Goal: Task Accomplishment & Management: Use online tool/utility

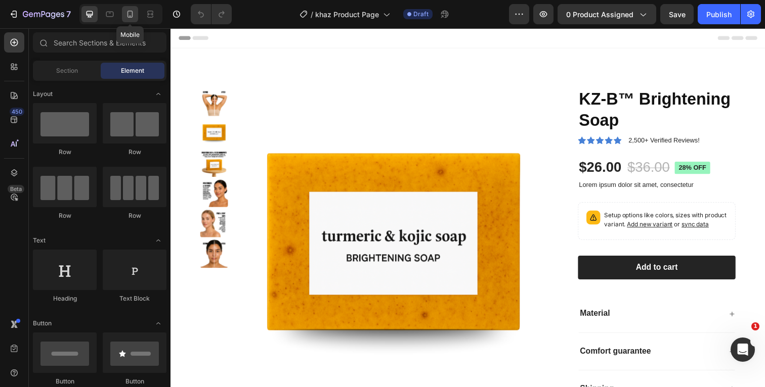
click at [137, 12] on div at bounding box center [130, 14] width 16 height 16
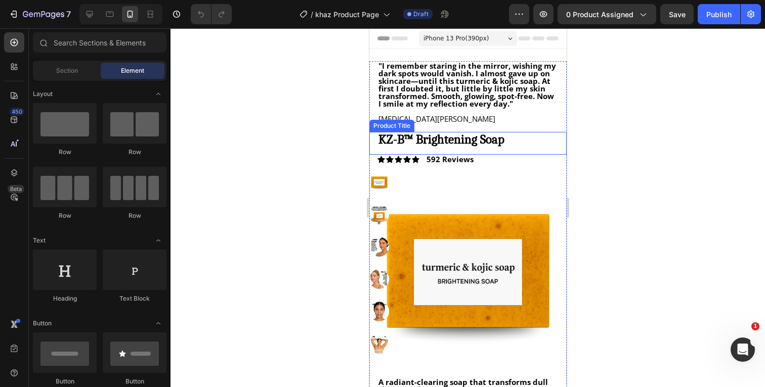
click at [660, 124] on div at bounding box center [467, 207] width 594 height 359
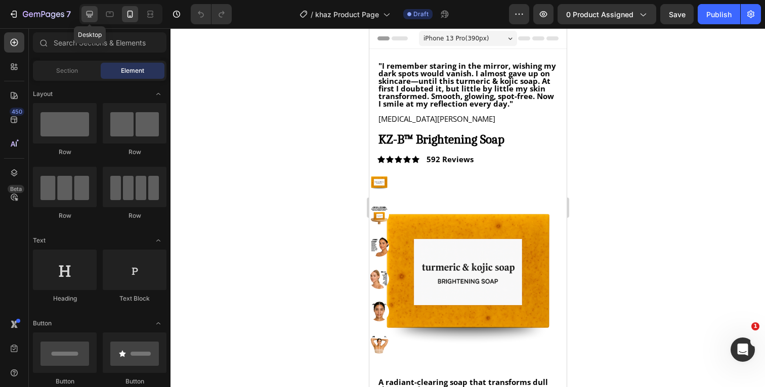
click at [93, 17] on icon at bounding box center [89, 14] width 10 height 10
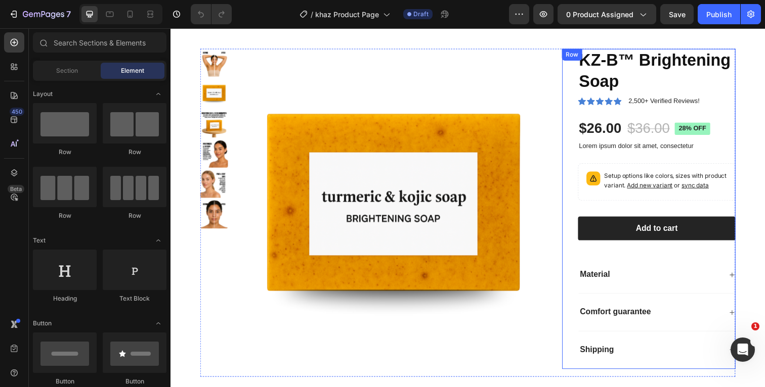
scroll to position [28, 0]
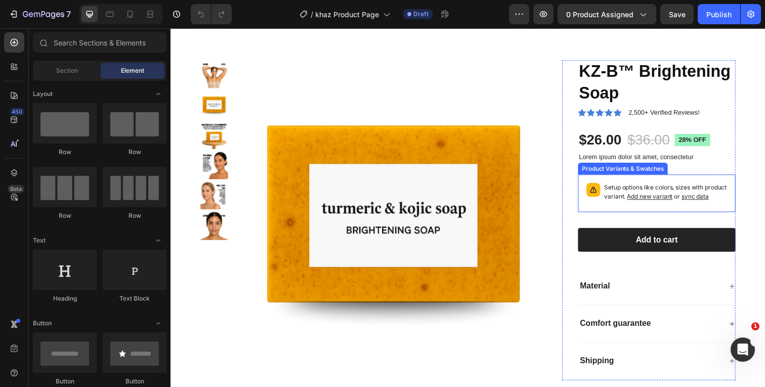
click at [596, 206] on div "Setup options like colors, sizes with product variant. Add new variant or sync …" at bounding box center [667, 197] width 152 height 29
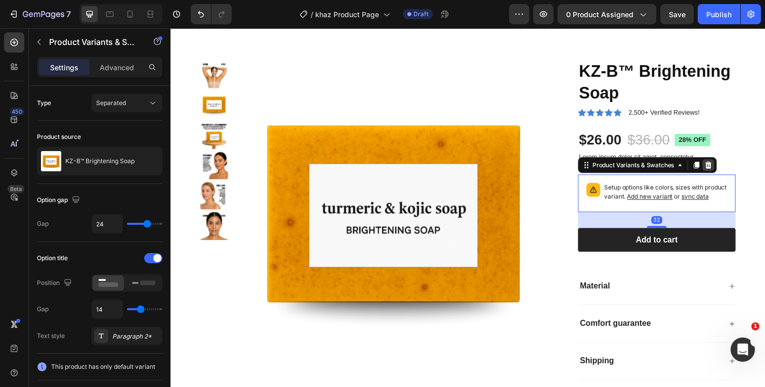
click at [720, 165] on icon at bounding box center [719, 168] width 7 height 7
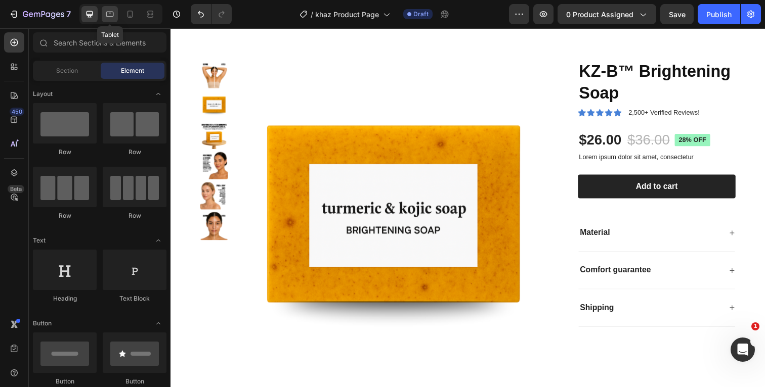
click at [112, 18] on icon at bounding box center [110, 14] width 10 height 10
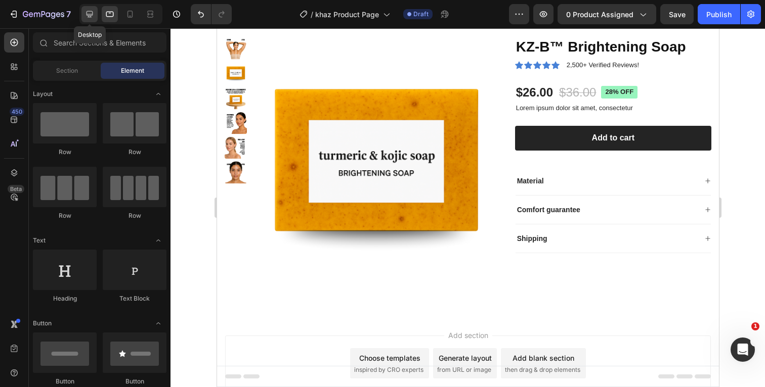
click at [91, 16] on icon at bounding box center [89, 14] width 7 height 7
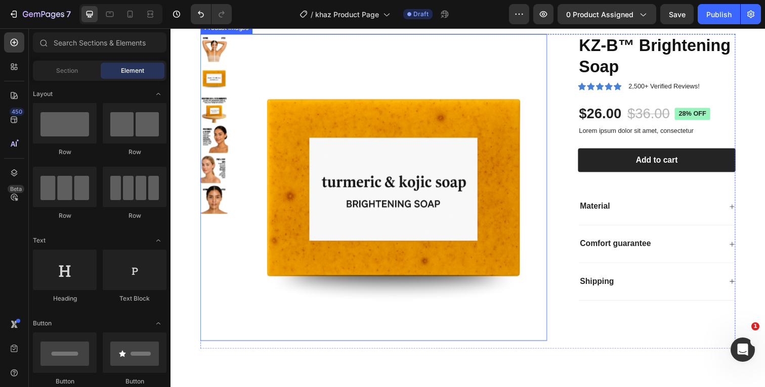
scroll to position [43, 0]
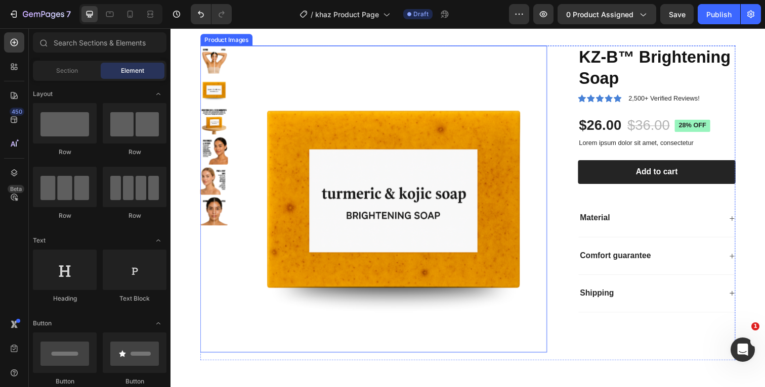
click at [336, 140] on img at bounding box center [398, 204] width 314 height 314
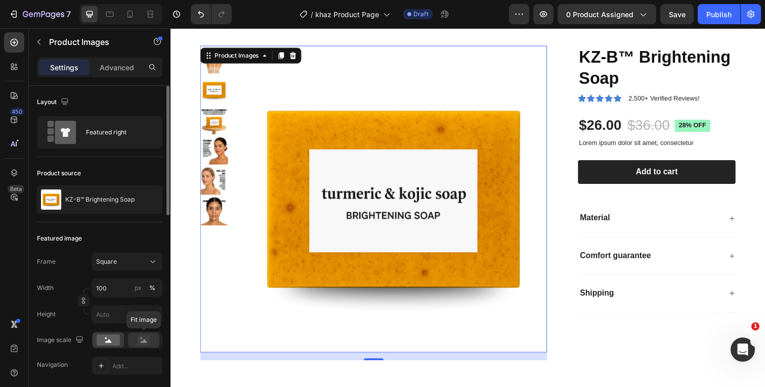
click at [149, 341] on rect at bounding box center [143, 340] width 13 height 10
click at [112, 342] on rect at bounding box center [108, 340] width 23 height 11
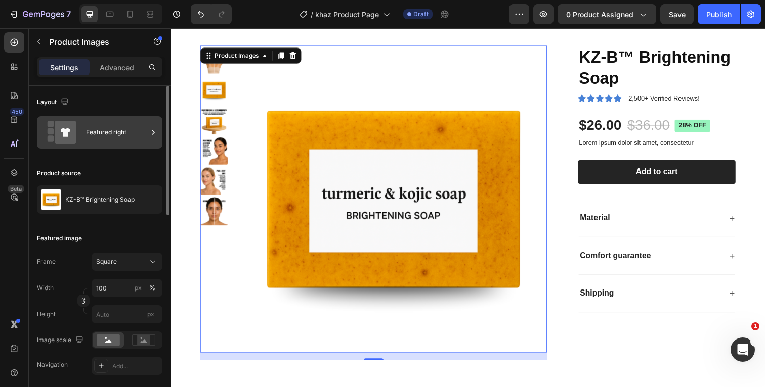
click at [143, 143] on div "Featured right" at bounding box center [117, 132] width 62 height 23
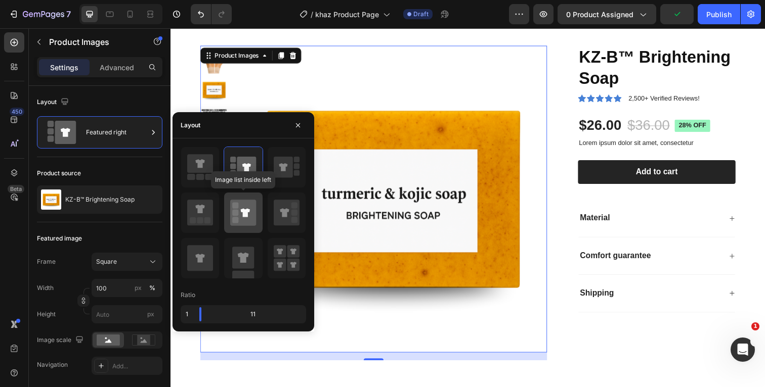
click at [240, 217] on icon at bounding box center [243, 213] width 26 height 26
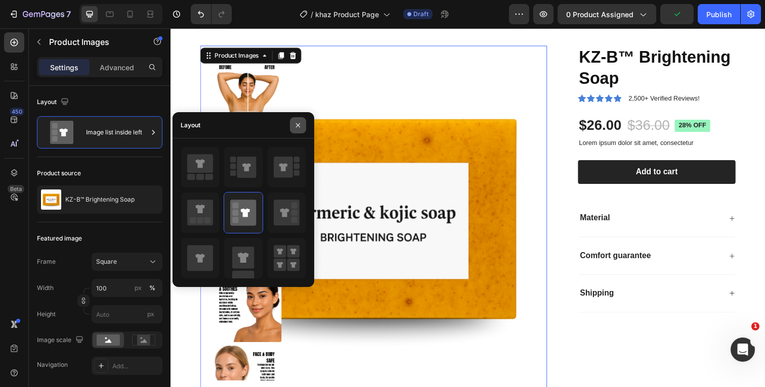
click at [298, 127] on icon "button" at bounding box center [298, 125] width 8 height 8
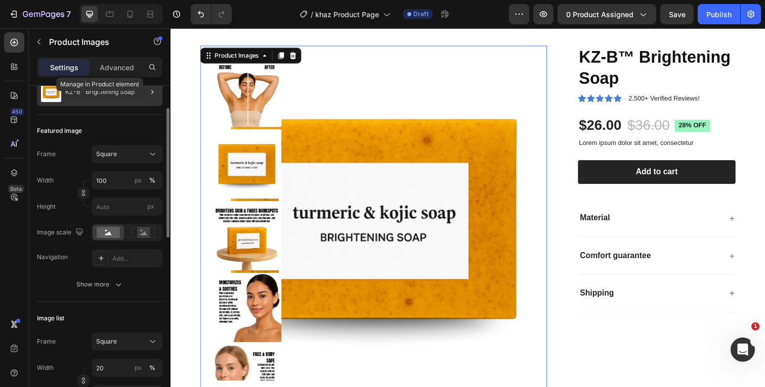
scroll to position [114, 0]
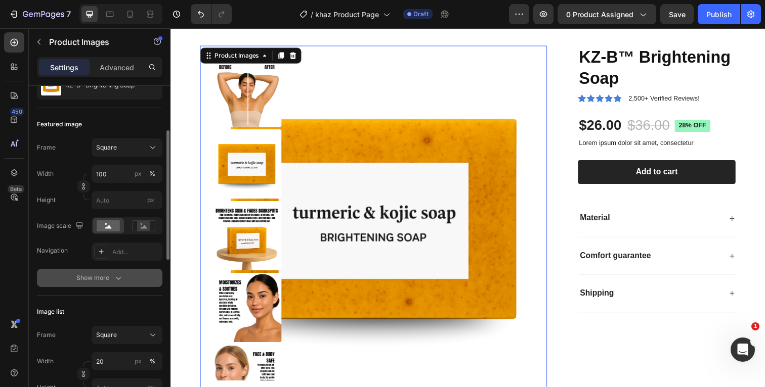
click at [108, 275] on div "Show more" at bounding box center [99, 278] width 47 height 10
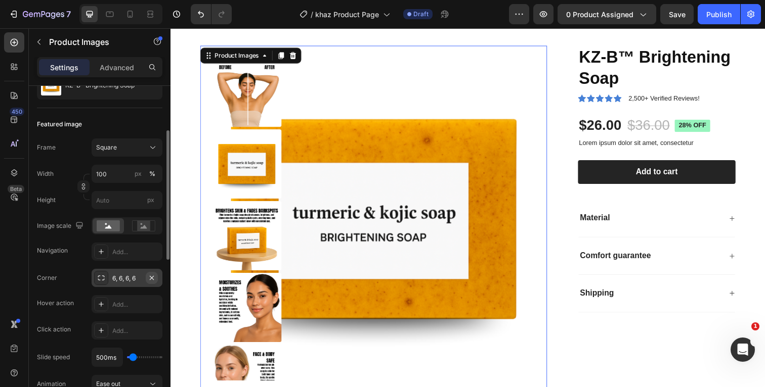
click at [152, 278] on icon "button" at bounding box center [152, 278] width 4 height 4
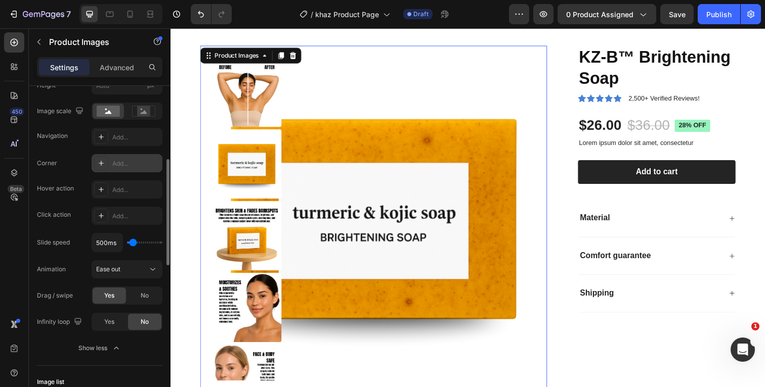
scroll to position [236, 0]
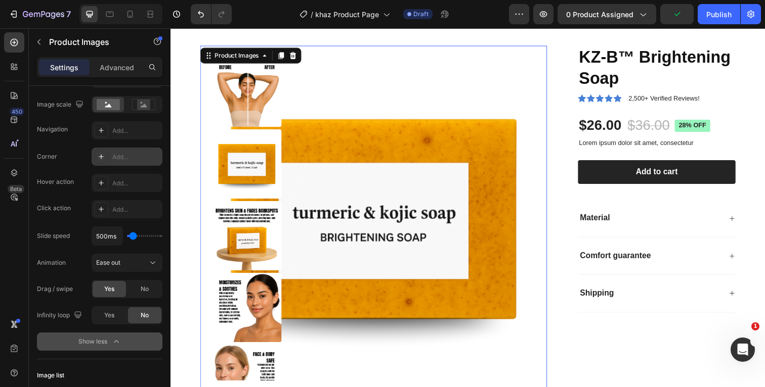
click at [115, 342] on icon "button" at bounding box center [116, 341] width 5 height 3
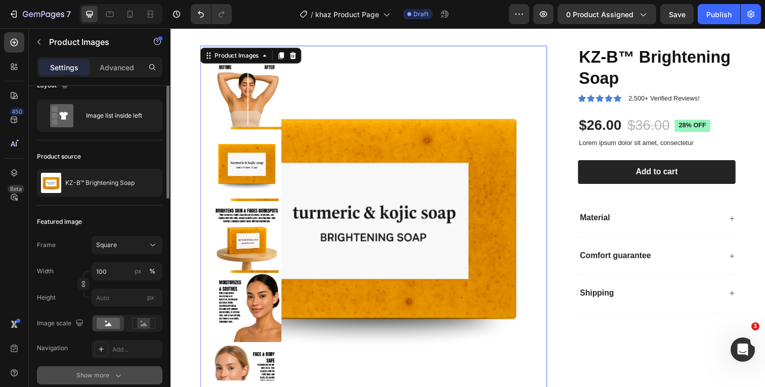
scroll to position [0, 0]
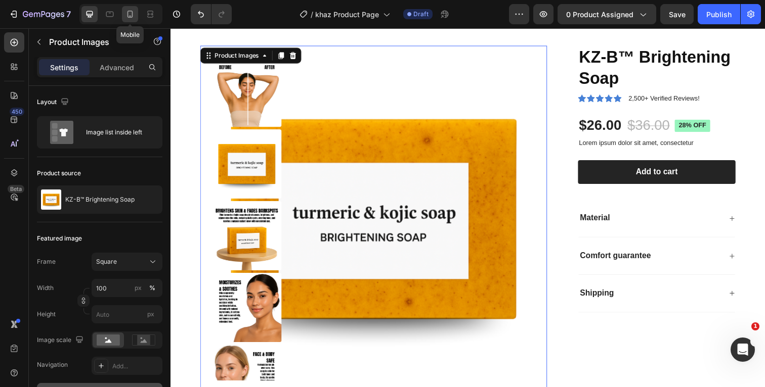
click at [136, 14] on div at bounding box center [130, 14] width 16 height 16
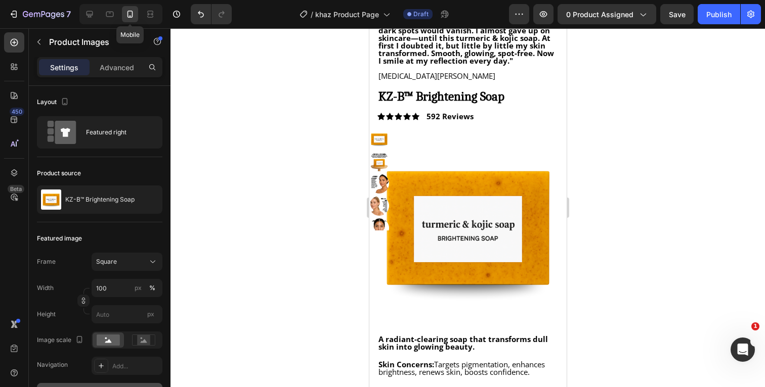
type input "100"
type input "8"
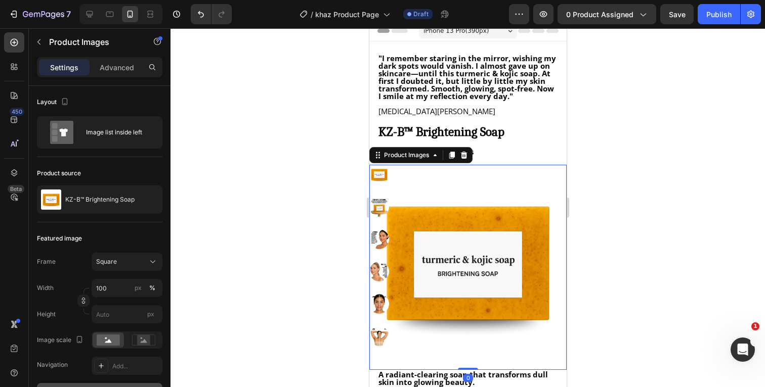
click at [427, 223] on img at bounding box center [467, 263] width 197 height 197
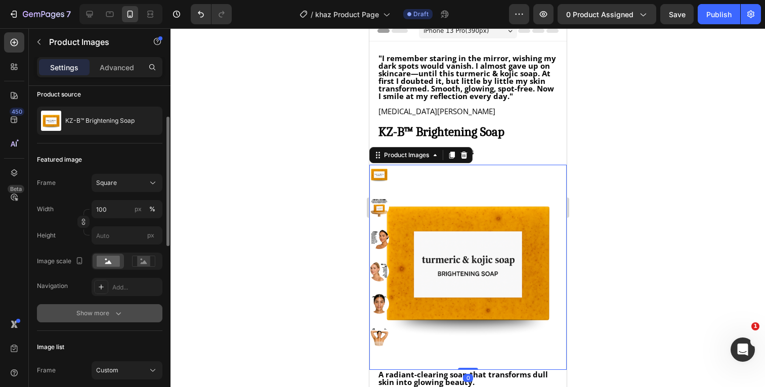
click at [117, 316] on icon "button" at bounding box center [118, 314] width 10 height 10
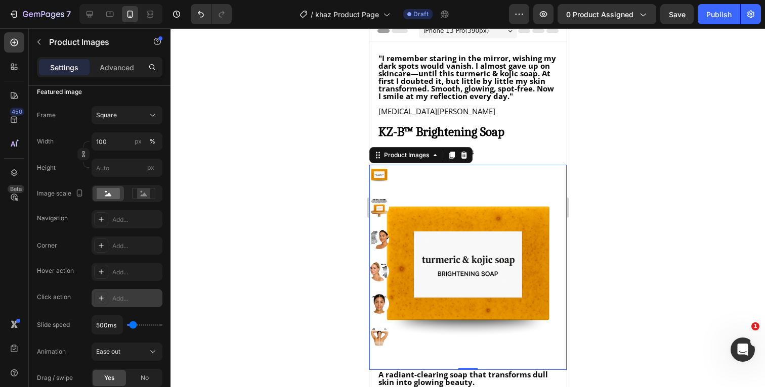
scroll to position [0, 0]
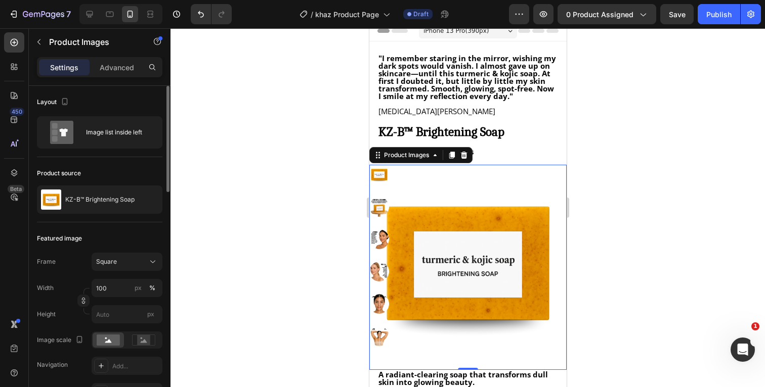
click at [594, 151] on div at bounding box center [467, 207] width 594 height 359
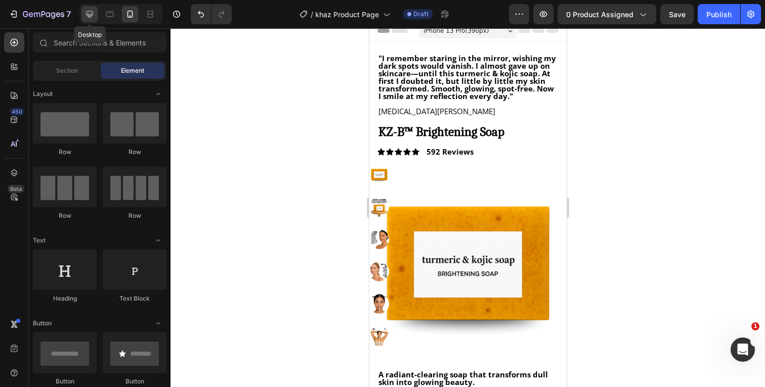
click at [94, 14] on icon at bounding box center [89, 14] width 10 height 10
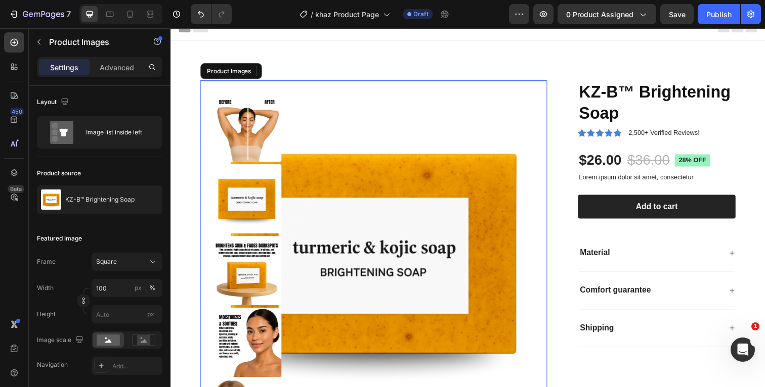
click at [332, 166] on img at bounding box center [378, 259] width 354 height 354
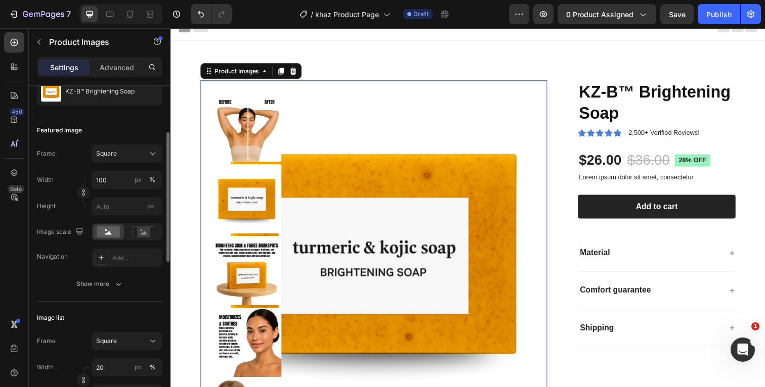
scroll to position [113, 0]
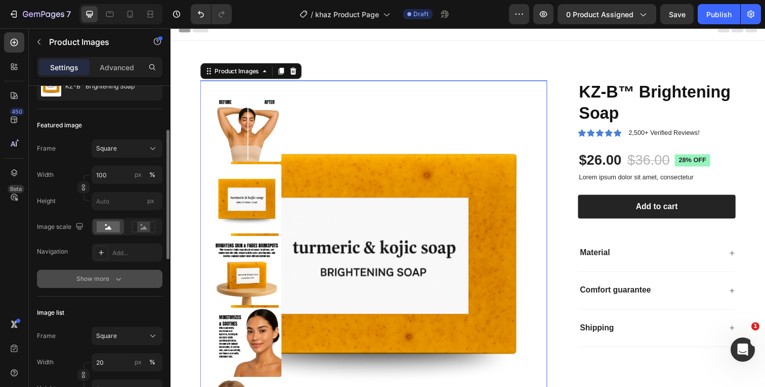
click at [121, 278] on icon "button" at bounding box center [118, 279] width 10 height 10
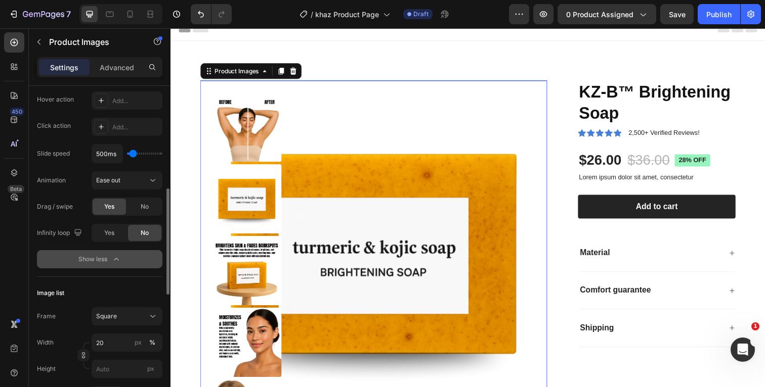
scroll to position [319, 0]
click at [123, 262] on button "Show less" at bounding box center [99, 259] width 125 height 18
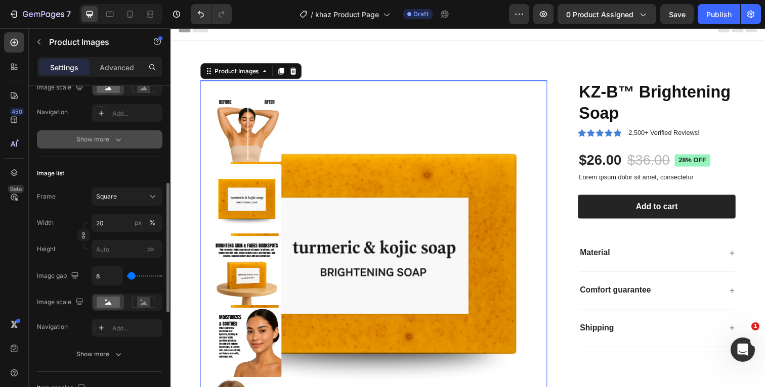
scroll to position [260, 0]
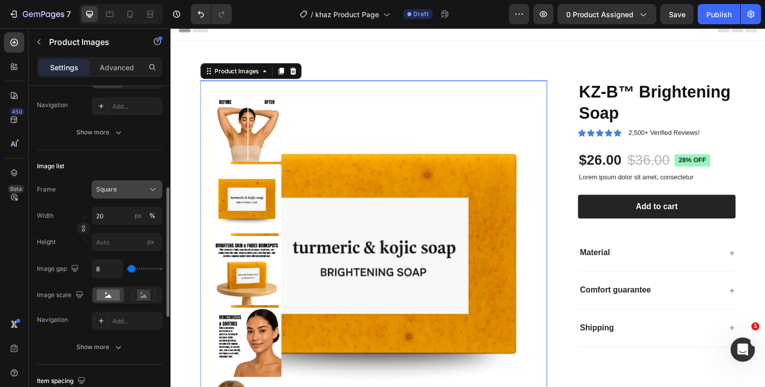
click at [134, 196] on button "Square" at bounding box center [127, 190] width 71 height 18
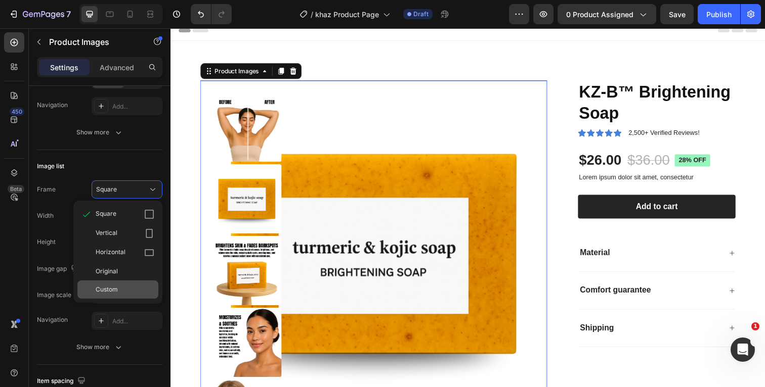
click at [122, 286] on div "Custom" at bounding box center [125, 289] width 59 height 9
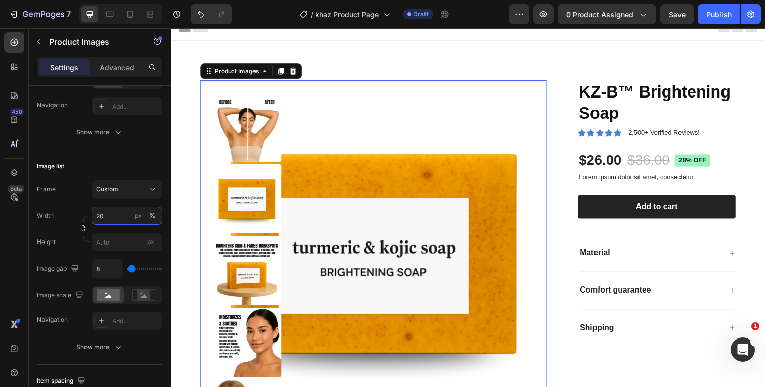
click at [112, 218] on input "20" at bounding box center [127, 216] width 71 height 18
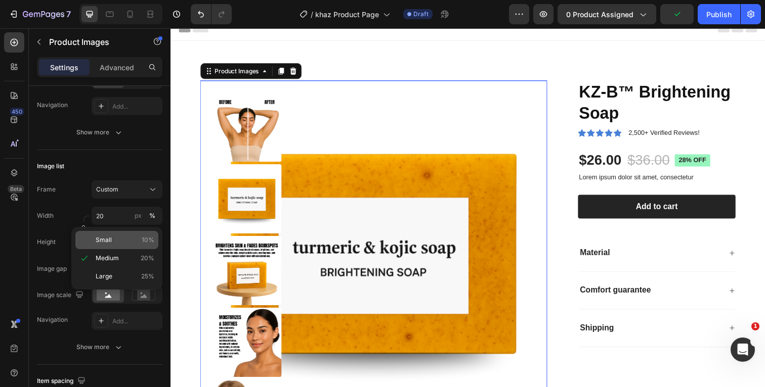
click at [115, 236] on p "Small 10%" at bounding box center [125, 240] width 59 height 9
type input "10"
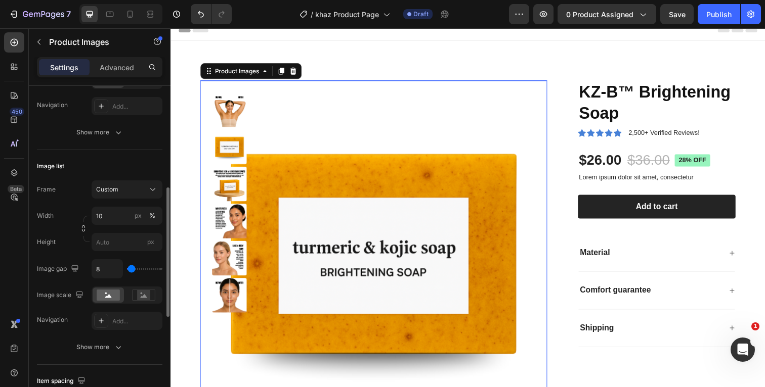
click at [67, 210] on div "Width 10 px %" at bounding box center [99, 216] width 125 height 18
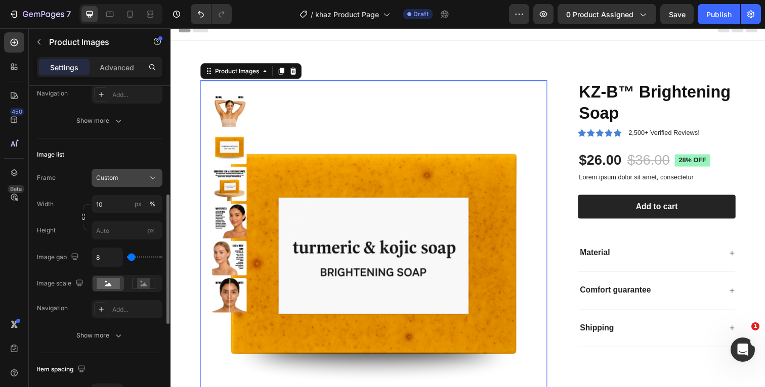
scroll to position [273, 0]
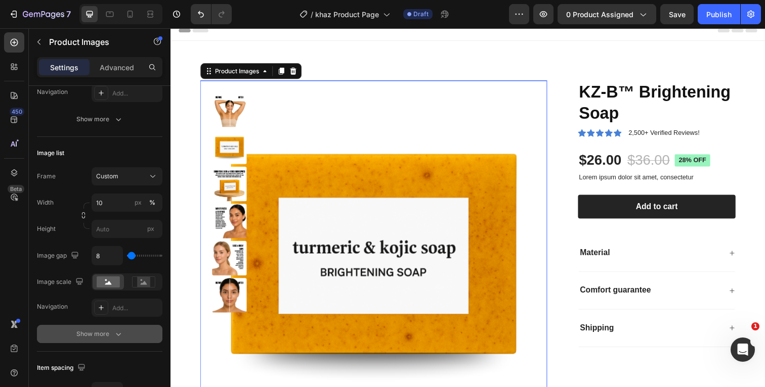
click at [120, 340] on button "Show more" at bounding box center [99, 334] width 125 height 18
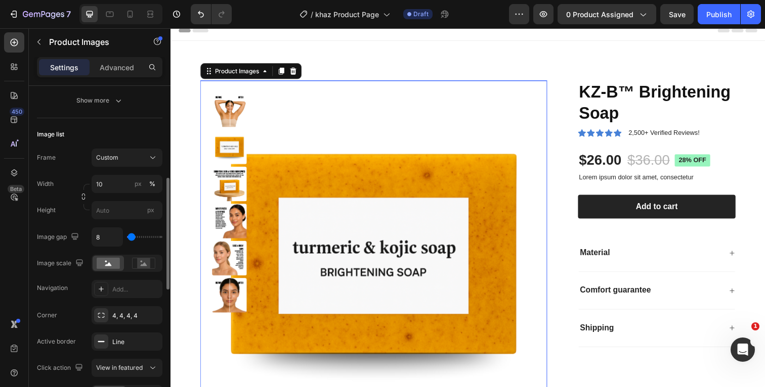
scroll to position [304, 0]
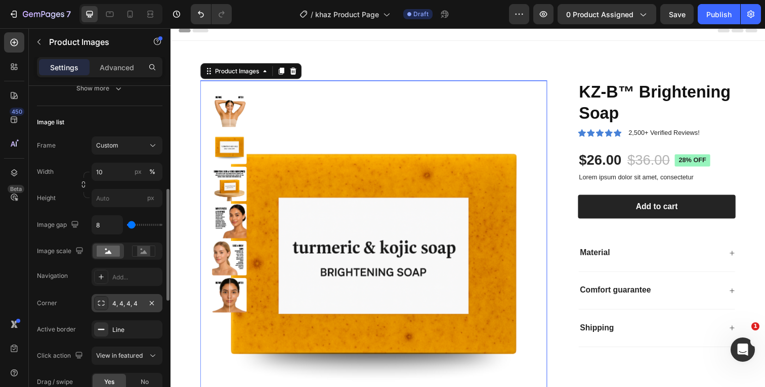
click at [134, 308] on div "4, 4, 4, 4" at bounding box center [126, 303] width 29 height 9
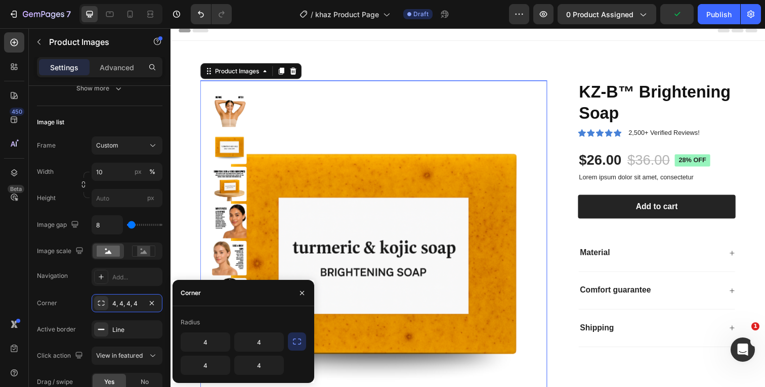
click at [296, 341] on icon "button" at bounding box center [297, 342] width 10 height 10
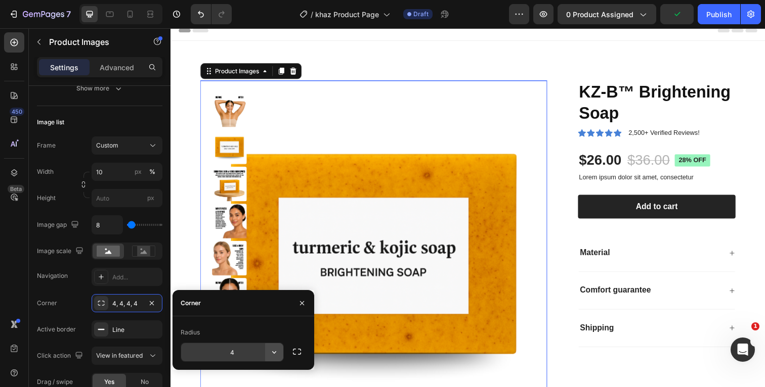
click at [275, 355] on icon "button" at bounding box center [274, 353] width 10 height 10
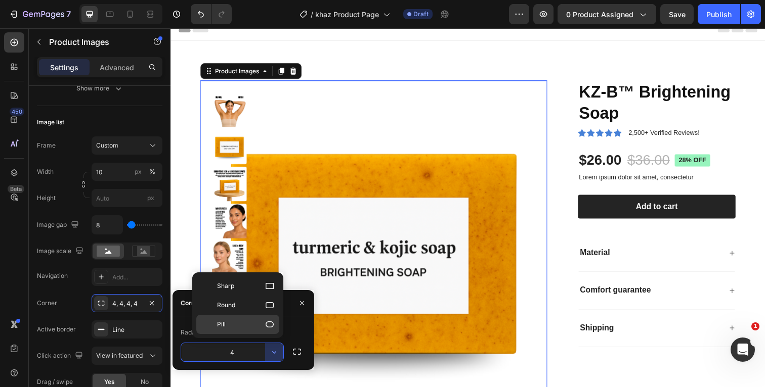
click at [265, 324] on icon at bounding box center [270, 325] width 10 height 10
type input "9999"
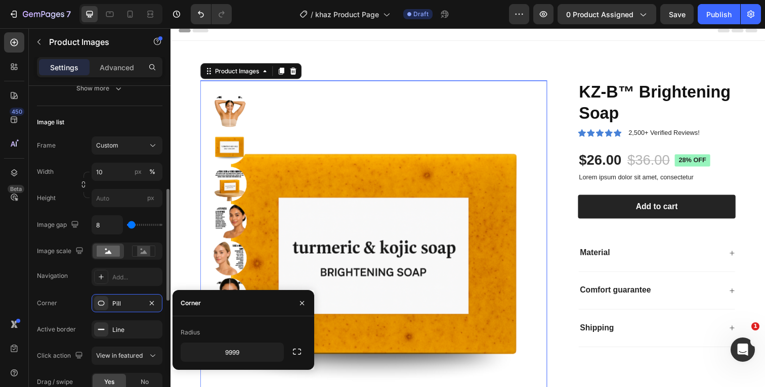
click at [75, 295] on div "Corner Pill" at bounding box center [99, 303] width 125 height 18
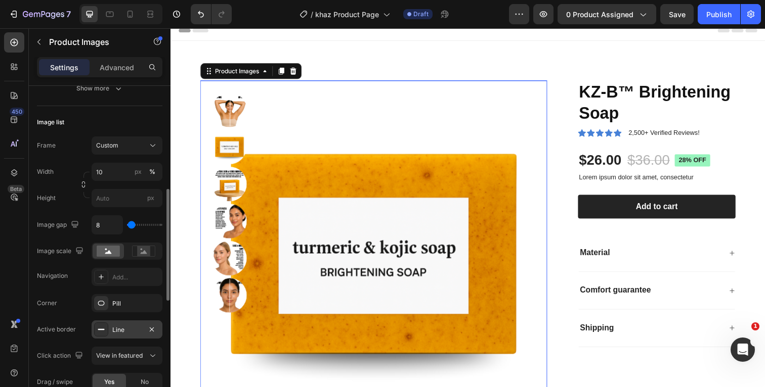
click at [127, 330] on div "Line" at bounding box center [126, 330] width 29 height 9
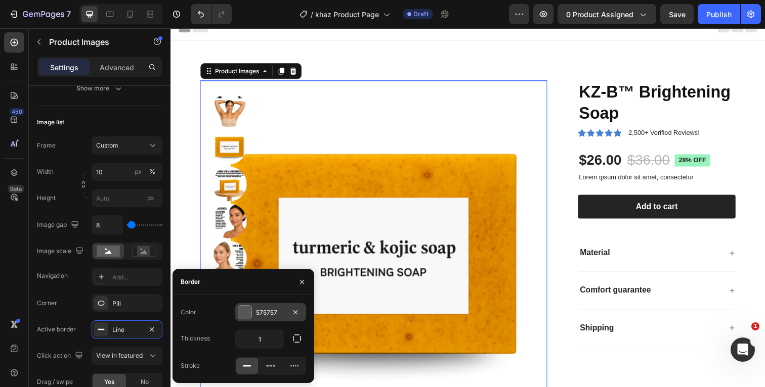
click at [244, 313] on div at bounding box center [244, 312] width 13 height 13
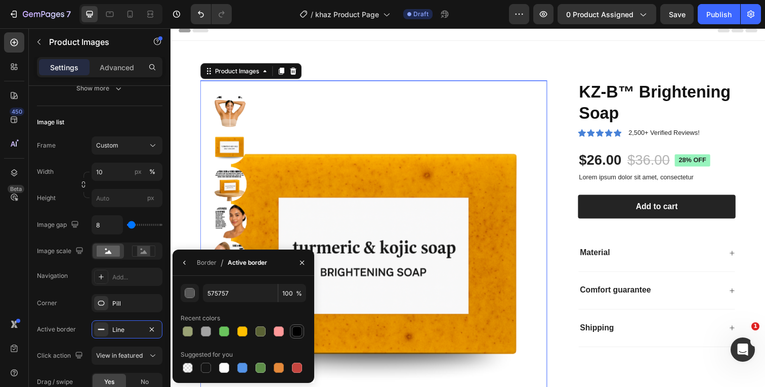
click at [296, 333] on div at bounding box center [297, 332] width 10 height 10
type input "000000"
click at [66, 315] on div "Corner Pill Active border Line Click action View in featured Drag / swipe Yes N…" at bounding box center [99, 355] width 125 height 123
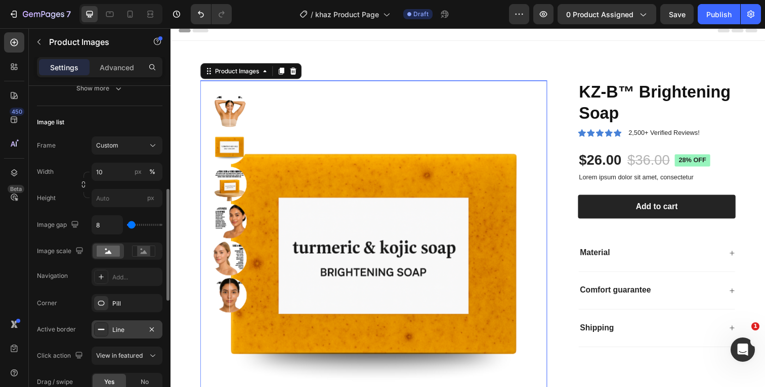
click at [127, 326] on div "Line" at bounding box center [126, 330] width 29 height 9
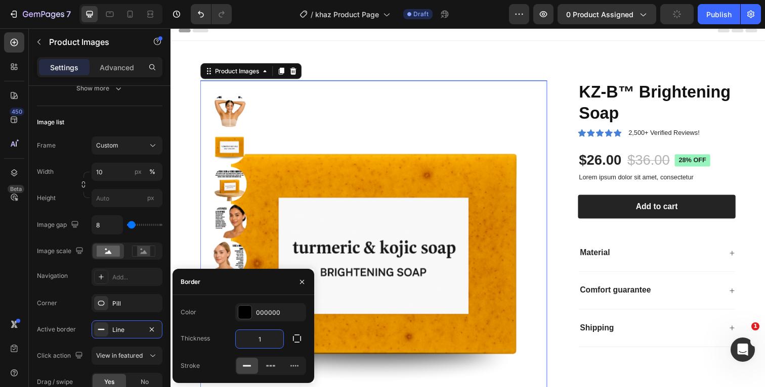
click at [271, 341] on input "1" at bounding box center [260, 339] width 48 height 18
type input "2"
click at [234, 108] on img at bounding box center [230, 111] width 35 height 35
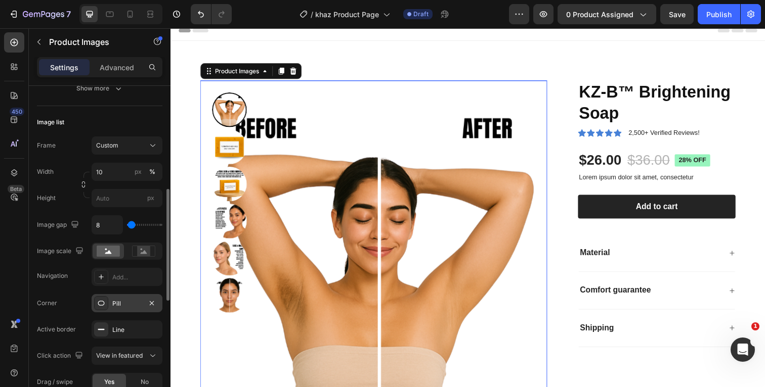
click at [126, 307] on div "Pill" at bounding box center [126, 303] width 29 height 9
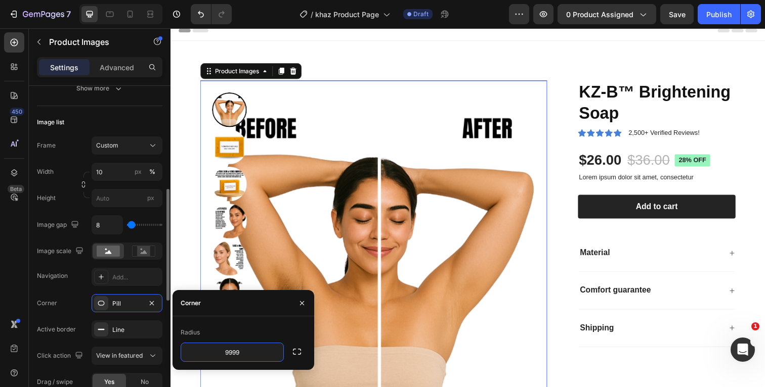
click at [75, 304] on div "Corner Pill" at bounding box center [99, 303] width 125 height 18
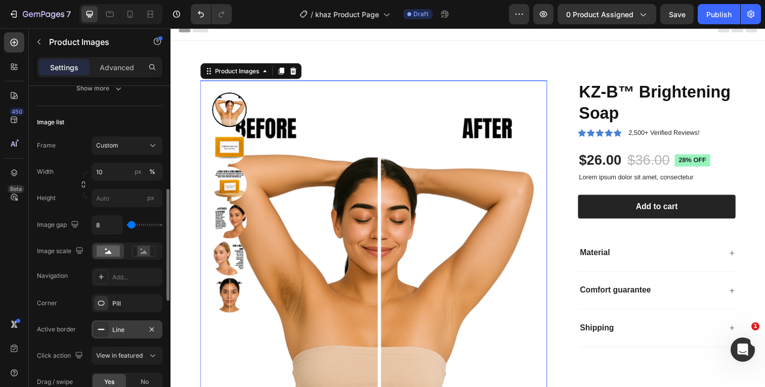
click at [128, 330] on div "Line" at bounding box center [126, 330] width 29 height 9
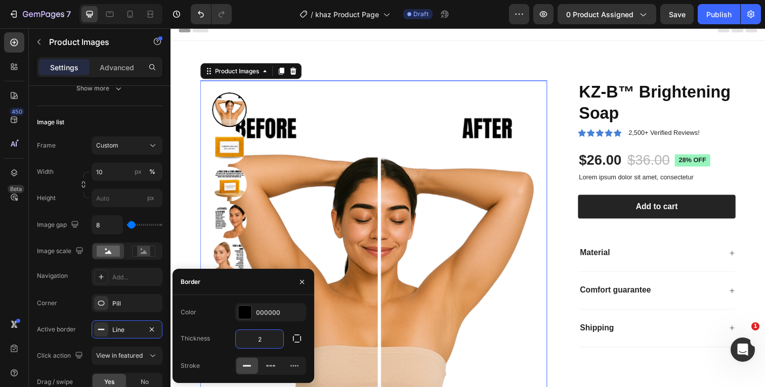
click at [267, 339] on input "2" at bounding box center [260, 339] width 48 height 18
type input "1"
type input "2"
type input "3"
type input "2"
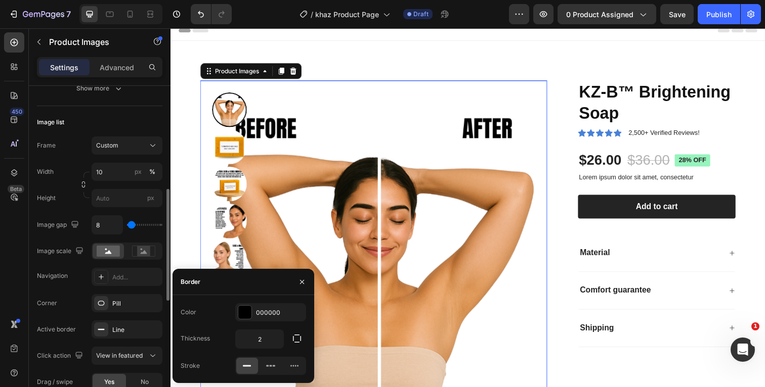
click at [75, 304] on div "Corner Pill" at bounding box center [99, 303] width 125 height 18
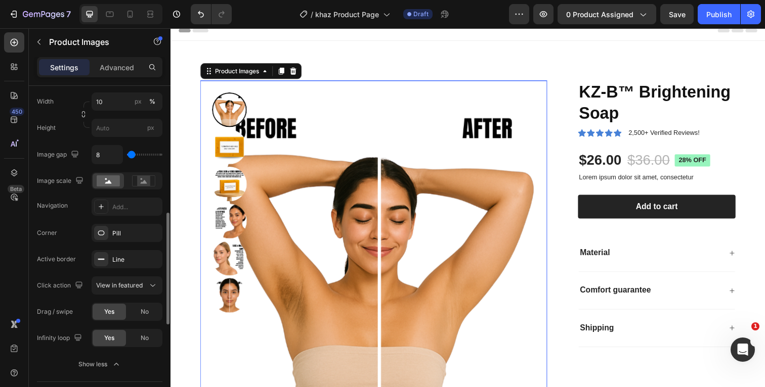
scroll to position [377, 0]
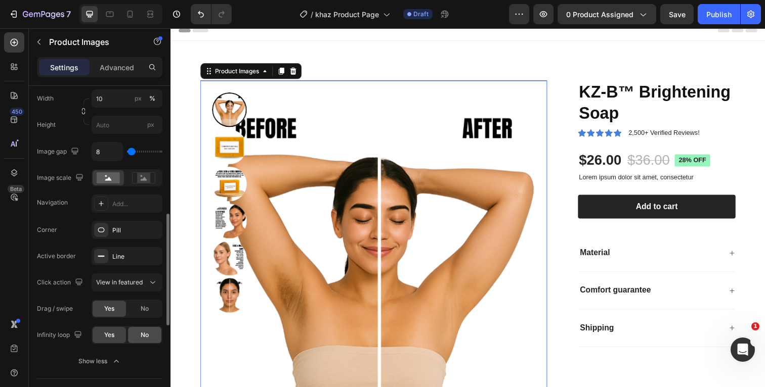
click at [138, 338] on div "No" at bounding box center [144, 335] width 33 height 16
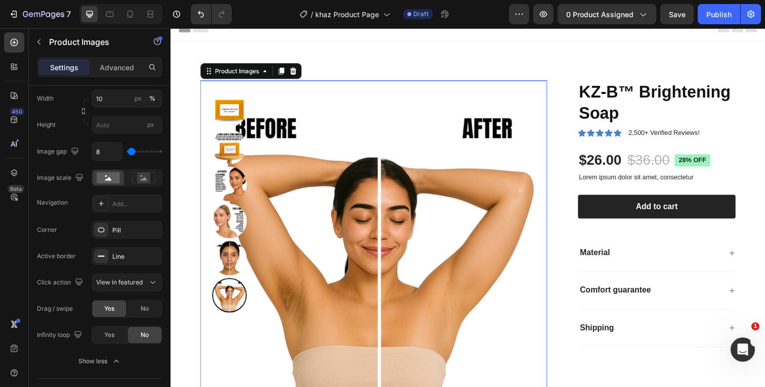
click at [235, 115] on img at bounding box center [230, 111] width 35 height 35
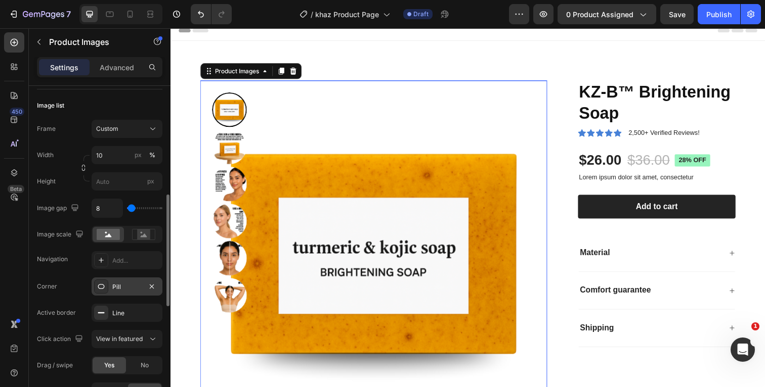
scroll to position [296, 0]
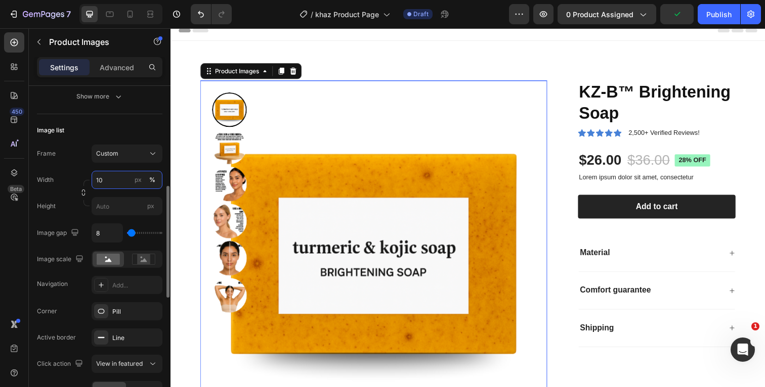
click at [114, 179] on input "10" at bounding box center [127, 180] width 71 height 18
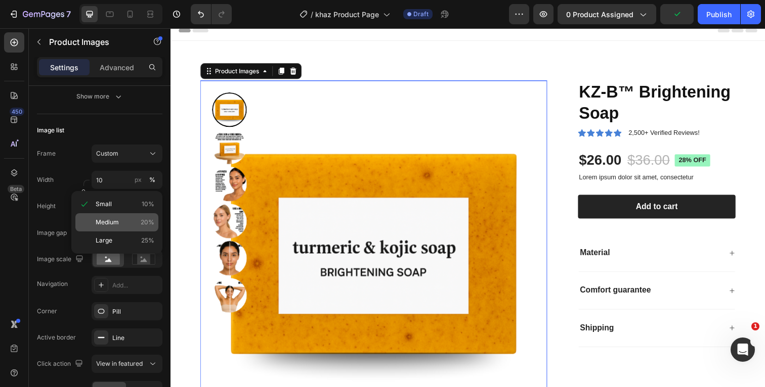
click at [115, 220] on span "Medium" at bounding box center [107, 222] width 23 height 9
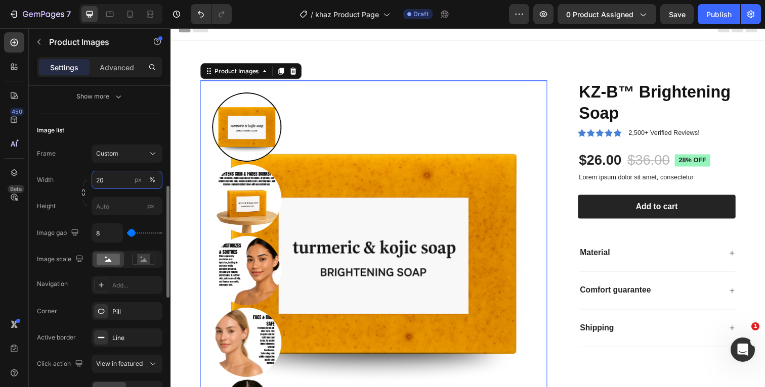
click at [117, 179] on input "20" at bounding box center [127, 180] width 71 height 18
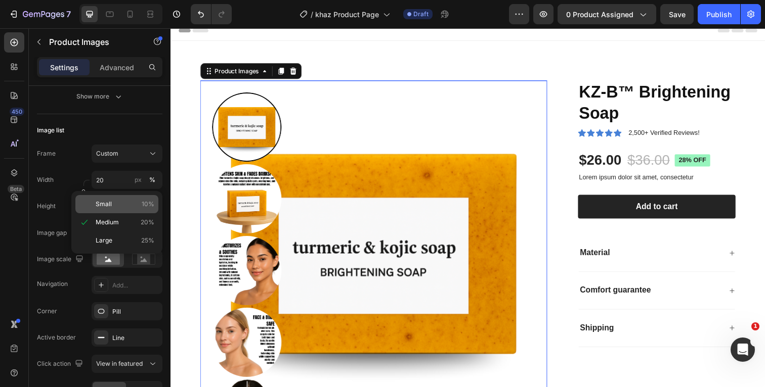
click at [116, 202] on p "Small 10%" at bounding box center [125, 204] width 59 height 9
type input "10"
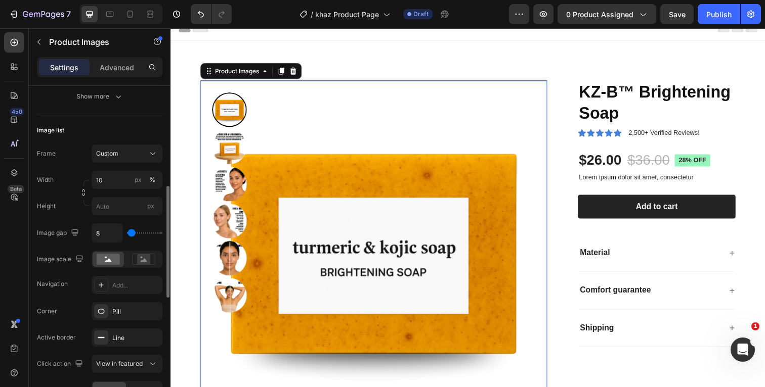
type input "39"
type input "48"
type input "57"
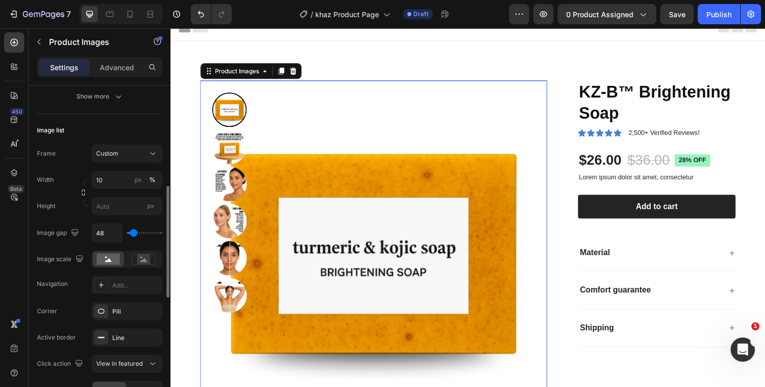
type input "57"
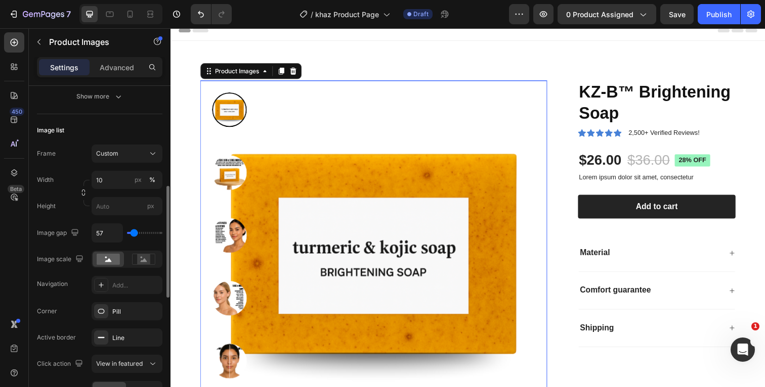
type input "48"
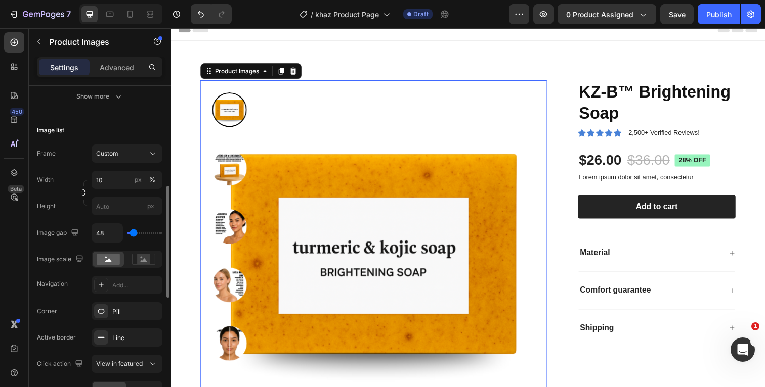
type input "39"
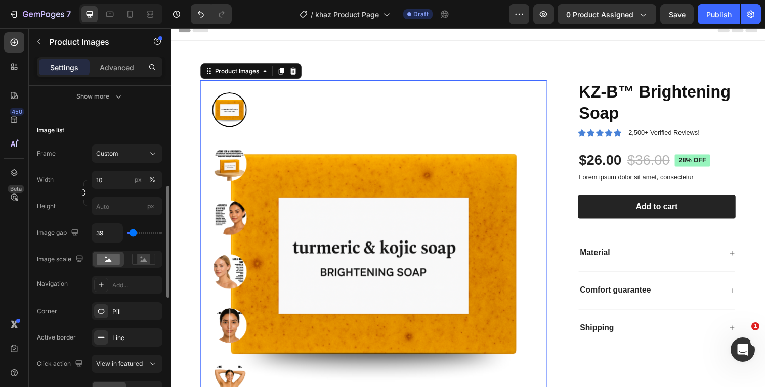
type input "39"
click at [132, 234] on input "range" at bounding box center [144, 233] width 35 height 2
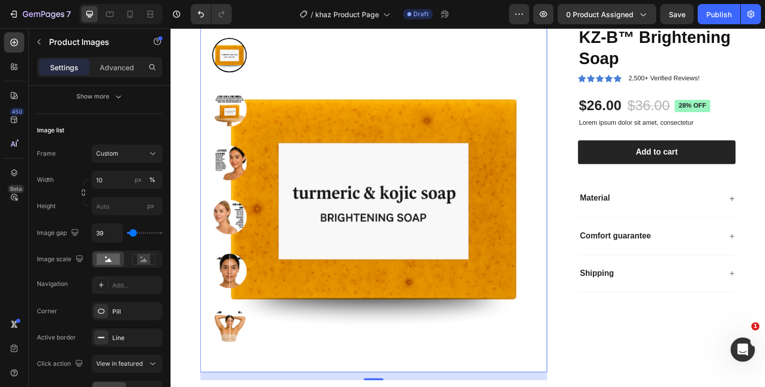
scroll to position [66, 0]
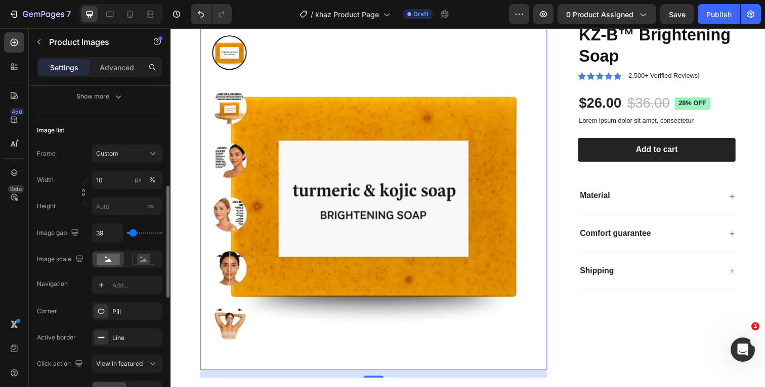
type input "57"
type input "48"
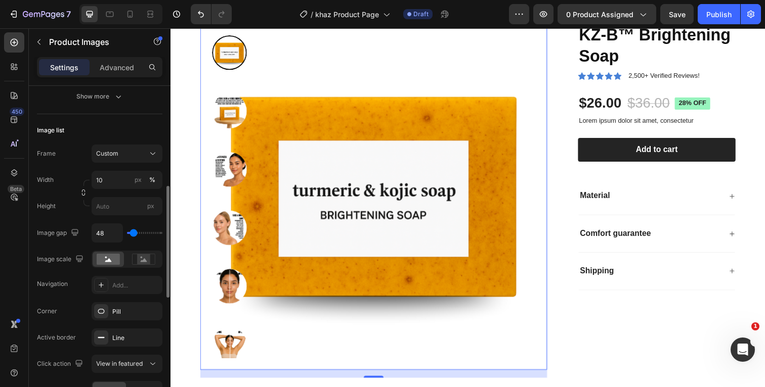
type input "39"
type input "31"
type input "22"
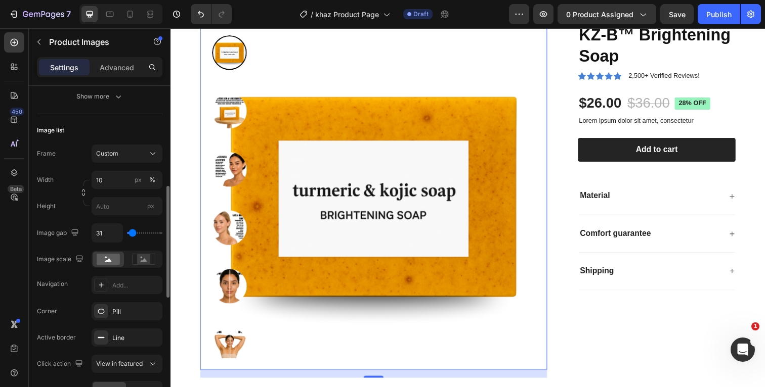
type input "22"
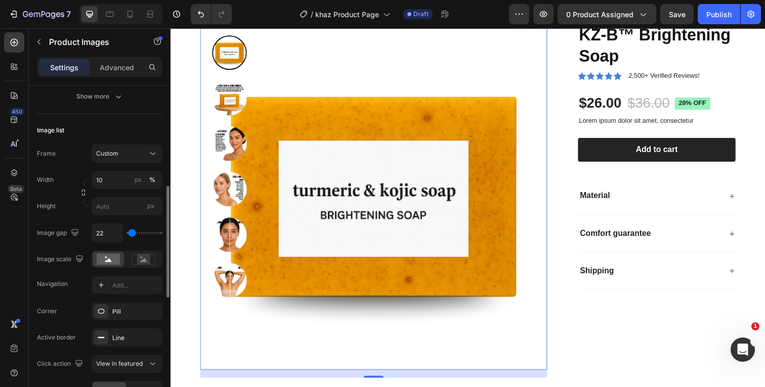
type input "13"
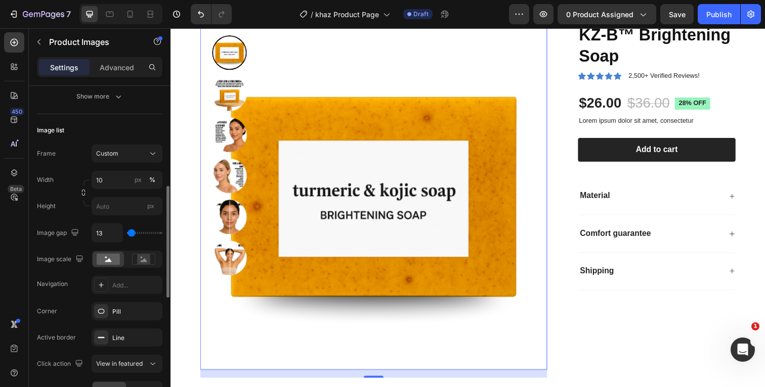
type input "4"
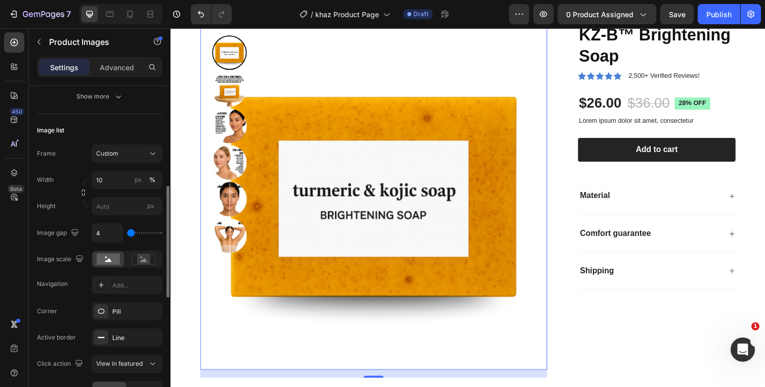
type input "0"
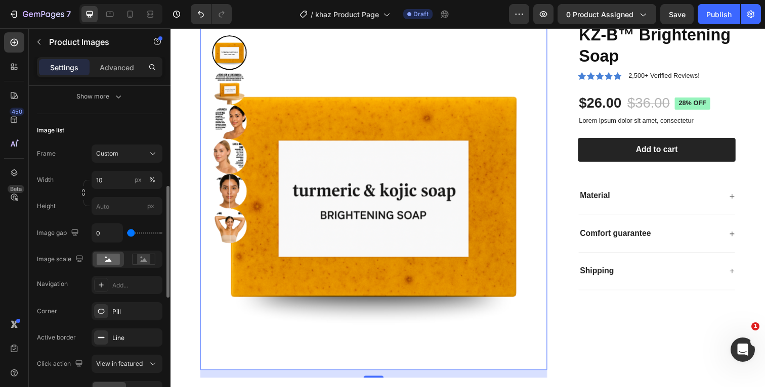
drag, startPoint x: 133, startPoint y: 231, endPoint x: 126, endPoint y: 231, distance: 6.1
type input "0"
click at [127, 232] on input "range" at bounding box center [144, 233] width 35 height 2
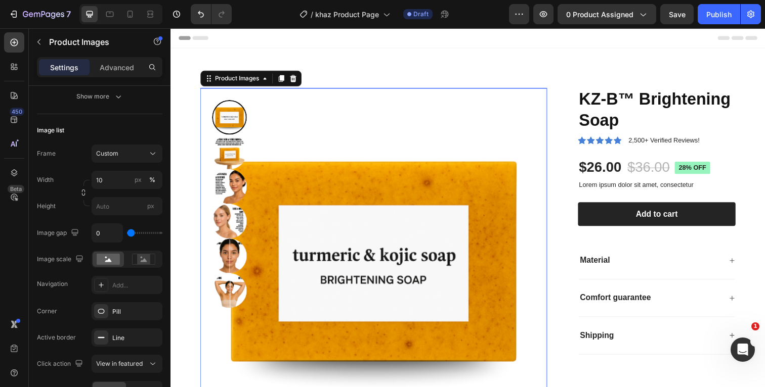
scroll to position [0, 0]
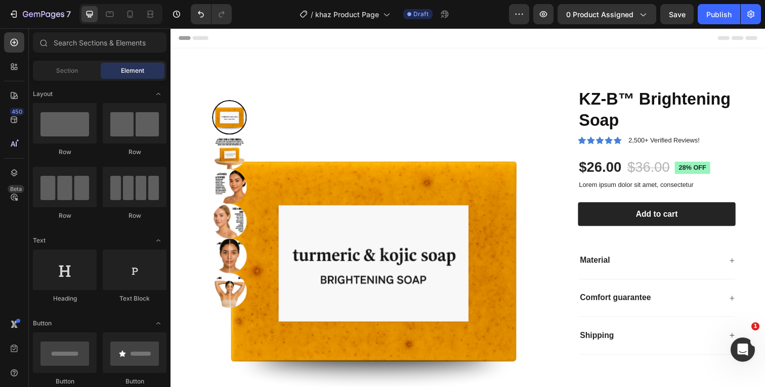
click at [312, 34] on div "Header" at bounding box center [474, 38] width 591 height 20
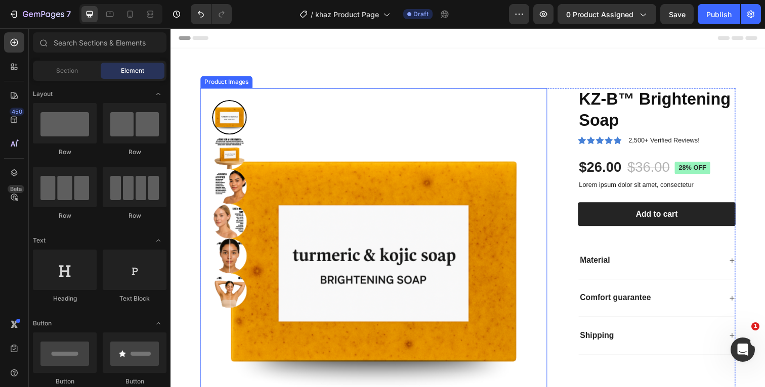
click at [238, 149] on img at bounding box center [230, 154] width 35 height 35
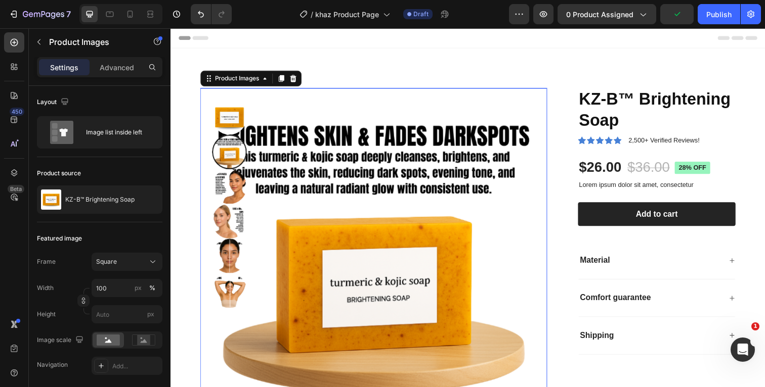
click at [231, 124] on img at bounding box center [230, 119] width 35 height 35
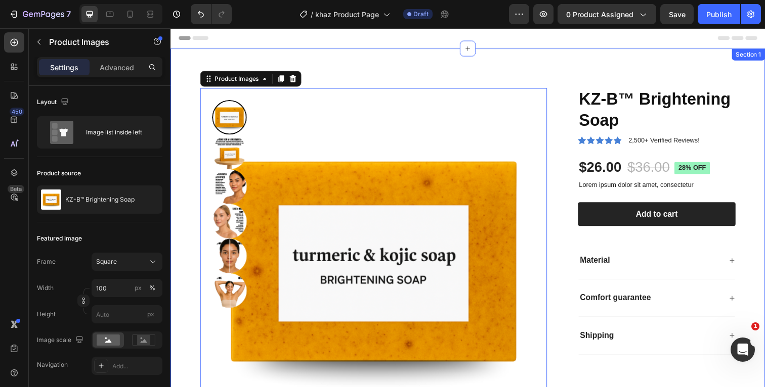
click at [437, 57] on div "Product Images 16 KZ-B™ Brightening Soap Product Title Icon Icon Icon Icon Icon…" at bounding box center [473, 266] width 607 height 435
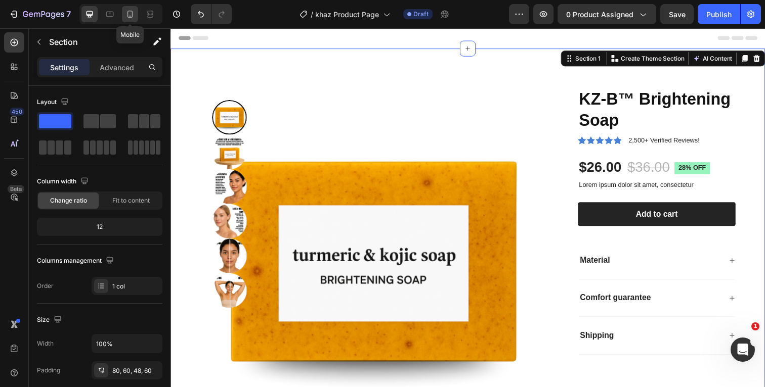
click at [134, 17] on icon at bounding box center [130, 14] width 10 height 10
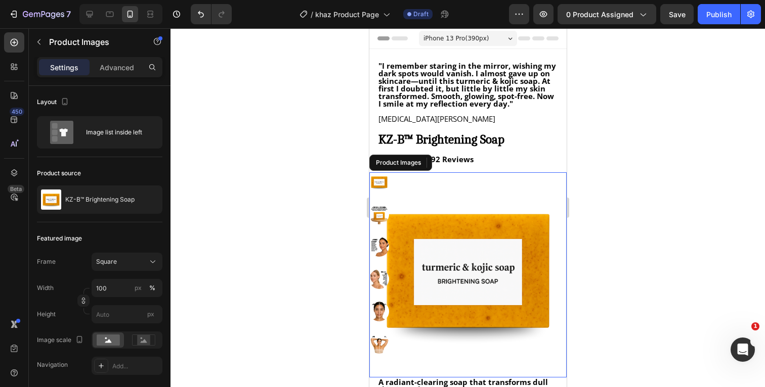
click at [453, 207] on img at bounding box center [467, 270] width 197 height 197
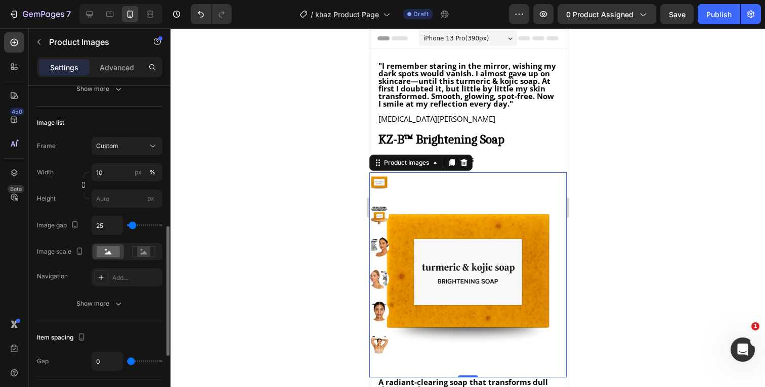
scroll to position [327, 0]
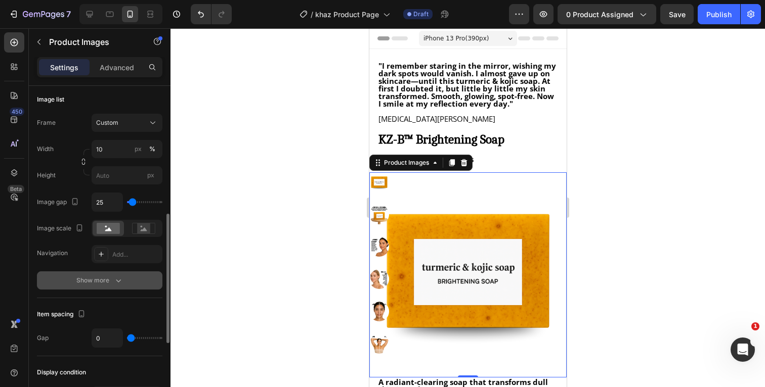
click at [121, 282] on icon "button" at bounding box center [118, 281] width 10 height 10
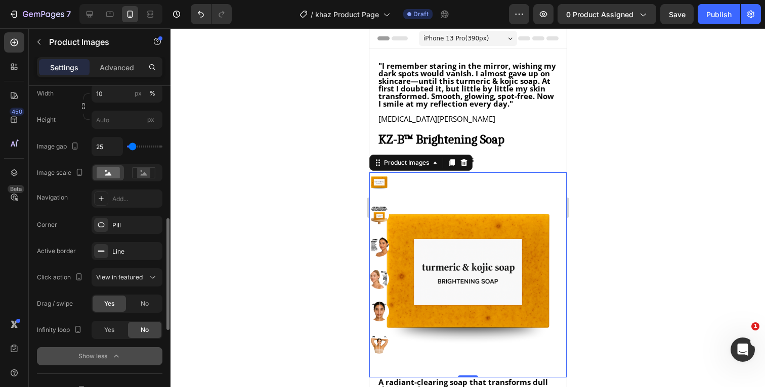
scroll to position [389, 0]
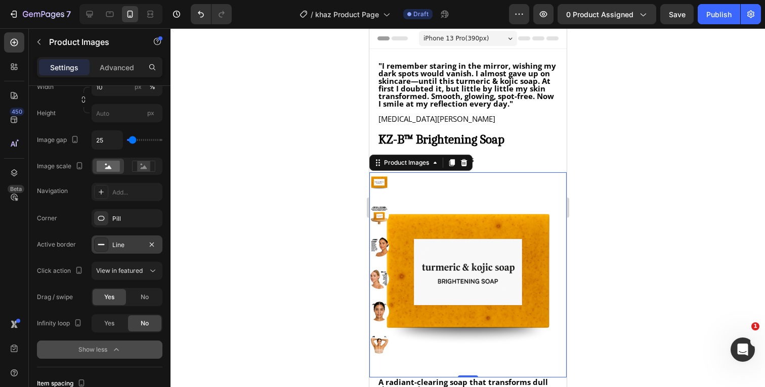
click at [125, 245] on div "Line" at bounding box center [126, 245] width 29 height 9
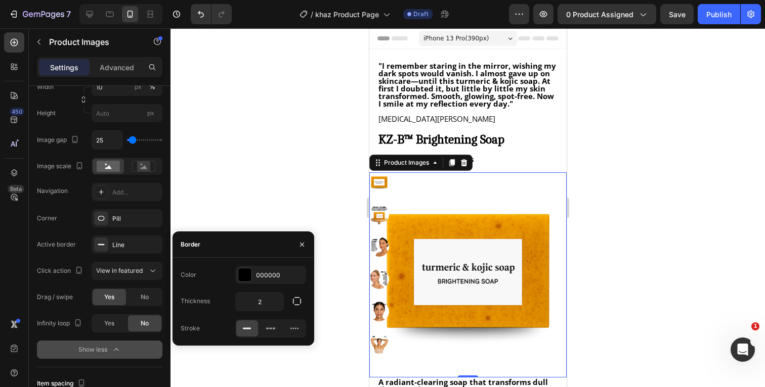
click at [77, 220] on div "Corner Pill" at bounding box center [99, 218] width 125 height 18
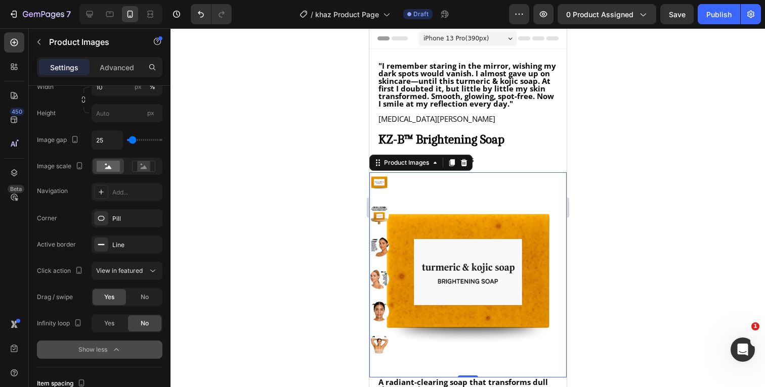
click at [673, 172] on div at bounding box center [467, 207] width 594 height 359
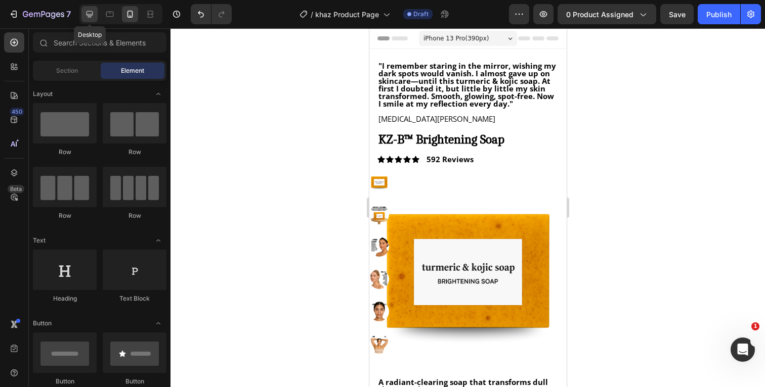
click at [94, 18] on icon at bounding box center [89, 14] width 10 height 10
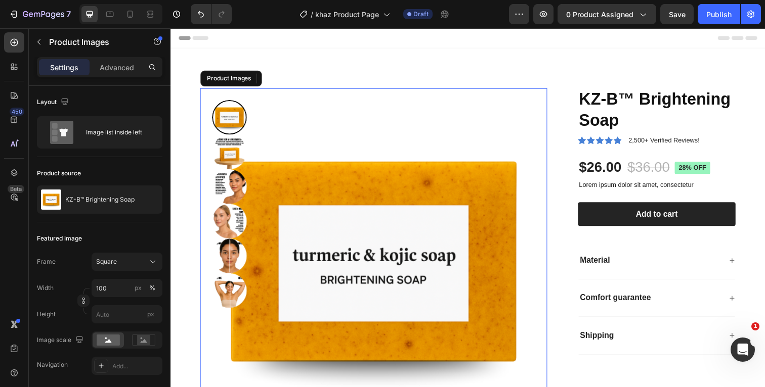
click at [376, 175] on img at bounding box center [378, 267] width 354 height 354
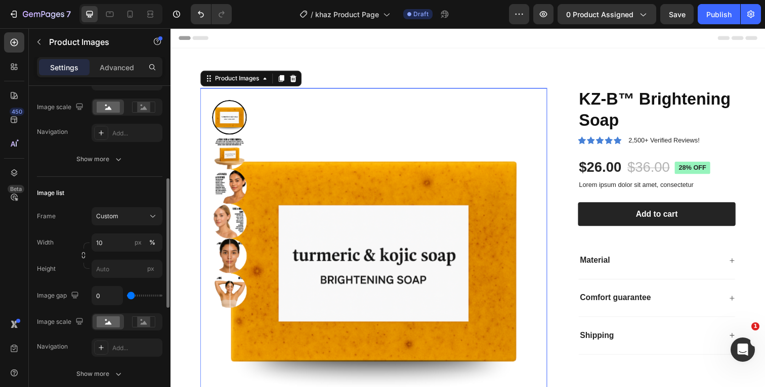
scroll to position [238, 0]
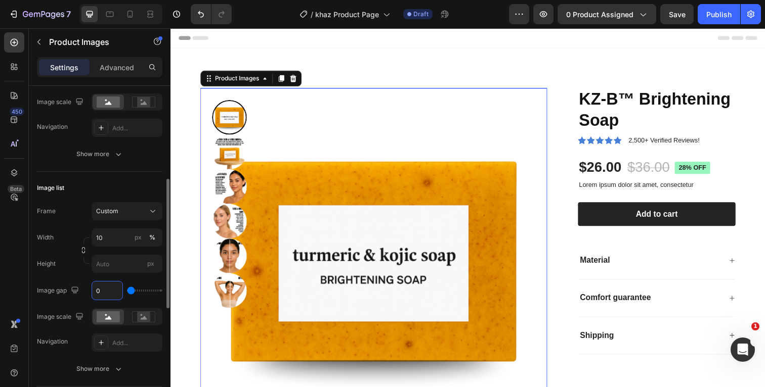
click at [112, 291] on input "0" at bounding box center [107, 291] width 30 height 18
type input "2"
type input "25"
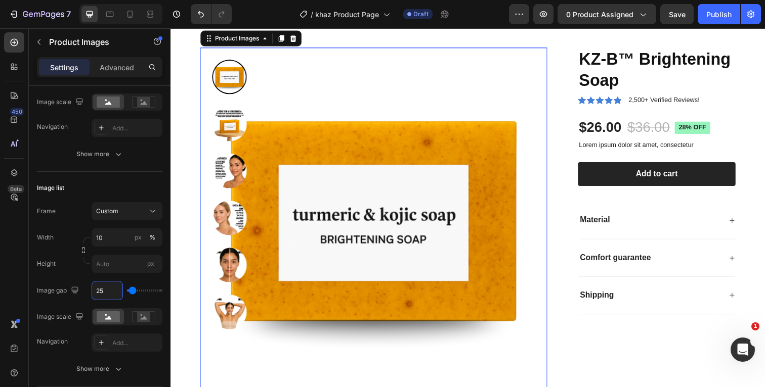
scroll to position [36, 0]
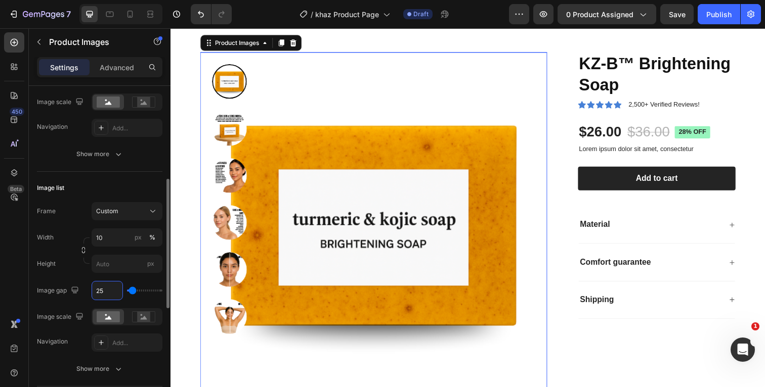
type input "25"
click at [110, 179] on div "Image list Frame Custom Width 10 px % Height px Image gap 25 Image scale Naviga…" at bounding box center [99, 279] width 125 height 215
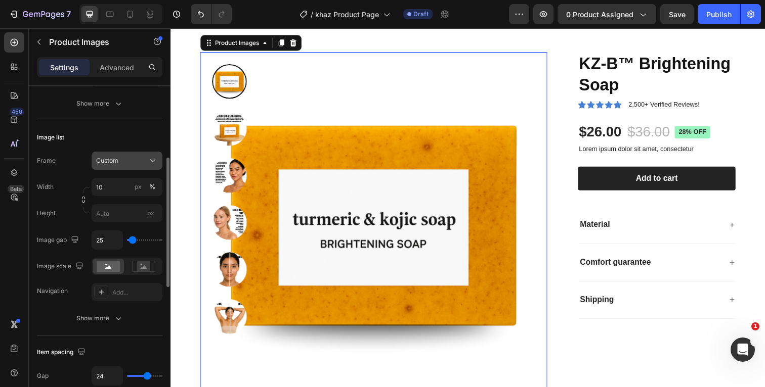
scroll to position [306, 0]
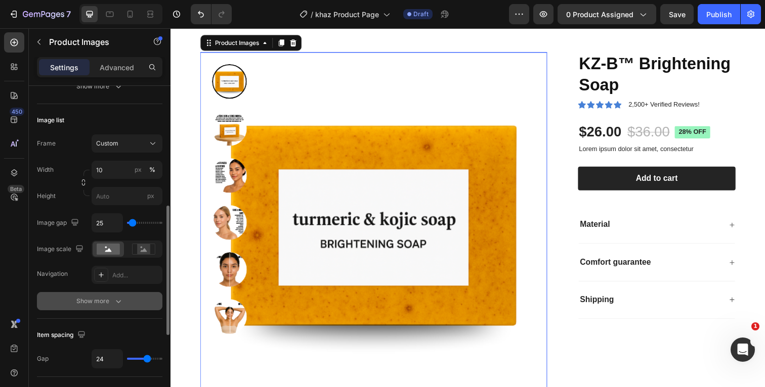
click at [113, 300] on icon "button" at bounding box center [118, 301] width 10 height 10
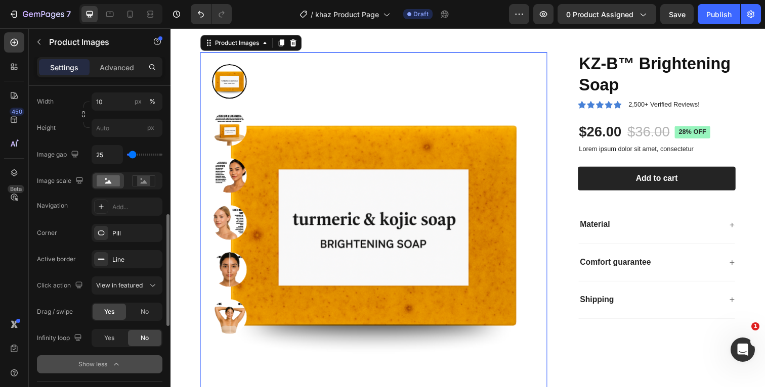
scroll to position [387, 0]
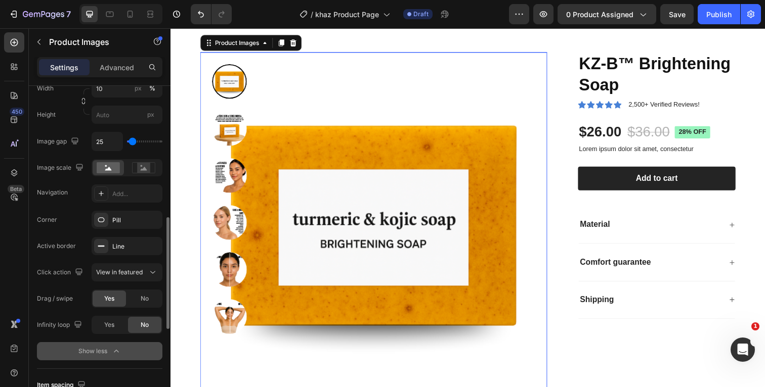
click at [117, 354] on icon "button" at bounding box center [116, 352] width 10 height 10
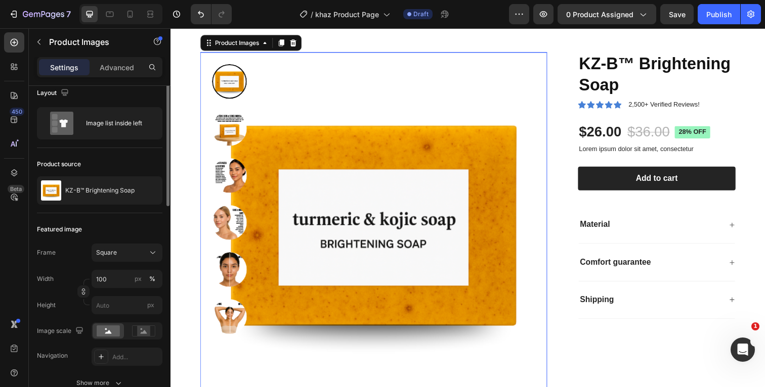
scroll to position [0, 0]
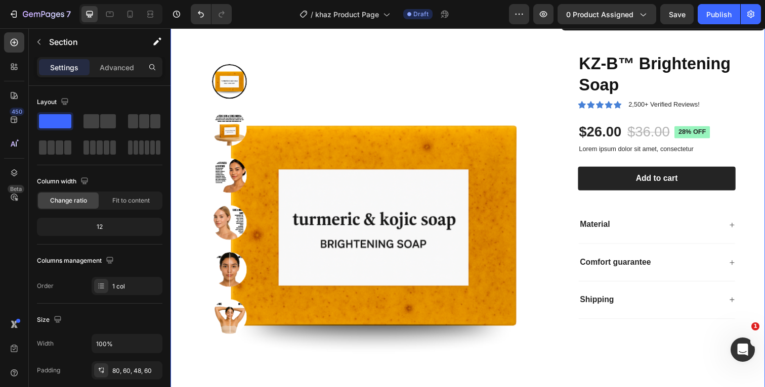
click at [472, 37] on div "Product Images KZ-B™ Brightening Soap Product Title Icon Icon Icon Icon Icon Ic…" at bounding box center [473, 230] width 607 height 435
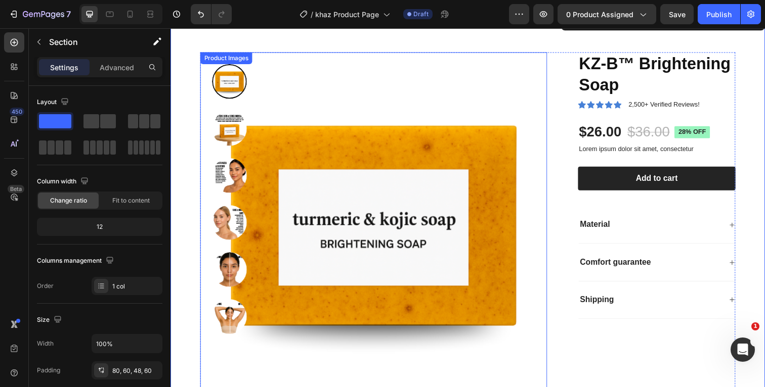
click at [418, 120] on img at bounding box center [378, 230] width 354 height 354
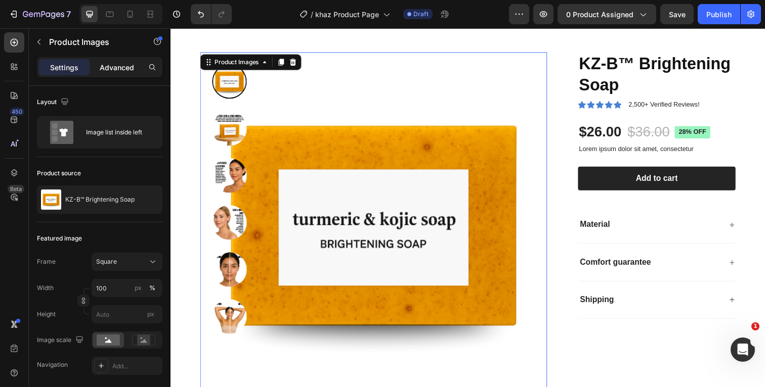
click at [120, 67] on p "Advanced" at bounding box center [117, 67] width 34 height 11
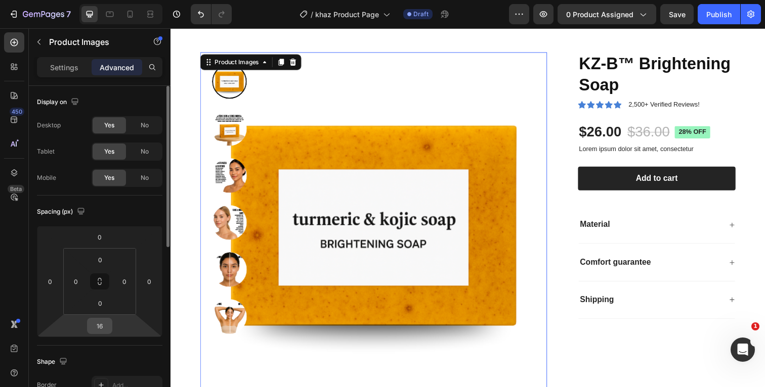
click at [106, 328] on input "16" at bounding box center [100, 326] width 20 height 15
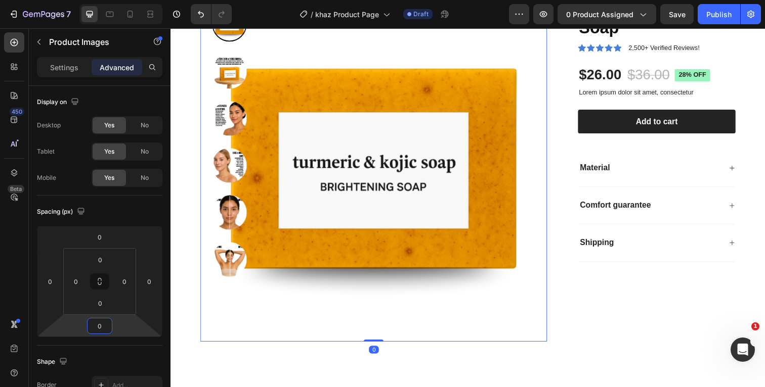
scroll to position [99, 0]
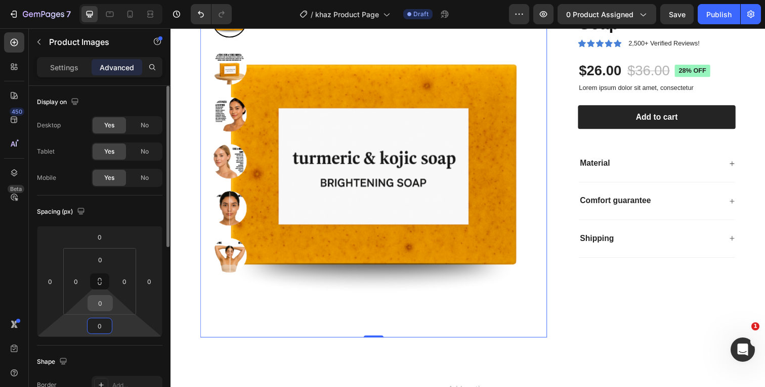
type input "0"
click at [105, 306] on input "0" at bounding box center [100, 303] width 20 height 15
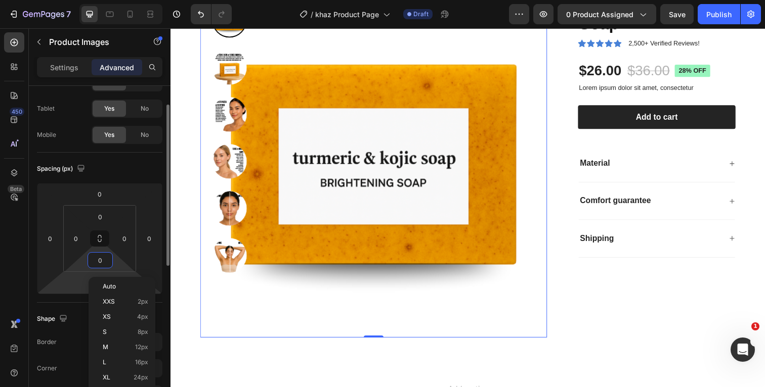
scroll to position [53, 0]
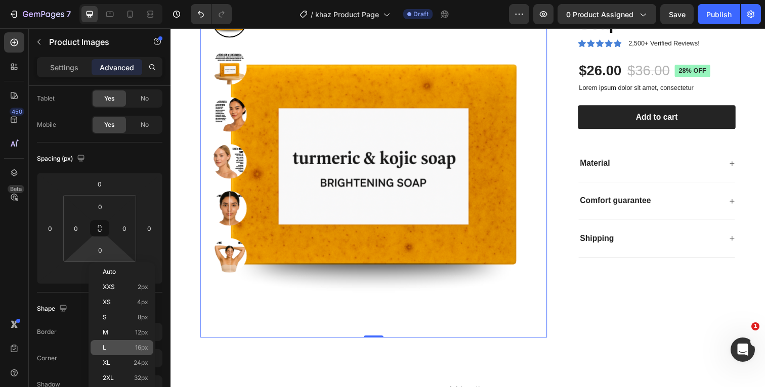
click at [115, 350] on p "L 16px" at bounding box center [126, 347] width 46 height 7
type input "16"
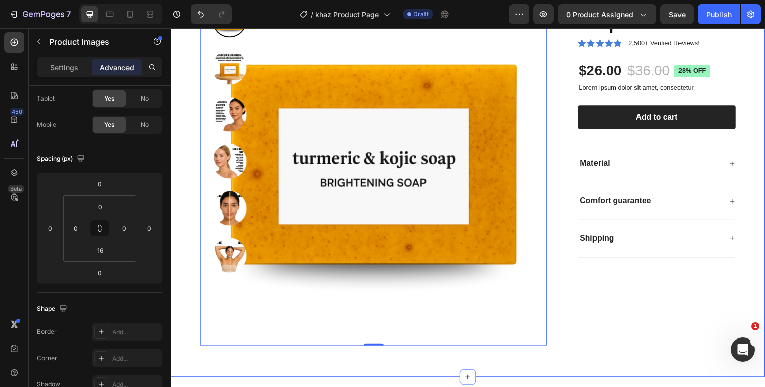
click at [187, 257] on div "Product Images 0 KZ-B™ Brightening Soap Product Title Icon Icon Icon Icon Icon …" at bounding box center [473, 167] width 607 height 435
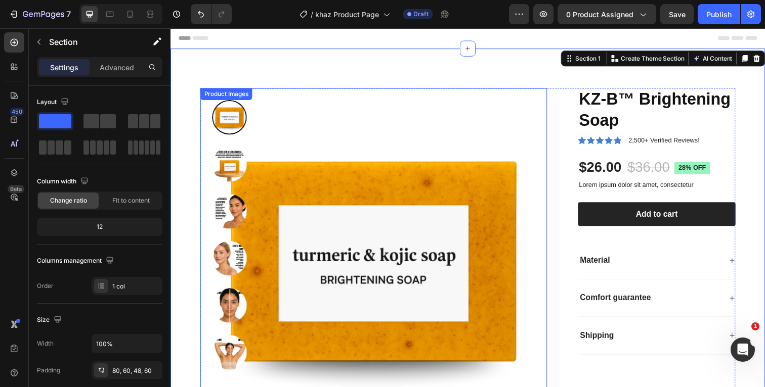
scroll to position [0, 0]
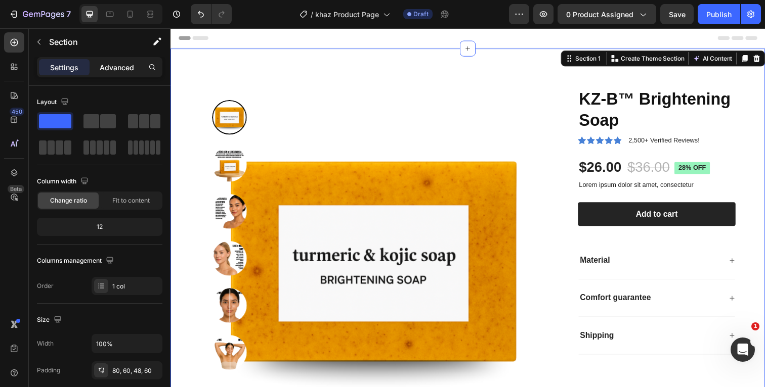
click at [123, 66] on p "Advanced" at bounding box center [117, 67] width 34 height 11
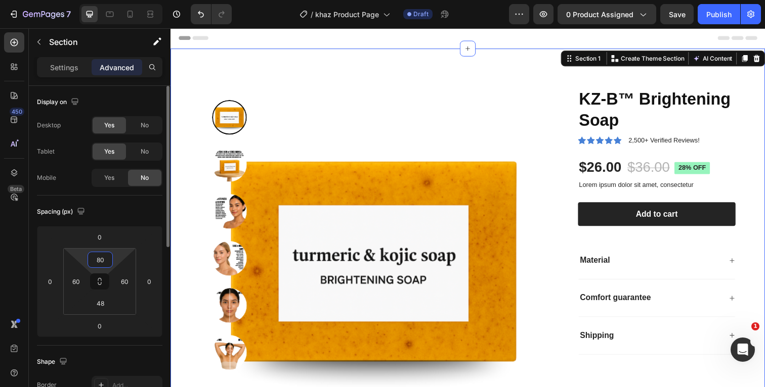
click at [106, 262] on input "80" at bounding box center [100, 259] width 20 height 15
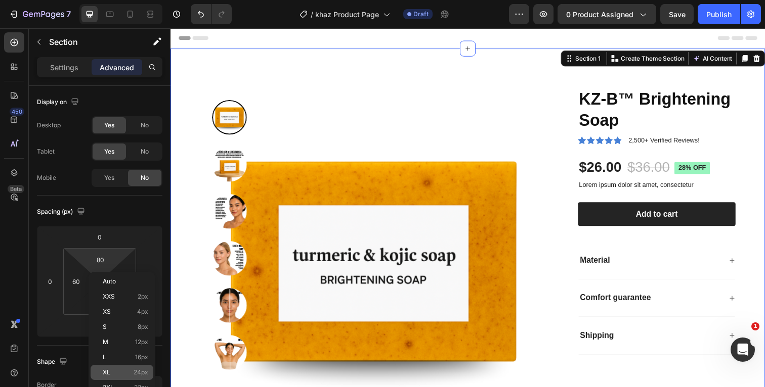
click at [122, 369] on p "XL 24px" at bounding box center [126, 372] width 46 height 7
type input "24"
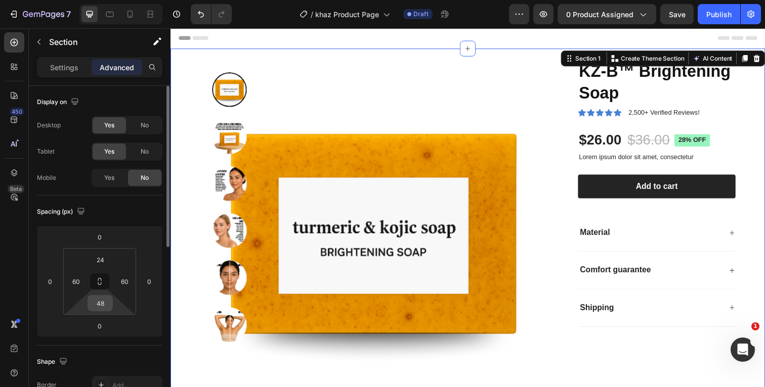
click at [107, 304] on input "48" at bounding box center [100, 303] width 20 height 15
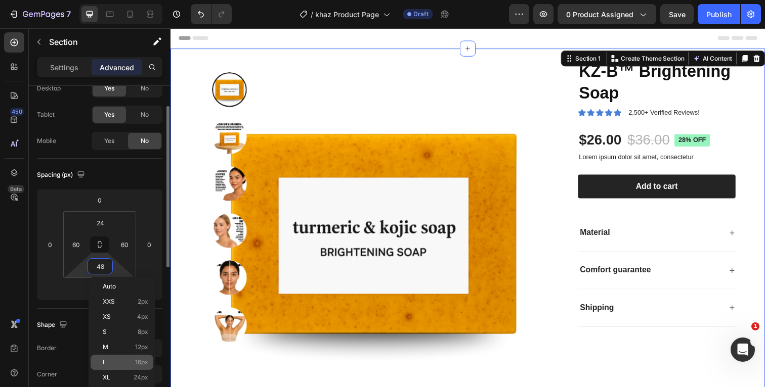
scroll to position [38, 0]
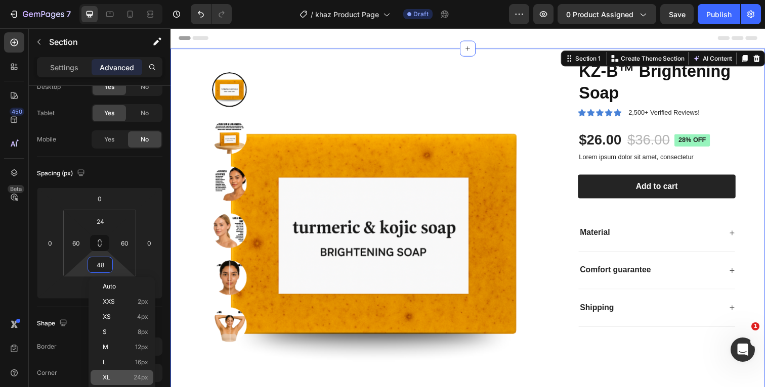
click at [119, 381] on div "XL 24px" at bounding box center [122, 377] width 63 height 15
type input "24"
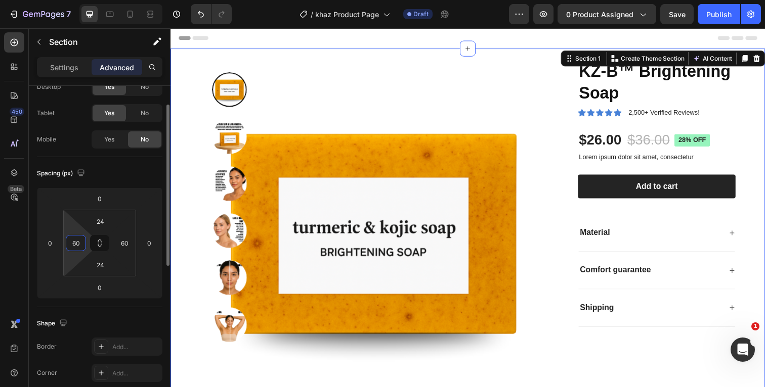
click at [80, 244] on input "60" at bounding box center [75, 243] width 15 height 15
type input "0"
click at [129, 244] on input "60" at bounding box center [124, 243] width 15 height 15
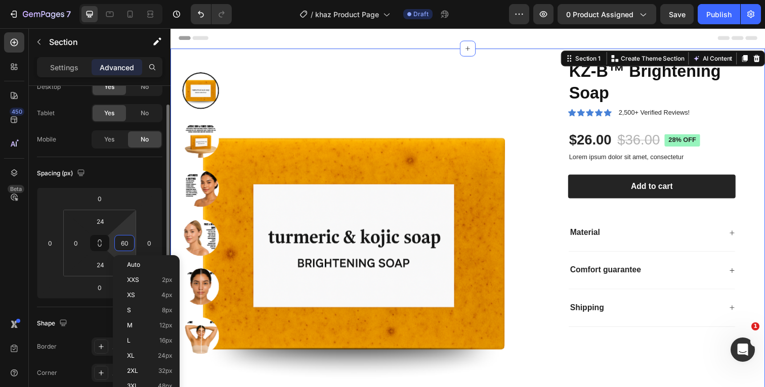
type input "0"
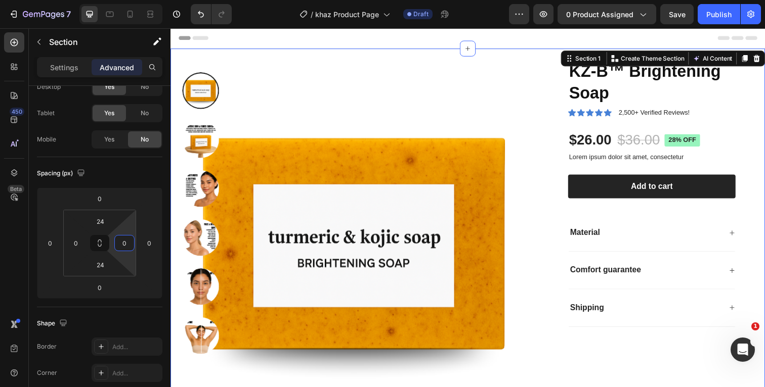
click at [277, 38] on div "Header" at bounding box center [474, 38] width 591 height 20
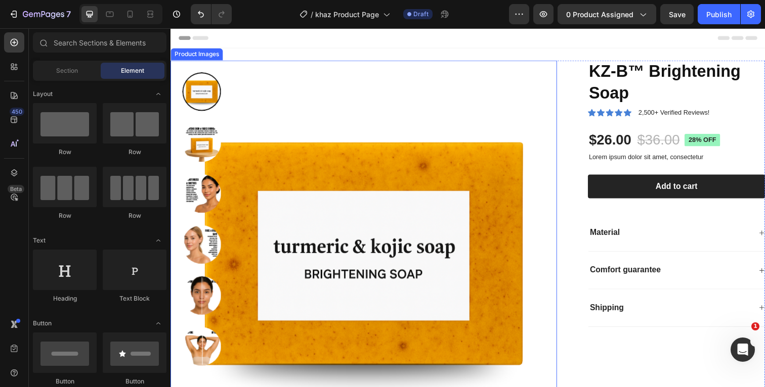
scroll to position [0, 0]
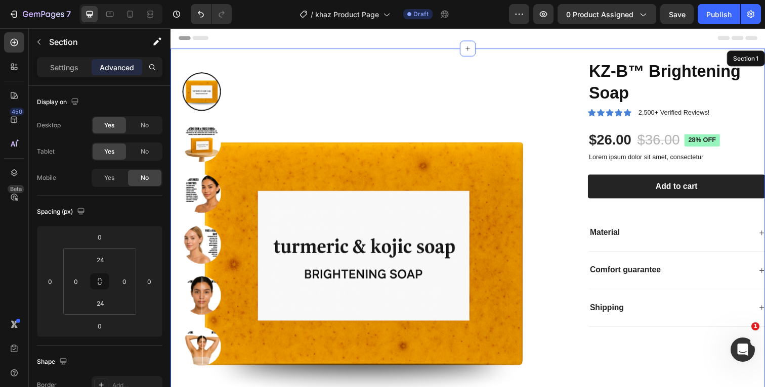
click at [337, 51] on div "Product Images KZ-B™ Brightening Soap Product Title Icon Icon Icon Icon Icon Ic…" at bounding box center [473, 266] width 607 height 435
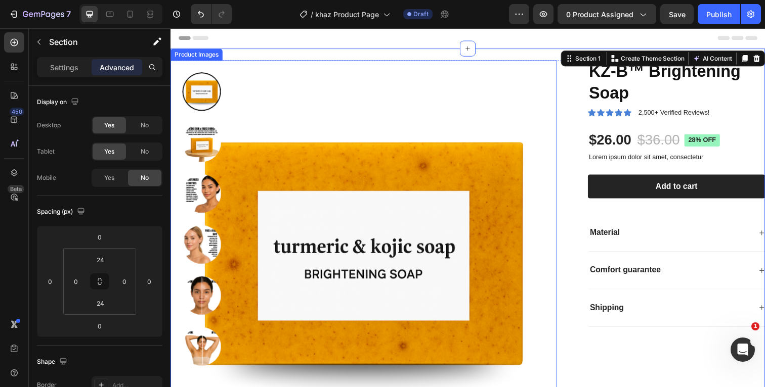
click at [284, 98] on img at bounding box center [367, 258] width 395 height 395
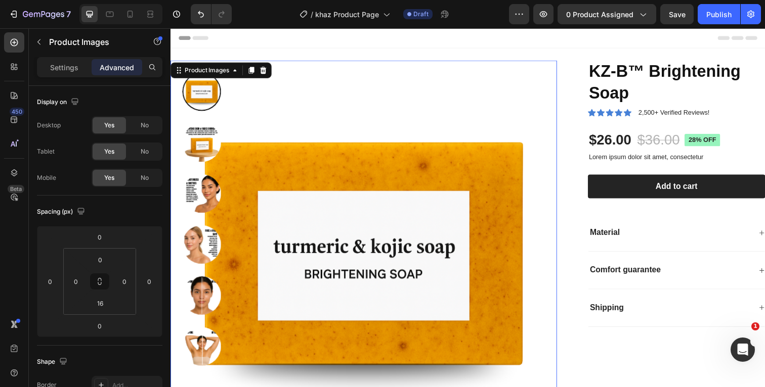
click at [599, 36] on div "Header" at bounding box center [474, 38] width 591 height 20
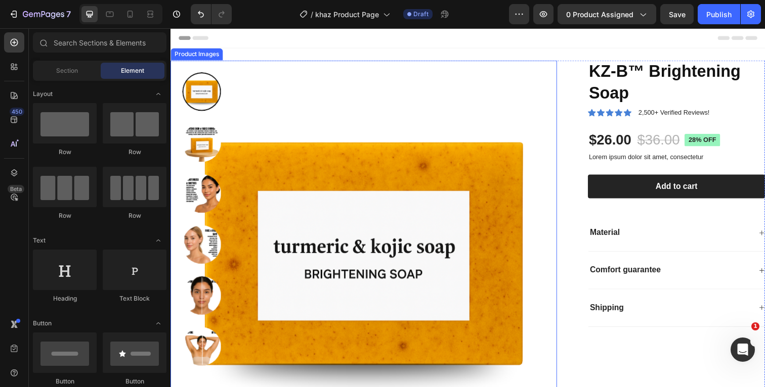
click at [199, 197] on img at bounding box center [202, 197] width 39 height 39
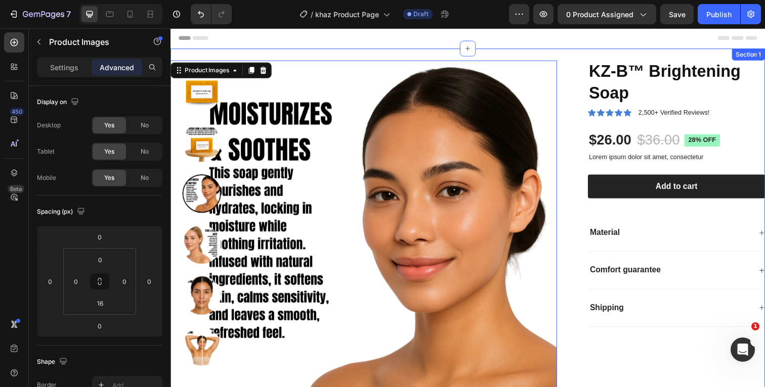
click at [344, 55] on div "Product Images 0 KZ-B™ Brightening Soap Product Title Icon Icon Icon Icon Icon …" at bounding box center [473, 266] width 607 height 435
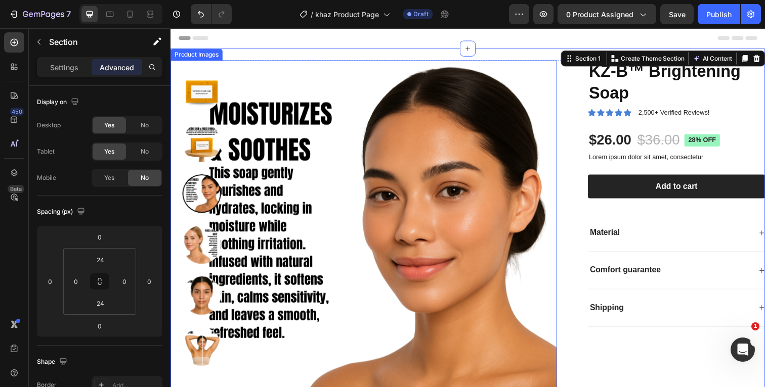
click at [336, 83] on img at bounding box center [367, 258] width 395 height 395
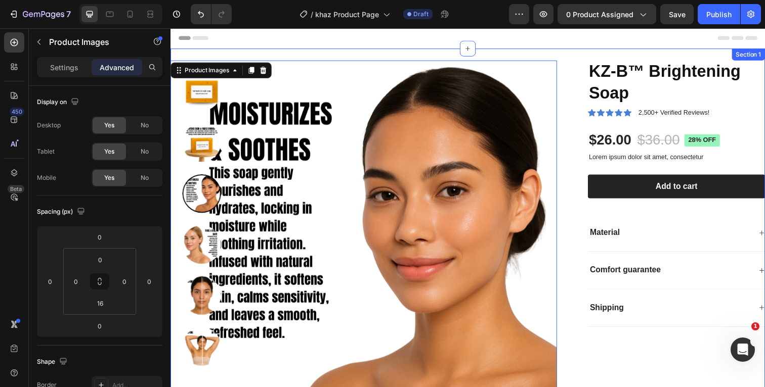
click at [378, 53] on div "Product Images 0 KZ-B™ Brightening Soap Product Title Icon Icon Icon Icon Icon …" at bounding box center [473, 266] width 607 height 435
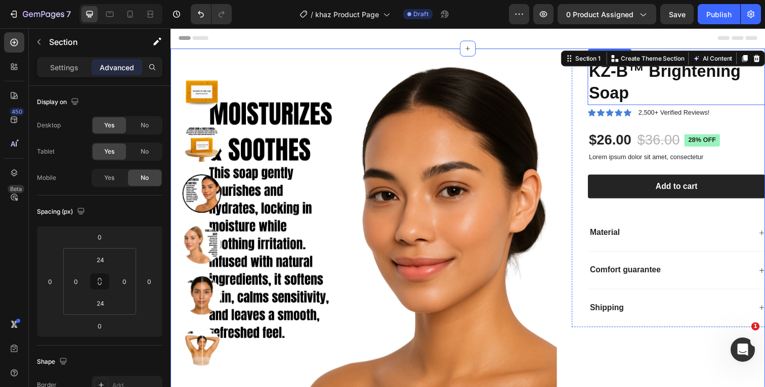
click at [649, 94] on h1 "KZ-B™ Brightening Soap" at bounding box center [686, 84] width 181 height 46
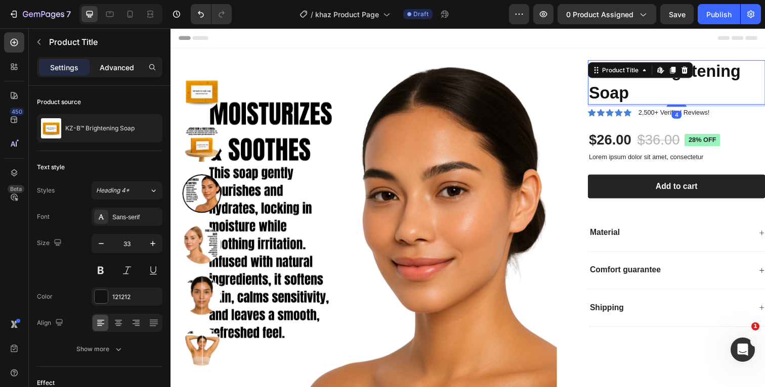
click at [115, 68] on p "Advanced" at bounding box center [117, 67] width 34 height 11
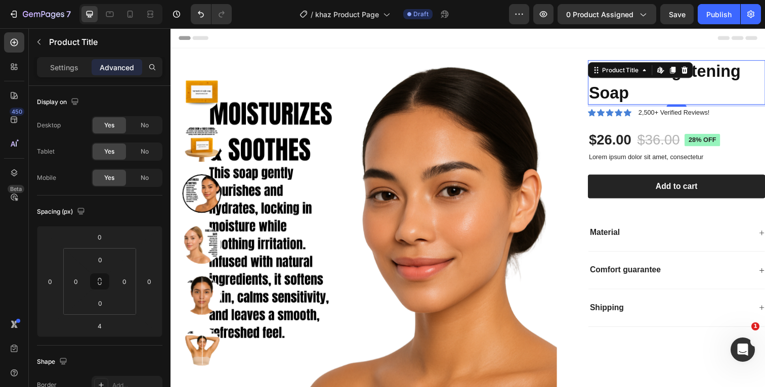
click at [495, 33] on div "Header" at bounding box center [474, 38] width 591 height 20
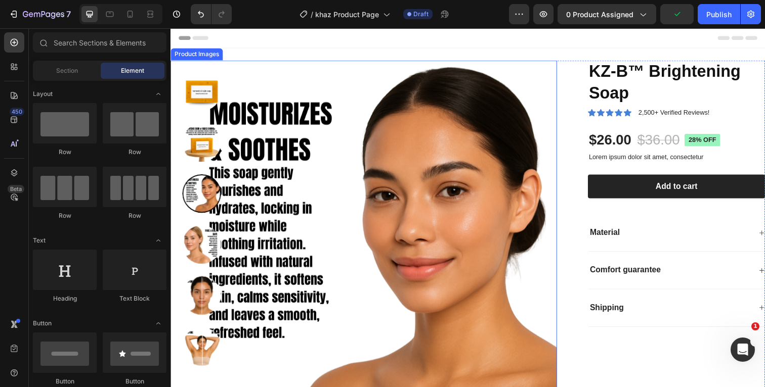
click at [206, 92] on img at bounding box center [202, 92] width 39 height 39
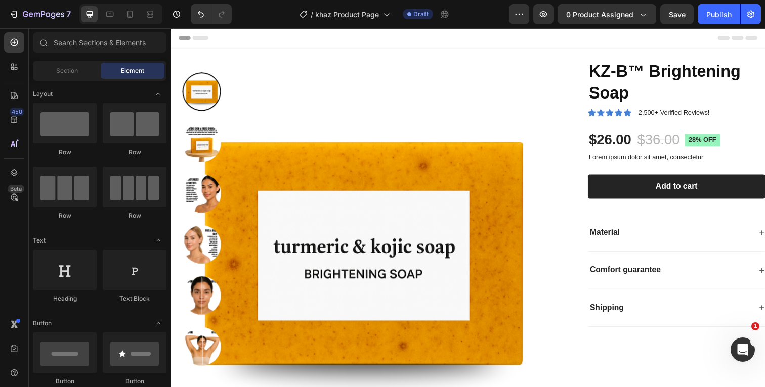
click at [522, 35] on div "Header" at bounding box center [474, 38] width 591 height 20
click at [151, 19] on div at bounding box center [150, 14] width 16 height 16
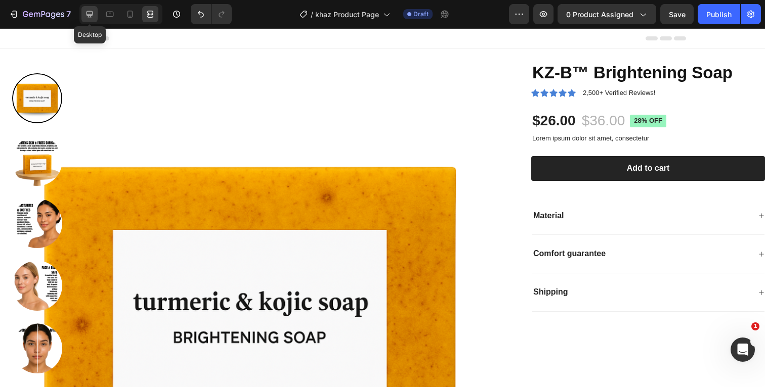
click at [95, 16] on icon at bounding box center [89, 14] width 10 height 10
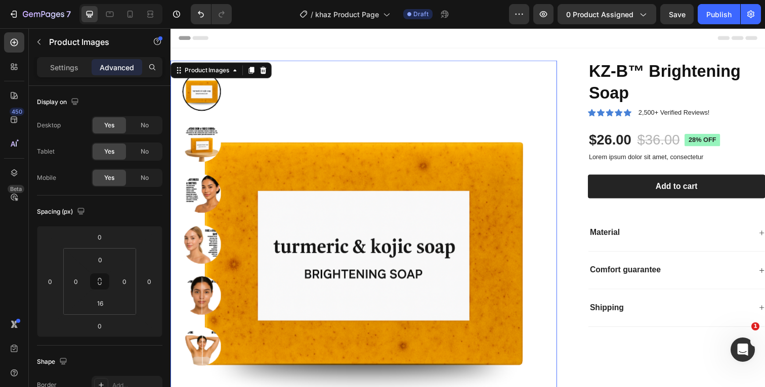
click at [287, 114] on img at bounding box center [367, 258] width 395 height 395
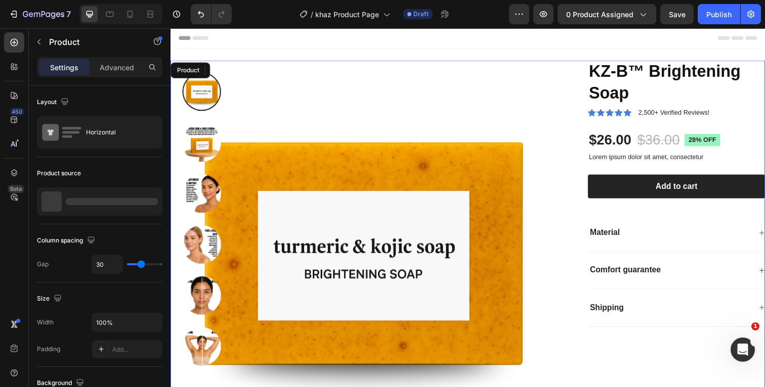
click at [576, 82] on div "Product Images 0 KZ-B™ Brightening Soap Product Title Icon Icon Icon Icon Icon …" at bounding box center [473, 262] width 607 height 403
click at [115, 70] on p "Advanced" at bounding box center [117, 67] width 34 height 11
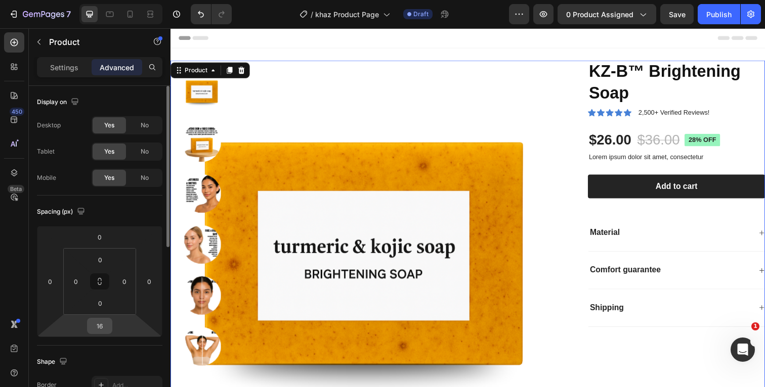
click at [108, 327] on input "16" at bounding box center [100, 326] width 20 height 15
type input "0"
click at [372, 38] on div "Header" at bounding box center [474, 38] width 591 height 20
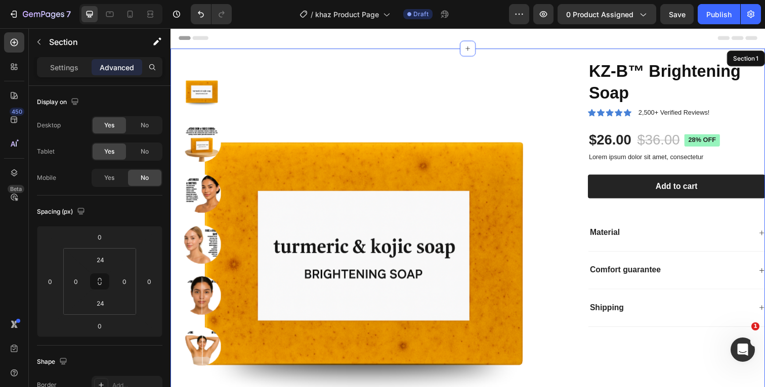
click at [370, 53] on div "Product Images KZ-B™ Brightening Soap Product Title Icon Icon Icon Icon Icon Ic…" at bounding box center [473, 262] width 607 height 427
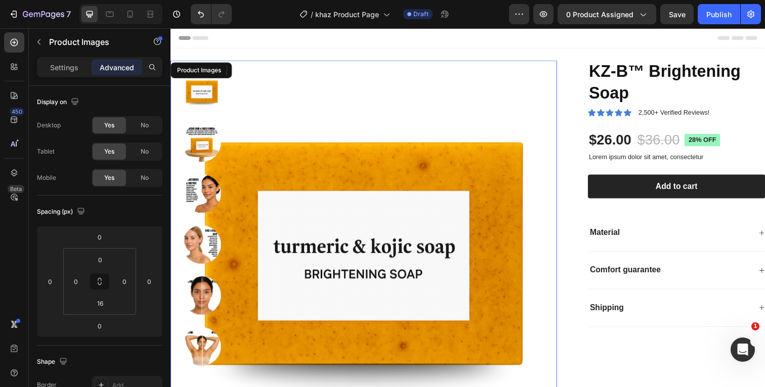
click at [362, 83] on img at bounding box center [367, 258] width 395 height 395
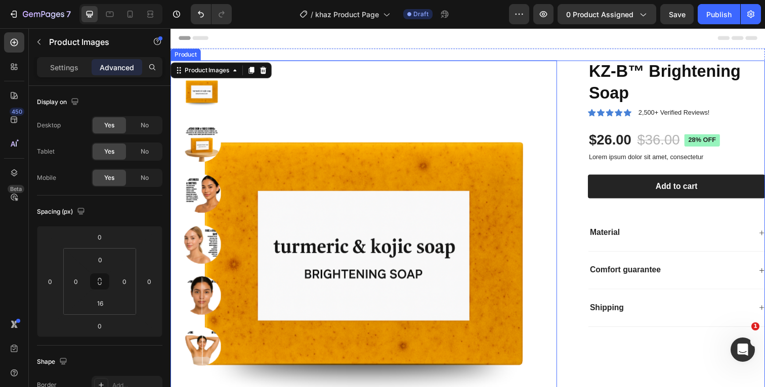
click at [577, 67] on div "Product Images 0 KZ-B™ Brightening Soap Product Title Icon Icon Icon Icon Icon …" at bounding box center [473, 262] width 607 height 403
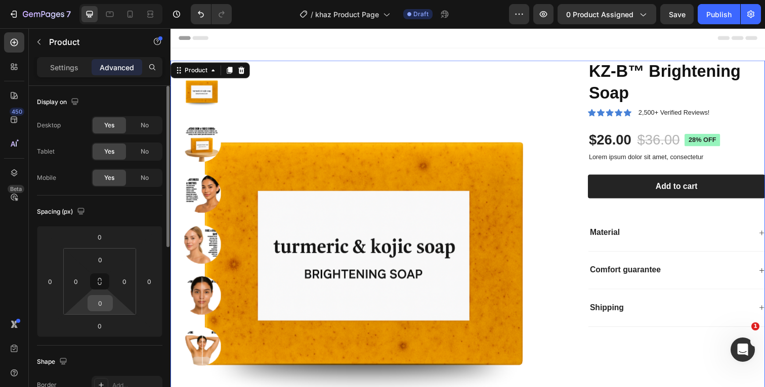
click at [108, 306] on input "0" at bounding box center [100, 303] width 20 height 15
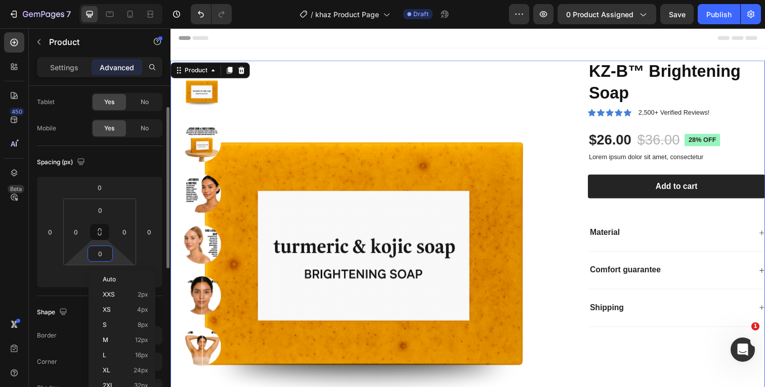
scroll to position [63, 0]
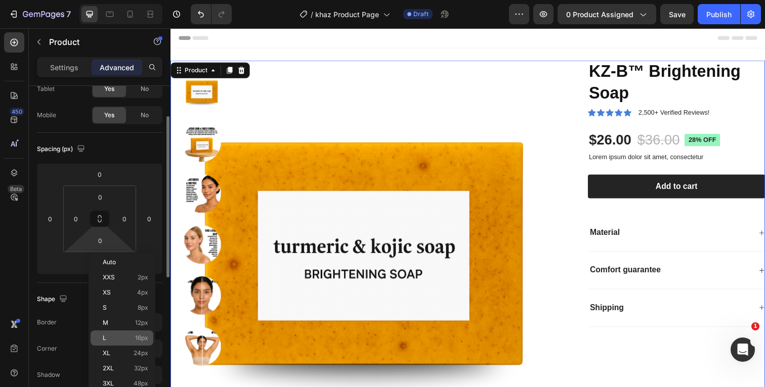
click at [116, 338] on p "L 16px" at bounding box center [126, 338] width 46 height 7
type input "16"
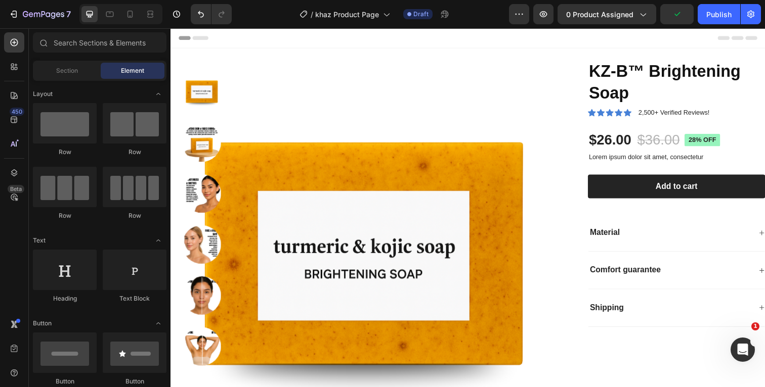
click at [535, 34] on div "Header" at bounding box center [474, 38] width 591 height 20
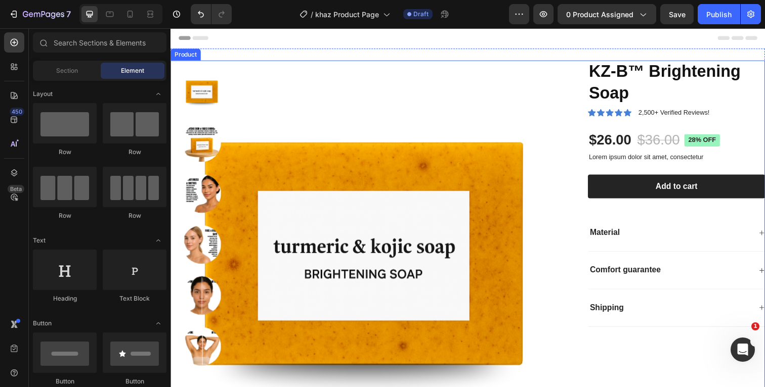
click at [578, 66] on div "Product Images KZ-B™ Brightening Soap Product Title Icon Icon Icon Icon Icon Ic…" at bounding box center [473, 266] width 607 height 411
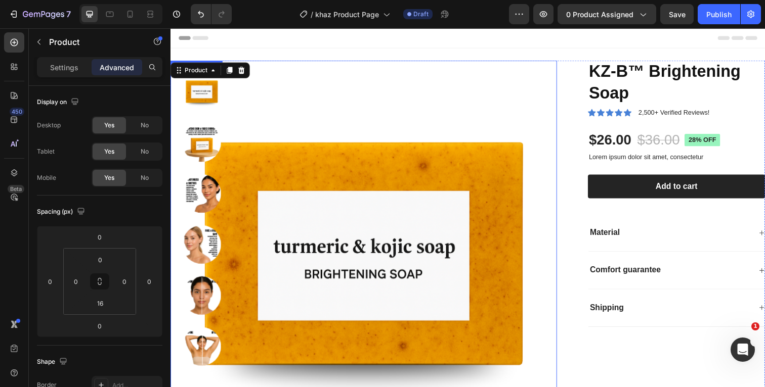
scroll to position [0, 0]
click at [577, 88] on div "Product Images KZ-B™ Brightening Soap Product Title Icon Icon Icon Icon Icon Ic…" at bounding box center [473, 266] width 607 height 411
click at [491, 120] on img at bounding box center [367, 258] width 395 height 395
click at [468, 34] on div "Header" at bounding box center [474, 38] width 591 height 20
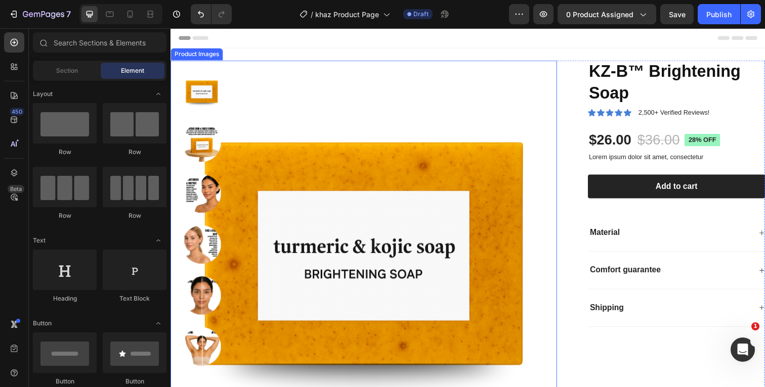
click at [478, 71] on img at bounding box center [367, 258] width 395 height 395
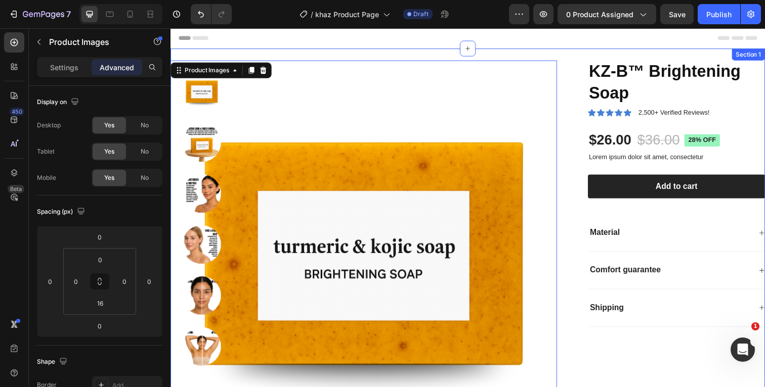
click at [489, 53] on div "Product Images 0 KZ-B™ Brightening Soap Product Title Icon Icon Icon Icon Icon …" at bounding box center [473, 266] width 607 height 435
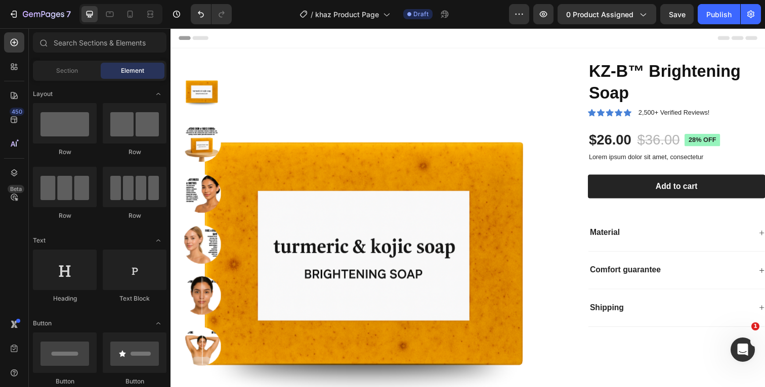
click at [503, 38] on div "Header" at bounding box center [474, 38] width 591 height 20
click at [131, 20] on div at bounding box center [130, 14] width 16 height 16
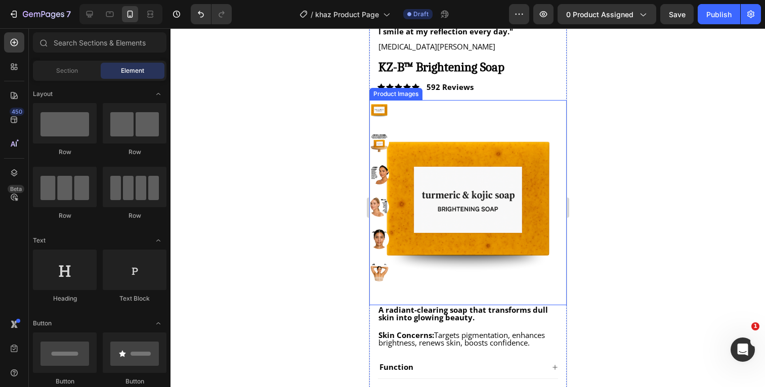
scroll to position [74, 0]
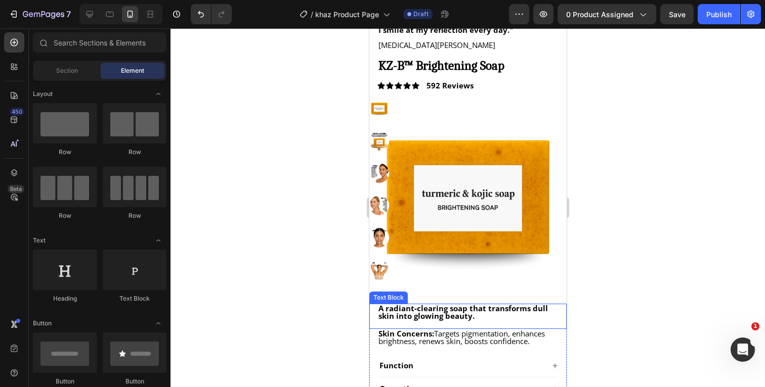
click at [379, 299] on div "Text Block" at bounding box center [388, 297] width 34 height 9
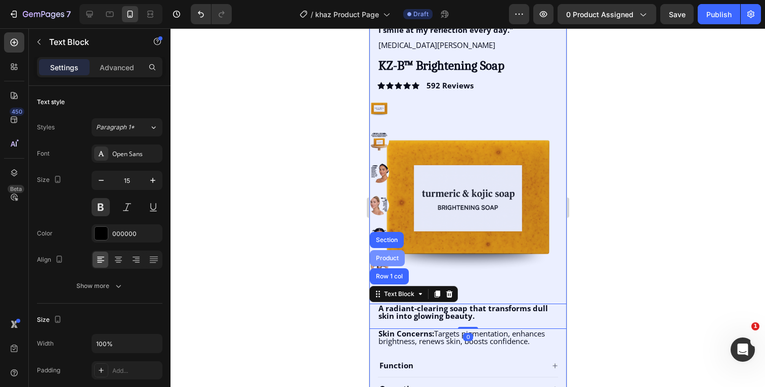
click at [388, 257] on div "Product" at bounding box center [386, 258] width 27 height 6
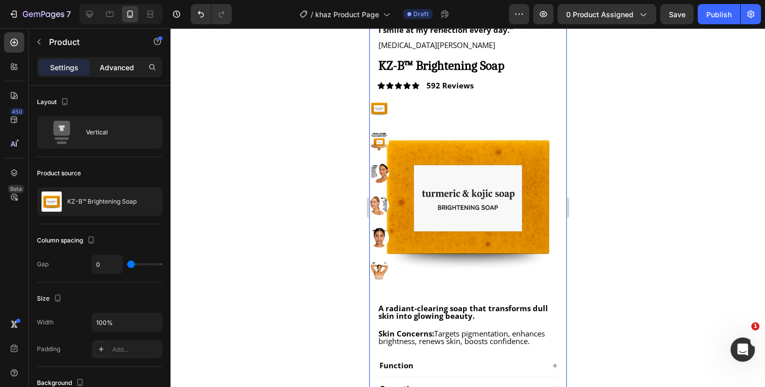
click at [126, 66] on p "Advanced" at bounding box center [117, 67] width 34 height 11
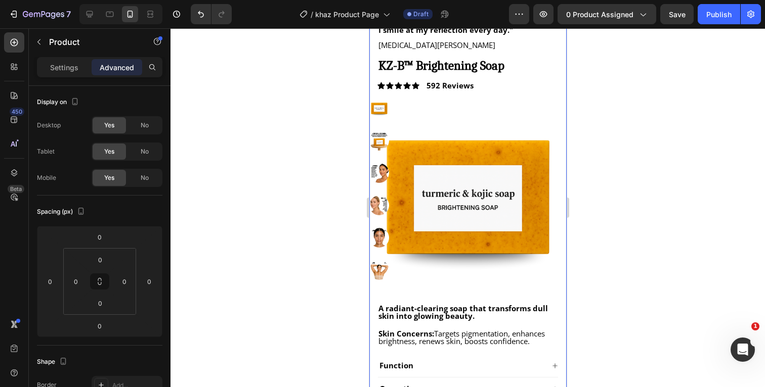
click at [634, 188] on div at bounding box center [467, 207] width 594 height 359
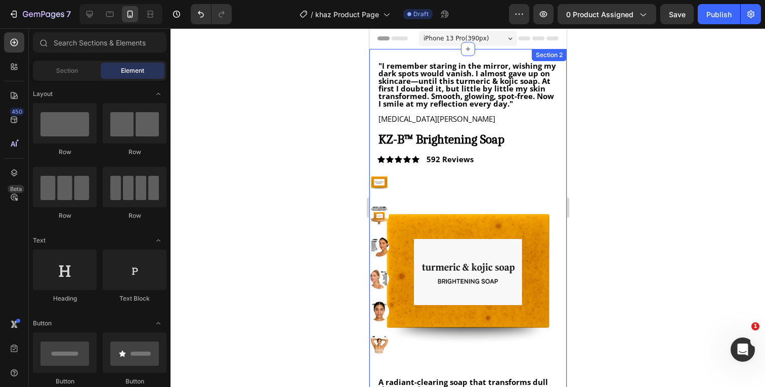
scroll to position [0, 0]
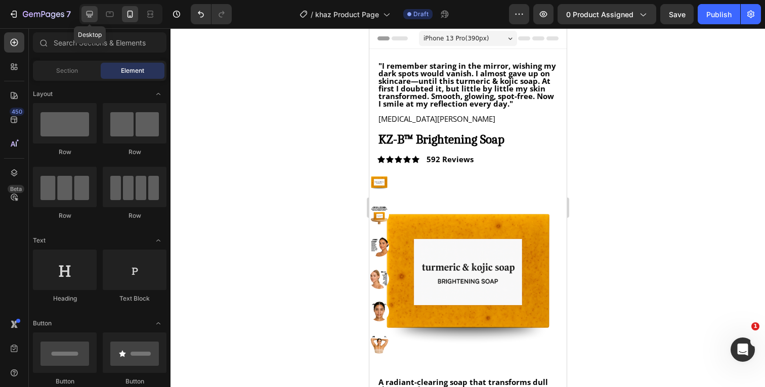
drag, startPoint x: 91, startPoint y: 17, endPoint x: 28, endPoint y: 34, distance: 65.2
click at [91, 17] on icon at bounding box center [89, 14] width 7 height 7
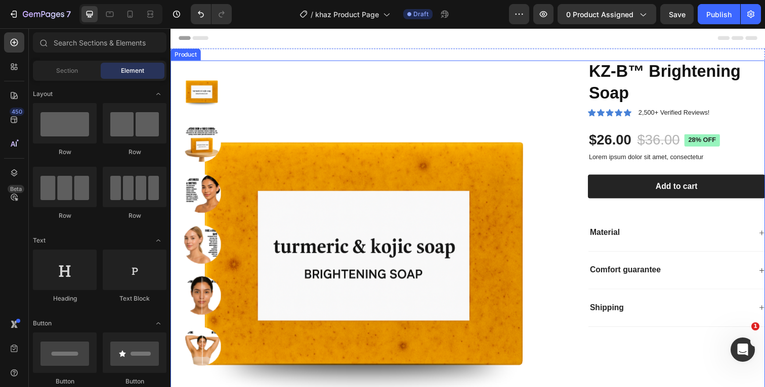
click at [567, 68] on div "Product Images KZ-B™ Brightening Soap Product Title Icon Icon Icon Icon Icon Ic…" at bounding box center [473, 266] width 607 height 411
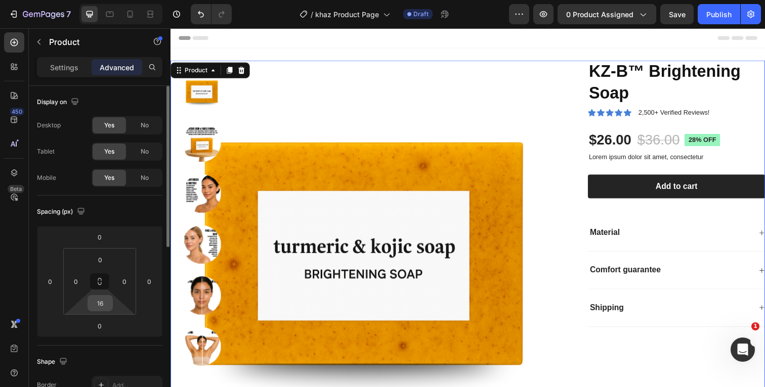
click at [104, 304] on input "16" at bounding box center [100, 303] width 20 height 15
type input "0"
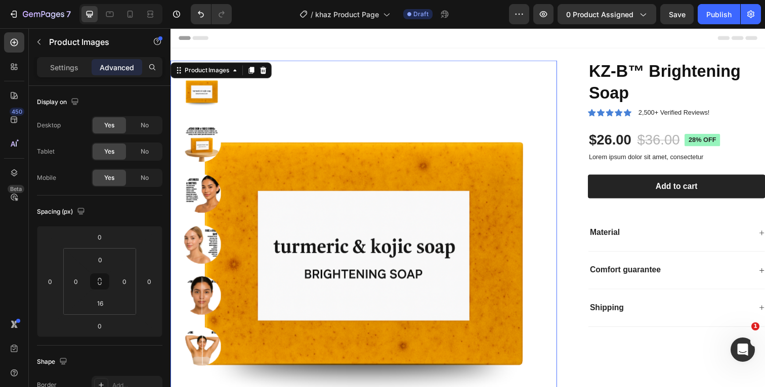
click at [347, 81] on img at bounding box center [367, 258] width 395 height 395
click at [81, 283] on input "0" at bounding box center [75, 281] width 15 height 15
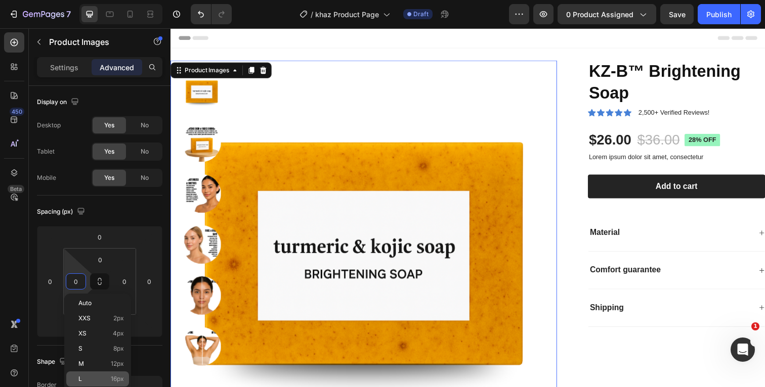
click at [97, 376] on p "L 16px" at bounding box center [101, 379] width 46 height 7
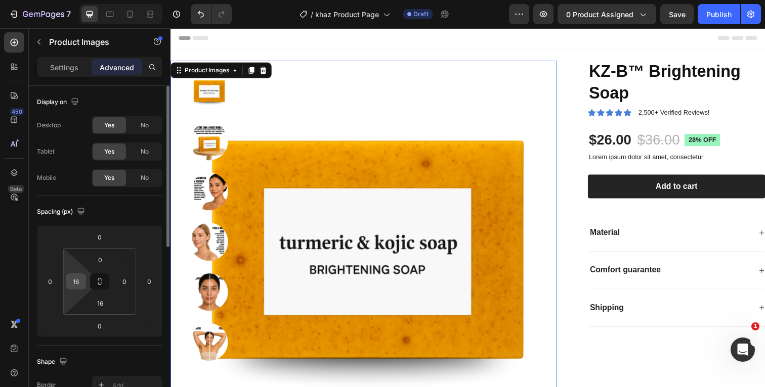
click at [81, 282] on input "16" at bounding box center [75, 281] width 15 height 15
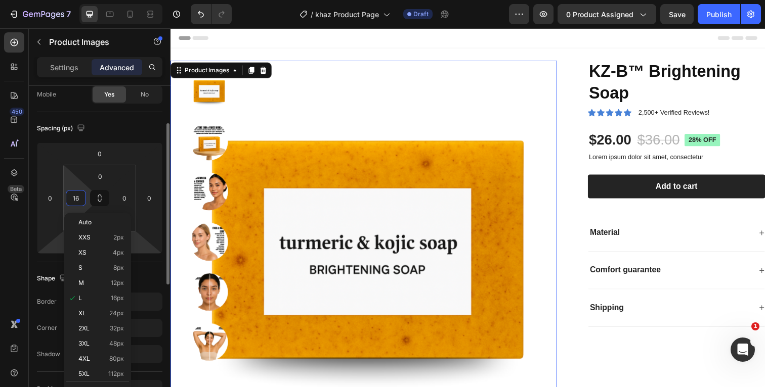
scroll to position [84, 0]
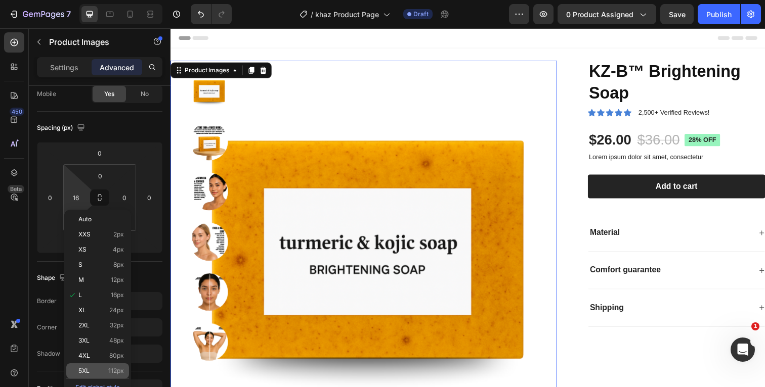
click at [90, 367] on div "5XL 112px" at bounding box center [97, 371] width 63 height 15
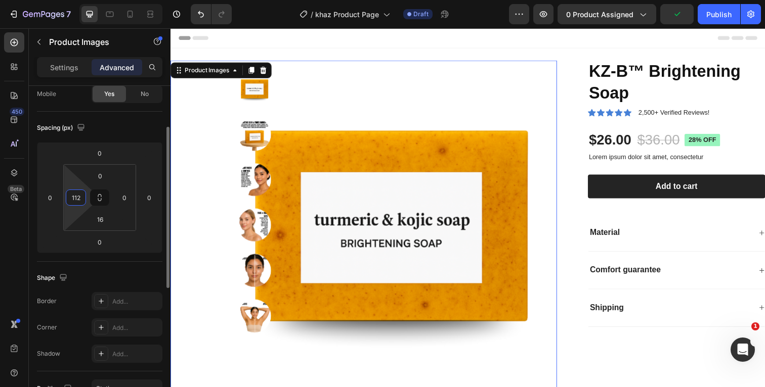
click at [81, 197] on input "112" at bounding box center [75, 197] width 15 height 15
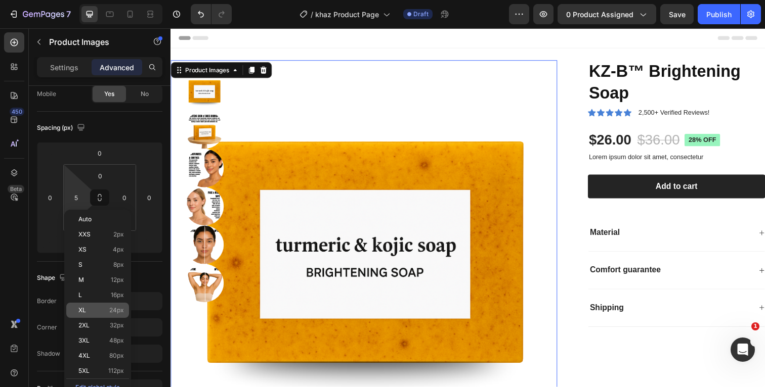
click at [98, 315] on div "XL 24px" at bounding box center [97, 310] width 63 height 15
type input "24"
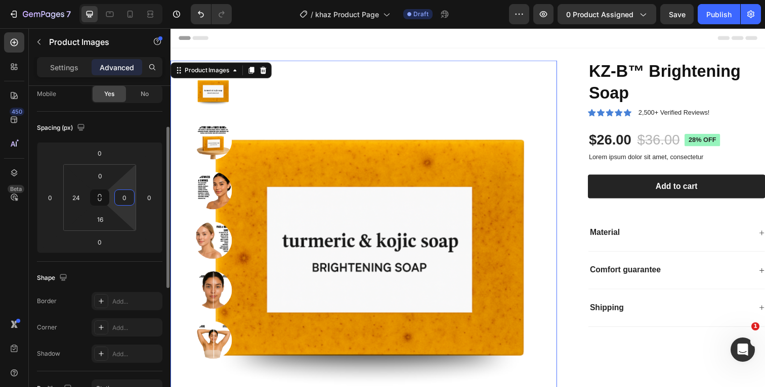
click at [127, 196] on input "0" at bounding box center [124, 197] width 15 height 15
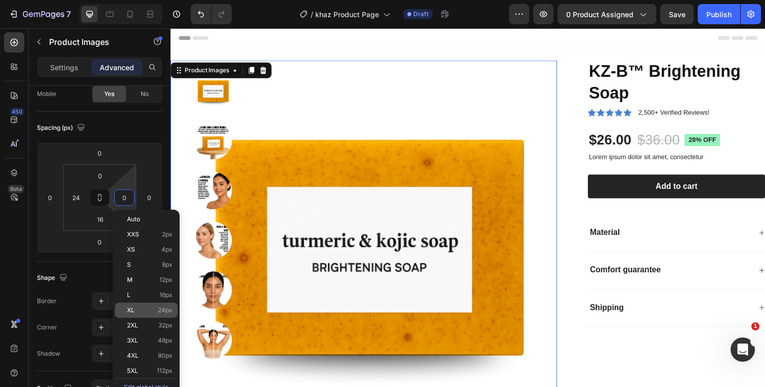
click at [137, 310] on p "XL 24px" at bounding box center [150, 310] width 46 height 7
type input "24"
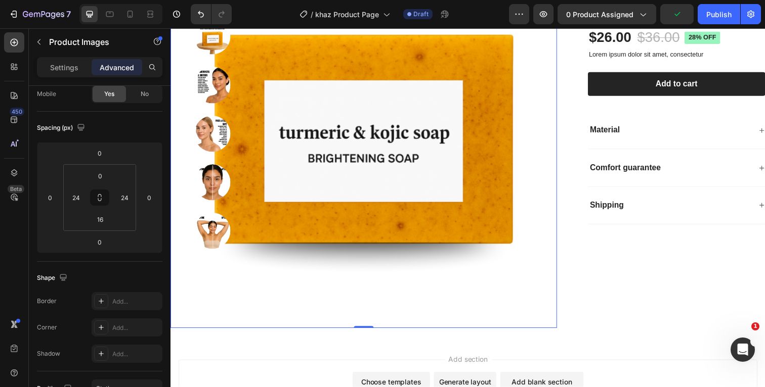
scroll to position [106, 0]
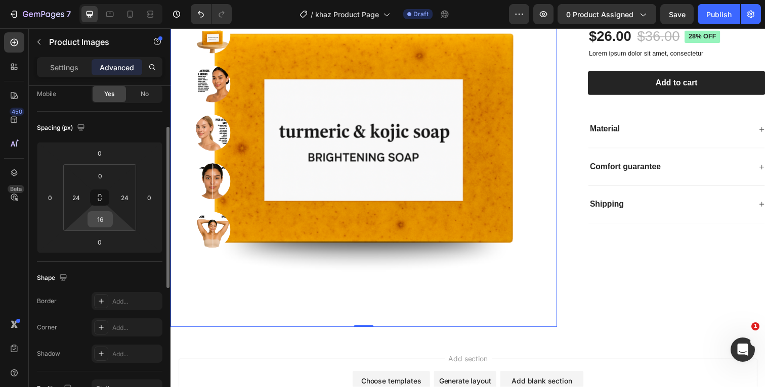
click at [105, 221] on input "16" at bounding box center [100, 219] width 20 height 15
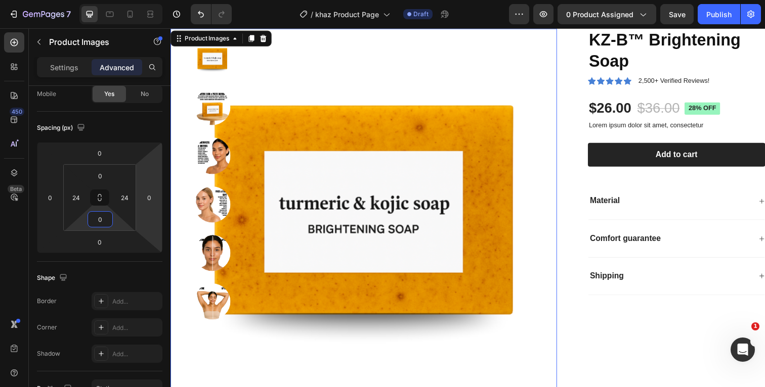
scroll to position [38, 0]
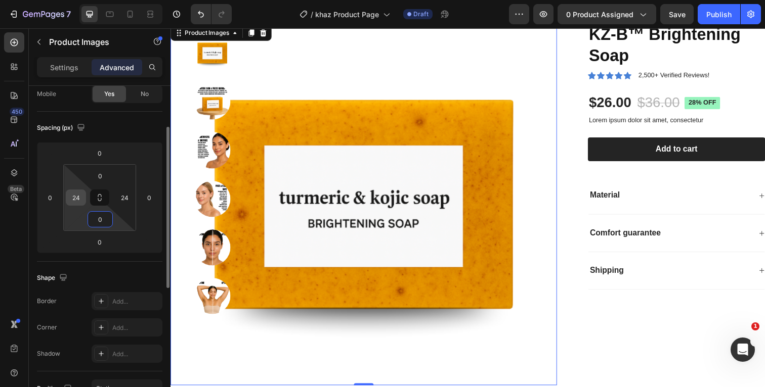
type input "0"
click at [82, 197] on input "24" at bounding box center [75, 197] width 15 height 15
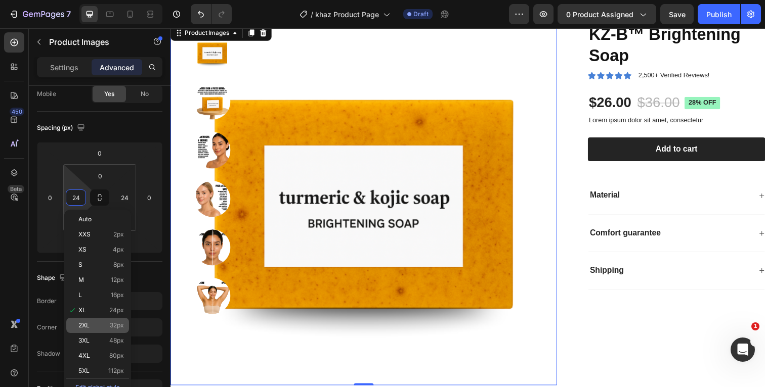
click at [97, 327] on p "2XL 32px" at bounding box center [101, 325] width 46 height 7
type input "32"
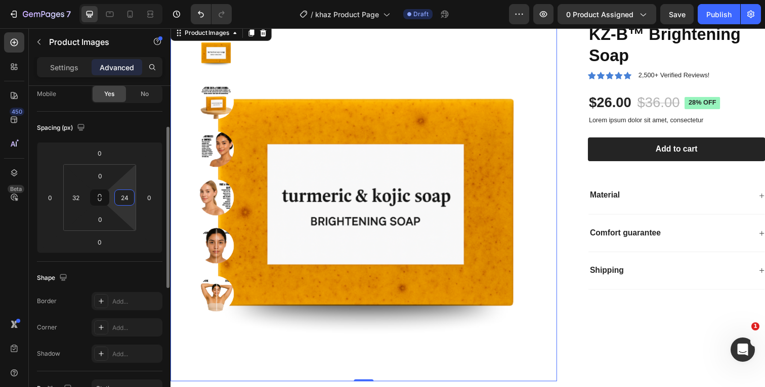
click at [129, 199] on input "24" at bounding box center [124, 197] width 15 height 15
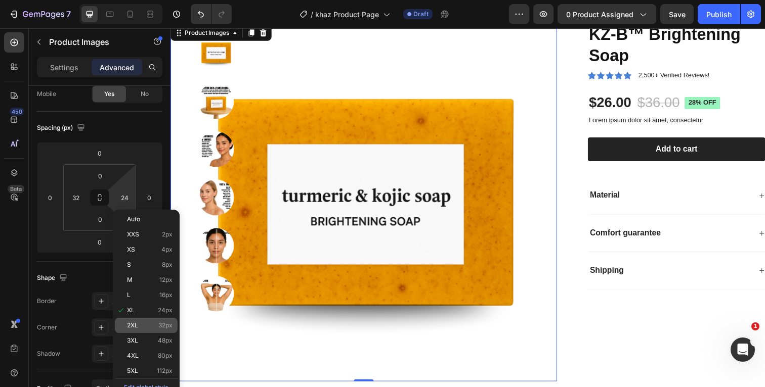
click at [146, 330] on div "2XL 32px" at bounding box center [146, 325] width 63 height 15
type input "32"
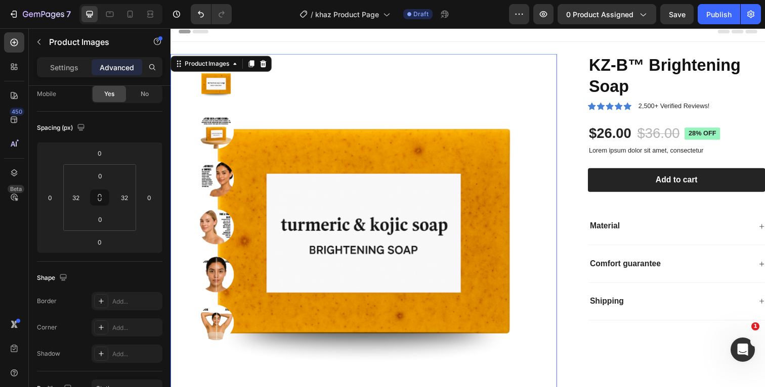
scroll to position [6, 0]
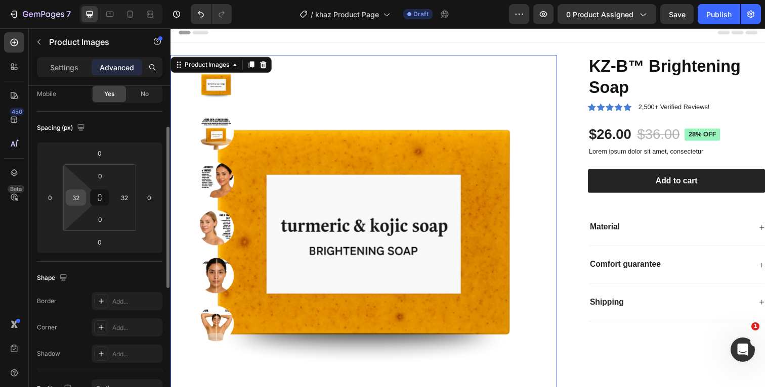
click at [81, 199] on input "32" at bounding box center [75, 197] width 15 height 15
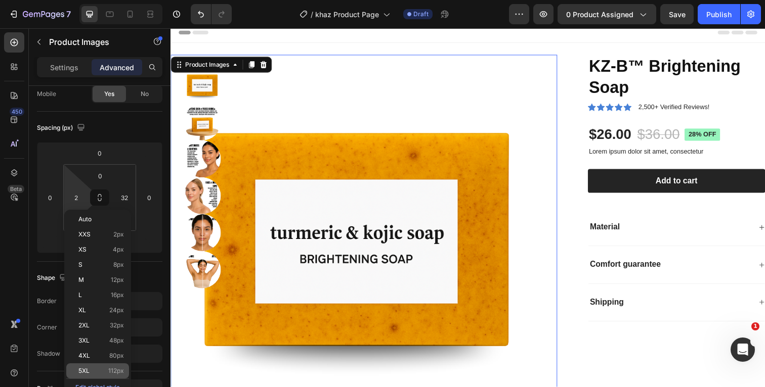
click at [95, 367] on div "5XL 112px" at bounding box center [97, 371] width 63 height 15
type input "112"
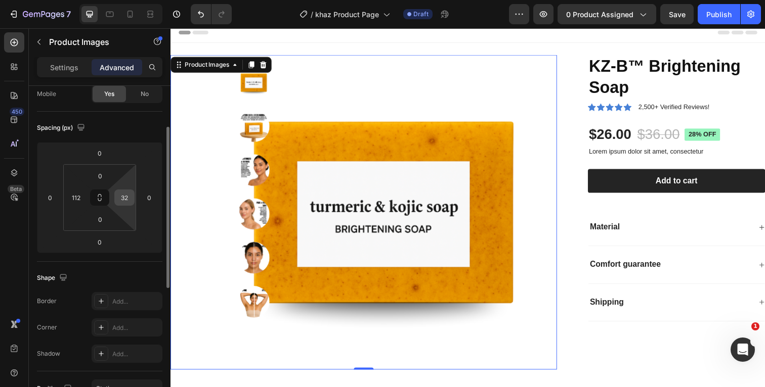
click at [128, 202] on input "32" at bounding box center [124, 197] width 15 height 15
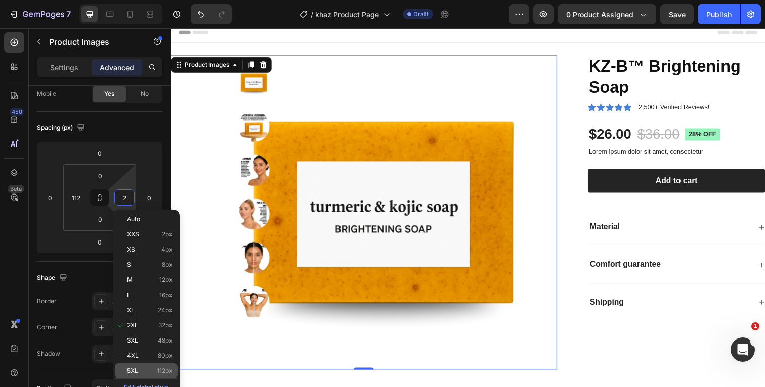
click at [142, 372] on p "5XL 112px" at bounding box center [150, 371] width 46 height 7
type input "112"
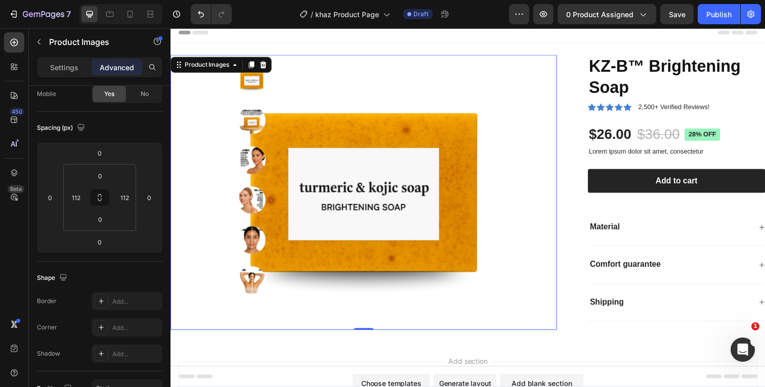
click at [247, 161] on img at bounding box center [253, 163] width 28 height 28
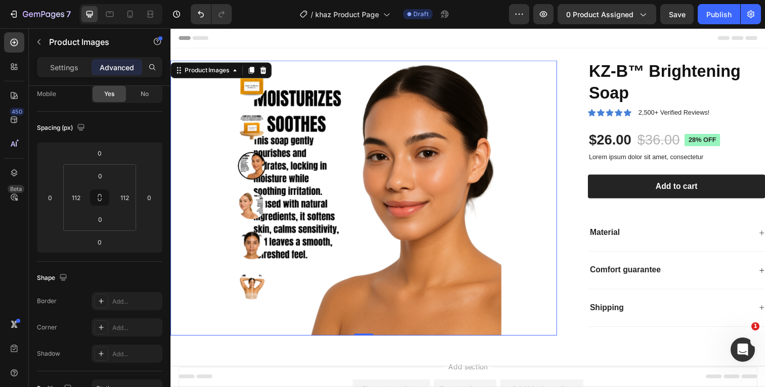
scroll to position [0, 0]
click at [81, 200] on input "112" at bounding box center [75, 197] width 15 height 15
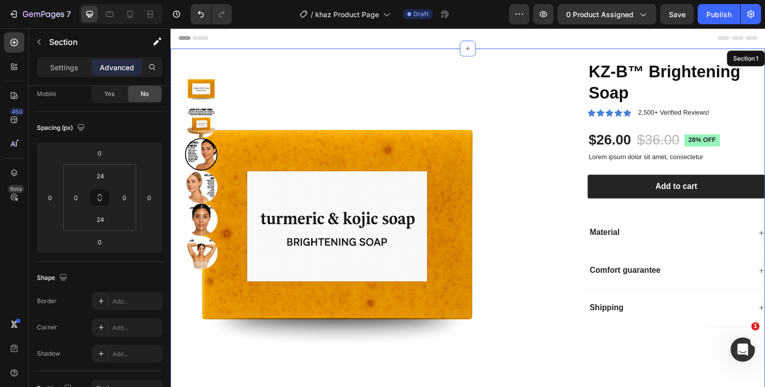
click at [334, 55] on div "Product Images 0 KZ-B™ Brightening Soap Product Title Icon Icon Icon Icon Icon …" at bounding box center [473, 229] width 607 height 360
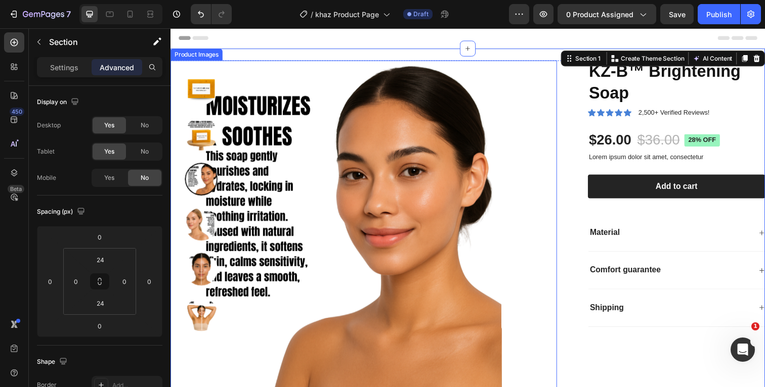
click at [323, 151] on img at bounding box center [340, 228] width 335 height 335
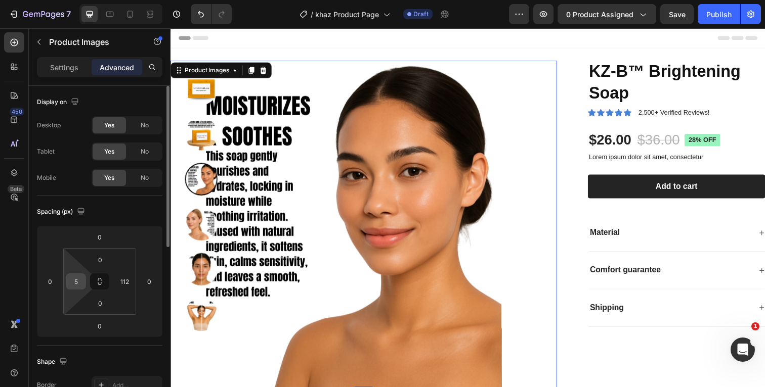
click at [82, 283] on input "5" at bounding box center [75, 281] width 15 height 15
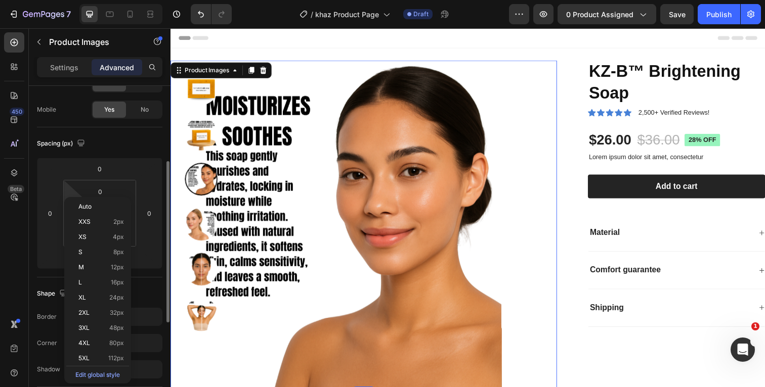
scroll to position [116, 0]
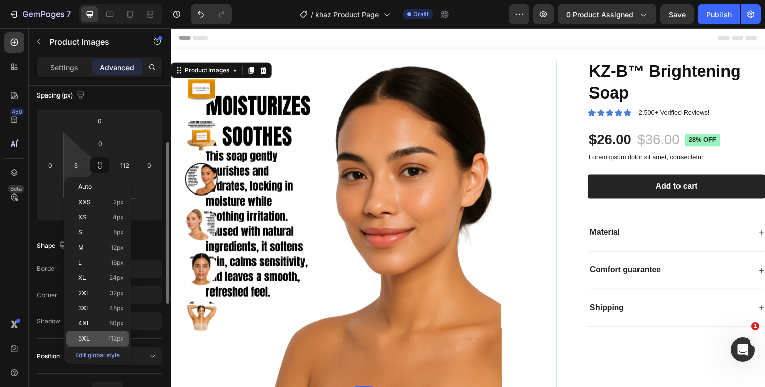
click at [97, 340] on p "5XL 112px" at bounding box center [101, 338] width 46 height 7
type input "112"
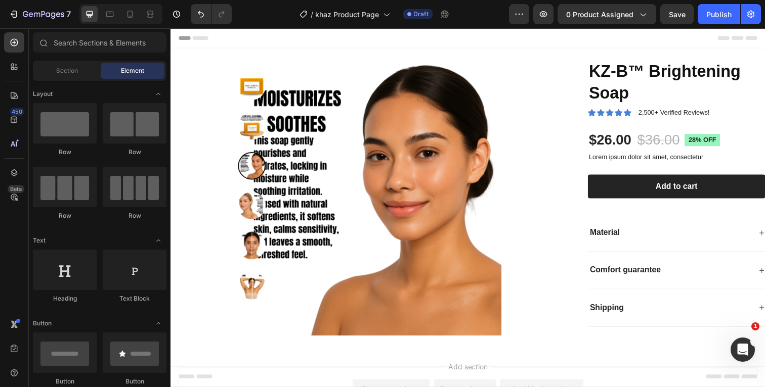
click at [385, 37] on div "Header" at bounding box center [474, 38] width 591 height 20
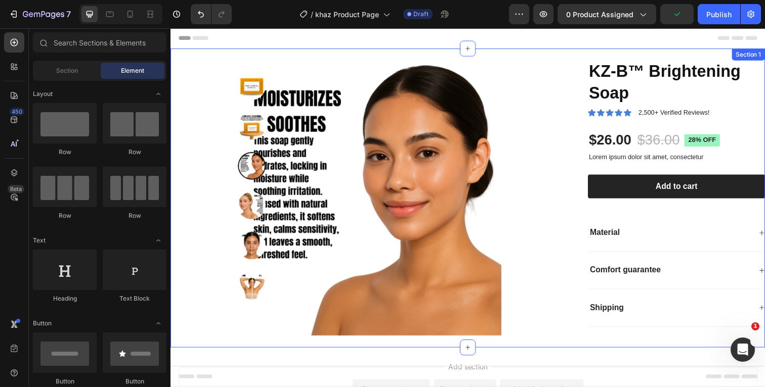
click at [380, 52] on div "Product Images KZ-B™ Brightening Soap Product Title Icon Icon Icon Icon Icon Ic…" at bounding box center [473, 202] width 607 height 306
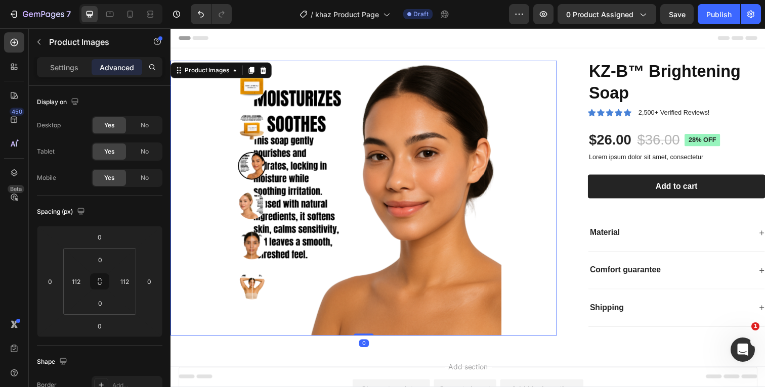
click at [374, 72] on img at bounding box center [367, 201] width 281 height 281
click at [73, 69] on p "Settings" at bounding box center [64, 67] width 28 height 11
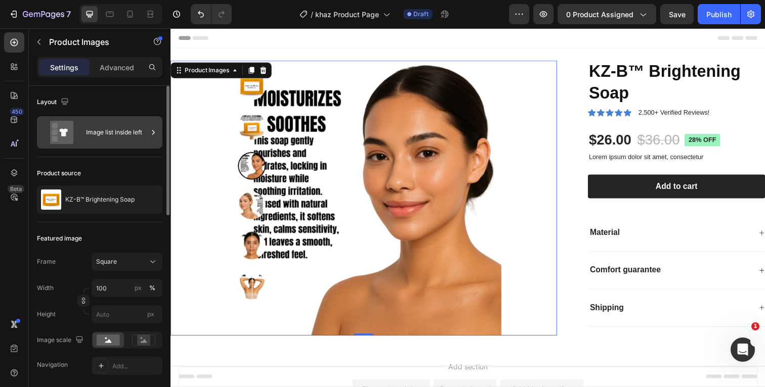
click at [109, 143] on div "Image list inside left" at bounding box center [117, 132] width 62 height 23
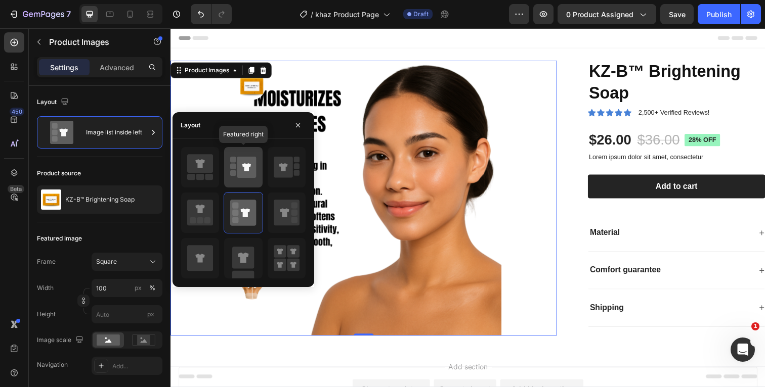
click at [238, 182] on div at bounding box center [243, 167] width 38 height 40
type input "100"
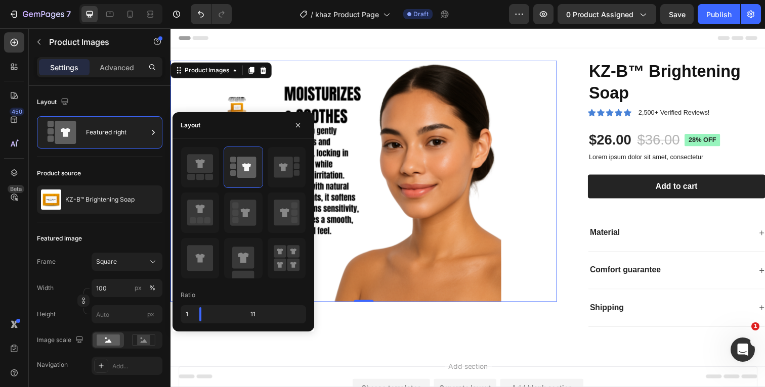
click at [398, 42] on div "Header" at bounding box center [474, 38] width 591 height 20
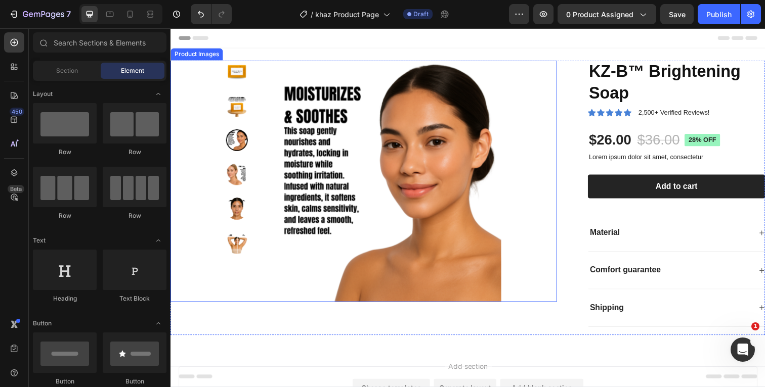
click at [334, 118] on img at bounding box center [385, 184] width 247 height 247
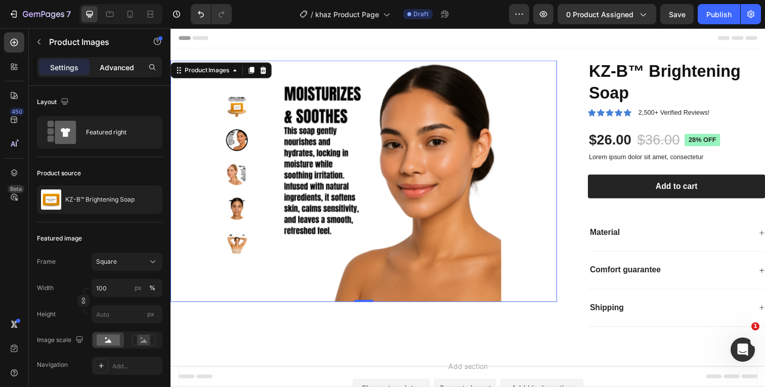
click at [123, 65] on p "Advanced" at bounding box center [117, 67] width 34 height 11
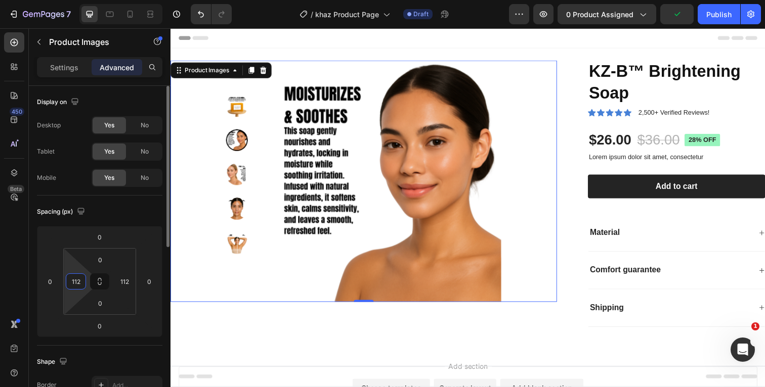
click at [79, 285] on input "112" at bounding box center [75, 281] width 15 height 15
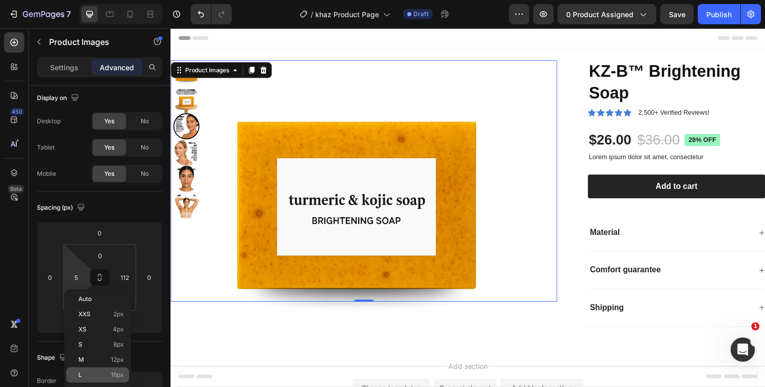
click at [86, 376] on p "L 16px" at bounding box center [101, 375] width 46 height 7
type input "16"
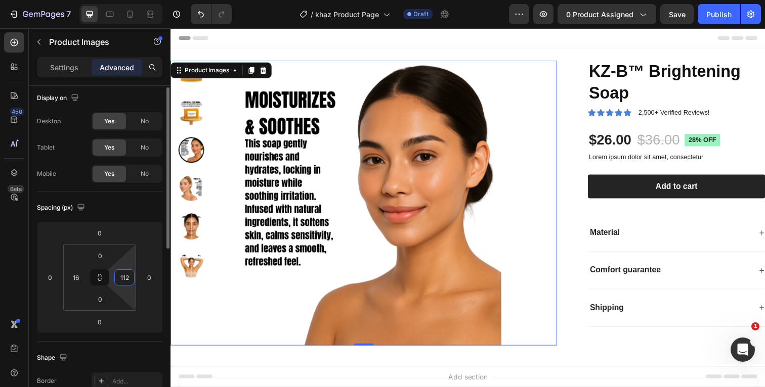
click at [130, 274] on input "112" at bounding box center [124, 277] width 15 height 15
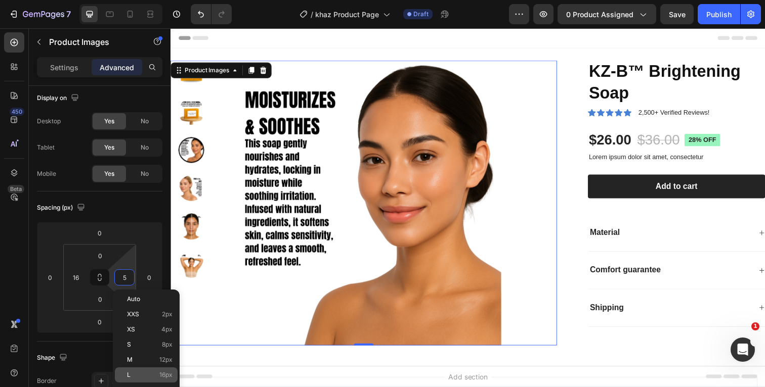
click at [138, 376] on p "L 16px" at bounding box center [150, 375] width 46 height 7
type input "16"
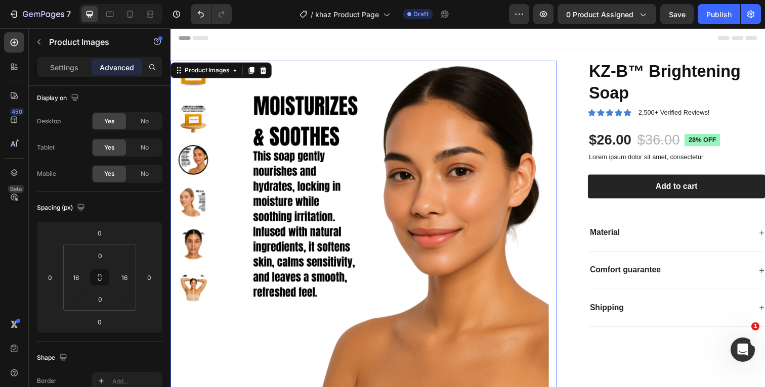
scroll to position [0, 0]
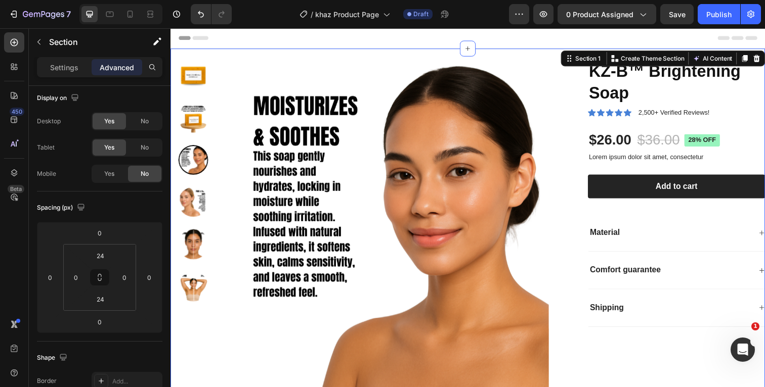
click at [423, 51] on div "Product Images KZ-B™ Brightening Soap Product Title Icon Icon Icon Icon Icon Ic…" at bounding box center [473, 229] width 607 height 360
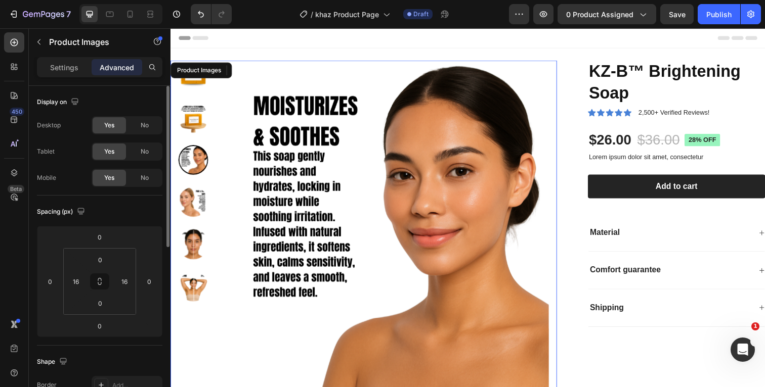
click at [399, 123] on img at bounding box center [389, 229] width 336 height 336
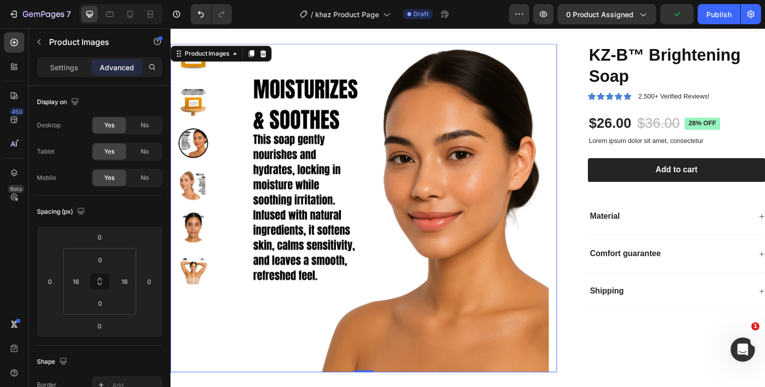
scroll to position [21, 0]
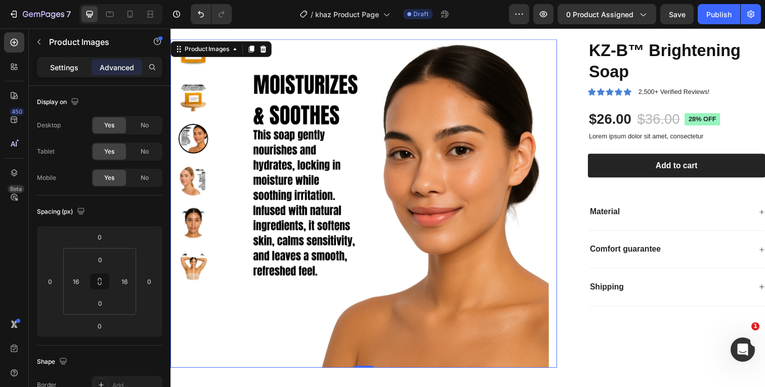
click at [67, 66] on p "Settings" at bounding box center [64, 67] width 28 height 11
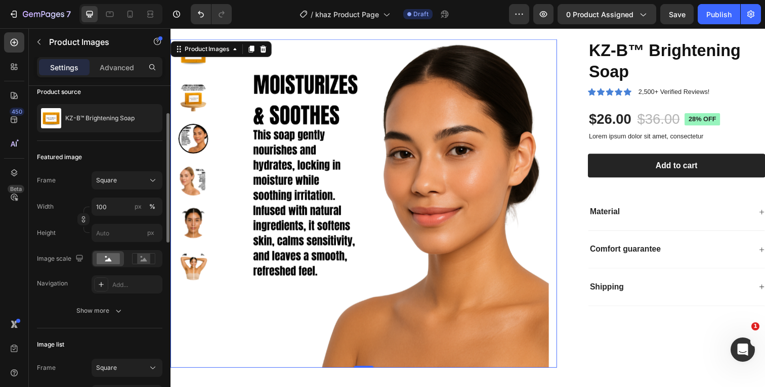
scroll to position [89, 0]
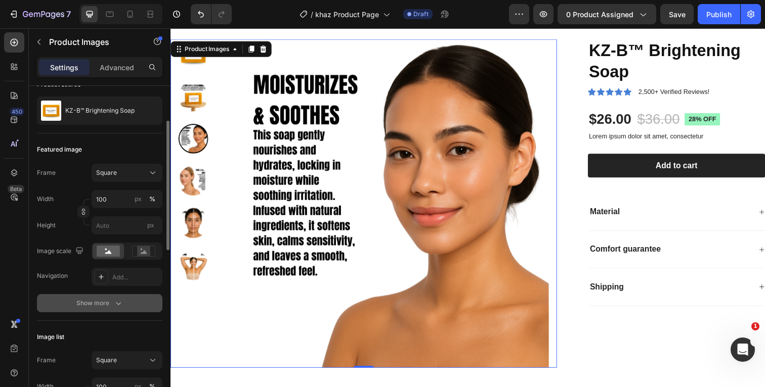
click at [119, 305] on icon "button" at bounding box center [118, 303] width 10 height 10
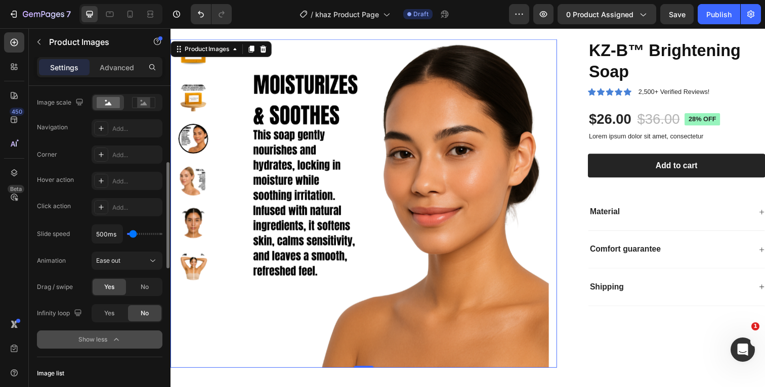
scroll to position [239, 0]
click at [113, 342] on icon "button" at bounding box center [116, 339] width 10 height 10
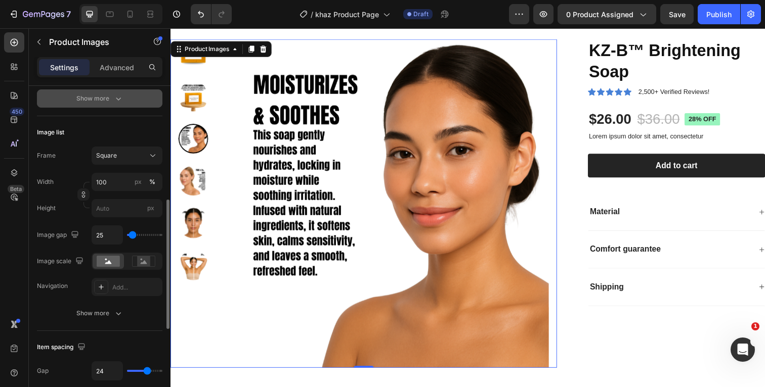
scroll to position [295, 0]
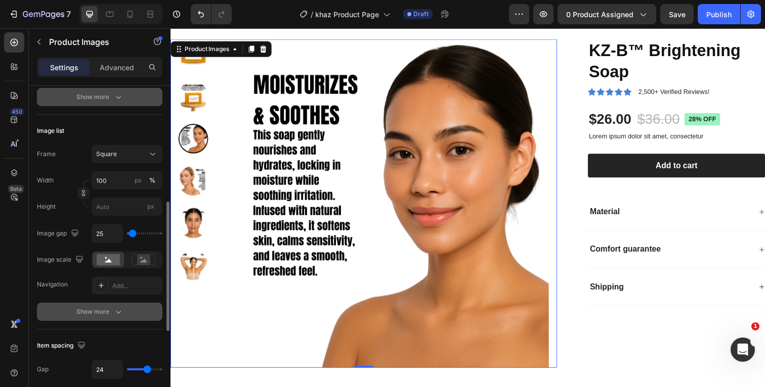
click at [118, 305] on button "Show more" at bounding box center [99, 312] width 125 height 18
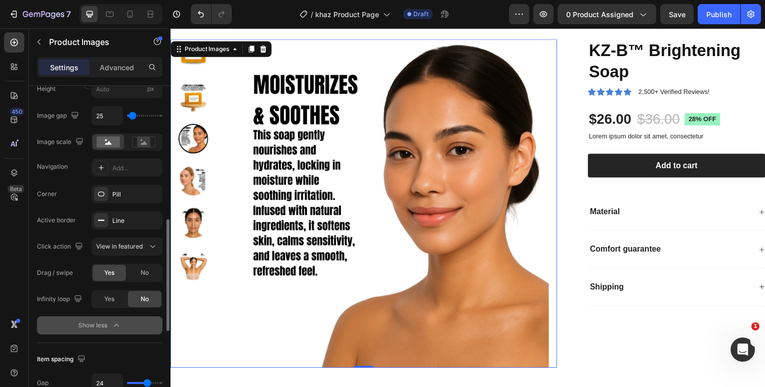
scroll to position [415, 0]
click at [115, 322] on icon "button" at bounding box center [116, 324] width 10 height 10
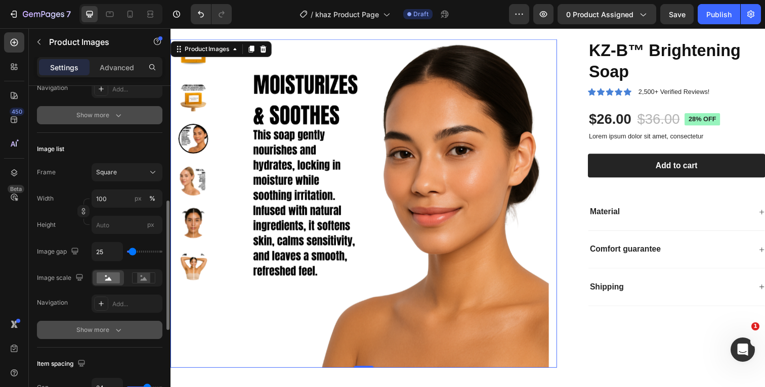
scroll to position [271, 0]
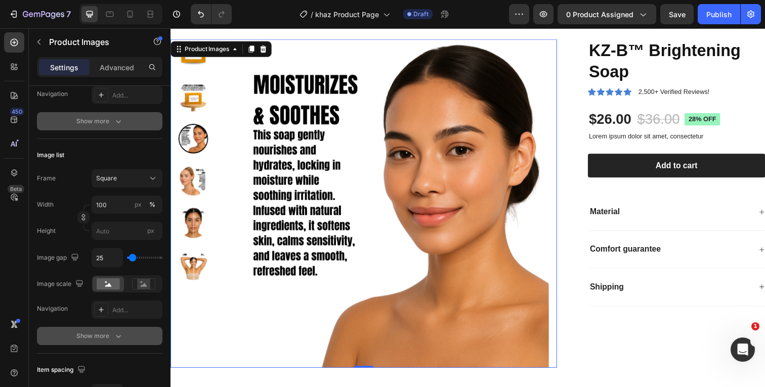
type input "0"
type input "4"
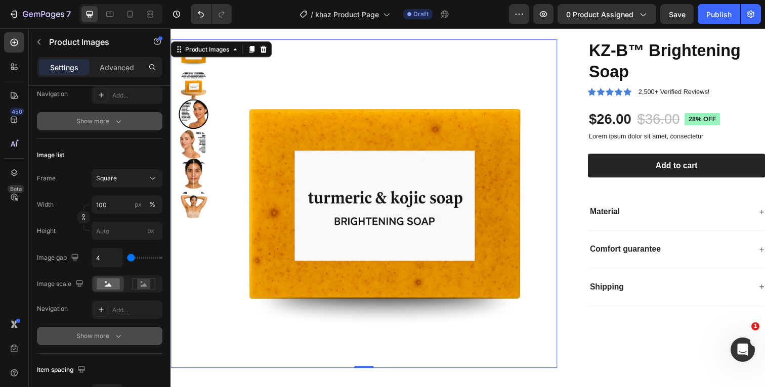
type input "4"
click at [129, 257] on input "range" at bounding box center [144, 258] width 35 height 2
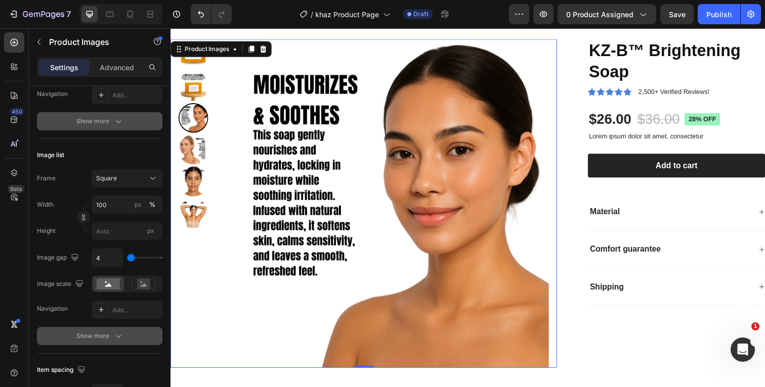
type input "13"
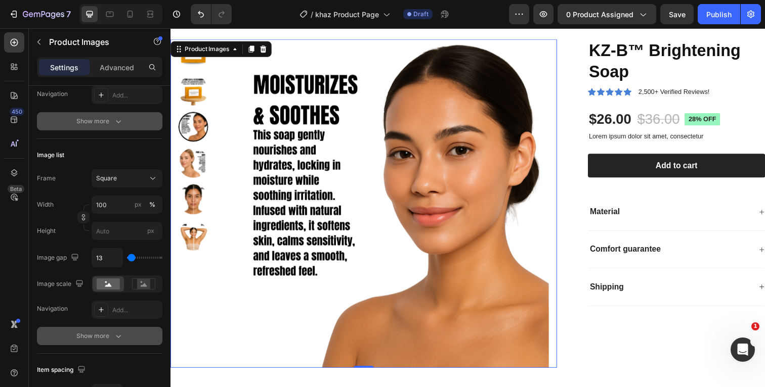
type input "22"
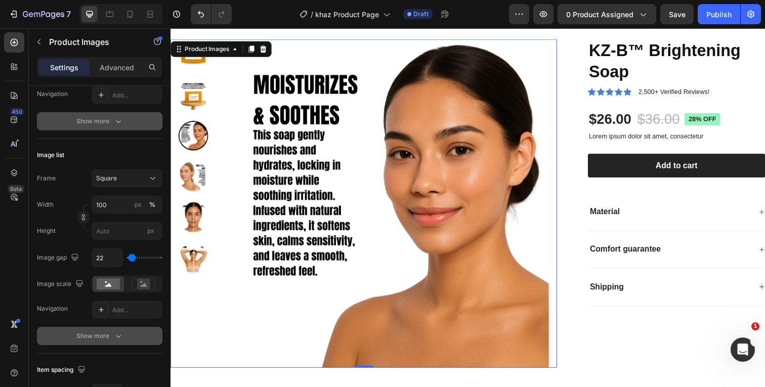
type input "31"
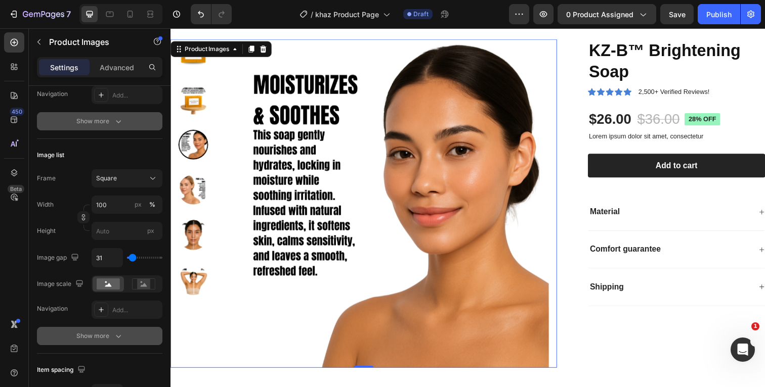
type input "39"
type input "48"
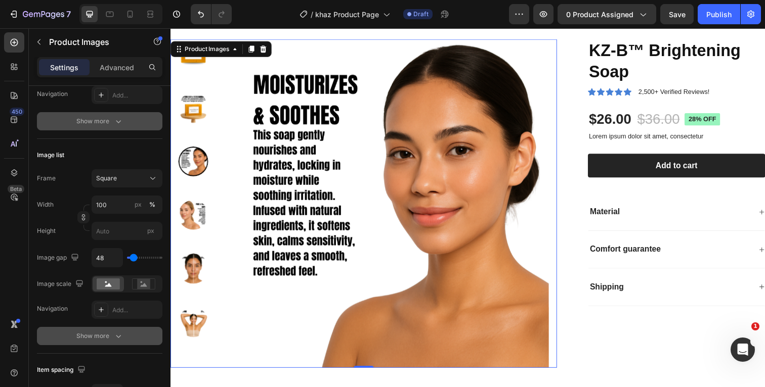
type input "57"
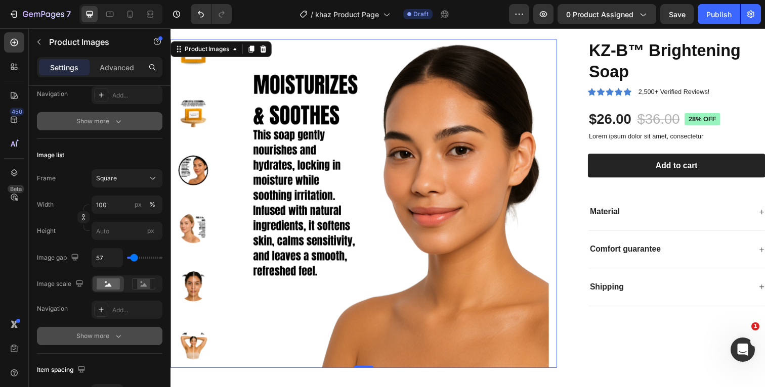
type input "48"
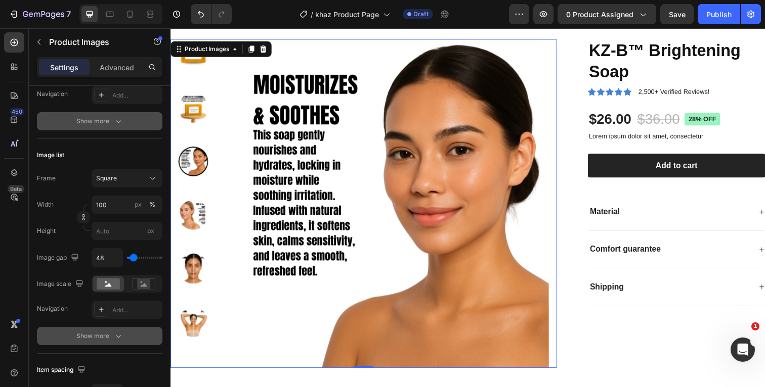
type input "48"
click at [132, 257] on input "range" at bounding box center [144, 258] width 35 height 2
click at [108, 256] on input "48" at bounding box center [107, 258] width 30 height 18
type input "4"
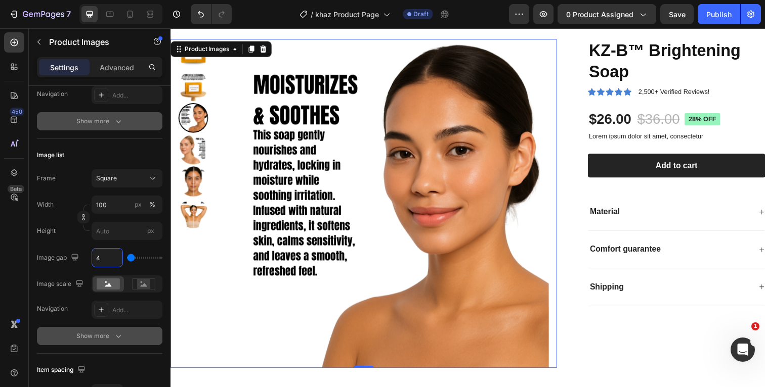
type input "0"
type input "5"
type input "50"
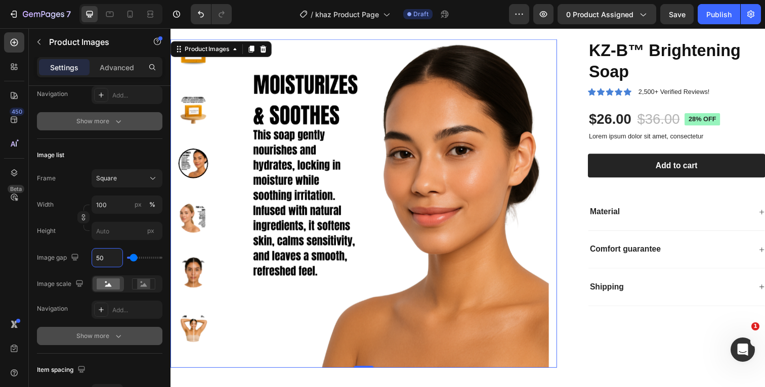
type input "50"
click at [69, 242] on div "Frame Square Width 100 px % Height px Image gap 50 Image scale Navigation Add..." at bounding box center [99, 244] width 125 height 150
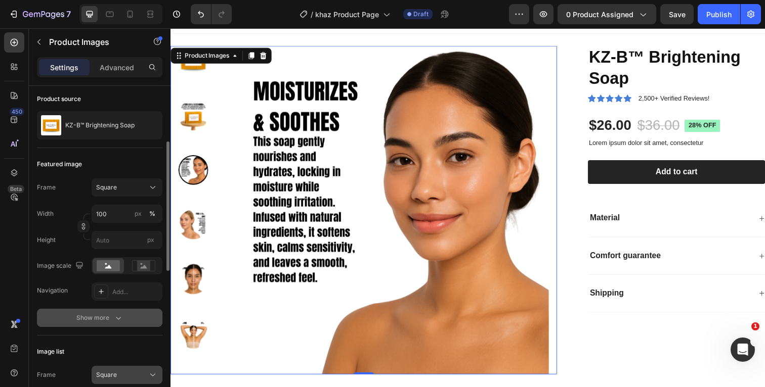
scroll to position [0, 0]
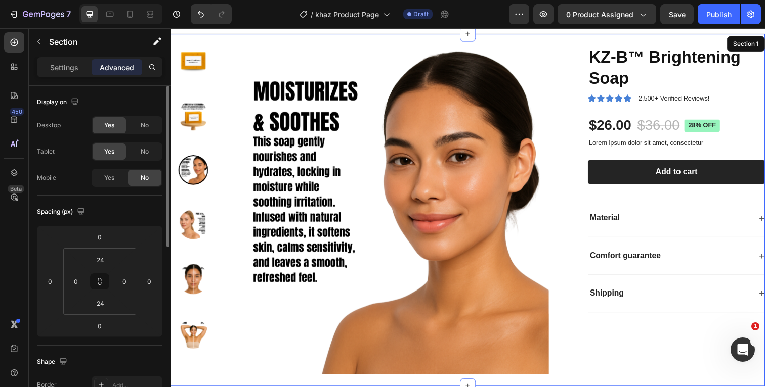
click at [354, 39] on div "Product Images 0 KZ-B™ Brightening Soap Product Title Icon Icon Icon Icon Icon …" at bounding box center [473, 214] width 607 height 360
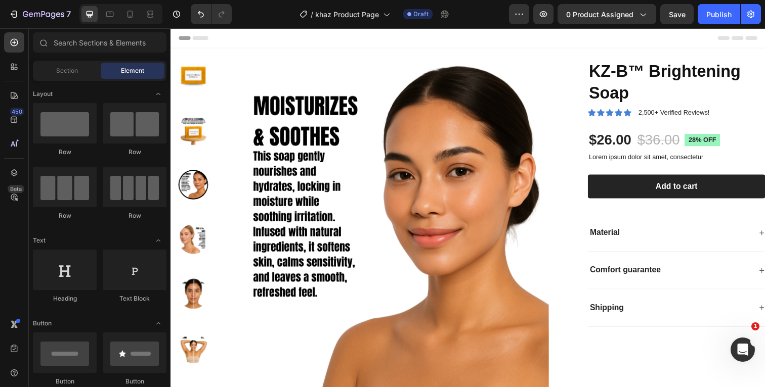
click at [524, 39] on div "Header" at bounding box center [474, 38] width 591 height 20
click at [197, 82] on img at bounding box center [194, 76] width 30 height 30
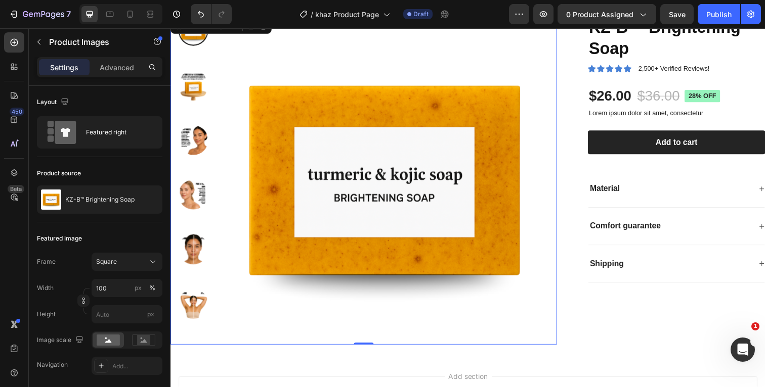
scroll to position [68, 0]
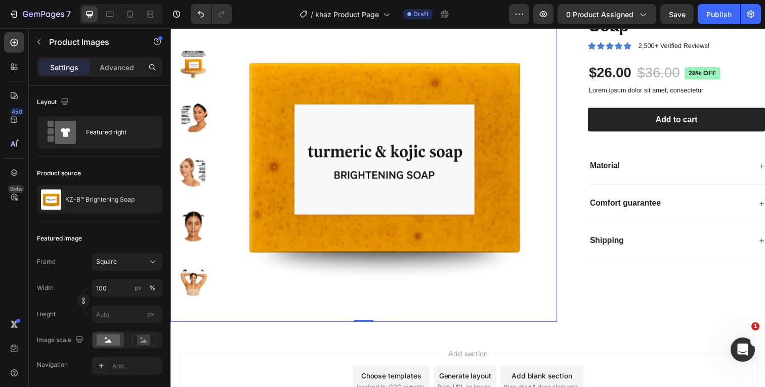
click at [192, 275] on img at bounding box center [194, 287] width 30 height 30
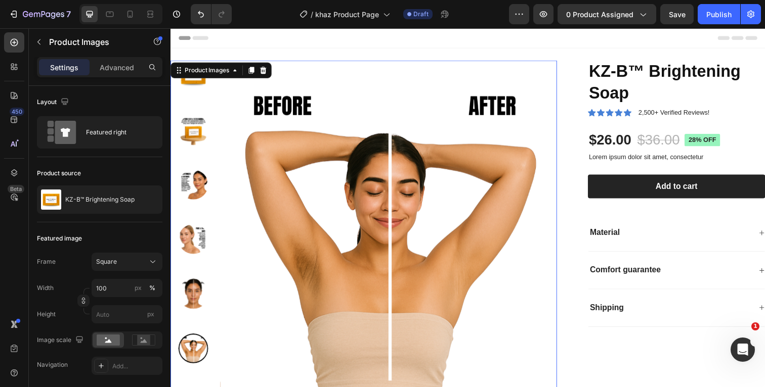
scroll to position [0, 0]
click at [200, 83] on img at bounding box center [194, 76] width 30 height 30
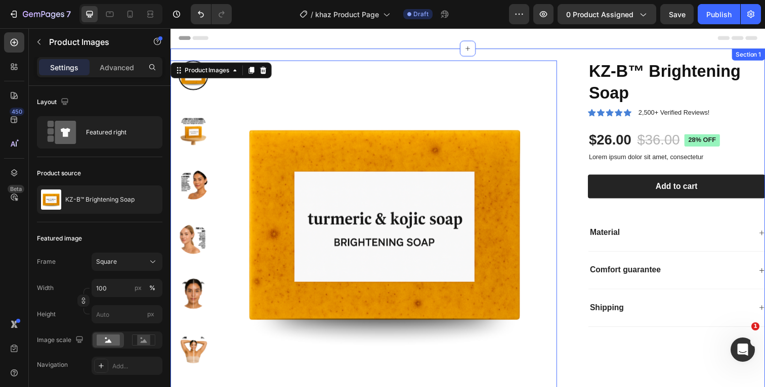
click at [366, 54] on div "Product Images 0 KZ-B™ Brightening Soap Product Title Icon Icon Icon Icon Icon …" at bounding box center [473, 229] width 607 height 360
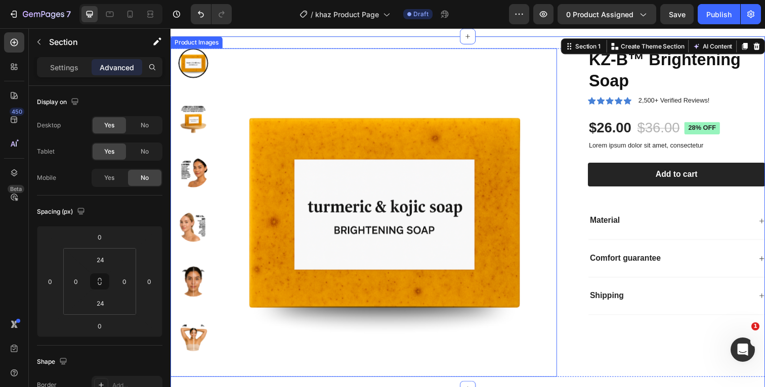
scroll to position [13, 0]
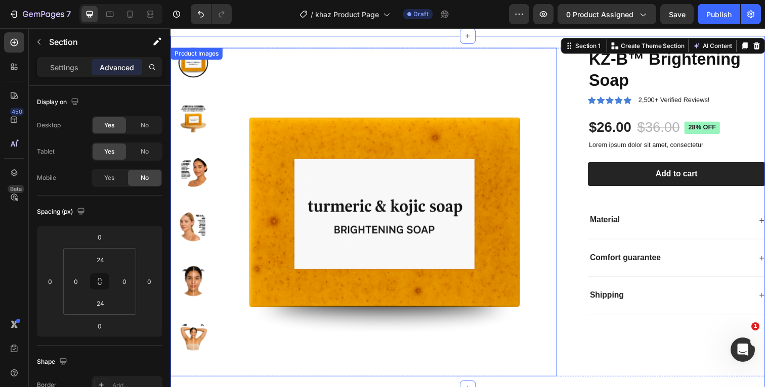
click at [242, 185] on img at bounding box center [389, 217] width 336 height 336
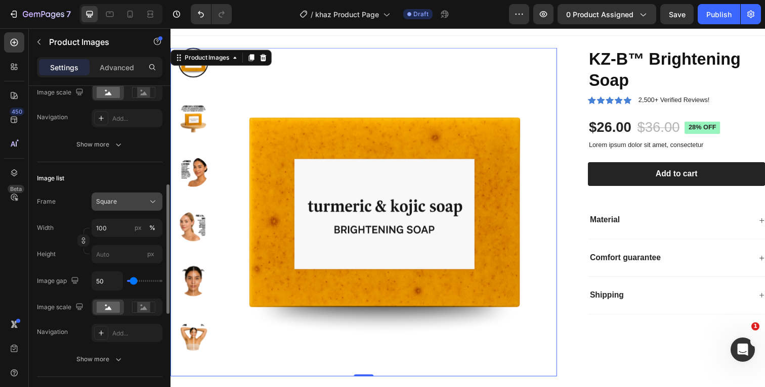
scroll to position [253, 0]
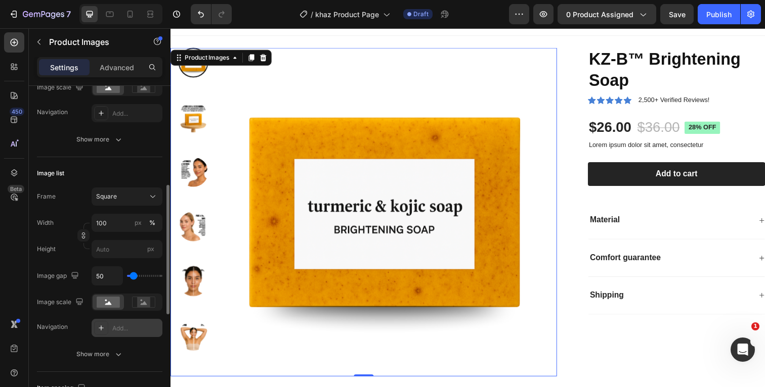
click at [124, 321] on div "Add..." at bounding box center [127, 328] width 71 height 18
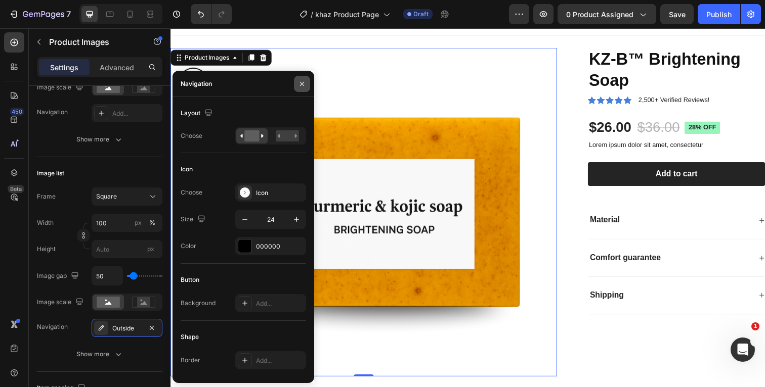
click at [301, 82] on icon "button" at bounding box center [302, 84] width 8 height 8
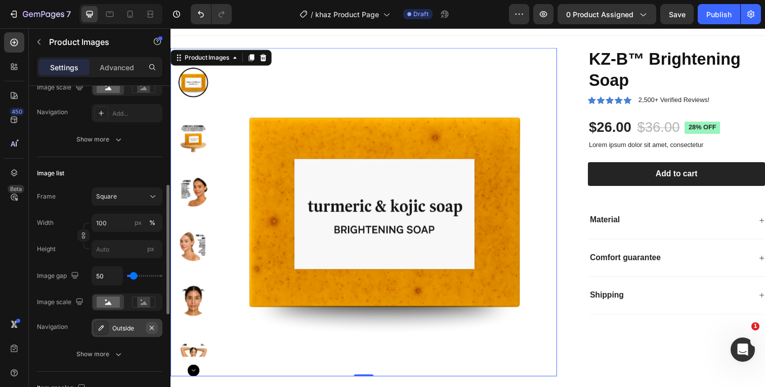
click at [151, 327] on icon "button" at bounding box center [152, 328] width 4 height 4
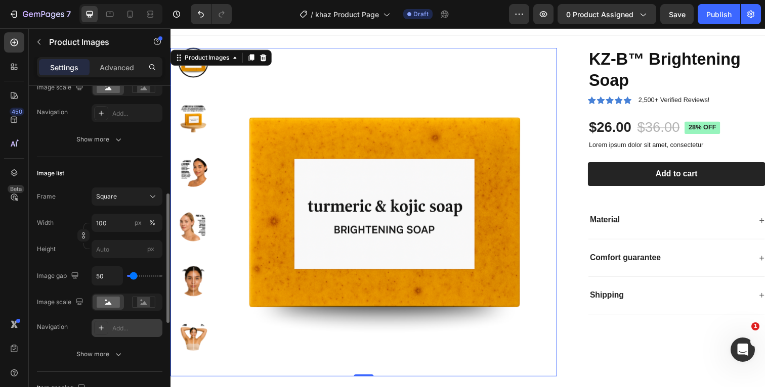
scroll to position [261, 0]
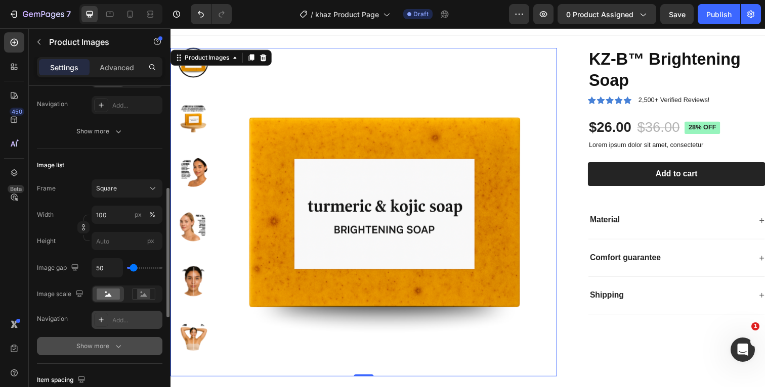
click at [119, 345] on icon "button" at bounding box center [118, 346] width 10 height 10
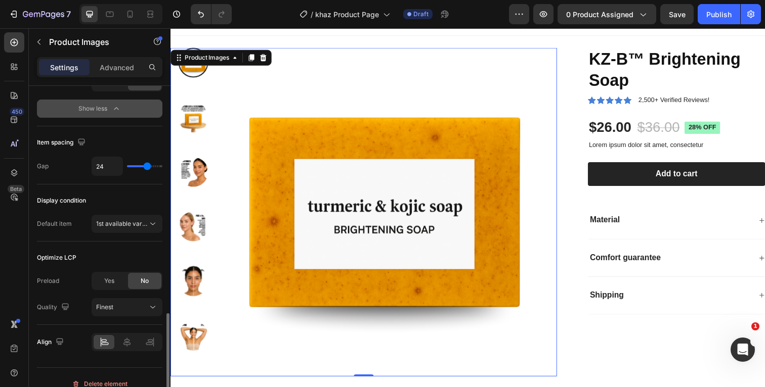
scroll to position [643, 0]
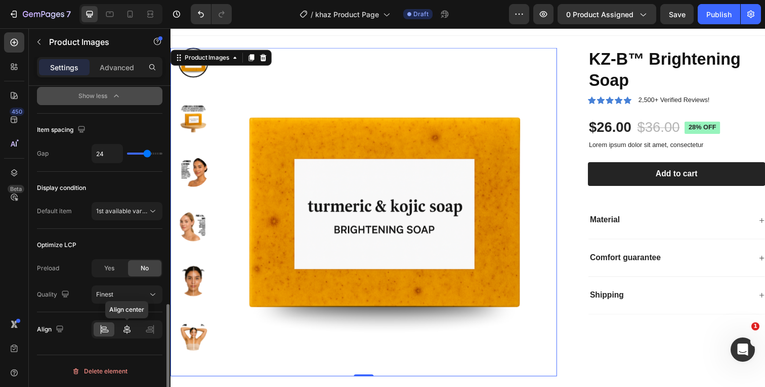
click at [127, 330] on icon at bounding box center [126, 329] width 7 height 9
click at [104, 331] on icon at bounding box center [104, 331] width 7 height 3
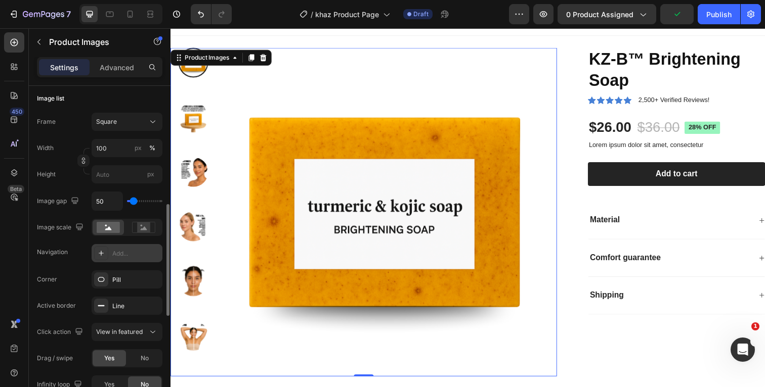
scroll to position [324, 0]
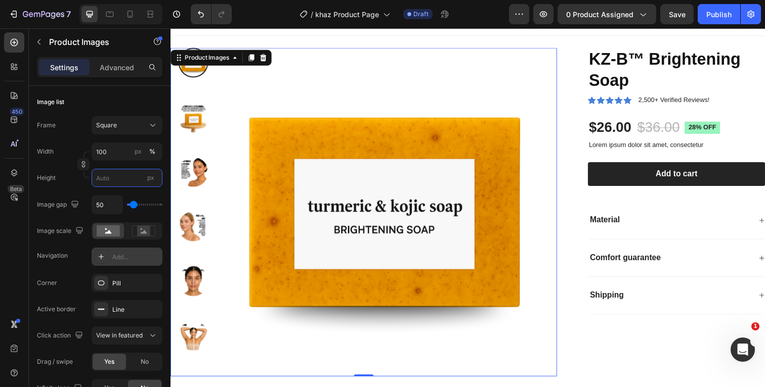
click at [122, 177] on input "px" at bounding box center [127, 178] width 71 height 18
click at [153, 179] on span "px" at bounding box center [150, 178] width 7 height 8
click at [153, 179] on input "px" at bounding box center [127, 178] width 71 height 18
type input "2"
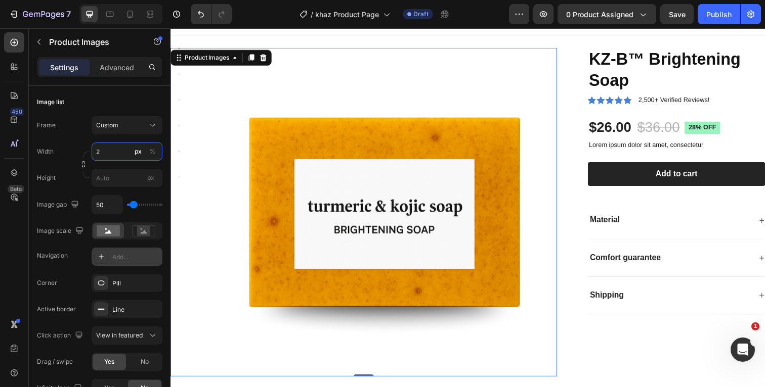
click at [114, 144] on input "2" at bounding box center [127, 152] width 71 height 18
click at [114, 176] on p "Full 100%" at bounding box center [125, 175] width 59 height 9
type input "100"
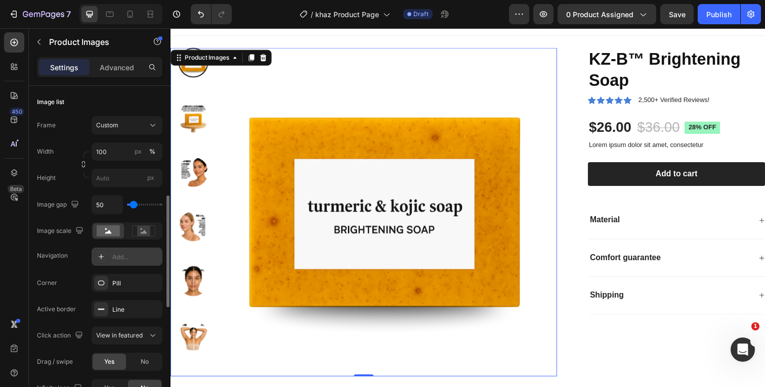
click at [76, 148] on div "Width 100 px %" at bounding box center [99, 152] width 125 height 18
click at [84, 166] on icon "button" at bounding box center [83, 164] width 7 height 7
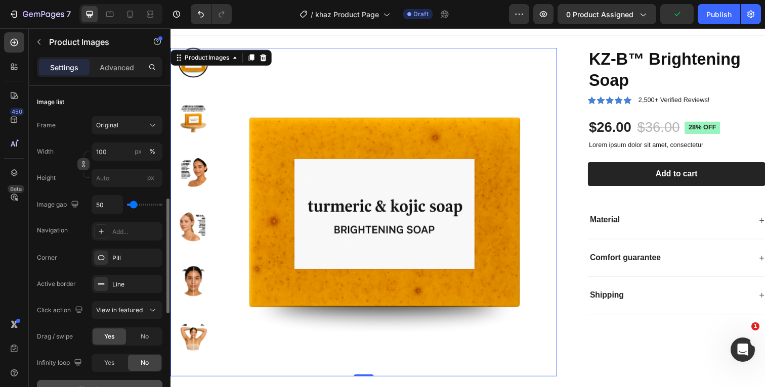
click at [83, 167] on icon "button" at bounding box center [83, 166] width 3 height 3
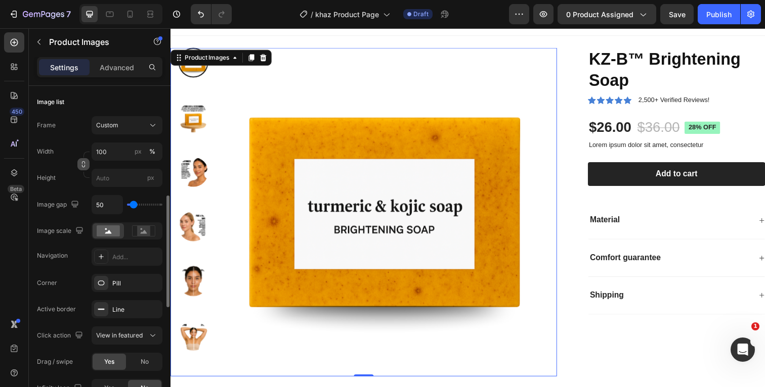
click at [83, 168] on button "button" at bounding box center [83, 164] width 12 height 12
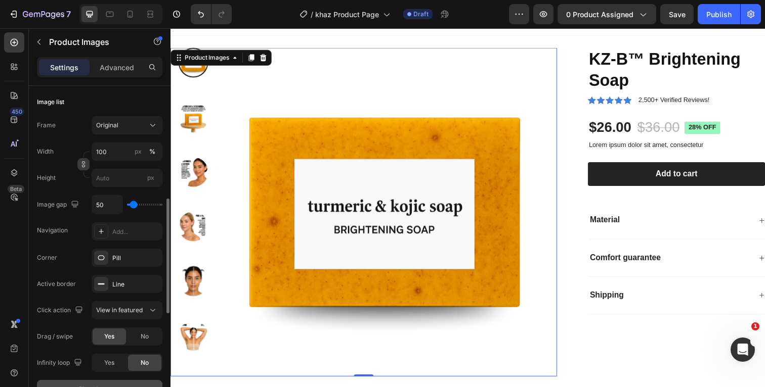
click at [83, 168] on button "button" at bounding box center [83, 164] width 12 height 12
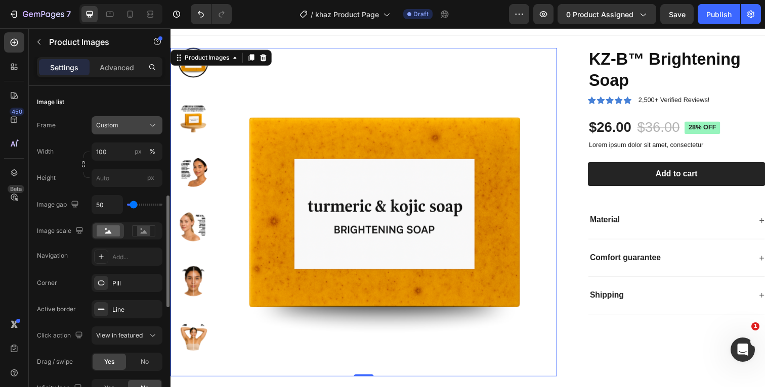
click at [127, 123] on div "Custom" at bounding box center [121, 125] width 50 height 9
click at [126, 108] on div "Image list" at bounding box center [99, 102] width 125 height 16
click at [119, 128] on div "Custom" at bounding box center [121, 125] width 50 height 9
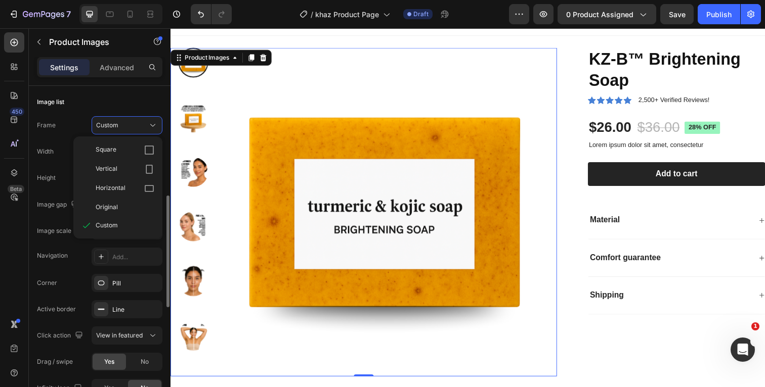
click at [125, 106] on div "Image list" at bounding box center [99, 102] width 125 height 16
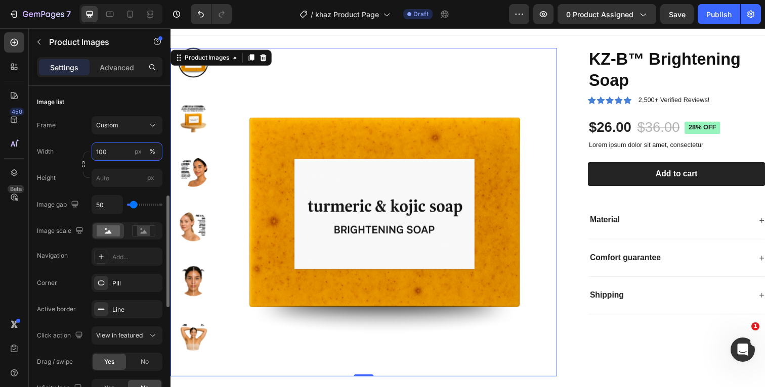
click at [111, 151] on input "100" at bounding box center [127, 152] width 71 height 18
click at [76, 151] on div "Width 100 px %" at bounding box center [99, 152] width 125 height 18
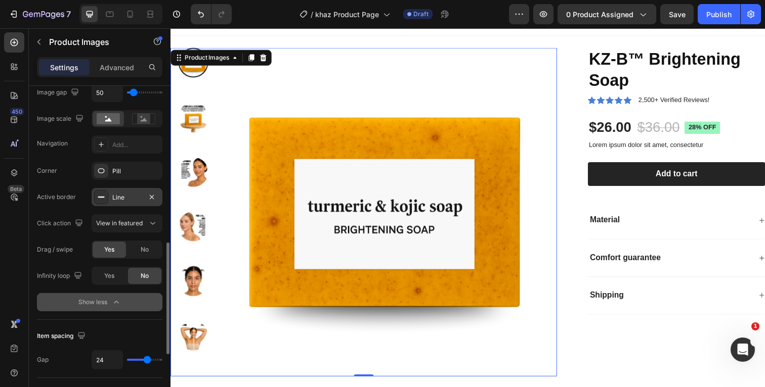
scroll to position [444, 0]
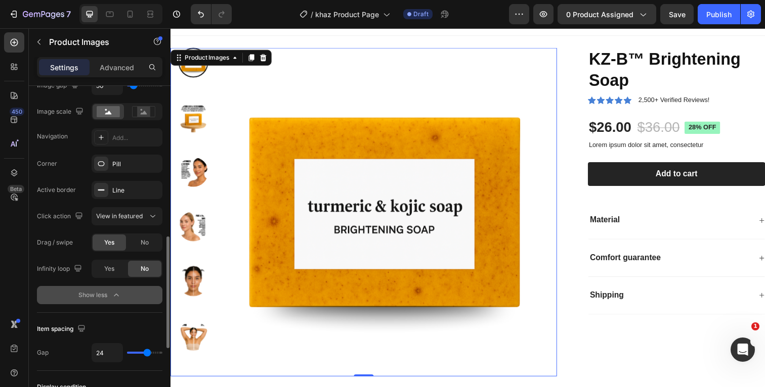
click at [118, 298] on icon "button" at bounding box center [116, 295] width 10 height 10
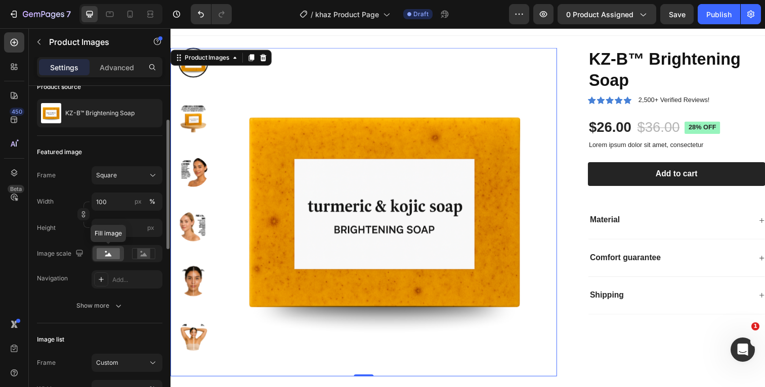
scroll to position [0, 0]
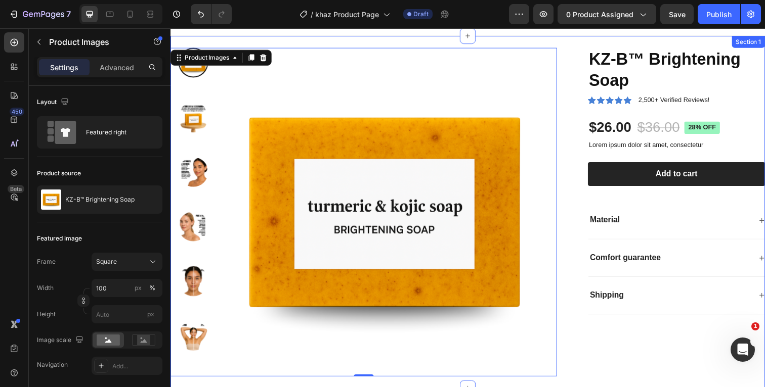
click at [368, 38] on div "Product Images 0 KZ-B™ Brightening Soap Product Title Icon Icon Icon Icon Icon …" at bounding box center [473, 216] width 607 height 360
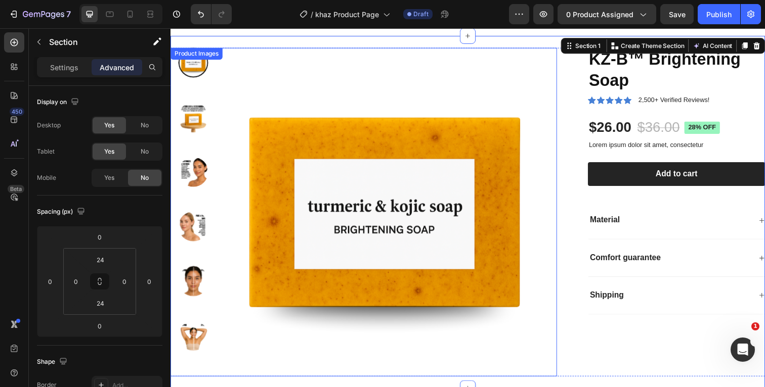
scroll to position [24, 0]
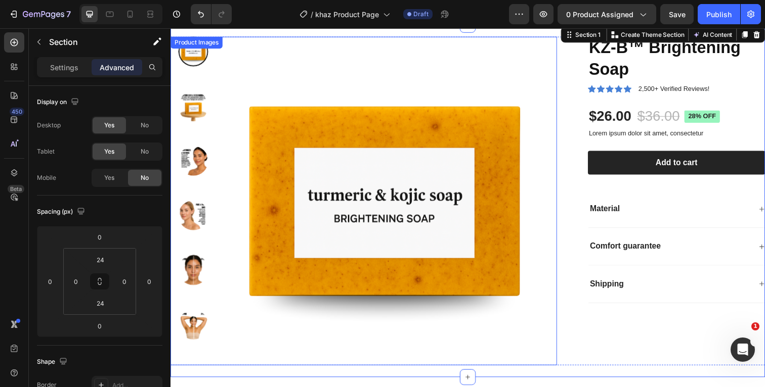
click at [443, 77] on img at bounding box center [389, 205] width 336 height 336
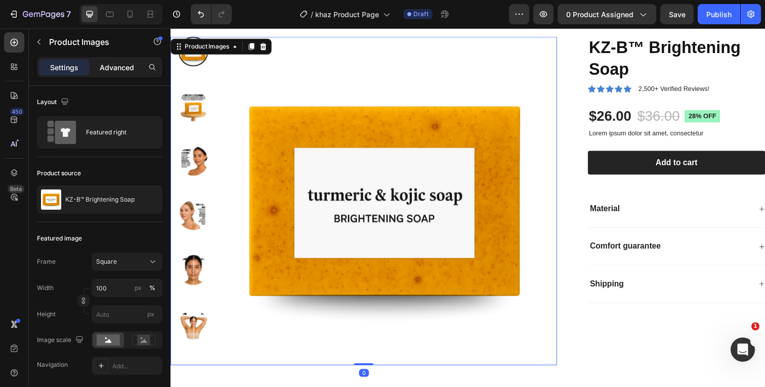
click at [116, 67] on p "Advanced" at bounding box center [117, 67] width 34 height 11
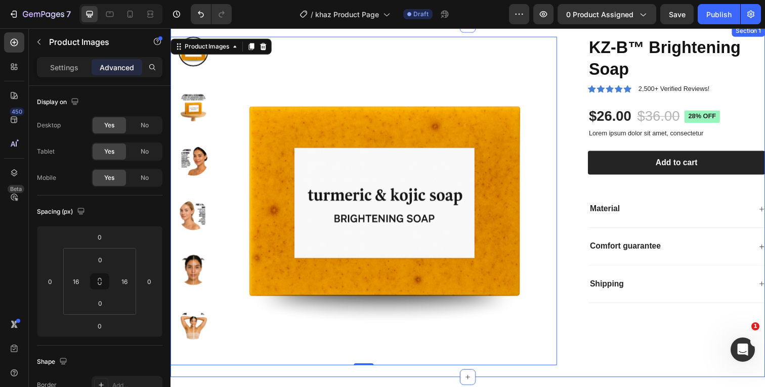
click at [432, 32] on div "Product Images 0 KZ-B™ Brightening Soap Product Title Icon Icon Icon Icon Icon …" at bounding box center [473, 205] width 607 height 360
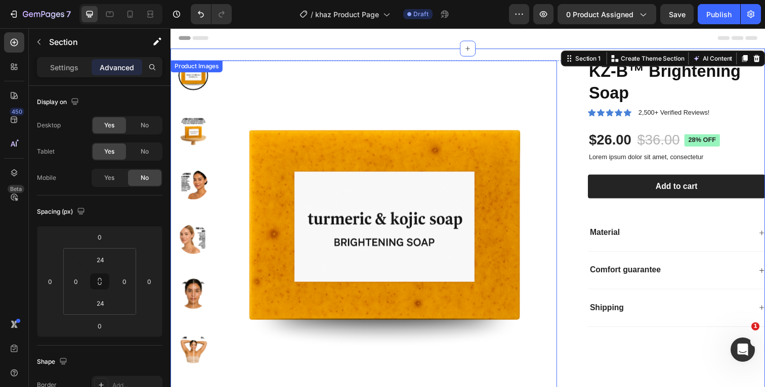
scroll to position [0, 0]
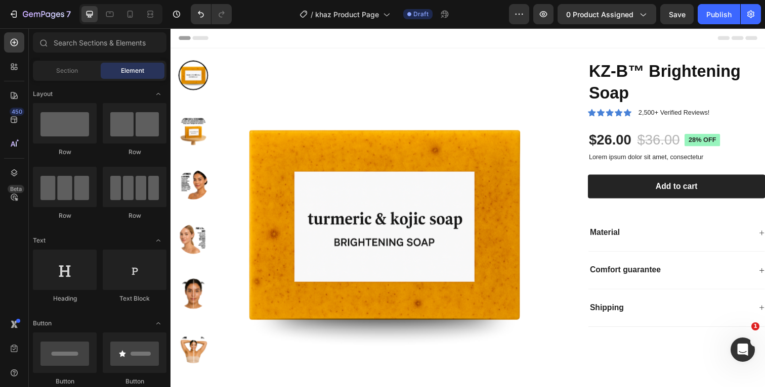
click at [601, 41] on div "Header" at bounding box center [474, 38] width 591 height 20
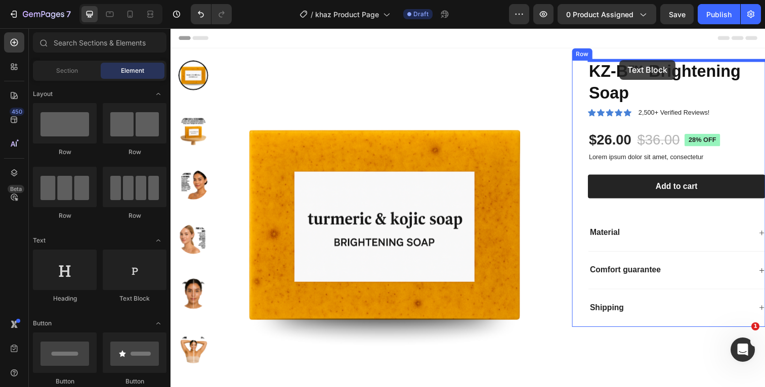
drag, startPoint x: 290, startPoint y: 296, endPoint x: 629, endPoint y: 61, distance: 412.5
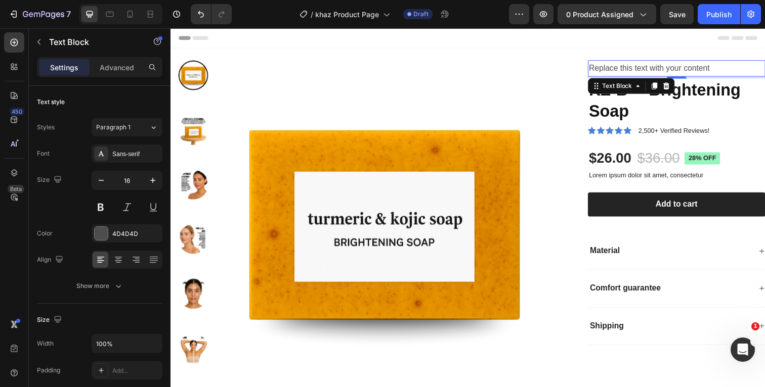
click at [727, 68] on div "Replace this text with your content" at bounding box center [686, 69] width 181 height 17
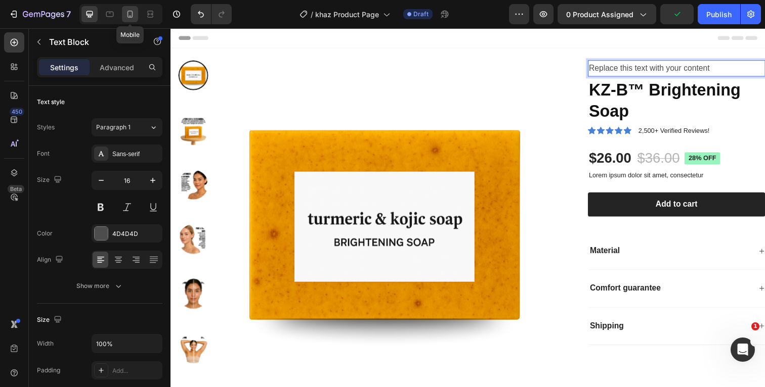
click at [135, 17] on icon at bounding box center [130, 14] width 10 height 10
type input "14"
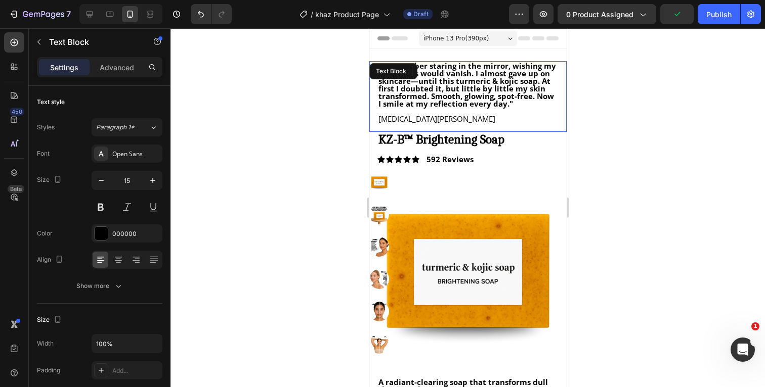
click at [492, 114] on p at bounding box center [467, 112] width 179 height 8
click at [414, 122] on p "[MEDICAL_DATA][PERSON_NAME]" at bounding box center [467, 119] width 179 height 8
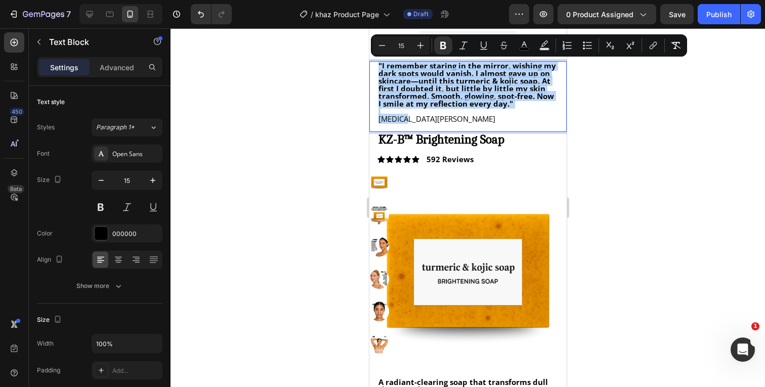
drag, startPoint x: 422, startPoint y: 120, endPoint x: 370, endPoint y: 67, distance: 74.8
click at [370, 67] on div ""I remember staring in the mirror, wishing my dark spots would vanish. I almost…" at bounding box center [467, 96] width 197 height 71
copy div ""I remember staring in the mirror, wishing my dark spots would vanish. I almost…"
click at [95, 17] on icon at bounding box center [89, 14] width 10 height 10
type input "16"
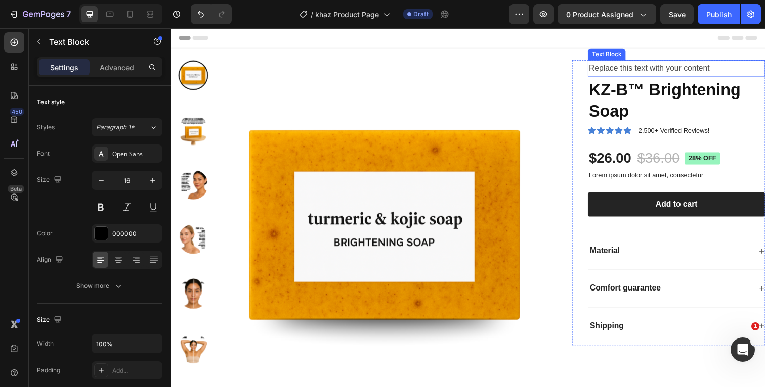
click at [684, 70] on p "Replace this text with your content" at bounding box center [686, 69] width 179 height 15
click at [751, 71] on p "Replace this text with your content" at bounding box center [686, 69] width 179 height 15
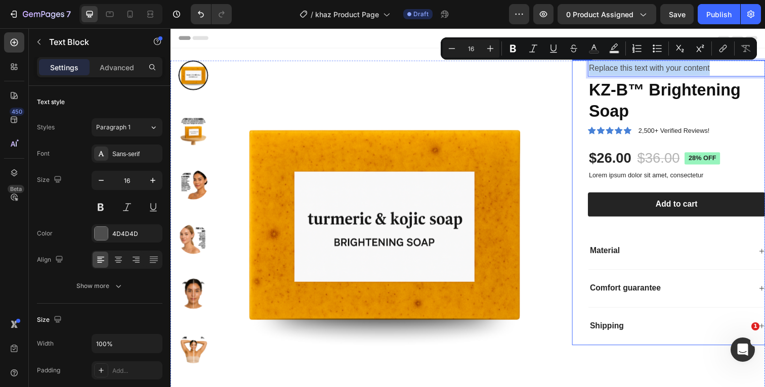
drag, startPoint x: 761, startPoint y: 67, endPoint x: 595, endPoint y: 72, distance: 166.0
click at [595, 72] on div "Replace this text with your content Text Block 4 KZ-B™ Brightening Soap Product…" at bounding box center [678, 206] width 197 height 291
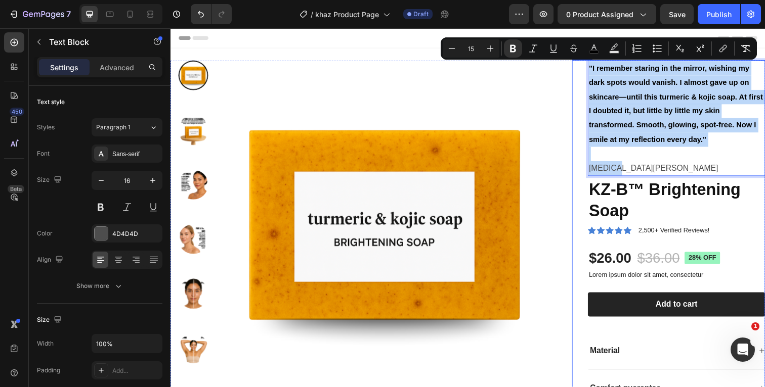
drag, startPoint x: 641, startPoint y: 166, endPoint x: 596, endPoint y: 66, distance: 110.0
click at [596, 66] on div ""I remember staring in the mirror, wishing my dark spots would vanish. I almost…" at bounding box center [678, 257] width 197 height 393
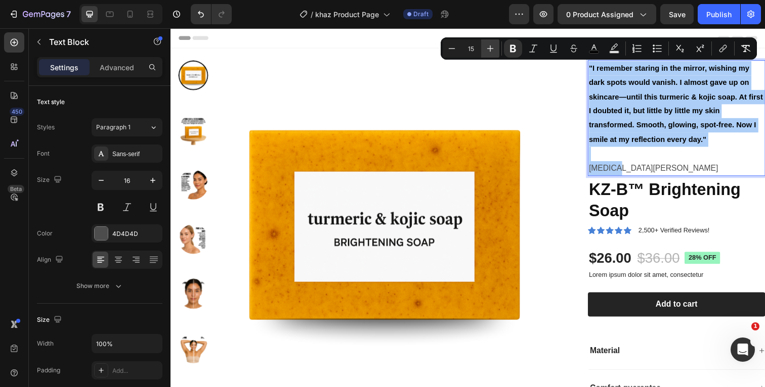
click at [492, 48] on icon "Editor contextual toolbar" at bounding box center [490, 49] width 10 height 10
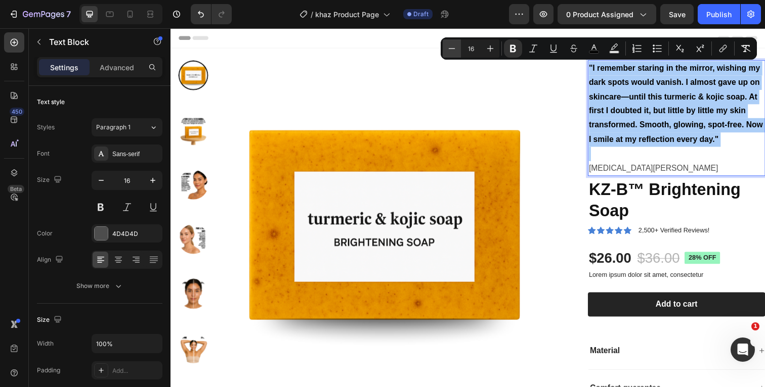
click at [452, 46] on icon "Editor contextual toolbar" at bounding box center [452, 49] width 10 height 10
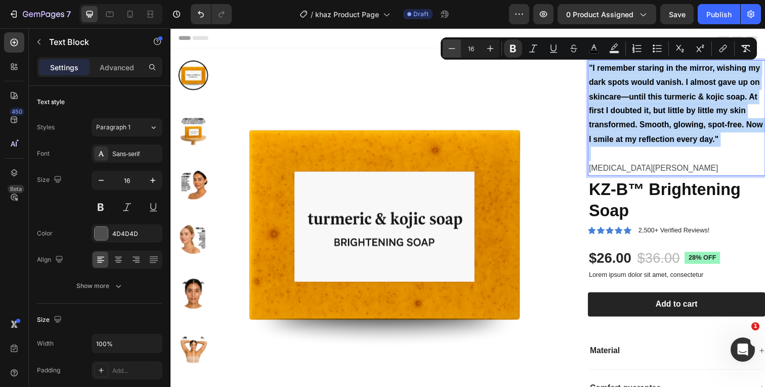
type input "15"
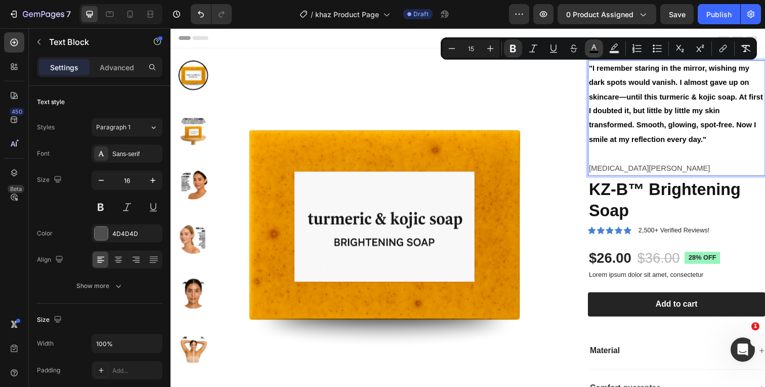
click at [596, 45] on icon "Editor contextual toolbar" at bounding box center [594, 49] width 10 height 10
type input "000000"
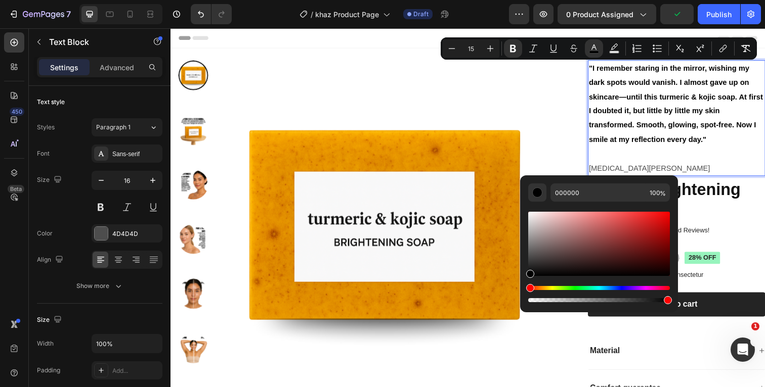
click at [426, 37] on div "Header" at bounding box center [474, 38] width 591 height 20
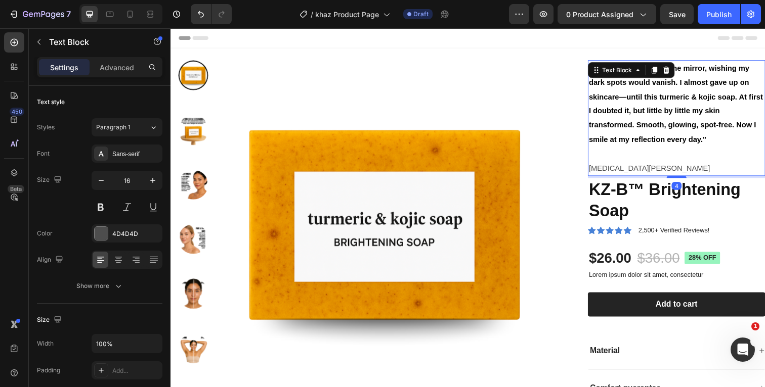
click at [648, 154] on p "Rich Text Editor. Editing area: main" at bounding box center [686, 157] width 179 height 15
click at [120, 65] on p "Advanced" at bounding box center [117, 67] width 34 height 11
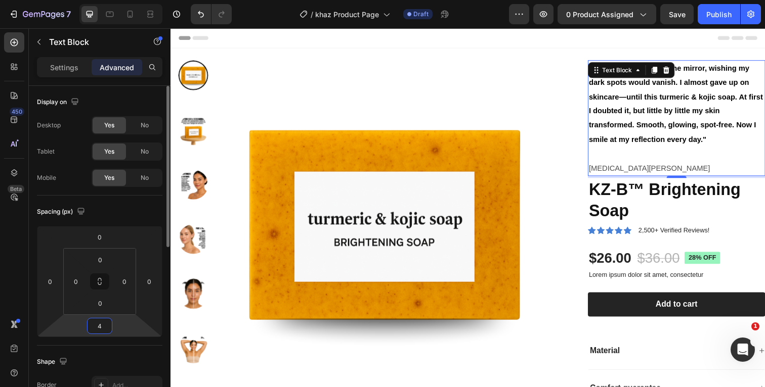
click at [108, 325] on input "4" at bounding box center [100, 326] width 20 height 15
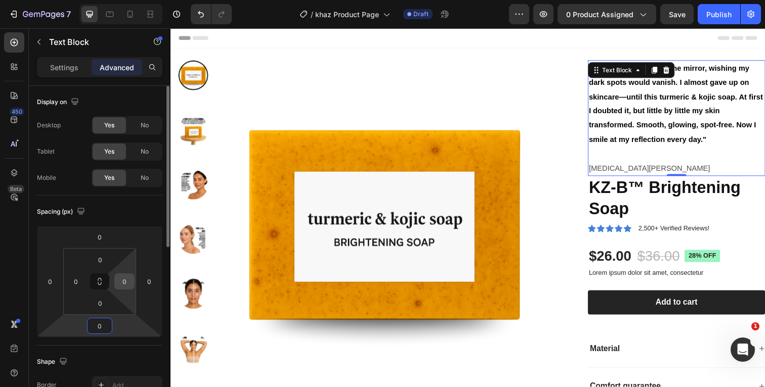
type input "0"
click at [129, 284] on input "0" at bounding box center [124, 281] width 15 height 15
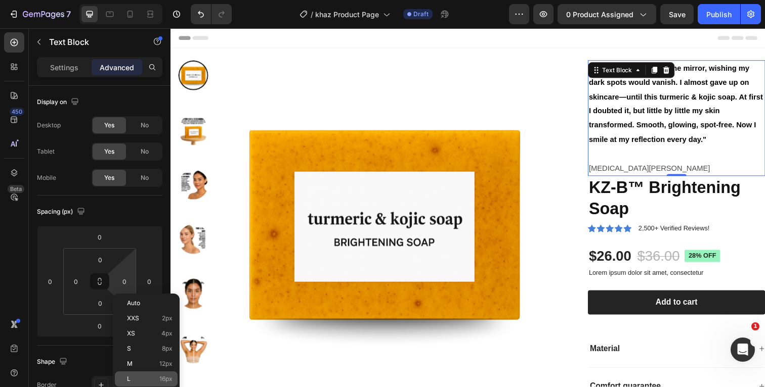
click at [136, 377] on p "L 16px" at bounding box center [150, 379] width 46 height 7
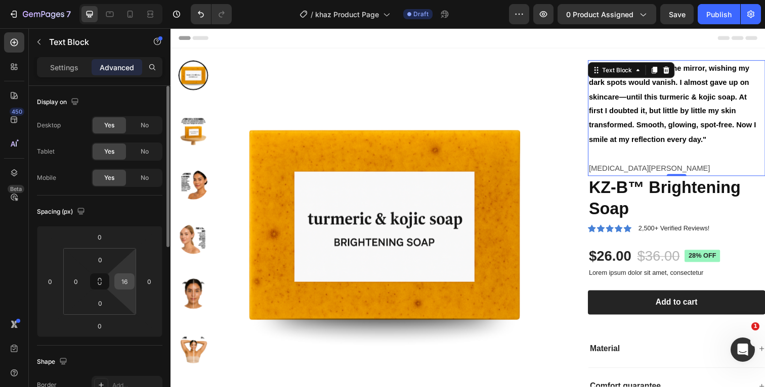
click at [131, 282] on input "16" at bounding box center [124, 281] width 15 height 15
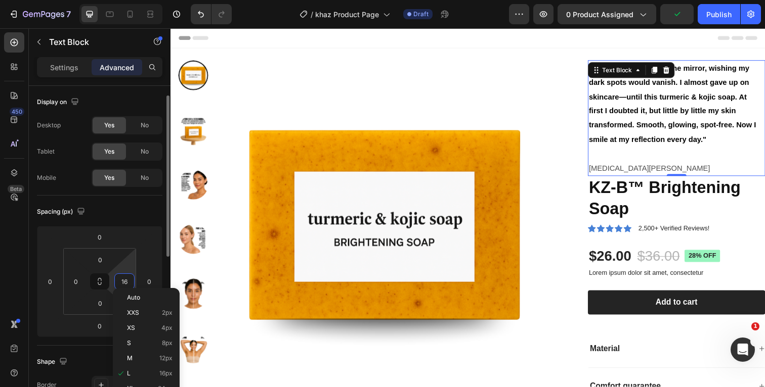
scroll to position [10, 0]
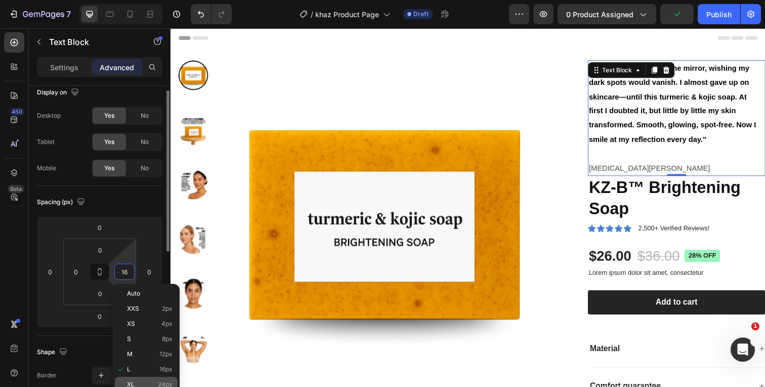
click at [149, 383] on p "XL 24px" at bounding box center [150, 384] width 46 height 7
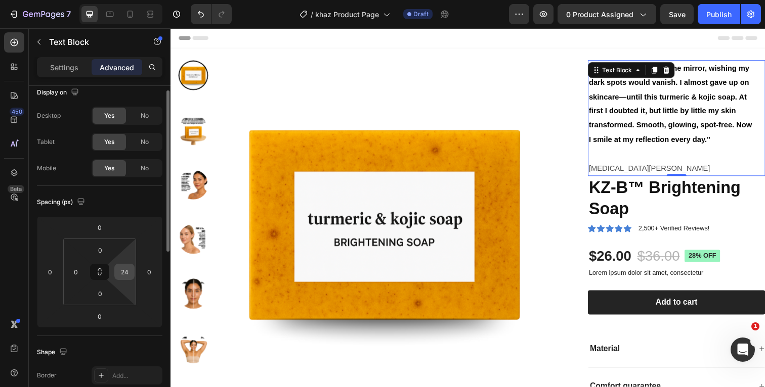
click at [128, 275] on input "24" at bounding box center [124, 272] width 15 height 15
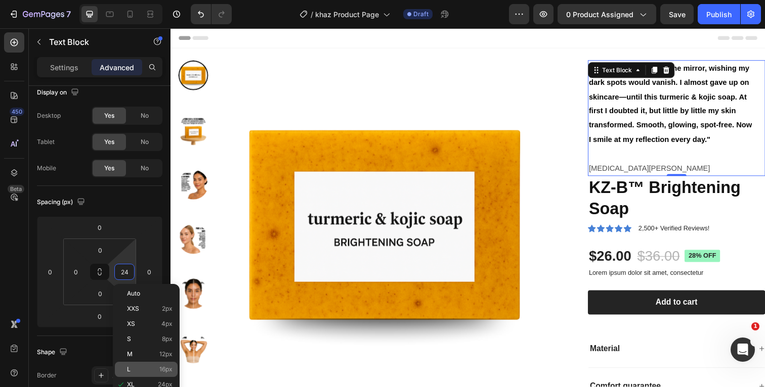
click at [138, 372] on p "L 16px" at bounding box center [150, 369] width 46 height 7
type input "16"
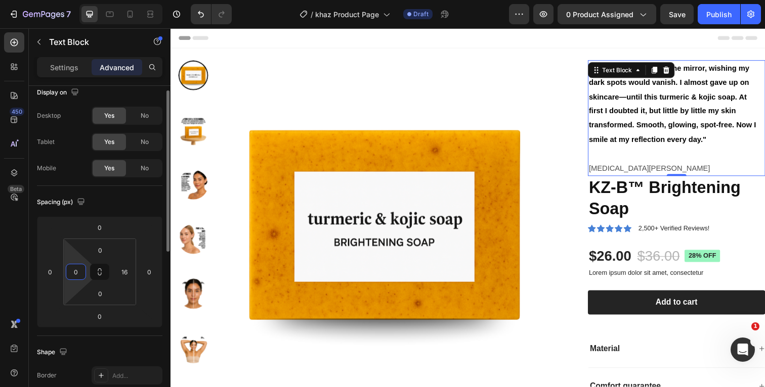
click at [80, 273] on input "0" at bounding box center [75, 272] width 15 height 15
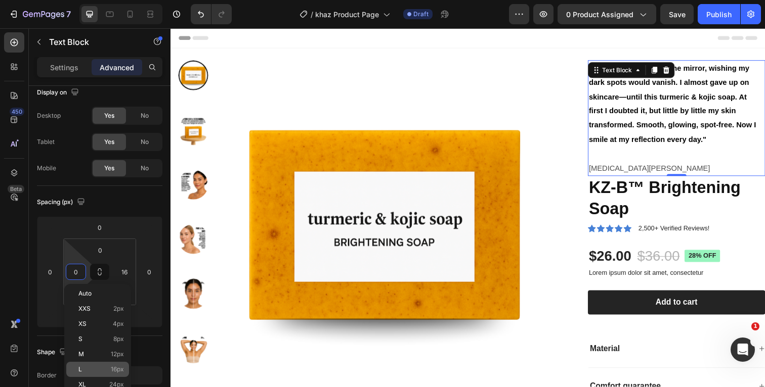
click at [91, 368] on p "L 16px" at bounding box center [101, 369] width 46 height 7
type input "16"
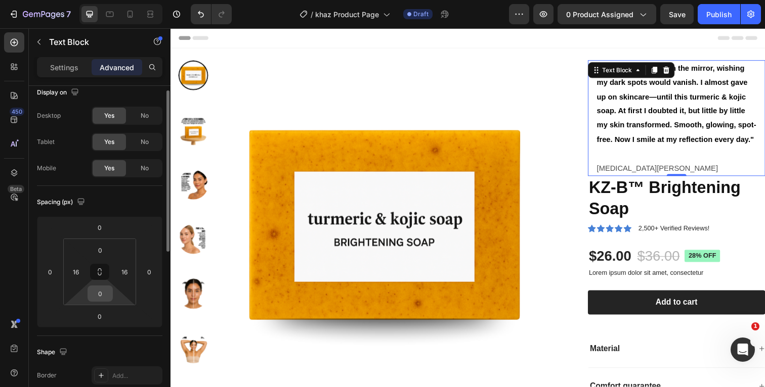
click at [103, 294] on input "0" at bounding box center [100, 293] width 20 height 15
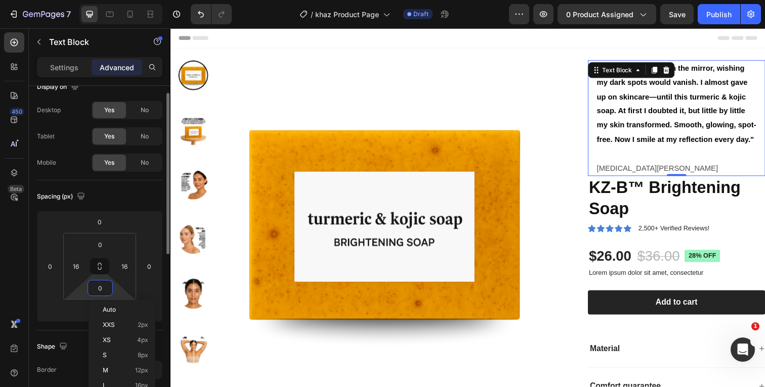
scroll to position [22, 0]
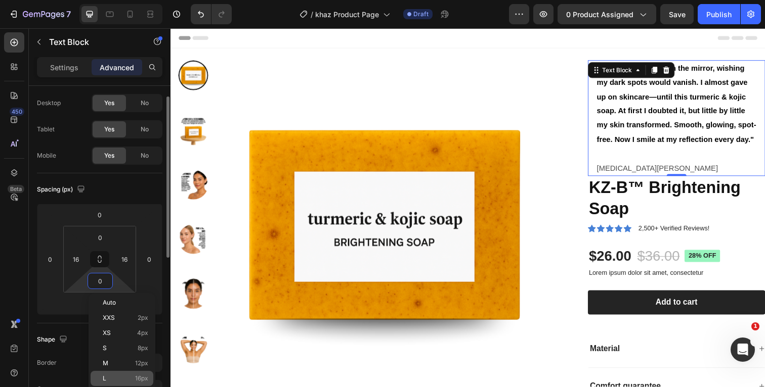
click at [111, 376] on p "L 16px" at bounding box center [126, 378] width 46 height 7
type input "16"
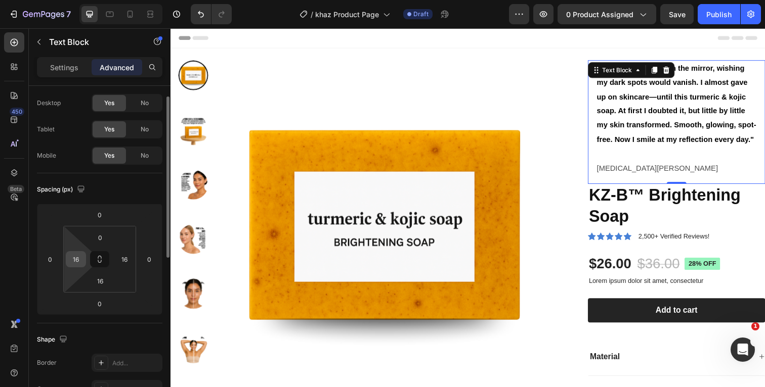
click at [85, 261] on div "16" at bounding box center [76, 259] width 20 height 16
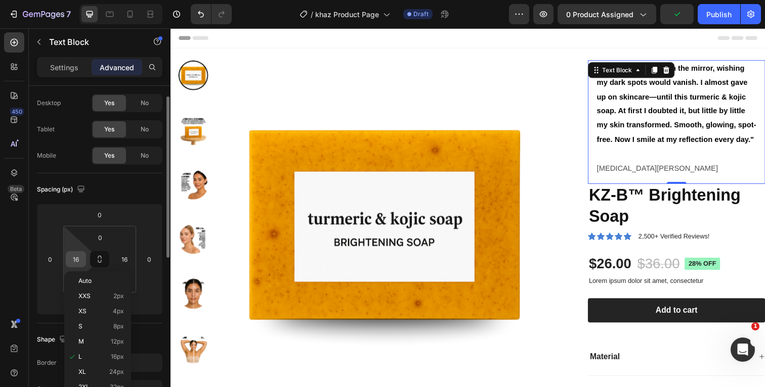
click at [80, 261] on input "16" at bounding box center [75, 259] width 15 height 15
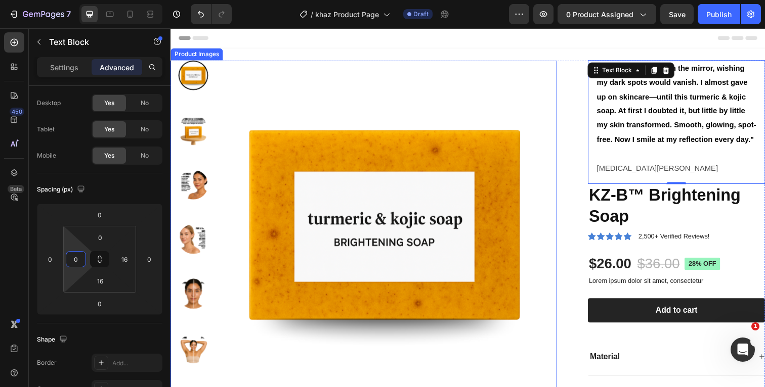
type input "0"
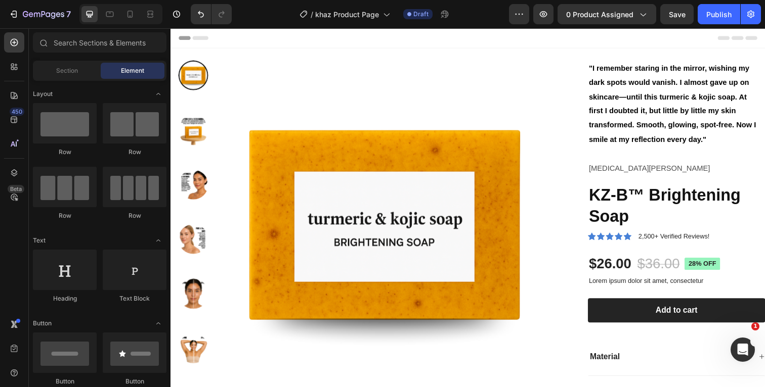
click at [488, 38] on div "Header" at bounding box center [474, 38] width 591 height 20
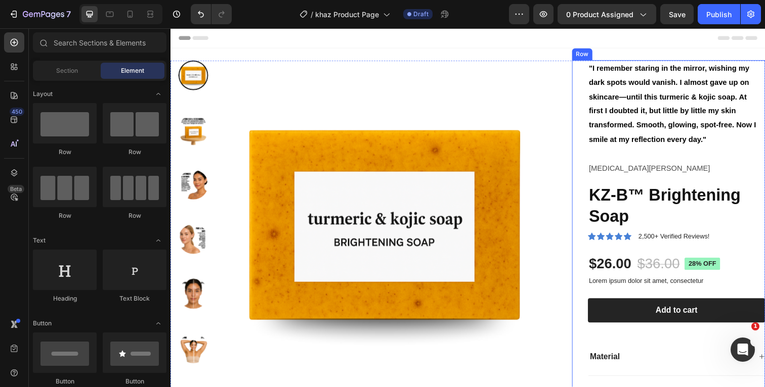
click at [591, 85] on div ""I remember staring in the mirror, wishing my dark spots would vanish. I almost…" at bounding box center [678, 260] width 197 height 399
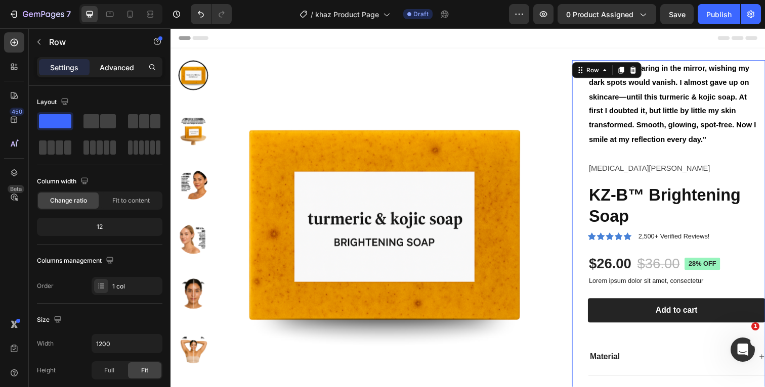
click at [123, 68] on p "Advanced" at bounding box center [117, 67] width 34 height 11
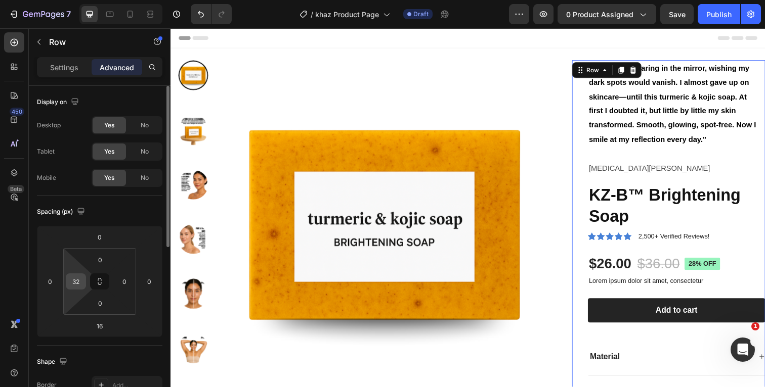
click at [81, 281] on input "32" at bounding box center [75, 281] width 15 height 15
type input "0"
click at [396, 38] on div "Header" at bounding box center [474, 38] width 591 height 20
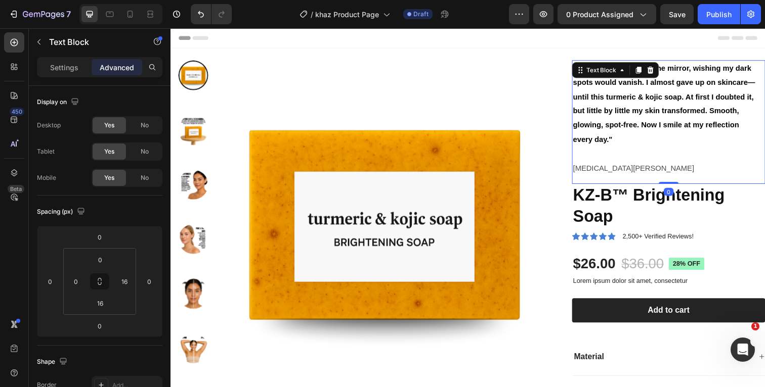
click at [650, 154] on p "Rich Text Editor. Editing area: main" at bounding box center [674, 157] width 187 height 15
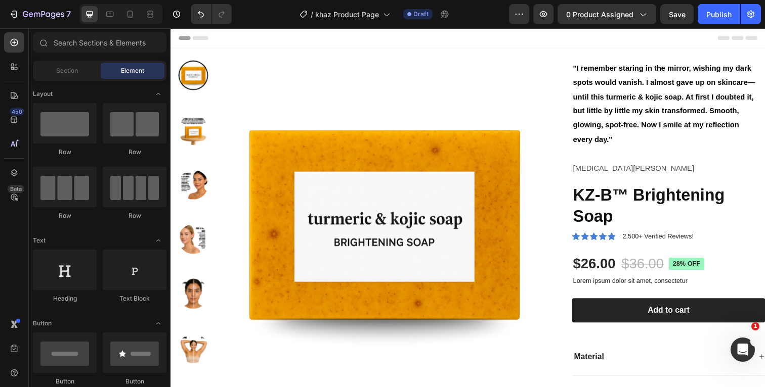
click at [574, 39] on div "Header" at bounding box center [474, 38] width 591 height 20
click at [658, 142] on p ""I remember staring in the mirror, wishing my dark spots would vanish. I almost…" at bounding box center [674, 106] width 187 height 88
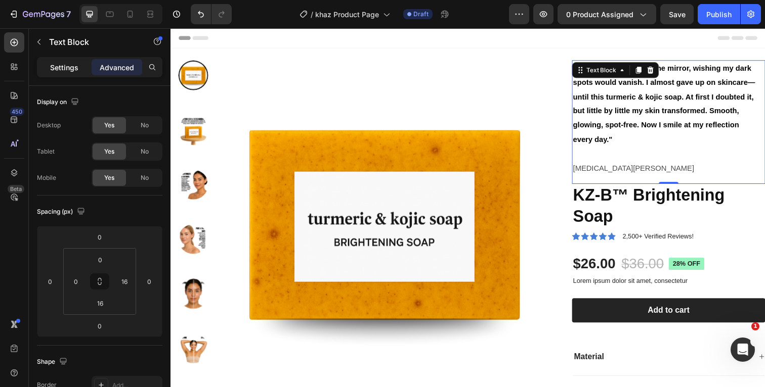
click at [80, 70] on div "Settings" at bounding box center [64, 67] width 51 height 16
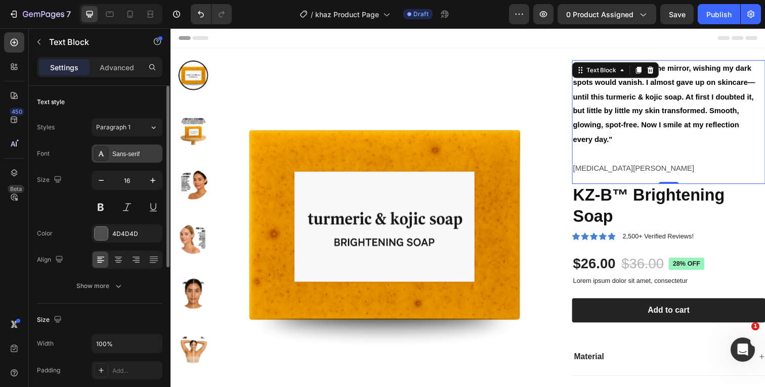
click at [129, 158] on div "Sans-serif" at bounding box center [136, 154] width 48 height 9
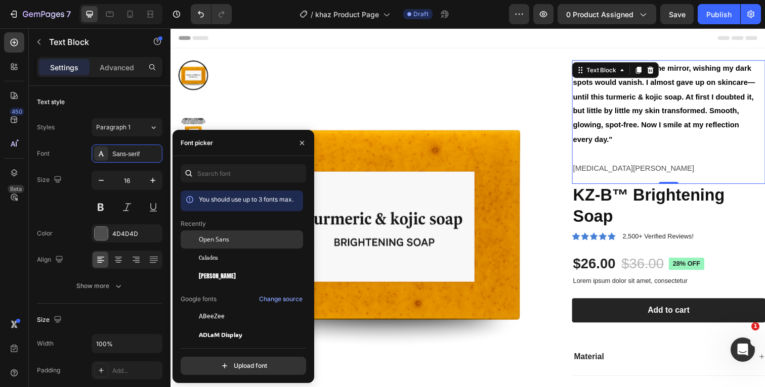
click at [206, 237] on span "Open Sans" at bounding box center [214, 239] width 30 height 9
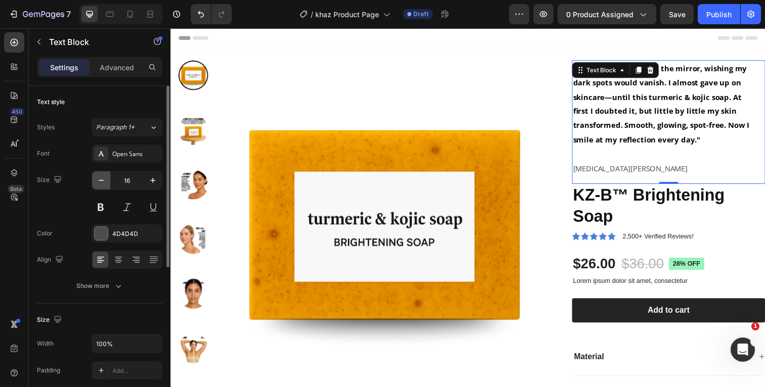
click at [102, 182] on icon "button" at bounding box center [101, 181] width 10 height 10
type input "15"
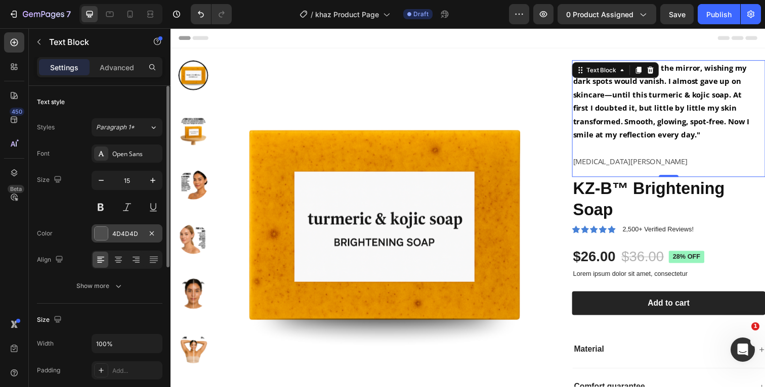
click at [102, 232] on div at bounding box center [101, 233] width 13 height 13
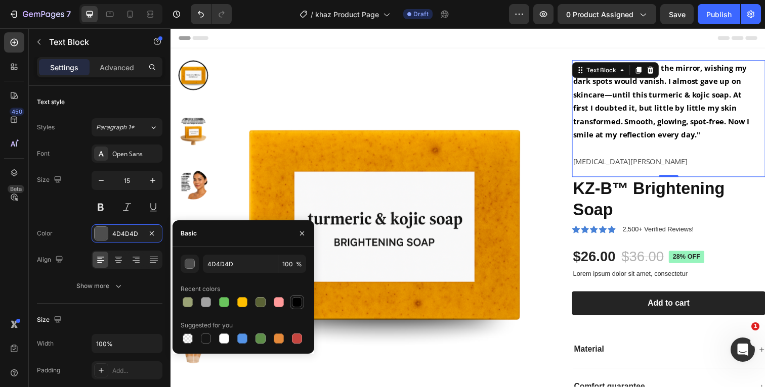
click at [299, 302] on div at bounding box center [297, 302] width 10 height 10
type input "000000"
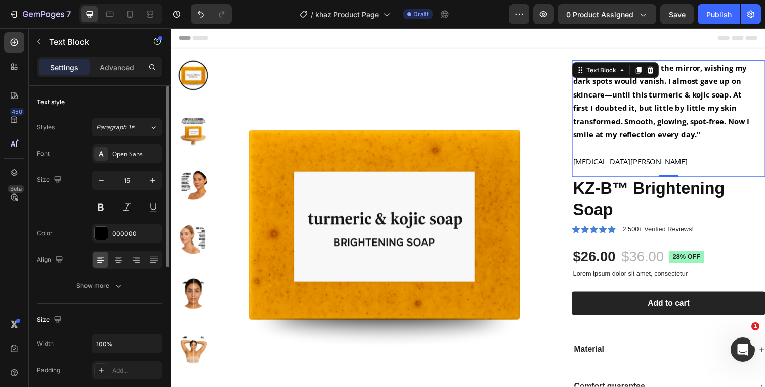
click at [69, 212] on div "Size 15" at bounding box center [99, 194] width 125 height 46
click at [115, 287] on icon "button" at bounding box center [118, 286] width 10 height 10
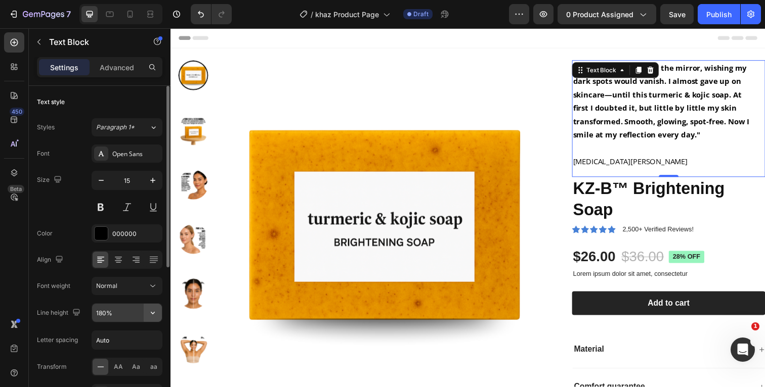
click at [155, 317] on icon "button" at bounding box center [153, 313] width 10 height 10
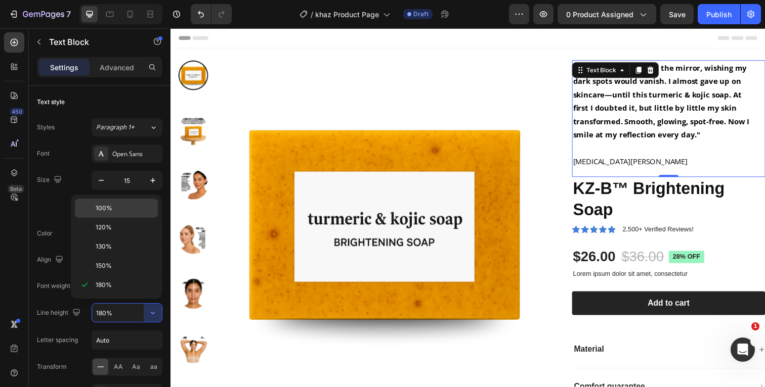
click at [118, 206] on p "100%" at bounding box center [125, 208] width 58 height 9
type input "100%"
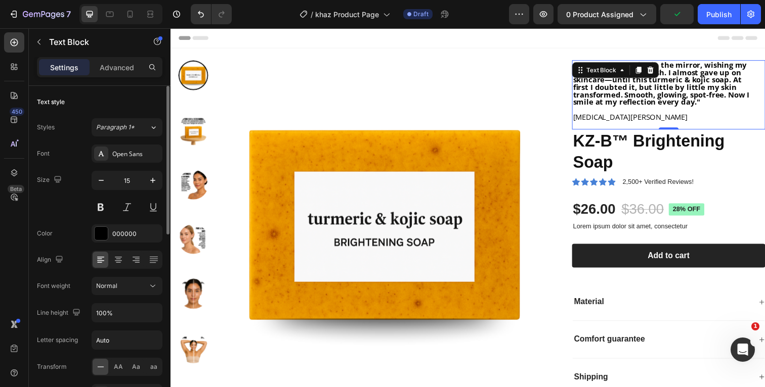
click at [69, 224] on div "Font Open Sans Size 15 Color 000000 Align Font weight Normal Line height 100% L…" at bounding box center [99, 287] width 125 height 284
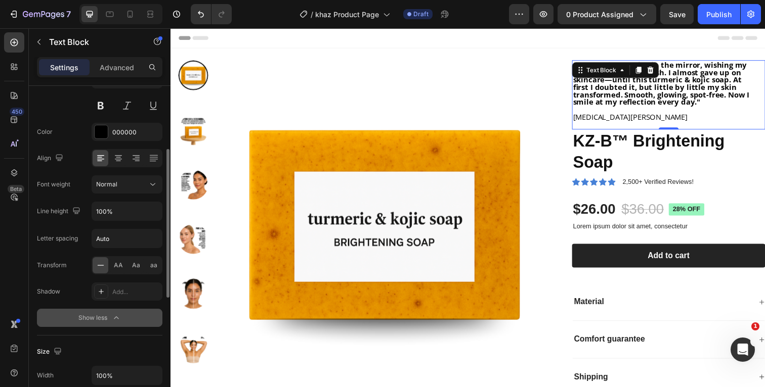
scroll to position [121, 0]
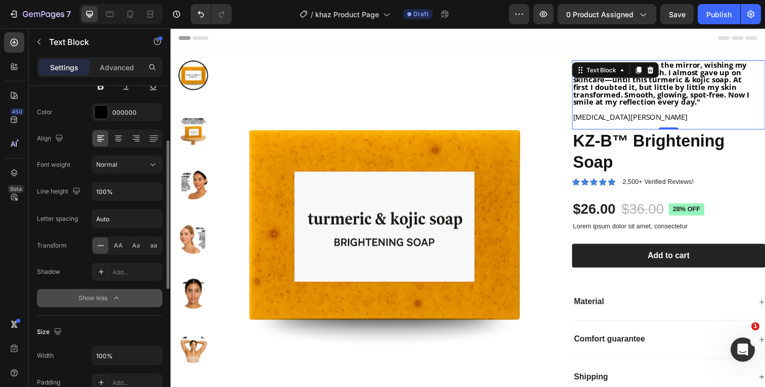
click at [113, 300] on icon "button" at bounding box center [116, 298] width 10 height 10
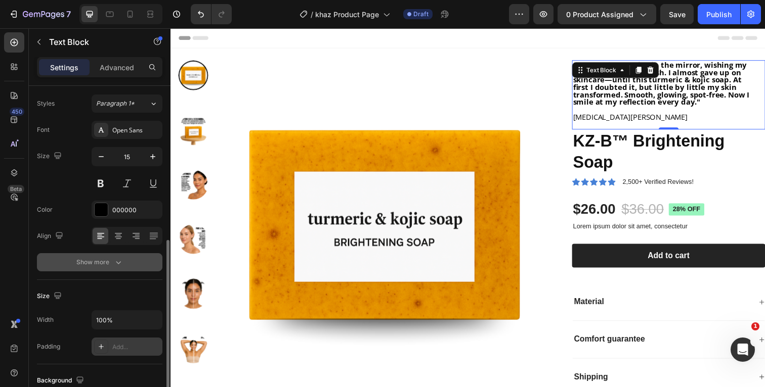
scroll to position [0, 0]
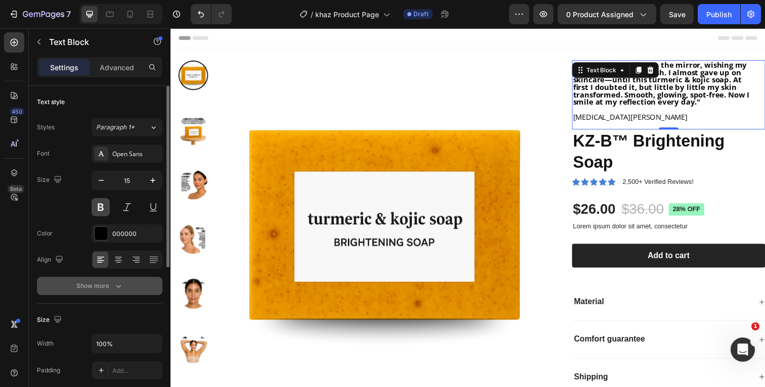
click at [102, 205] on button at bounding box center [101, 207] width 18 height 18
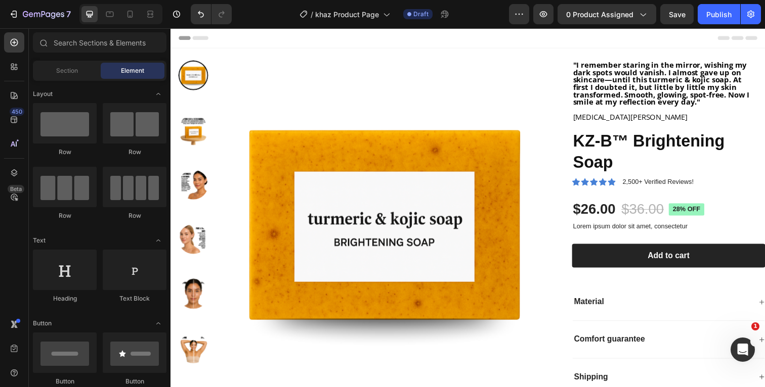
click at [539, 41] on div "Header" at bounding box center [474, 38] width 591 height 20
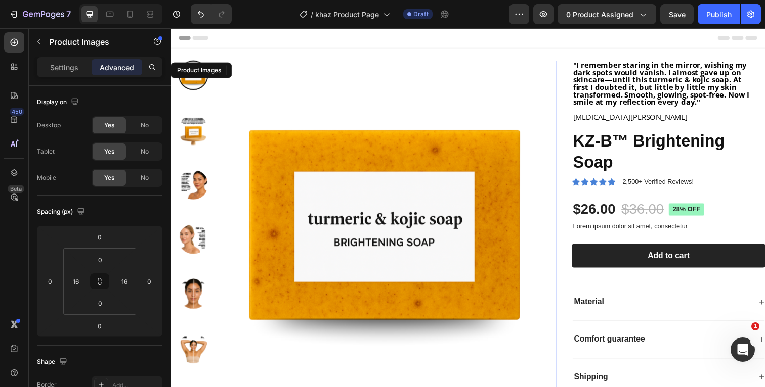
click at [191, 182] on img at bounding box center [194, 188] width 30 height 30
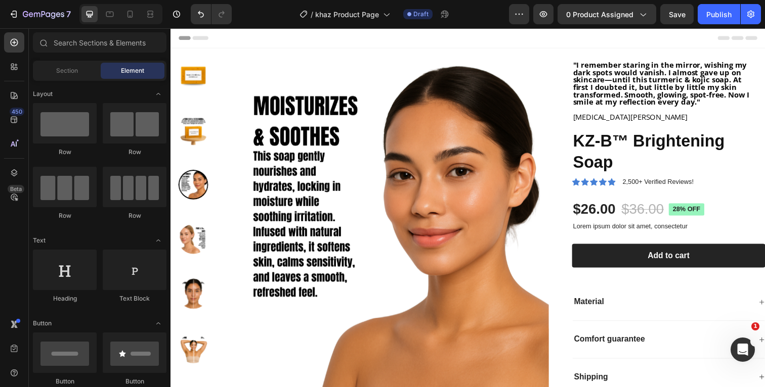
click at [543, 38] on div "Header" at bounding box center [474, 38] width 591 height 20
click at [511, 93] on img at bounding box center [389, 229] width 336 height 336
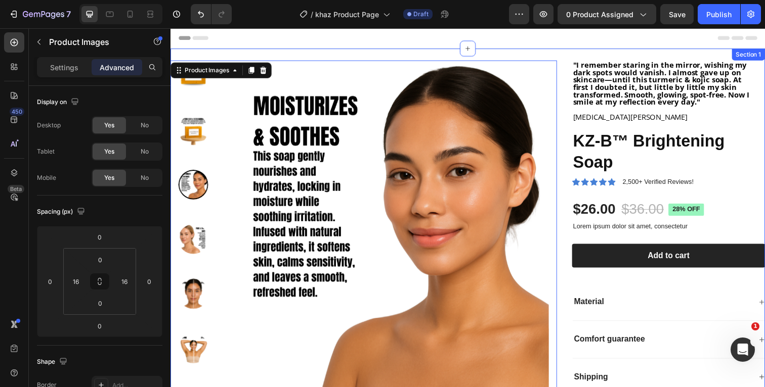
click at [531, 55] on div "Product Images 0 "I remember staring in the mirror, wishing my dark spots would…" at bounding box center [473, 237] width 607 height 376
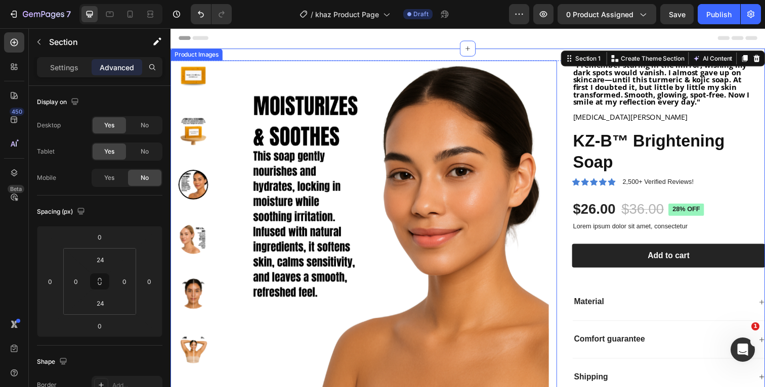
click at [513, 88] on img at bounding box center [389, 229] width 336 height 336
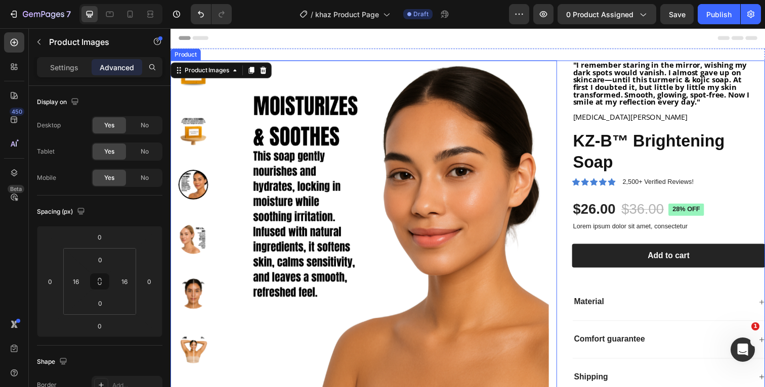
click at [574, 96] on div "Product Images 0 "I remember staring in the mirror, wishing my dark spots would…" at bounding box center [473, 237] width 607 height 352
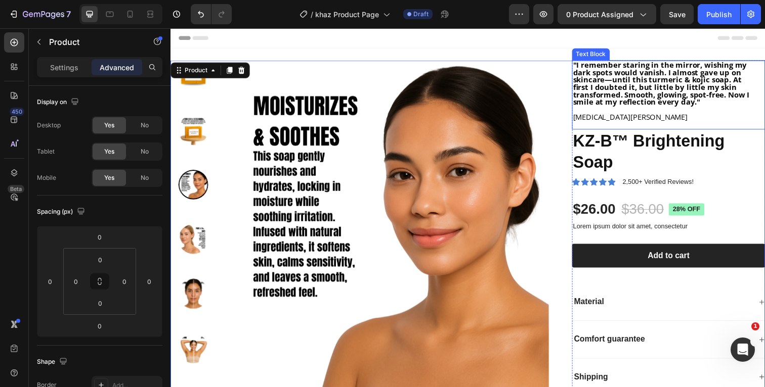
click at [633, 114] on p "Rich Text Editor. Editing area: main" at bounding box center [674, 112] width 187 height 8
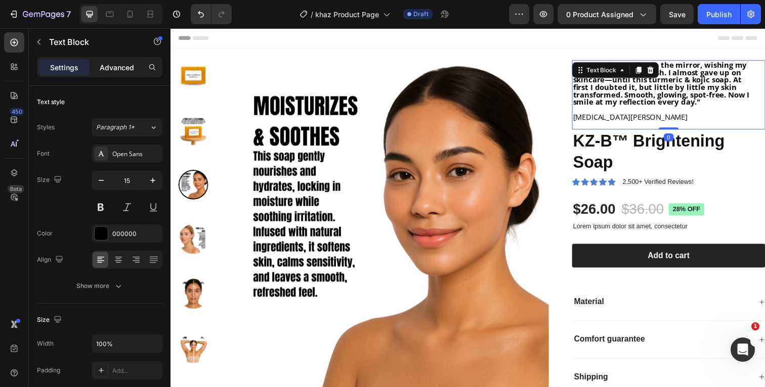
click at [123, 67] on p "Advanced" at bounding box center [117, 67] width 34 height 11
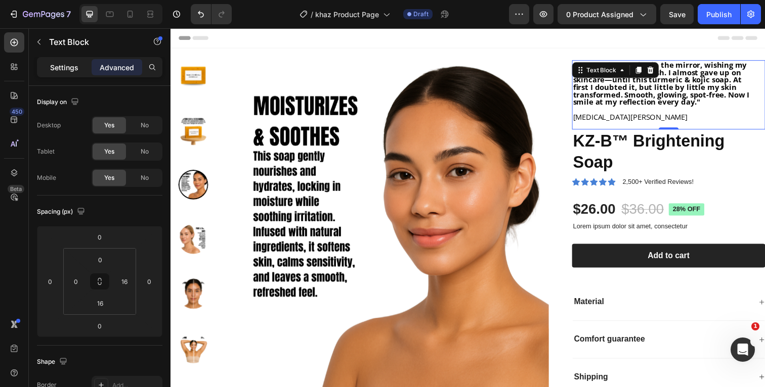
click at [72, 67] on p "Settings" at bounding box center [64, 67] width 28 height 11
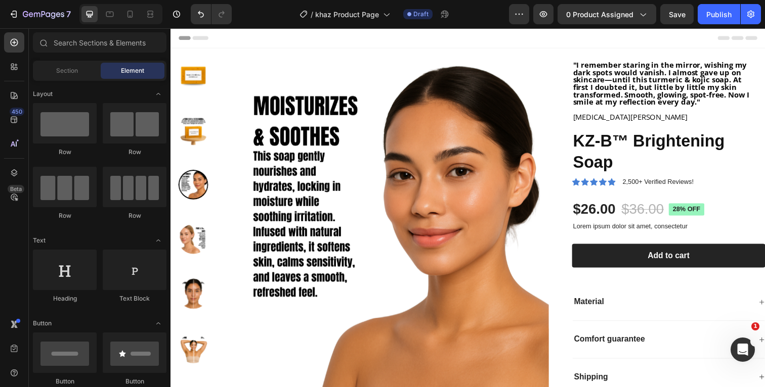
click at [685, 40] on div "Header" at bounding box center [474, 38] width 591 height 20
click at [612, 121] on p "[MEDICAL_DATA][PERSON_NAME]" at bounding box center [674, 119] width 187 height 8
click at [693, 39] on div "Header" at bounding box center [474, 38] width 591 height 20
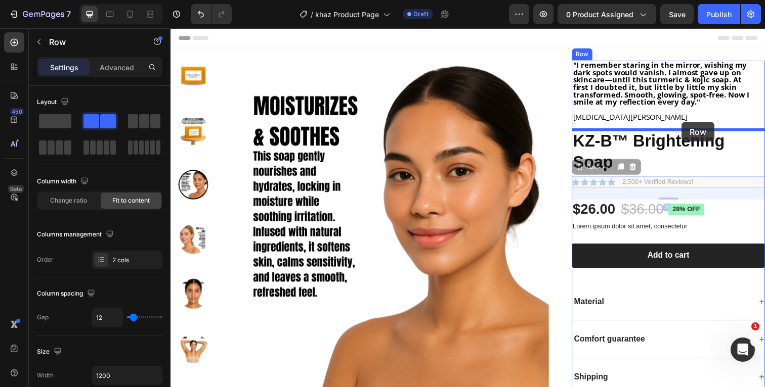
drag, startPoint x: 712, startPoint y: 182, endPoint x: 692, endPoint y: 124, distance: 61.1
click at [692, 124] on div "Header Product Images "I remember staring in the mirror, wishing my dark spots …" at bounding box center [473, 299] width 607 height 542
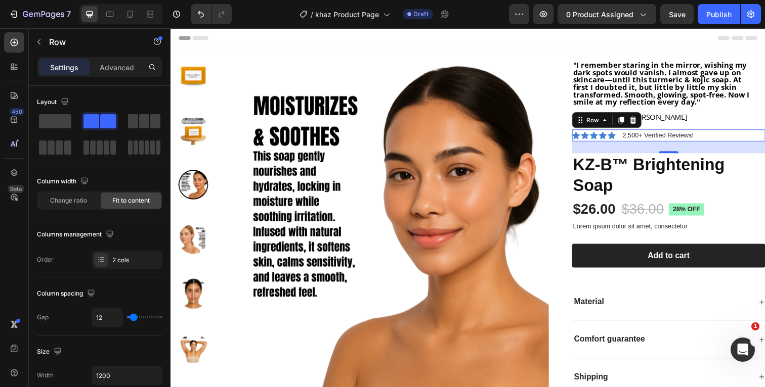
click at [685, 39] on div "Header" at bounding box center [474, 38] width 591 height 20
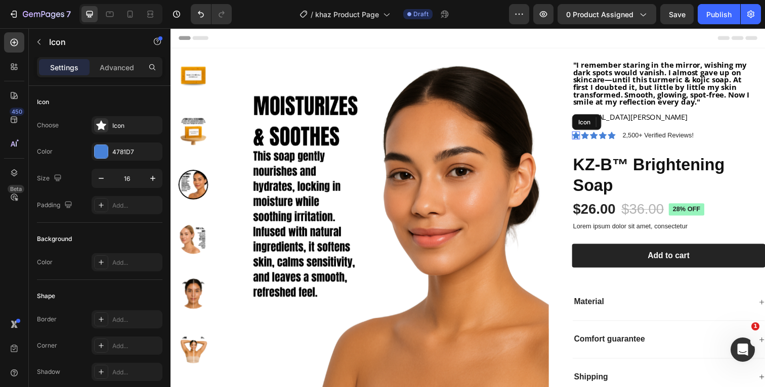
click at [586, 138] on icon at bounding box center [584, 138] width 8 height 8
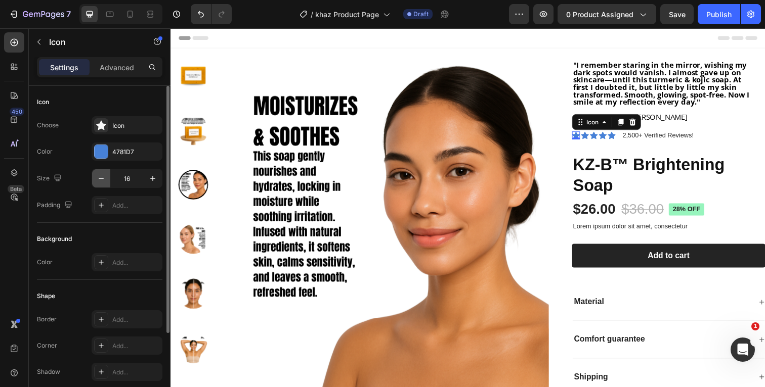
click at [102, 182] on icon "button" at bounding box center [101, 179] width 10 height 10
type input "15"
click at [105, 157] on div at bounding box center [101, 151] width 13 height 13
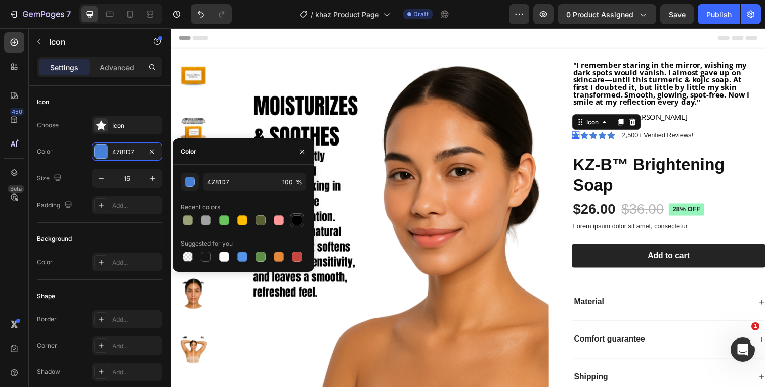
click at [298, 222] on div at bounding box center [297, 220] width 10 height 10
type input "000000"
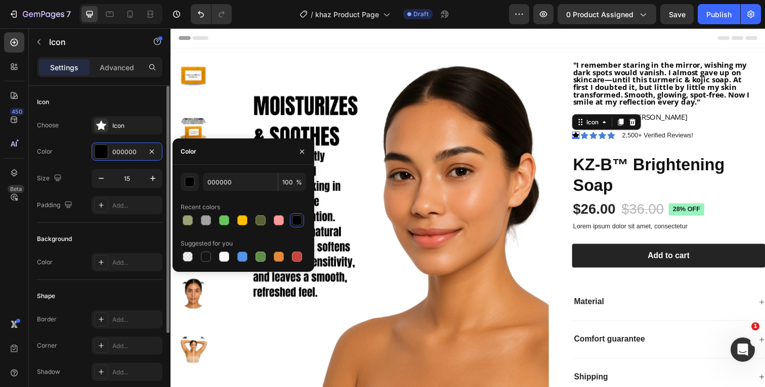
click at [144, 105] on div "Icon" at bounding box center [99, 102] width 125 height 16
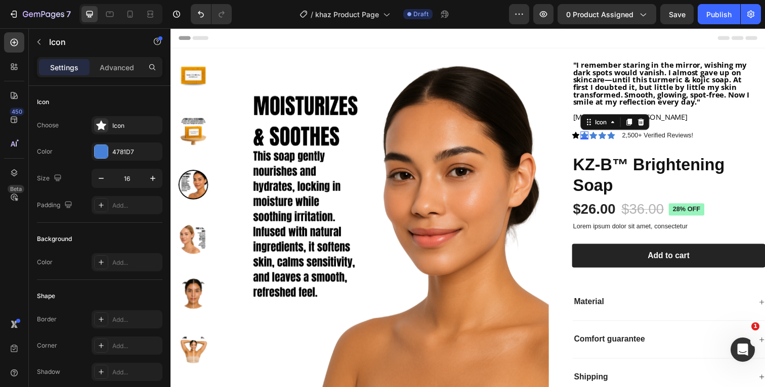
click at [594, 139] on div "Icon 0" at bounding box center [593, 138] width 8 height 8
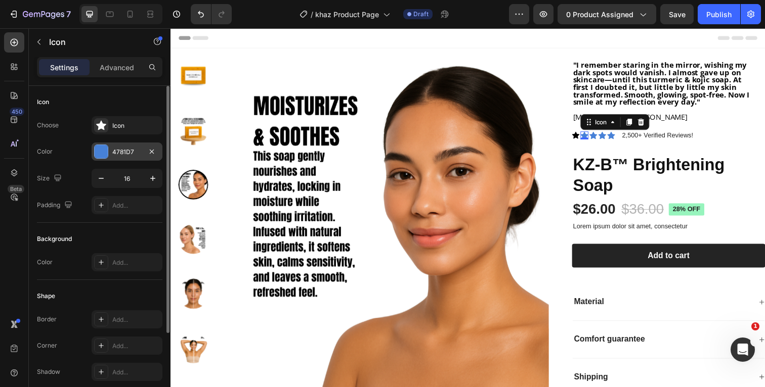
click at [127, 151] on div "4781D7" at bounding box center [126, 152] width 29 height 9
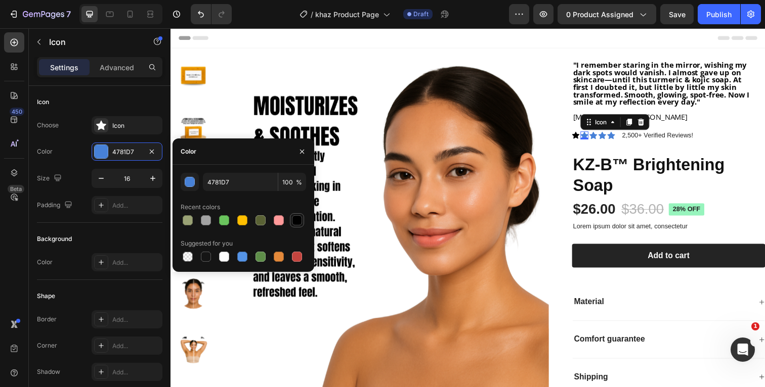
click at [296, 221] on div at bounding box center [297, 220] width 10 height 10
type input "000000"
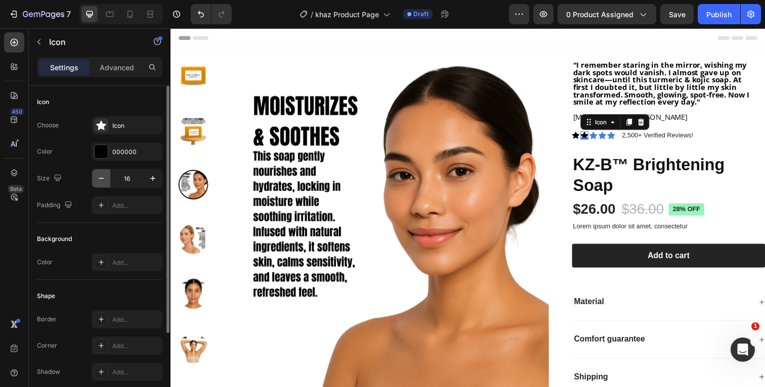
click at [103, 179] on icon "button" at bounding box center [101, 178] width 5 height 1
type input "15"
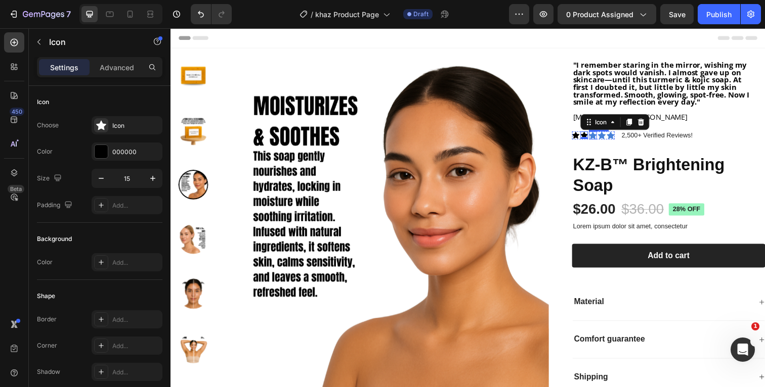
click at [604, 139] on div "Icon" at bounding box center [601, 138] width 8 height 8
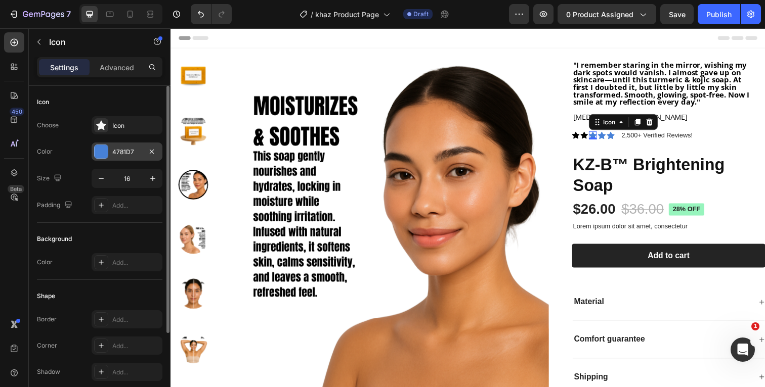
click at [129, 158] on div "4781D7" at bounding box center [127, 152] width 71 height 18
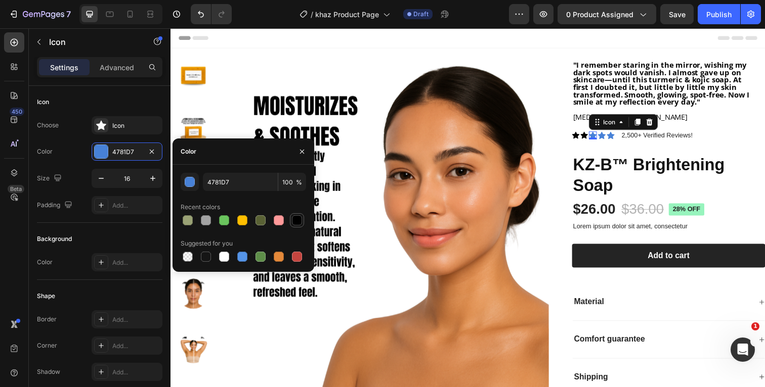
click at [296, 218] on div at bounding box center [297, 220] width 10 height 10
type input "000000"
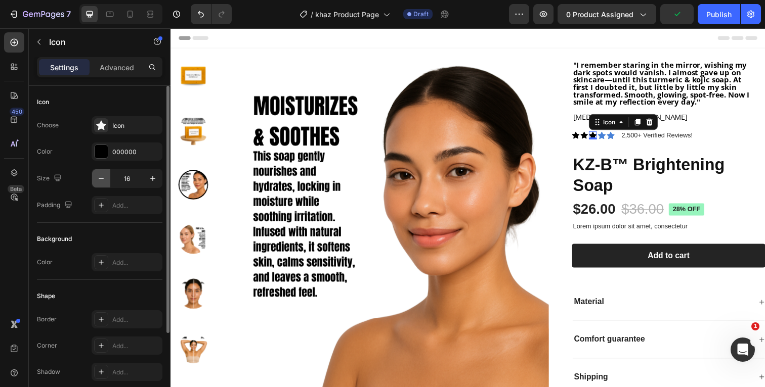
click at [101, 184] on button "button" at bounding box center [101, 178] width 18 height 18
type input "15"
click at [610, 139] on icon at bounding box center [610, 138] width 8 height 8
click at [126, 152] on div "4781D7" at bounding box center [126, 152] width 29 height 9
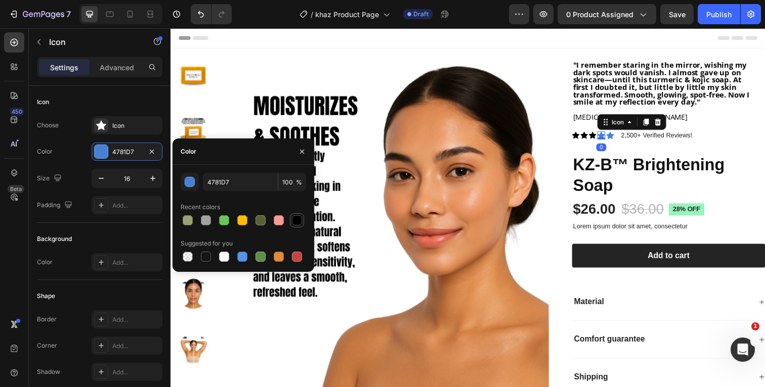
click at [298, 216] on div at bounding box center [297, 220] width 10 height 10
type input "000000"
click at [101, 181] on icon "button" at bounding box center [101, 179] width 10 height 10
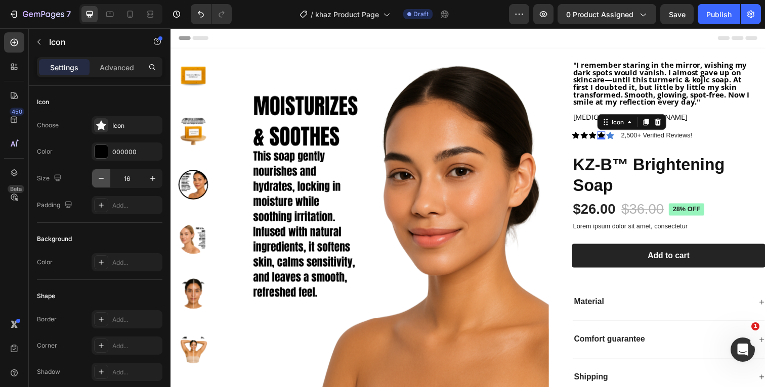
type input "15"
click at [619, 138] on div "Icon" at bounding box center [619, 138] width 8 height 8
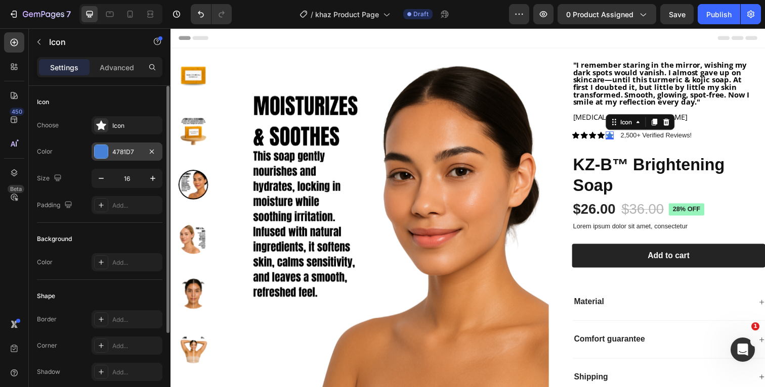
click at [119, 151] on div "4781D7" at bounding box center [126, 152] width 29 height 9
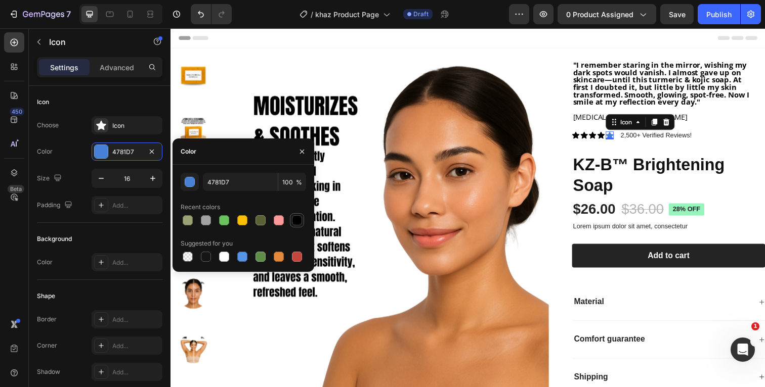
click at [298, 222] on div at bounding box center [297, 220] width 10 height 10
type input "000000"
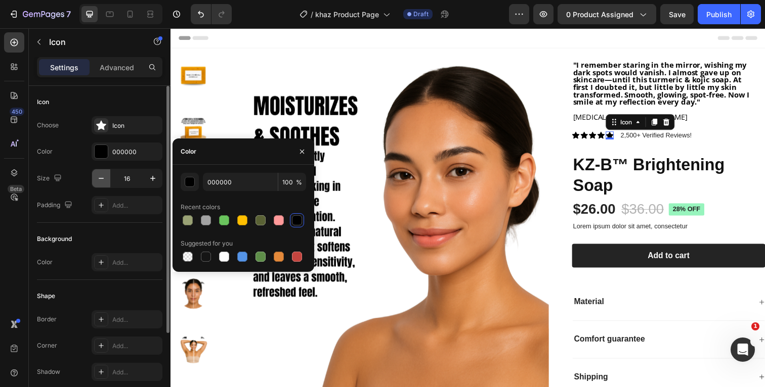
click at [104, 183] on icon "button" at bounding box center [101, 179] width 10 height 10
type input "15"
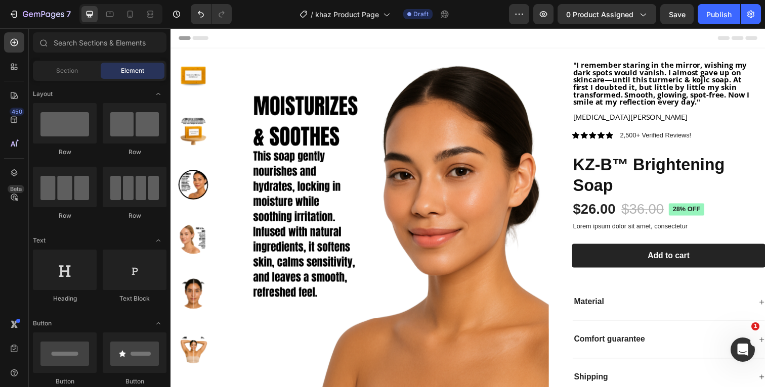
click at [556, 39] on div "Header" at bounding box center [474, 38] width 591 height 20
click at [676, 139] on p "2,500+ Verified Reviews!" at bounding box center [665, 138] width 72 height 10
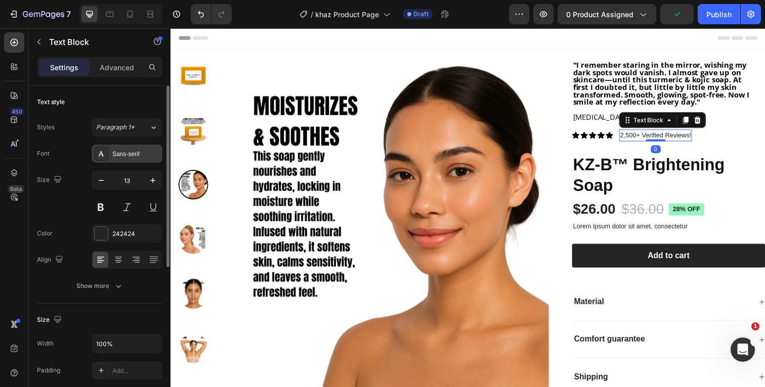
click at [144, 154] on div "Sans-serif" at bounding box center [136, 154] width 48 height 9
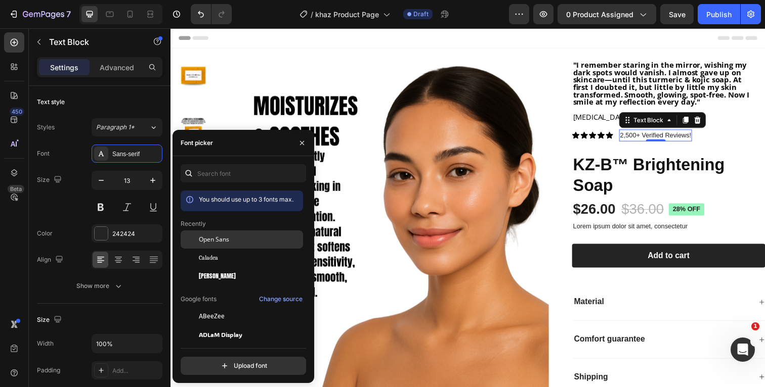
click at [228, 238] on span "Open Sans" at bounding box center [214, 239] width 30 height 9
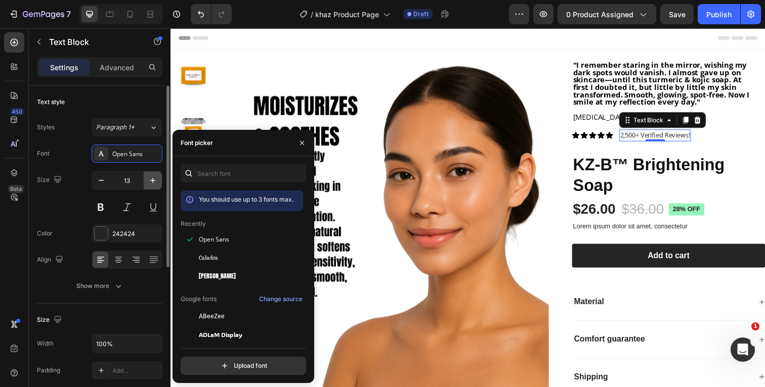
click at [152, 180] on icon "button" at bounding box center [153, 181] width 10 height 10
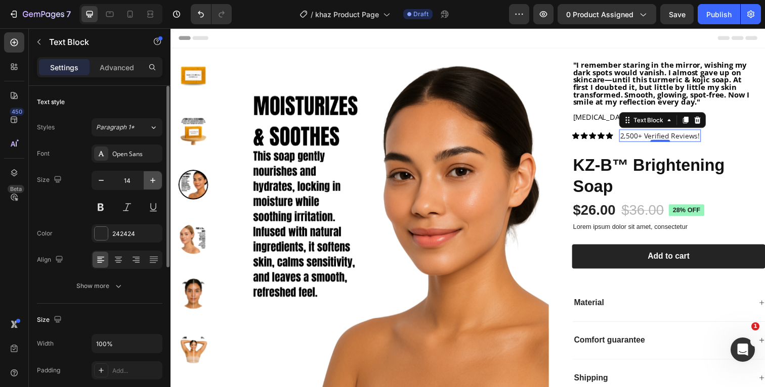
click at [152, 180] on icon "button" at bounding box center [153, 181] width 10 height 10
type input "15"
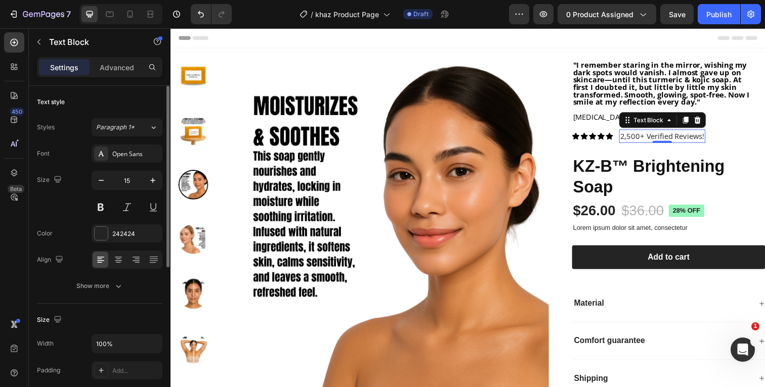
click at [66, 181] on div "Size 15" at bounding box center [99, 194] width 125 height 46
click at [100, 235] on div at bounding box center [101, 233] width 13 height 13
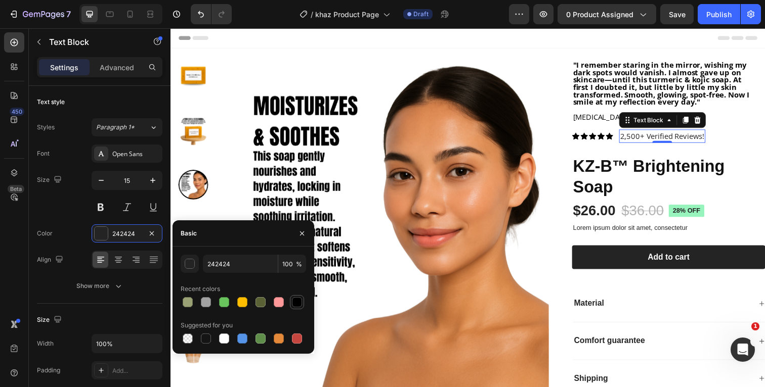
click at [291, 302] on div at bounding box center [297, 302] width 12 height 12
type input "000000"
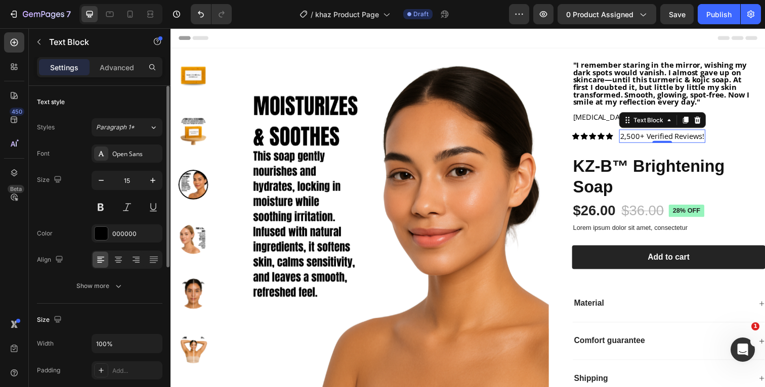
click at [68, 219] on div "Font Open Sans Size 15 Color 000000 Align Show more" at bounding box center [99, 220] width 125 height 151
click at [115, 283] on icon "button" at bounding box center [118, 286] width 10 height 10
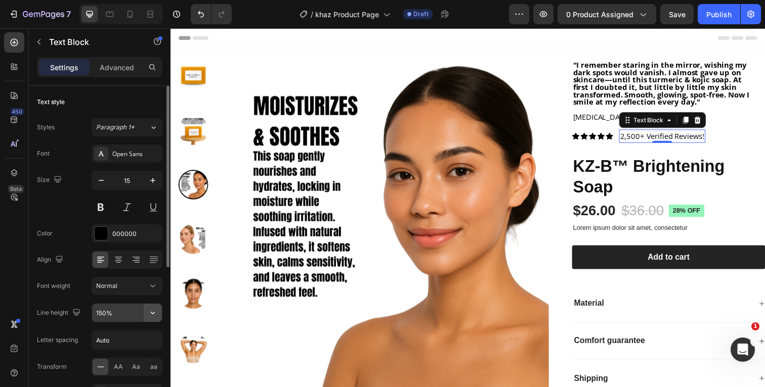
click at [155, 317] on icon "button" at bounding box center [153, 313] width 10 height 10
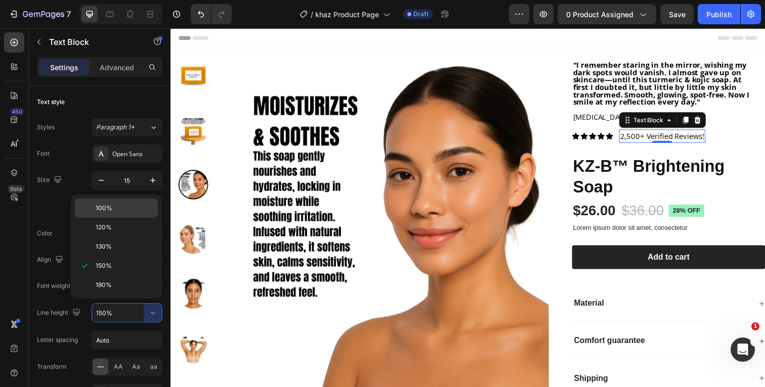
click at [115, 211] on p "100%" at bounding box center [125, 208] width 58 height 9
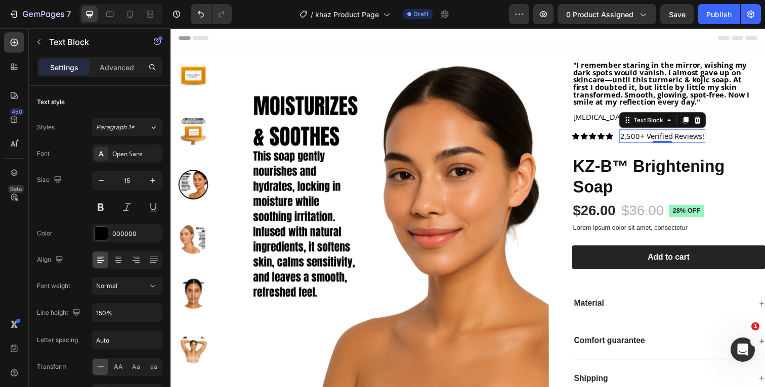
type input "100%"
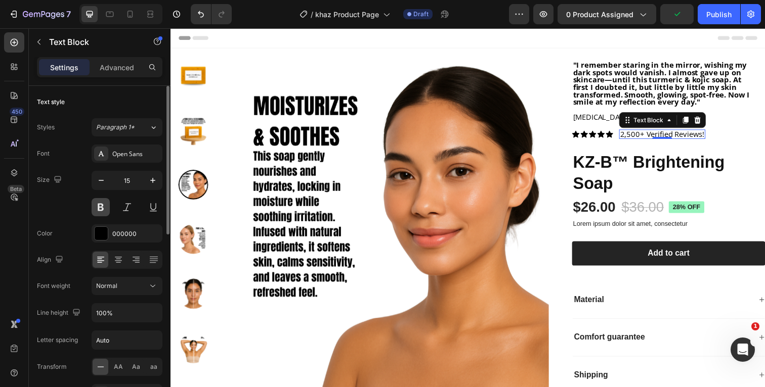
click at [100, 207] on button at bounding box center [101, 207] width 18 height 18
click at [74, 193] on div "Size 15" at bounding box center [99, 194] width 125 height 46
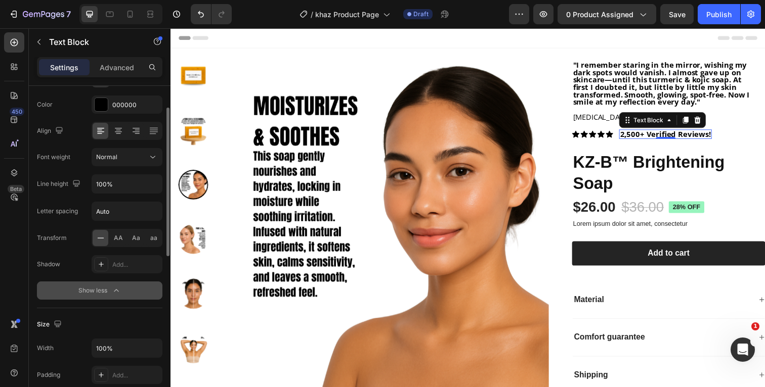
scroll to position [140, 0]
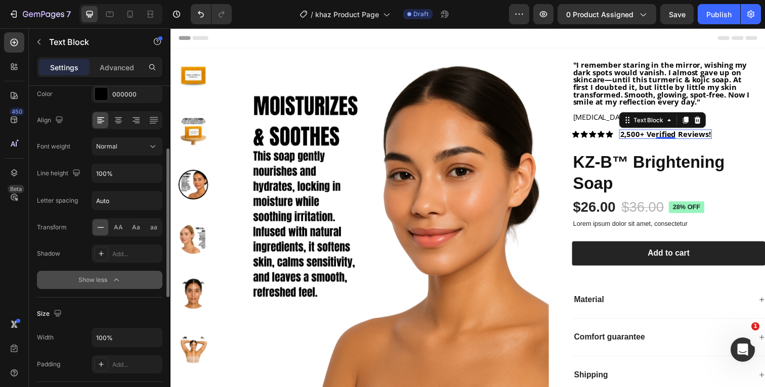
click at [111, 277] on div "Show less" at bounding box center [99, 280] width 43 height 10
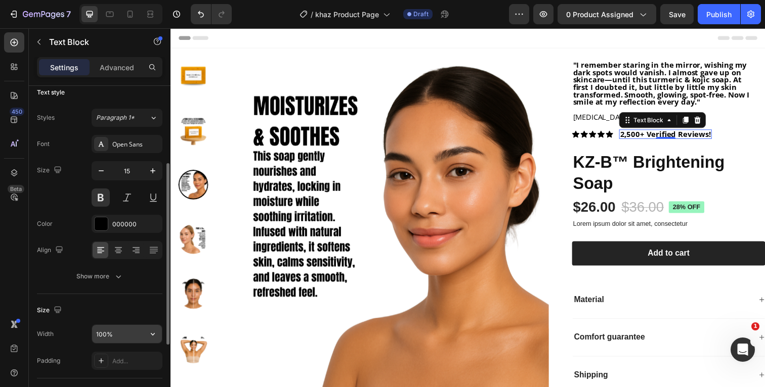
scroll to position [0, 0]
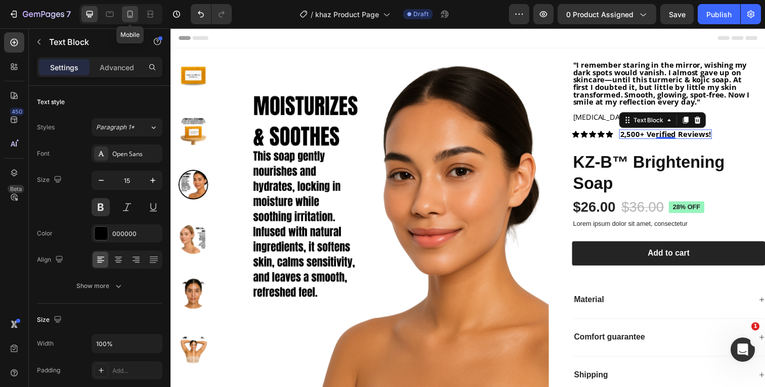
click at [127, 16] on icon at bounding box center [130, 14] width 6 height 7
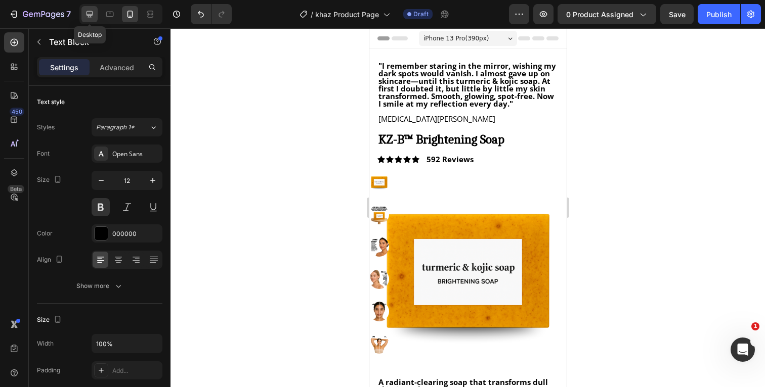
click at [92, 17] on icon at bounding box center [89, 14] width 10 height 10
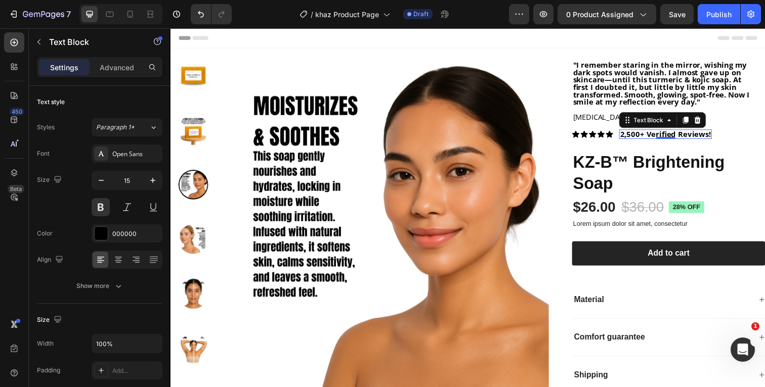
click at [719, 137] on p "2,500+ Verified Reviews!" at bounding box center [675, 137] width 93 height 8
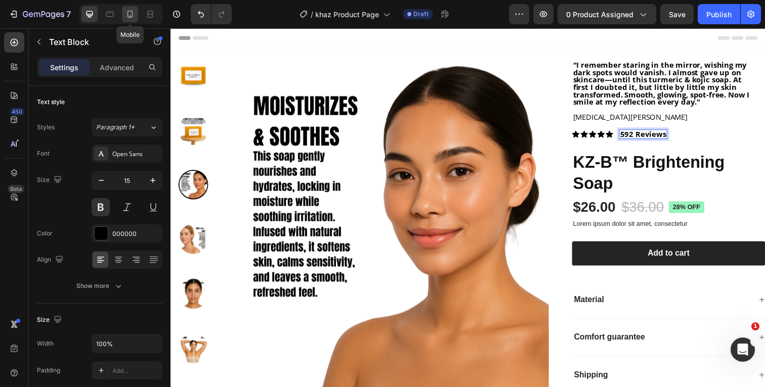
click at [133, 14] on icon at bounding box center [130, 14] width 10 height 10
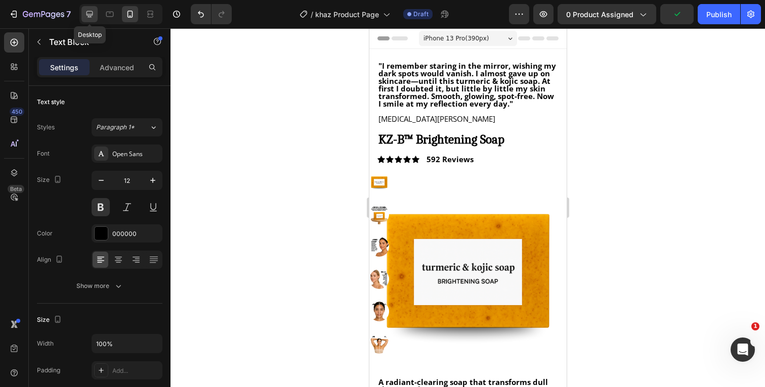
click at [90, 16] on icon at bounding box center [89, 14] width 10 height 10
type input "15"
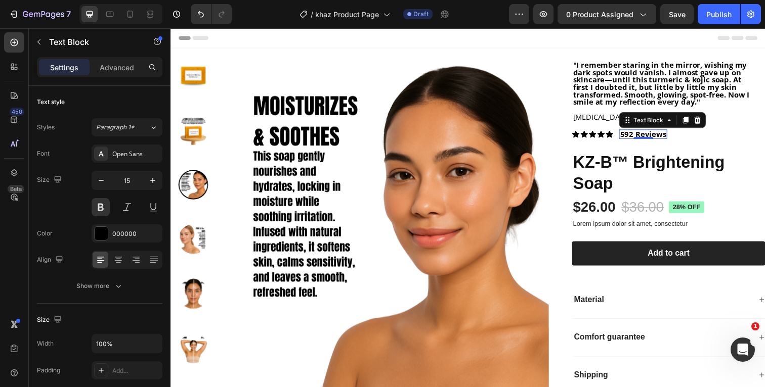
click at [581, 37] on div "Header" at bounding box center [474, 38] width 591 height 20
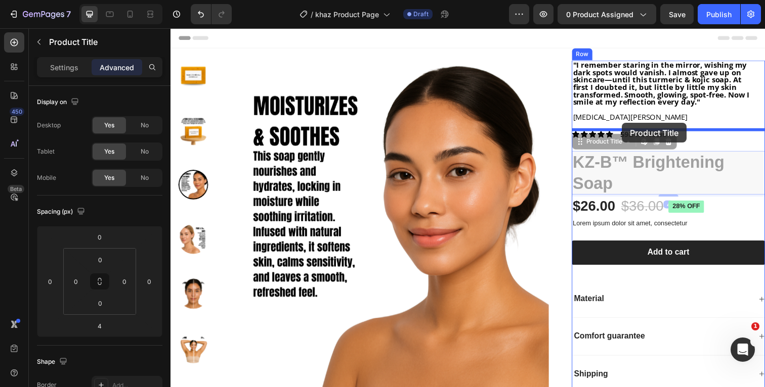
drag, startPoint x: 633, startPoint y: 177, endPoint x: 631, endPoint y: 125, distance: 52.1
click at [631, 125] on div "Header Product Images "I remember staring in the mirror, wishing my dark spots …" at bounding box center [473, 297] width 607 height 539
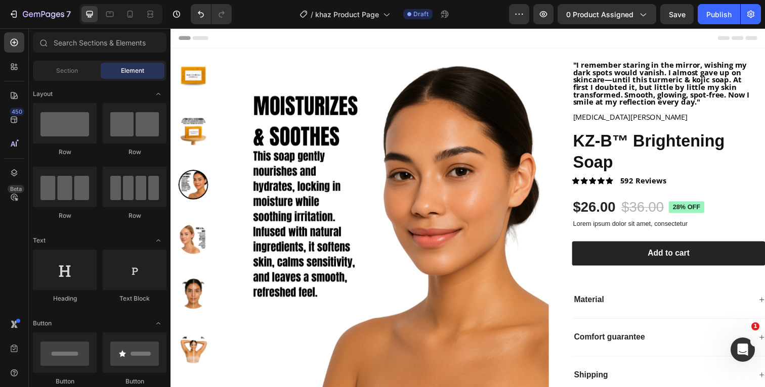
click at [562, 44] on div "Header" at bounding box center [474, 38] width 591 height 20
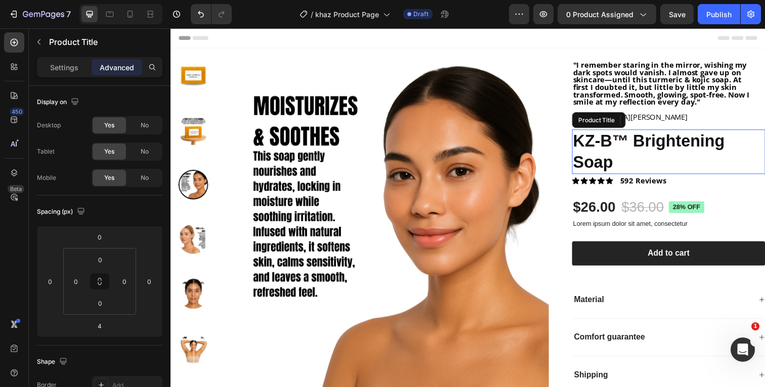
drag, startPoint x: 659, startPoint y: 159, endPoint x: 647, endPoint y: 159, distance: 12.1
click at [659, 159] on h1 "KZ-B™ Brightening Soap" at bounding box center [678, 155] width 197 height 46
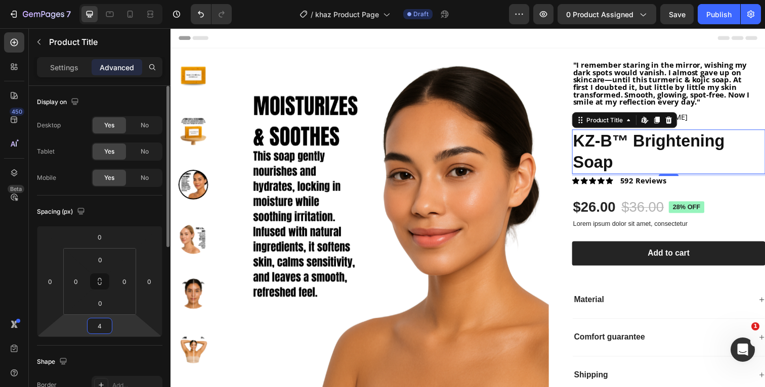
click at [103, 326] on input "4" at bounding box center [100, 326] width 20 height 15
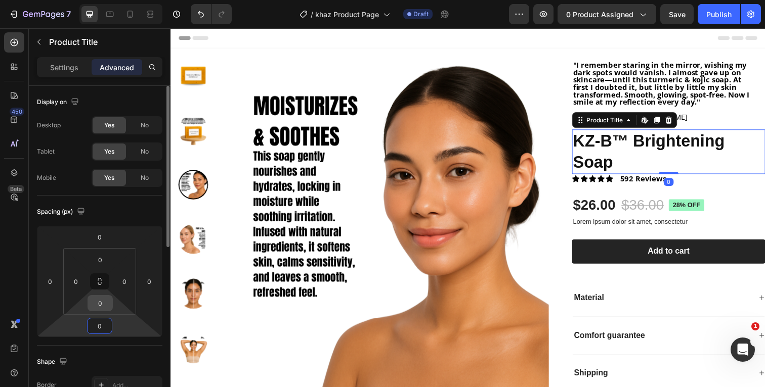
type input "0"
click at [105, 302] on input "0" at bounding box center [100, 303] width 20 height 15
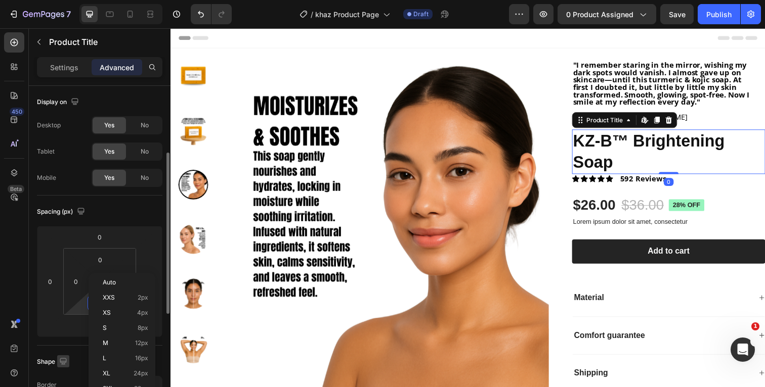
scroll to position [69, 0]
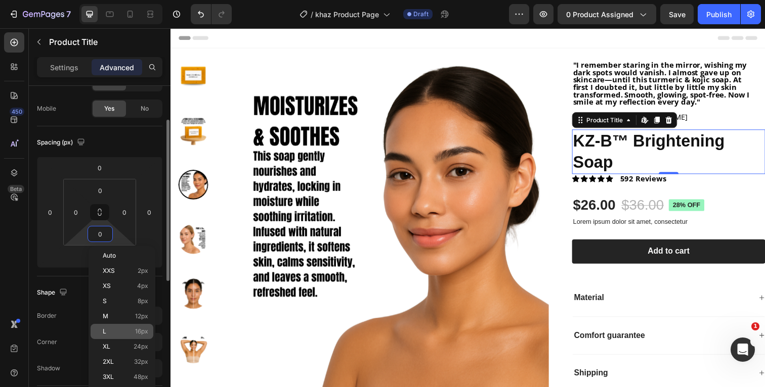
click at [113, 333] on p "L 16px" at bounding box center [126, 331] width 46 height 7
type input "16"
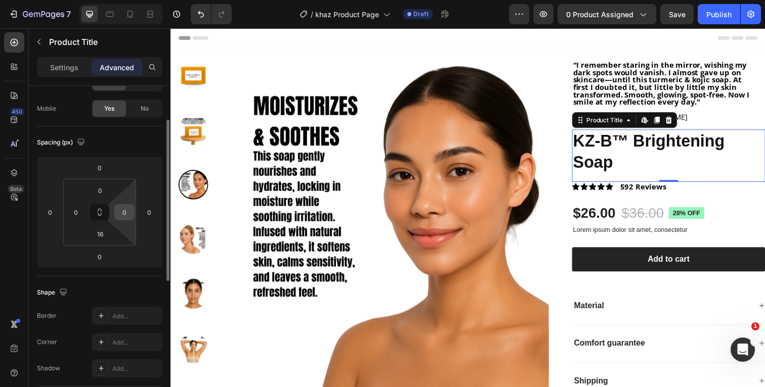
click at [128, 215] on input "0" at bounding box center [124, 212] width 15 height 15
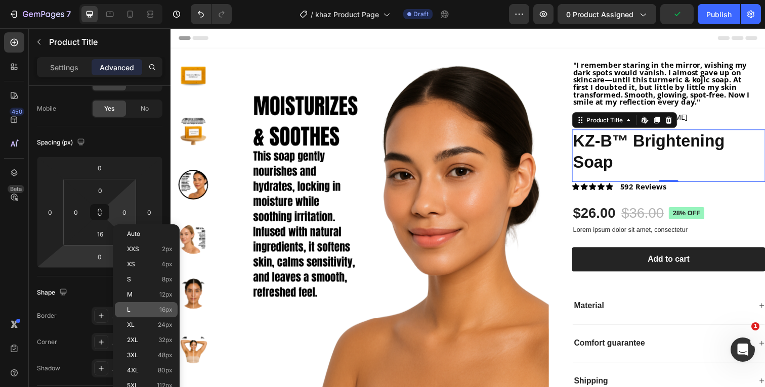
click at [151, 310] on p "L 16px" at bounding box center [150, 310] width 46 height 7
type input "16"
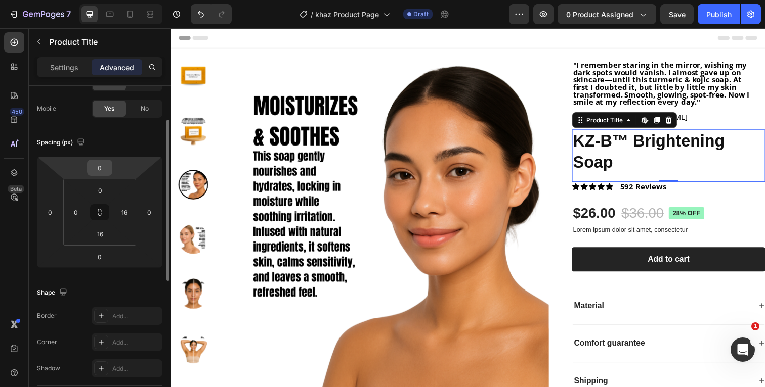
scroll to position [0, 0]
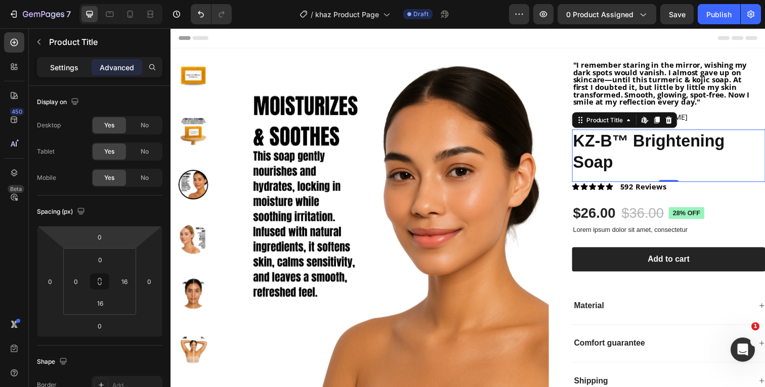
click at [70, 66] on p "Settings" at bounding box center [64, 67] width 28 height 11
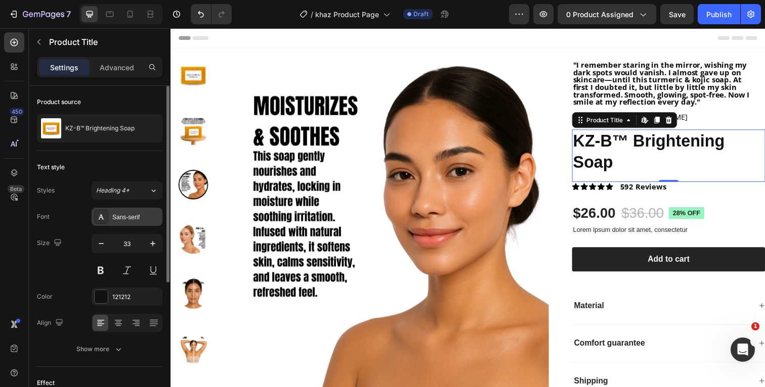
click at [123, 217] on div "Sans-serif" at bounding box center [136, 217] width 48 height 9
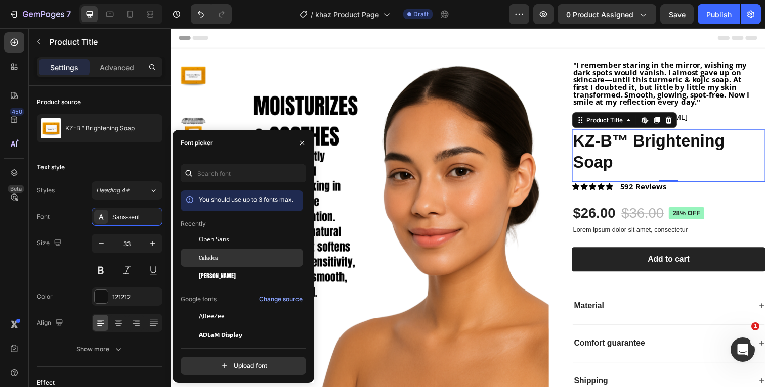
click at [234, 256] on div "Caladea" at bounding box center [250, 257] width 102 height 9
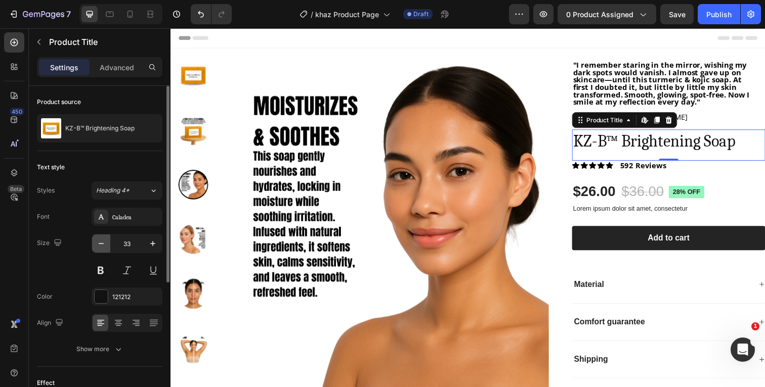
click at [106, 243] on icon "button" at bounding box center [101, 244] width 10 height 10
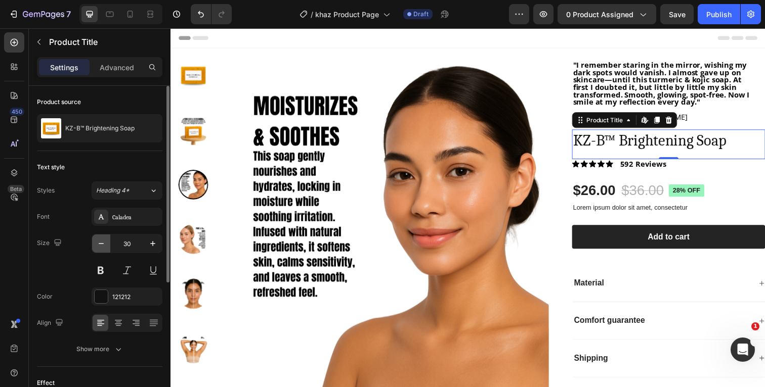
click at [106, 243] on icon "button" at bounding box center [101, 244] width 10 height 10
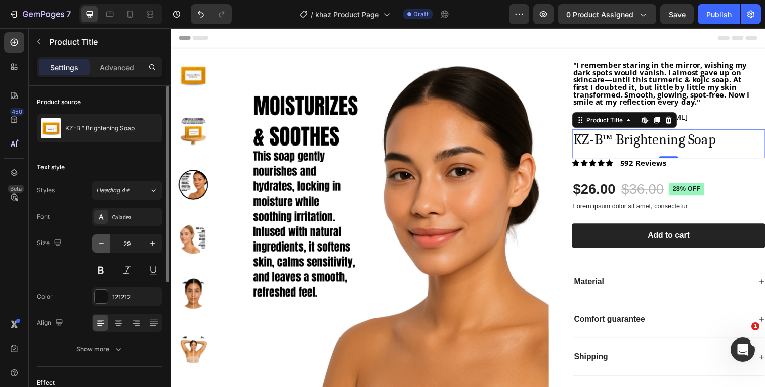
click at [106, 243] on icon "button" at bounding box center [101, 244] width 10 height 10
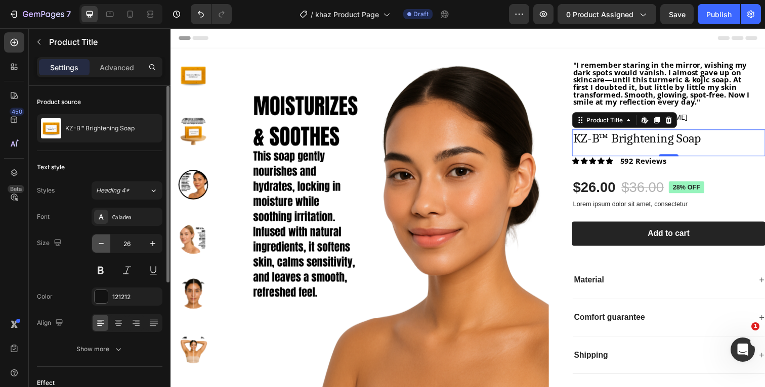
click at [106, 243] on icon "button" at bounding box center [101, 244] width 10 height 10
type input "25"
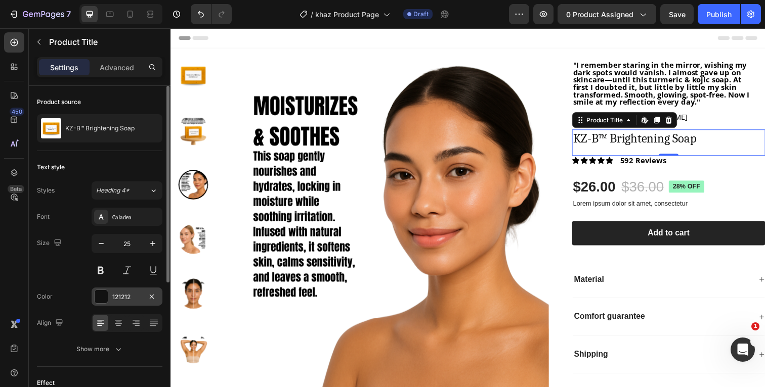
click at [104, 297] on div at bounding box center [101, 296] width 13 height 13
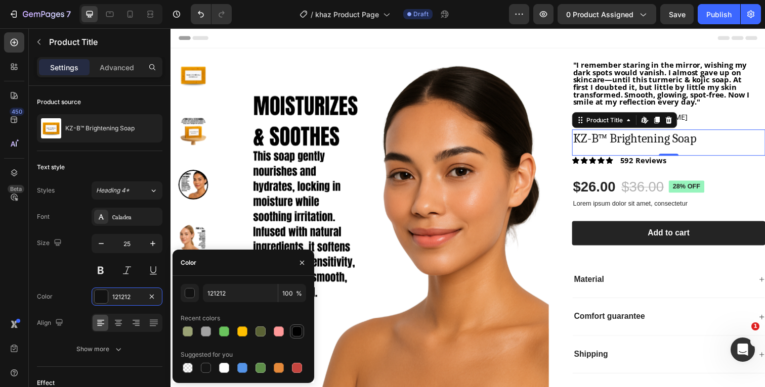
click at [295, 328] on div at bounding box center [297, 332] width 10 height 10
type input "000000"
click at [75, 273] on div "Size 25" at bounding box center [99, 257] width 125 height 46
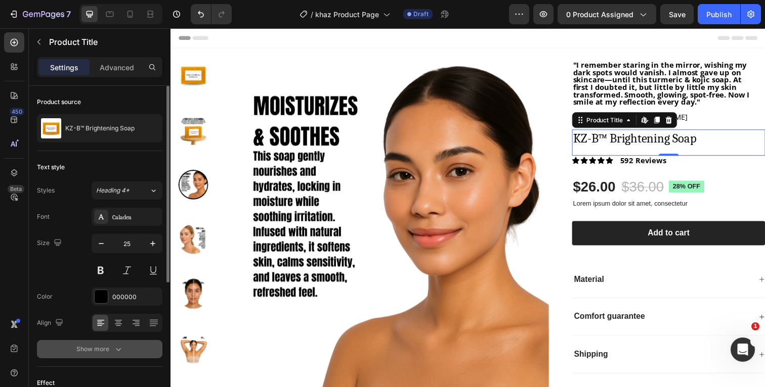
click at [120, 352] on icon "button" at bounding box center [118, 349] width 10 height 10
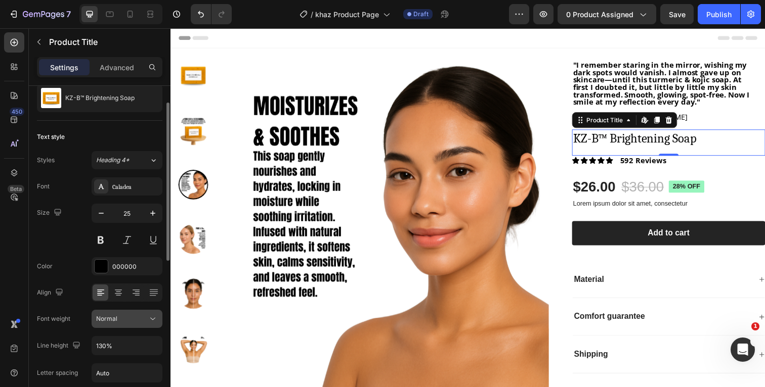
scroll to position [41, 0]
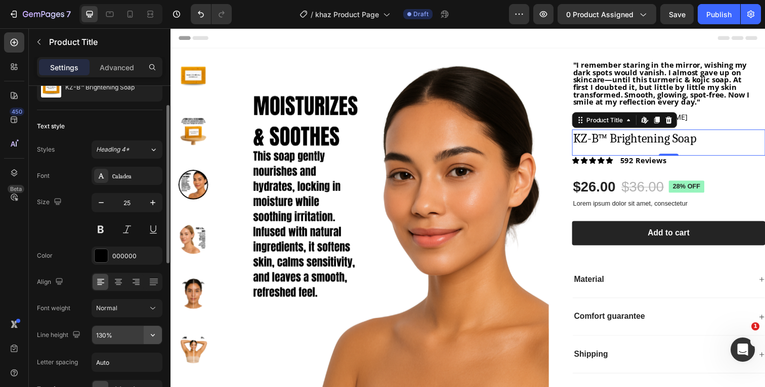
click at [153, 332] on icon "button" at bounding box center [153, 335] width 10 height 10
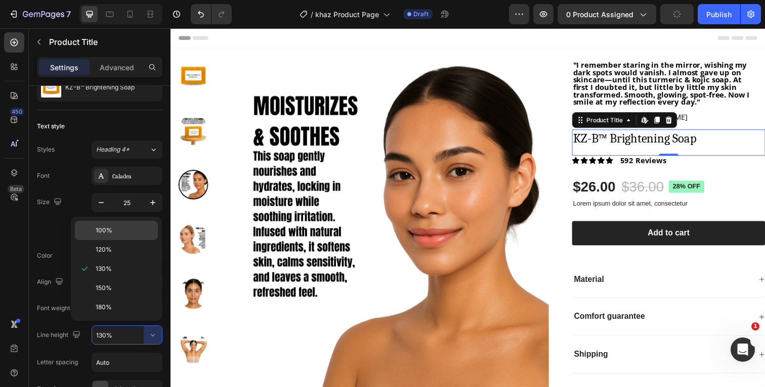
click at [120, 228] on p "100%" at bounding box center [125, 230] width 58 height 9
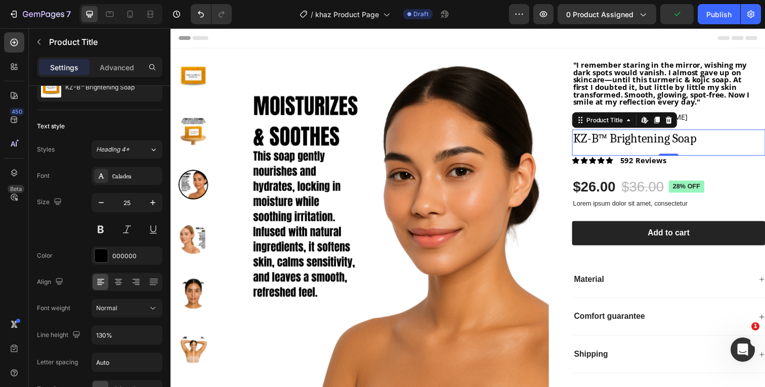
type input "100%"
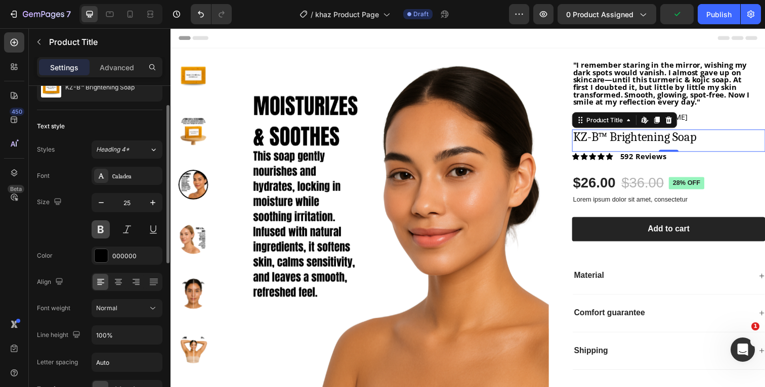
click at [102, 231] on button at bounding box center [101, 230] width 18 height 18
click at [80, 238] on div "Size 25" at bounding box center [99, 216] width 125 height 46
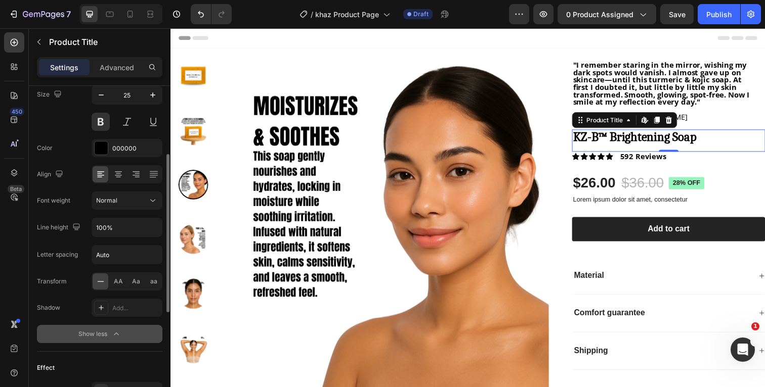
scroll to position [155, 0]
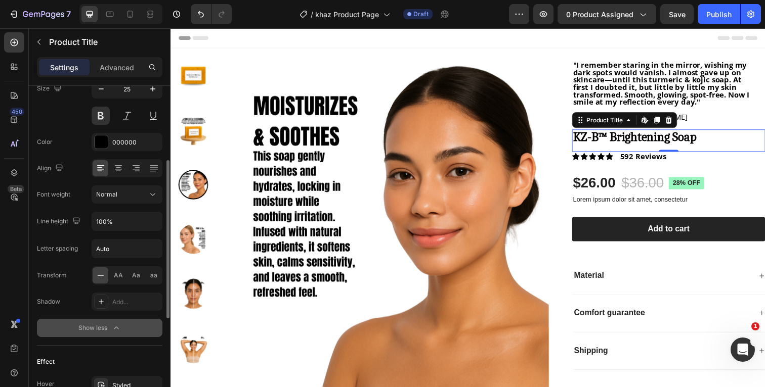
click at [120, 327] on icon "button" at bounding box center [116, 328] width 10 height 10
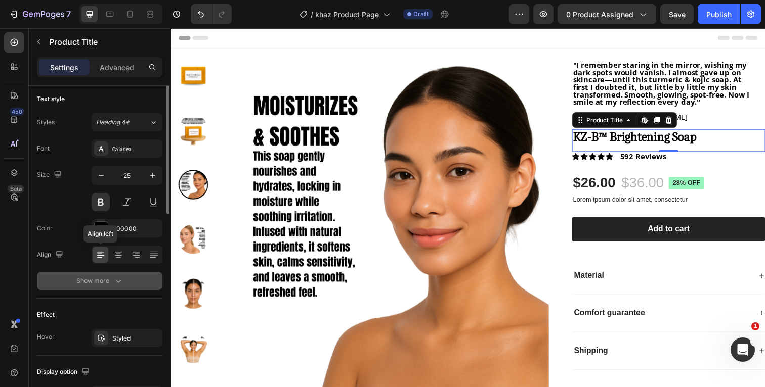
scroll to position [0, 0]
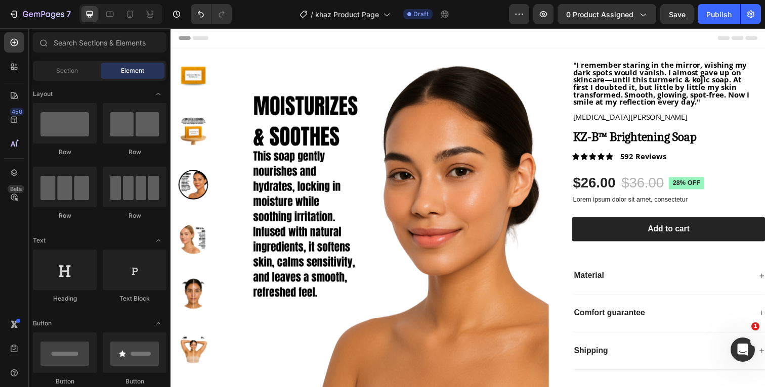
click at [554, 35] on div "Header" at bounding box center [474, 38] width 591 height 20
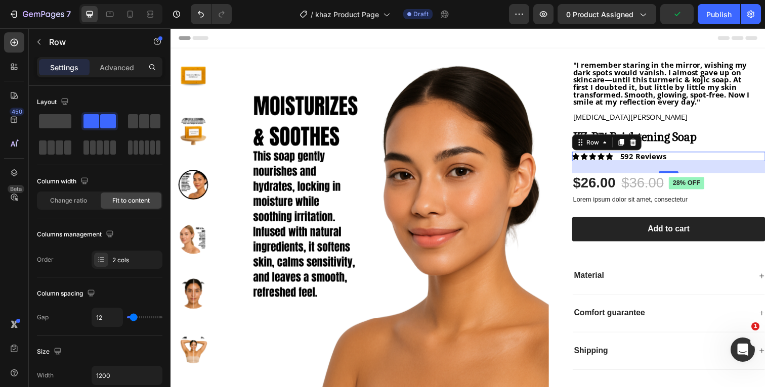
click at [684, 160] on div "Icon Icon Icon Icon Icon Icon List 592 Reviews Text Block Row 0" at bounding box center [678, 160] width 197 height 10
click at [113, 65] on p "Advanced" at bounding box center [117, 67] width 34 height 11
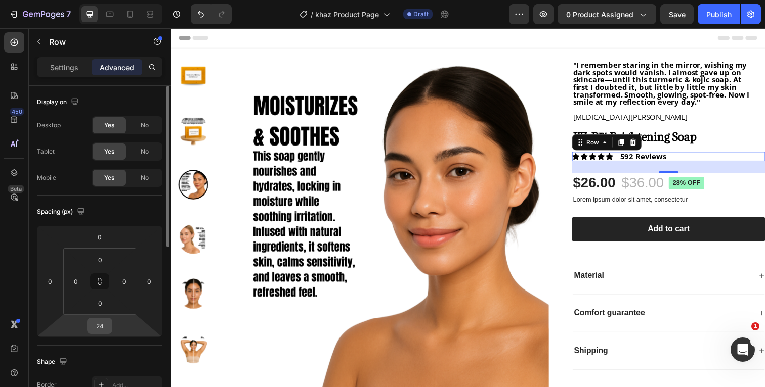
click at [103, 325] on input "24" at bounding box center [100, 326] width 20 height 15
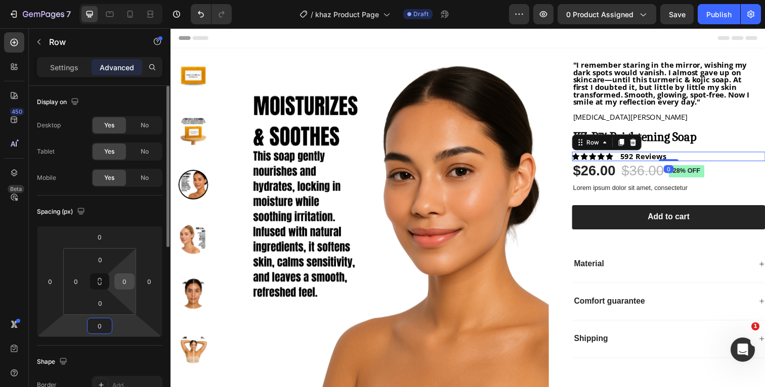
type input "0"
click at [127, 283] on input "0" at bounding box center [124, 281] width 15 height 15
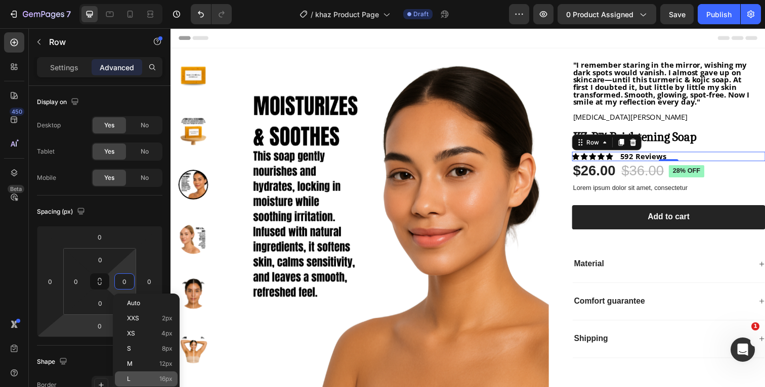
click at [147, 381] on p "L 16px" at bounding box center [150, 379] width 46 height 7
type input "16"
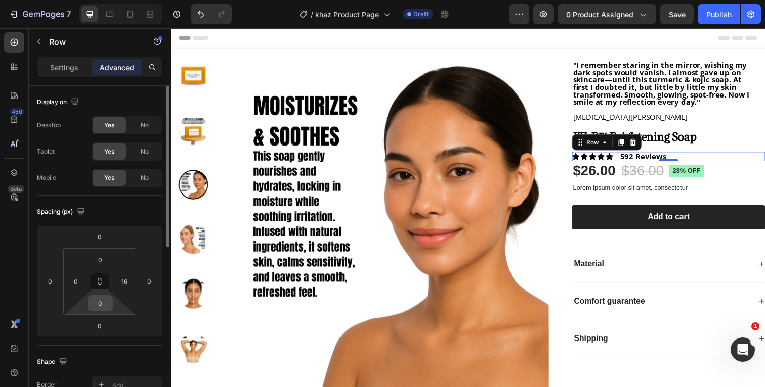
click at [105, 303] on input "0" at bounding box center [100, 303] width 20 height 15
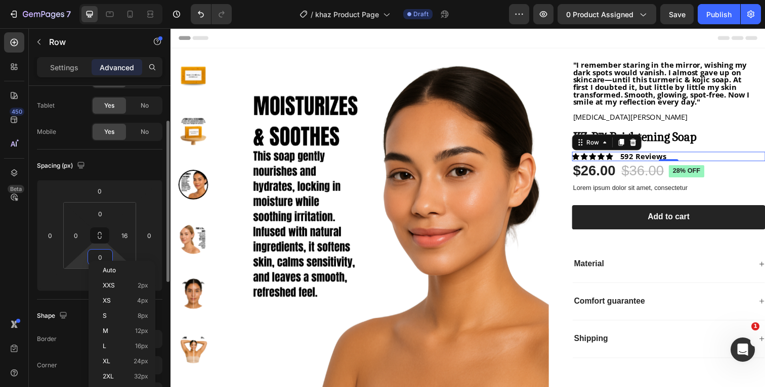
scroll to position [55, 0]
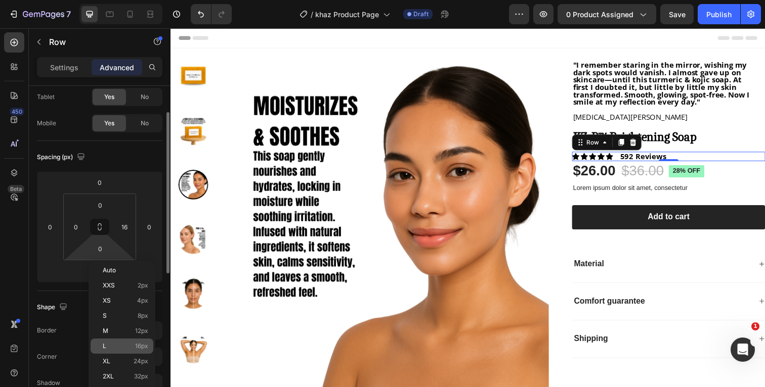
click at [111, 342] on div "L 16px" at bounding box center [122, 346] width 63 height 15
type input "16"
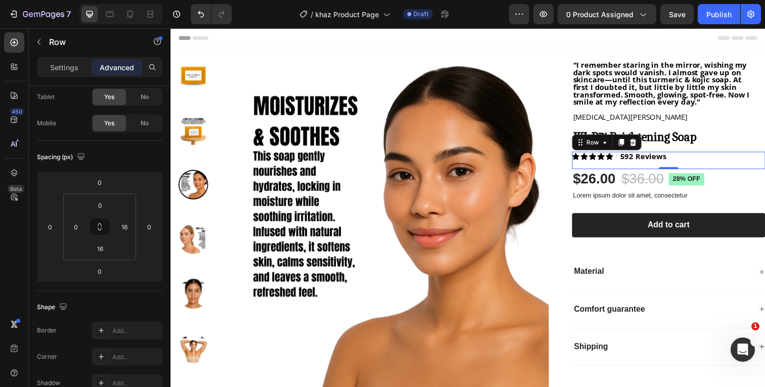
click at [655, 37] on div "Header" at bounding box center [474, 38] width 591 height 20
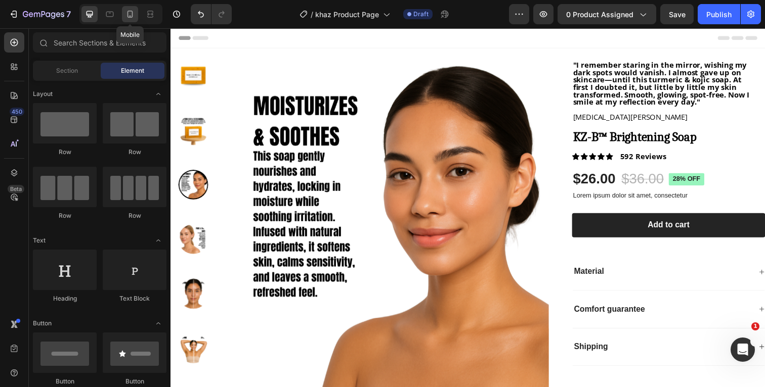
click at [133, 12] on icon at bounding box center [130, 14] width 6 height 7
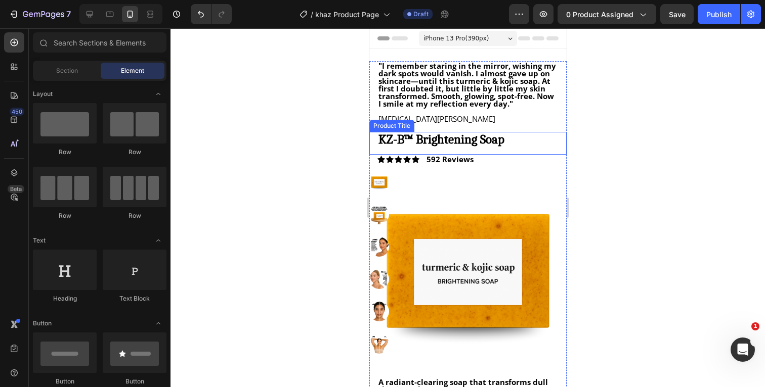
click at [537, 138] on h1 "KZ-B™ Brightening Soap" at bounding box center [467, 139] width 181 height 15
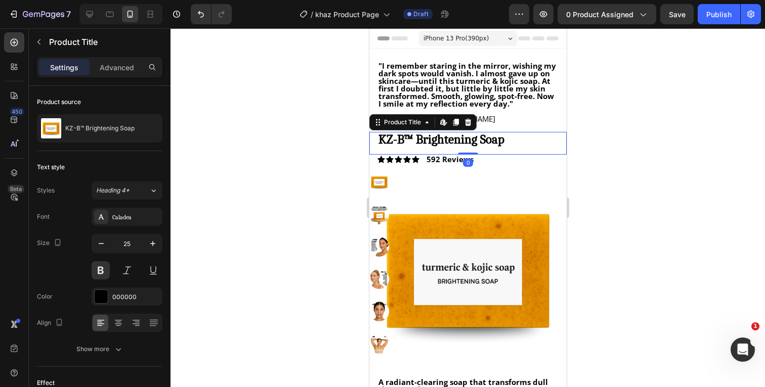
click at [628, 128] on div at bounding box center [467, 207] width 594 height 359
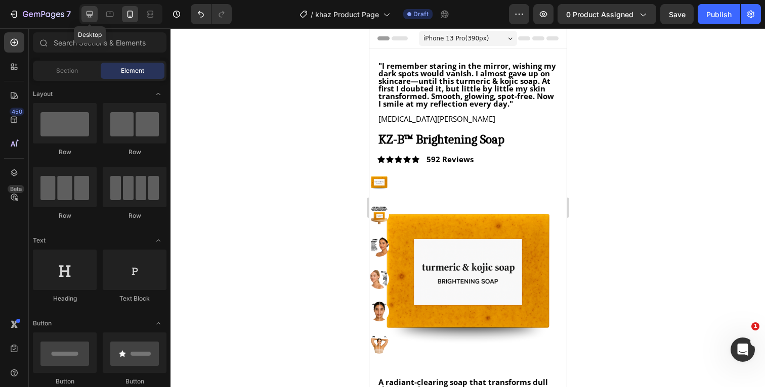
click at [86, 15] on icon at bounding box center [89, 14] width 10 height 10
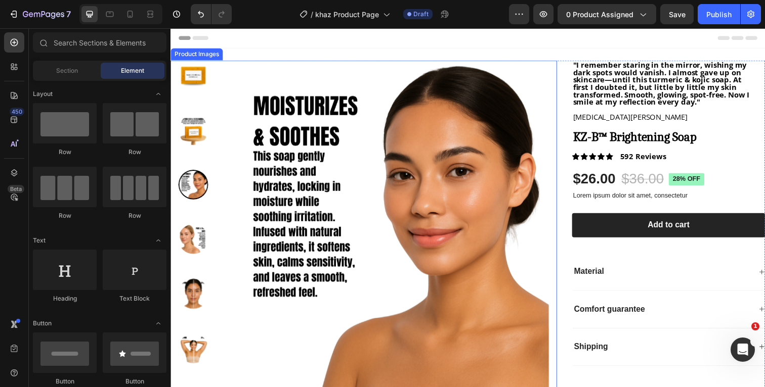
scroll to position [6, 0]
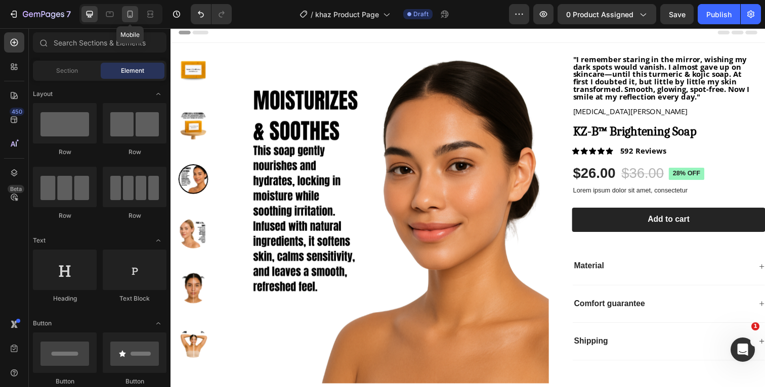
click at [127, 11] on icon at bounding box center [130, 14] width 10 height 10
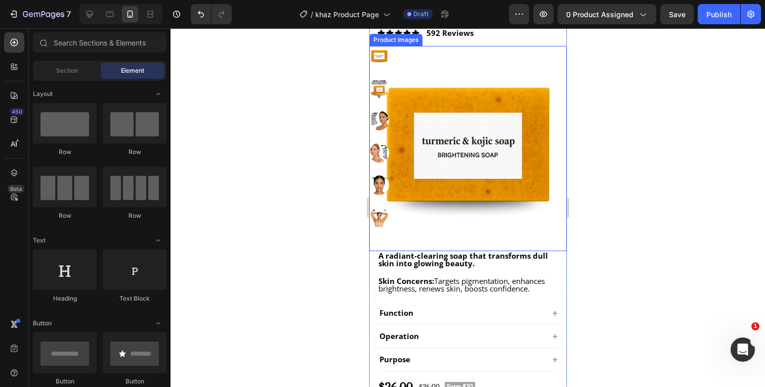
scroll to position [127, 0]
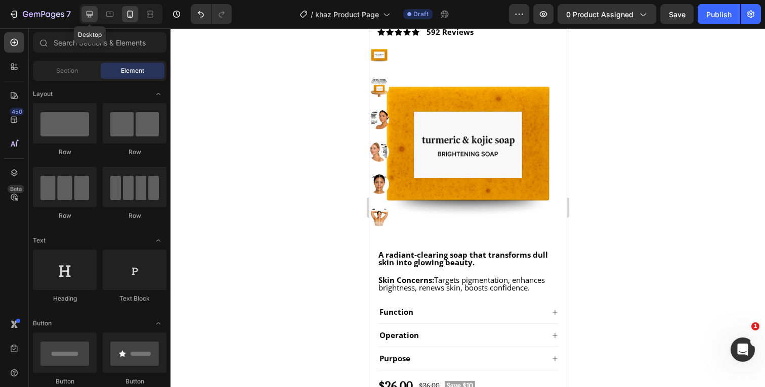
click at [89, 17] on icon at bounding box center [89, 14] width 7 height 7
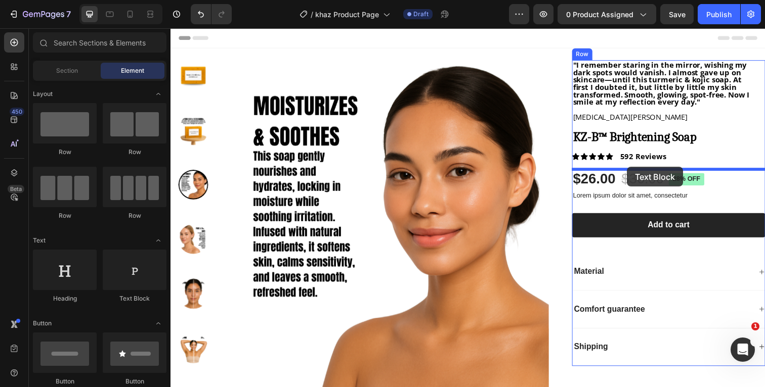
drag, startPoint x: 302, startPoint y: 305, endPoint x: 636, endPoint y: 170, distance: 360.0
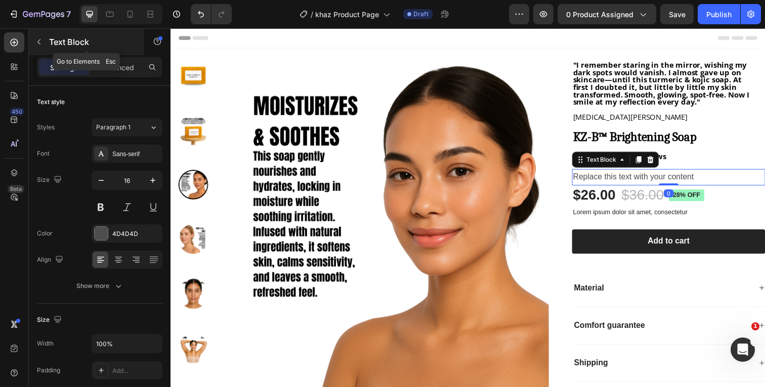
click at [38, 44] on icon "button" at bounding box center [39, 42] width 8 height 8
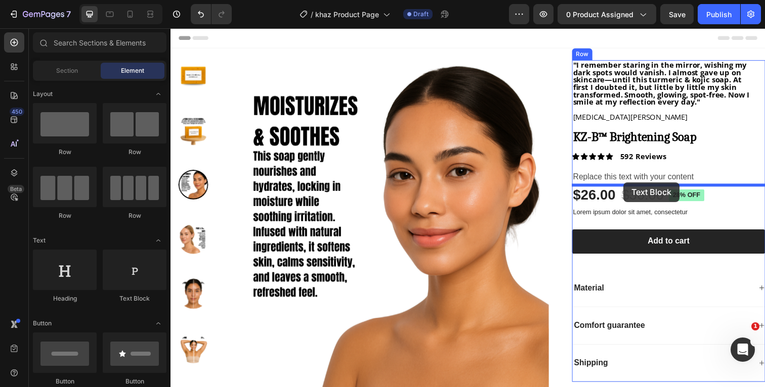
drag, startPoint x: 294, startPoint y: 310, endPoint x: 633, endPoint y: 186, distance: 360.6
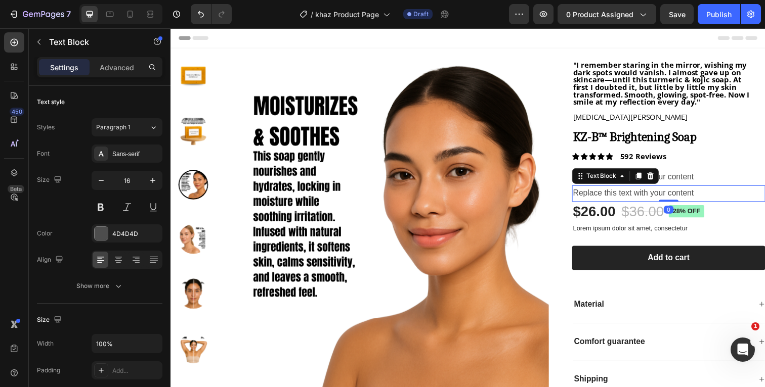
click at [632, 37] on div "Header" at bounding box center [474, 38] width 591 height 20
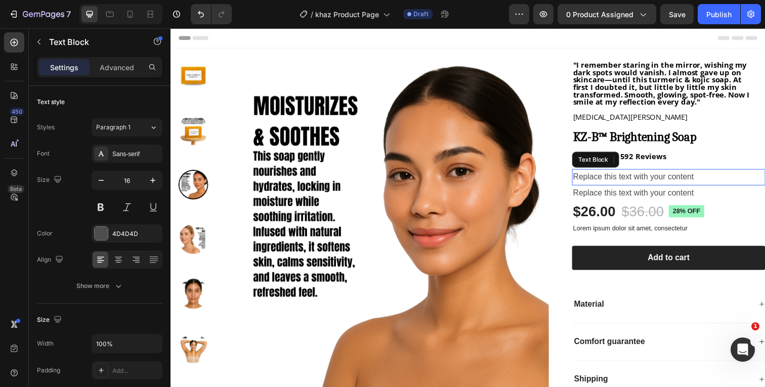
click at [716, 179] on div "Replace this text with your content" at bounding box center [678, 180] width 197 height 17
click at [124, 65] on p "Advanced" at bounding box center [117, 67] width 34 height 11
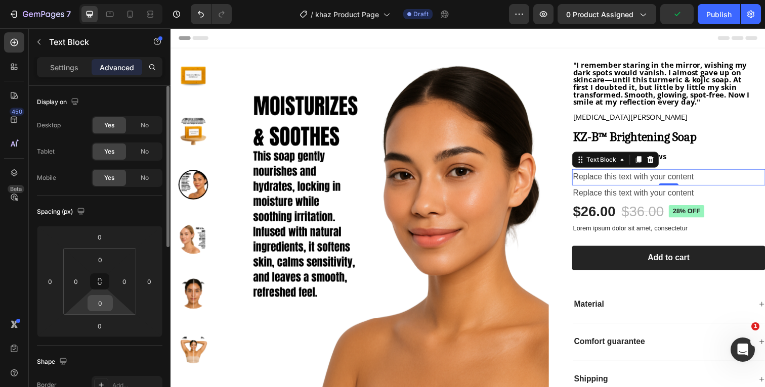
click at [105, 305] on input "0" at bounding box center [100, 303] width 20 height 15
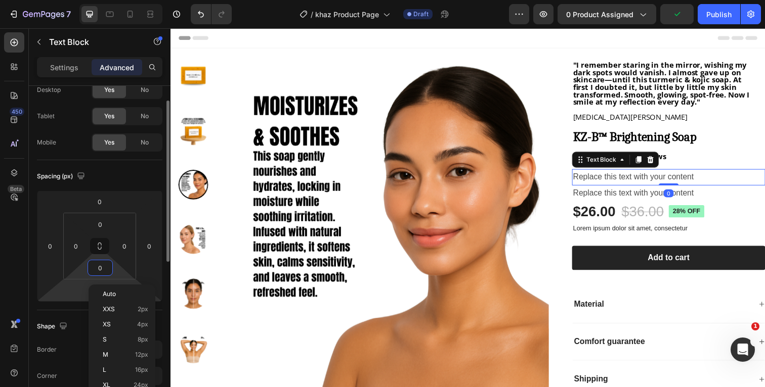
scroll to position [39, 0]
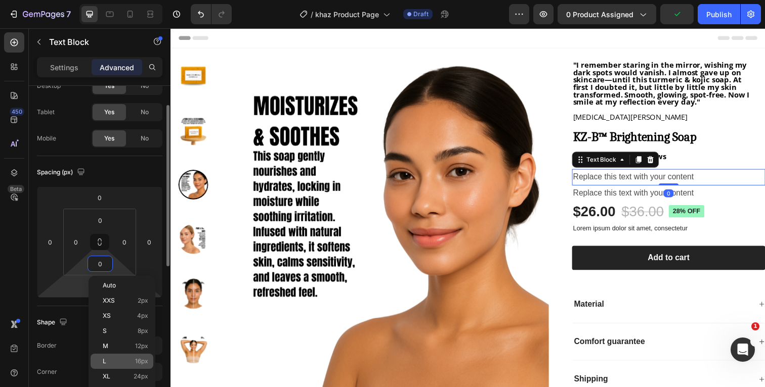
click at [107, 362] on p "L 16px" at bounding box center [126, 361] width 46 height 7
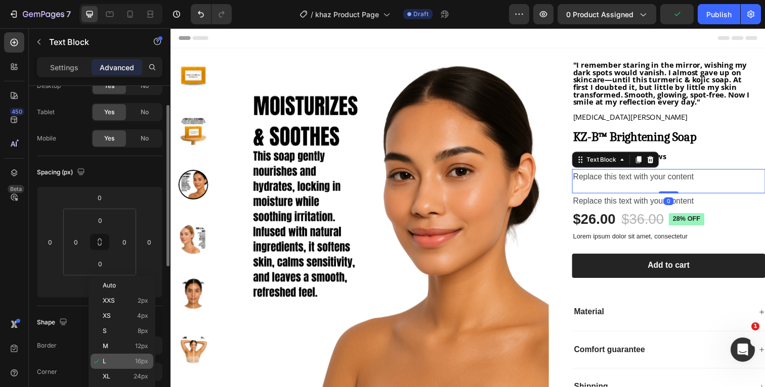
type input "16"
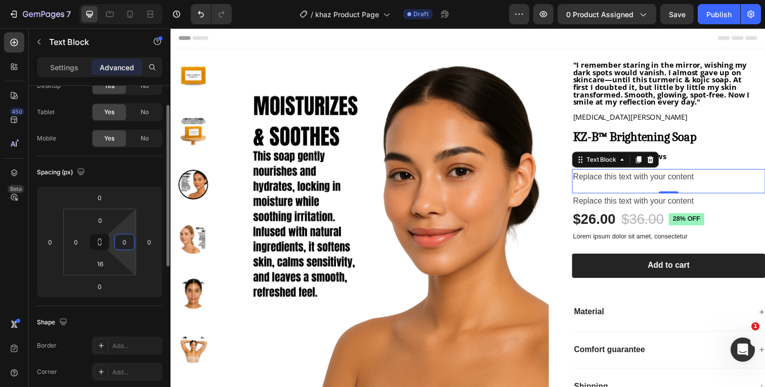
click at [126, 242] on input "0" at bounding box center [124, 242] width 15 height 15
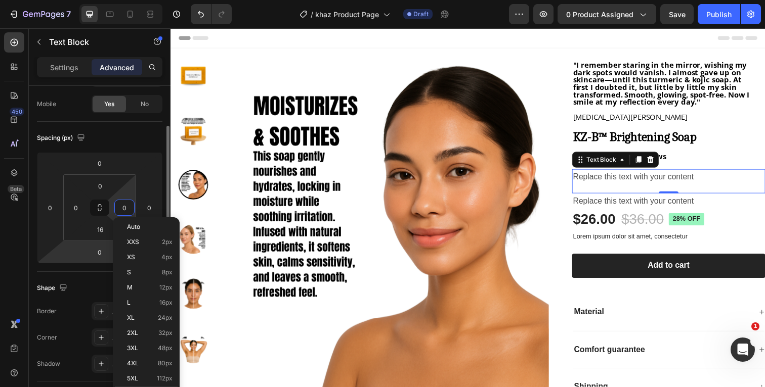
scroll to position [76, 0]
click at [139, 303] on p "L 16px" at bounding box center [150, 302] width 46 height 7
type input "16"
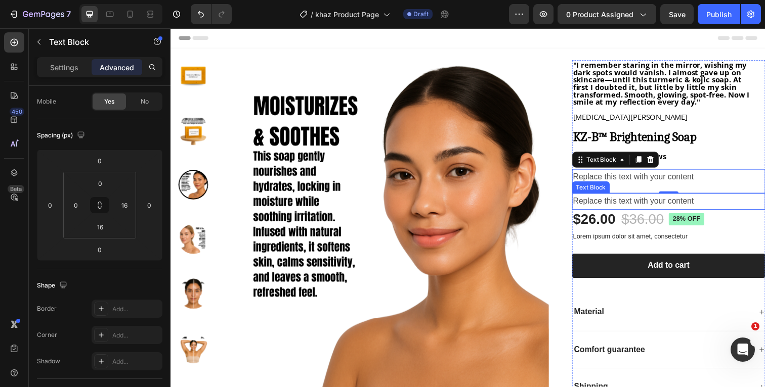
click at [715, 203] on div "Replace this text with your content" at bounding box center [678, 205] width 197 height 17
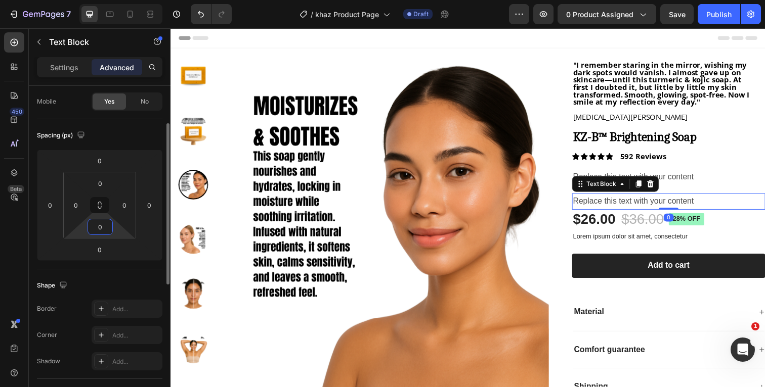
click at [107, 228] on input "0" at bounding box center [100, 227] width 20 height 15
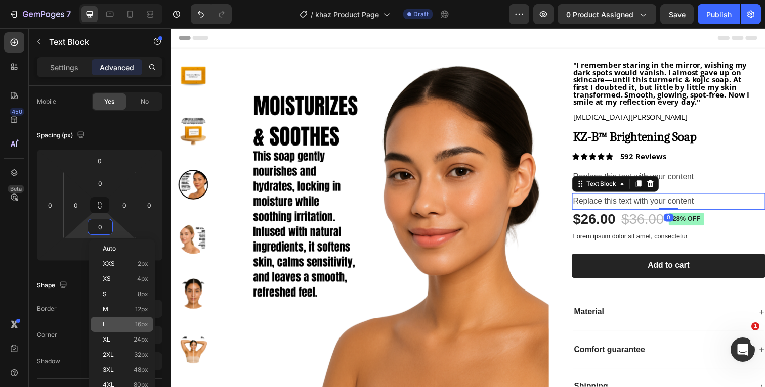
click at [107, 320] on div "L 16px" at bounding box center [122, 324] width 63 height 15
type input "16"
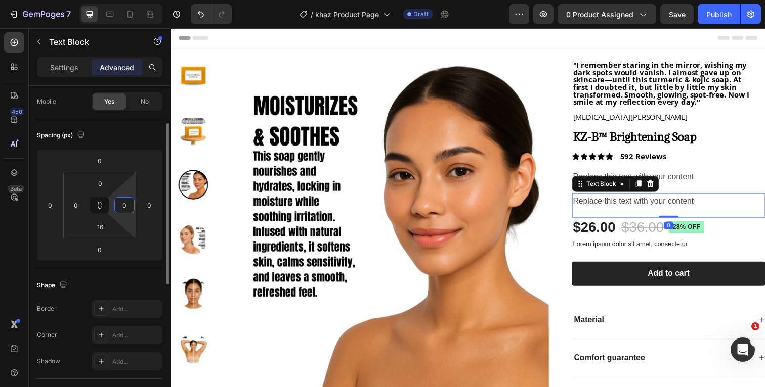
click at [127, 206] on input "0" at bounding box center [124, 205] width 15 height 15
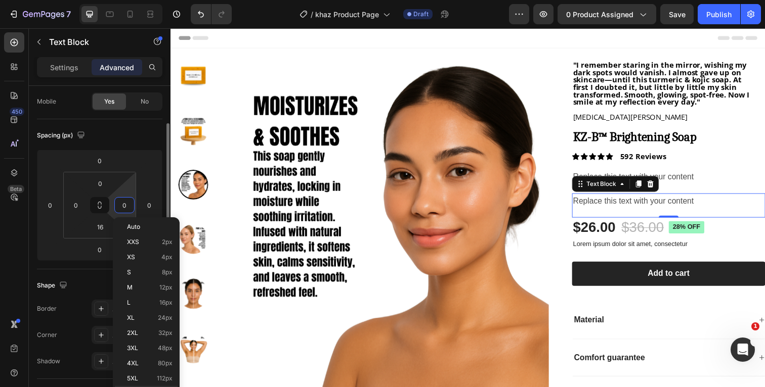
scroll to position [108, 0]
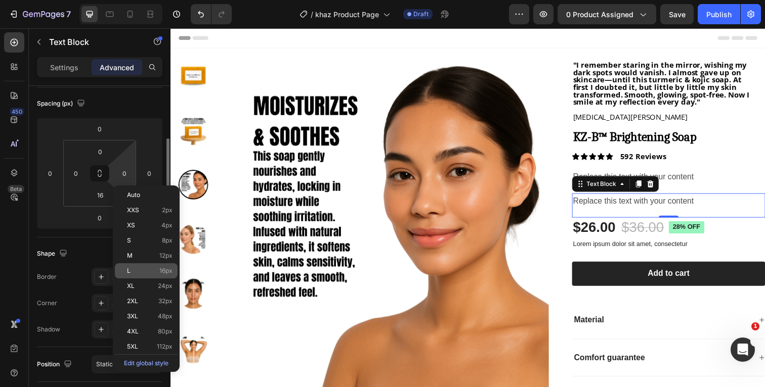
click at [142, 269] on p "L 16px" at bounding box center [150, 271] width 46 height 7
type input "16"
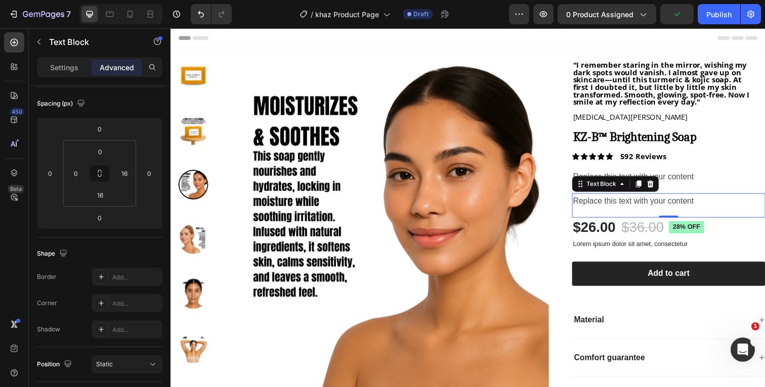
click at [553, 34] on div "Header" at bounding box center [474, 38] width 591 height 20
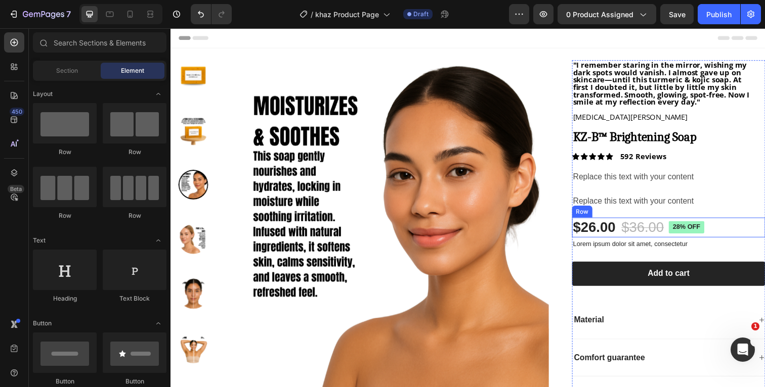
click at [735, 229] on div "$26.00 Product Price Product Price $36.00 Product Price Product Price 28% off P…" at bounding box center [678, 232] width 197 height 20
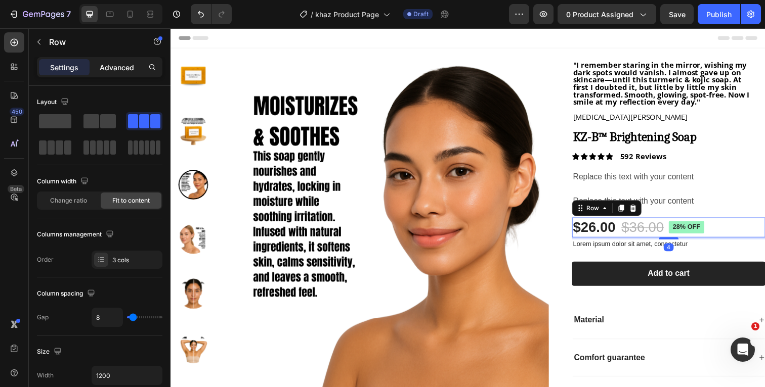
click at [116, 71] on p "Advanced" at bounding box center [117, 67] width 34 height 11
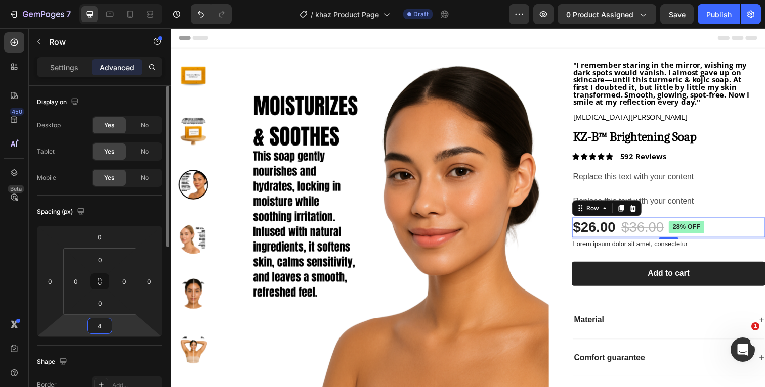
click at [105, 325] on input "4" at bounding box center [100, 326] width 20 height 15
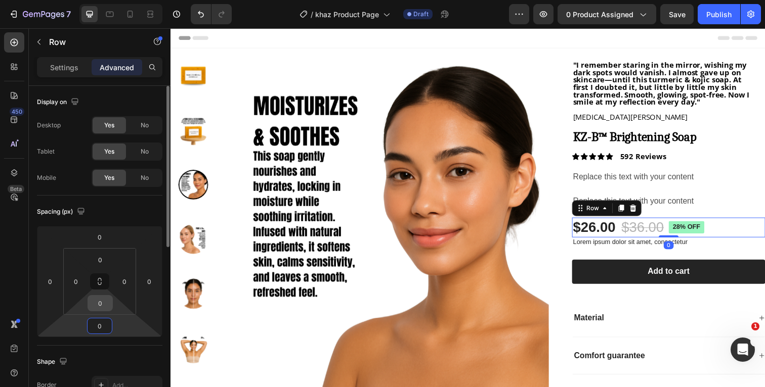
type input "0"
click at [106, 301] on input "0" at bounding box center [100, 303] width 20 height 15
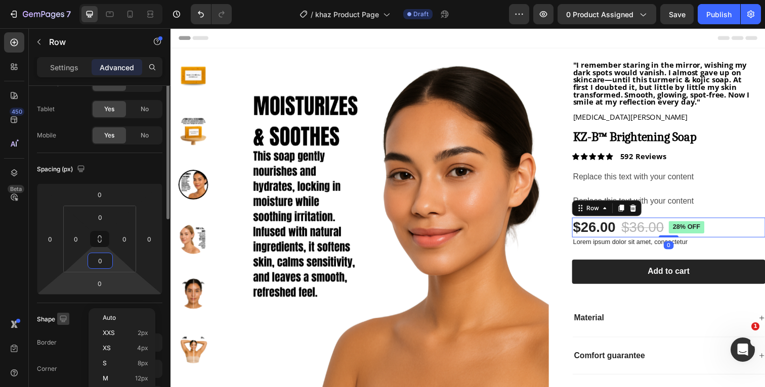
scroll to position [42, 0]
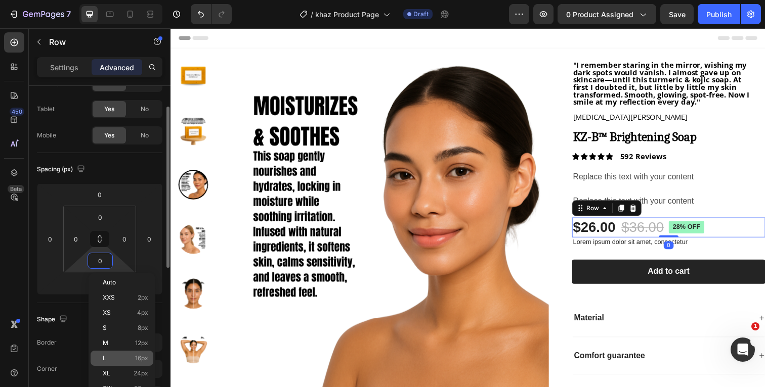
click at [115, 357] on p "L 16px" at bounding box center [126, 358] width 46 height 7
type input "16"
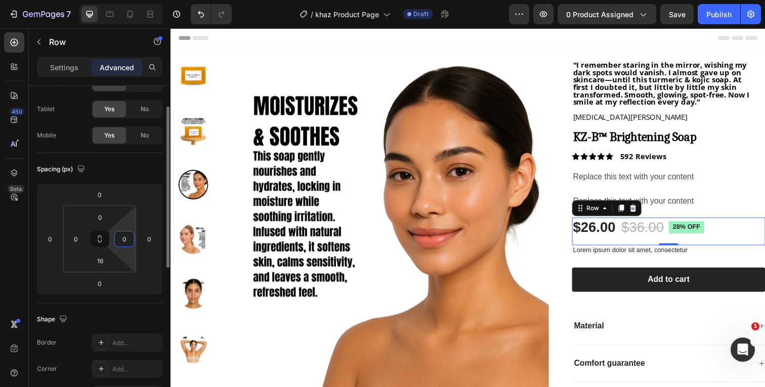
click at [129, 242] on input "0" at bounding box center [124, 239] width 15 height 15
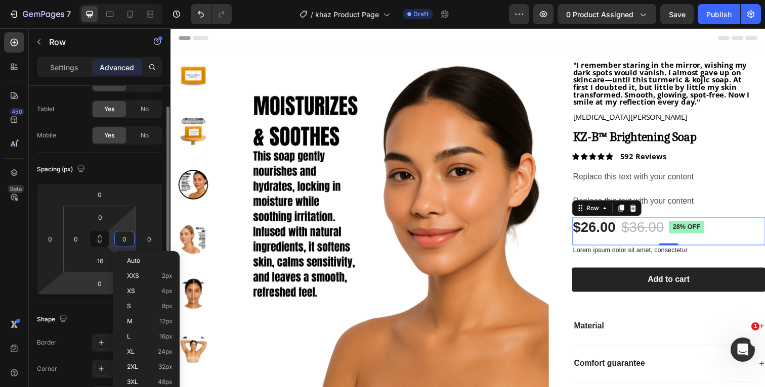
scroll to position [79, 0]
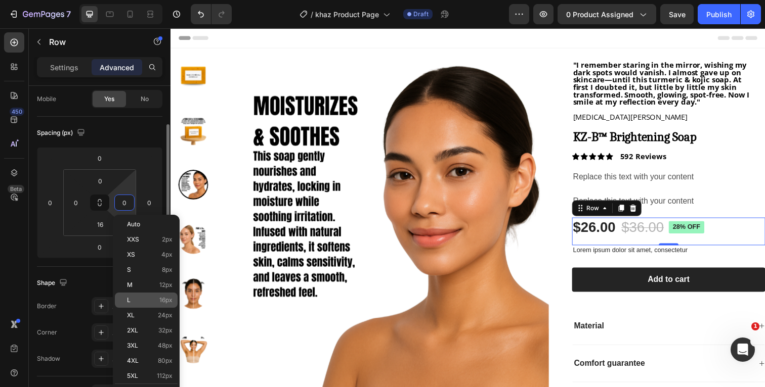
click at [141, 301] on p "L 16px" at bounding box center [150, 300] width 46 height 7
type input "16"
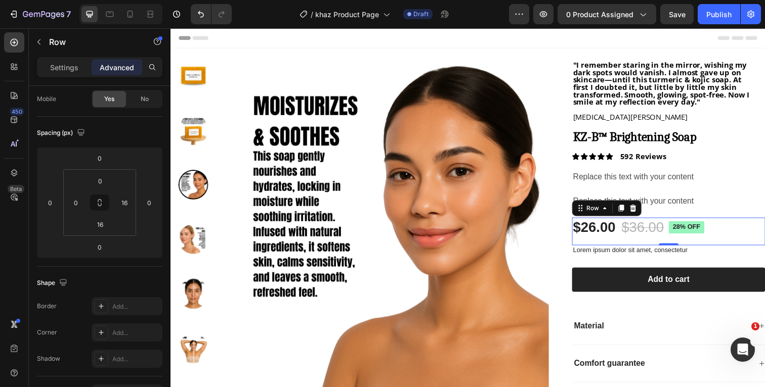
click at [560, 44] on div "Header" at bounding box center [474, 38] width 591 height 20
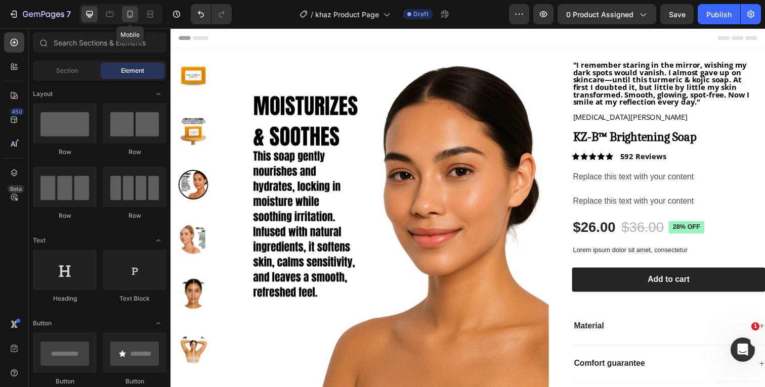
click at [127, 13] on icon at bounding box center [130, 14] width 10 height 10
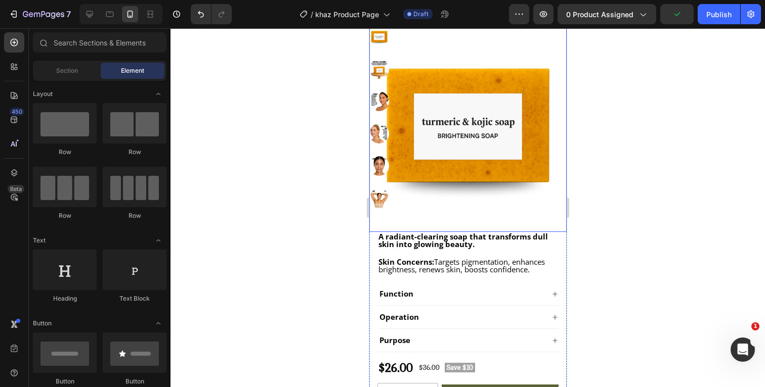
scroll to position [148, 0]
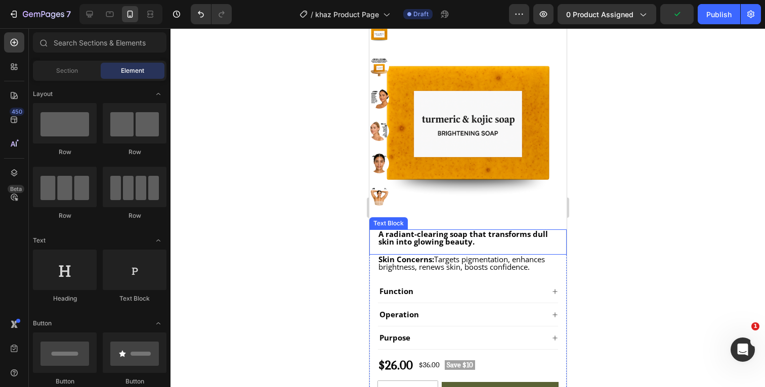
click at [480, 242] on p "A radiant-clearing soap that transforms dull skin into glowing beauty." at bounding box center [467, 238] width 179 height 15
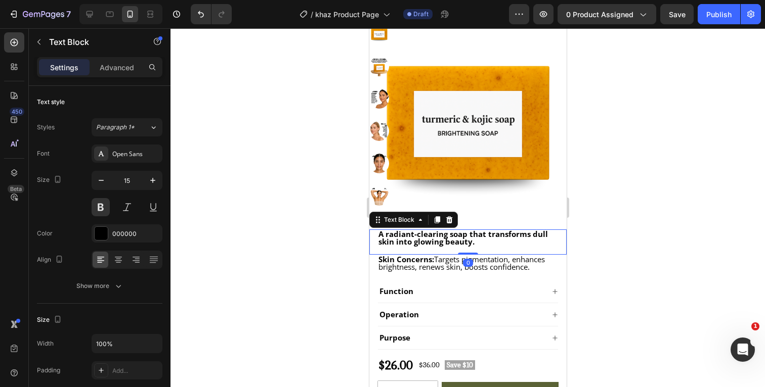
click at [480, 243] on p "A radiant-clearing soap that transforms dull skin into glowing beauty." at bounding box center [467, 238] width 179 height 15
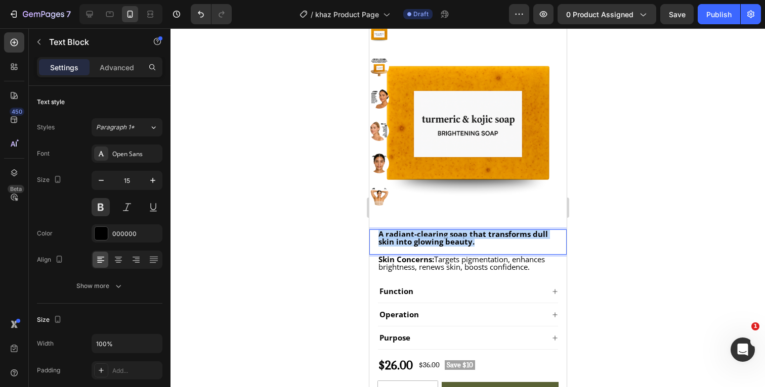
drag, startPoint x: 490, startPoint y: 241, endPoint x: 377, endPoint y: 234, distance: 113.1
click at [377, 234] on div "A radiant-clearing soap that transforms dull skin into glowing beauty." at bounding box center [467, 238] width 181 height 17
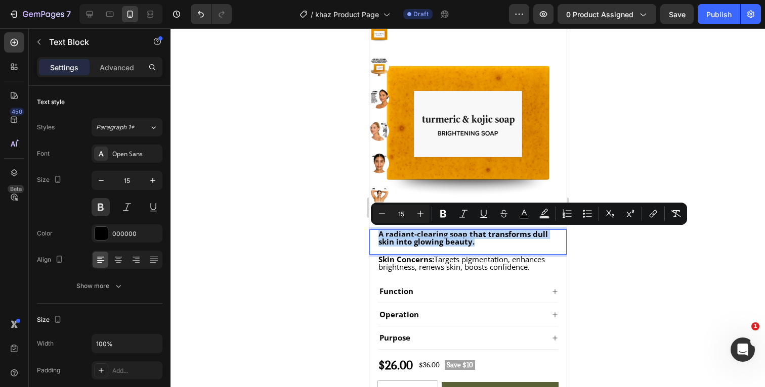
copy span "A radiant-clearing soap that transforms dull skin into glowing beauty."
click at [94, 16] on icon at bounding box center [89, 14] width 10 height 10
type input "13"
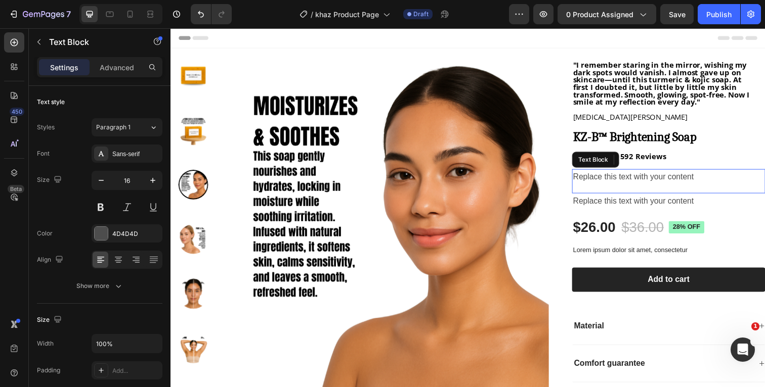
click at [708, 179] on div "Replace this text with your content" at bounding box center [674, 180] width 189 height 17
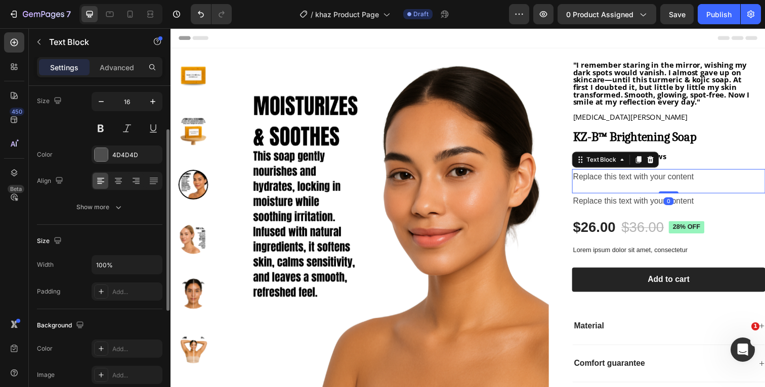
click at [715, 179] on div "Replace this text with your content" at bounding box center [674, 180] width 189 height 17
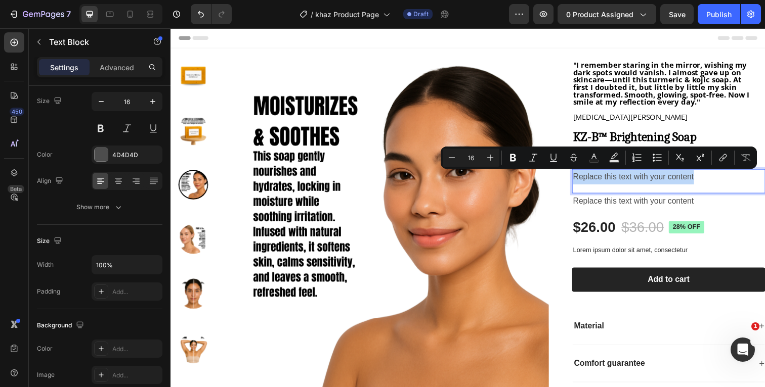
drag, startPoint x: 723, startPoint y: 179, endPoint x: 582, endPoint y: 183, distance: 140.7
click at [582, 183] on p "Replace this text with your content" at bounding box center [674, 181] width 187 height 15
type input "15"
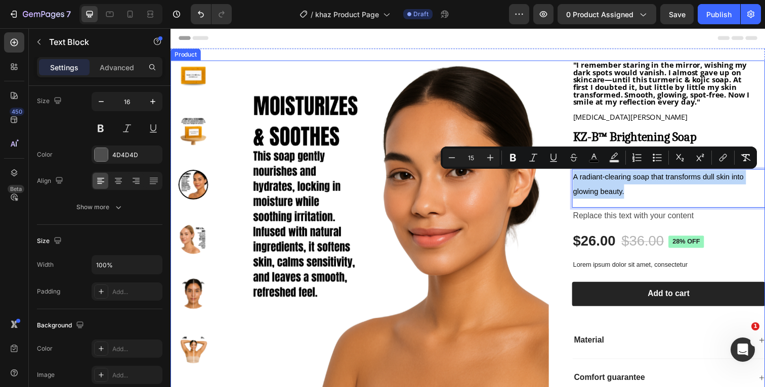
drag, startPoint x: 646, startPoint y: 195, endPoint x: 573, endPoint y: 182, distance: 75.1
click at [573, 182] on div "Product Images "I remember staring in the mirror, wishing my dark spots would v…" at bounding box center [473, 256] width 607 height 391
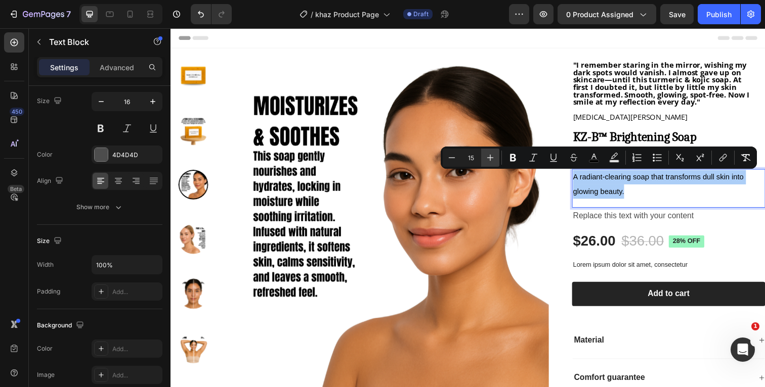
click at [495, 157] on icon "Editor contextual toolbar" at bounding box center [490, 158] width 10 height 10
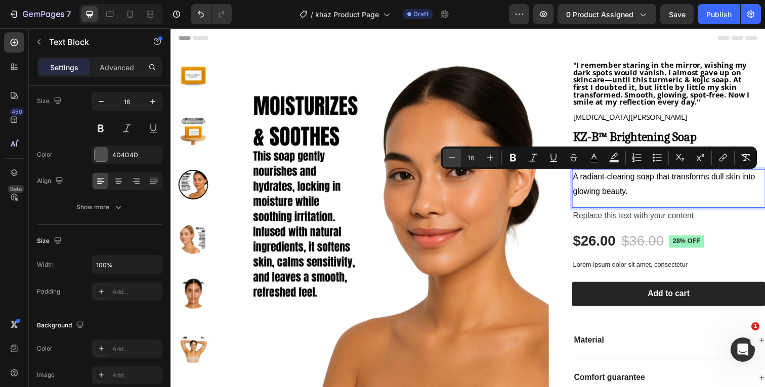
click at [451, 157] on icon "Editor contextual toolbar" at bounding box center [452, 158] width 10 height 10
type input "15"
click at [593, 157] on icon "Editor contextual toolbar" at bounding box center [594, 158] width 10 height 10
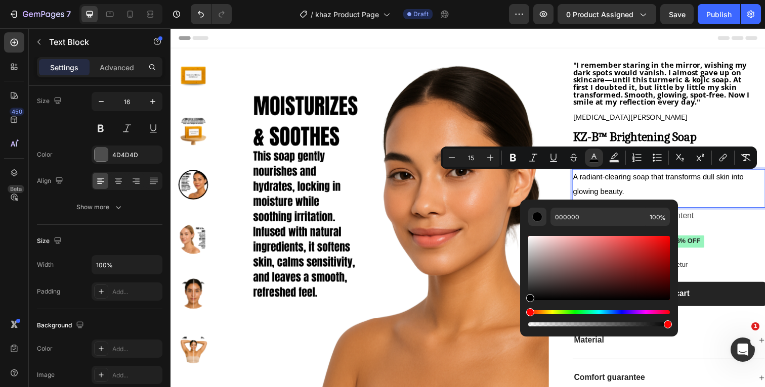
click at [579, 40] on div "Header" at bounding box center [474, 38] width 591 height 20
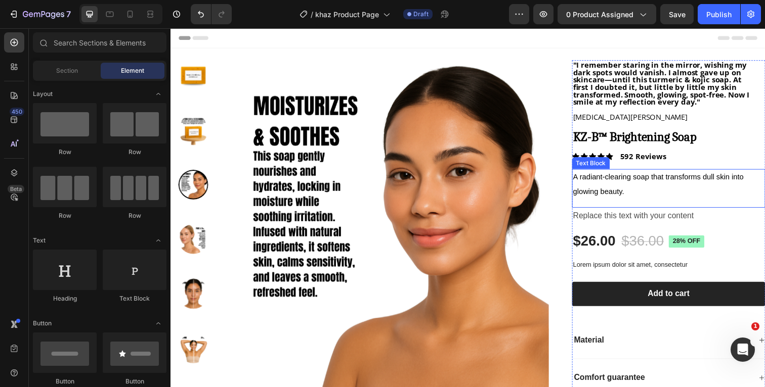
click at [655, 194] on p "A radiant-clearing soap that transforms dull skin into glowing beauty." at bounding box center [674, 188] width 187 height 29
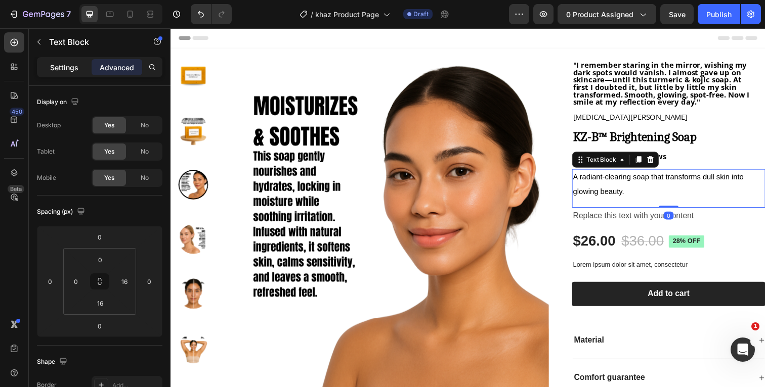
click at [74, 64] on p "Settings" at bounding box center [64, 67] width 28 height 11
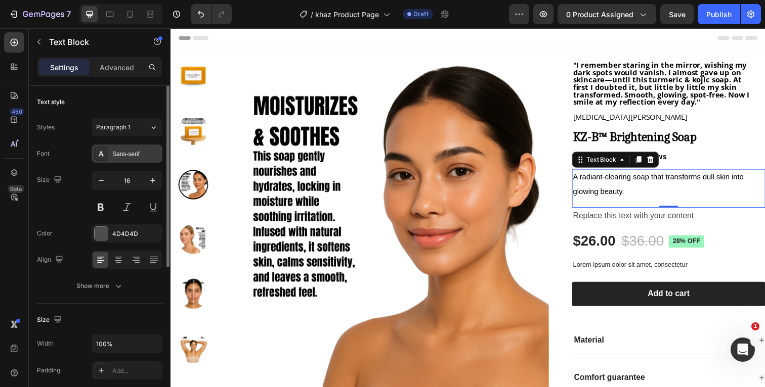
click at [128, 161] on div "Sans-serif" at bounding box center [127, 154] width 71 height 18
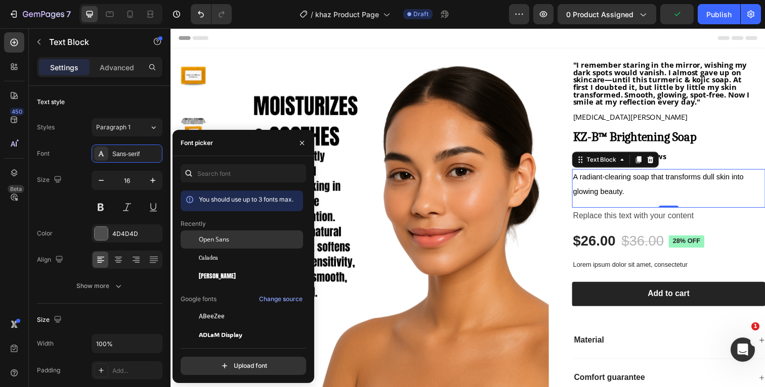
click at [219, 243] on span "Open Sans" at bounding box center [214, 239] width 30 height 9
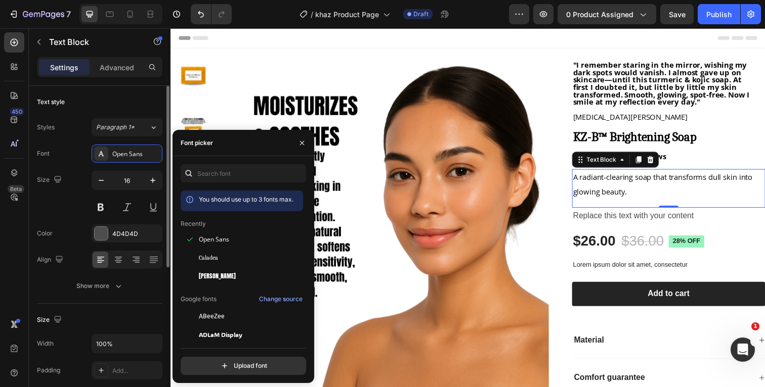
click at [76, 197] on div "Size 16" at bounding box center [99, 194] width 125 height 46
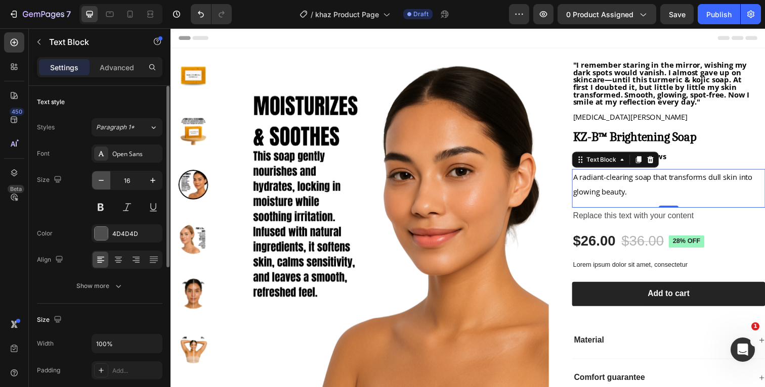
click at [97, 182] on icon "button" at bounding box center [101, 181] width 10 height 10
type input "15"
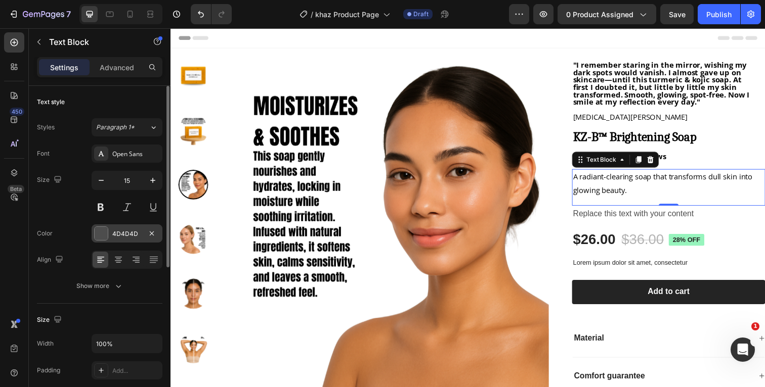
click at [104, 231] on div at bounding box center [101, 233] width 13 height 13
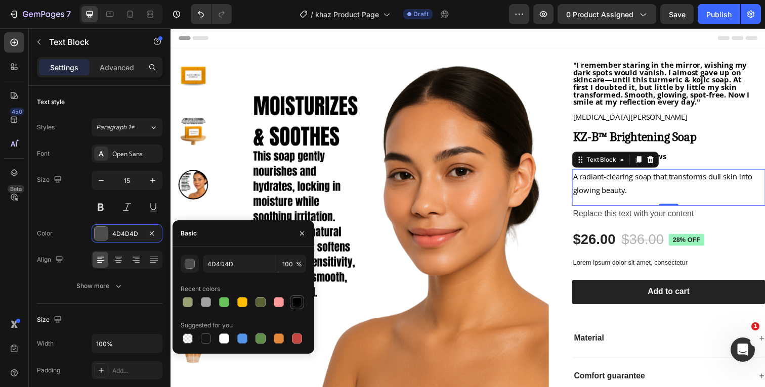
click at [297, 303] on div at bounding box center [297, 302] width 10 height 10
type input "000000"
click at [74, 220] on div "Font Open Sans Size 15 Color 000000 Align Show more" at bounding box center [99, 220] width 125 height 151
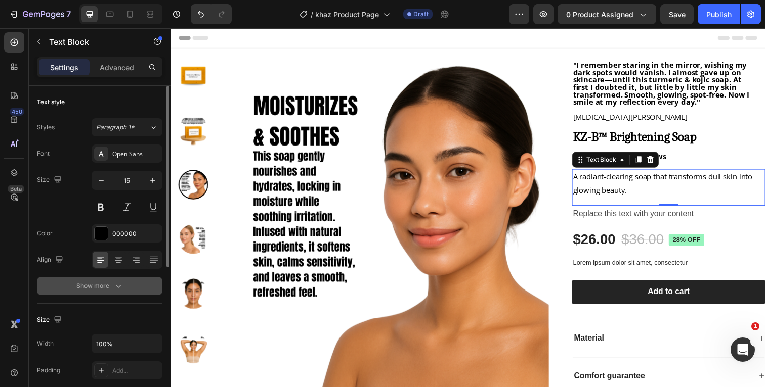
click at [118, 289] on icon "button" at bounding box center [118, 286] width 10 height 10
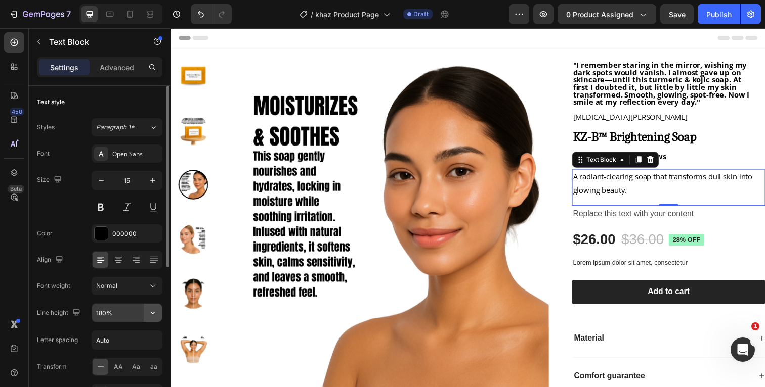
click at [152, 311] on icon "button" at bounding box center [153, 313] width 10 height 10
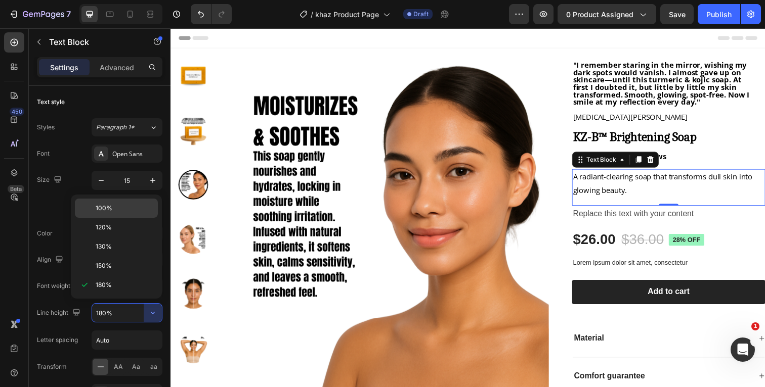
click at [114, 208] on p "100%" at bounding box center [125, 208] width 58 height 9
type input "100%"
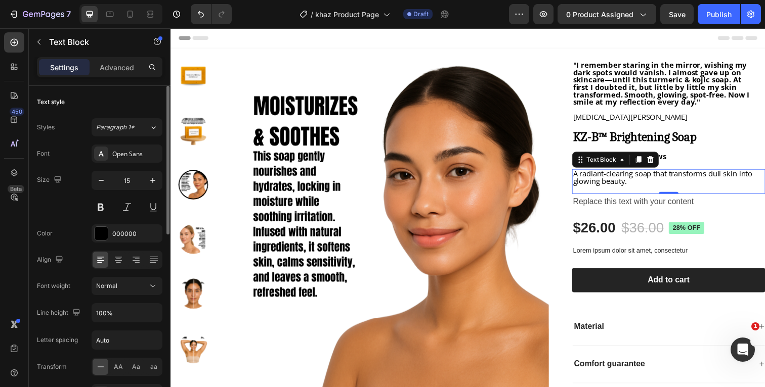
click at [68, 222] on div "Font Open Sans Size 15 Color 000000 Align Font weight Normal Line height 100% L…" at bounding box center [99, 287] width 125 height 284
click at [102, 212] on button at bounding box center [101, 207] width 18 height 18
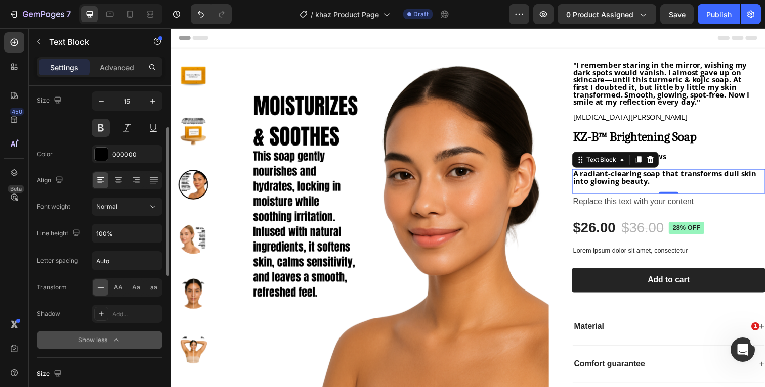
scroll to position [86, 0]
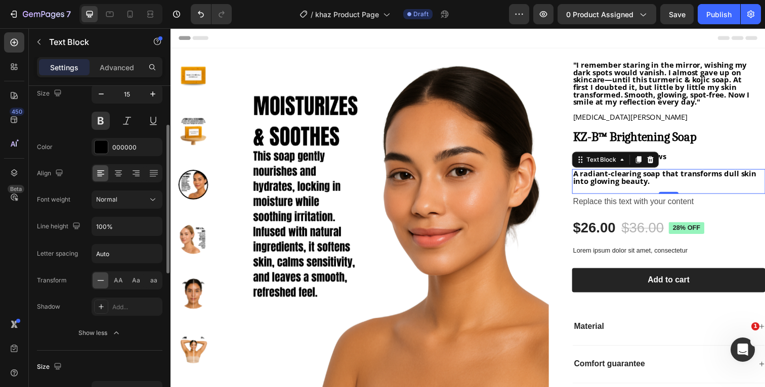
click at [111, 334] on icon "button" at bounding box center [116, 333] width 10 height 10
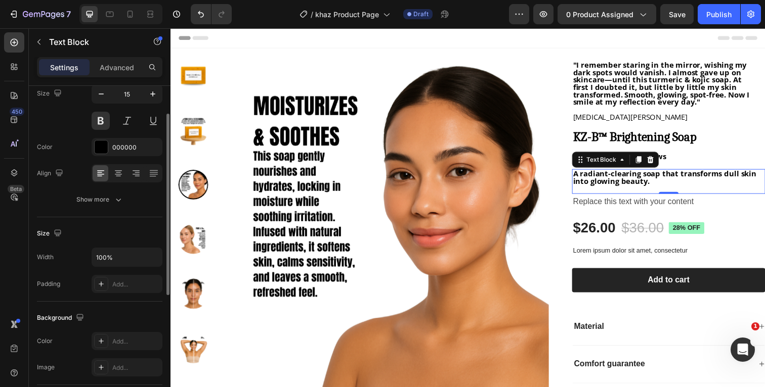
scroll to position [0, 0]
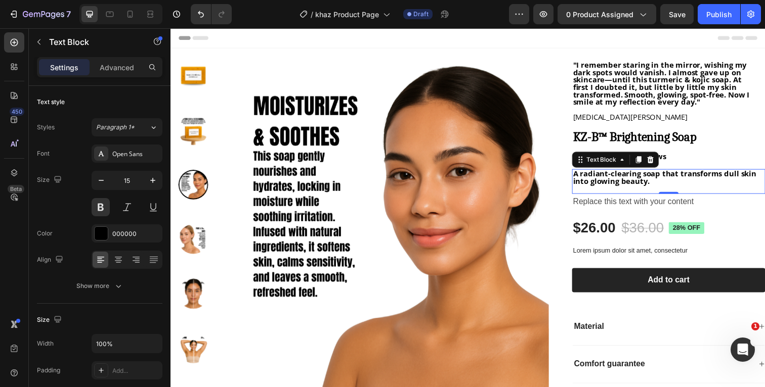
click at [629, 37] on div "Header" at bounding box center [474, 38] width 591 height 20
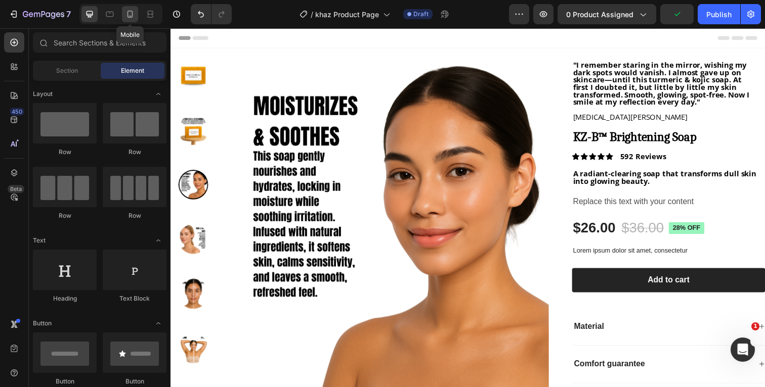
click at [132, 16] on icon at bounding box center [130, 14] width 6 height 7
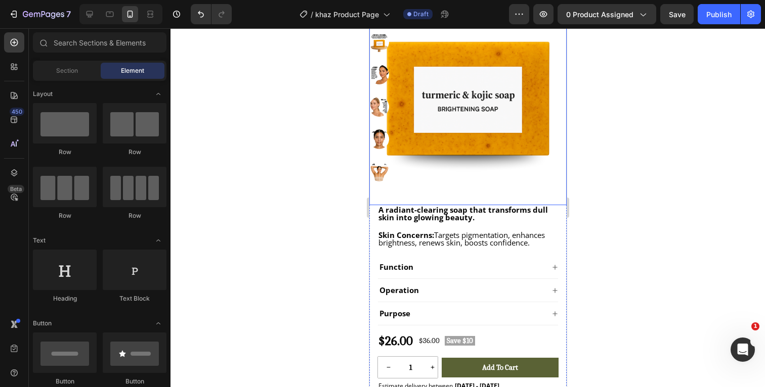
scroll to position [185, 0]
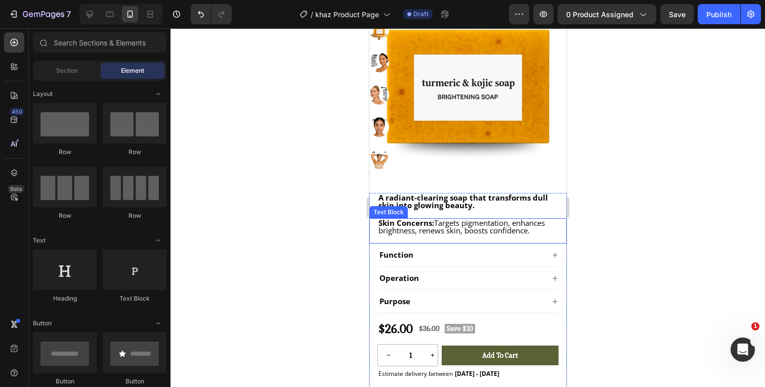
click at [546, 233] on p "Skin Concerns: Targets pigmentation, enhances brightness, renews skin, boosts c…" at bounding box center [467, 227] width 179 height 15
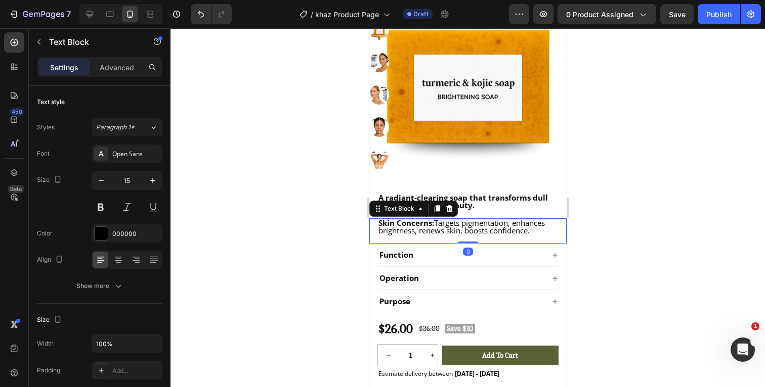
click at [541, 232] on p "Skin Concerns: Targets pigmentation, enhances brightness, renews skin, boosts c…" at bounding box center [467, 227] width 179 height 15
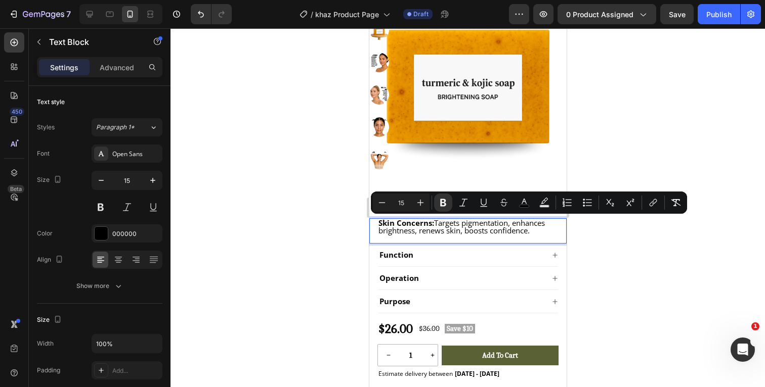
drag, startPoint x: 546, startPoint y: 231, endPoint x: 374, endPoint y: 225, distance: 172.6
click at [374, 225] on div "Skin Concerns: Targets pigmentation, enhances brightness, renews skin, boosts c…" at bounding box center [467, 231] width 197 height 25
copy span "Skin Concerns: Targets pigmentation, enhances brightness, renews skin, boosts c…"
click at [90, 18] on icon at bounding box center [89, 14] width 10 height 10
type input "16"
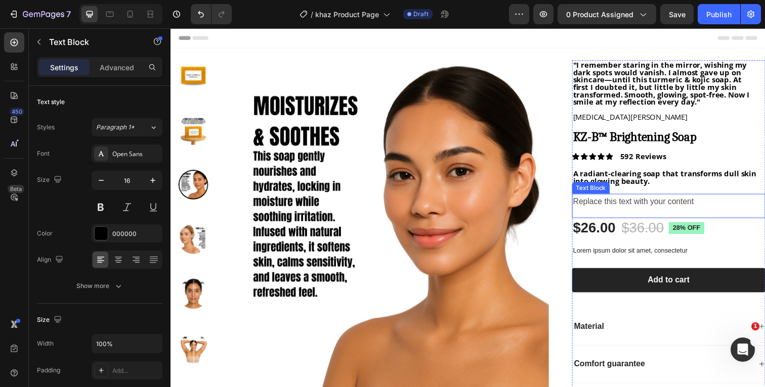
click at [690, 204] on div "Replace this text with your content" at bounding box center [674, 206] width 189 height 17
click at [709, 204] on div "Replace this text with your content" at bounding box center [674, 206] width 189 height 17
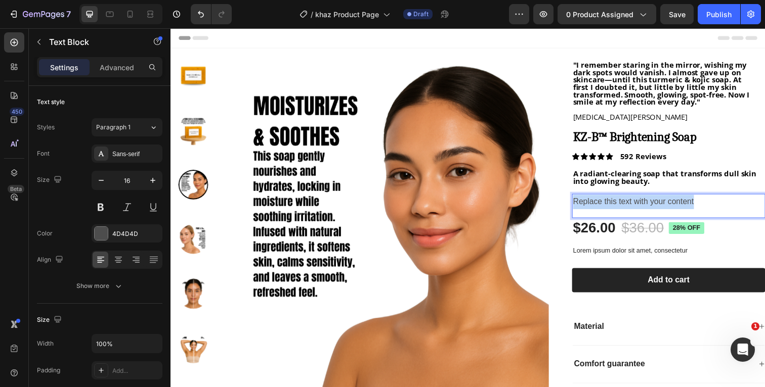
drag, startPoint x: 719, startPoint y: 204, endPoint x: 582, endPoint y: 208, distance: 137.6
click at [582, 208] on p "Replace this text with your content" at bounding box center [674, 206] width 187 height 15
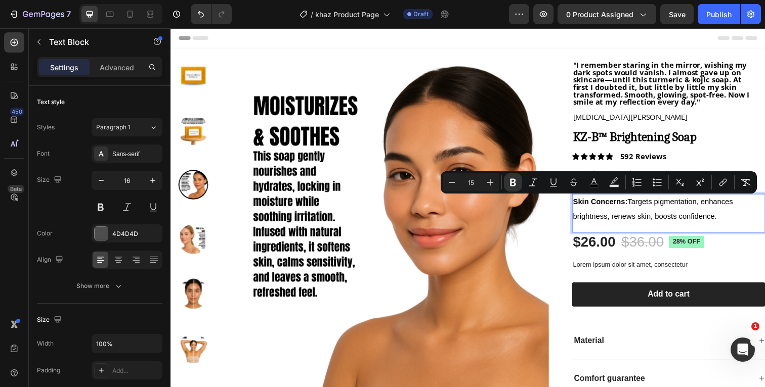
drag, startPoint x: 744, startPoint y: 217, endPoint x: 580, endPoint y: 206, distance: 164.2
click at [580, 206] on div "Skin Concerns: Targets pigmentation, enhances brightness, renews skin, boosts c…" at bounding box center [674, 213] width 189 height 31
click at [495, 182] on icon "Editor contextual toolbar" at bounding box center [490, 183] width 10 height 10
click at [451, 183] on icon "Editor contextual toolbar" at bounding box center [452, 183] width 10 height 10
type input "15"
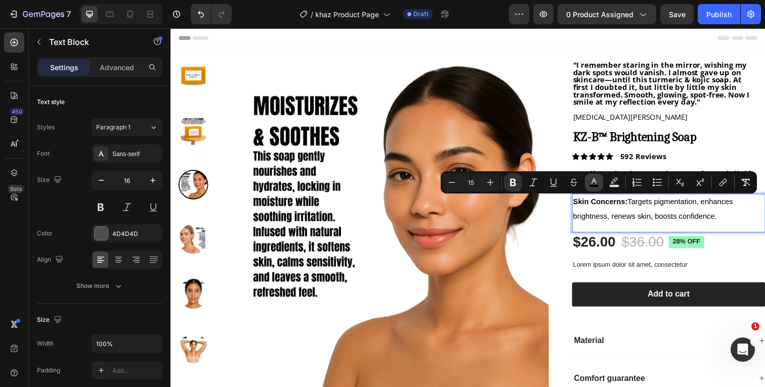
click at [594, 181] on icon "Editor contextual toolbar" at bounding box center [594, 183] width 10 height 10
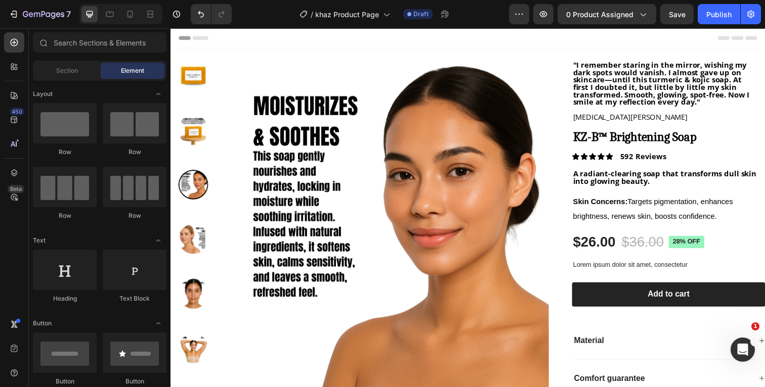
click at [596, 35] on div "Header" at bounding box center [474, 38] width 591 height 20
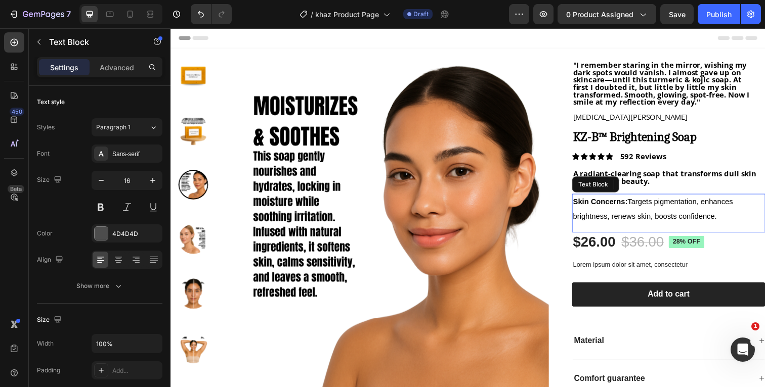
click at [743, 220] on p "Skin Concerns: Targets pigmentation, enhances brightness, renews skin, boosts c…" at bounding box center [674, 213] width 187 height 29
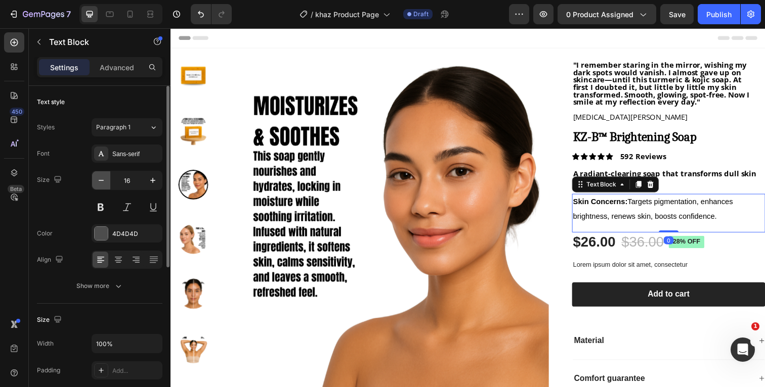
click at [101, 182] on icon "button" at bounding box center [101, 181] width 10 height 10
type input "15"
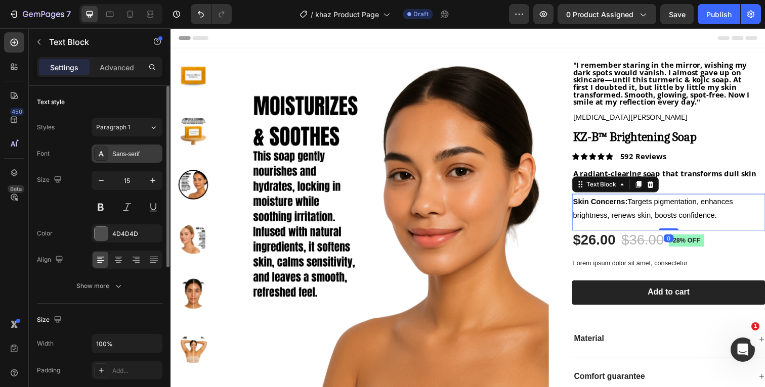
click at [117, 159] on div "Sans-serif" at bounding box center [127, 154] width 71 height 18
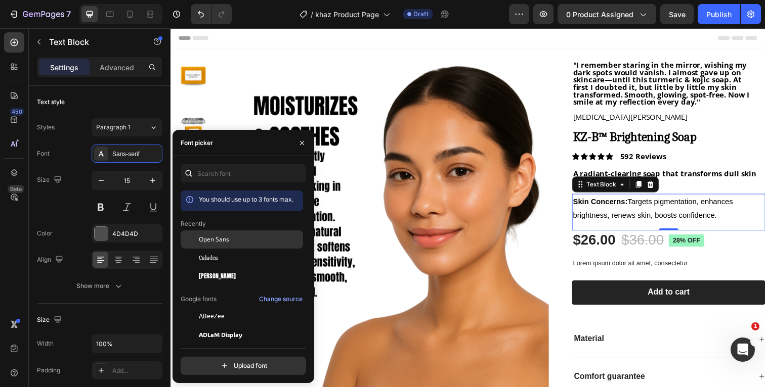
click at [211, 239] on span "Open Sans" at bounding box center [214, 239] width 30 height 9
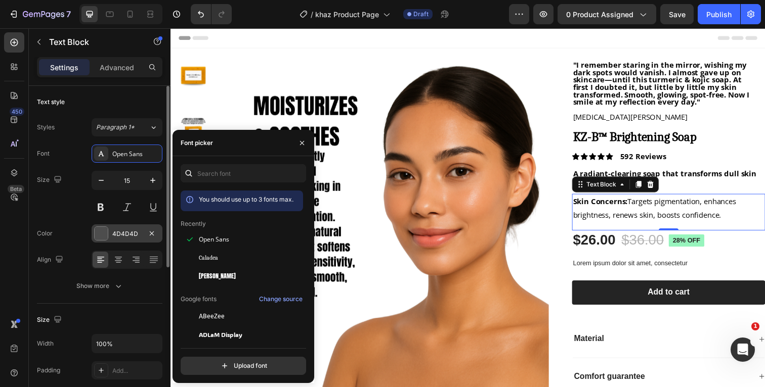
click at [101, 227] on div at bounding box center [101, 234] width 14 height 14
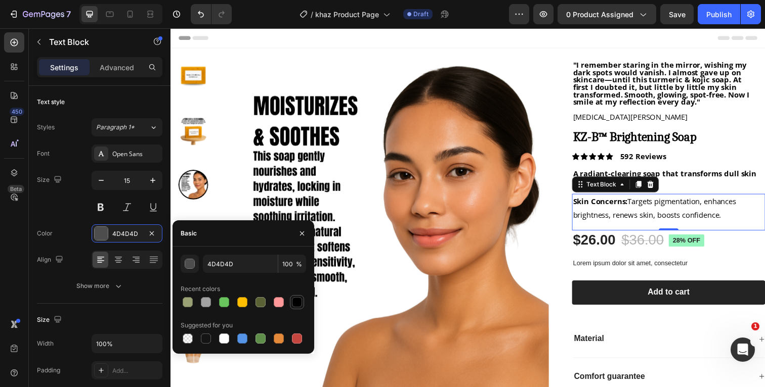
click at [299, 299] on div at bounding box center [297, 302] width 10 height 10
type input "000000"
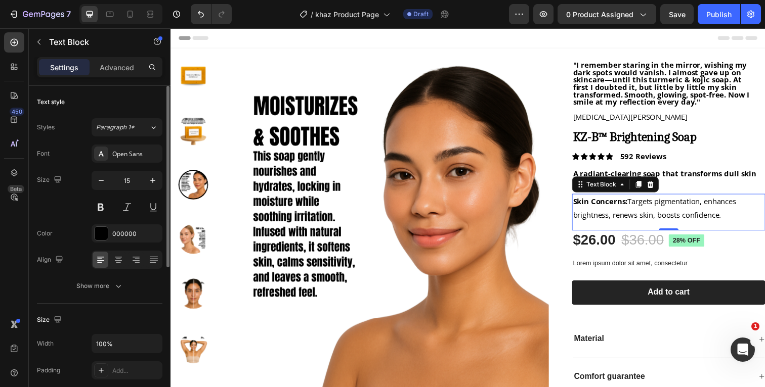
click at [80, 238] on div "Color 000000" at bounding box center [99, 234] width 125 height 18
click at [124, 282] on button "Show more" at bounding box center [99, 286] width 125 height 18
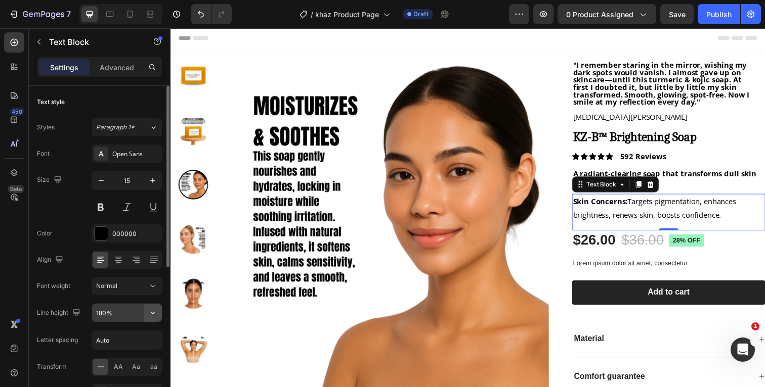
click at [151, 314] on icon "button" at bounding box center [153, 313] width 10 height 10
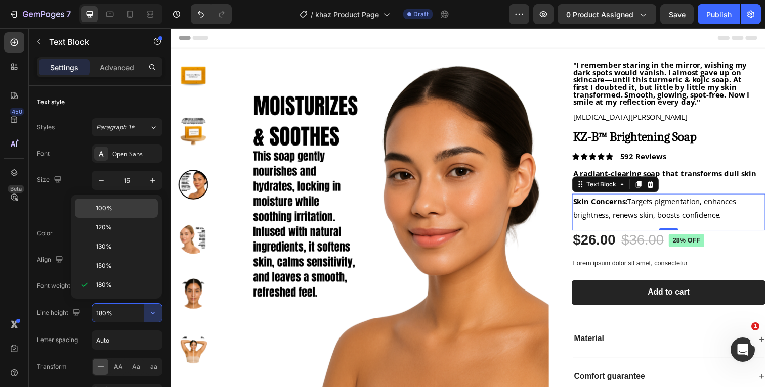
click at [127, 218] on div "100%" at bounding box center [116, 227] width 83 height 19
type input "100%"
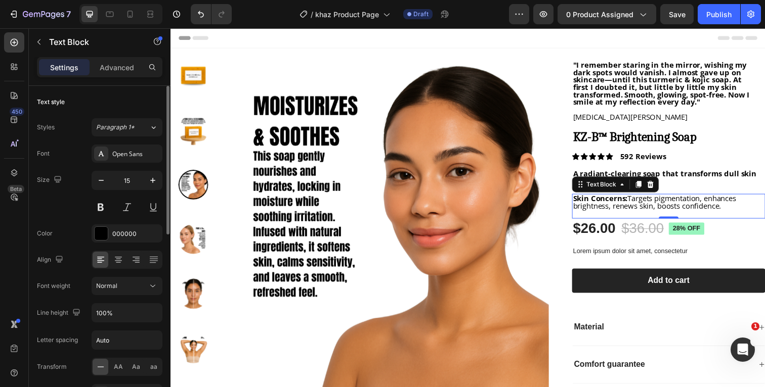
click at [75, 240] on div "Color 000000" at bounding box center [99, 234] width 125 height 18
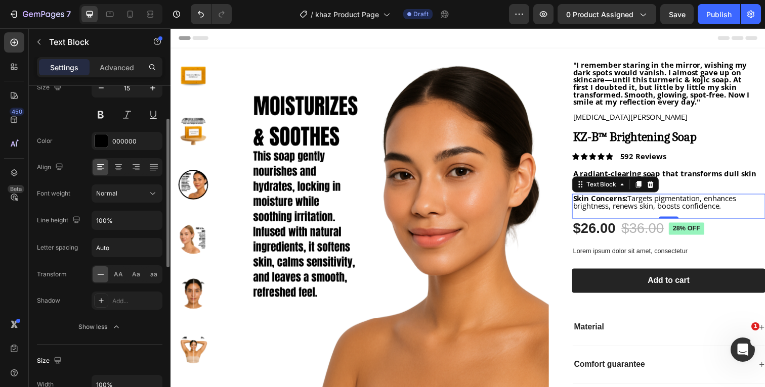
scroll to position [98, 0]
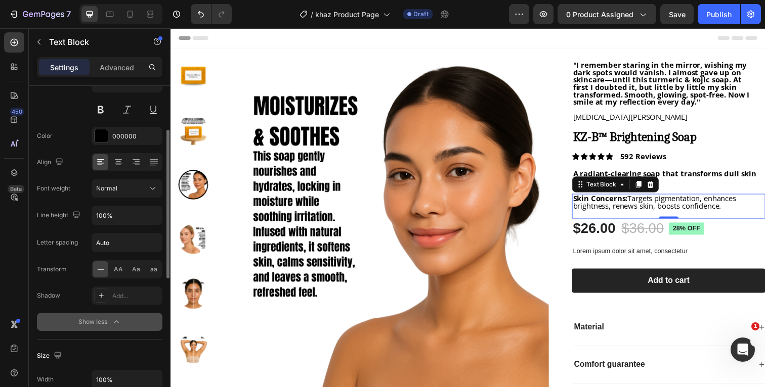
click at [115, 319] on icon "button" at bounding box center [116, 322] width 10 height 10
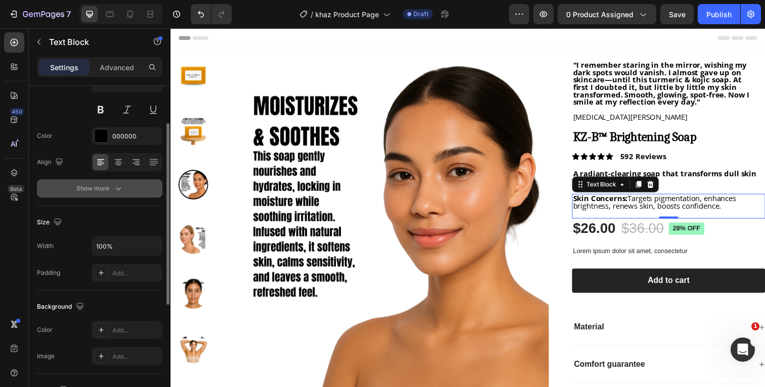
scroll to position [0, 0]
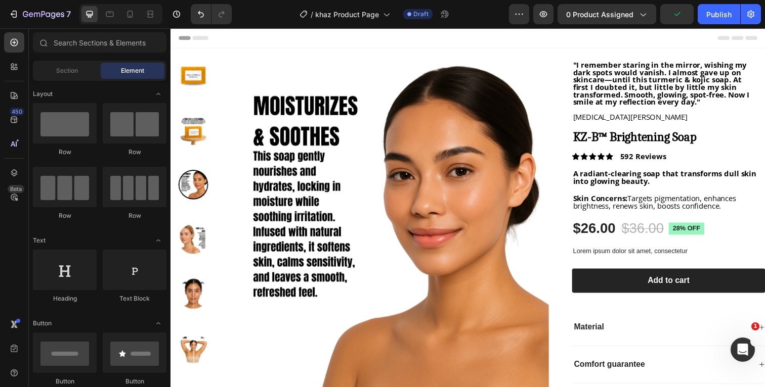
click at [689, 37] on div "Header" at bounding box center [474, 38] width 591 height 20
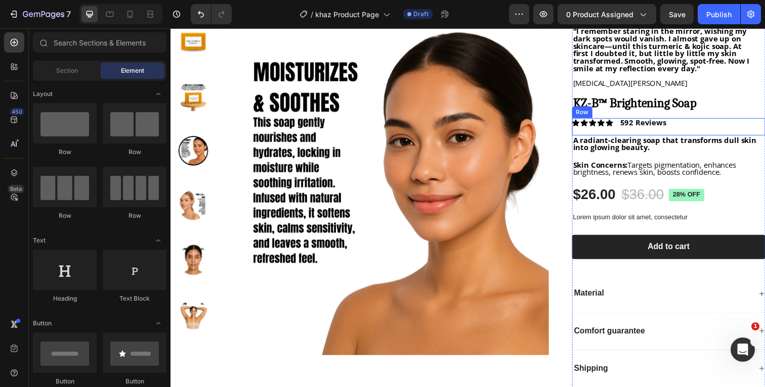
scroll to position [31, 0]
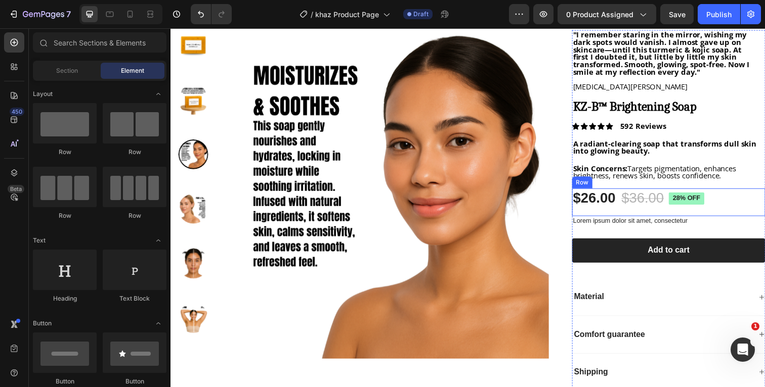
click at [734, 204] on div "$26.00 Product Price Product Price $36.00 Product Price Product Price 28% off P…" at bounding box center [678, 206] width 197 height 28
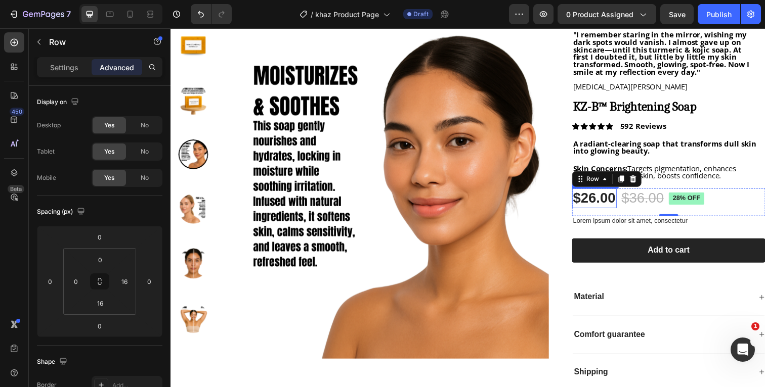
click at [617, 205] on div "$26.00" at bounding box center [603, 202] width 46 height 20
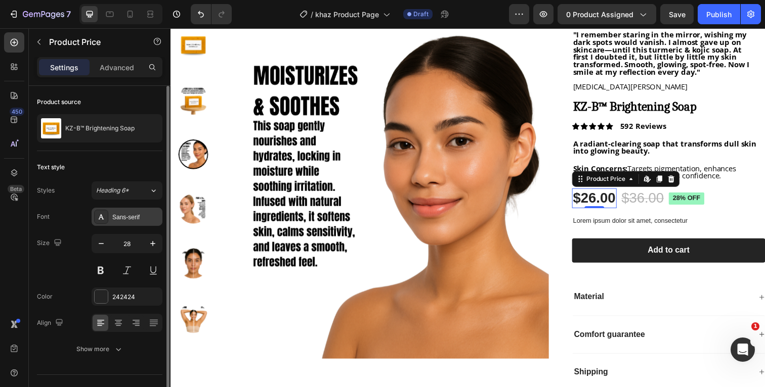
click at [121, 223] on div "Sans-serif" at bounding box center [127, 217] width 71 height 18
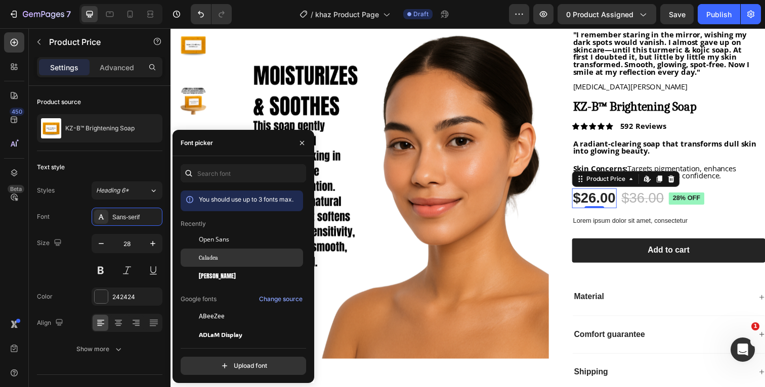
click at [236, 259] on div "Caladea" at bounding box center [250, 257] width 102 height 9
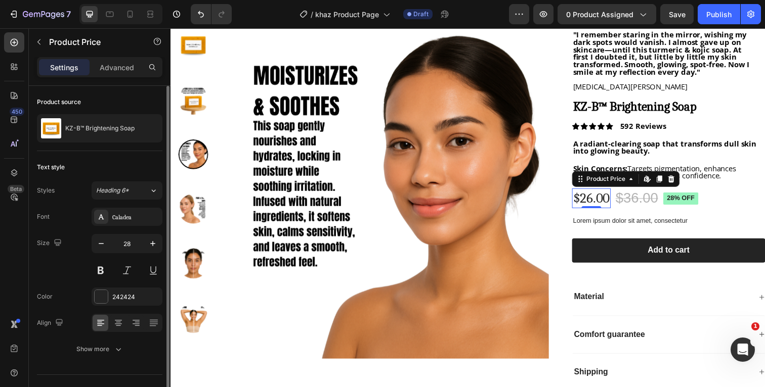
click at [78, 244] on div "Size 28" at bounding box center [99, 257] width 125 height 46
click at [105, 244] on icon "button" at bounding box center [101, 244] width 10 height 10
type input "25"
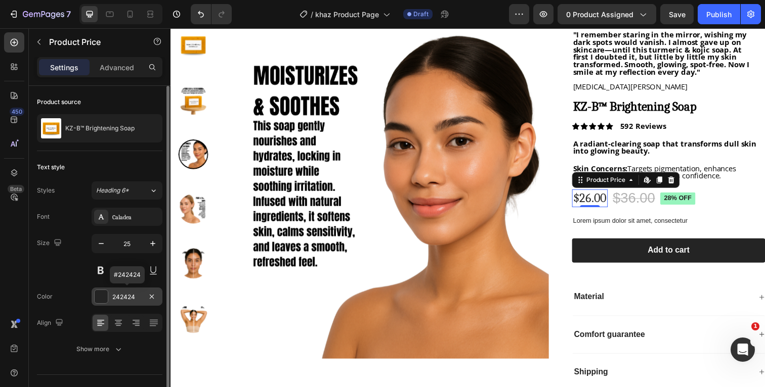
click at [99, 297] on div at bounding box center [101, 296] width 13 height 13
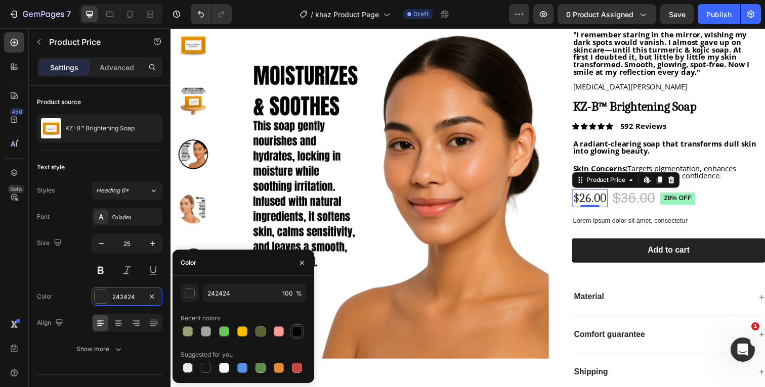
click at [296, 332] on div at bounding box center [297, 332] width 10 height 10
type input "000000"
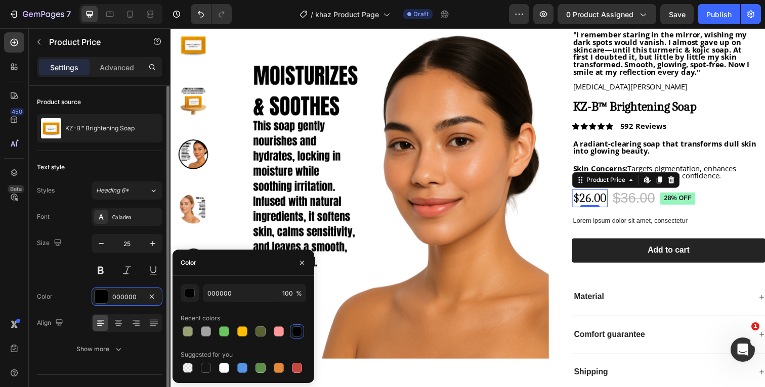
click at [58, 284] on div "Font Caladea Size 25 Color 000000 Align Show more" at bounding box center [99, 283] width 125 height 151
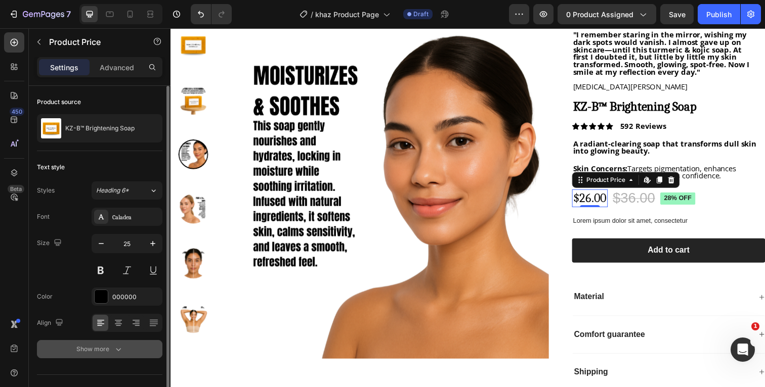
click at [121, 348] on icon "button" at bounding box center [118, 349] width 10 height 10
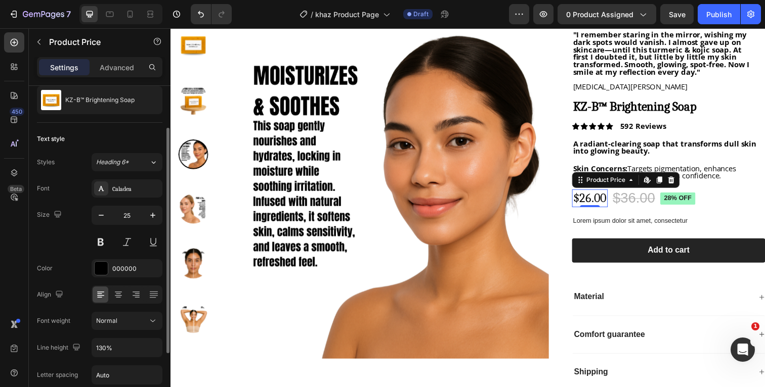
scroll to position [44, 0]
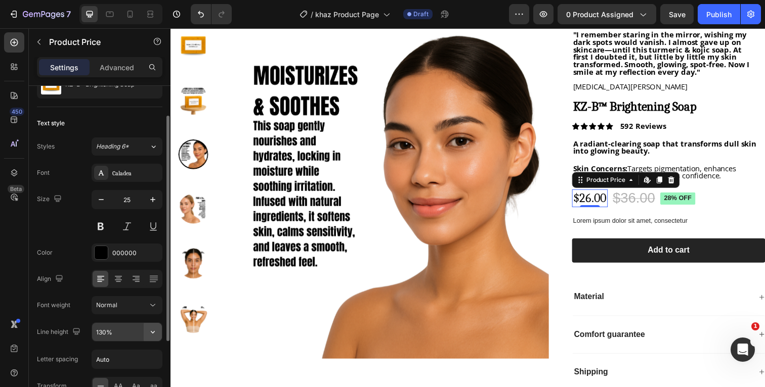
click at [155, 332] on icon "button" at bounding box center [153, 332] width 10 height 10
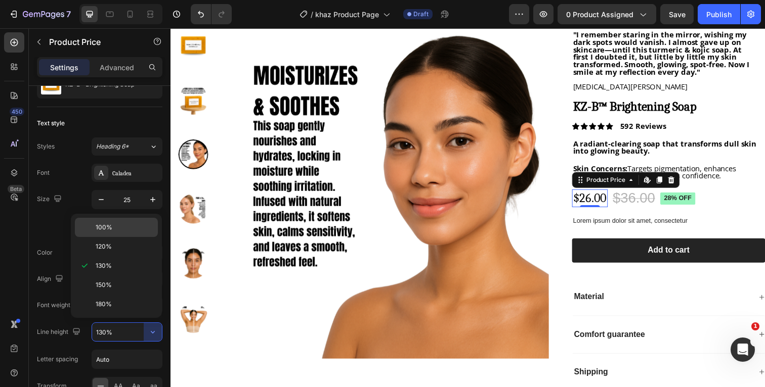
click at [120, 227] on p "100%" at bounding box center [125, 227] width 58 height 9
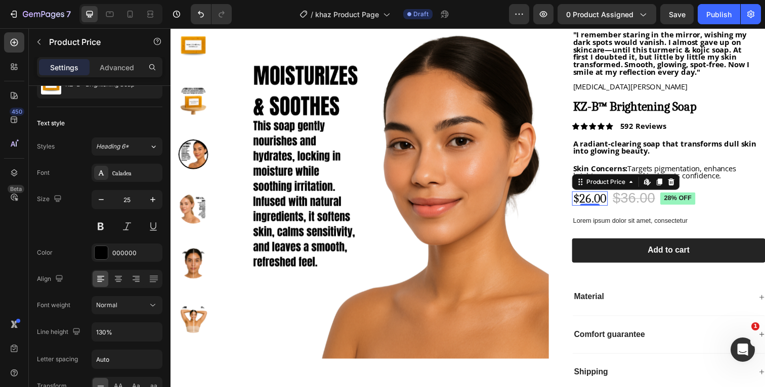
type input "100%"
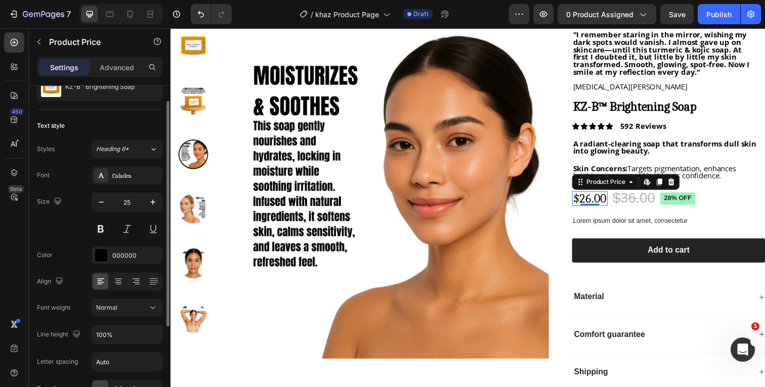
scroll to position [33, 0]
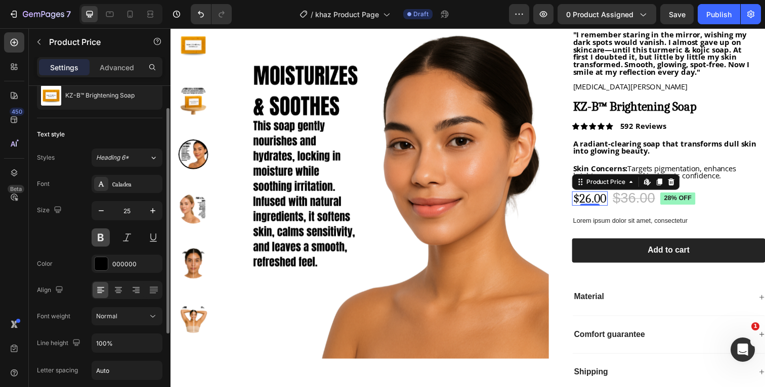
click at [98, 241] on button at bounding box center [101, 238] width 18 height 18
click at [68, 232] on div "Size 25" at bounding box center [99, 224] width 125 height 46
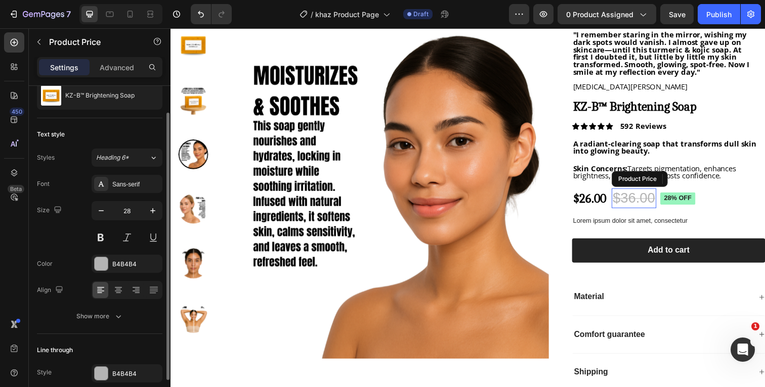
click at [650, 204] on div "$36.00" at bounding box center [644, 202] width 46 height 20
click at [131, 211] on input "28" at bounding box center [126, 211] width 33 height 18
type input "2"
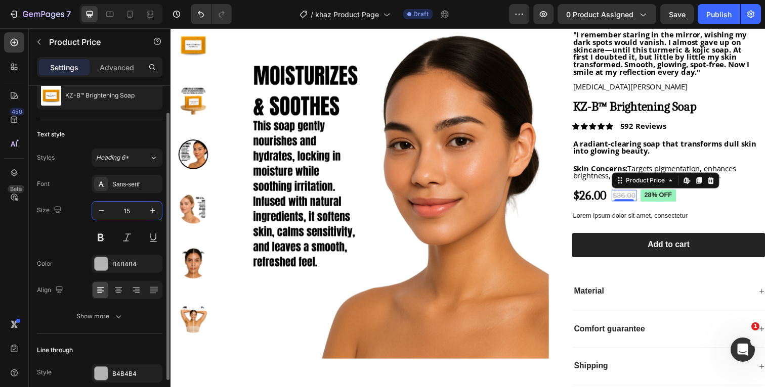
type input "15"
click at [66, 232] on div "Size 15" at bounding box center [99, 224] width 125 height 46
click at [125, 184] on div "Sans-serif" at bounding box center [136, 184] width 48 height 9
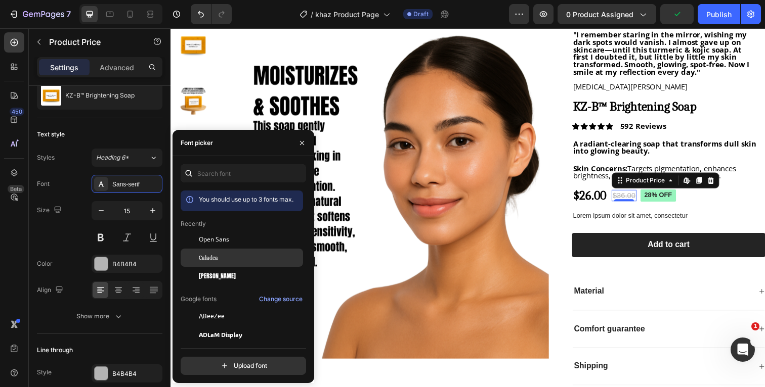
click at [214, 260] on span "Caladea" at bounding box center [208, 257] width 19 height 9
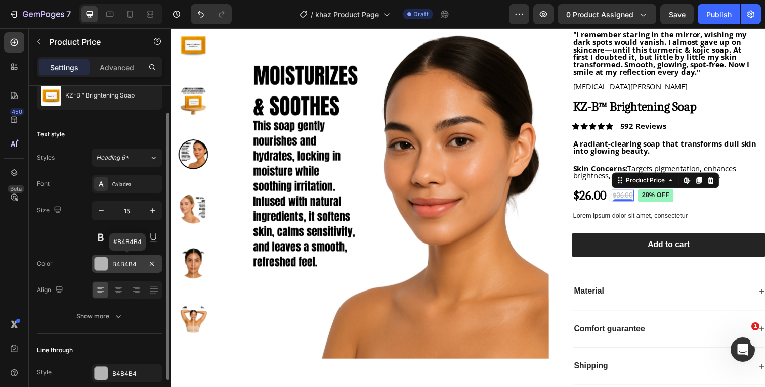
click at [99, 265] on div at bounding box center [101, 263] width 13 height 13
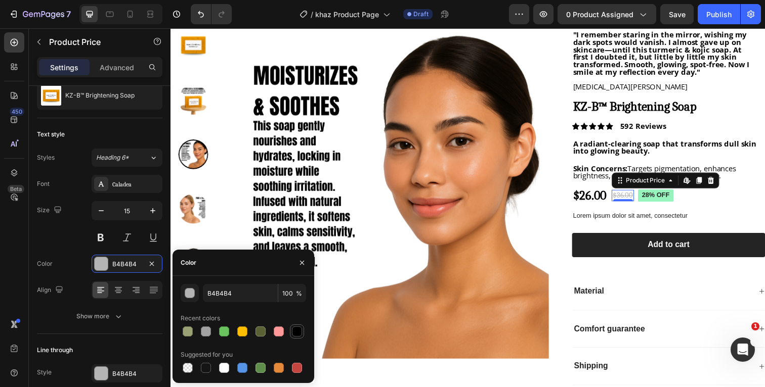
click at [295, 330] on div at bounding box center [297, 332] width 10 height 10
type input "000000"
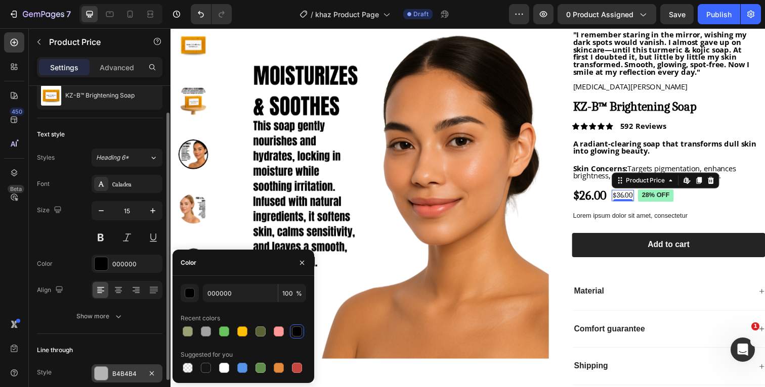
click at [103, 374] on div at bounding box center [101, 373] width 13 height 13
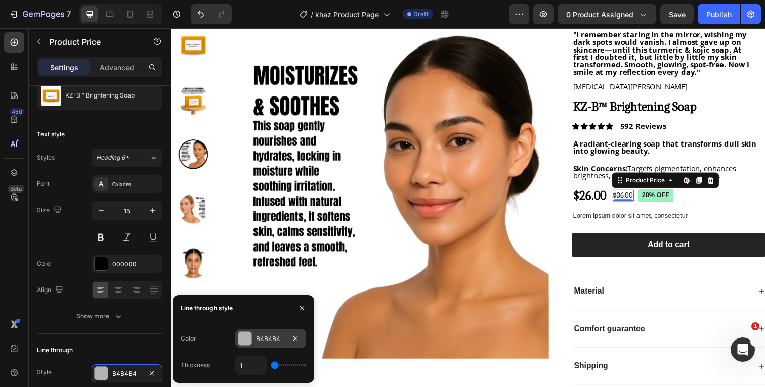
click at [245, 341] on div at bounding box center [244, 338] width 13 height 13
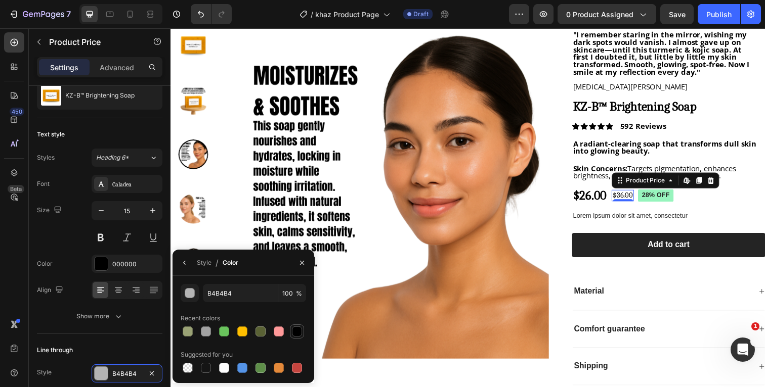
click at [296, 331] on div at bounding box center [297, 332] width 10 height 10
type input "000000"
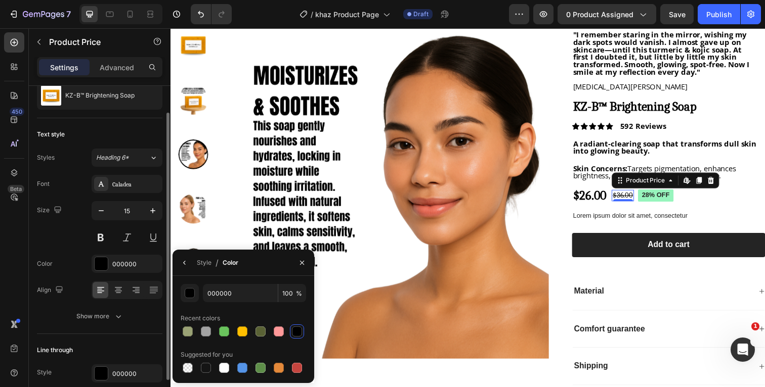
click at [60, 251] on div "Font Caladea Size 15 Color 000000 Align Show more" at bounding box center [99, 250] width 125 height 151
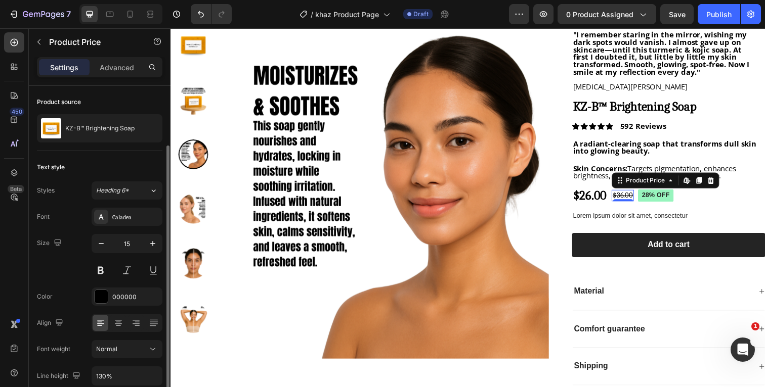
scroll to position [33, 0]
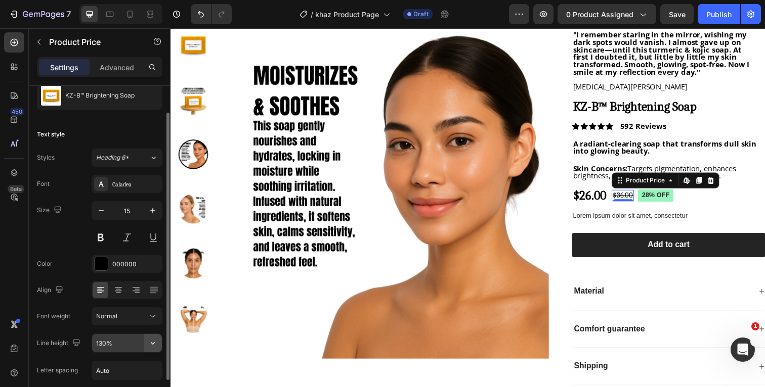
click at [157, 341] on icon "button" at bounding box center [153, 343] width 10 height 10
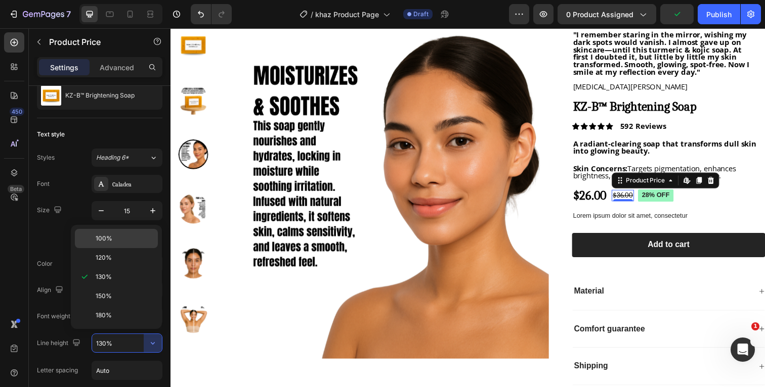
click at [123, 238] on p "100%" at bounding box center [125, 238] width 58 height 9
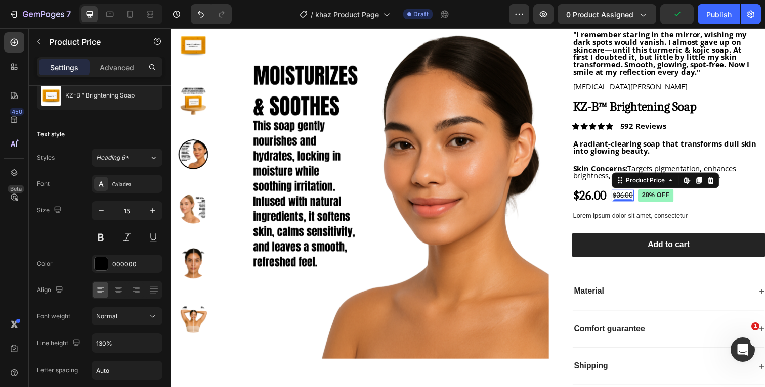
type input "100%"
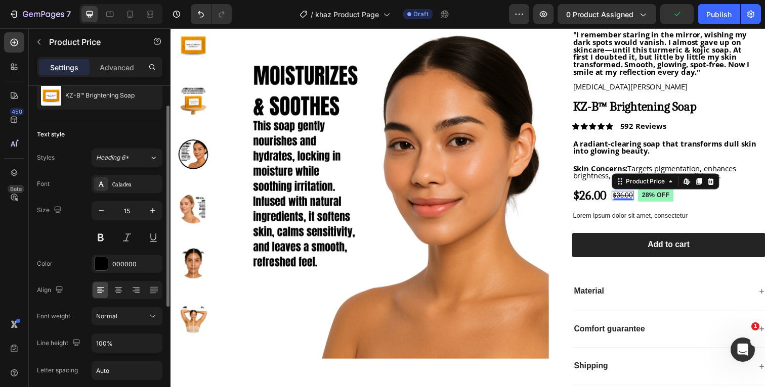
click at [65, 256] on div "Color 000000" at bounding box center [99, 264] width 125 height 18
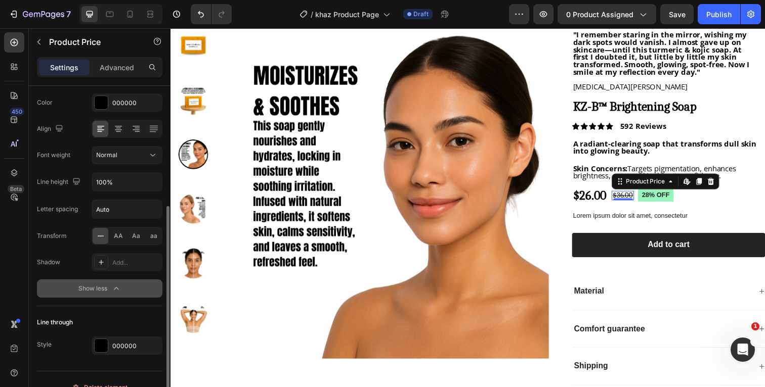
scroll to position [195, 0]
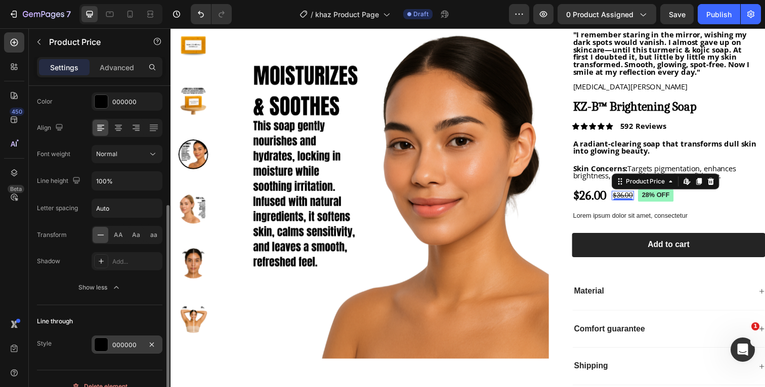
click at [111, 343] on div "000000" at bounding box center [127, 345] width 71 height 18
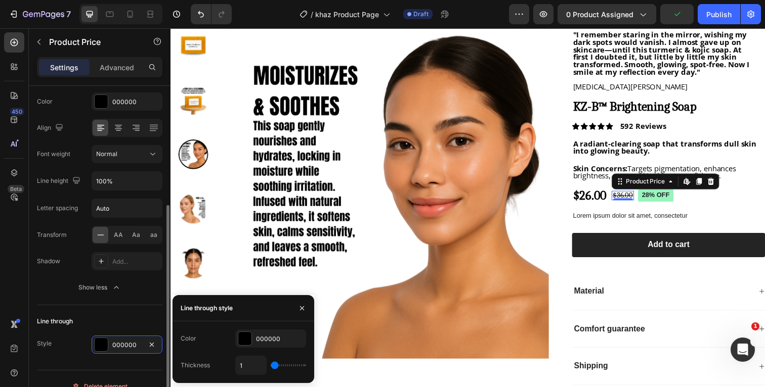
click at [85, 310] on div "Line through Style 000000" at bounding box center [99, 334] width 125 height 57
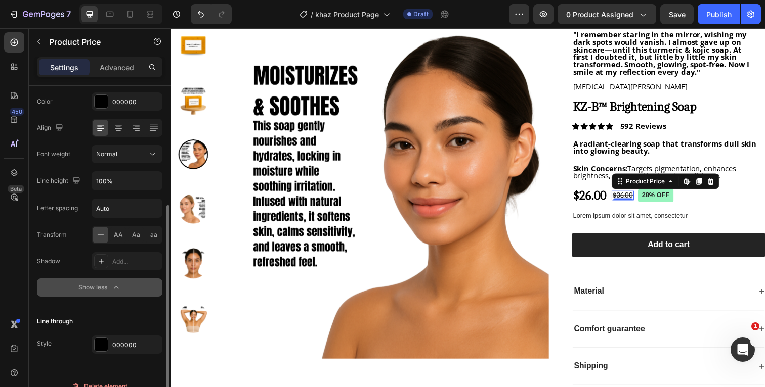
click at [119, 286] on icon "button" at bounding box center [116, 288] width 10 height 10
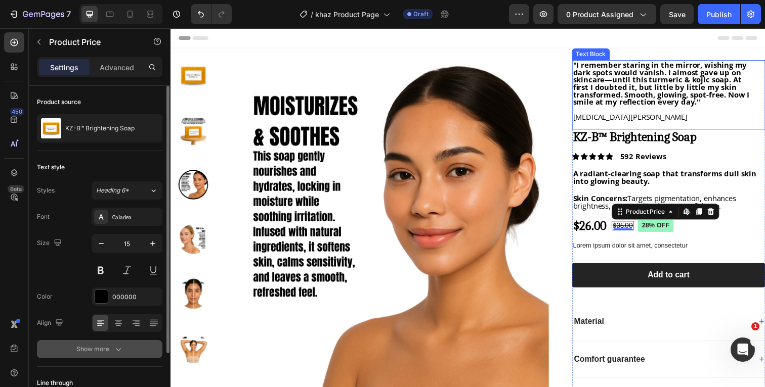
scroll to position [0, 0]
click at [655, 37] on div "Header" at bounding box center [474, 38] width 591 height 20
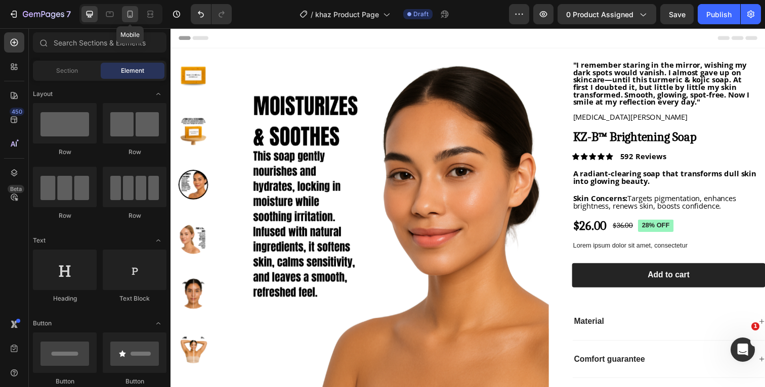
click at [132, 13] on icon at bounding box center [130, 14] width 10 height 10
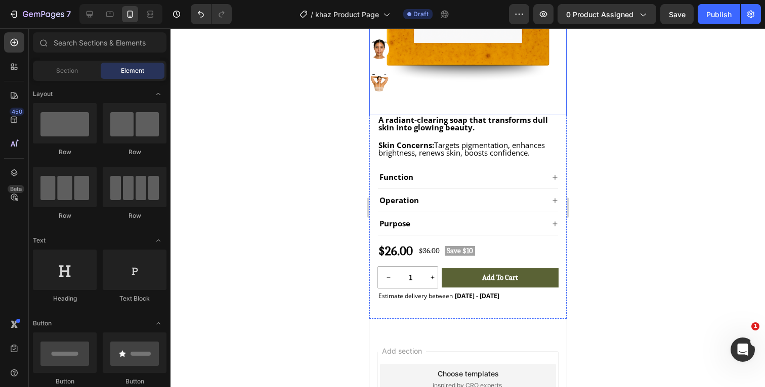
scroll to position [263, 0]
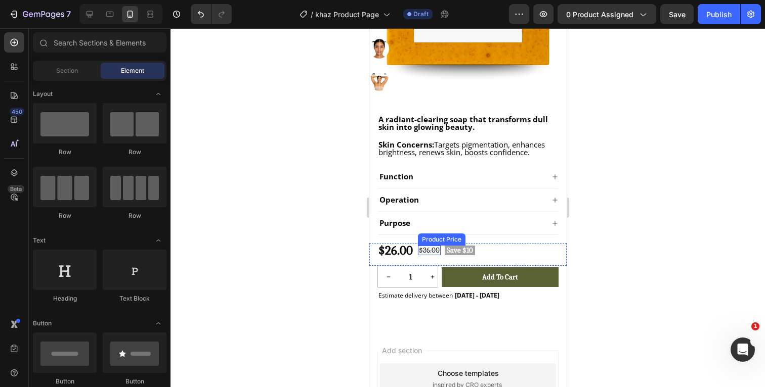
click at [437, 250] on div "$36.00" at bounding box center [428, 251] width 23 height 10
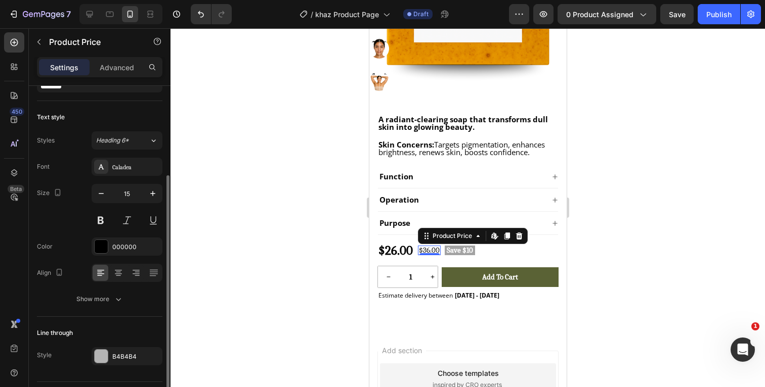
scroll to position [77, 0]
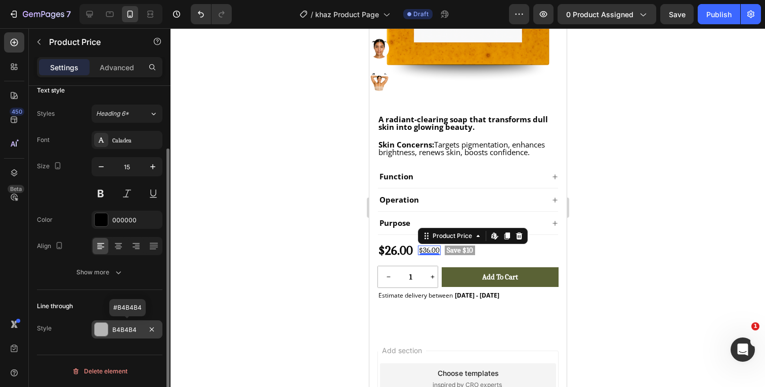
click at [103, 327] on div at bounding box center [101, 329] width 13 height 13
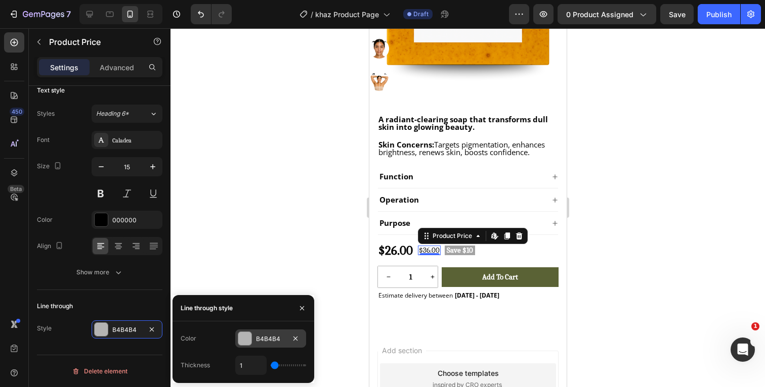
click at [242, 337] on div at bounding box center [244, 338] width 13 height 13
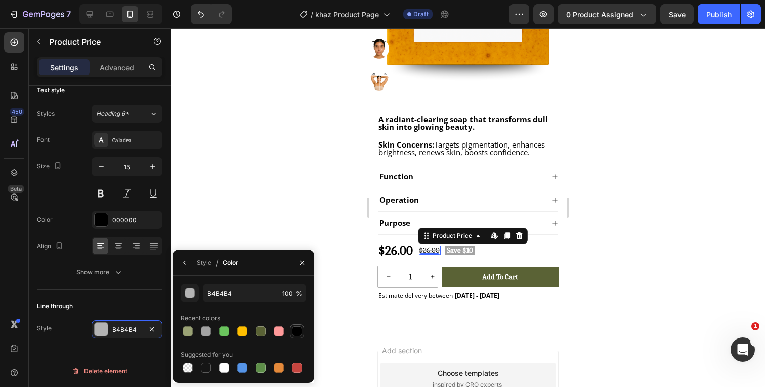
click at [296, 329] on div at bounding box center [297, 332] width 10 height 10
type input "000000"
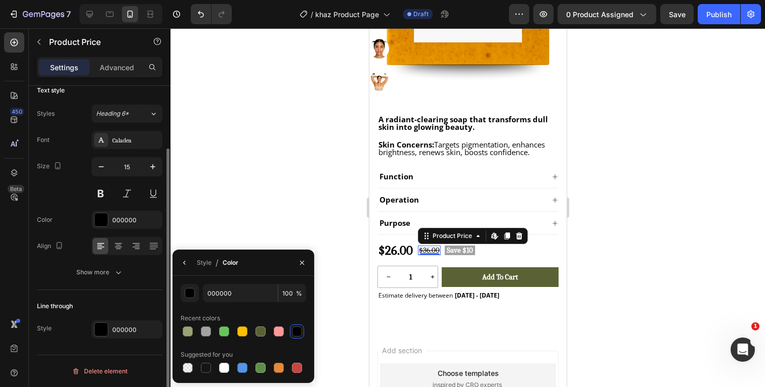
click at [111, 304] on div "Line through" at bounding box center [99, 306] width 125 height 16
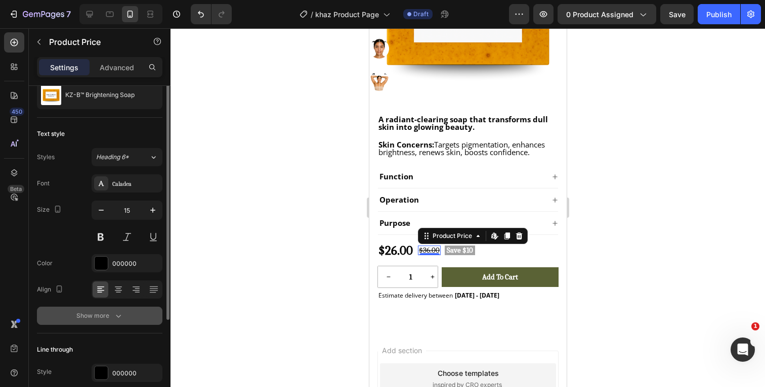
scroll to position [0, 0]
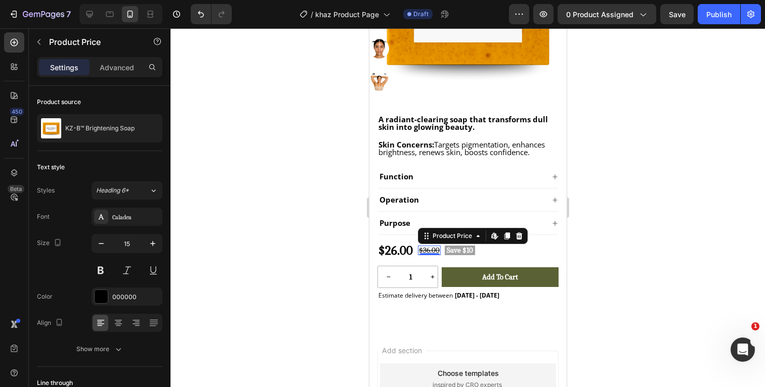
click at [637, 164] on div at bounding box center [467, 207] width 594 height 359
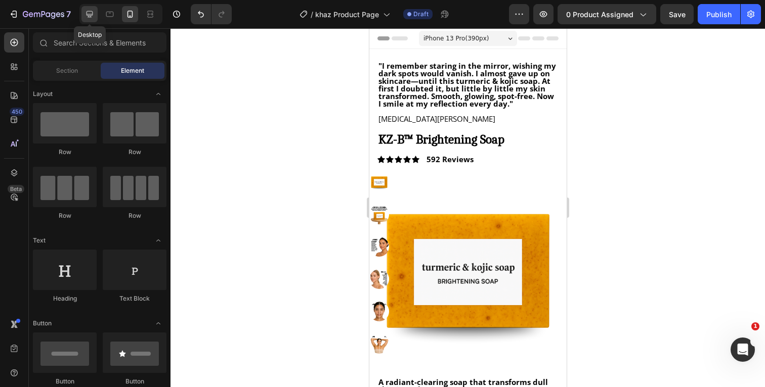
click at [88, 17] on icon at bounding box center [89, 14] width 10 height 10
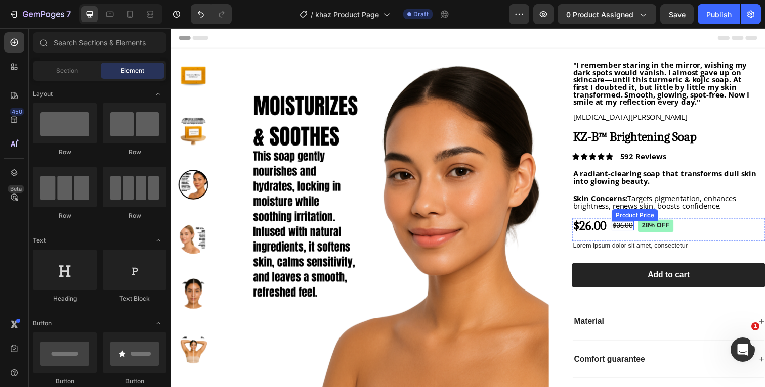
click at [633, 230] on div "$36.00" at bounding box center [632, 231] width 23 height 10
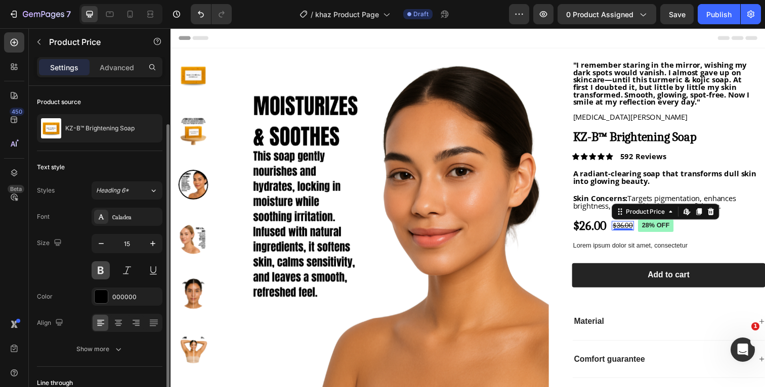
scroll to position [77, 0]
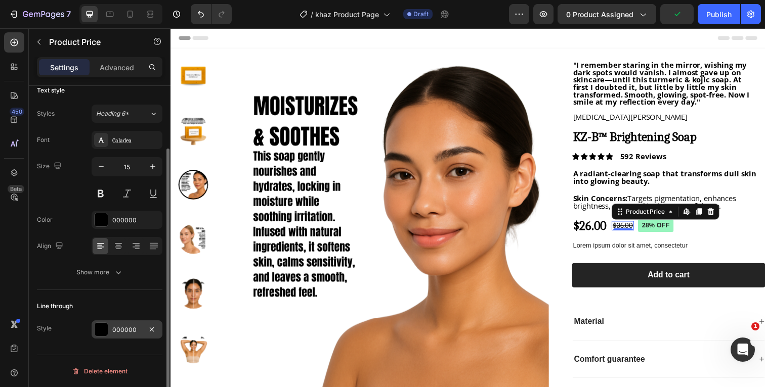
click at [114, 328] on div "000000" at bounding box center [126, 330] width 29 height 9
click at [92, 304] on div "Line through" at bounding box center [99, 306] width 125 height 16
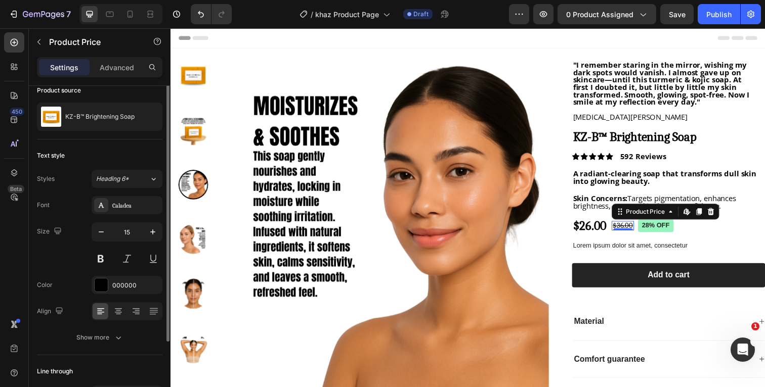
scroll to position [0, 0]
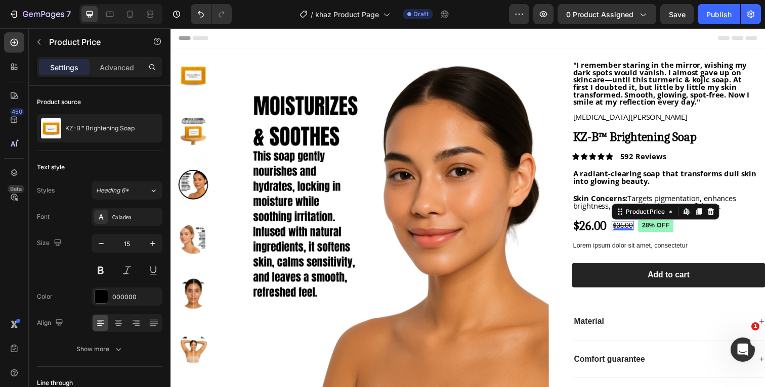
click at [691, 39] on div "Header" at bounding box center [474, 38] width 591 height 20
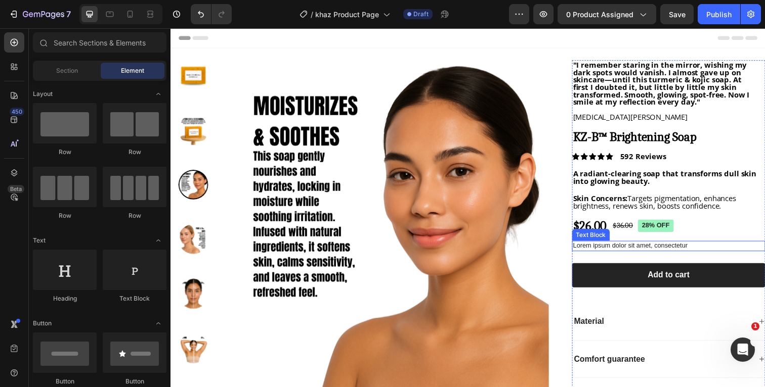
click at [703, 249] on p "Lorem ipsum dolor sit amet, consectetur" at bounding box center [678, 251] width 195 height 9
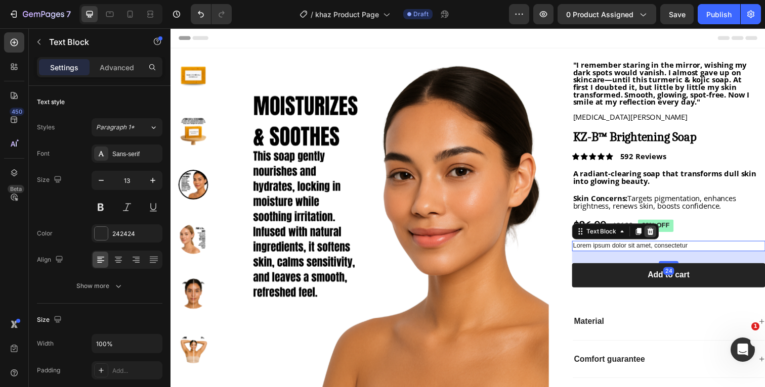
click at [659, 236] on icon at bounding box center [660, 236] width 8 height 8
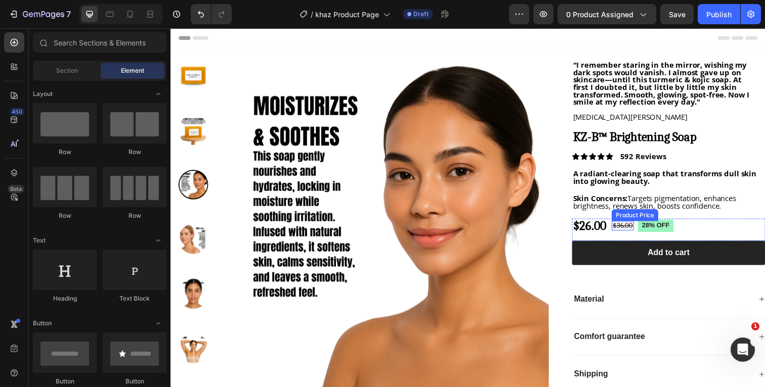
click at [632, 230] on div "$36.00" at bounding box center [632, 231] width 23 height 10
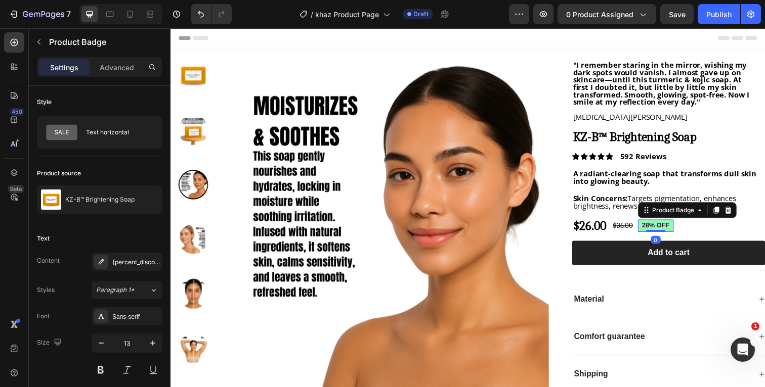
click at [669, 230] on pre "28% off" at bounding box center [665, 230] width 36 height 13
click at [125, 313] on div "Sans-serif" at bounding box center [136, 317] width 48 height 9
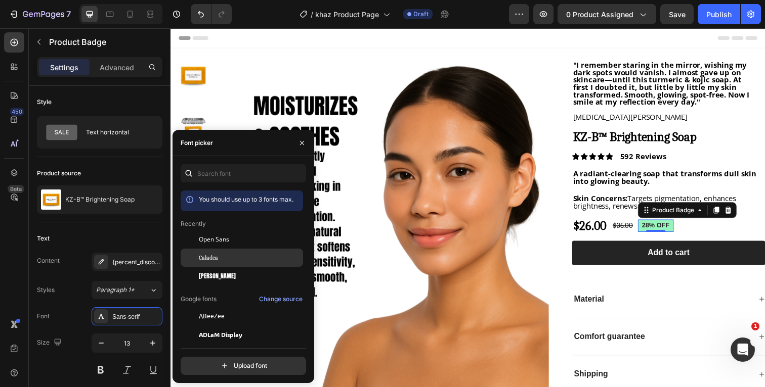
click at [213, 253] on span "Caladea" at bounding box center [208, 257] width 19 height 9
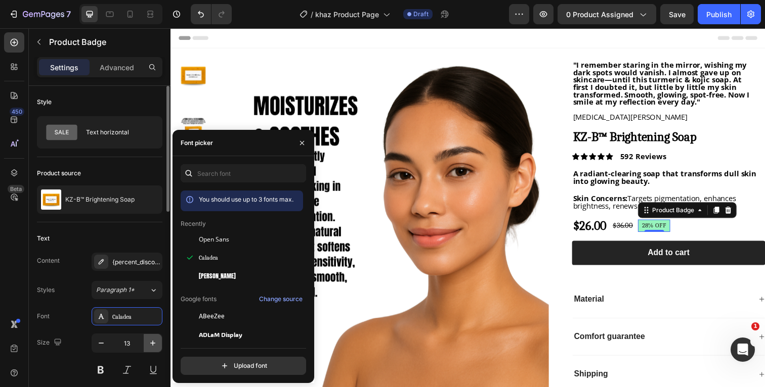
click at [153, 341] on icon "button" at bounding box center [152, 343] width 5 height 5
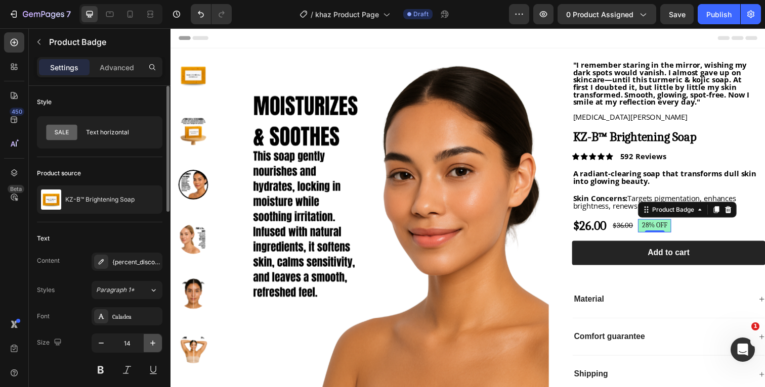
click at [153, 341] on icon "button" at bounding box center [152, 343] width 5 height 5
type input "15"
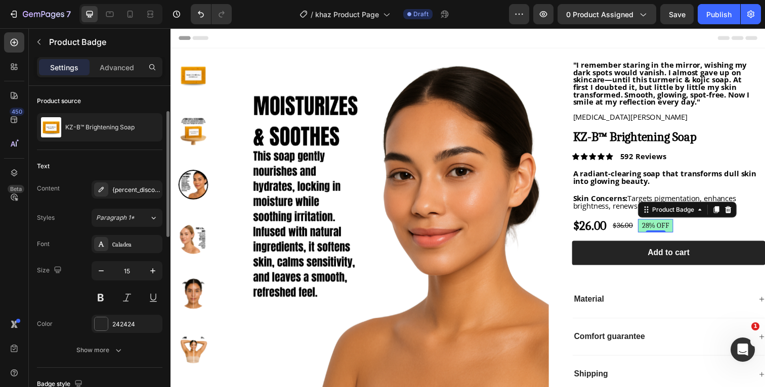
scroll to position [73, 0]
click at [99, 324] on div at bounding box center [101, 323] width 13 height 13
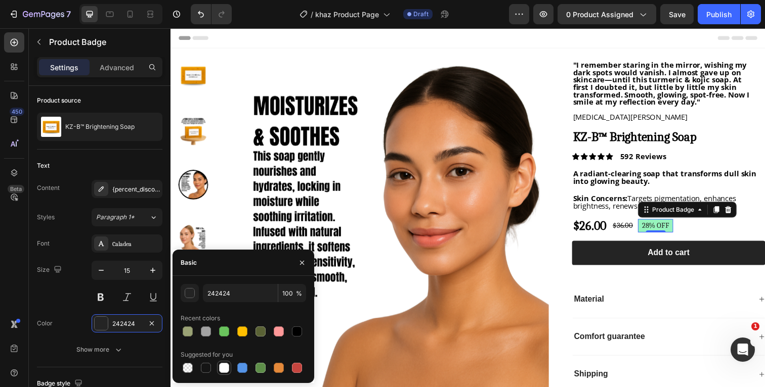
click at [224, 368] on div at bounding box center [224, 368] width 10 height 10
type input "FFFFFF"
click at [73, 296] on div "Size 15" at bounding box center [99, 284] width 125 height 46
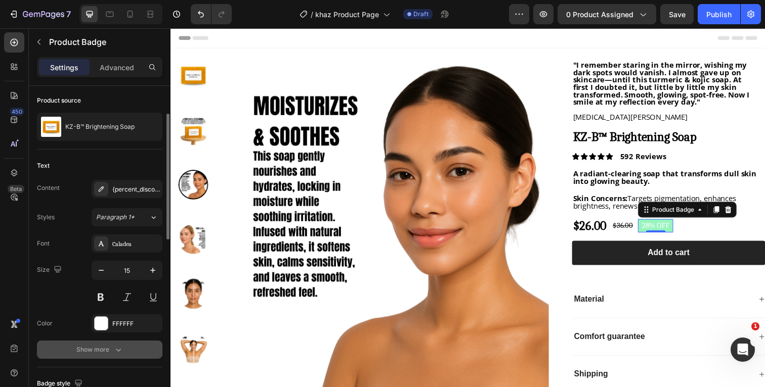
click at [123, 355] on button "Show more" at bounding box center [99, 350] width 125 height 18
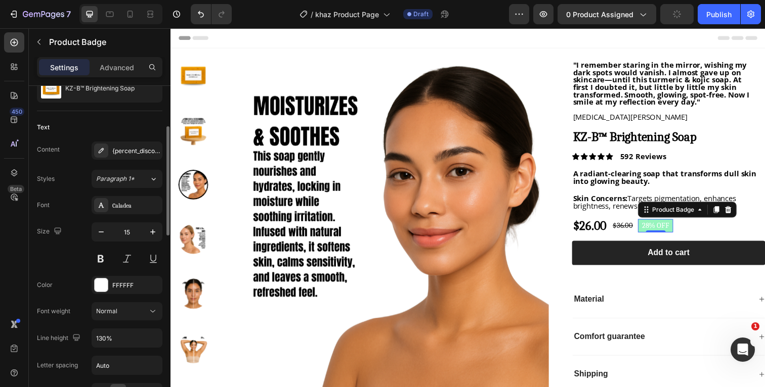
scroll to position [131, 0]
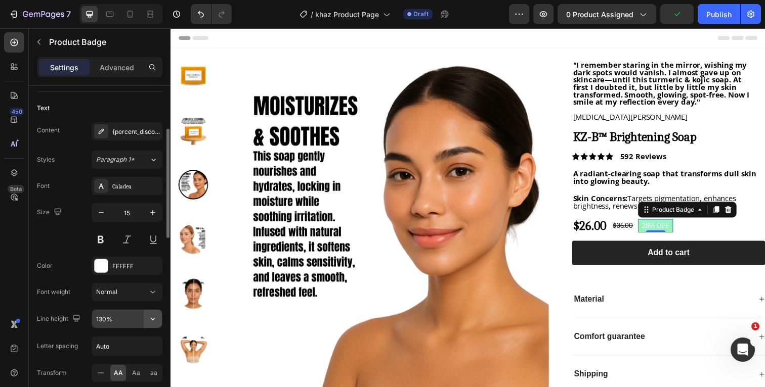
click at [152, 321] on icon "button" at bounding box center [153, 319] width 10 height 10
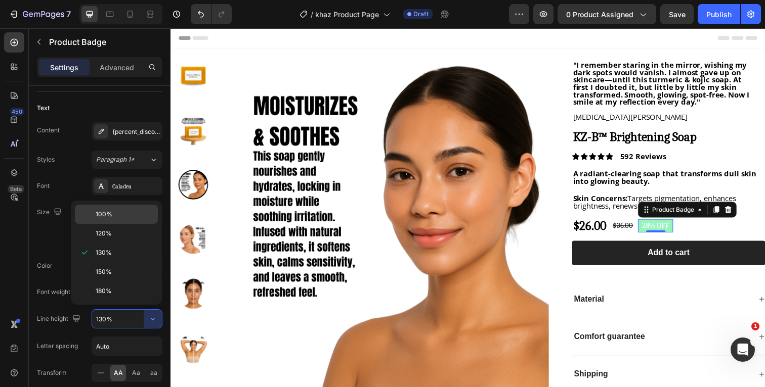
click at [126, 219] on p "100%" at bounding box center [125, 214] width 58 height 9
type input "100%"
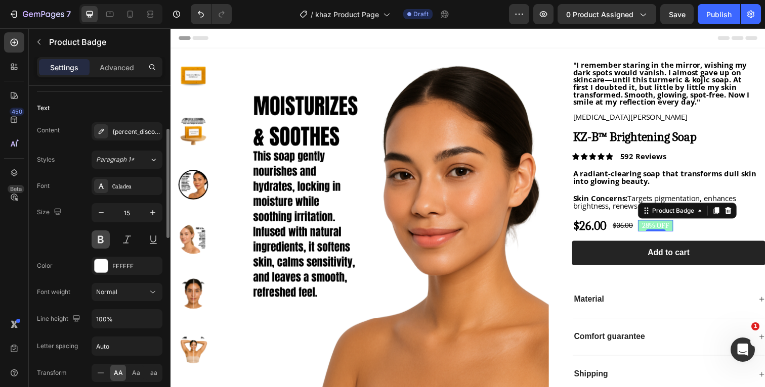
click at [104, 242] on button at bounding box center [101, 240] width 18 height 18
click at [68, 239] on div "Size 15" at bounding box center [99, 226] width 125 height 46
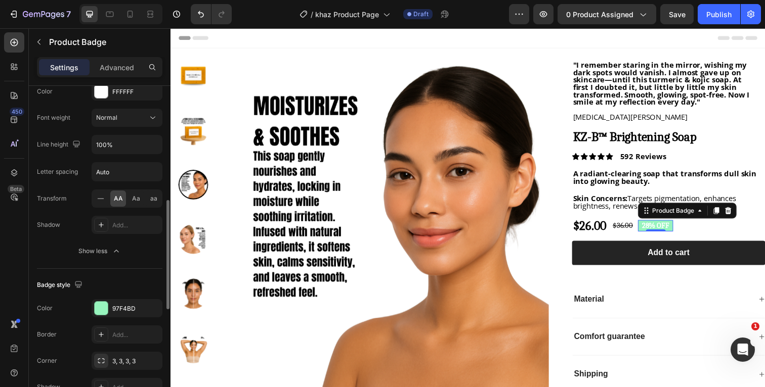
scroll to position [315, 0]
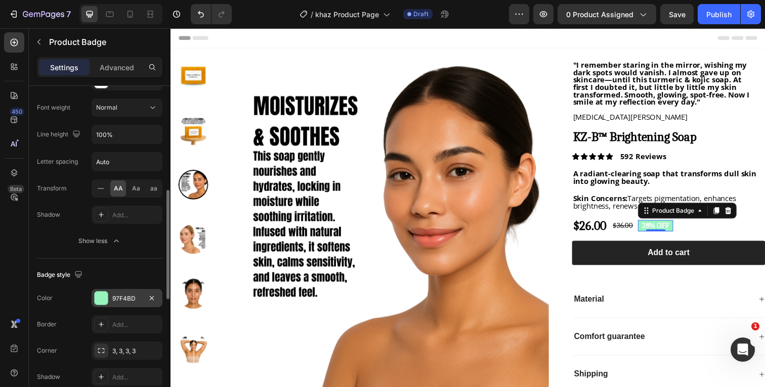
click at [101, 299] on div at bounding box center [101, 298] width 13 height 13
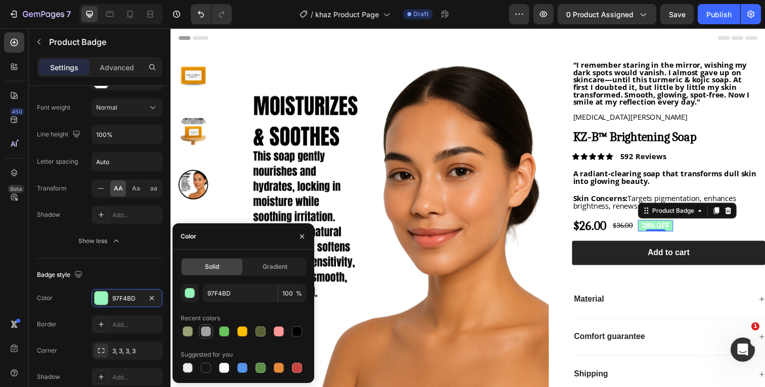
click at [207, 333] on div at bounding box center [206, 332] width 10 height 10
type input "A2A2A2"
click at [114, 264] on div "Badge style Color A2A2A2 Border Add... Corner 3, 3, 3, 3 Shadow Add..." at bounding box center [99, 327] width 125 height 136
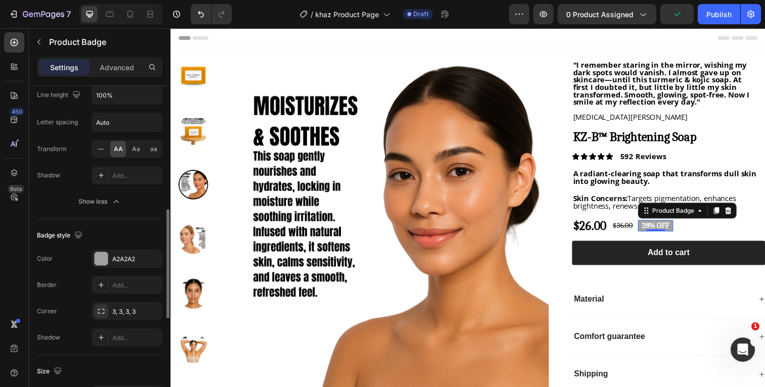
scroll to position [369, 0]
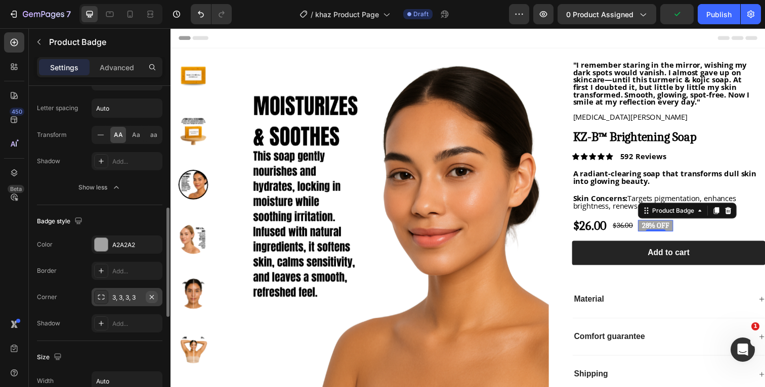
click at [152, 295] on icon "button" at bounding box center [152, 297] width 8 height 8
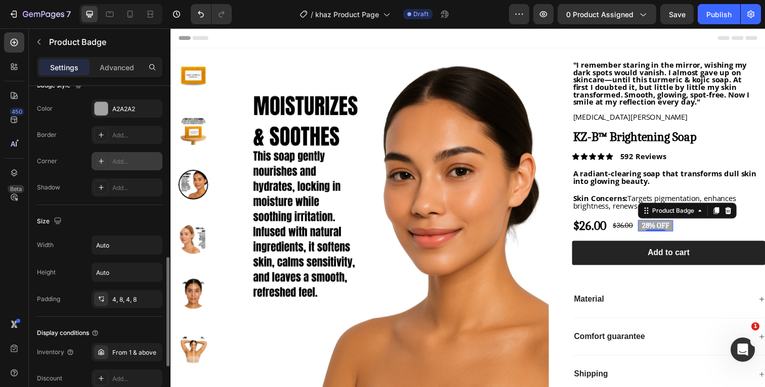
scroll to position [509, 0]
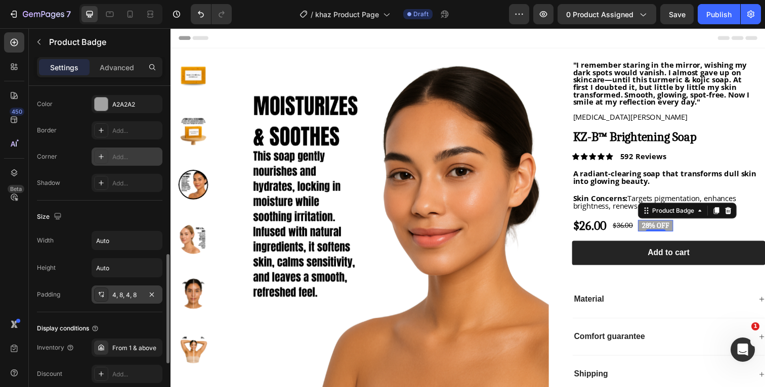
click at [142, 296] on div "4, 8, 4, 8" at bounding box center [127, 295] width 71 height 18
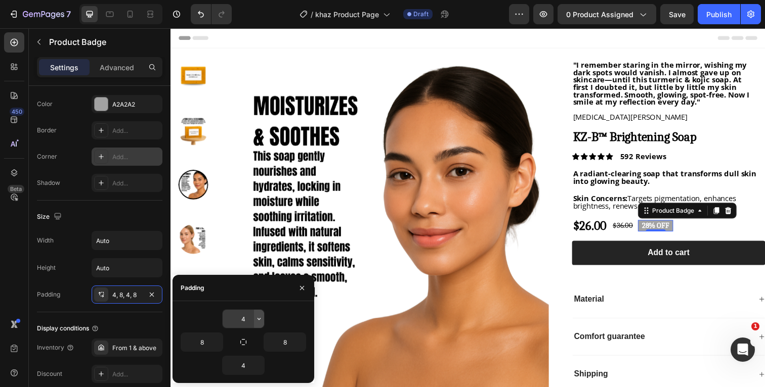
click at [259, 318] on icon "button" at bounding box center [259, 319] width 8 height 8
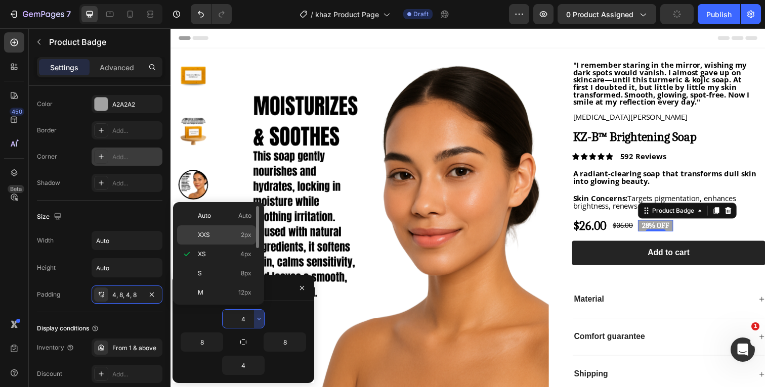
click at [233, 236] on p "XXS 2px" at bounding box center [225, 235] width 54 height 9
type input "2"
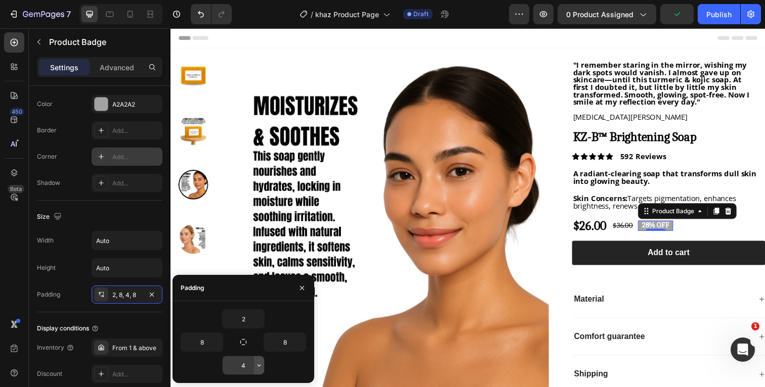
click at [257, 367] on icon "button" at bounding box center [259, 366] width 8 height 8
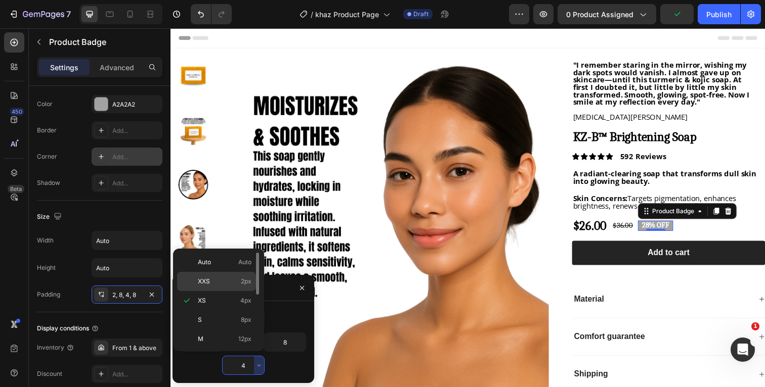
click at [226, 278] on p "XXS 2px" at bounding box center [225, 281] width 54 height 9
type input "2"
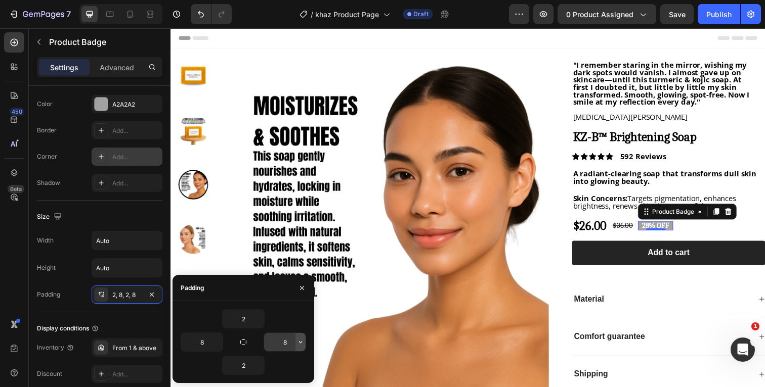
click at [297, 343] on icon "button" at bounding box center [300, 342] width 8 height 8
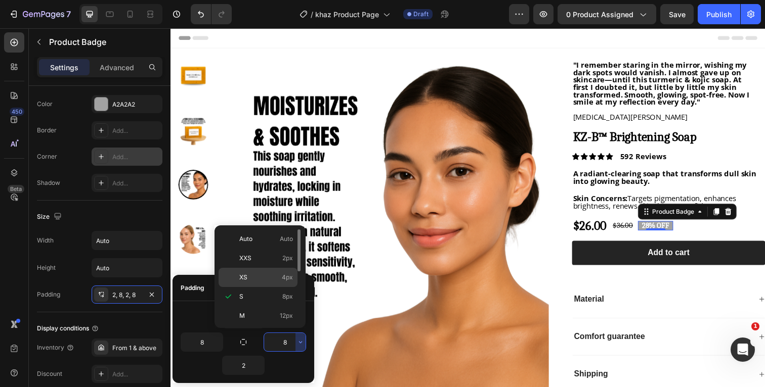
click at [263, 283] on div "XS 4px" at bounding box center [258, 277] width 79 height 19
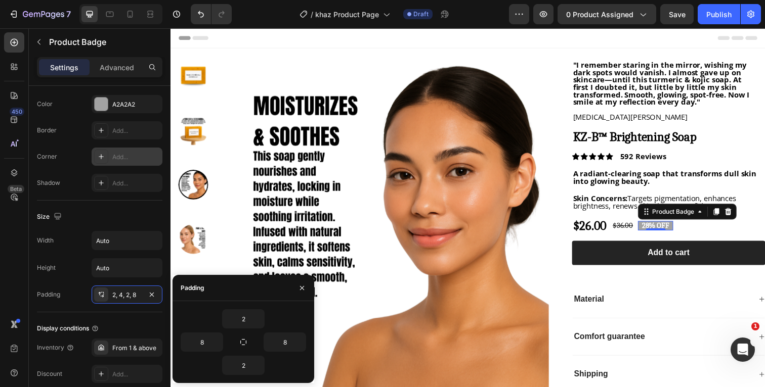
type input "4"
click at [221, 342] on icon "button" at bounding box center [217, 342] width 8 height 8
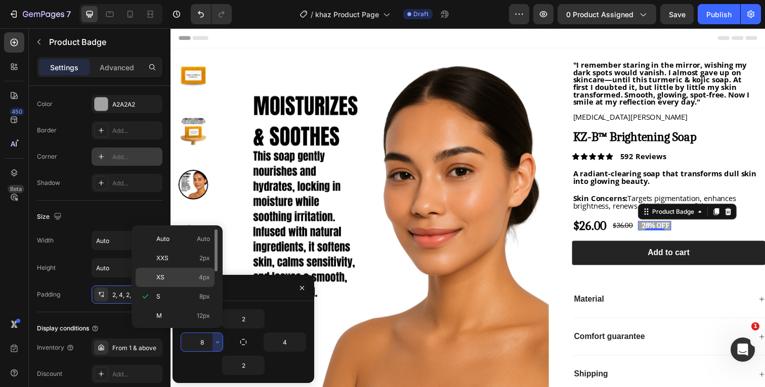
click at [197, 280] on p "XS 4px" at bounding box center [183, 277] width 54 height 9
type input "4"
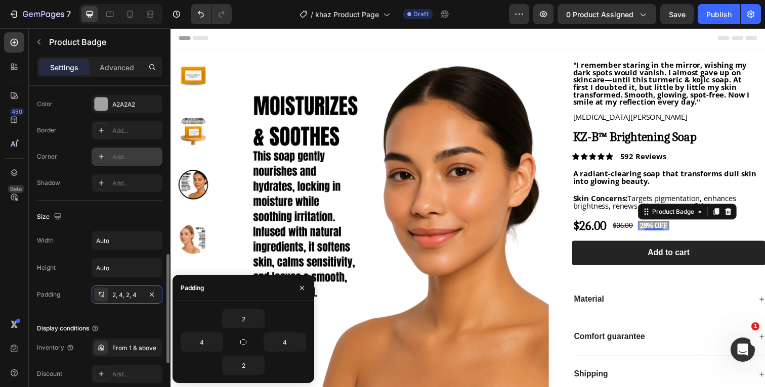
click at [70, 274] on div "Height Auto" at bounding box center [99, 267] width 125 height 19
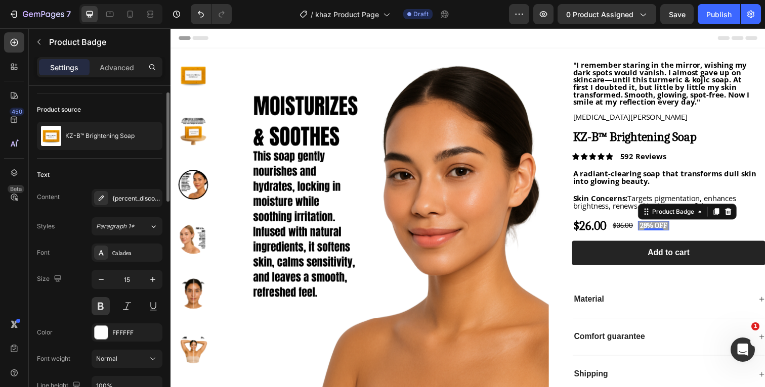
scroll to position [66, 0]
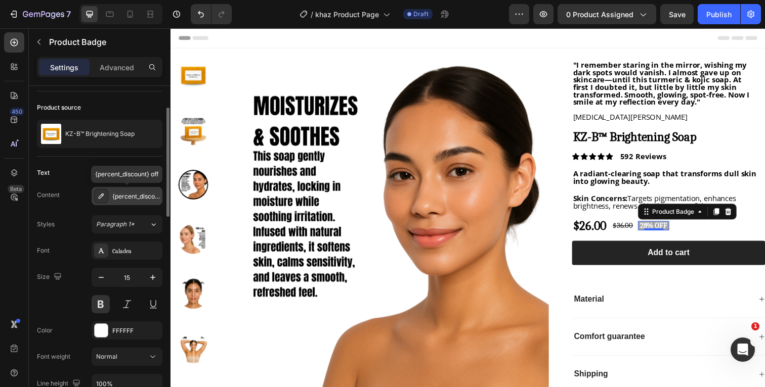
click at [129, 201] on div "{percent_discount} off" at bounding box center [136, 196] width 48 height 9
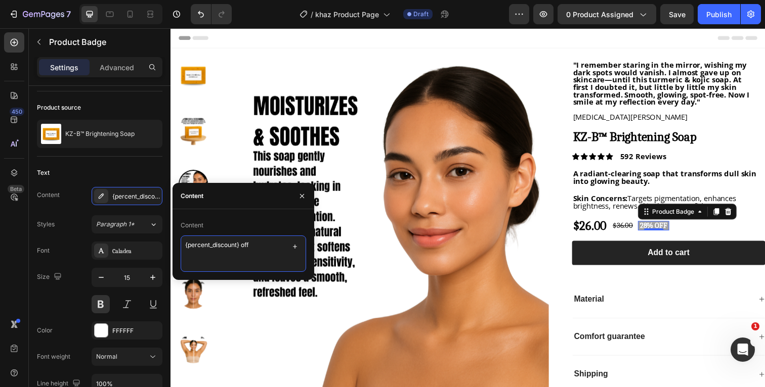
drag, startPoint x: 266, startPoint y: 245, endPoint x: 178, endPoint y: 245, distance: 87.5
click at [178, 245] on div "Content {percent_discount} off" at bounding box center [243, 245] width 142 height 55
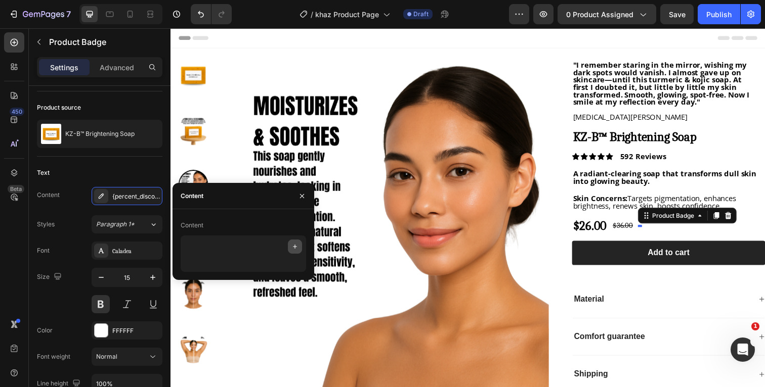
click at [295, 247] on icon "button" at bounding box center [295, 247] width 8 height 8
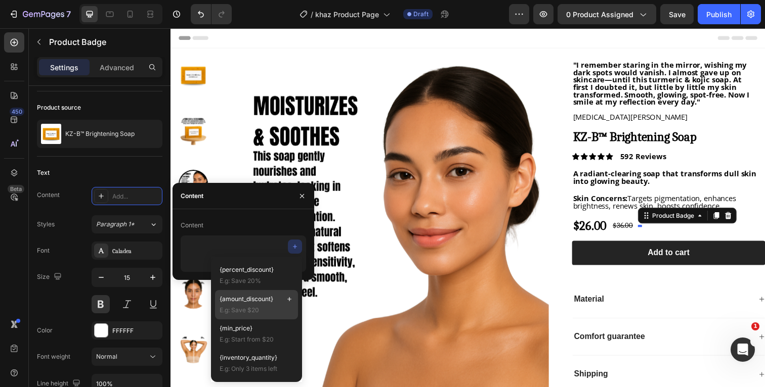
click at [266, 309] on span "E.g: Save $20" at bounding box center [257, 310] width 74 height 9
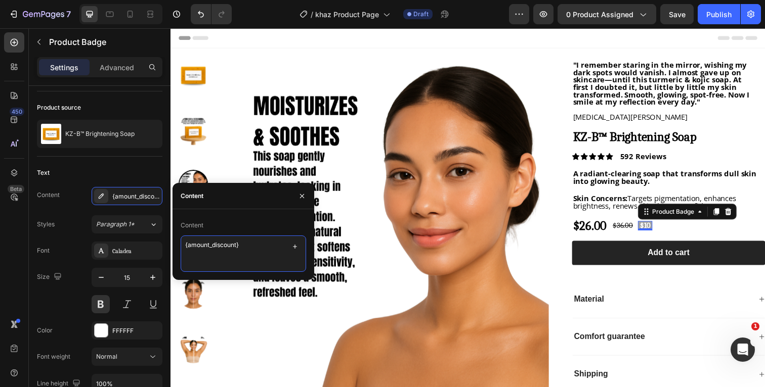
click at [184, 246] on textarea "{amount_discount}" at bounding box center [243, 254] width 125 height 36
click at [264, 244] on textarea "Save {amount_discount}" at bounding box center [243, 254] width 125 height 36
type textarea "Save {amount_discount}"
click at [239, 227] on div "Content" at bounding box center [243, 226] width 125 height 16
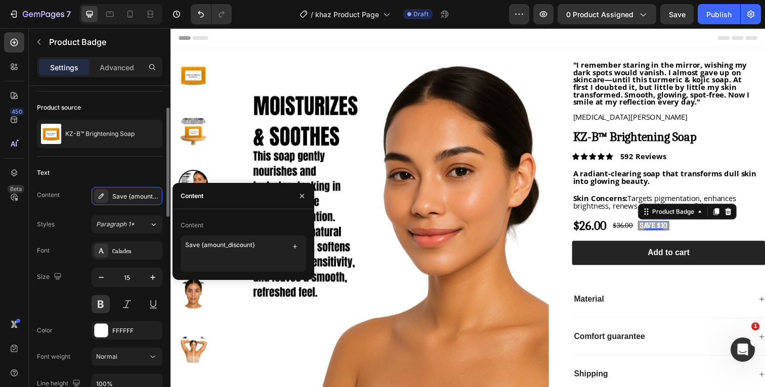
click at [129, 173] on div "Text" at bounding box center [99, 173] width 125 height 16
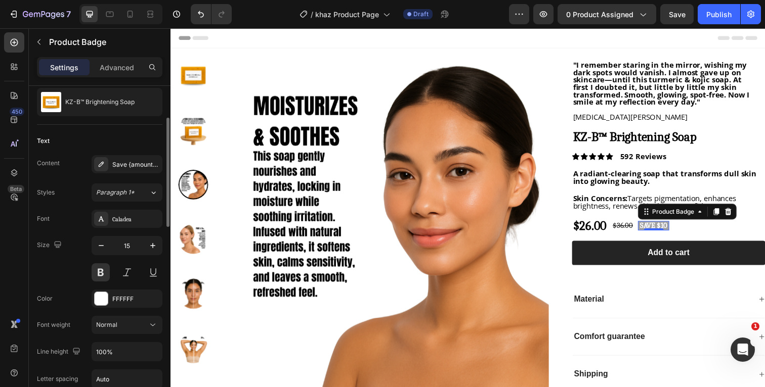
scroll to position [0, 0]
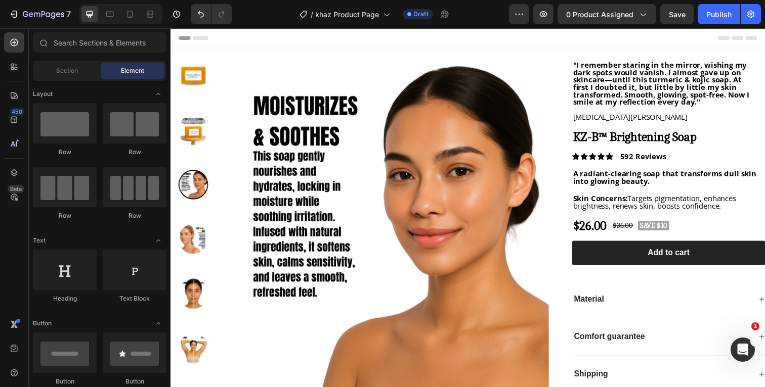
click at [363, 37] on div "Header" at bounding box center [474, 38] width 591 height 20
click at [129, 20] on div at bounding box center [130, 14] width 16 height 16
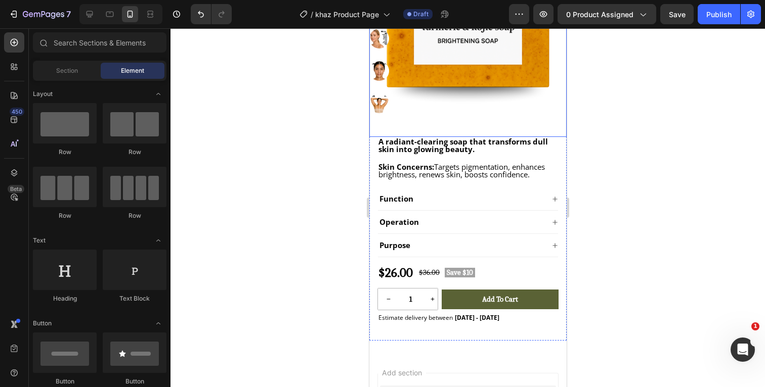
scroll to position [259, 0]
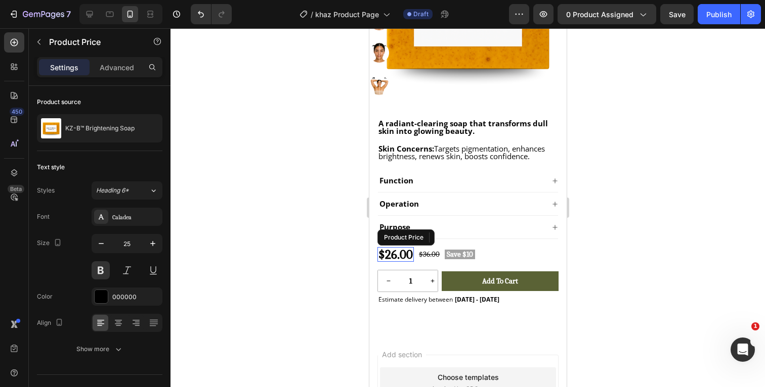
click at [402, 254] on div "$26.00" at bounding box center [395, 254] width 36 height 15
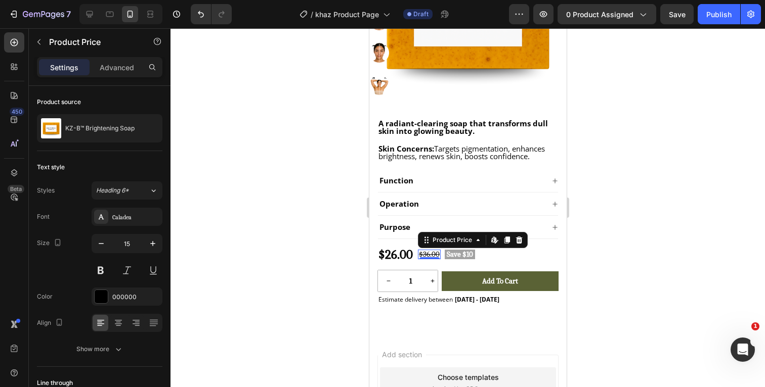
click at [430, 254] on div "$36.00" at bounding box center [428, 255] width 23 height 10
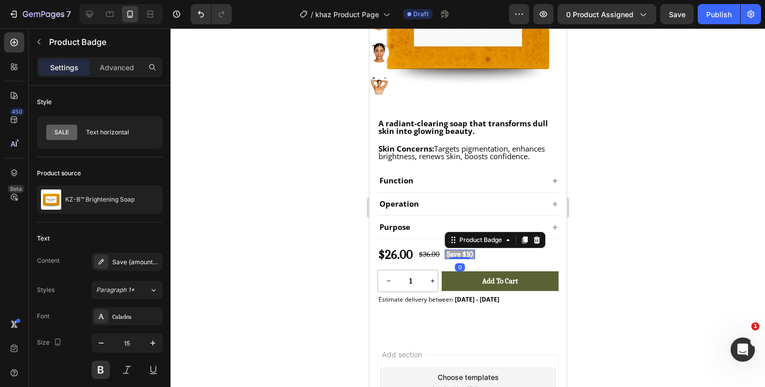
click at [463, 255] on pre "Save $10" at bounding box center [459, 255] width 30 height 10
click at [436, 255] on div "$36.00" at bounding box center [428, 255] width 23 height 10
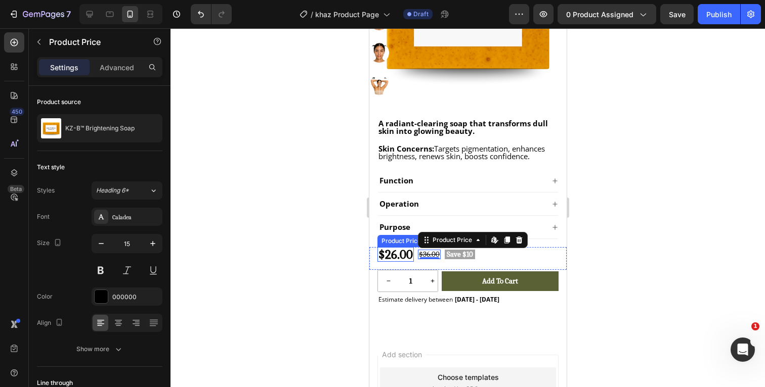
click at [405, 254] on div "$26.00" at bounding box center [395, 254] width 36 height 15
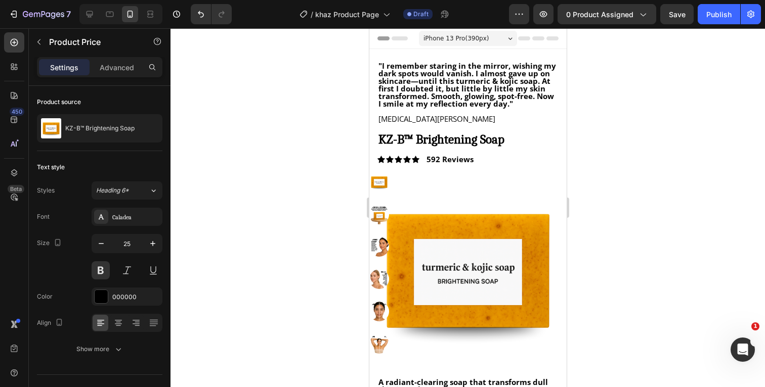
scroll to position [0, 0]
click at [683, 156] on div at bounding box center [467, 207] width 594 height 359
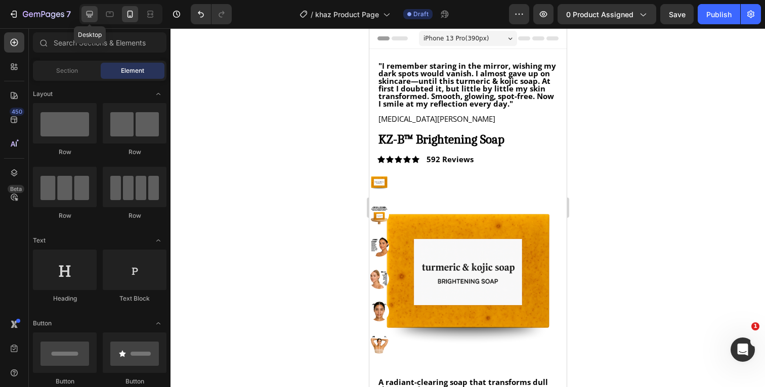
click at [88, 16] on icon at bounding box center [89, 14] width 10 height 10
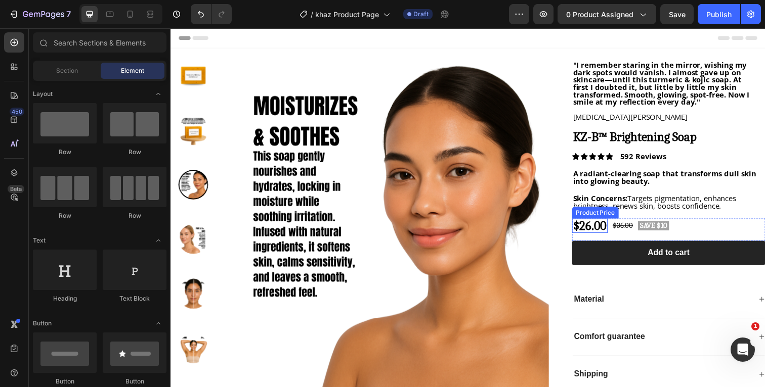
click at [610, 230] on div "$26.00" at bounding box center [598, 230] width 36 height 15
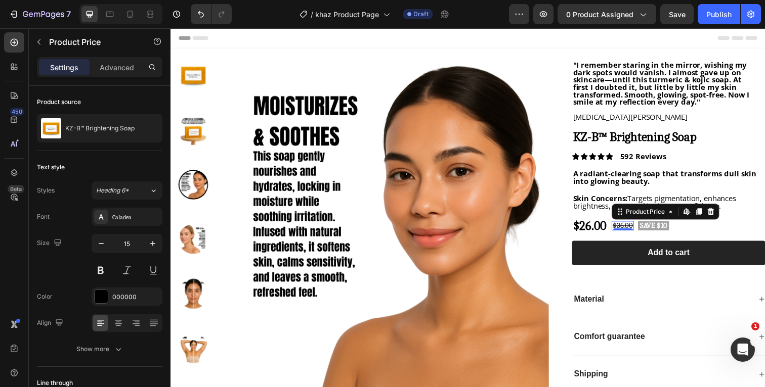
click at [639, 230] on div "$36.00" at bounding box center [632, 231] width 23 height 10
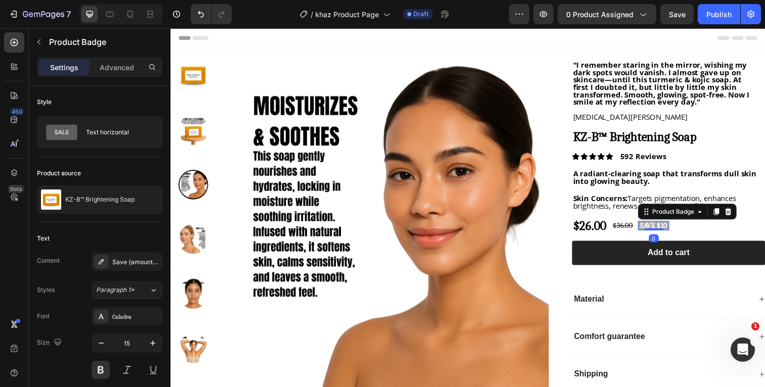
click at [667, 231] on pre "Save $10" at bounding box center [663, 231] width 32 height 10
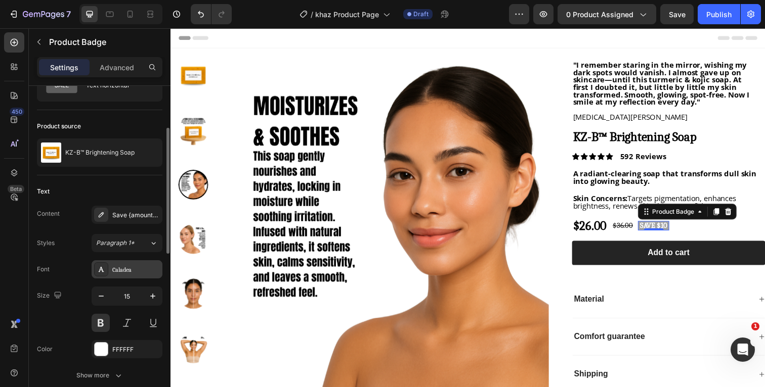
scroll to position [76, 0]
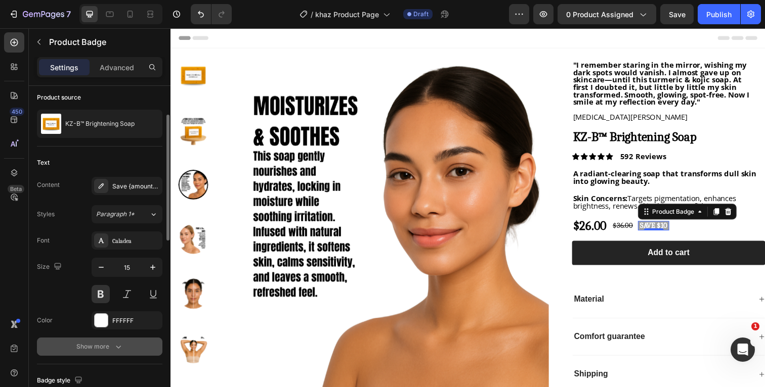
click at [119, 349] on icon "button" at bounding box center [118, 347] width 10 height 10
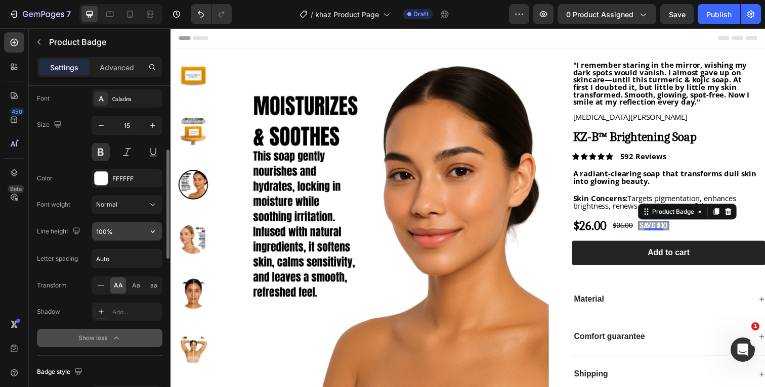
scroll to position [237, 0]
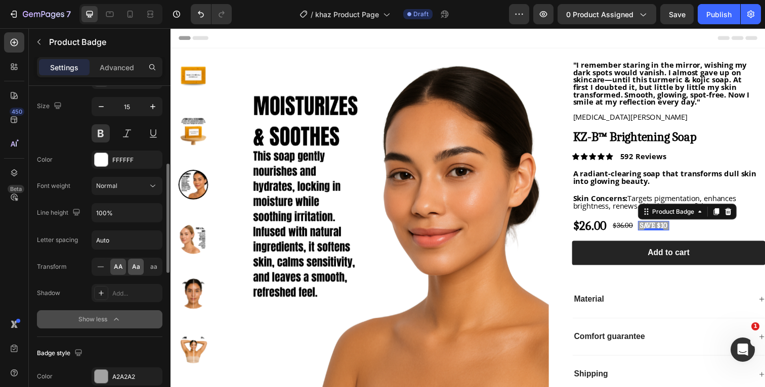
click at [135, 267] on span "Aa" at bounding box center [136, 267] width 8 height 9
click at [116, 318] on icon "button" at bounding box center [116, 320] width 10 height 10
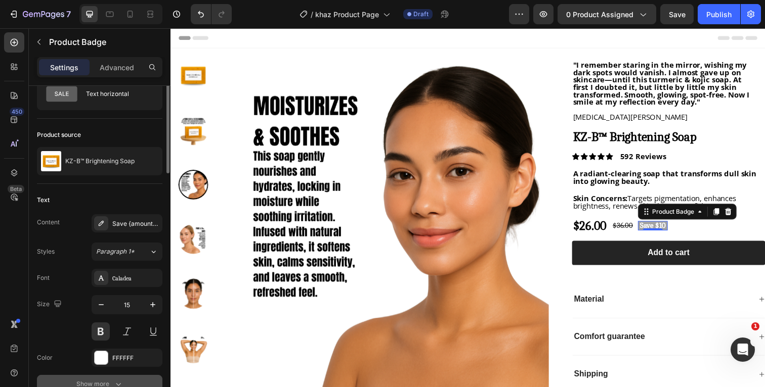
scroll to position [0, 0]
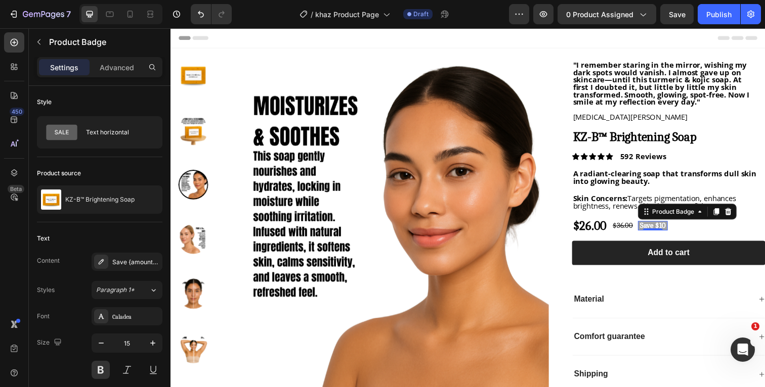
click at [582, 33] on div "Header" at bounding box center [474, 38] width 591 height 20
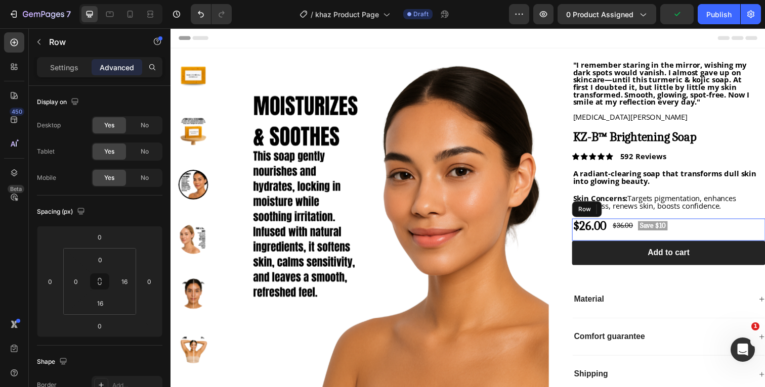
click at [704, 233] on div "$26.00 Product Price Product Price $36.00 Product Price Product Price Save $10 …" at bounding box center [678, 234] width 197 height 23
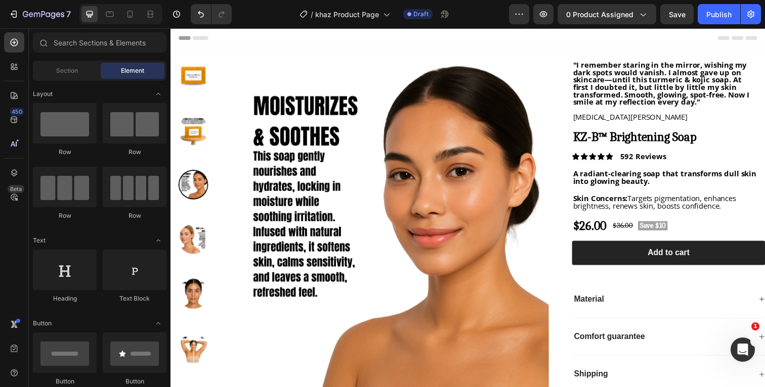
click at [657, 35] on div "Header" at bounding box center [474, 38] width 591 height 20
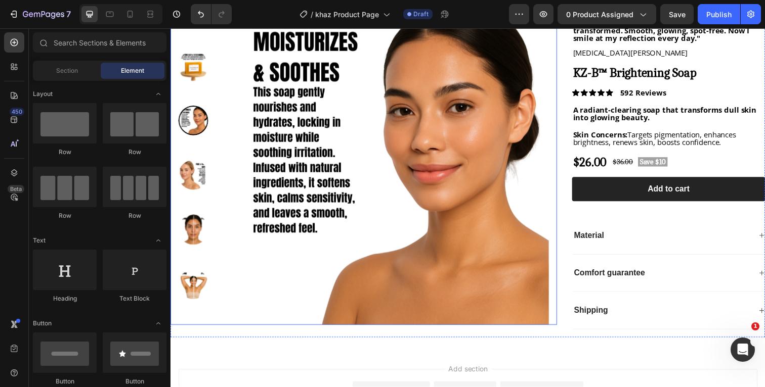
scroll to position [67, 0]
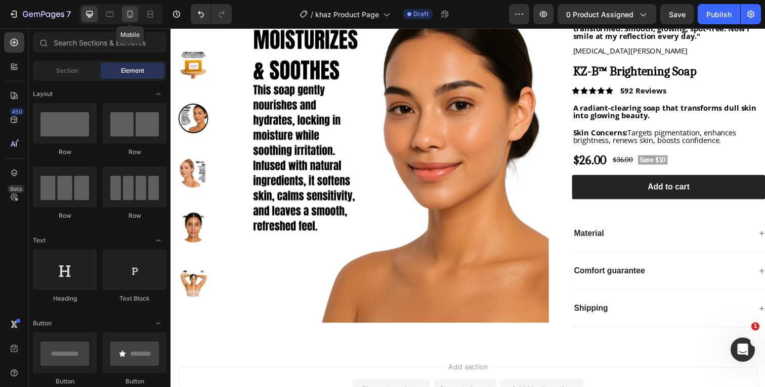
click at [128, 21] on div at bounding box center [130, 14] width 16 height 16
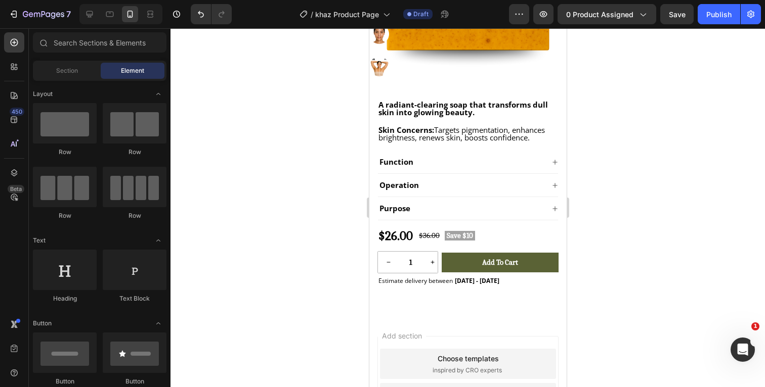
scroll to position [273, 0]
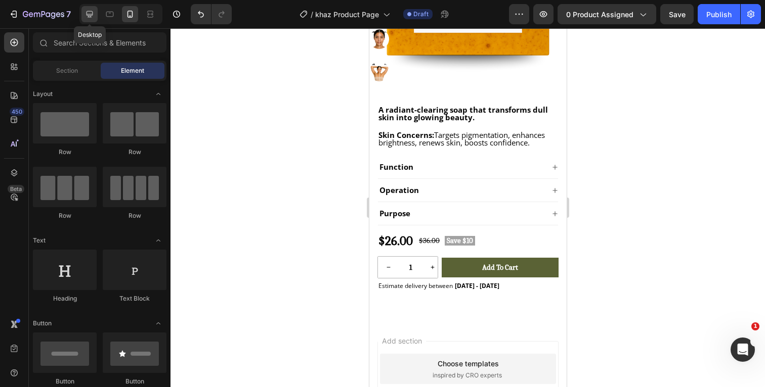
click at [91, 17] on icon at bounding box center [89, 14] width 7 height 7
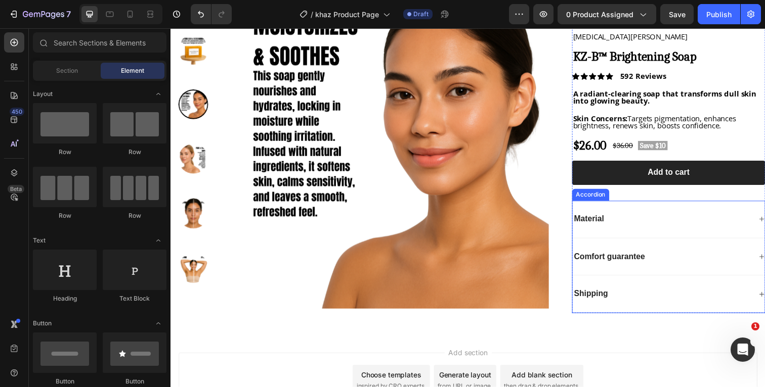
scroll to position [72, 0]
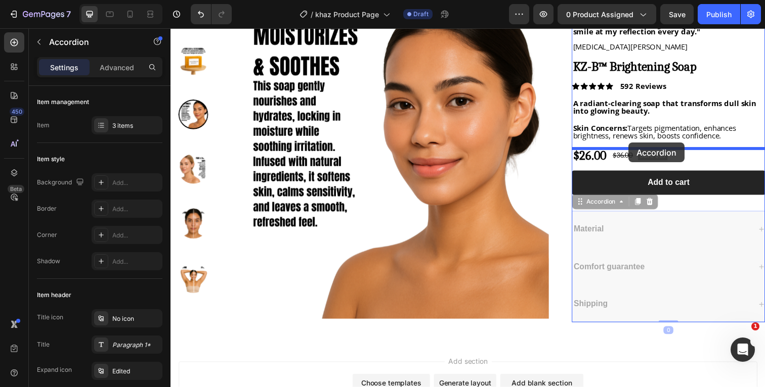
drag, startPoint x: 637, startPoint y: 220, endPoint x: 638, endPoint y: 145, distance: 74.9
click at [638, 145] on div "Header Product Images "I remember staring in the mirror, wishing my dark spots …" at bounding box center [473, 225] width 607 height 538
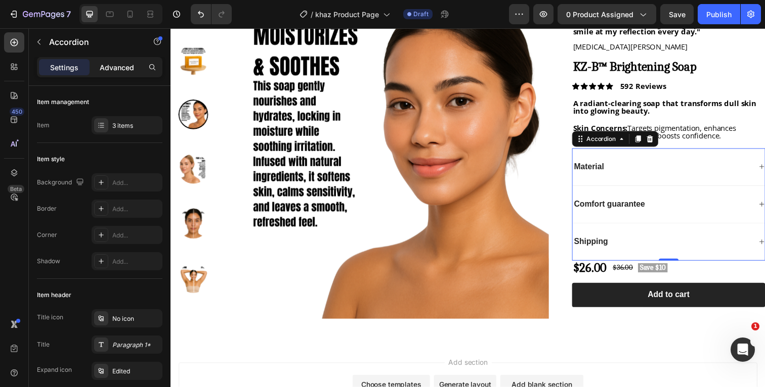
click at [123, 68] on p "Advanced" at bounding box center [117, 67] width 34 height 11
type input "100%"
type input "100"
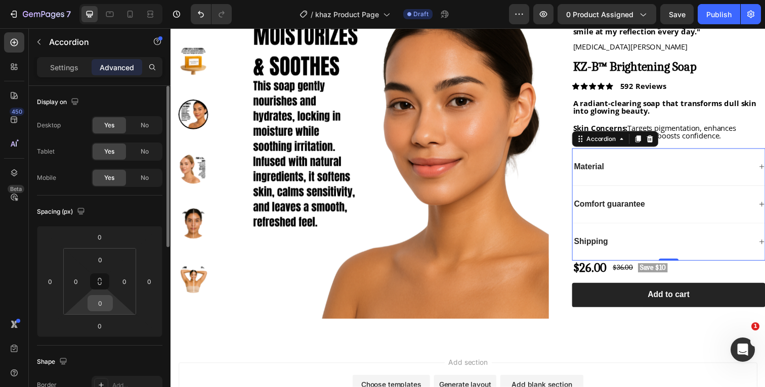
click at [104, 303] on input "0" at bounding box center [100, 303] width 20 height 15
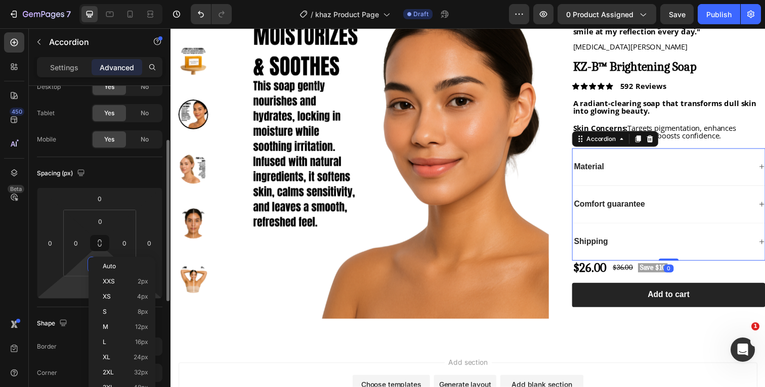
scroll to position [64, 0]
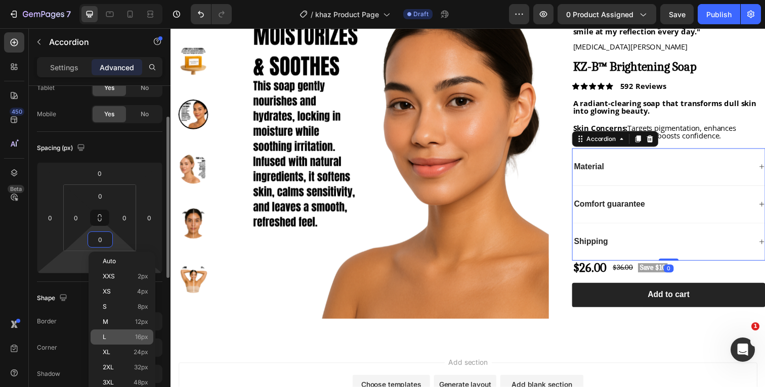
click at [112, 340] on p "L 16px" at bounding box center [126, 337] width 46 height 7
type input "16"
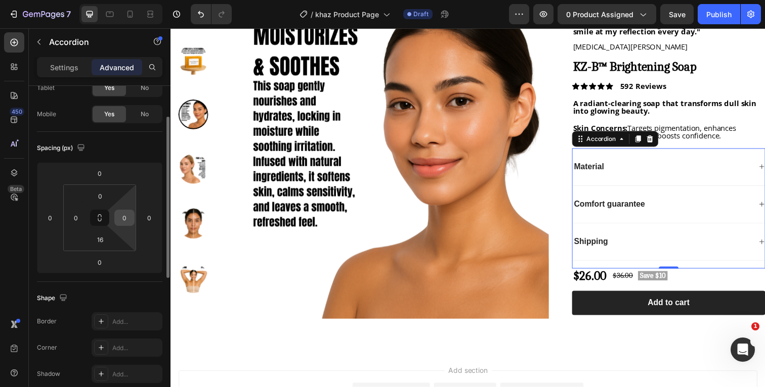
click at [127, 217] on input "0" at bounding box center [124, 217] width 15 height 15
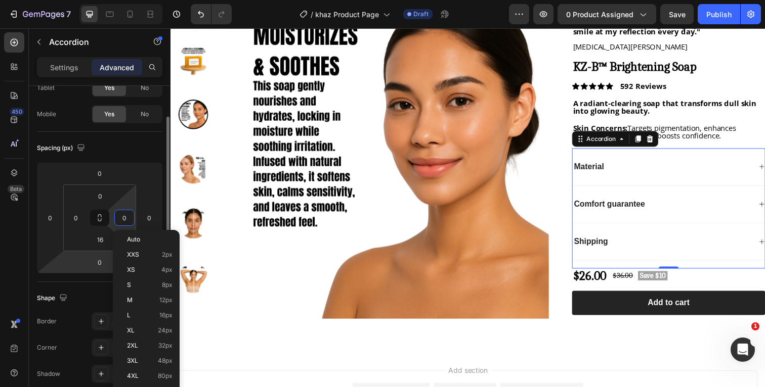
scroll to position [72, 0]
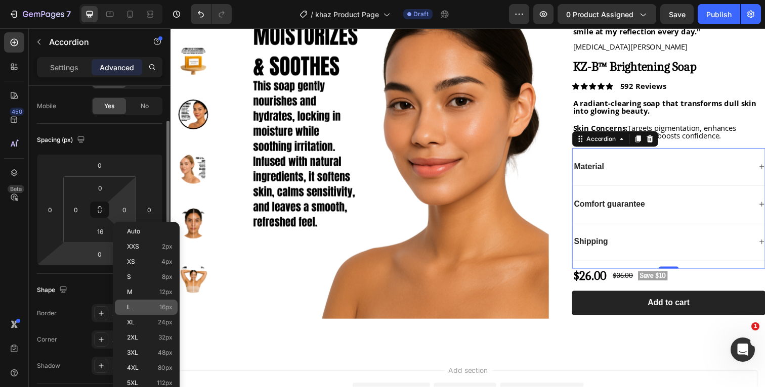
click at [136, 303] on div "L 16px" at bounding box center [146, 307] width 63 height 15
type input "16"
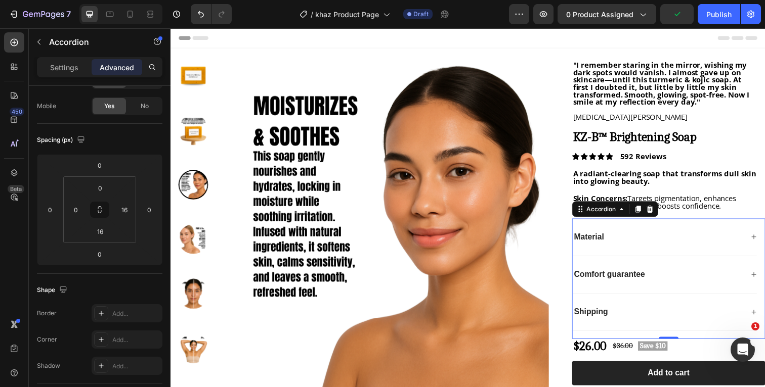
scroll to position [0, 0]
click at [713, 32] on div "Header" at bounding box center [474, 38] width 591 height 20
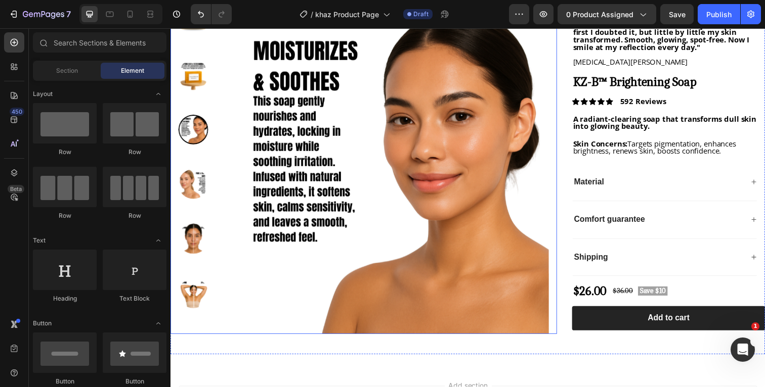
scroll to position [57, 0]
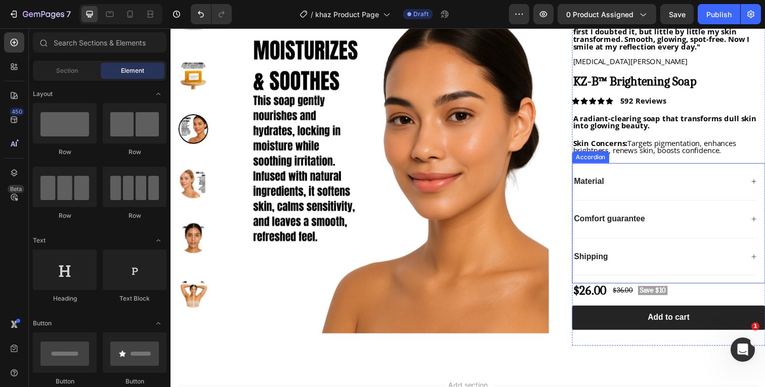
click at [648, 175] on div "Material" at bounding box center [675, 185] width 188 height 38
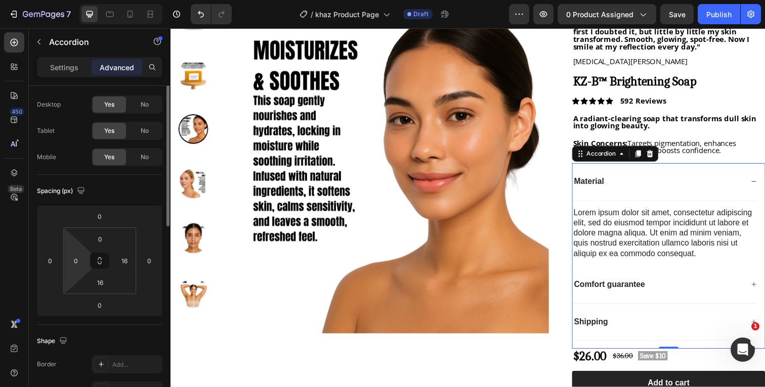
scroll to position [0, 0]
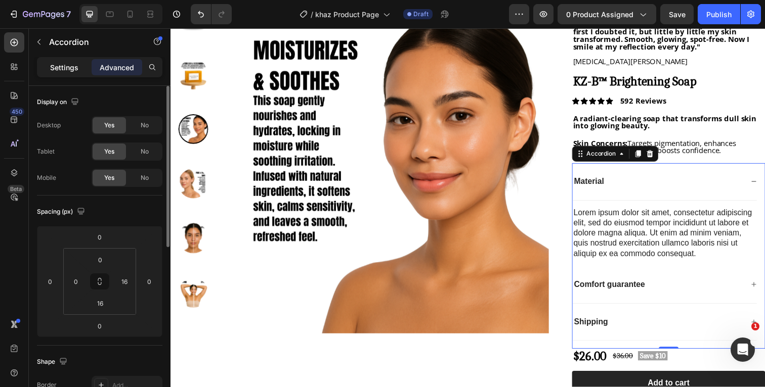
click at [78, 69] on div "Settings" at bounding box center [64, 67] width 51 height 16
type input "0"
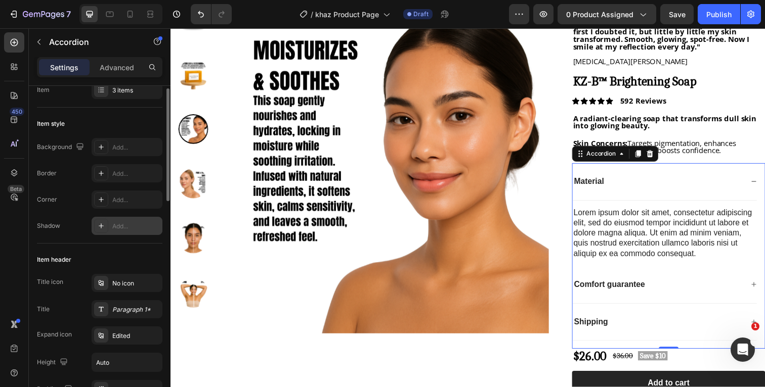
scroll to position [54, 0]
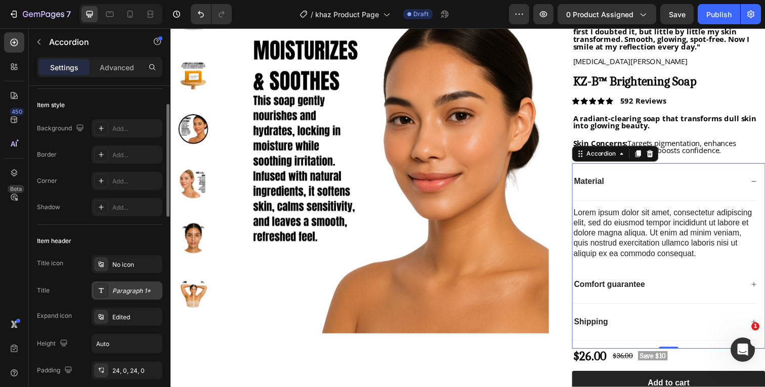
click at [121, 289] on div "Paragraph 1*" at bounding box center [136, 291] width 48 height 9
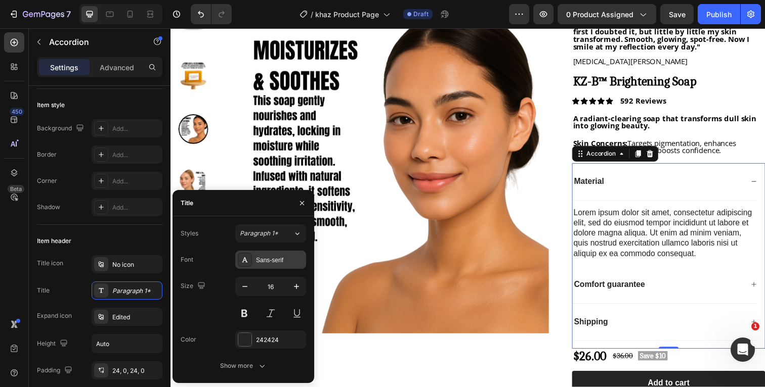
click at [274, 259] on div "Sans-serif" at bounding box center [280, 260] width 48 height 9
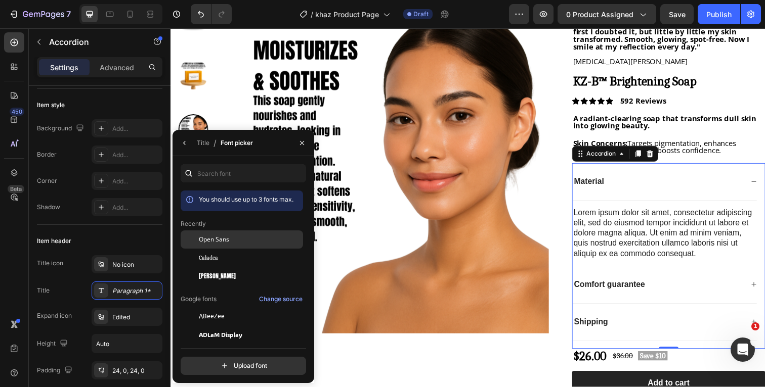
click at [254, 244] on div "Open Sans" at bounding box center [250, 239] width 102 height 9
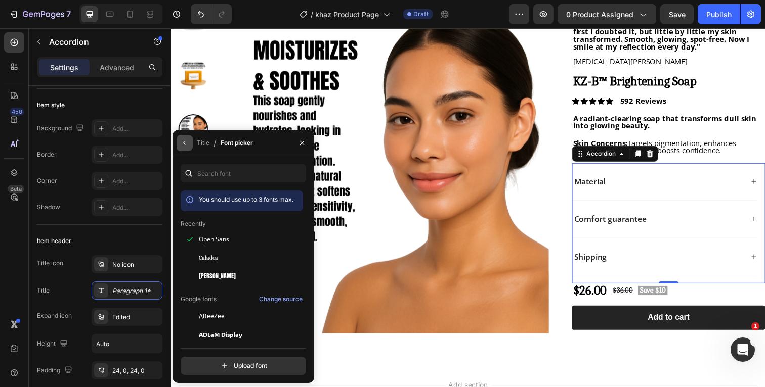
click at [184, 145] on icon "button" at bounding box center [185, 143] width 8 height 8
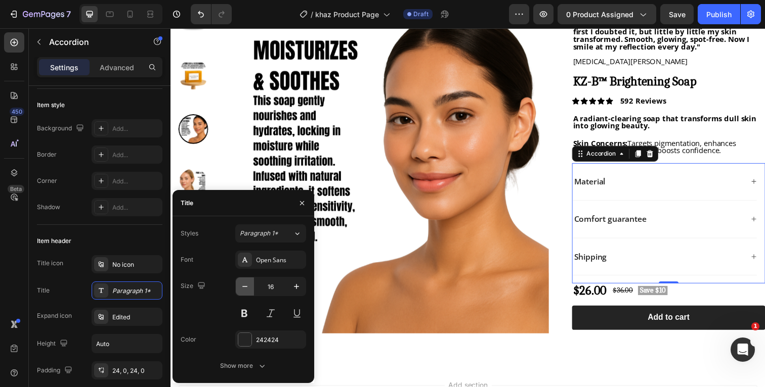
click at [245, 284] on icon "button" at bounding box center [245, 287] width 10 height 10
type input "15"
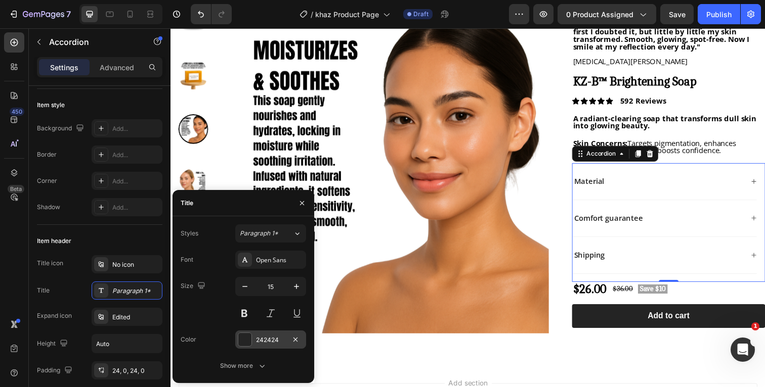
click at [245, 340] on div at bounding box center [244, 339] width 13 height 13
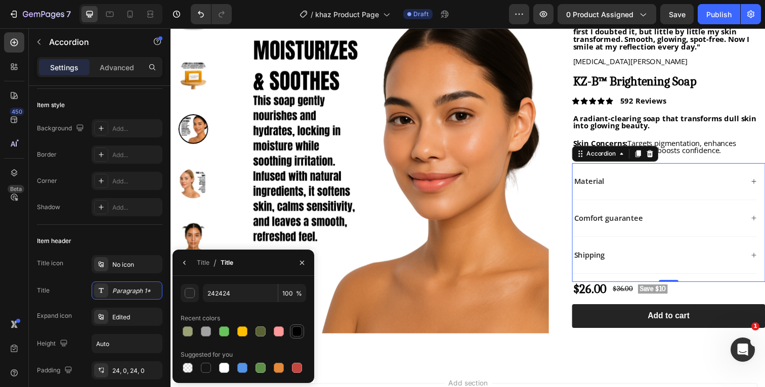
click at [296, 333] on div at bounding box center [297, 332] width 10 height 10
type input "000000"
click at [183, 263] on icon "button" at bounding box center [185, 263] width 8 height 8
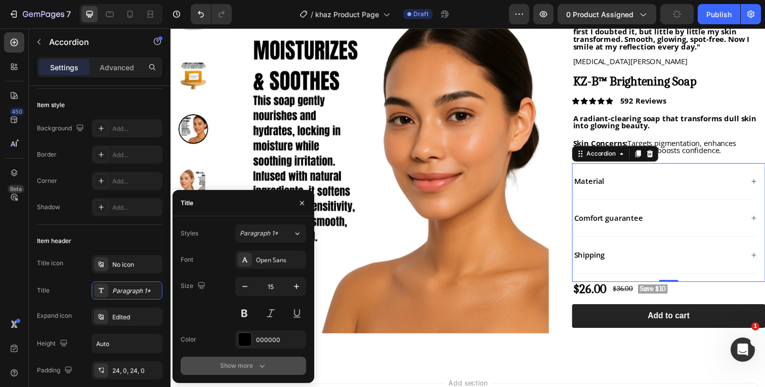
click at [258, 367] on icon "button" at bounding box center [262, 366] width 10 height 10
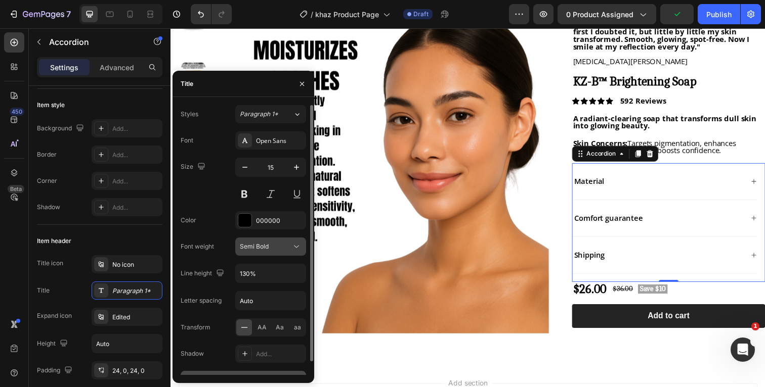
click at [297, 246] on icon at bounding box center [296, 247] width 10 height 10
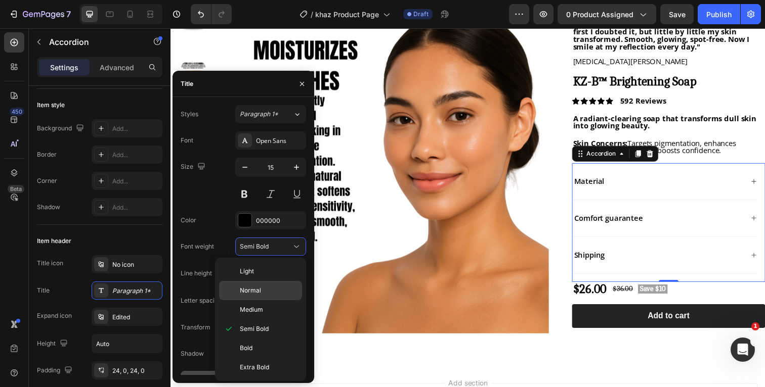
click at [270, 288] on p "Normal" at bounding box center [269, 290] width 58 height 9
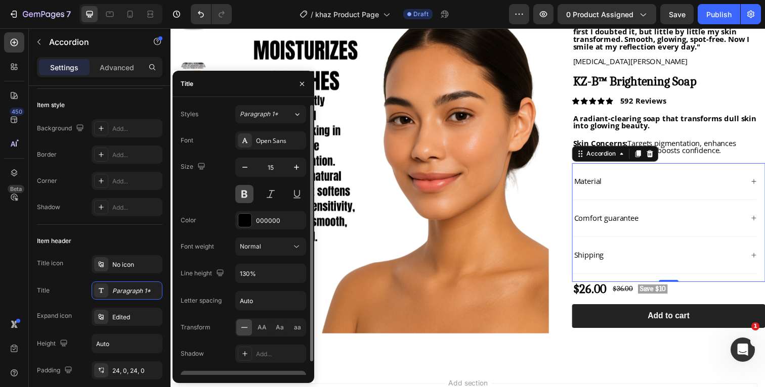
click at [245, 190] on button at bounding box center [244, 194] width 18 height 18
click at [296, 275] on icon "button" at bounding box center [296, 274] width 10 height 10
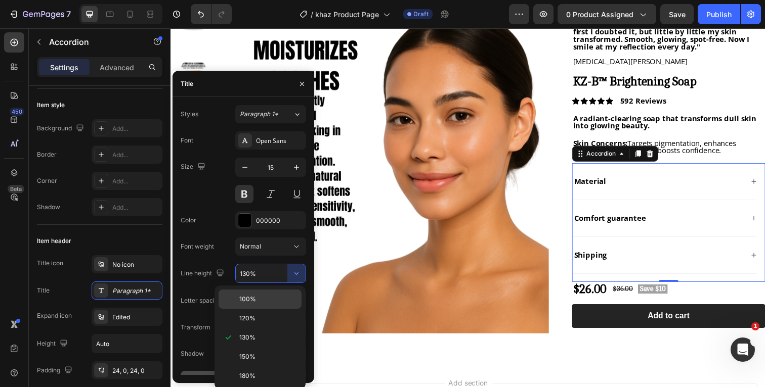
click at [267, 296] on p "100%" at bounding box center [268, 299] width 58 height 9
type input "100%"
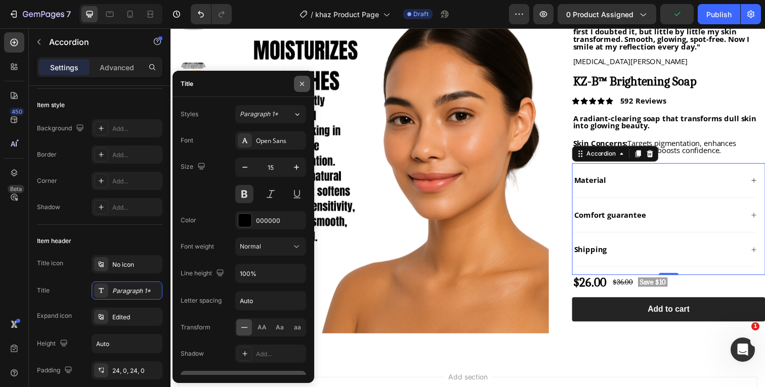
click at [301, 82] on icon "button" at bounding box center [302, 84] width 8 height 8
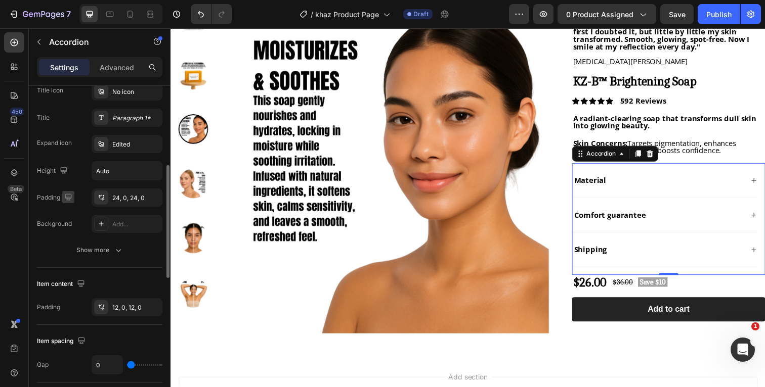
scroll to position [231, 0]
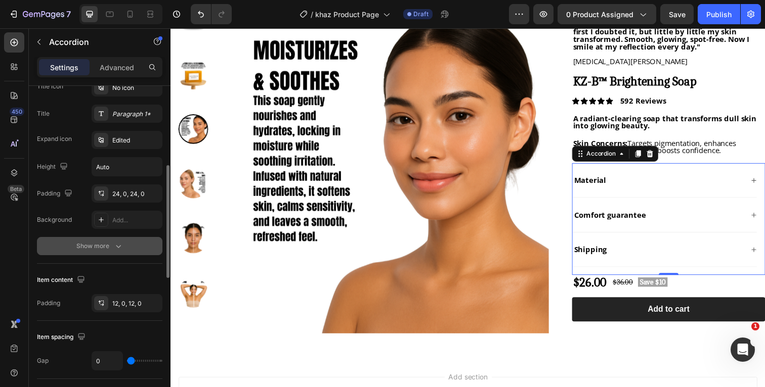
click at [119, 247] on icon "button" at bounding box center [118, 246] width 10 height 10
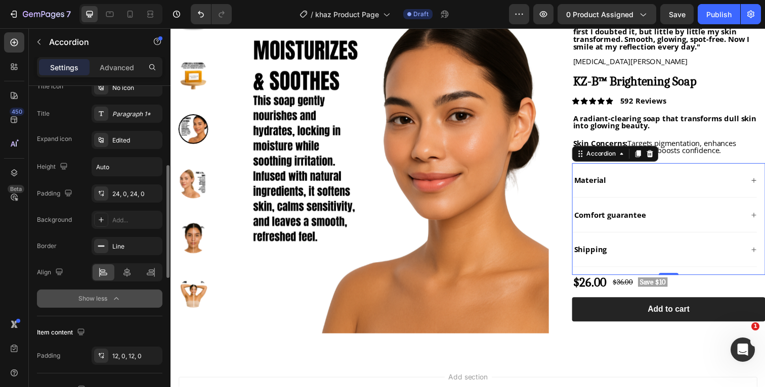
click at [118, 298] on icon "button" at bounding box center [116, 299] width 10 height 10
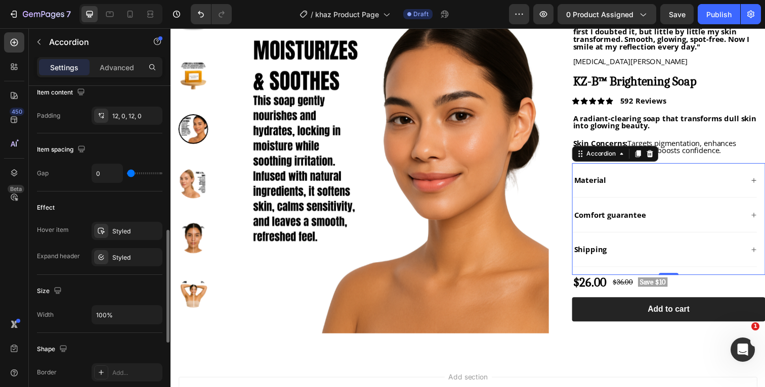
scroll to position [419, 0]
click at [132, 19] on icon at bounding box center [130, 14] width 10 height 10
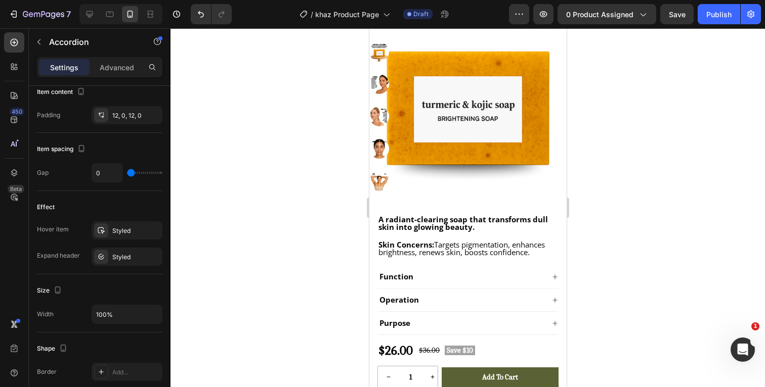
click at [631, 202] on div at bounding box center [467, 207] width 594 height 359
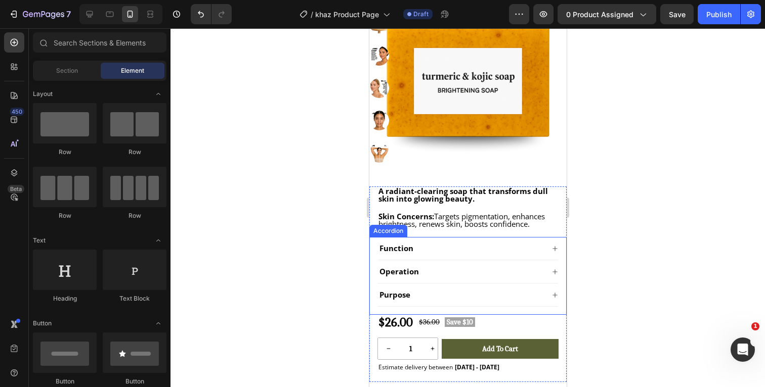
scroll to position [203, 0]
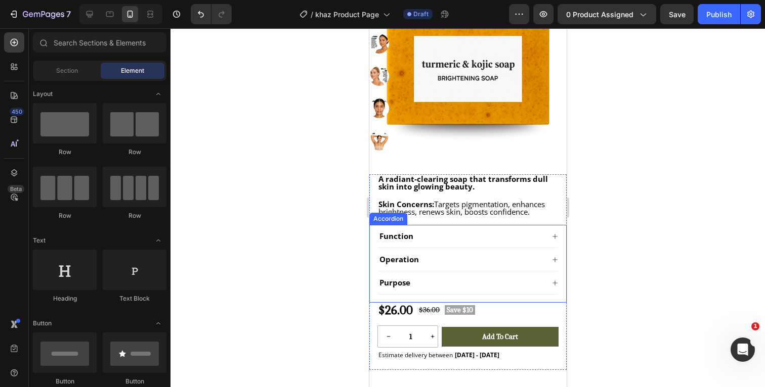
click at [495, 235] on div "Function" at bounding box center [460, 236] width 166 height 11
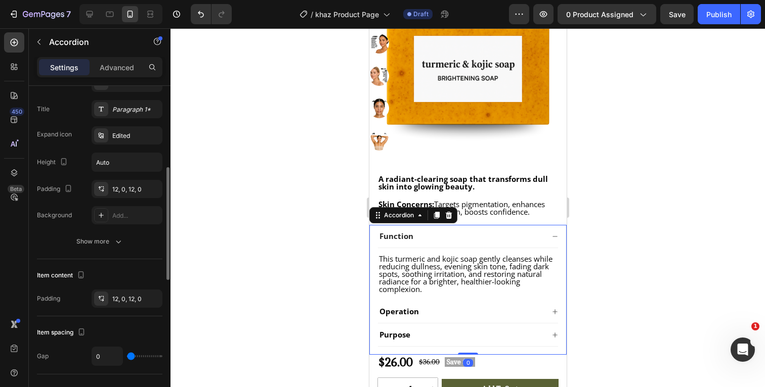
scroll to position [236, 0]
click at [116, 242] on icon "button" at bounding box center [118, 241] width 10 height 10
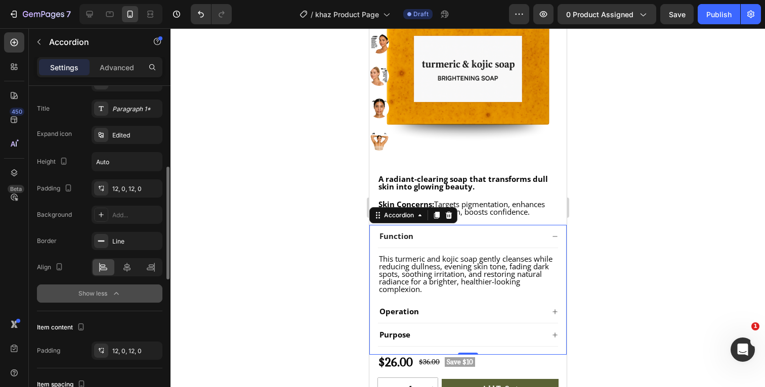
click at [112, 297] on icon "button" at bounding box center [116, 294] width 10 height 10
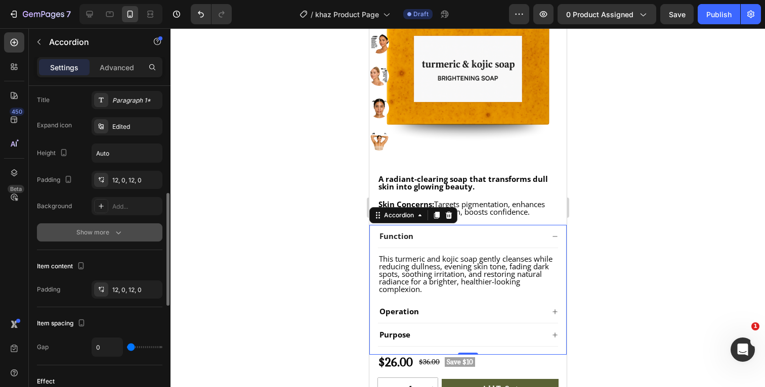
scroll to position [0, 0]
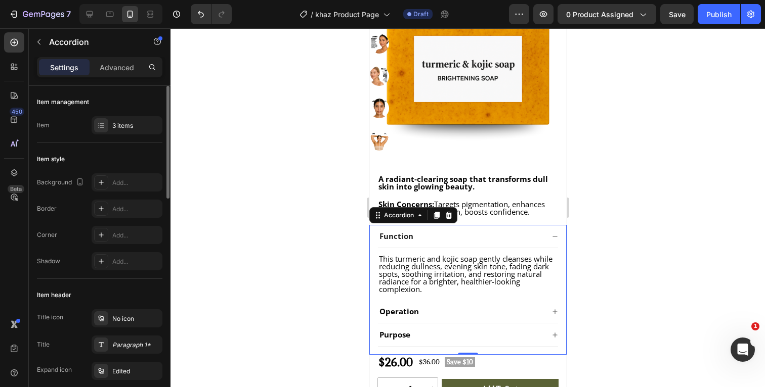
click at [638, 206] on div at bounding box center [467, 207] width 594 height 359
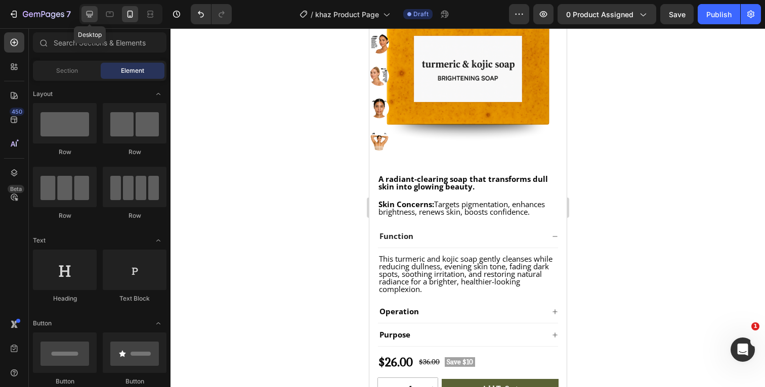
click at [93, 18] on icon at bounding box center [89, 14] width 10 height 10
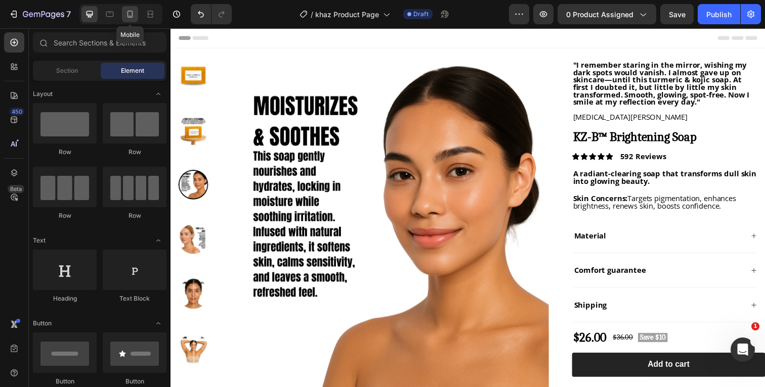
click at [131, 15] on icon at bounding box center [130, 14] width 10 height 10
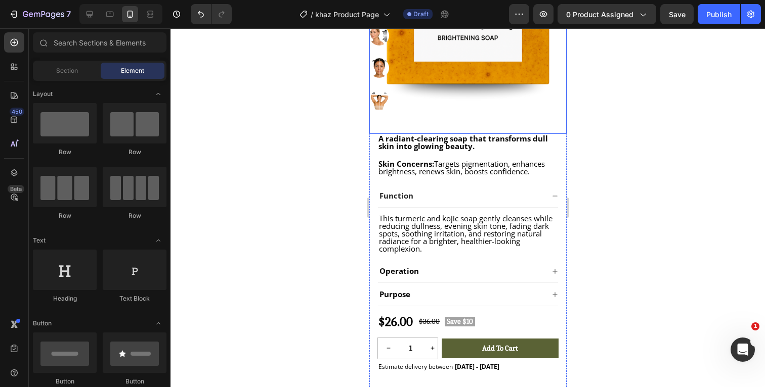
scroll to position [244, 0]
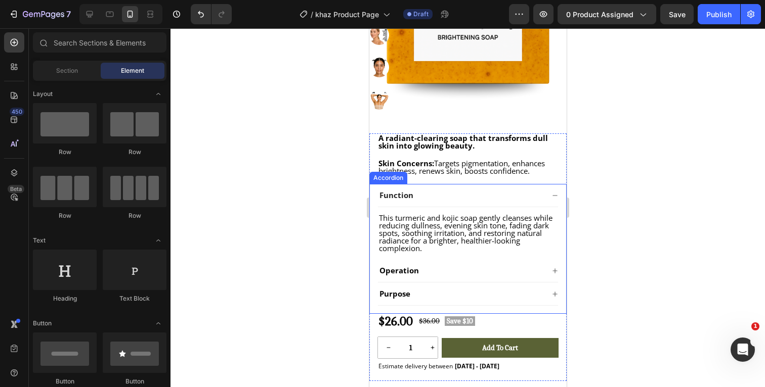
click at [555, 196] on icon at bounding box center [554, 196] width 6 height 6
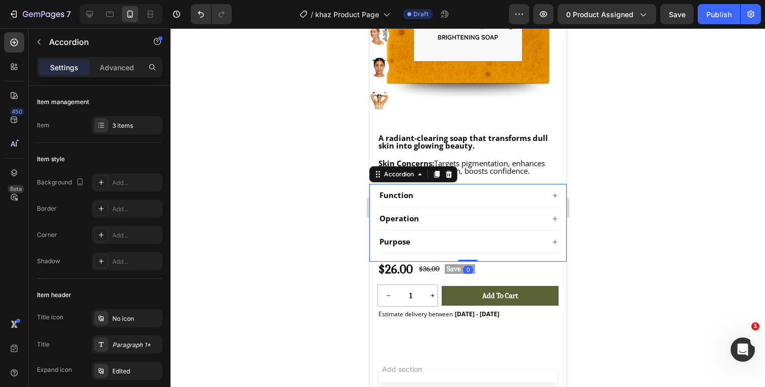
click at [637, 188] on div at bounding box center [467, 207] width 594 height 359
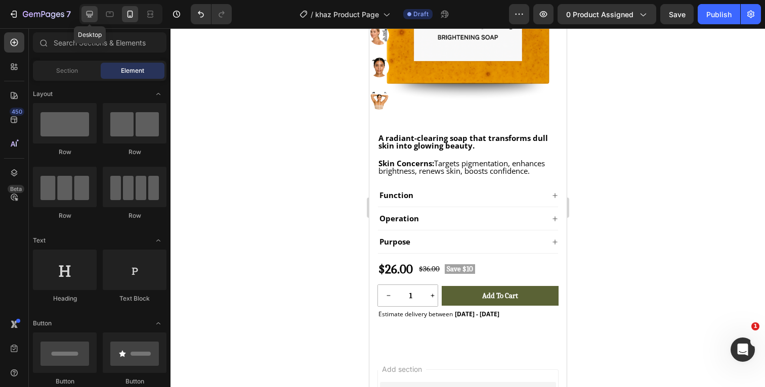
click at [92, 14] on icon at bounding box center [89, 14] width 10 height 10
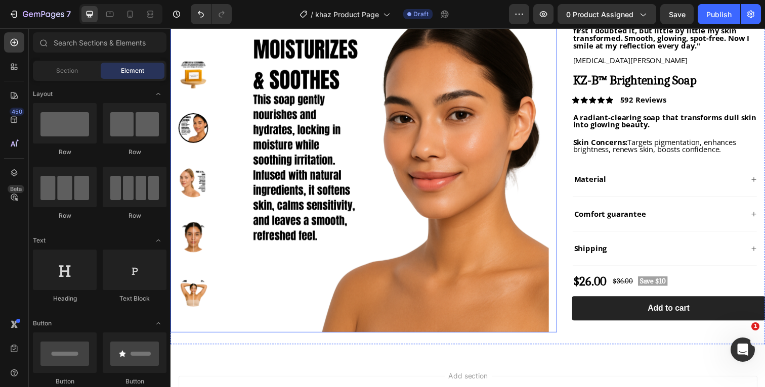
scroll to position [52, 0]
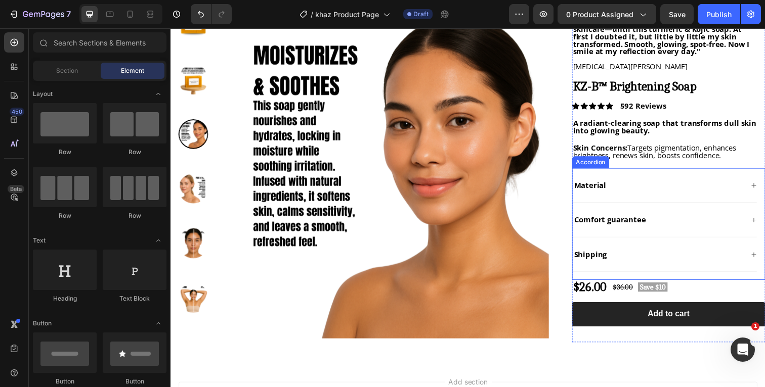
click at [614, 189] on p "Material" at bounding box center [598, 189] width 33 height 8
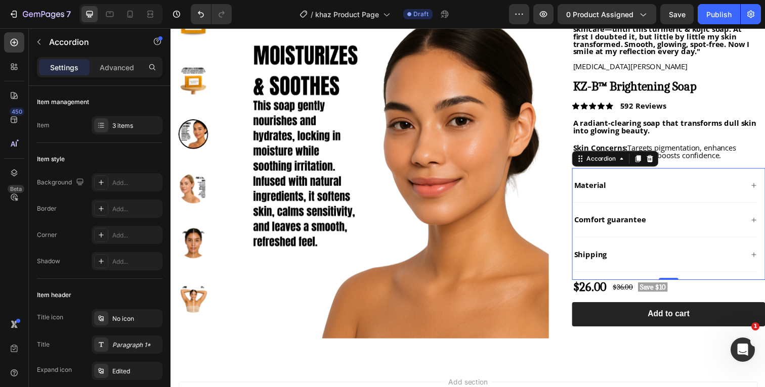
click at [614, 189] on p "Material" at bounding box center [598, 189] width 33 height 8
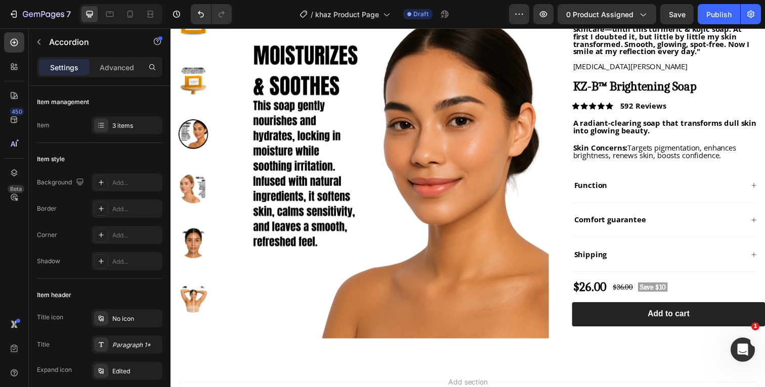
click at [654, 226] on p "Comfort guarantee" at bounding box center [618, 225] width 73 height 8
click at [614, 261] on p "Shipping" at bounding box center [598, 260] width 33 height 8
click at [612, 189] on p "Function" at bounding box center [599, 189] width 34 height 8
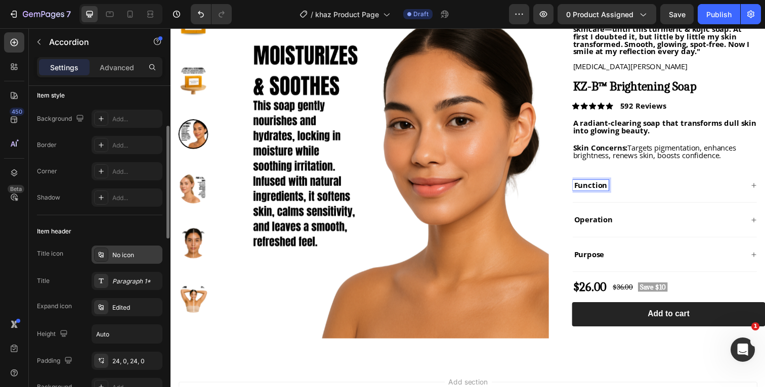
scroll to position [77, 0]
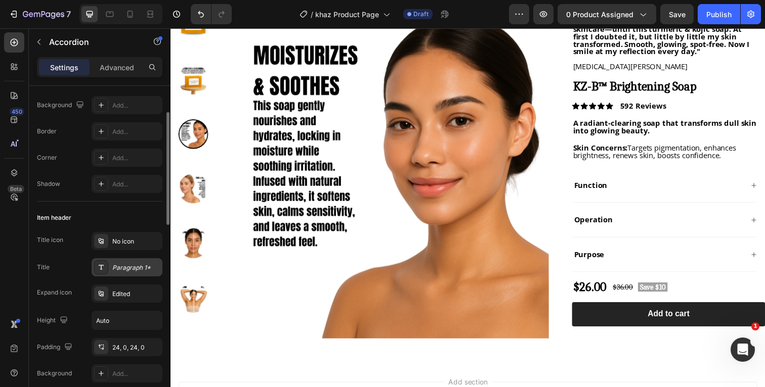
click at [134, 267] on div "Paragraph 1*" at bounding box center [136, 268] width 48 height 9
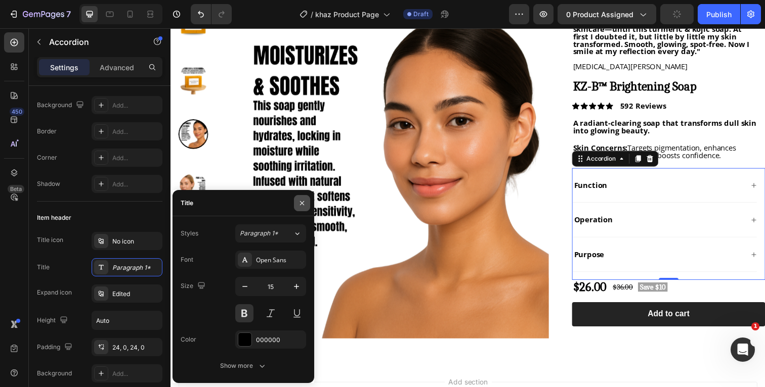
click at [301, 205] on icon "button" at bounding box center [302, 203] width 8 height 8
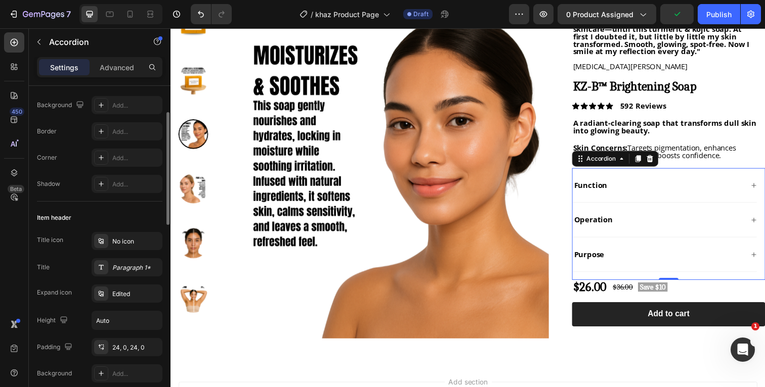
click at [143, 220] on div "Item header" at bounding box center [99, 218] width 125 height 16
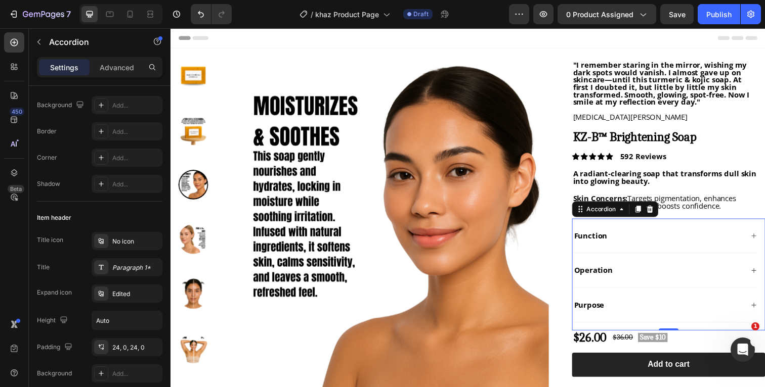
scroll to position [0, 0]
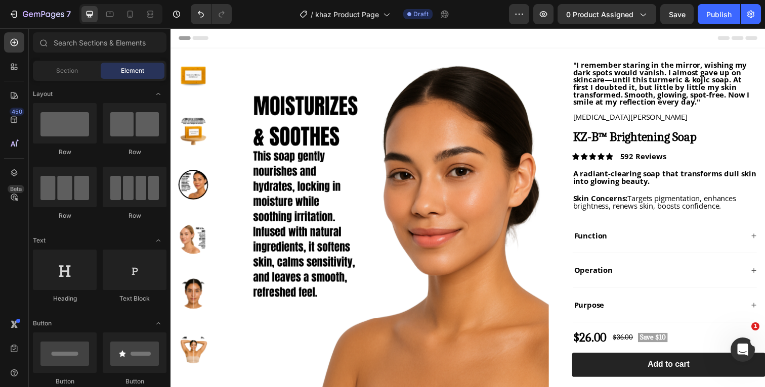
click at [689, 35] on div "Header" at bounding box center [474, 38] width 591 height 20
click at [132, 12] on icon at bounding box center [130, 14] width 6 height 7
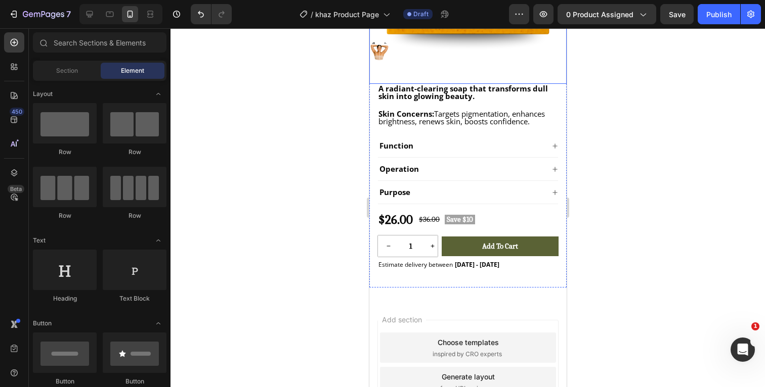
scroll to position [294, 0]
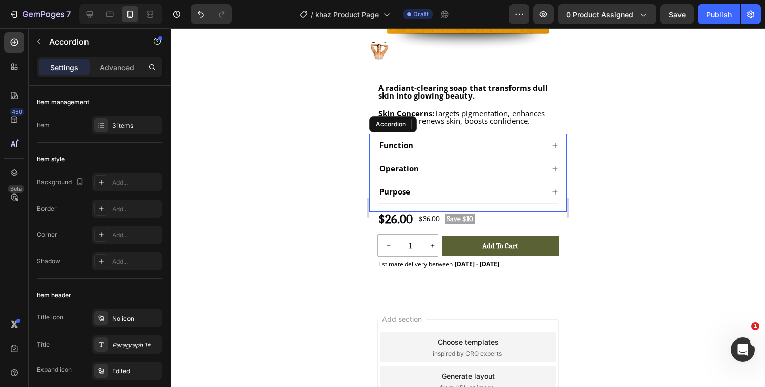
click at [556, 145] on icon at bounding box center [554, 146] width 6 height 6
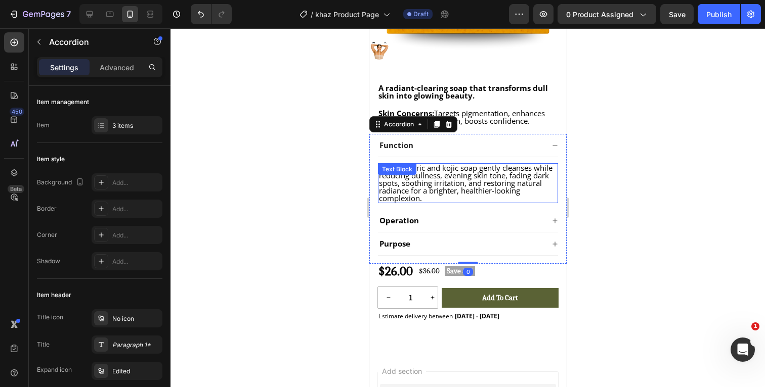
click at [434, 197] on p "This turmeric and kojic soap gently cleanses while reducing dullness, evening s…" at bounding box center [467, 183] width 178 height 38
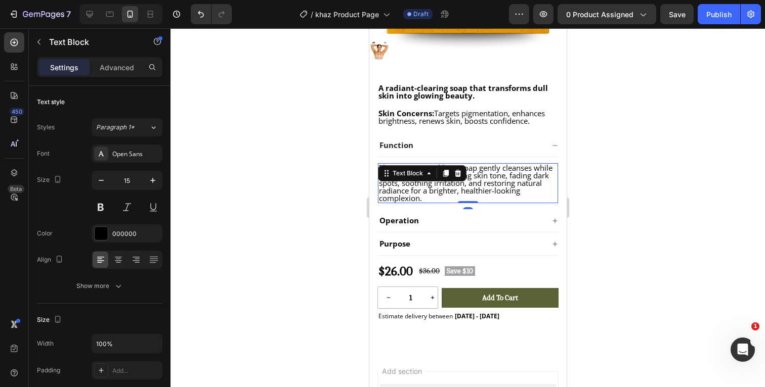
click at [418, 199] on span "This turmeric and kojic soap gently cleanses while reducing dullness, evening s…" at bounding box center [465, 183] width 174 height 40
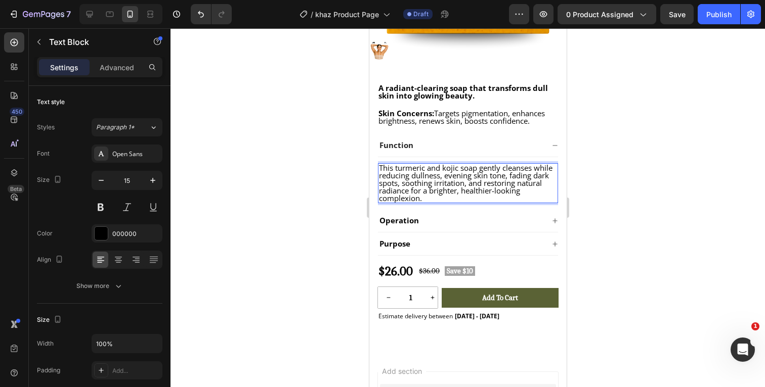
click at [427, 199] on p "This turmeric and kojic soap gently cleanses while reducing dullness, evening s…" at bounding box center [467, 183] width 178 height 38
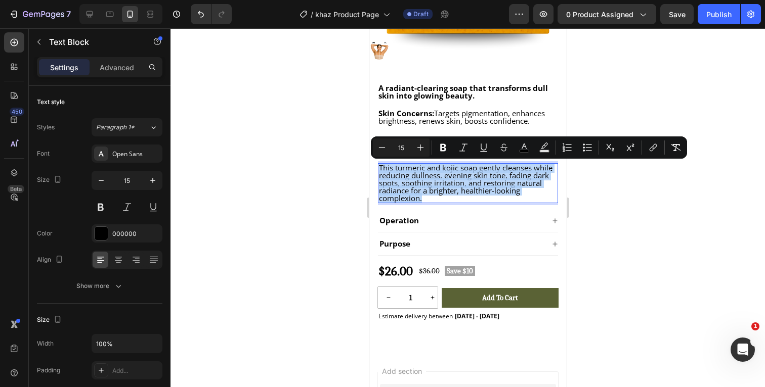
drag, startPoint x: 431, startPoint y: 198, endPoint x: 409, endPoint y: 183, distance: 26.8
click at [379, 167] on p "This turmeric and kojic soap gently cleanses while reducing dullness, evening s…" at bounding box center [467, 183] width 178 height 38
copy span "This turmeric and kojic soap gently cleanses while reducing dullness, evening s…"
click at [92, 15] on icon at bounding box center [89, 14] width 7 height 7
type input "16"
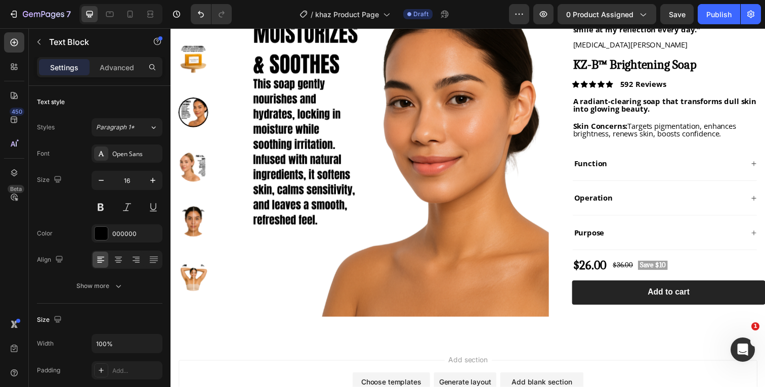
scroll to position [72, 0]
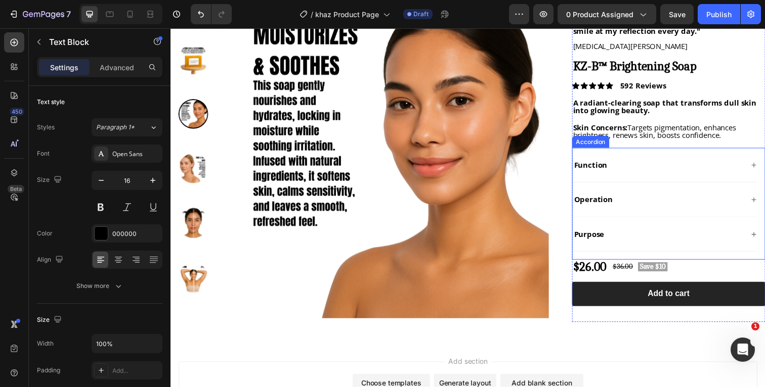
click at [764, 169] on icon at bounding box center [766, 168] width 6 height 6
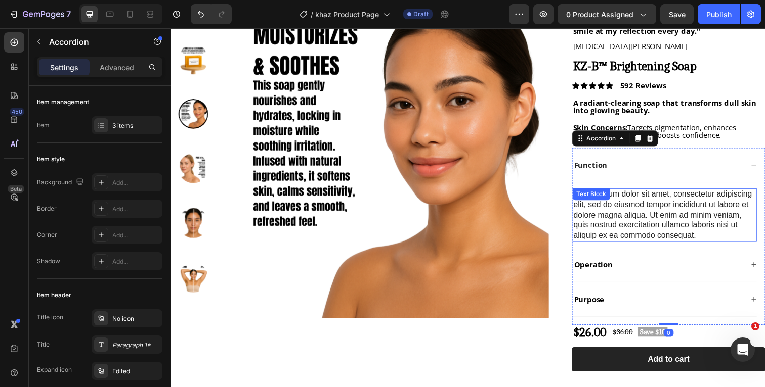
click at [712, 236] on div "Lorem ipsum dolor sit amet, consectetur adipiscing elit, sed do eiusmod tempor …" at bounding box center [675, 219] width 188 height 55
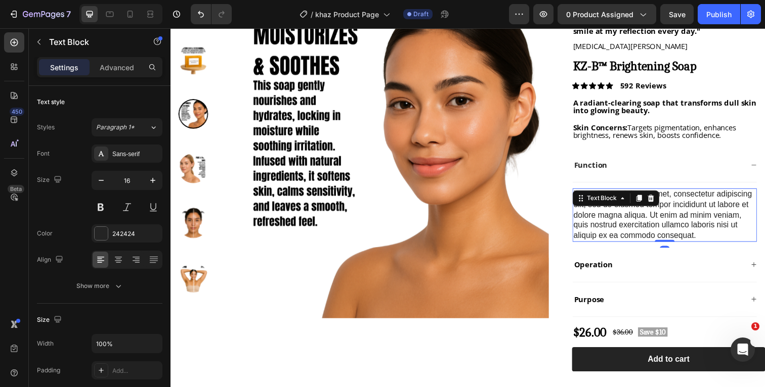
click at [714, 239] on div "Lorem ipsum dolor sit amet, consectetur adipiscing elit, sed do eiusmod tempor …" at bounding box center [675, 219] width 188 height 55
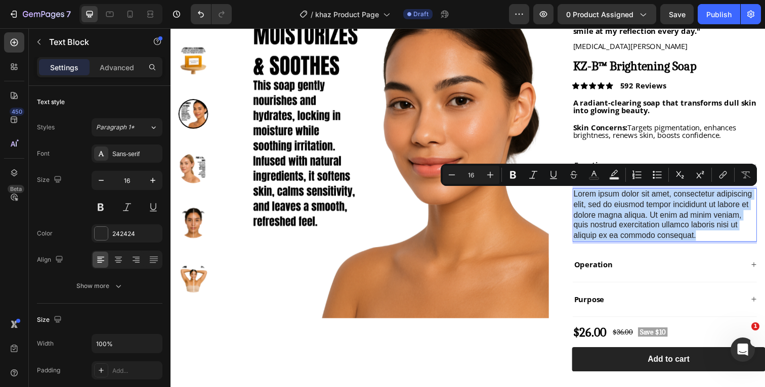
drag, startPoint x: 716, startPoint y: 239, endPoint x: 583, endPoint y: 198, distance: 139.2
click at [583, 198] on p "Lorem ipsum dolor sit amet, consectetur adipiscing elit, sed do eiusmod tempor …" at bounding box center [675, 219] width 186 height 53
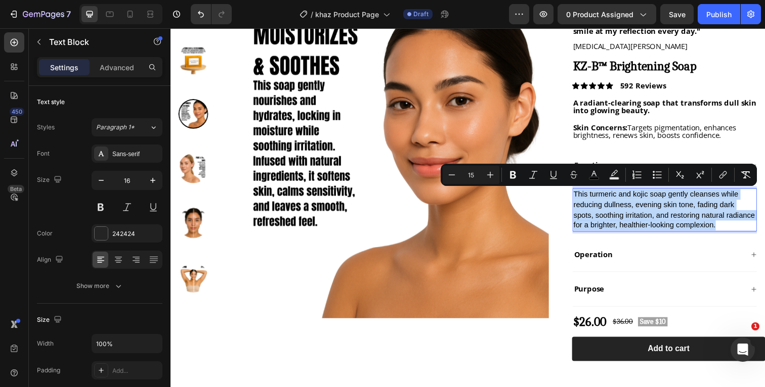
drag, startPoint x: 740, startPoint y: 227, endPoint x: 582, endPoint y: 199, distance: 160.3
click at [582, 199] on p "This turmeric and kojic soap gently cleanses while reducing dullness, evening s…" at bounding box center [675, 214] width 186 height 42
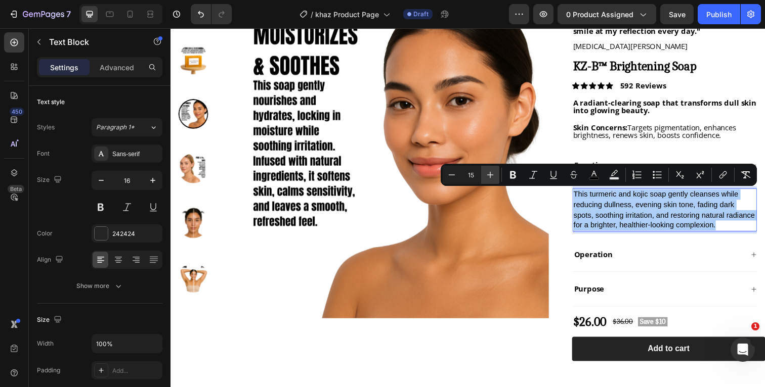
click at [496, 175] on button "Plus" at bounding box center [490, 175] width 18 height 18
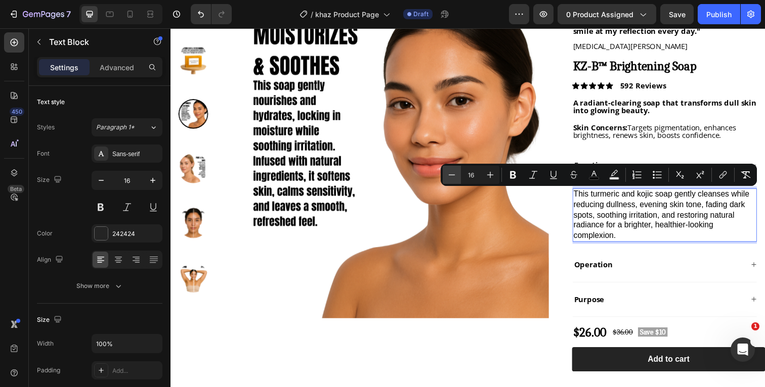
click at [454, 175] on icon "Editor contextual toolbar" at bounding box center [452, 175] width 7 height 1
type input "15"
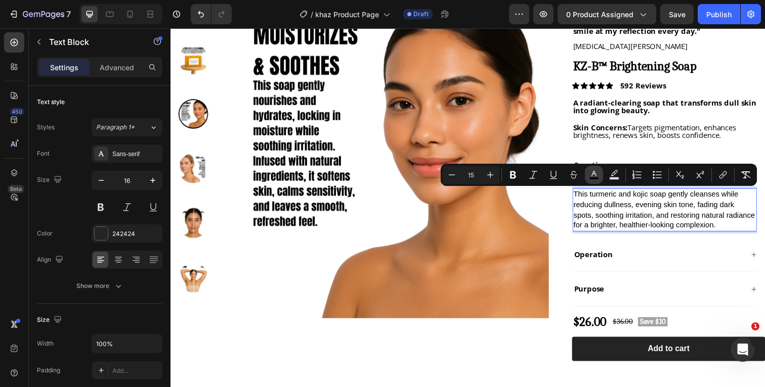
click at [593, 178] on rect "Editor contextual toolbar" at bounding box center [594, 179] width 10 height 3
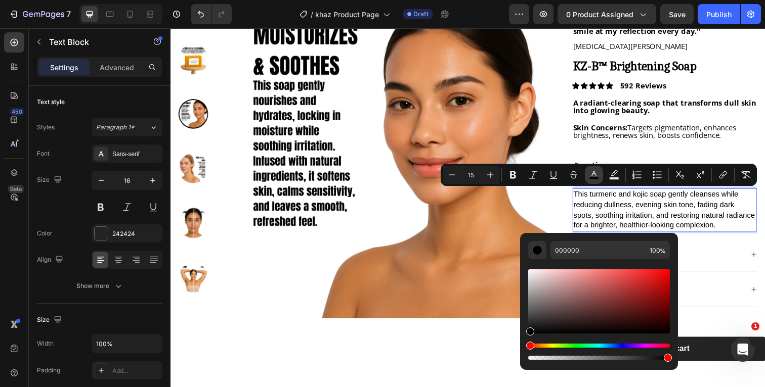
click at [593, 178] on rect "Editor contextual toolbar" at bounding box center [594, 179] width 10 height 3
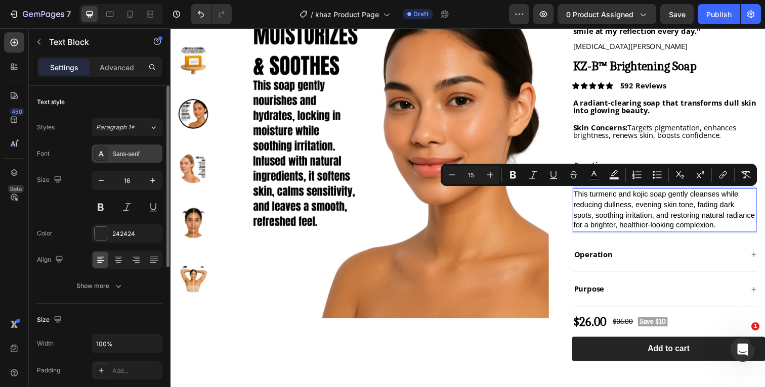
click at [126, 155] on div "Sans-serif" at bounding box center [136, 154] width 48 height 9
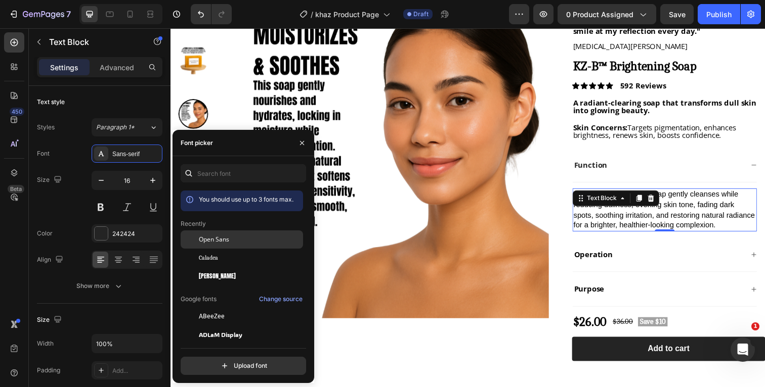
click at [225, 242] on span "Open Sans" at bounding box center [214, 239] width 30 height 9
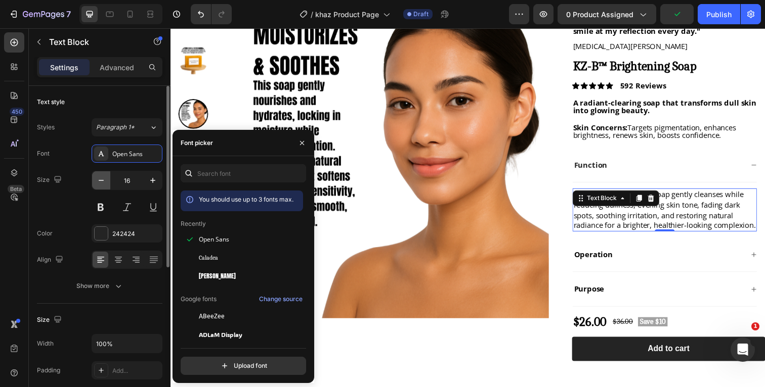
click at [104, 181] on icon "button" at bounding box center [101, 181] width 10 height 10
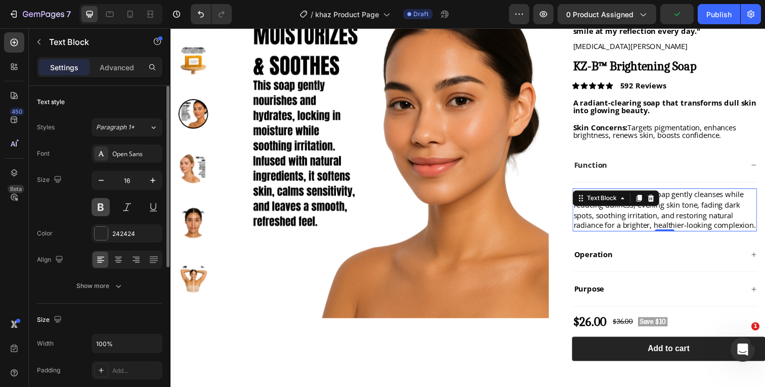
type input "15"
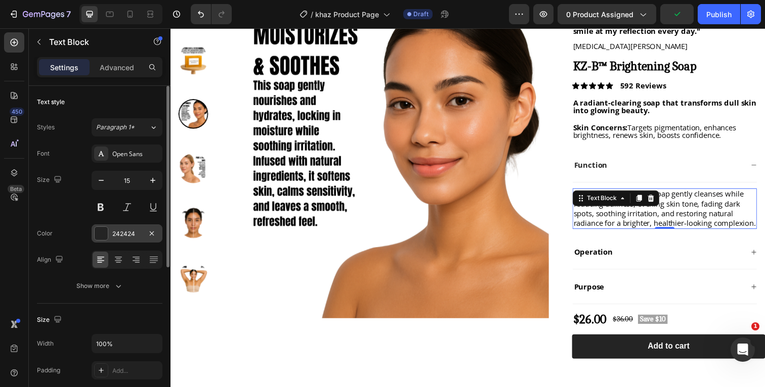
click at [102, 238] on div at bounding box center [101, 233] width 13 height 13
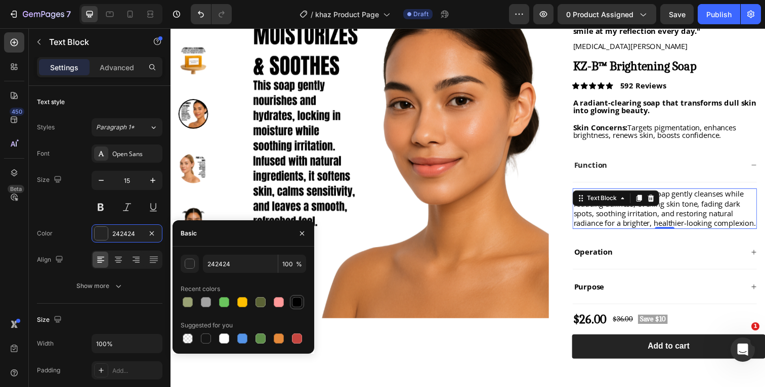
click at [295, 300] on div at bounding box center [297, 302] width 10 height 10
type input "000000"
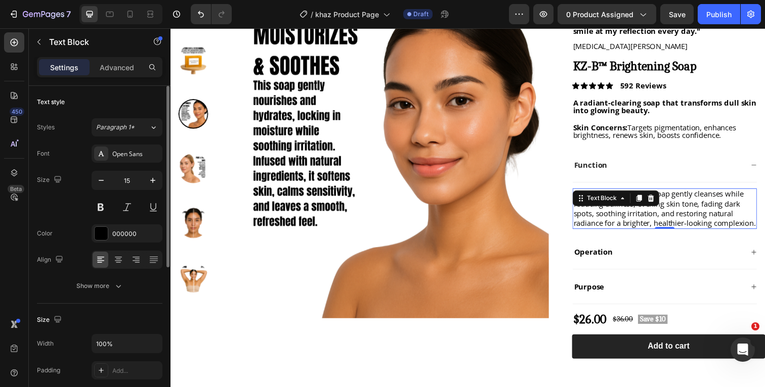
click at [82, 224] on div "Font Open Sans Size 15 Color 000000 Align Show more" at bounding box center [99, 220] width 125 height 151
click at [118, 283] on icon "button" at bounding box center [118, 286] width 10 height 10
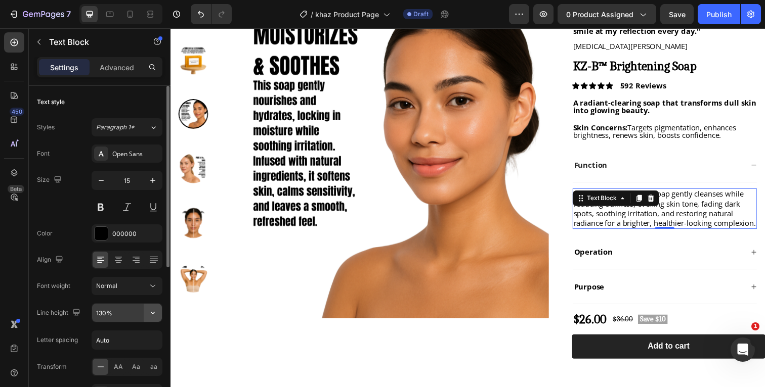
click at [155, 312] on icon "button" at bounding box center [153, 313] width 10 height 10
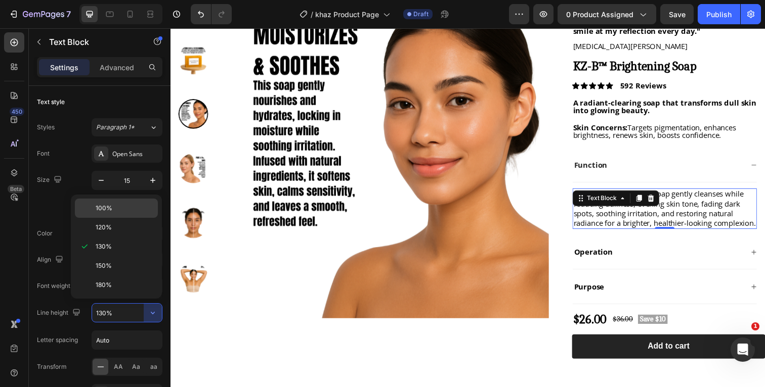
click at [124, 218] on div "100%" at bounding box center [116, 227] width 83 height 19
type input "100%"
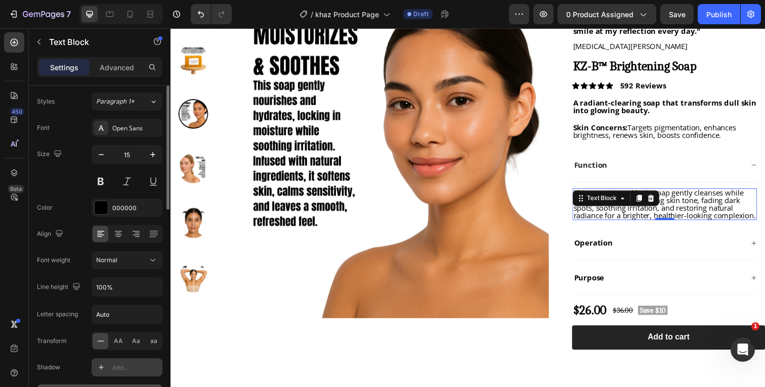
scroll to position [0, 0]
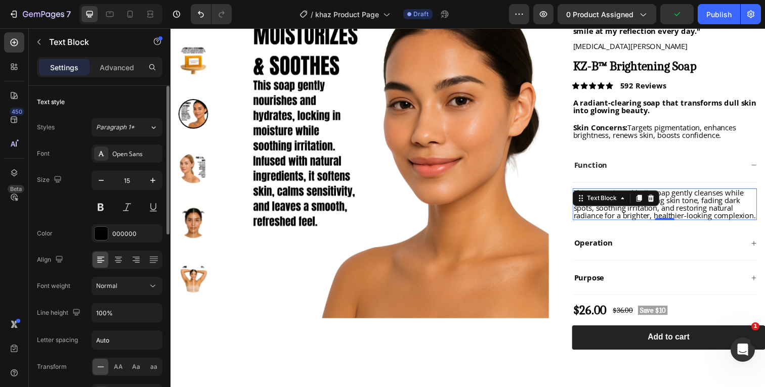
click at [67, 210] on div "Size 15" at bounding box center [99, 194] width 125 height 46
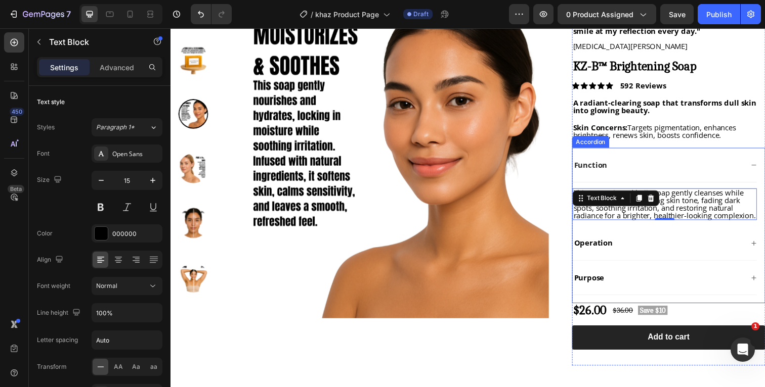
click at [764, 250] on icon at bounding box center [765, 248] width 5 height 5
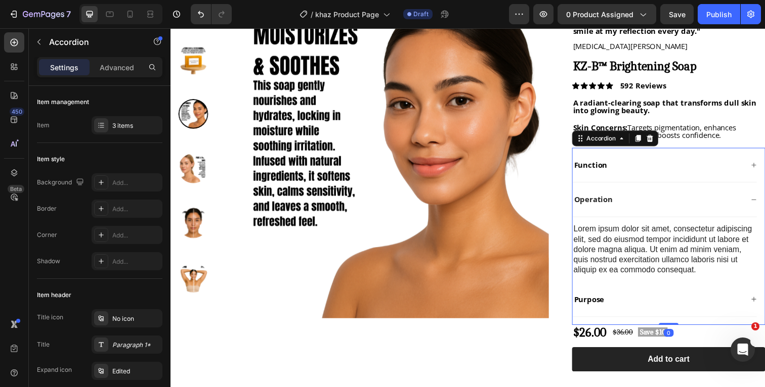
click at [764, 170] on icon at bounding box center [766, 168] width 6 height 6
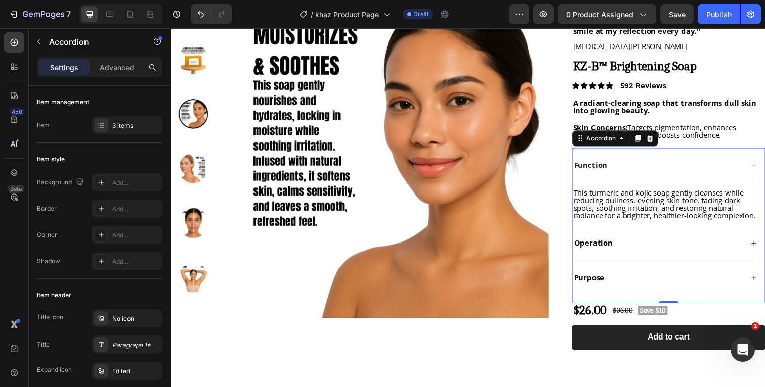
click at [764, 170] on icon at bounding box center [766, 168] width 6 height 6
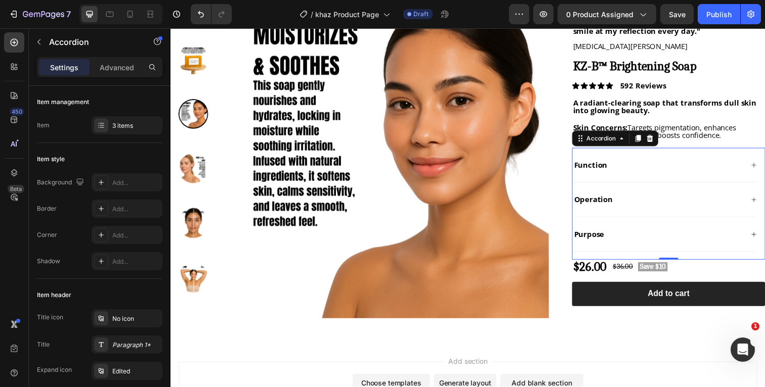
click at [764, 170] on icon at bounding box center [766, 168] width 6 height 6
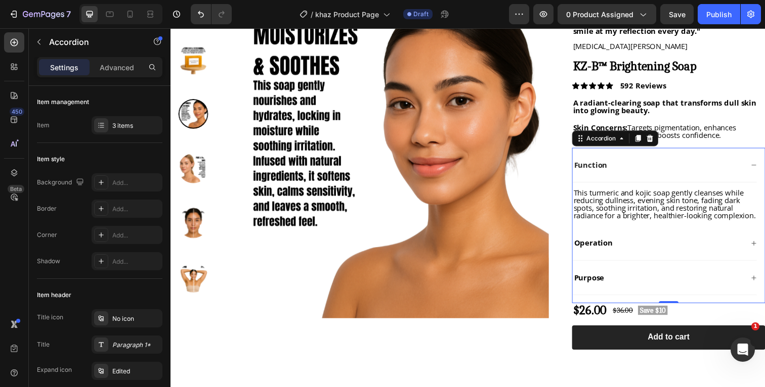
click at [764, 170] on icon at bounding box center [766, 168] width 6 height 6
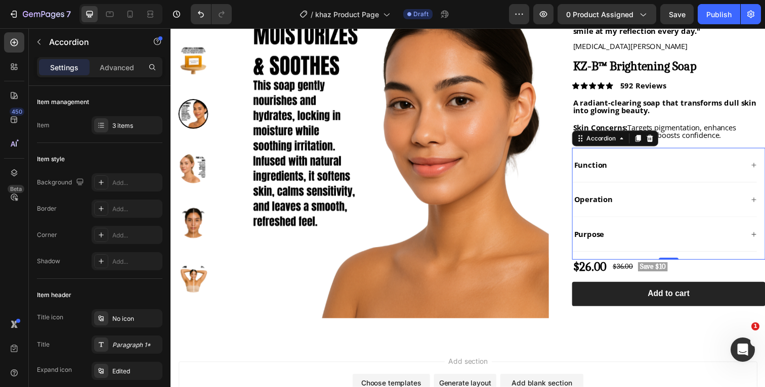
click at [764, 204] on icon at bounding box center [766, 204] width 6 height 6
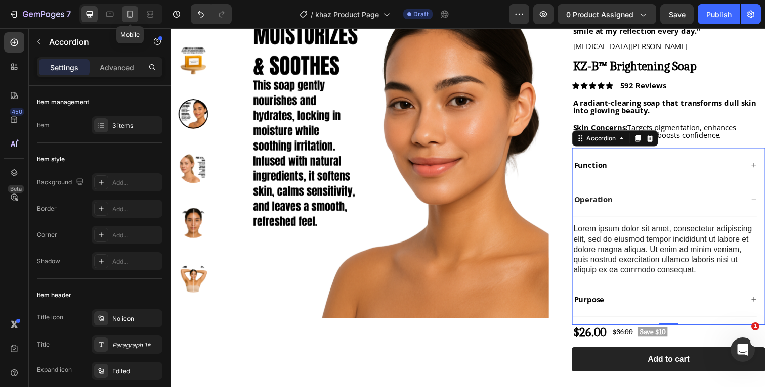
click at [131, 16] on icon at bounding box center [130, 14] width 6 height 7
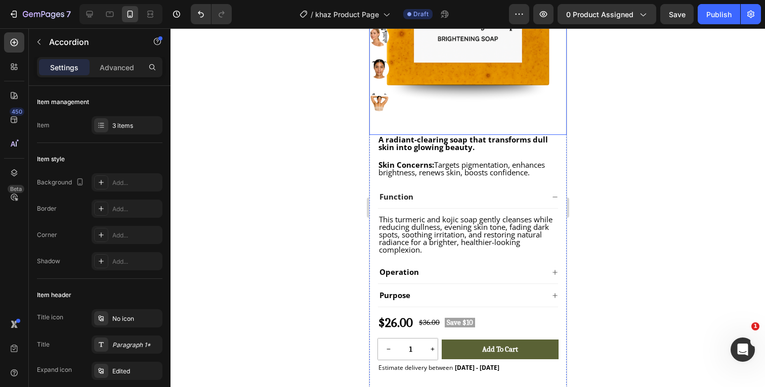
scroll to position [244, 0]
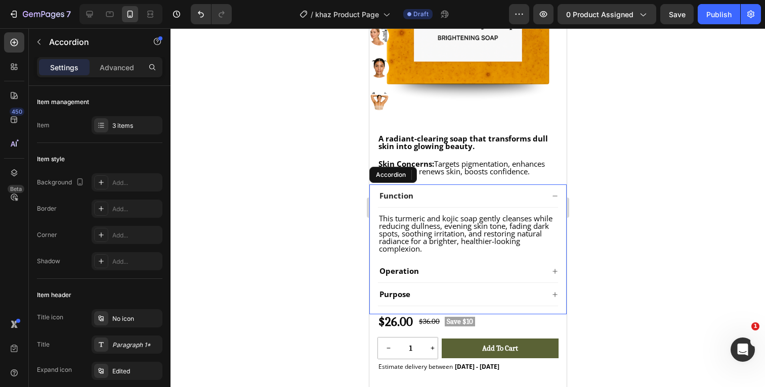
click at [553, 198] on icon at bounding box center [554, 196] width 6 height 6
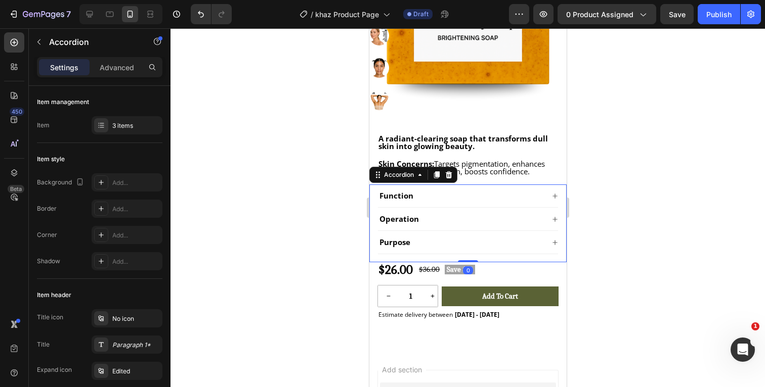
click at [554, 221] on icon at bounding box center [554, 219] width 5 height 5
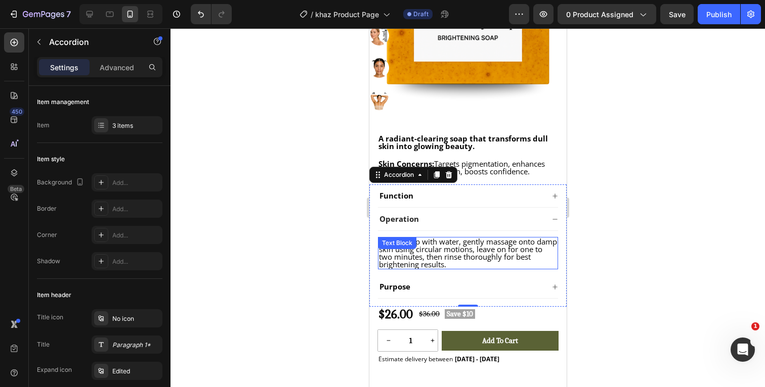
click at [469, 262] on span "Lather soap with water, gently massage onto damp skin using circular motions, l…" at bounding box center [467, 253] width 178 height 33
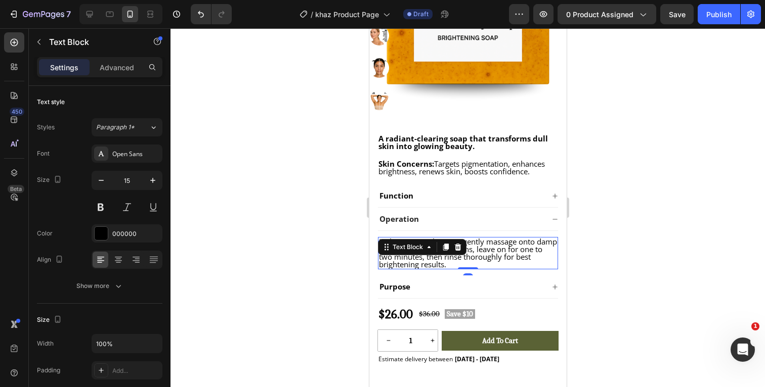
click at [456, 263] on p "Lather soap with water, gently massage onto damp skin using circular motions, l…" at bounding box center [467, 253] width 178 height 30
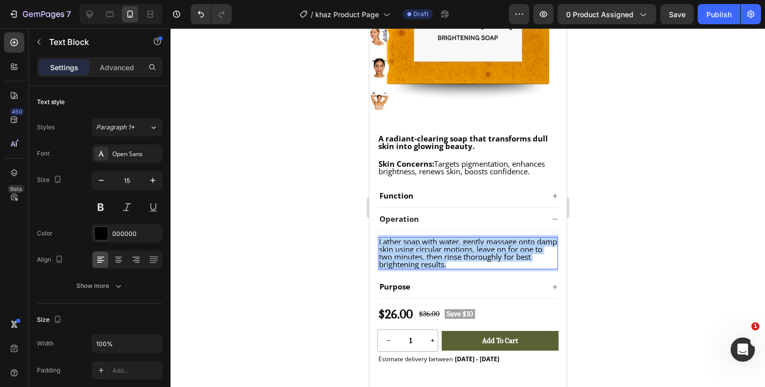
drag, startPoint x: 452, startPoint y: 264, endPoint x: 379, endPoint y: 242, distance: 76.2
click at [379, 242] on p "Lather soap with water, gently massage onto damp skin using circular motions, l…" at bounding box center [467, 253] width 178 height 30
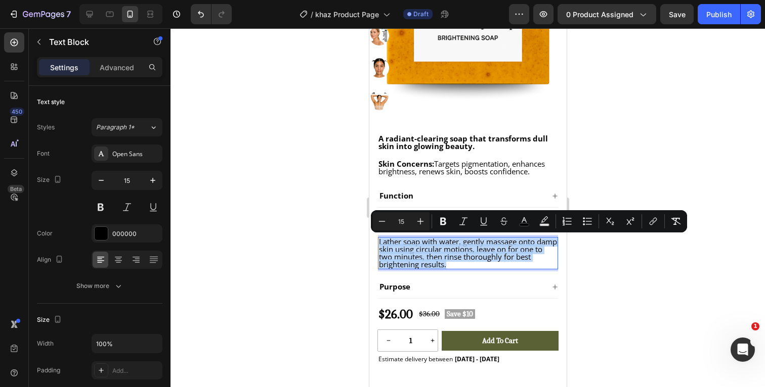
copy span "Lather soap with water, gently massage onto damp skin using circular motions, l…"
drag, startPoint x: 93, startPoint y: 18, endPoint x: 181, endPoint y: 73, distance: 103.9
click at [93, 18] on icon at bounding box center [89, 14] width 10 height 10
type input "16"
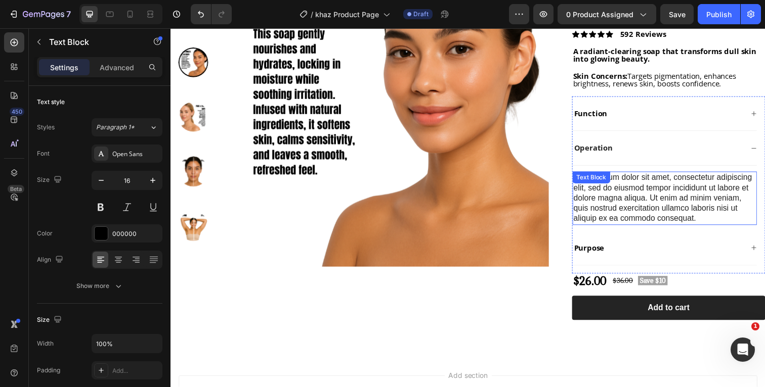
scroll to position [122, 0]
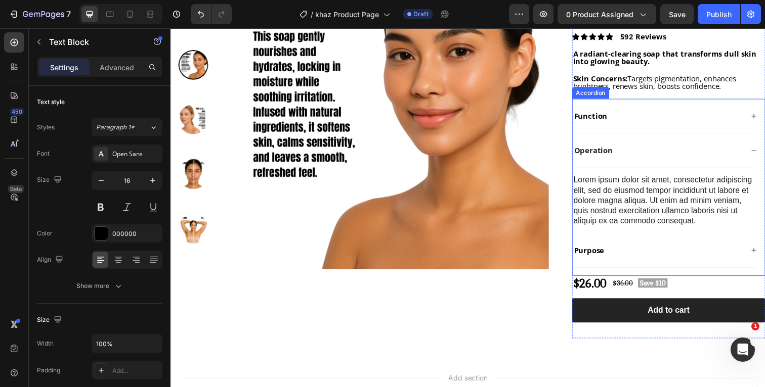
click at [764, 157] on div "Operation" at bounding box center [675, 153] width 188 height 35
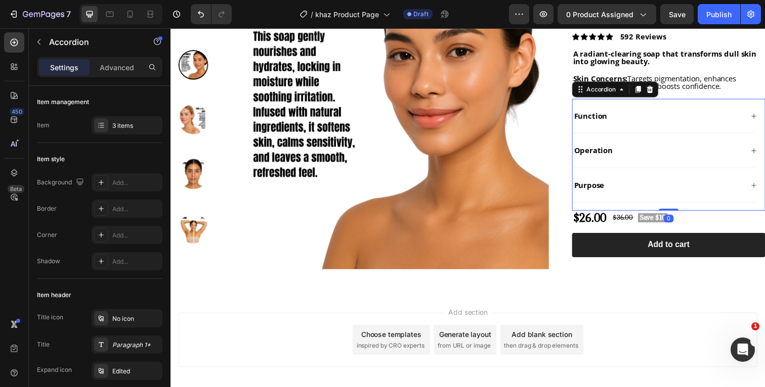
click at [764, 155] on icon at bounding box center [765, 153] width 5 height 5
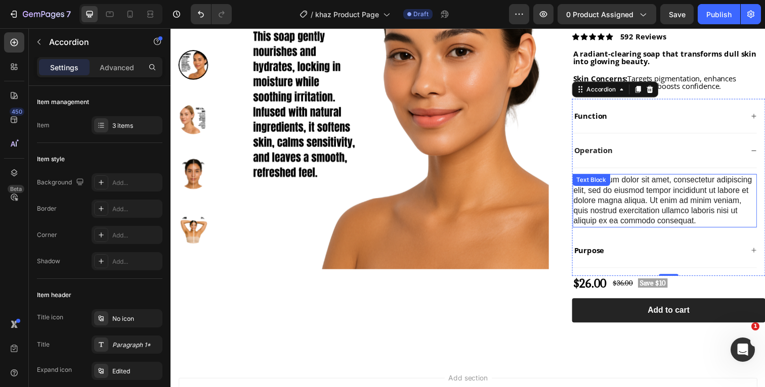
click at [708, 219] on div "Lorem ipsum dolor sit amet, consectetur adipiscing elit, sed do eiusmod tempor …" at bounding box center [675, 205] width 188 height 55
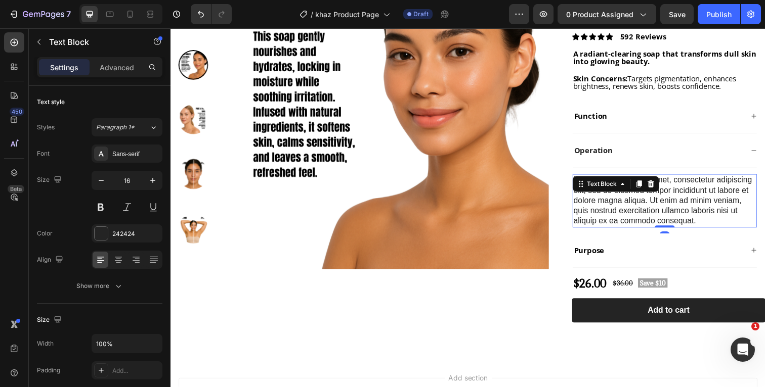
click at [708, 221] on div "Lorem ipsum dolor sit amet, consectetur adipiscing elit, sed do eiusmod tempor …" at bounding box center [675, 205] width 188 height 55
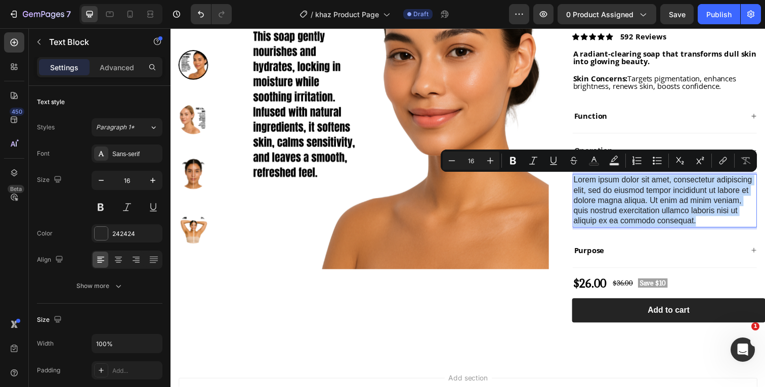
drag, startPoint x: 714, startPoint y: 223, endPoint x: 582, endPoint y: 185, distance: 137.5
click at [582, 185] on p "Lorem ipsum dolor sit amet, consectetur adipiscing elit, sed do eiusmod tempor …" at bounding box center [675, 205] width 186 height 53
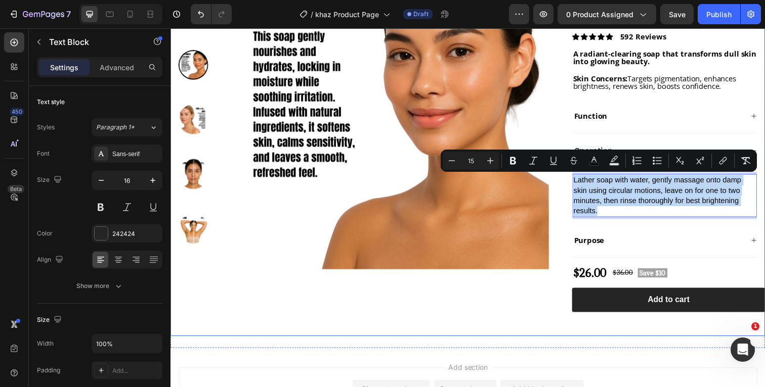
drag, startPoint x: 612, startPoint y: 214, endPoint x: 579, endPoint y: 183, distance: 45.8
click at [579, 182] on div "Product Images "I remember staring in the mirror, wishing my dark spots would v…" at bounding box center [473, 141] width 607 height 404
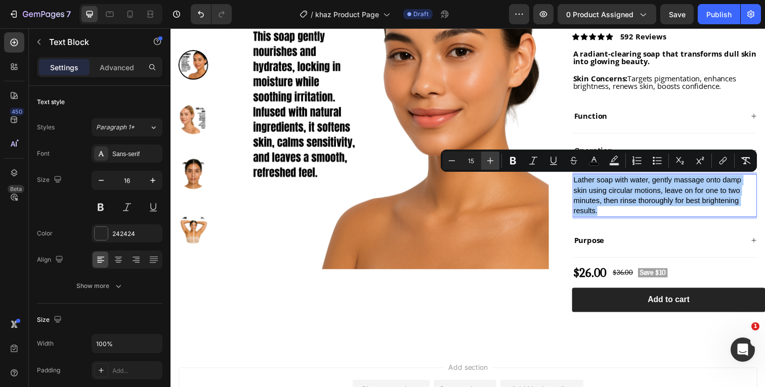
click at [494, 157] on icon "Editor contextual toolbar" at bounding box center [490, 161] width 10 height 10
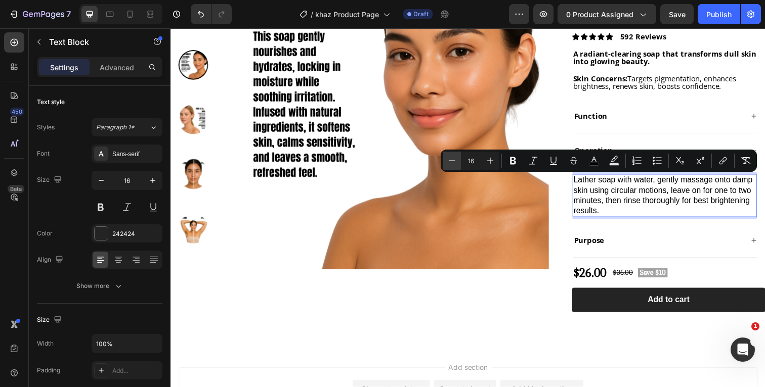
click at [455, 159] on icon "Editor contextual toolbar" at bounding box center [452, 161] width 10 height 10
type input "15"
click at [596, 160] on icon "Editor contextual toolbar" at bounding box center [594, 161] width 10 height 10
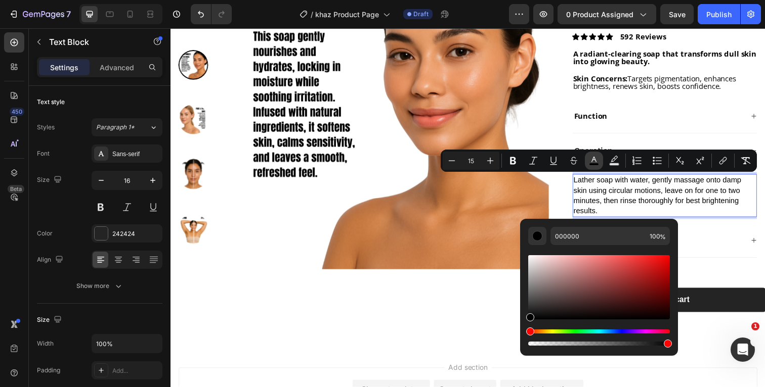
click at [596, 160] on icon "Editor contextual toolbar" at bounding box center [594, 161] width 10 height 10
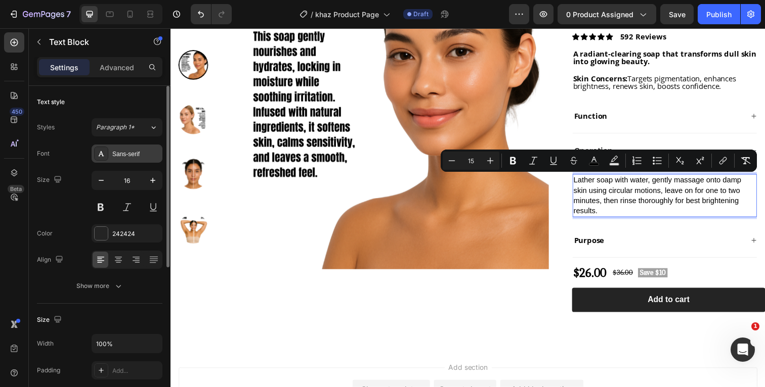
click at [131, 151] on div "Sans-serif" at bounding box center [136, 154] width 48 height 9
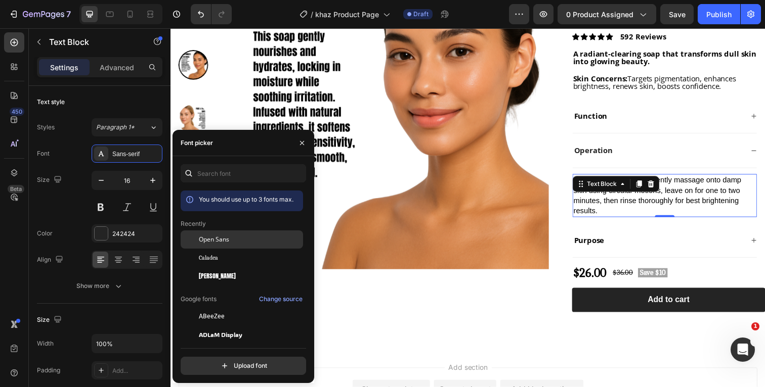
click at [219, 242] on span "Open Sans" at bounding box center [214, 239] width 30 height 9
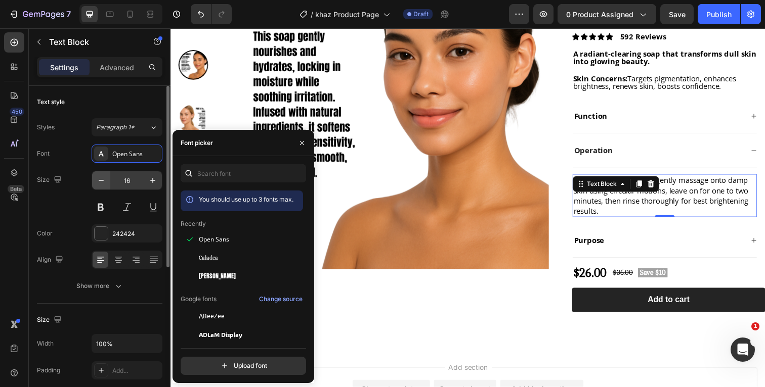
click at [102, 184] on icon "button" at bounding box center [101, 181] width 10 height 10
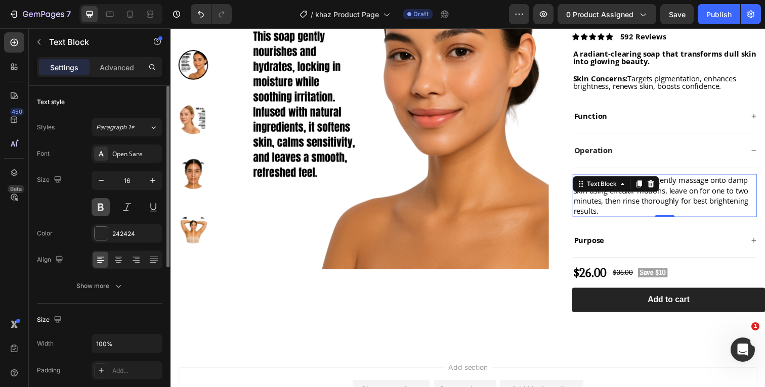
type input "15"
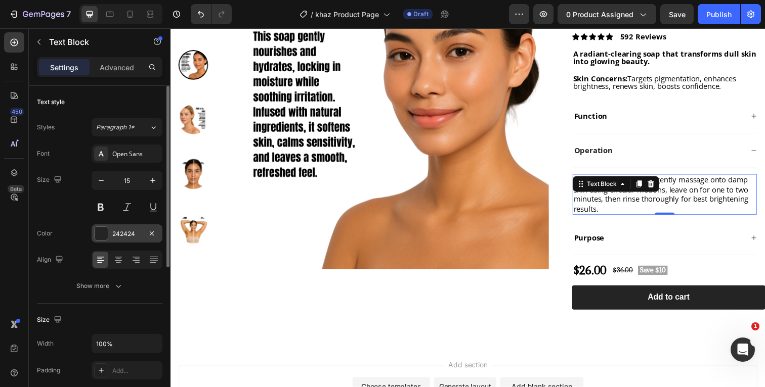
click at [104, 239] on div at bounding box center [101, 233] width 13 height 13
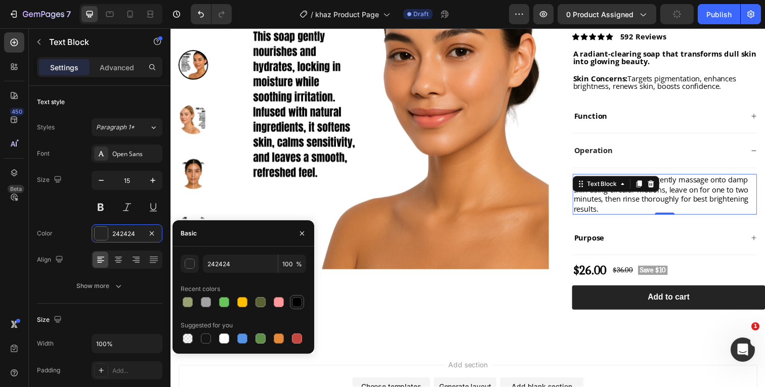
click at [294, 309] on div at bounding box center [297, 302] width 14 height 14
type input "000000"
click at [77, 228] on div "Color 000000" at bounding box center [99, 234] width 125 height 18
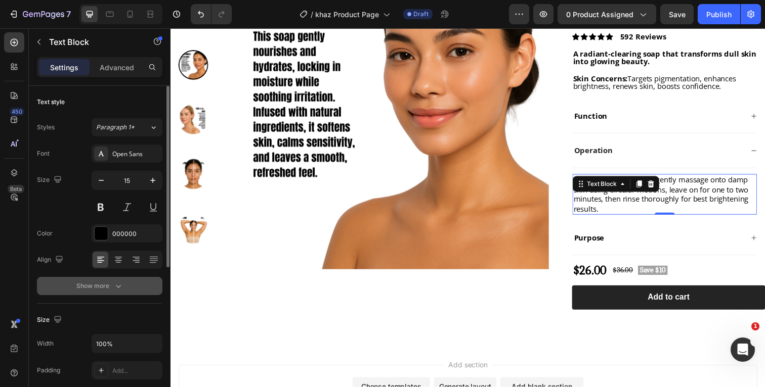
click at [114, 290] on icon "button" at bounding box center [118, 286] width 10 height 10
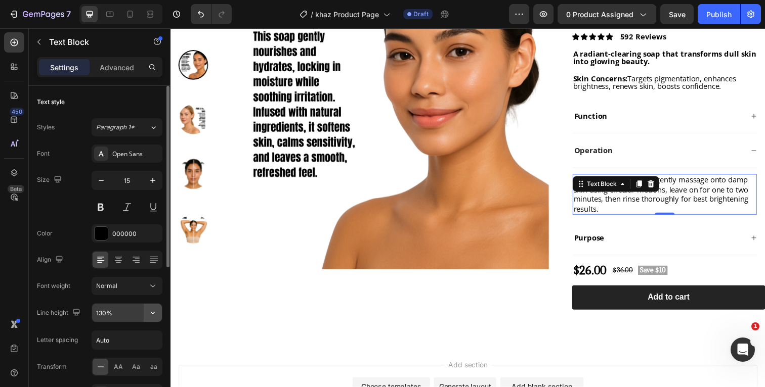
click at [152, 312] on icon "button" at bounding box center [153, 313] width 10 height 10
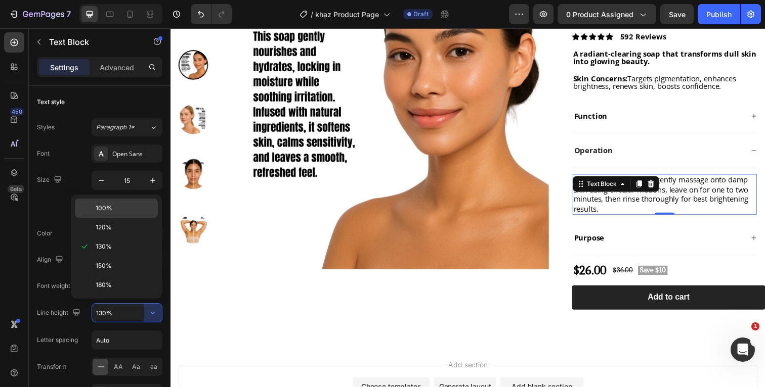
click at [117, 218] on div "100%" at bounding box center [116, 227] width 83 height 19
type input "100%"
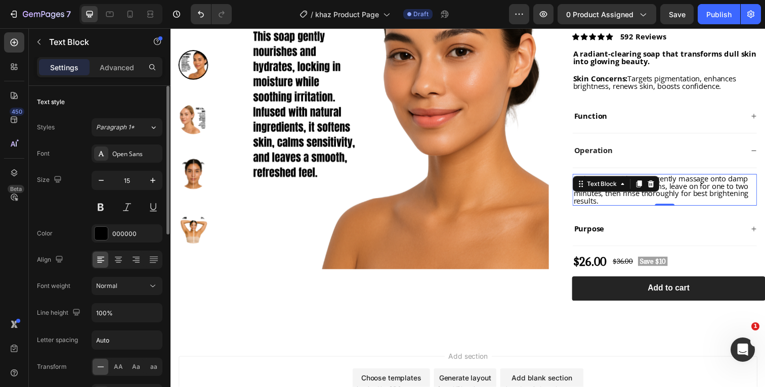
click at [75, 214] on div "Size 15" at bounding box center [99, 194] width 125 height 46
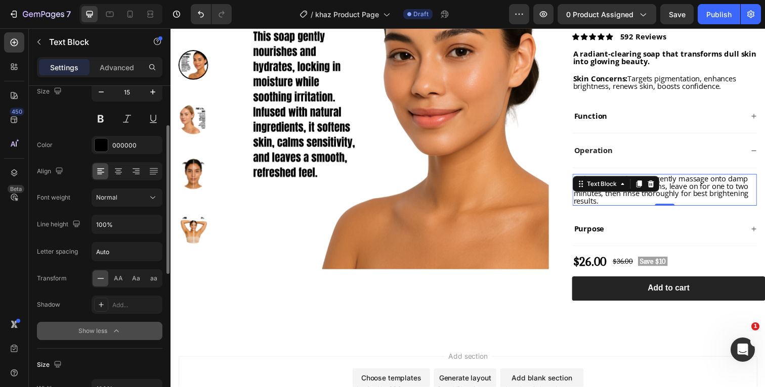
scroll to position [90, 0]
click at [115, 336] on button "Show less" at bounding box center [99, 330] width 125 height 18
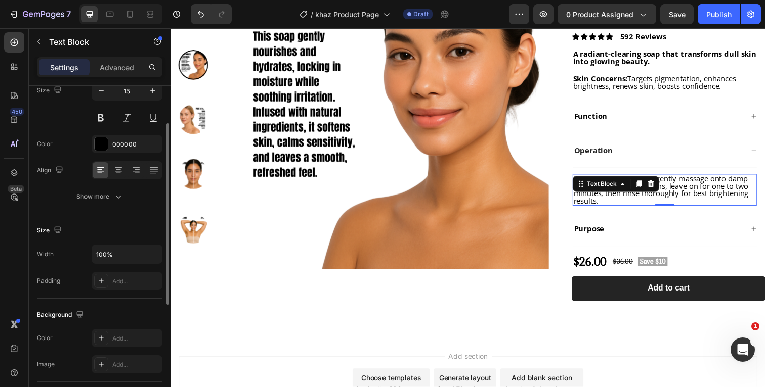
scroll to position [0, 0]
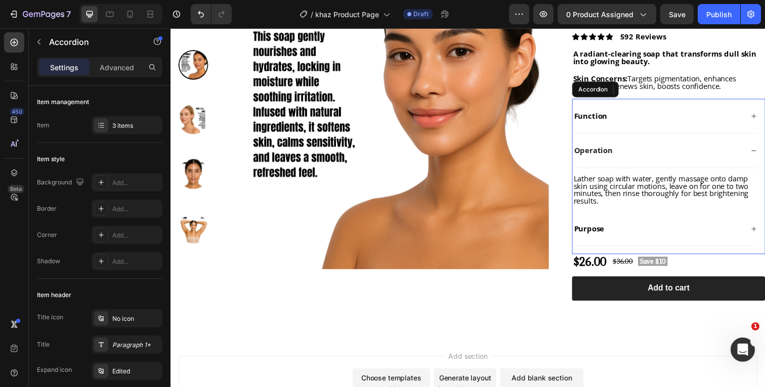
click at [763, 233] on icon at bounding box center [766, 234] width 6 height 6
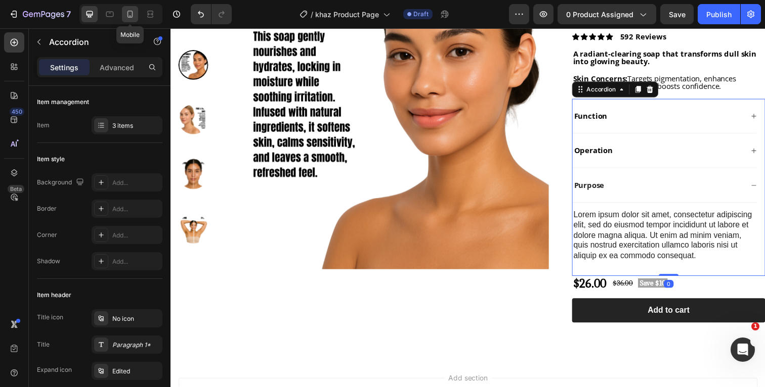
click at [127, 15] on icon at bounding box center [130, 14] width 6 height 7
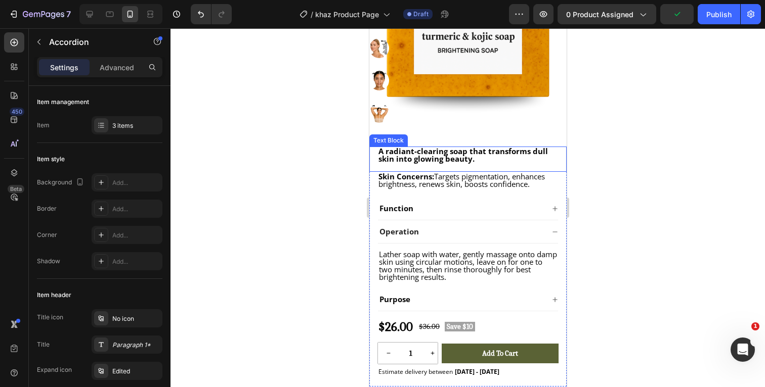
scroll to position [236, 0]
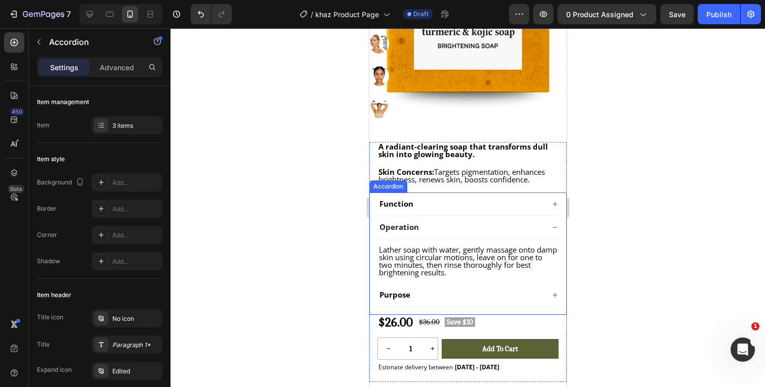
click at [555, 228] on icon at bounding box center [554, 227] width 5 height 1
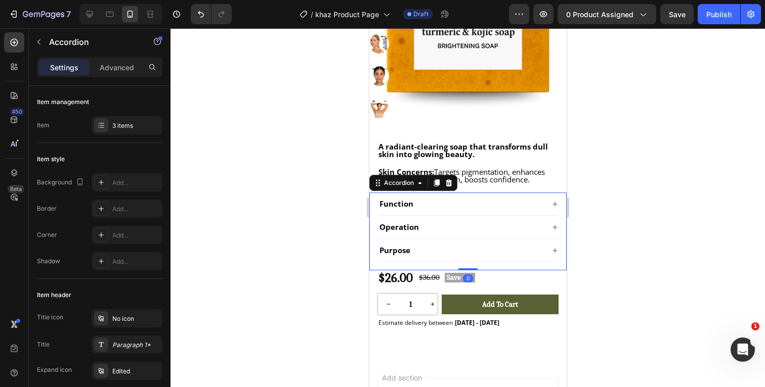
click at [555, 251] on icon at bounding box center [554, 250] width 5 height 5
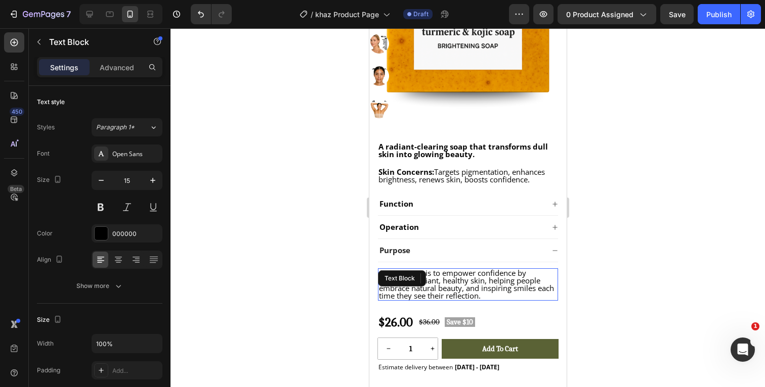
click at [495, 297] on p "Our purpose is to empower confidence by nurturing radiant, healthy skin, helpin…" at bounding box center [467, 285] width 178 height 30
click at [490, 297] on p "Our purpose is to empower confidence by nurturing radiant, healthy skin, helpin…" at bounding box center [467, 285] width 178 height 30
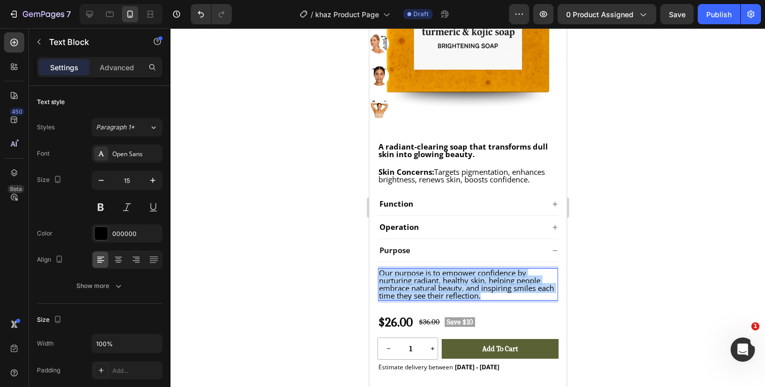
drag, startPoint x: 494, startPoint y: 295, endPoint x: 378, endPoint y: 273, distance: 118.0
click at [378, 273] on p "Our purpose is to empower confidence by nurturing radiant, healthy skin, helpin…" at bounding box center [467, 285] width 178 height 30
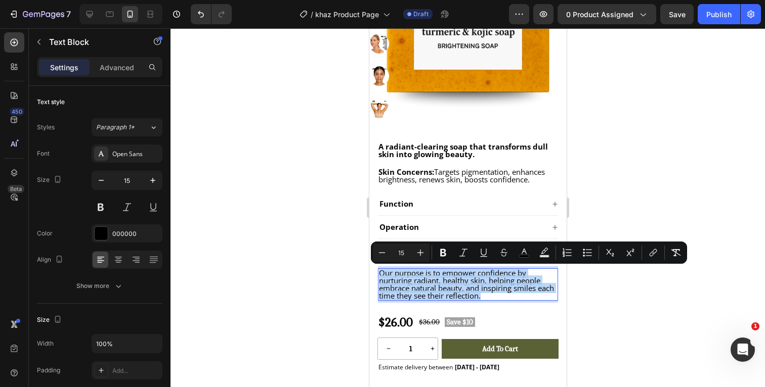
copy span "Our purpose is to empower confidence by nurturing radiant, healthy skin, helpin…"
click at [91, 15] on icon at bounding box center [89, 14] width 7 height 7
type input "16"
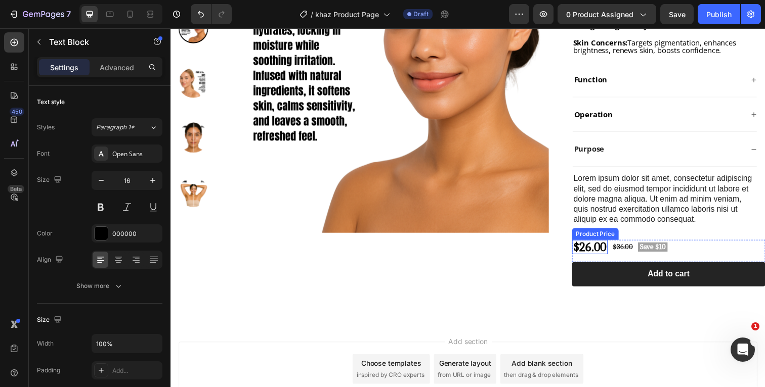
scroll to position [148, 0]
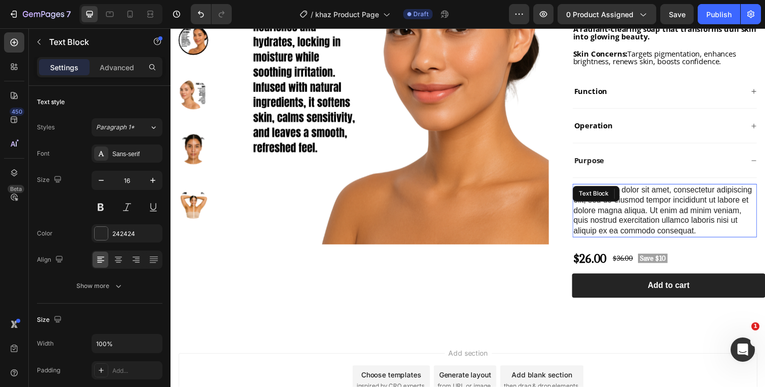
click at [710, 232] on div "Lorem ipsum dolor sit amet, consectetur adipiscing elit, sed do eiusmod tempor …" at bounding box center [675, 215] width 188 height 55
click at [715, 232] on div "Lorem ipsum dolor sit amet, consectetur adipiscing elit, sed do eiusmod tempor …" at bounding box center [675, 215] width 188 height 55
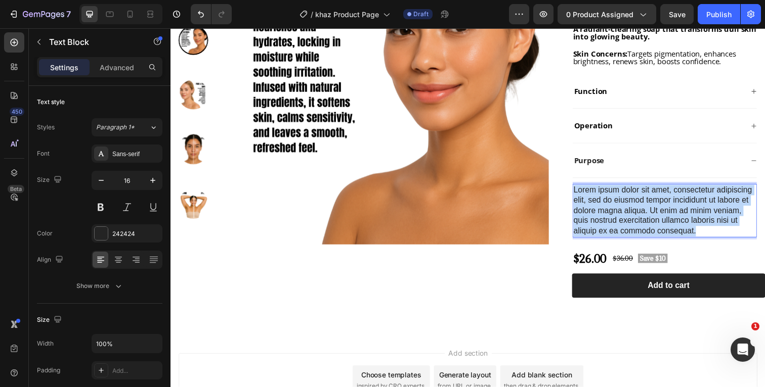
drag, startPoint x: 719, startPoint y: 233, endPoint x: 582, endPoint y: 195, distance: 142.2
click at [582, 195] on p "Lorem ipsum dolor sit amet, consectetur adipiscing elit, sed do eiusmod tempor …" at bounding box center [675, 215] width 186 height 53
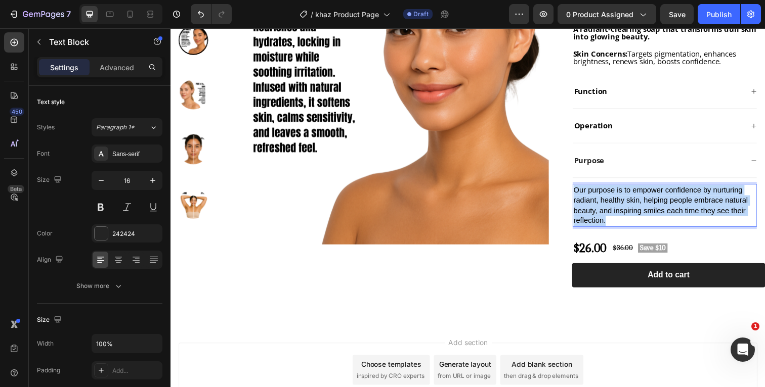
drag, startPoint x: 627, startPoint y: 223, endPoint x: 581, endPoint y: 194, distance: 54.3
click at [581, 194] on div "Our purpose is to empower confidence by nurturing radiant, healthy skin, helpin…" at bounding box center [675, 210] width 188 height 44
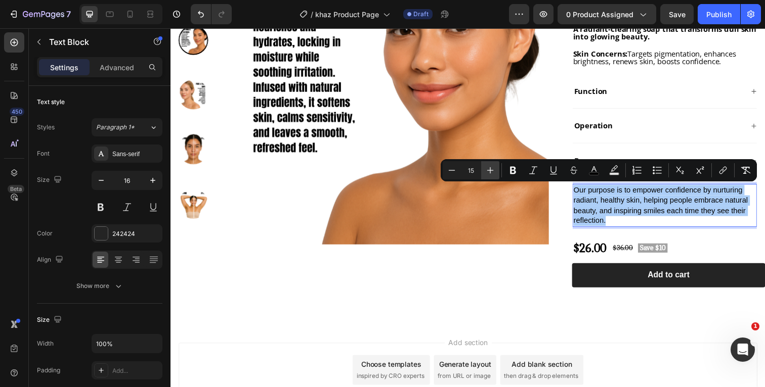
click at [494, 171] on icon "Editor contextual toolbar" at bounding box center [490, 170] width 10 height 10
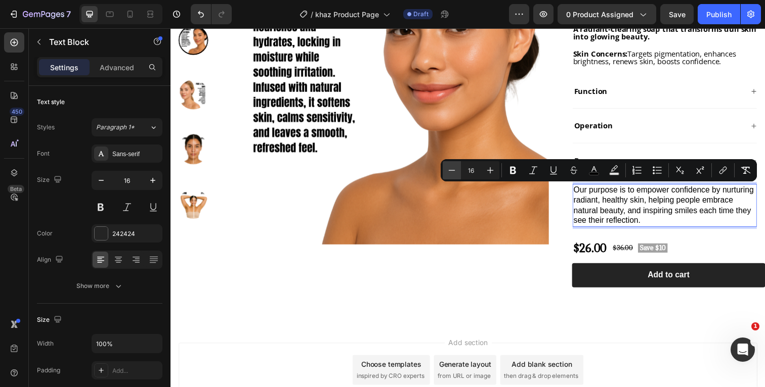
click at [452, 170] on icon "Editor contextual toolbar" at bounding box center [452, 170] width 7 height 1
type input "15"
click at [590, 174] on rect "Editor contextual toolbar" at bounding box center [594, 174] width 10 height 3
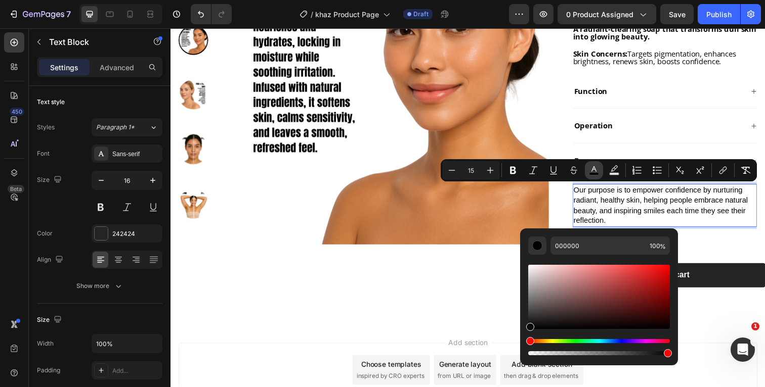
click at [593, 173] on rect "Editor contextual toolbar" at bounding box center [594, 174] width 10 height 3
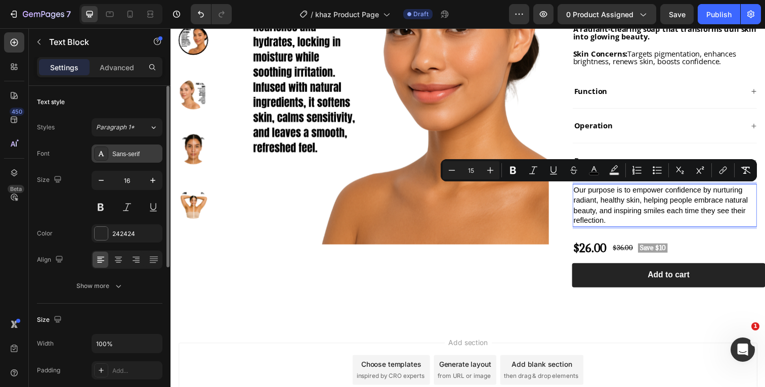
click at [133, 153] on div "Sans-serif" at bounding box center [136, 154] width 48 height 9
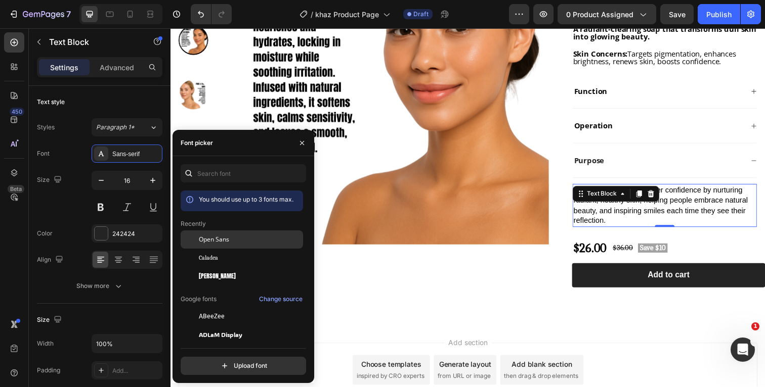
click at [224, 240] on span "Open Sans" at bounding box center [214, 239] width 30 height 9
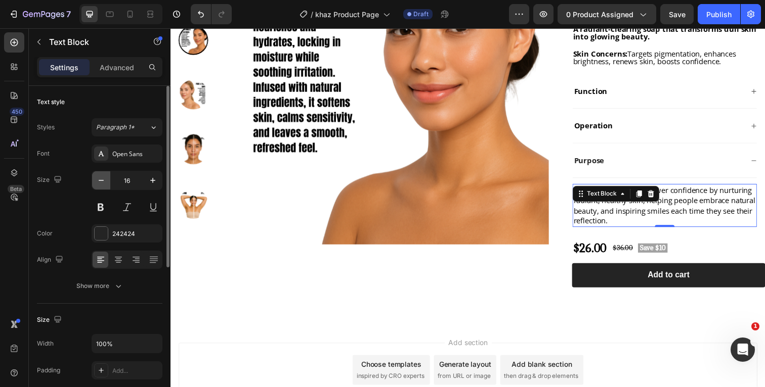
click at [109, 182] on button "button" at bounding box center [101, 180] width 18 height 18
type input "15"
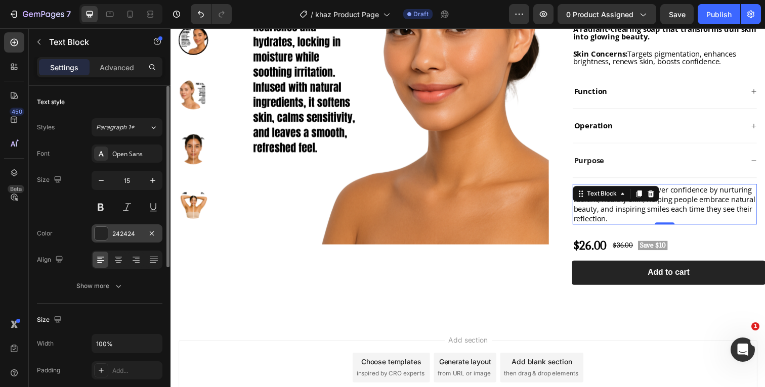
click at [106, 236] on div at bounding box center [101, 233] width 13 height 13
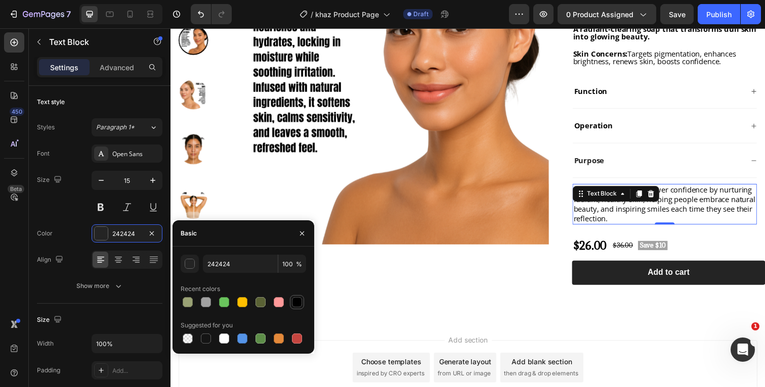
click at [299, 306] on div at bounding box center [297, 302] width 10 height 10
type input "000000"
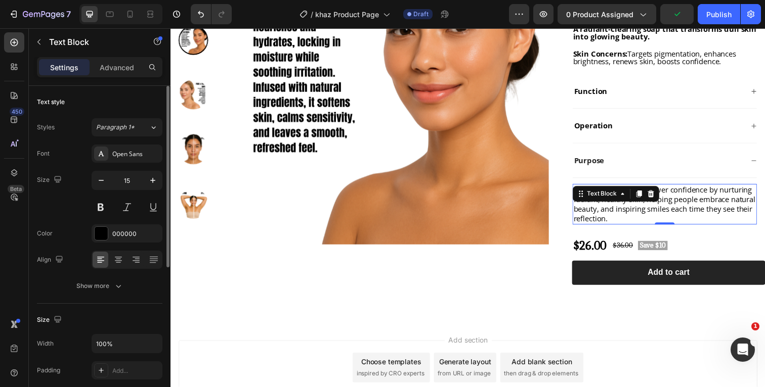
click at [80, 223] on div "Font Open Sans Size 15 Color 000000 Align Show more" at bounding box center [99, 220] width 125 height 151
click at [123, 285] on icon "button" at bounding box center [118, 286] width 10 height 10
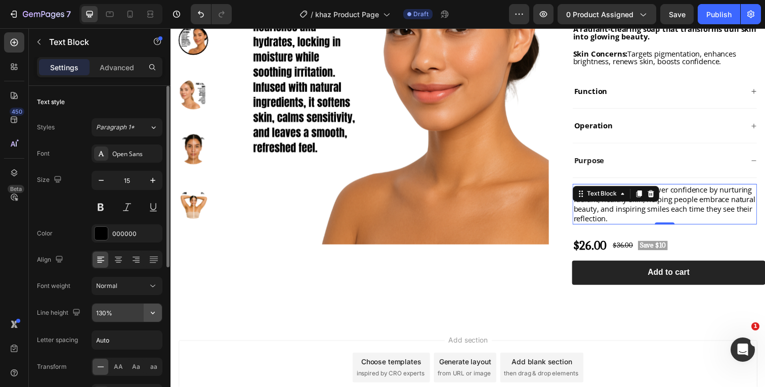
click at [153, 311] on icon "button" at bounding box center [153, 313] width 10 height 10
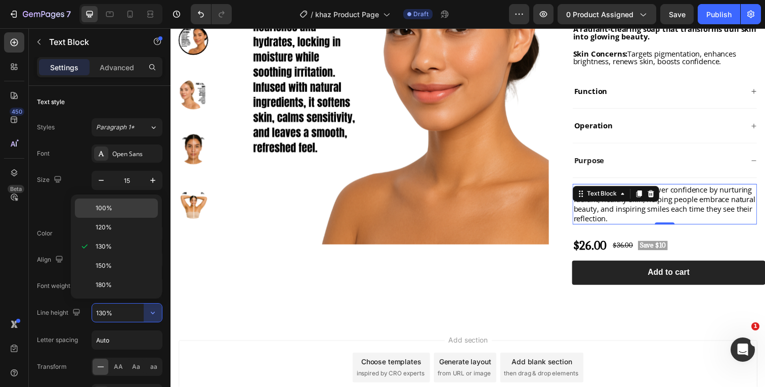
click at [114, 212] on p "100%" at bounding box center [125, 208] width 58 height 9
type input "100%"
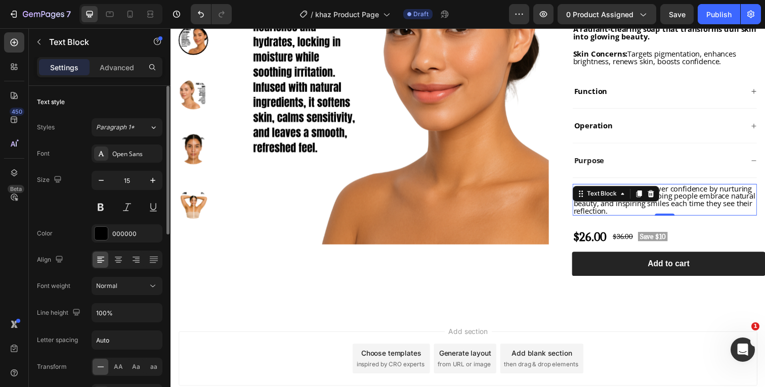
click at [67, 223] on div "Font Open Sans Size 15 Color 000000 Align Font weight Normal Line height 100% L…" at bounding box center [99, 287] width 125 height 284
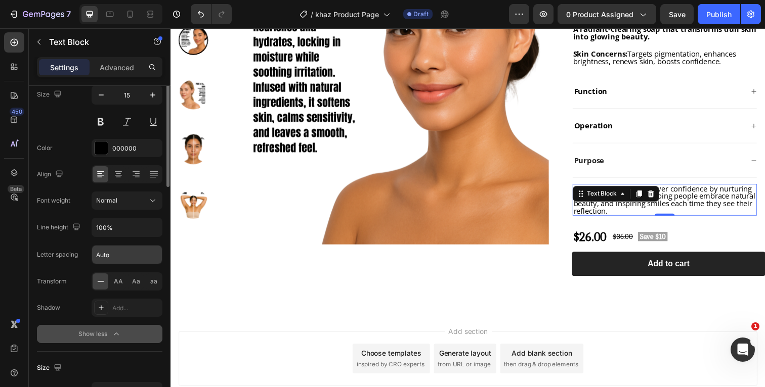
scroll to position [107, 0]
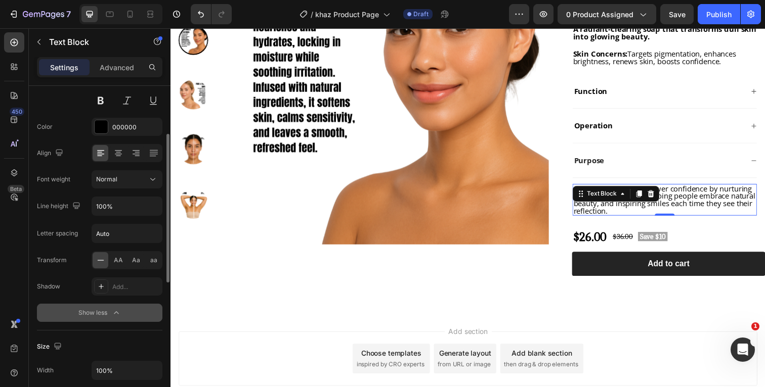
click at [120, 313] on icon "button" at bounding box center [116, 313] width 10 height 10
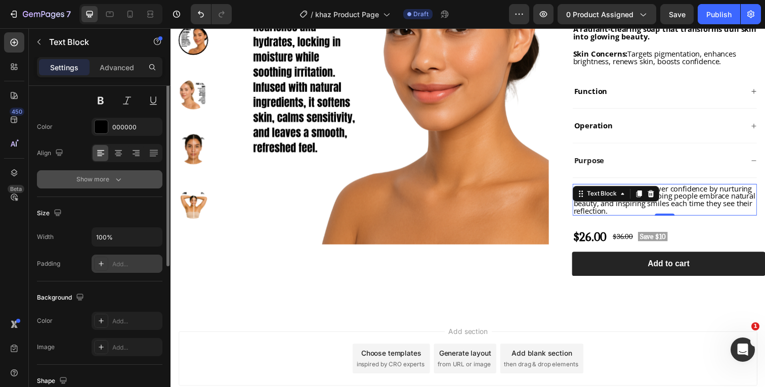
scroll to position [0, 0]
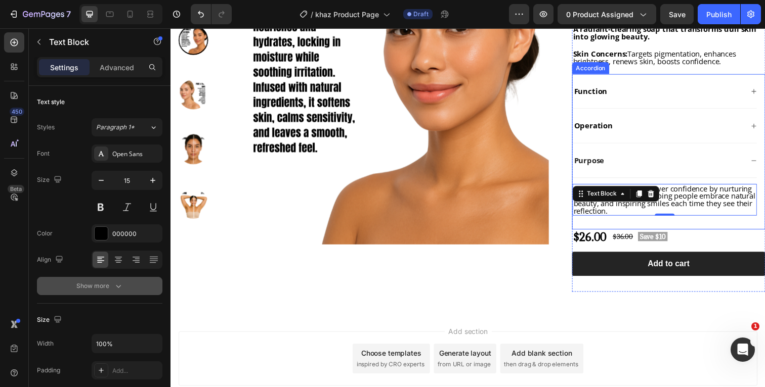
click at [764, 162] on icon at bounding box center [766, 164] width 6 height 6
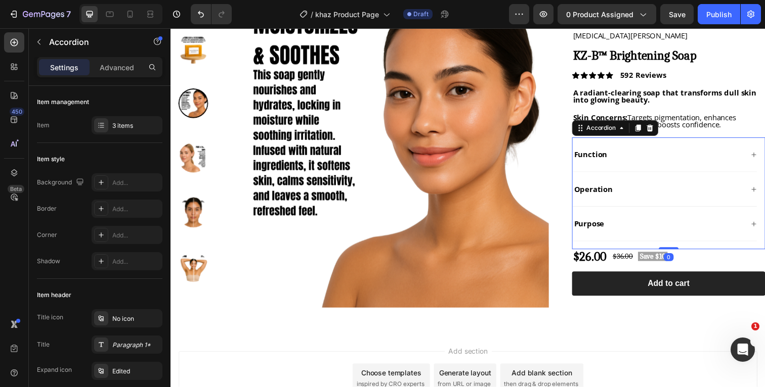
scroll to position [82, 0]
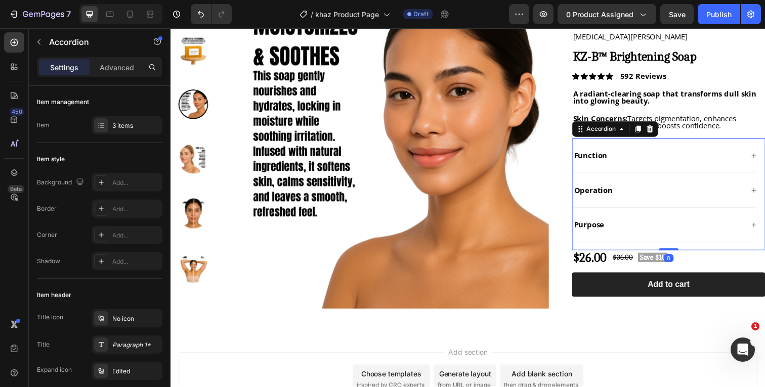
click at [764, 158] on icon at bounding box center [766, 159] width 6 height 6
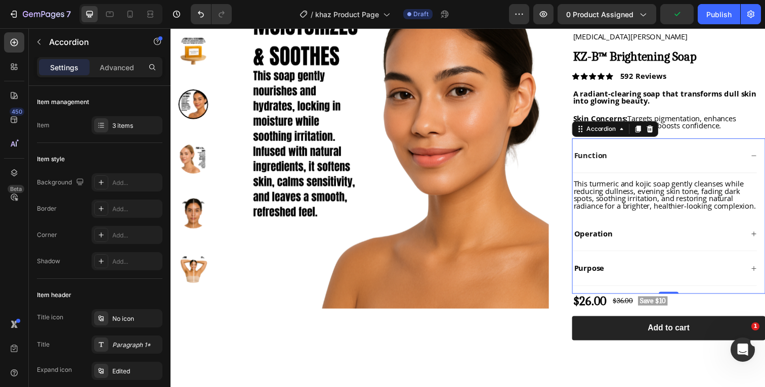
click at [764, 158] on icon at bounding box center [766, 159] width 6 height 6
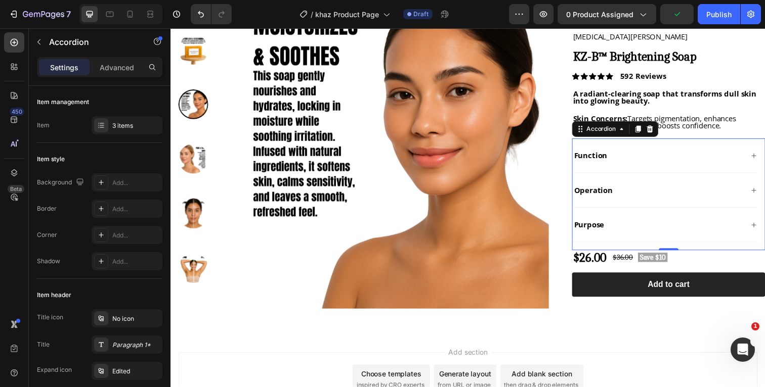
click at [764, 193] on icon at bounding box center [766, 194] width 6 height 6
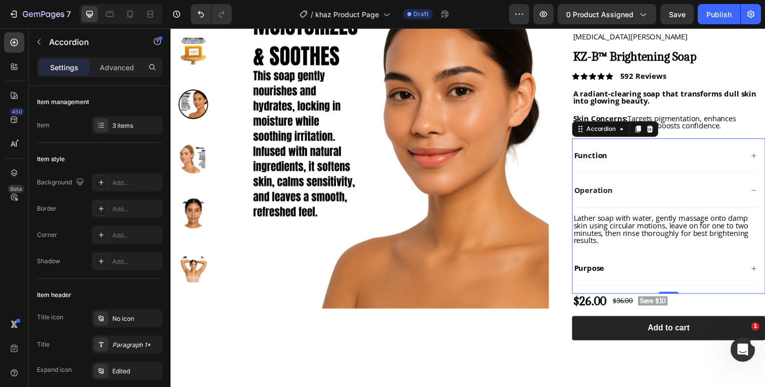
click at [764, 193] on icon at bounding box center [766, 194] width 6 height 6
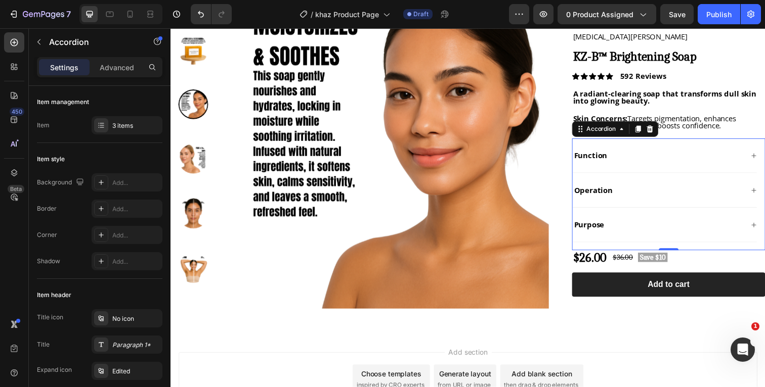
click at [764, 228] on icon at bounding box center [766, 230] width 6 height 6
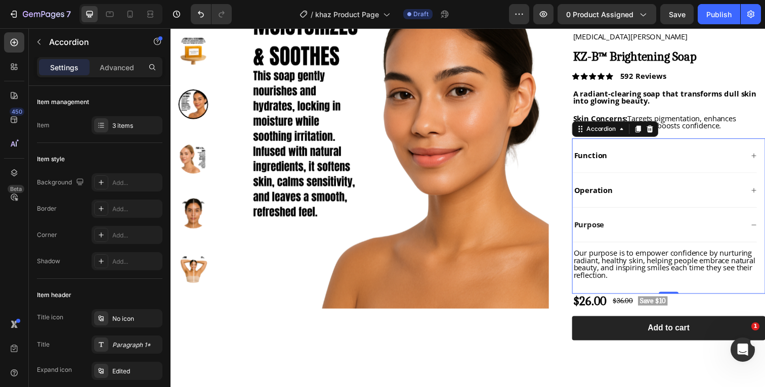
click at [764, 230] on icon at bounding box center [766, 230] width 6 height 6
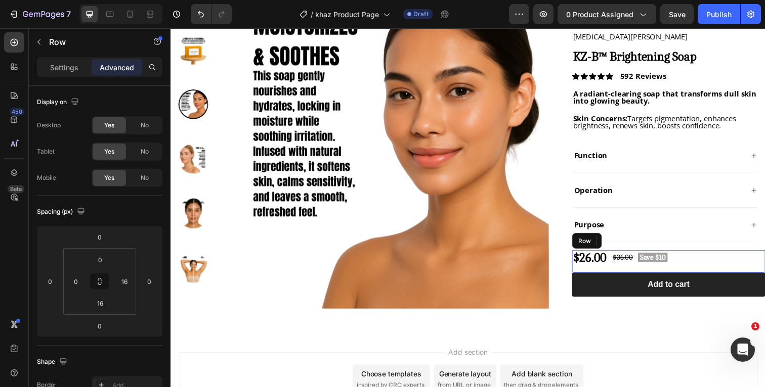
click at [700, 263] on div "$26.00 Product Price Product Price $36.00 Product Price Product Price Save $10 …" at bounding box center [678, 266] width 197 height 23
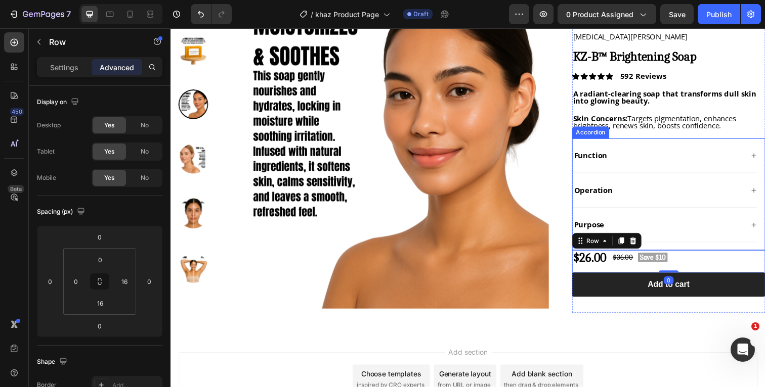
click at [742, 147] on div "Function" at bounding box center [675, 158] width 188 height 35
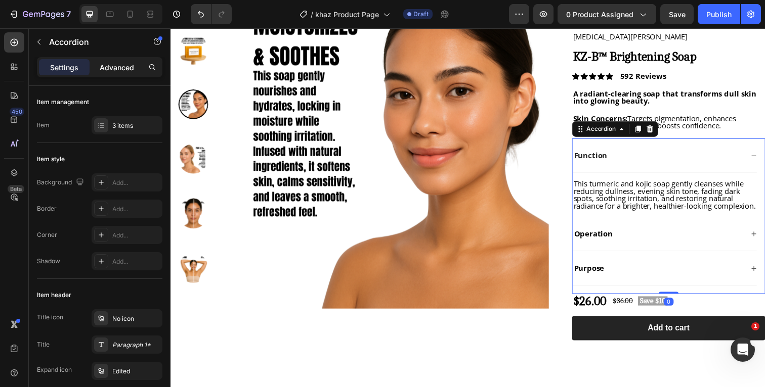
click at [114, 65] on p "Advanced" at bounding box center [117, 67] width 34 height 11
type input "100%"
type input "100"
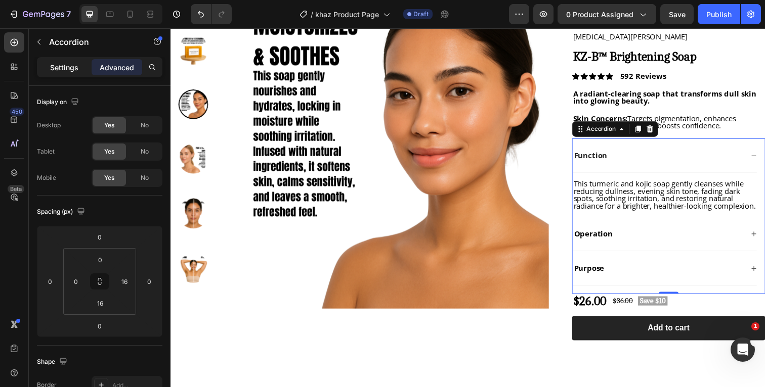
click at [73, 66] on p "Settings" at bounding box center [64, 67] width 28 height 11
type input "0"
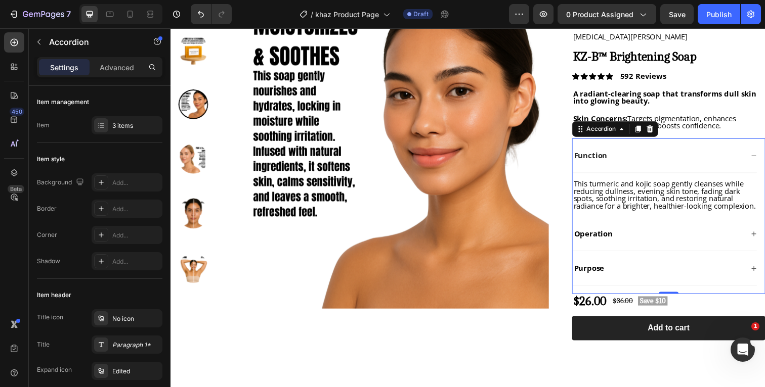
click at [764, 157] on icon at bounding box center [766, 159] width 6 height 6
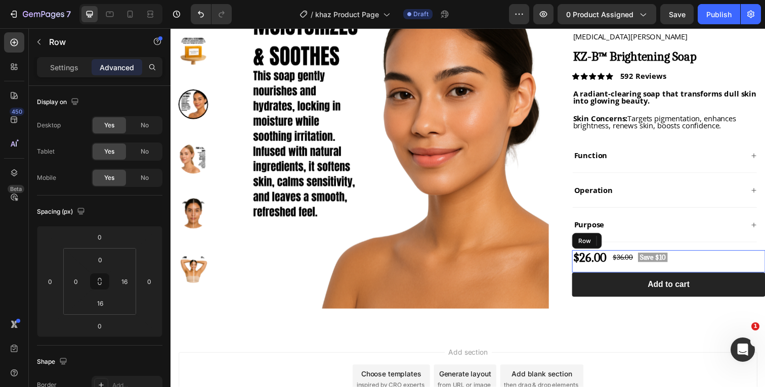
click at [708, 265] on div "$26.00 Product Price Product Price $36.00 Product Price Product Price Save $10 …" at bounding box center [678, 266] width 197 height 23
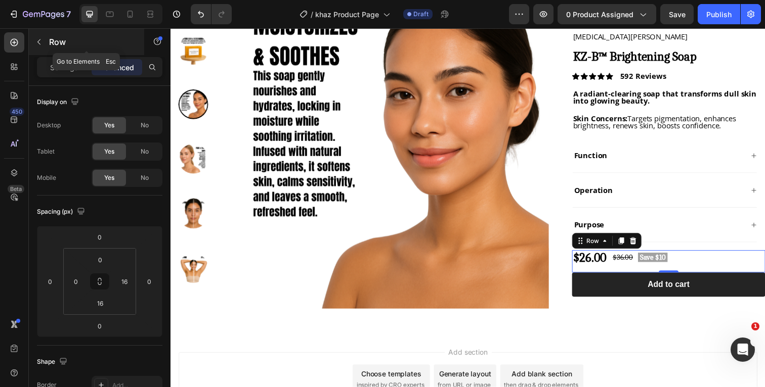
click at [38, 45] on icon "button" at bounding box center [39, 42] width 8 height 8
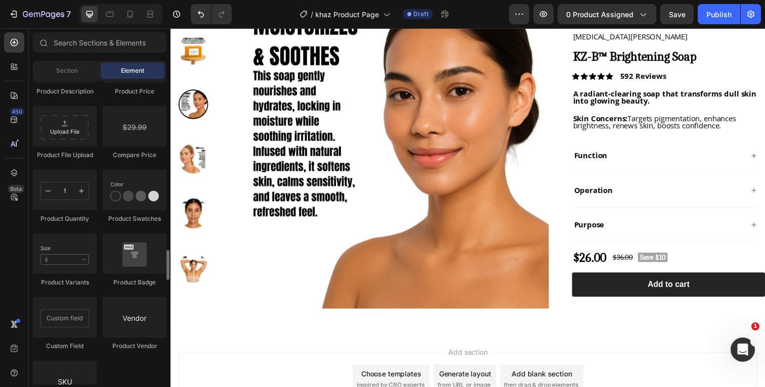
scroll to position [1742, 0]
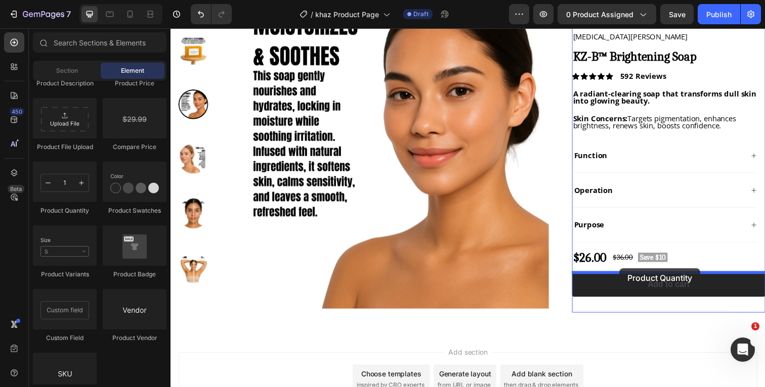
drag, startPoint x: 244, startPoint y: 227, endPoint x: 629, endPoint y: 274, distance: 387.7
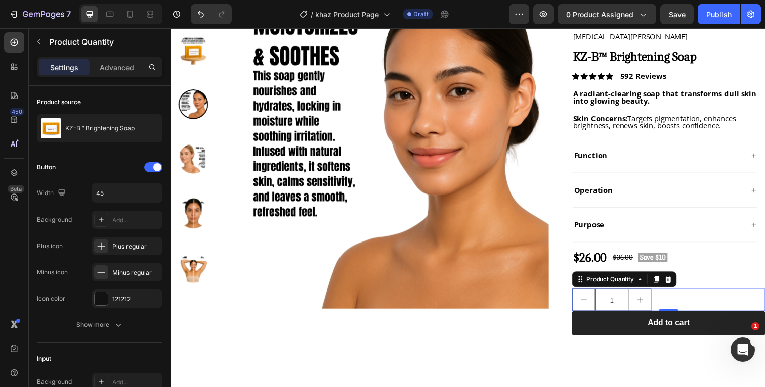
click at [262, 20] on div "/ khaz Product Page Draft" at bounding box center [374, 14] width 269 height 20
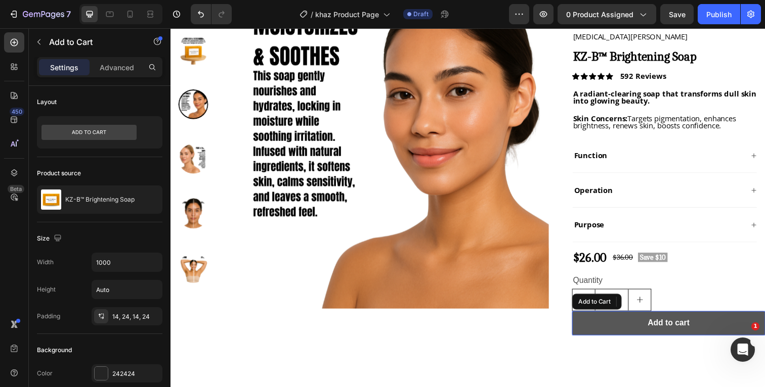
click at [631, 332] on button "Add to cart" at bounding box center [678, 330] width 197 height 25
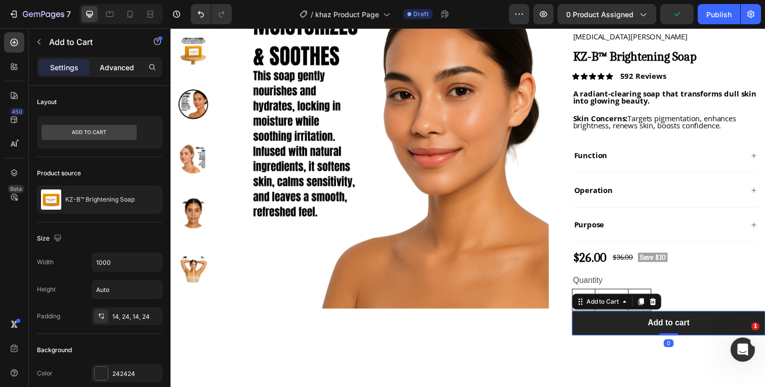
click at [112, 68] on p "Advanced" at bounding box center [117, 67] width 34 height 11
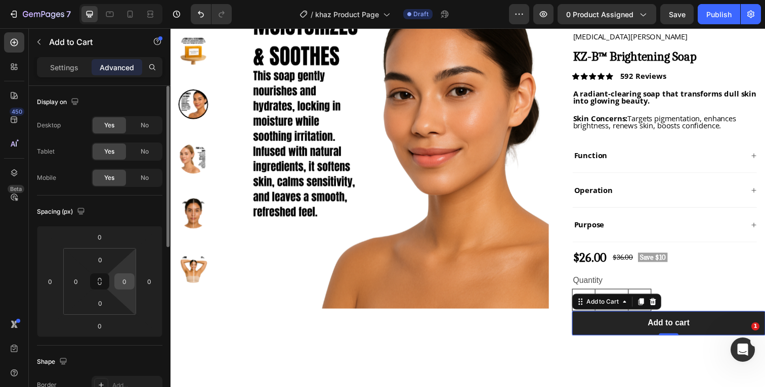
click at [128, 281] on input "0" at bounding box center [124, 281] width 15 height 15
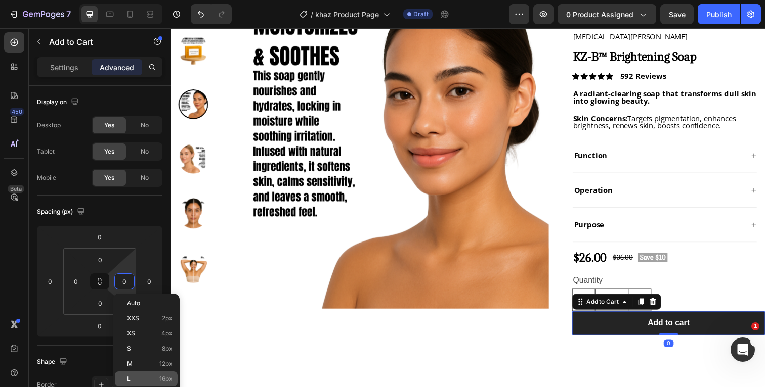
click at [139, 372] on div "L 16px" at bounding box center [146, 379] width 63 height 15
type input "16"
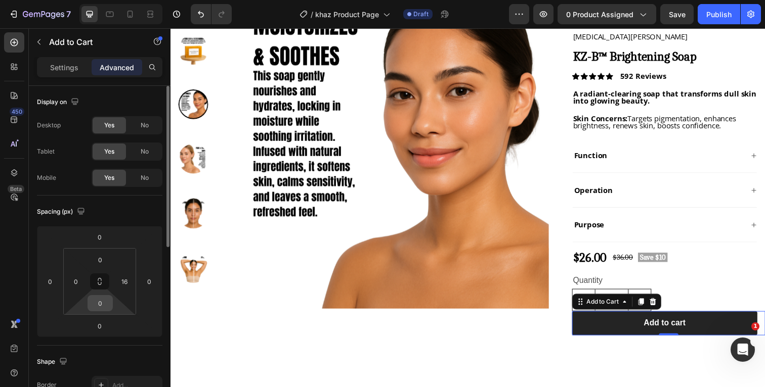
click at [109, 306] on input "0" at bounding box center [100, 303] width 20 height 15
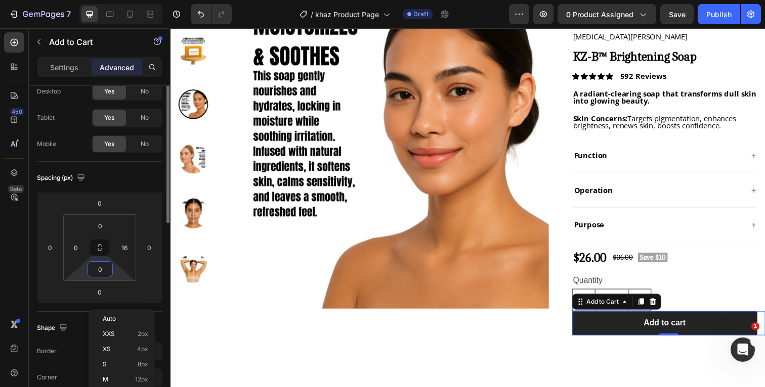
scroll to position [47, 0]
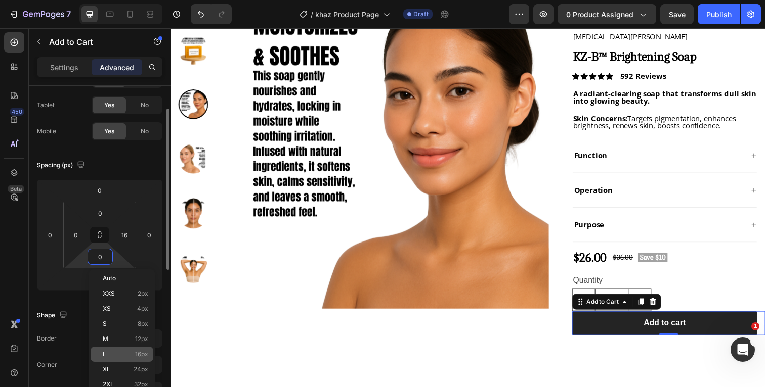
click at [104, 354] on span "L" at bounding box center [105, 354] width 4 height 7
type input "16"
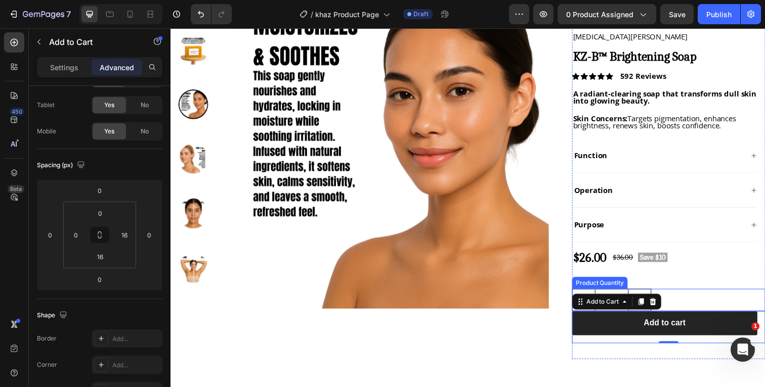
click at [698, 307] on div "1" at bounding box center [678, 306] width 197 height 23
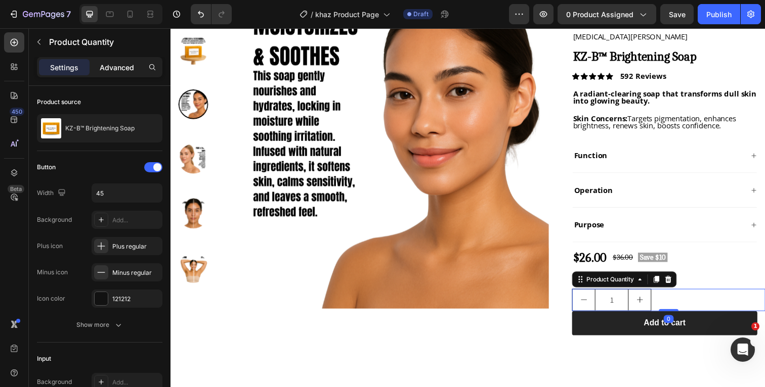
click at [115, 64] on p "Advanced" at bounding box center [117, 67] width 34 height 11
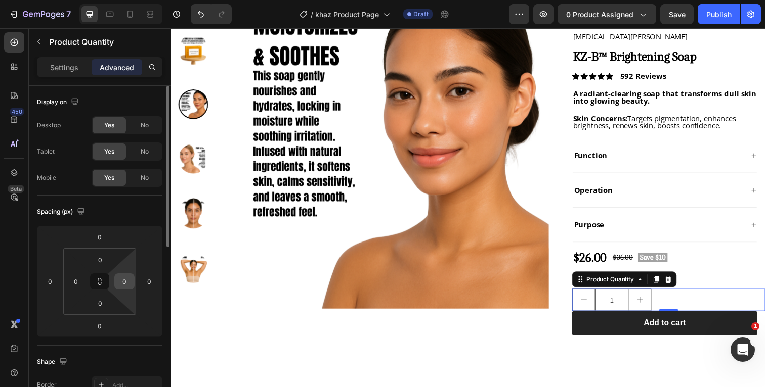
click at [127, 281] on input "0" at bounding box center [124, 281] width 15 height 15
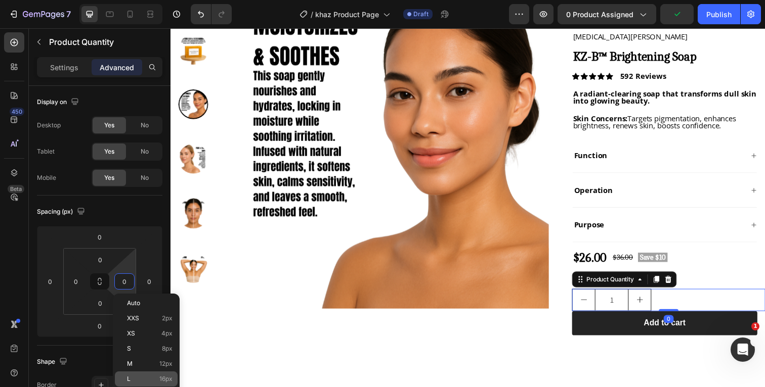
click at [136, 380] on p "L 16px" at bounding box center [150, 379] width 46 height 7
type input "16"
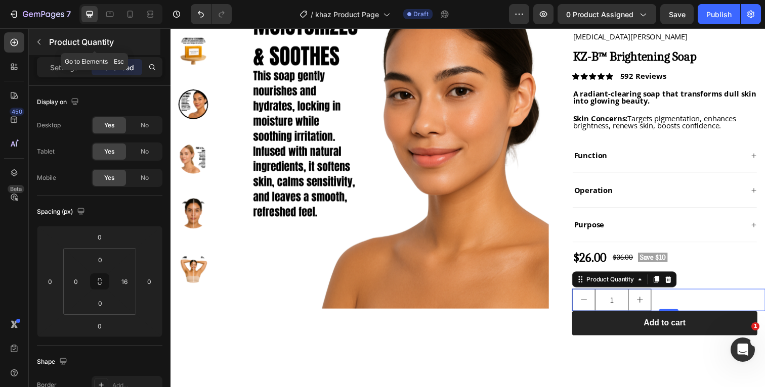
click at [128, 38] on p "Product Quantity" at bounding box center [103, 42] width 109 height 12
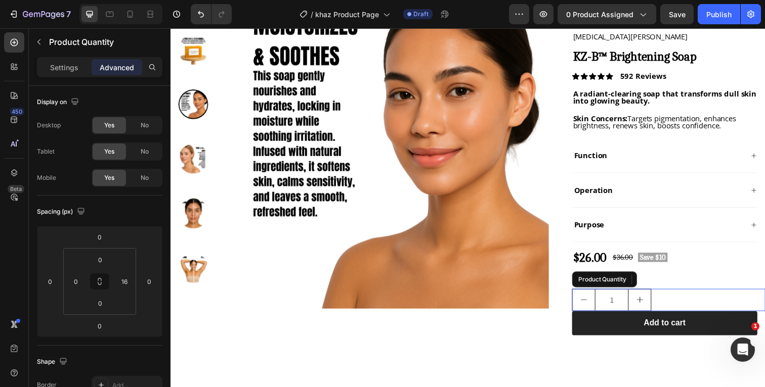
click at [694, 305] on div "1" at bounding box center [674, 306] width 189 height 23
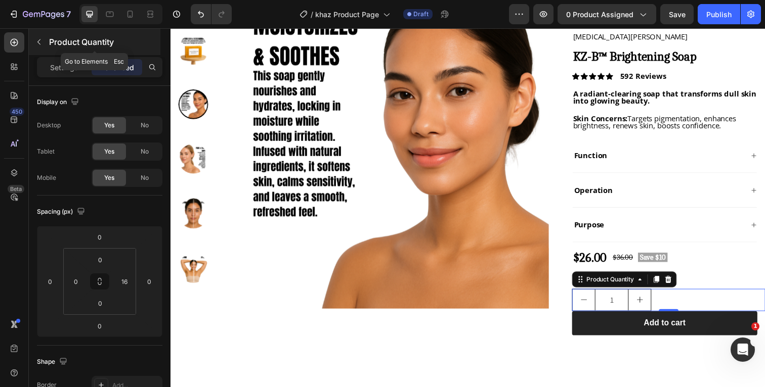
click at [42, 40] on icon "button" at bounding box center [39, 42] width 8 height 8
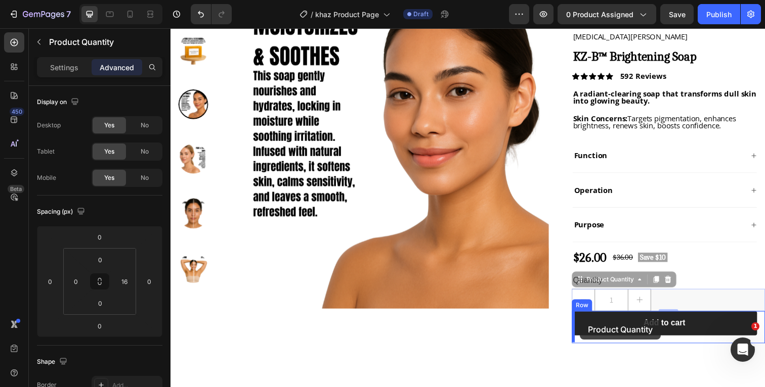
drag, startPoint x: 683, startPoint y: 304, endPoint x: 588, endPoint y: 327, distance: 98.3
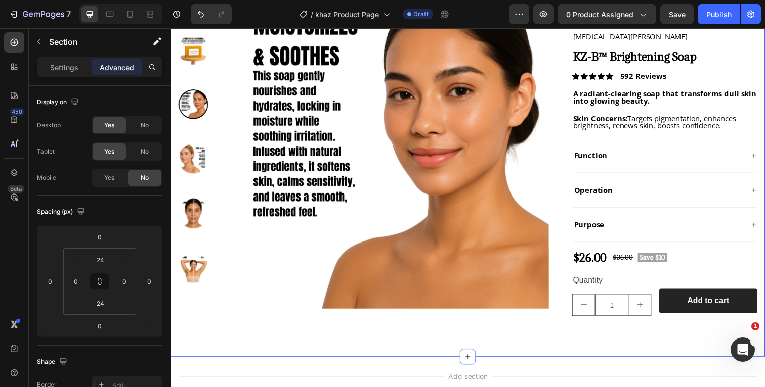
click at [584, 355] on div "Product Images "I remember staring in the mirror, wishing my dark spots would v…" at bounding box center [473, 165] width 607 height 397
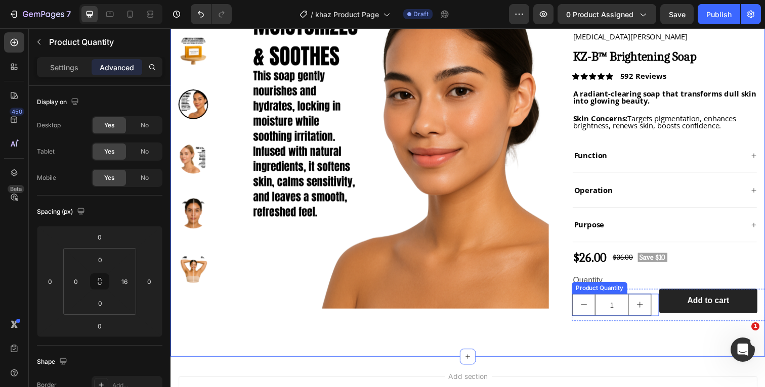
click at [663, 304] on div "1 Product Quantity" at bounding box center [624, 311] width 89 height 23
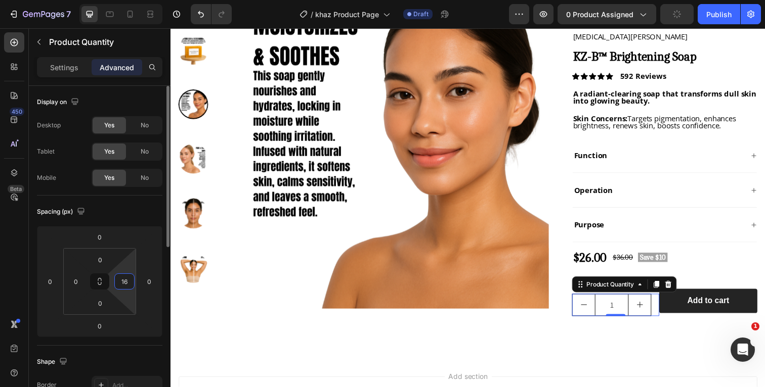
click at [128, 280] on input "16" at bounding box center [124, 281] width 15 height 15
type input "0"
click at [129, 213] on div "Spacing (px)" at bounding box center [99, 212] width 125 height 16
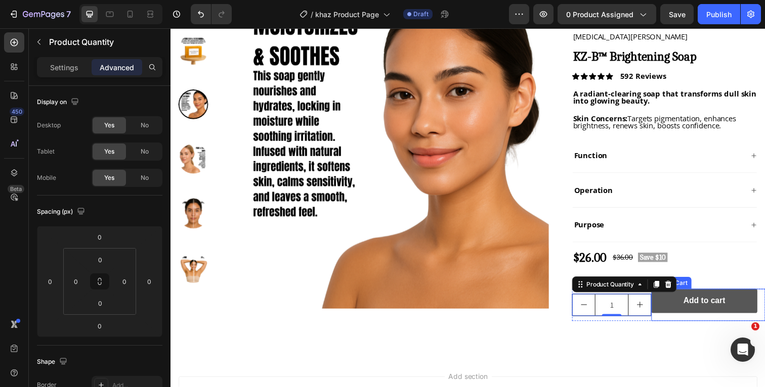
click at [757, 306] on button "Add to cart" at bounding box center [715, 307] width 108 height 25
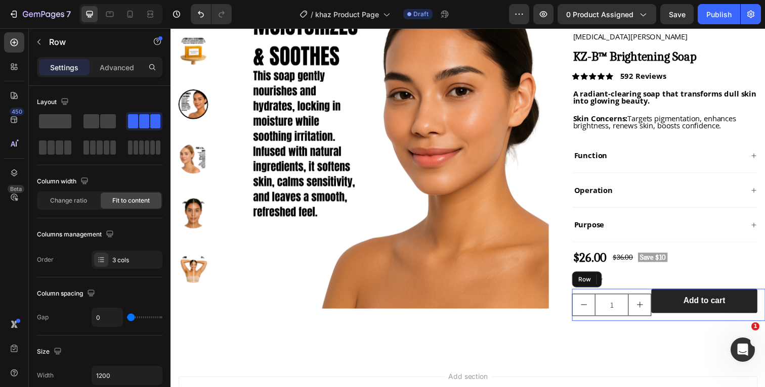
click at [646, 296] on div "1 Product Quantity" at bounding box center [620, 311] width 81 height 33
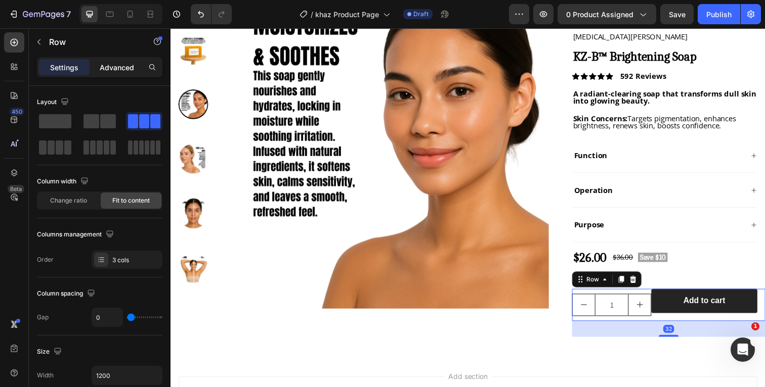
click at [116, 69] on p "Advanced" at bounding box center [117, 67] width 34 height 11
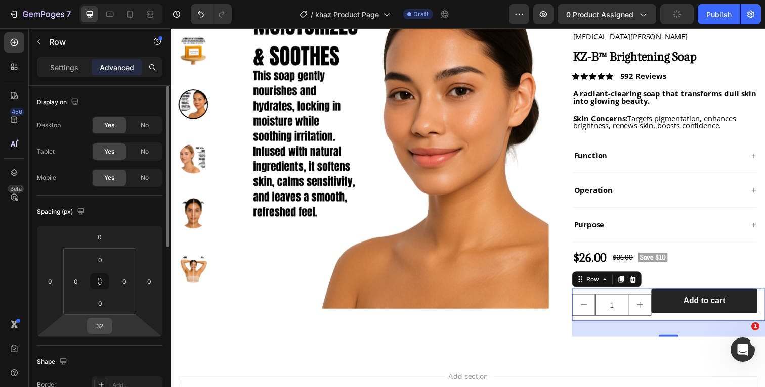
click at [106, 323] on input "32" at bounding box center [100, 326] width 20 height 15
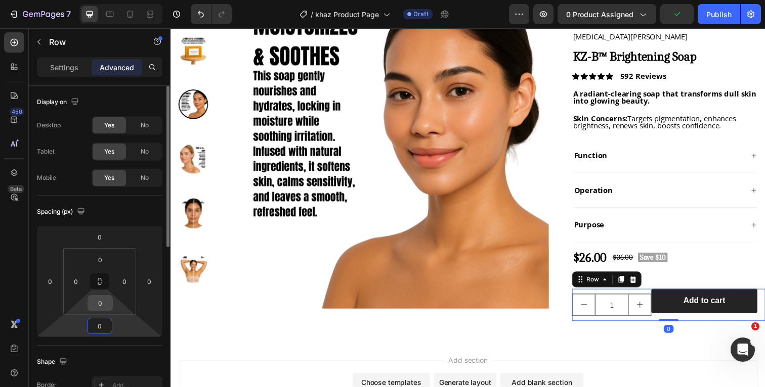
type input "0"
click at [104, 306] on input "0" at bounding box center [100, 303] width 20 height 15
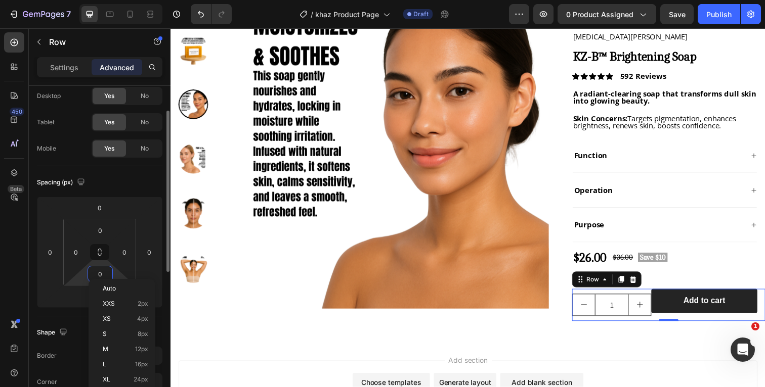
scroll to position [36, 0]
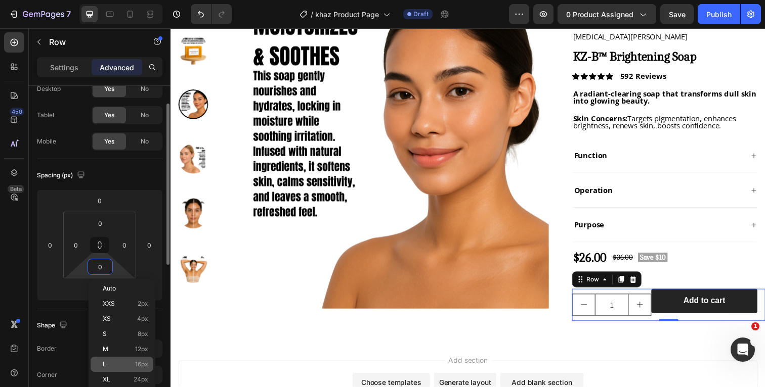
click at [103, 365] on span "L" at bounding box center [105, 364] width 4 height 7
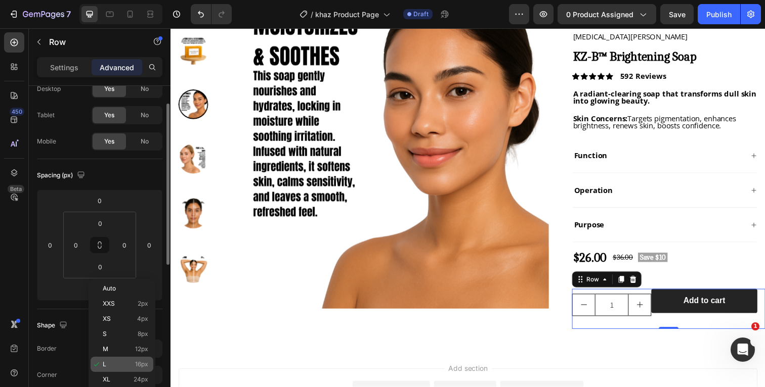
type input "16"
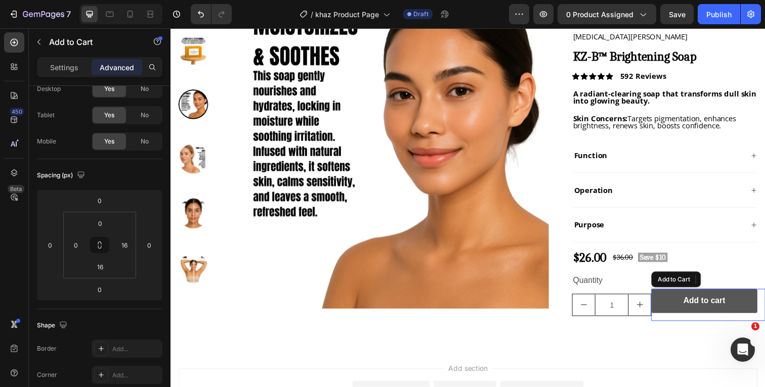
click at [669, 306] on button "Add to cart" at bounding box center [715, 307] width 108 height 25
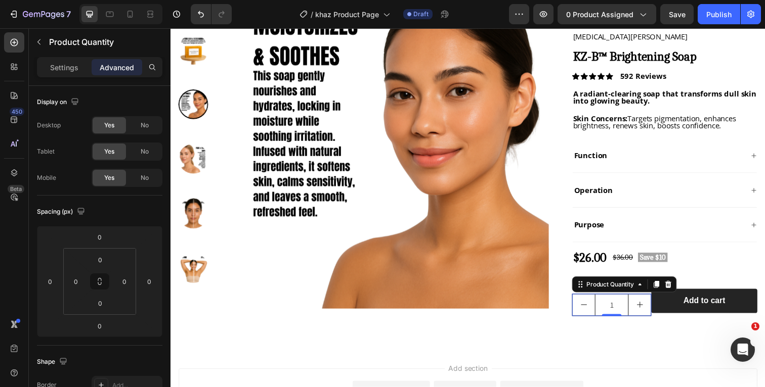
click at [656, 300] on button "increment" at bounding box center [649, 311] width 23 height 22
click at [587, 311] on button "decrement" at bounding box center [592, 311] width 23 height 22
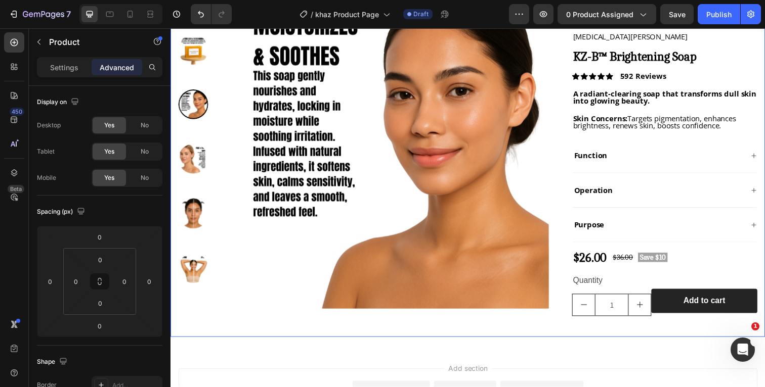
click at [562, 330] on div "Product Images" at bounding box center [367, 161] width 395 height 365
click at [650, 297] on div "1 Product Quantity" at bounding box center [620, 311] width 81 height 33
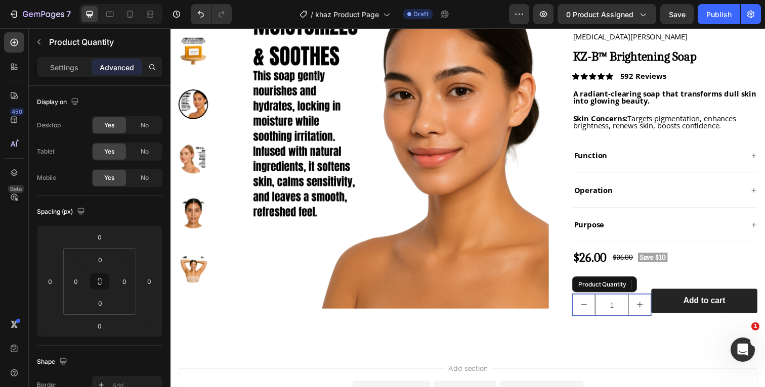
click at [652, 300] on button "increment" at bounding box center [649, 311] width 23 height 22
click at [589, 309] on icon "decrement" at bounding box center [592, 311] width 8 height 8
type input "1"
click at [657, 328] on div "1 Product Quantity Row 1 Product Quantity 0 Add to cart Add to Cart Row" at bounding box center [678, 315] width 197 height 41
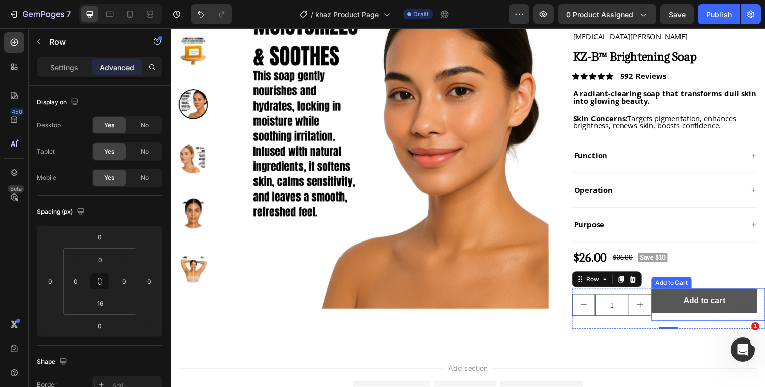
click at [669, 299] on button "Add to cart" at bounding box center [715, 307] width 108 height 25
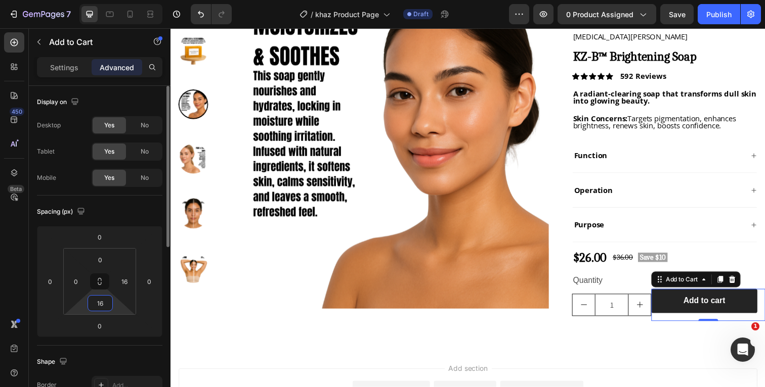
click at [105, 304] on input "16" at bounding box center [100, 303] width 20 height 15
type input "0"
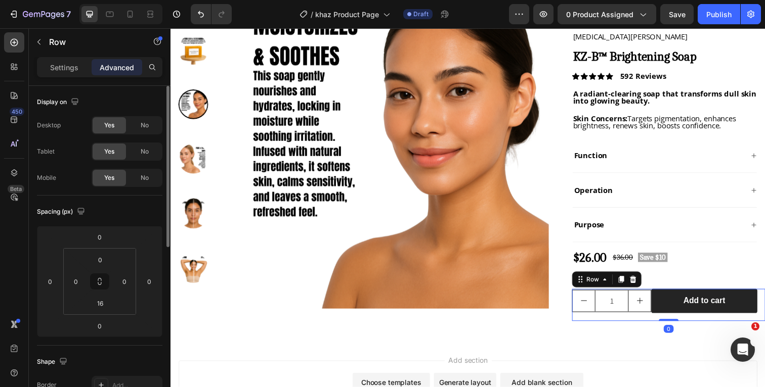
click at [639, 321] on div "1 Product Quantity Row 1 Product Quantity Add to cart Add to Cart Row 0" at bounding box center [678, 311] width 197 height 33
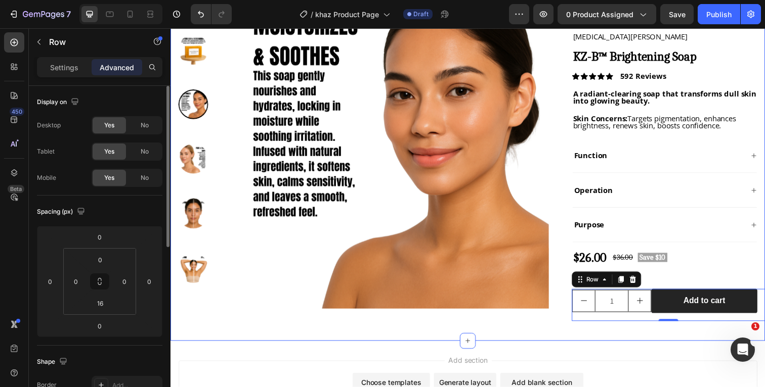
click at [521, 341] on div "Product Images "I remember staring in the mirror, wishing my dark spots would v…" at bounding box center [473, 157] width 607 height 381
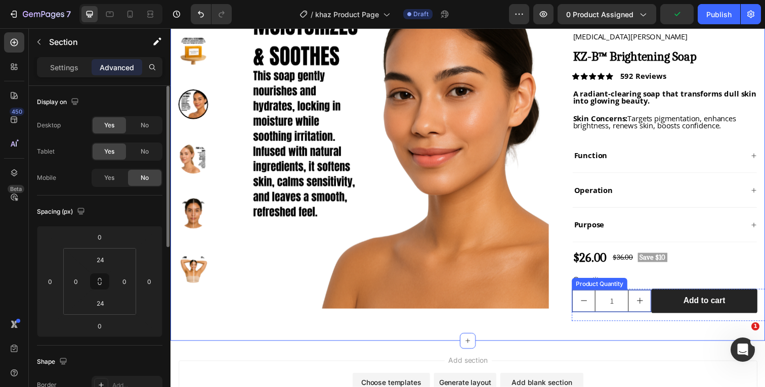
click at [629, 304] on input "1" at bounding box center [620, 307] width 34 height 22
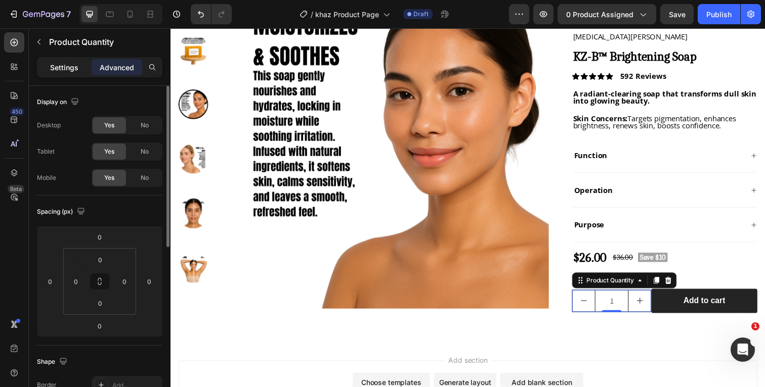
click at [73, 65] on p "Settings" at bounding box center [64, 67] width 28 height 11
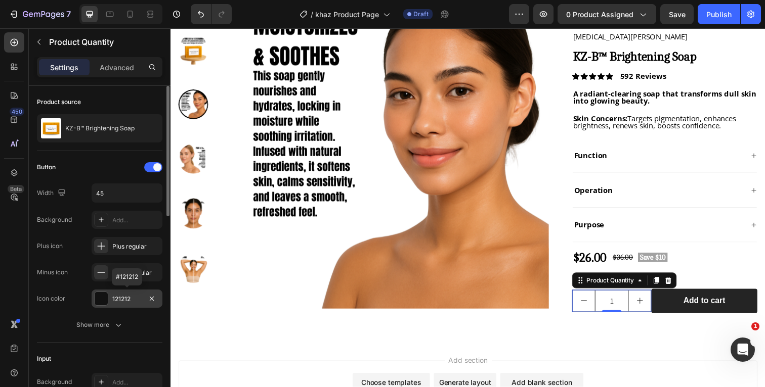
click at [103, 298] on div at bounding box center [101, 298] width 13 height 13
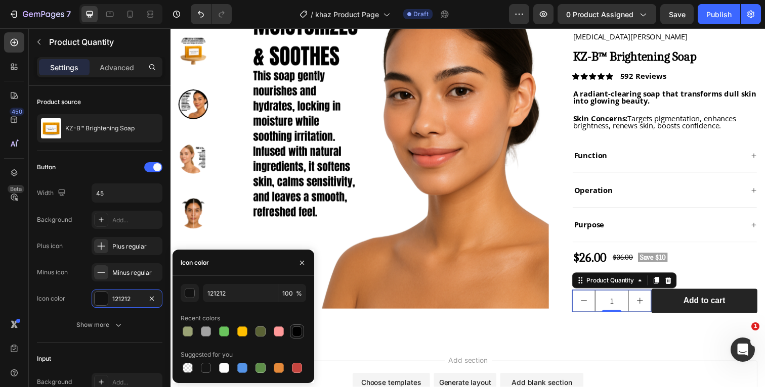
click at [297, 330] on div at bounding box center [297, 332] width 10 height 10
type input "000000"
click at [80, 311] on div "Button Width 45 Background Add... Plus icon Plus regular Minus icon Minus regul…" at bounding box center [99, 246] width 125 height 175
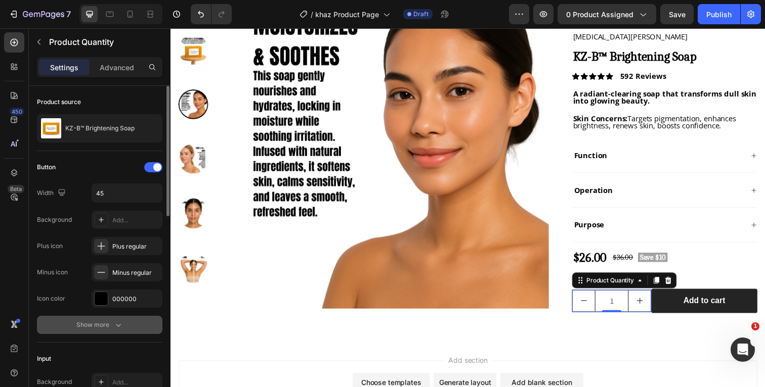
click at [108, 321] on div "Show more" at bounding box center [99, 325] width 47 height 10
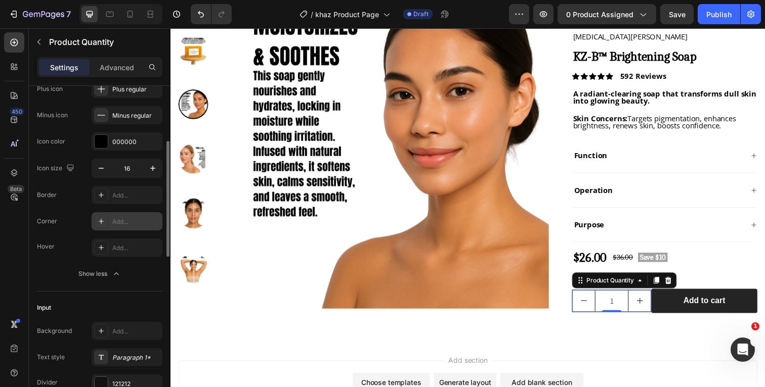
scroll to position [161, 0]
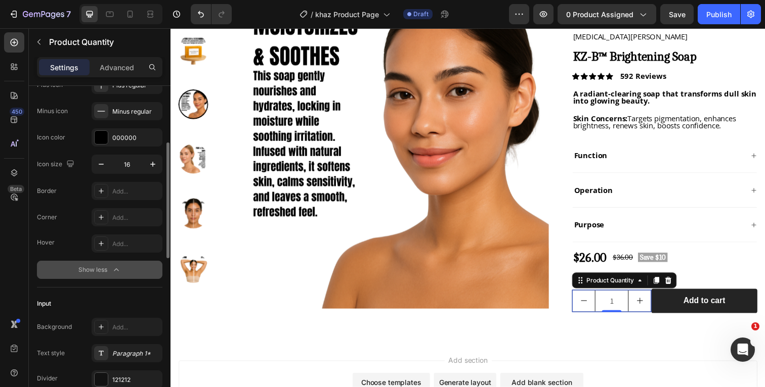
click at [114, 270] on icon "button" at bounding box center [116, 270] width 10 height 10
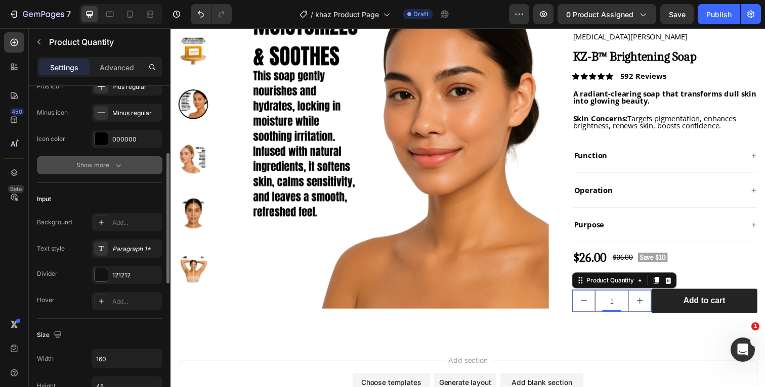
scroll to position [163, 0]
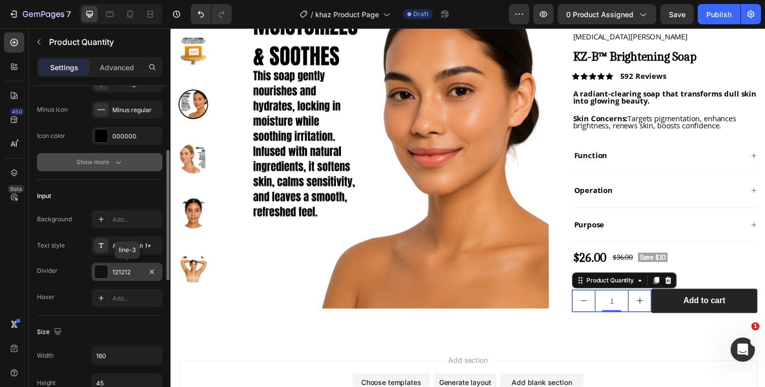
click at [103, 273] on div at bounding box center [101, 272] width 13 height 13
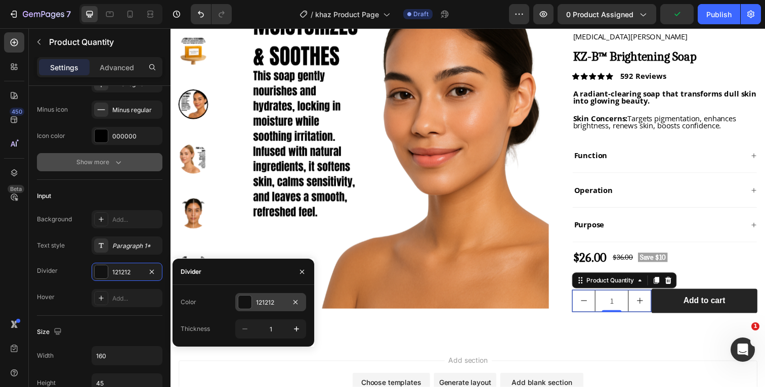
click at [244, 305] on div at bounding box center [244, 302] width 13 height 13
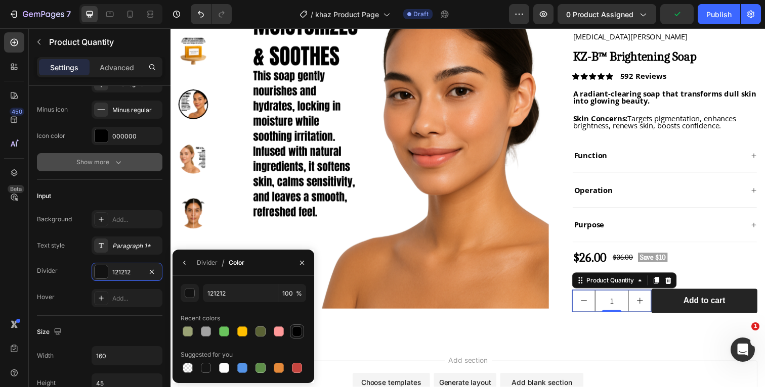
click at [295, 331] on div at bounding box center [297, 332] width 10 height 10
type input "000000"
click at [81, 285] on div "Background Add... Text style Paragraph 1* Divider 000000 Hover Add..." at bounding box center [99, 258] width 125 height 97
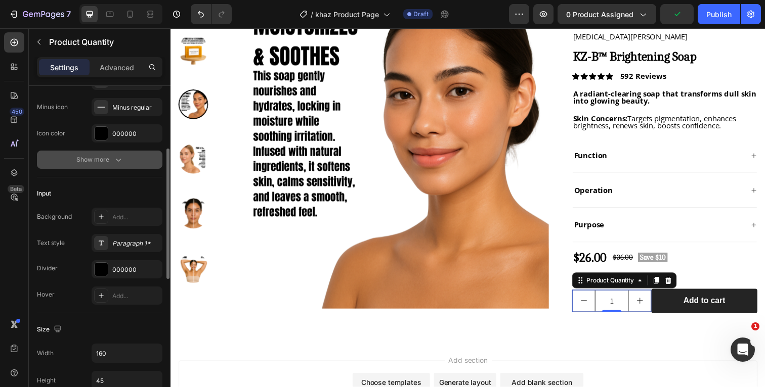
scroll to position [162, 0]
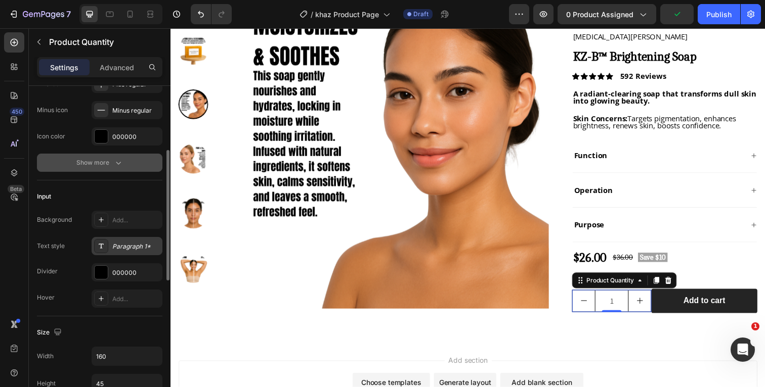
click at [125, 252] on div "Paragraph 1*" at bounding box center [127, 246] width 71 height 18
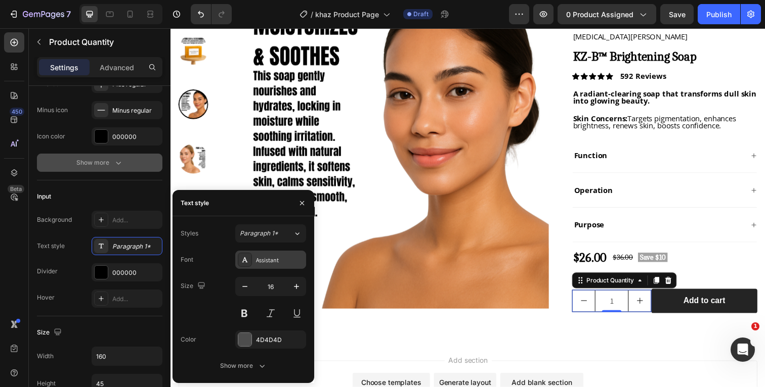
click at [276, 261] on div "Assistant" at bounding box center [280, 260] width 48 height 9
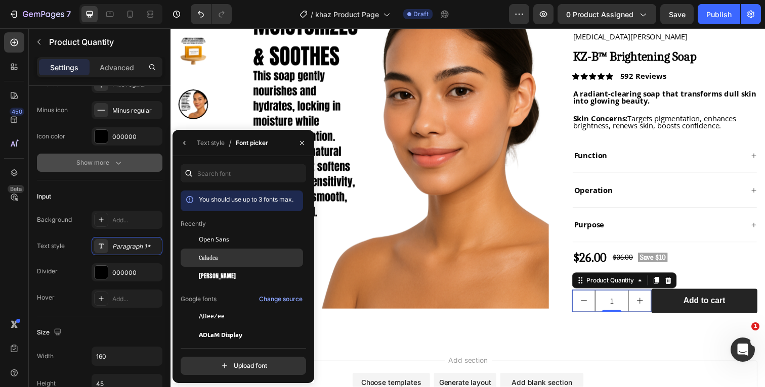
click at [243, 259] on div "Caladea" at bounding box center [250, 257] width 102 height 9
click at [183, 143] on icon "button" at bounding box center [185, 143] width 8 height 8
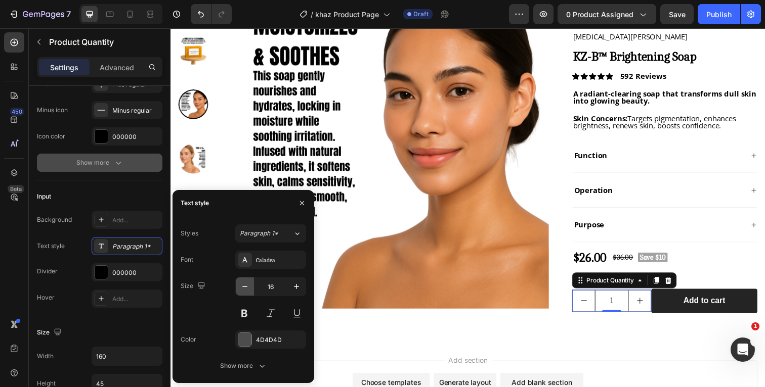
click at [242, 286] on icon "button" at bounding box center [245, 287] width 10 height 10
type input "15"
click at [248, 342] on div at bounding box center [244, 339] width 13 height 13
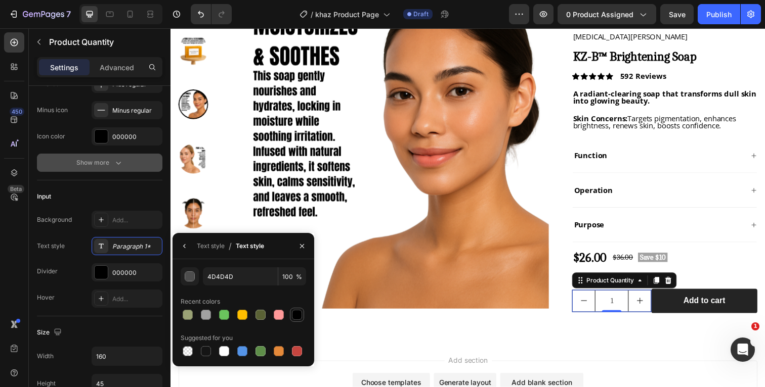
click at [297, 314] on div at bounding box center [297, 315] width 10 height 10
type input "000000"
click at [185, 244] on icon "button" at bounding box center [185, 246] width 8 height 8
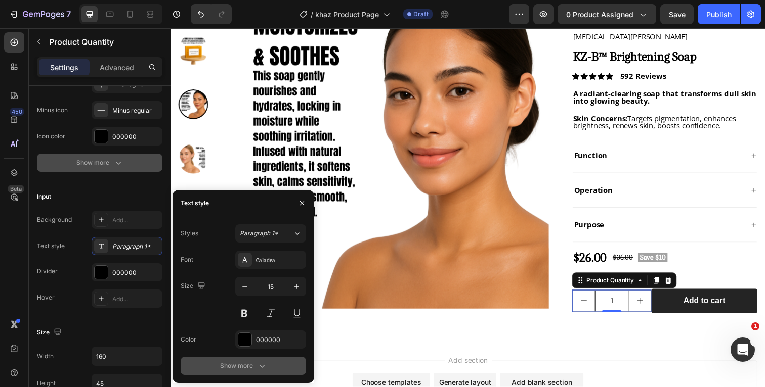
click at [257, 364] on icon "button" at bounding box center [262, 366] width 10 height 10
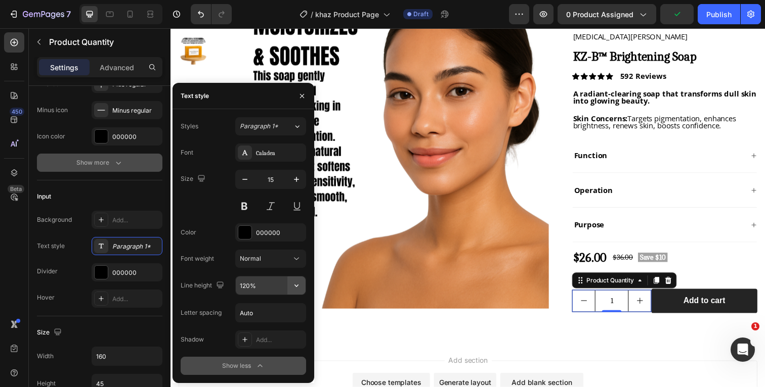
click at [296, 284] on icon "button" at bounding box center [296, 286] width 10 height 10
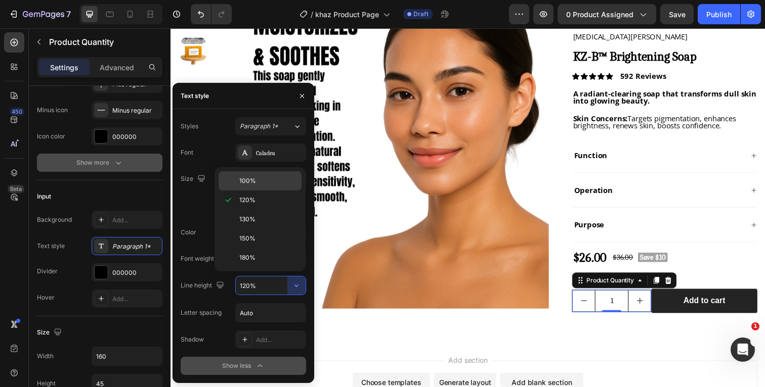
click at [251, 184] on span "100%" at bounding box center [247, 181] width 17 height 9
type input "100%"
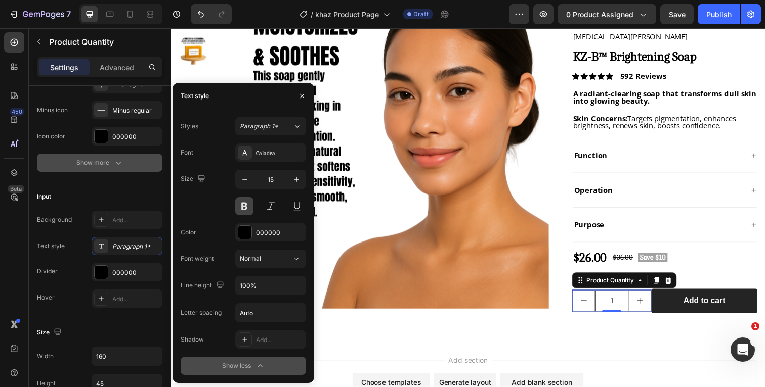
click at [245, 206] on button at bounding box center [244, 206] width 18 height 18
click at [304, 94] on icon "button" at bounding box center [302, 96] width 8 height 8
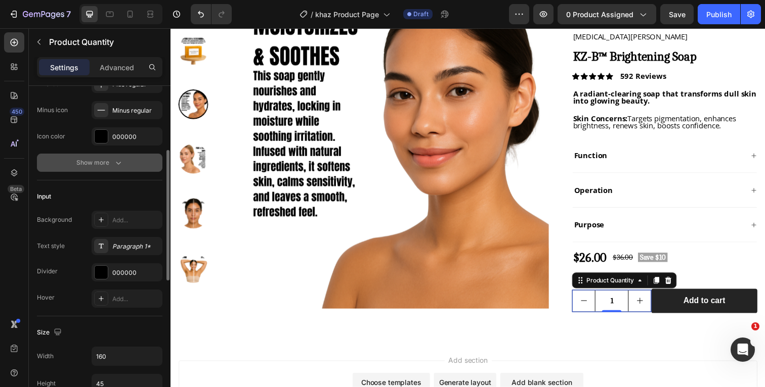
click at [128, 191] on div "Input" at bounding box center [99, 197] width 125 height 16
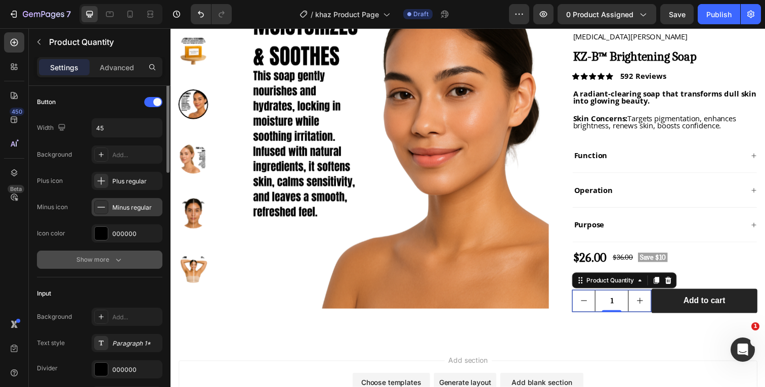
scroll to position [0, 0]
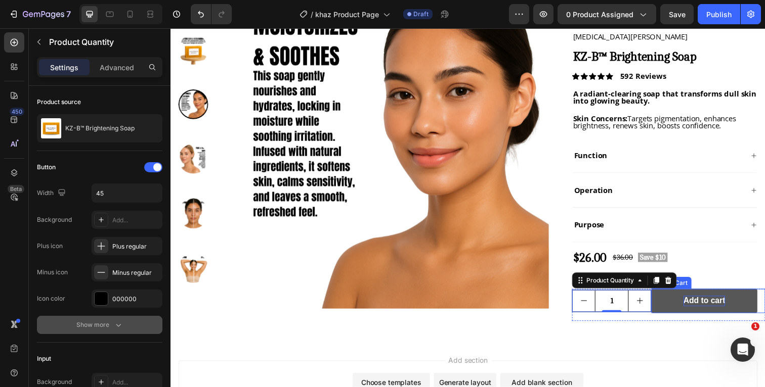
click at [703, 307] on div "Add to cart" at bounding box center [715, 307] width 42 height 11
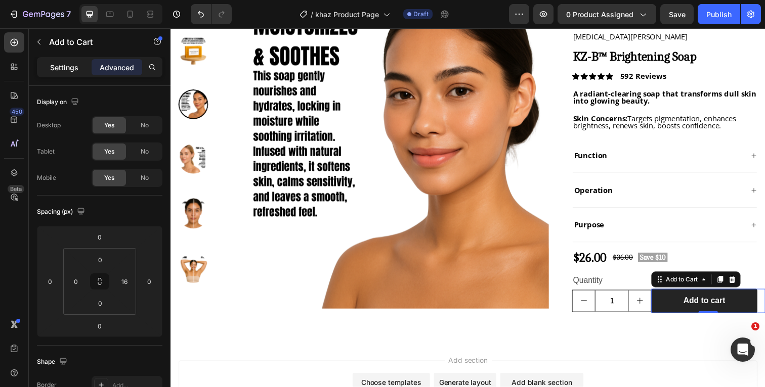
click at [59, 65] on p "Settings" at bounding box center [64, 67] width 28 height 11
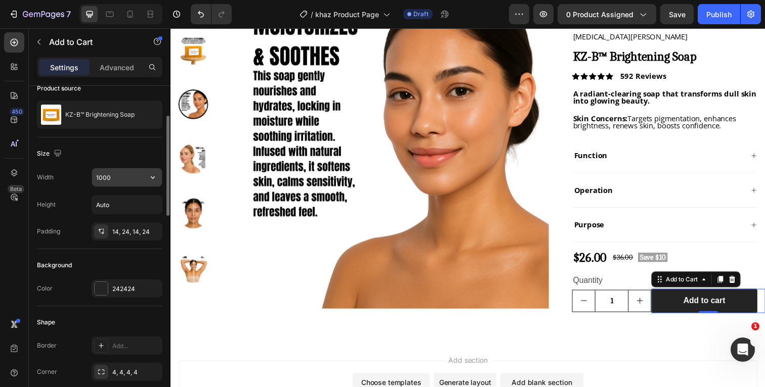
scroll to position [96, 0]
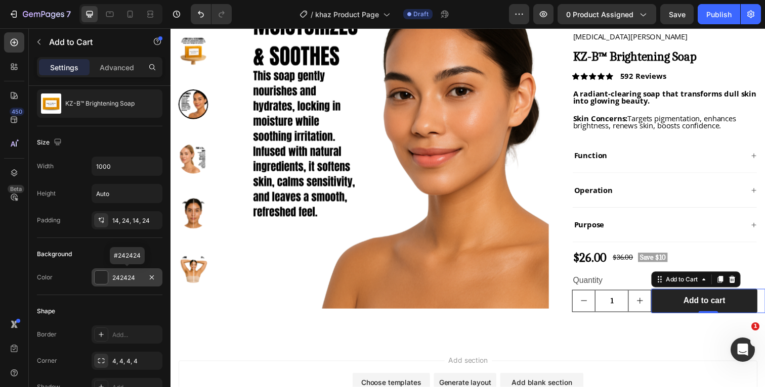
click at [103, 278] on div at bounding box center [101, 277] width 13 height 13
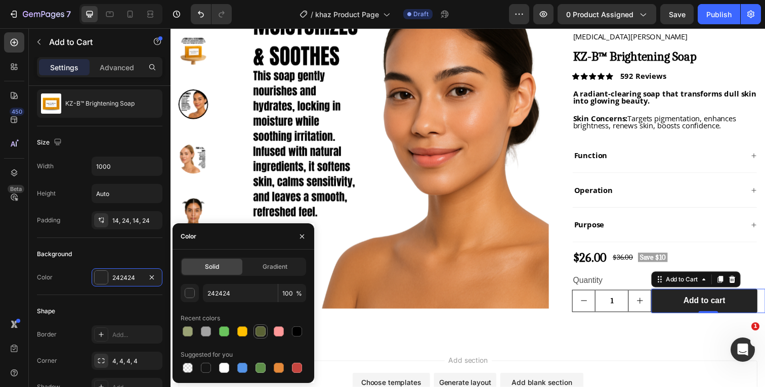
click at [263, 331] on div at bounding box center [260, 332] width 10 height 10
type input "5A6235"
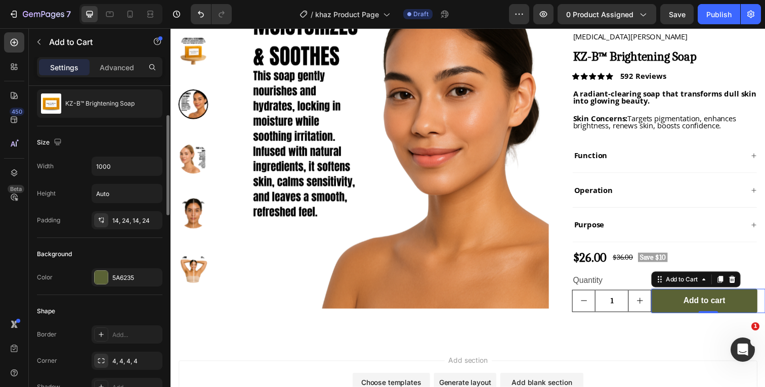
click at [133, 258] on div "Background" at bounding box center [99, 254] width 125 height 16
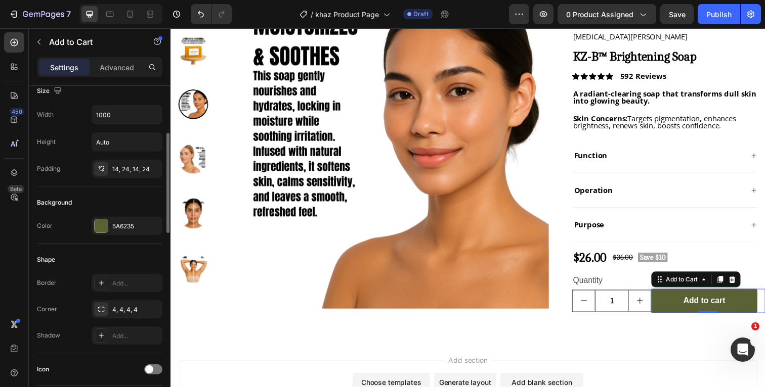
scroll to position [158, 0]
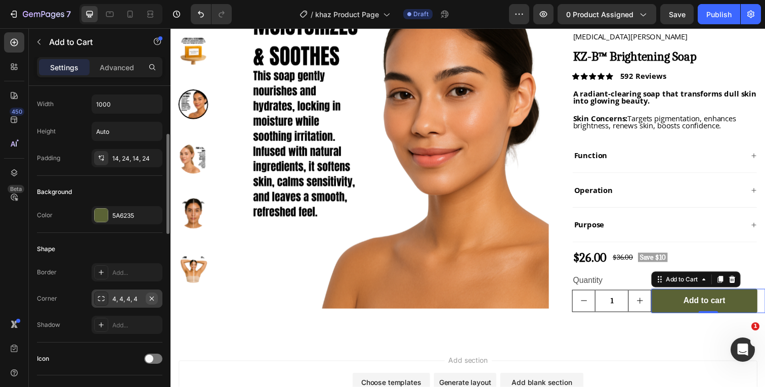
click at [153, 298] on icon "button" at bounding box center [152, 299] width 8 height 8
click at [139, 244] on div "Shape" at bounding box center [99, 249] width 125 height 16
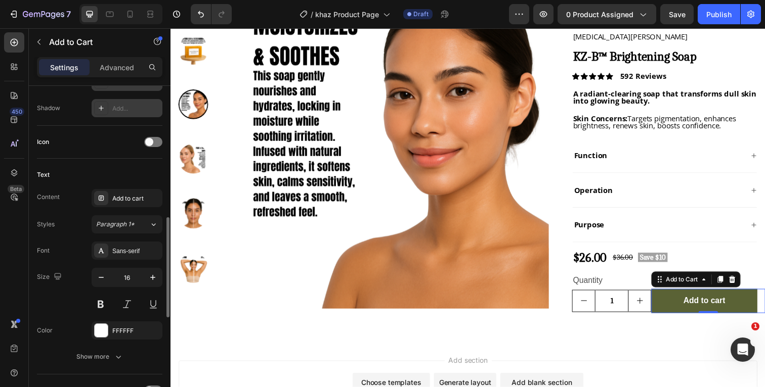
scroll to position [396, 0]
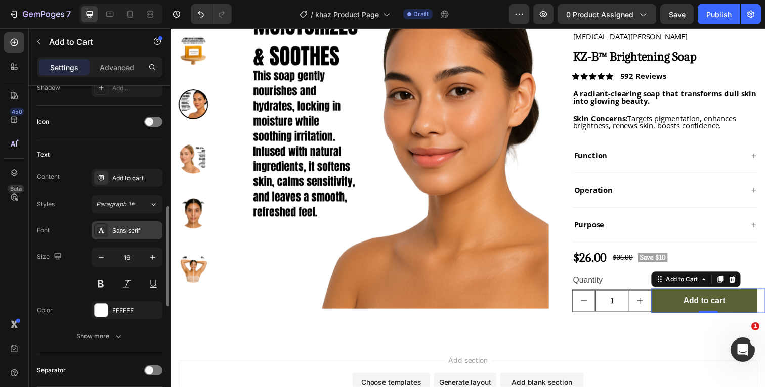
click at [133, 231] on div "Sans-serif" at bounding box center [136, 231] width 48 height 9
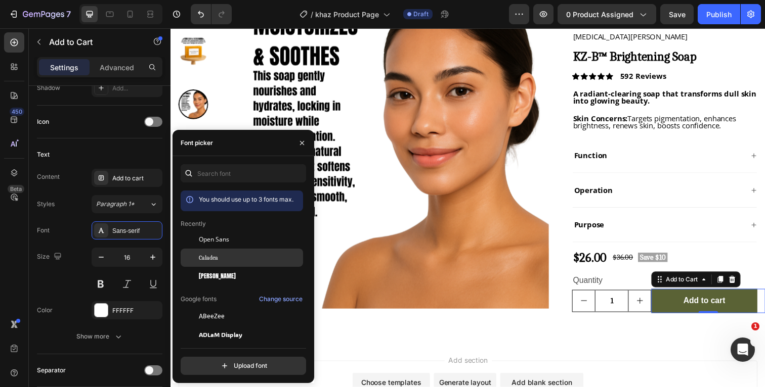
click at [218, 256] on div "Caladea" at bounding box center [250, 257] width 102 height 9
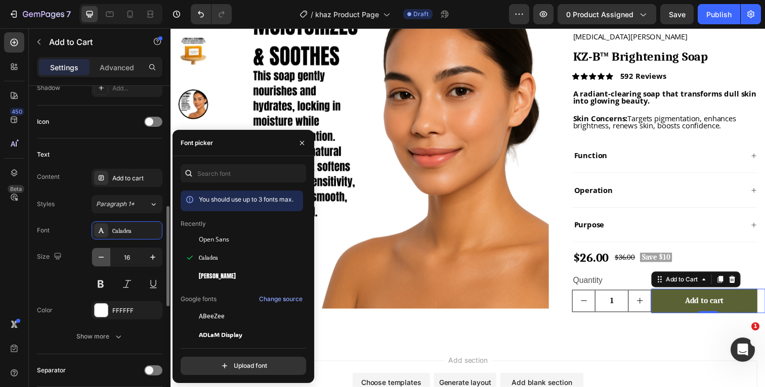
click at [103, 255] on icon "button" at bounding box center [101, 257] width 10 height 10
type input "15"
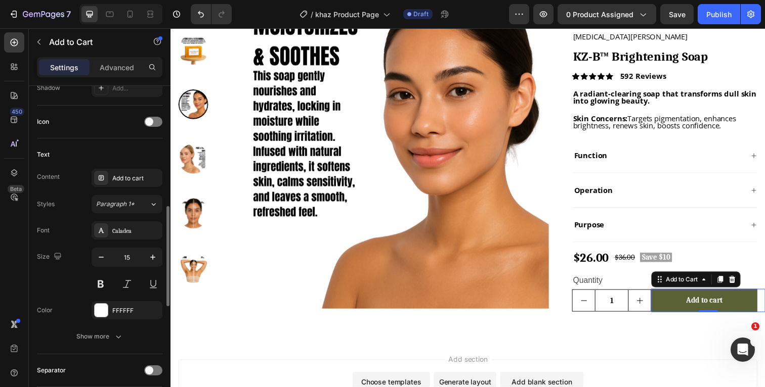
click at [77, 255] on div "Size 15" at bounding box center [99, 271] width 125 height 46
click at [115, 333] on icon "button" at bounding box center [118, 337] width 10 height 10
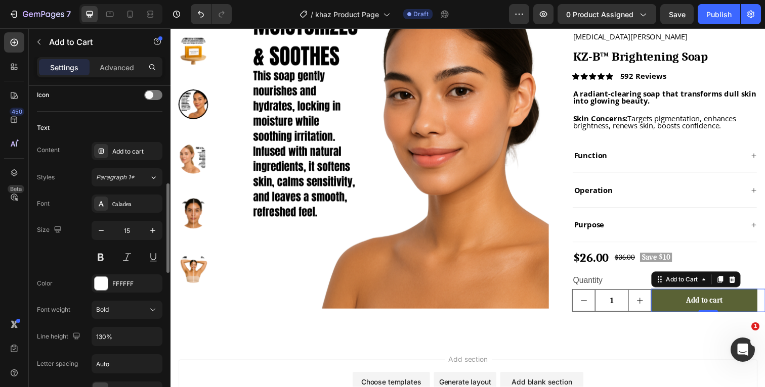
scroll to position [429, 0]
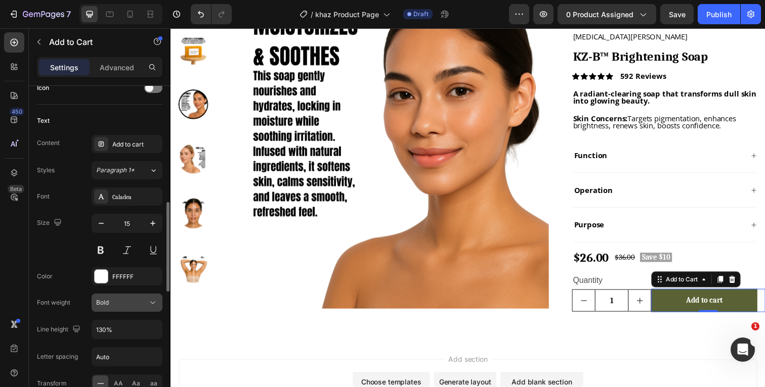
click at [156, 301] on icon at bounding box center [153, 303] width 10 height 10
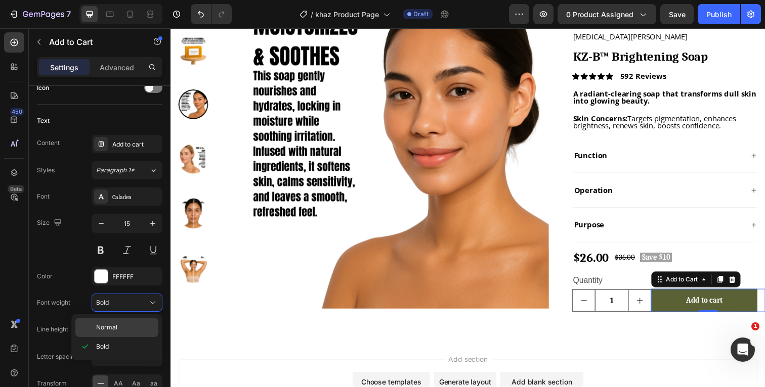
click at [115, 329] on span "Normal" at bounding box center [106, 327] width 21 height 9
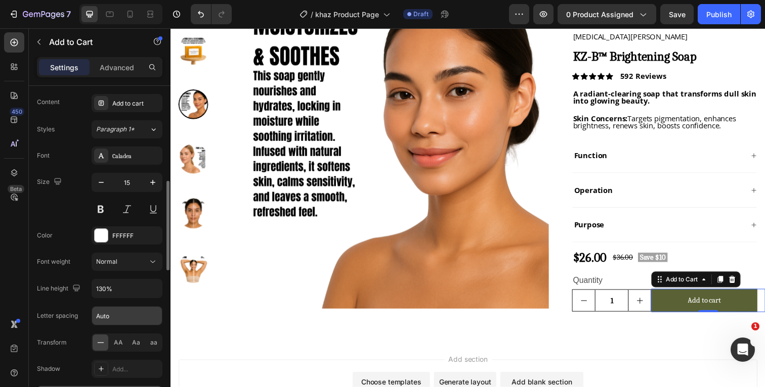
scroll to position [477, 0]
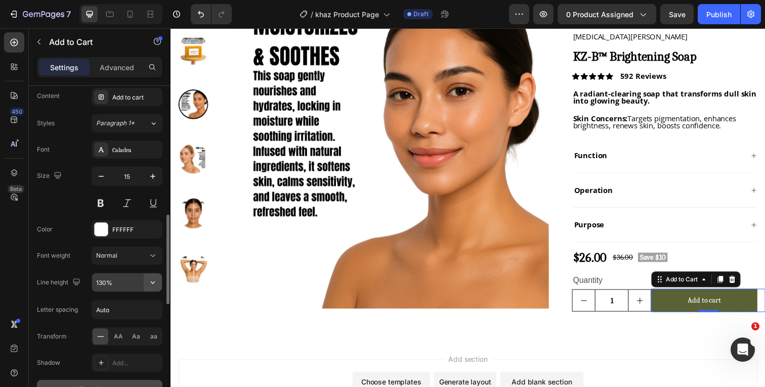
click at [154, 284] on icon "button" at bounding box center [153, 283] width 10 height 10
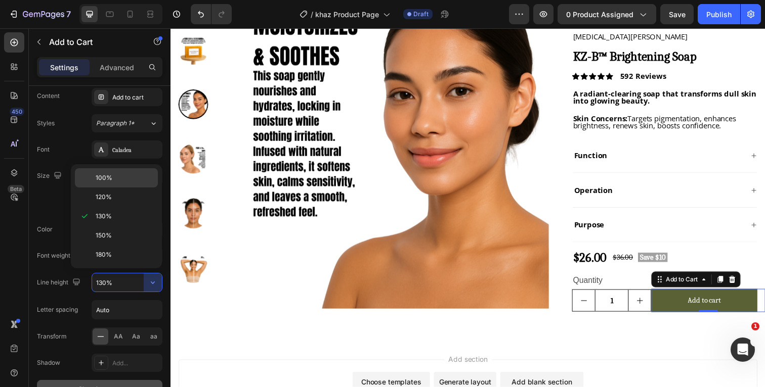
click at [117, 181] on p "100%" at bounding box center [125, 178] width 58 height 9
type input "100%"
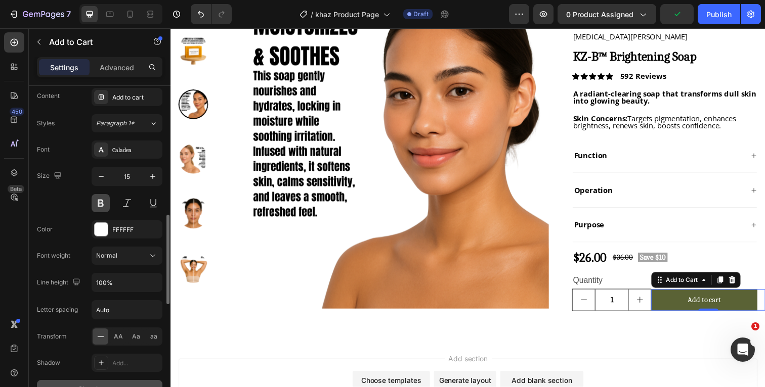
click at [104, 202] on button at bounding box center [101, 203] width 18 height 18
click at [69, 213] on div "Font Caladea Size 15 Color FFFFFF Font weight Normal Line height 100% Letter sp…" at bounding box center [99, 270] width 125 height 258
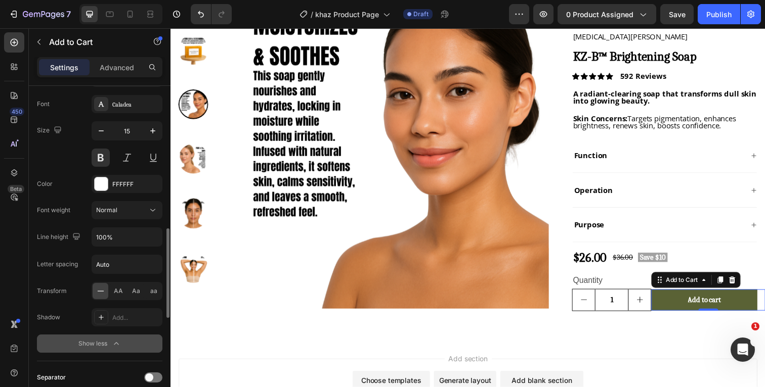
scroll to position [524, 0]
click at [132, 291] on span "Aa" at bounding box center [136, 289] width 8 height 9
click at [73, 282] on div "Transform AA Aa aa" at bounding box center [99, 290] width 125 height 18
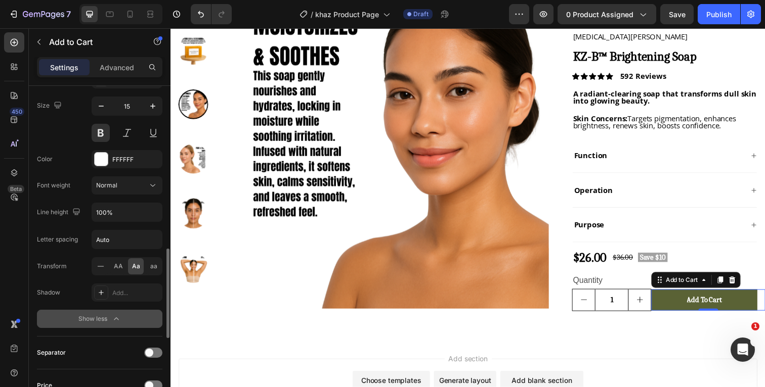
scroll to position [560, 0]
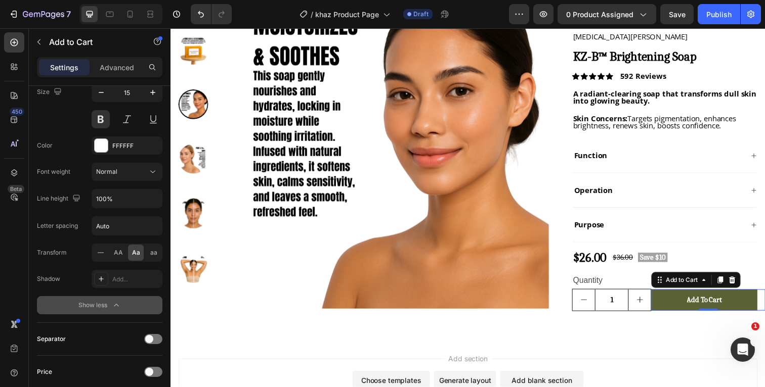
click at [109, 304] on div "Show less" at bounding box center [99, 305] width 43 height 10
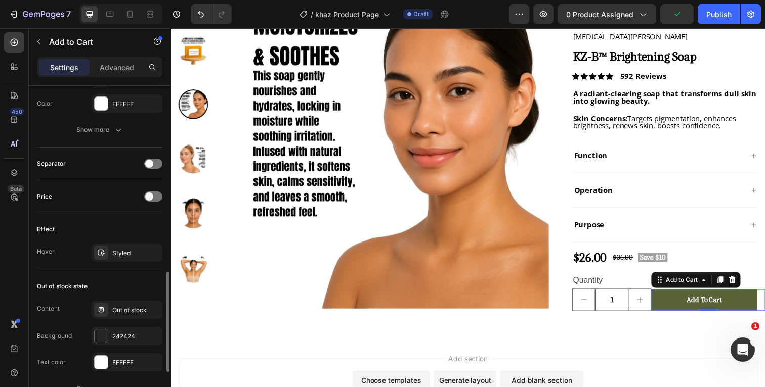
scroll to position [605, 0]
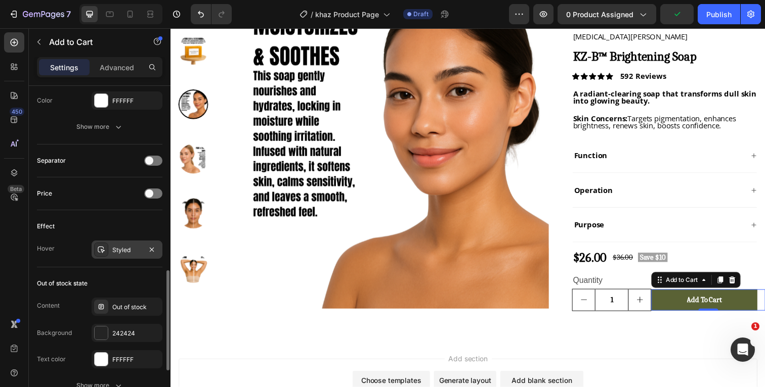
click at [114, 250] on div "Styled" at bounding box center [126, 250] width 29 height 9
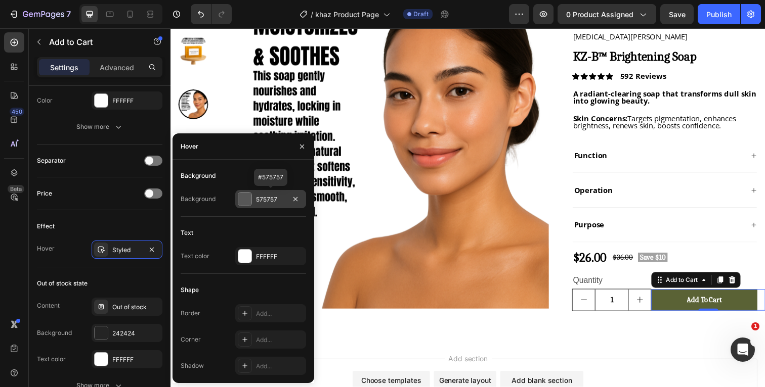
click at [247, 200] on div at bounding box center [244, 199] width 13 height 13
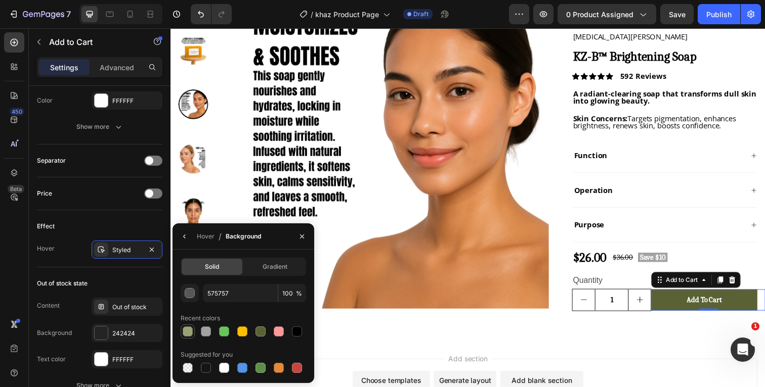
click at [187, 330] on div at bounding box center [188, 332] width 10 height 10
type input "9AA275"
click at [132, 227] on div "Effect" at bounding box center [99, 227] width 125 height 16
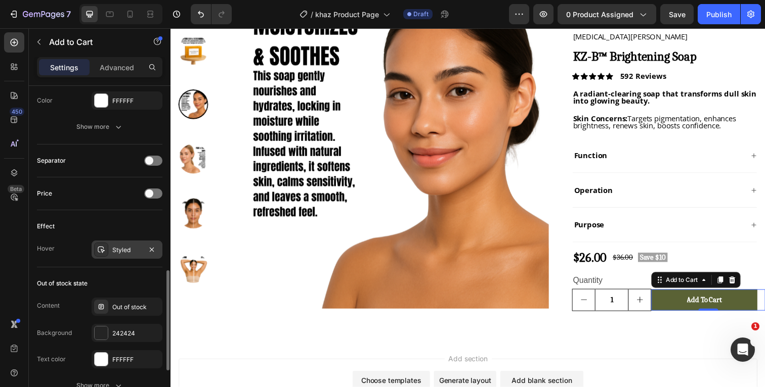
click at [134, 248] on div "Styled" at bounding box center [126, 250] width 29 height 9
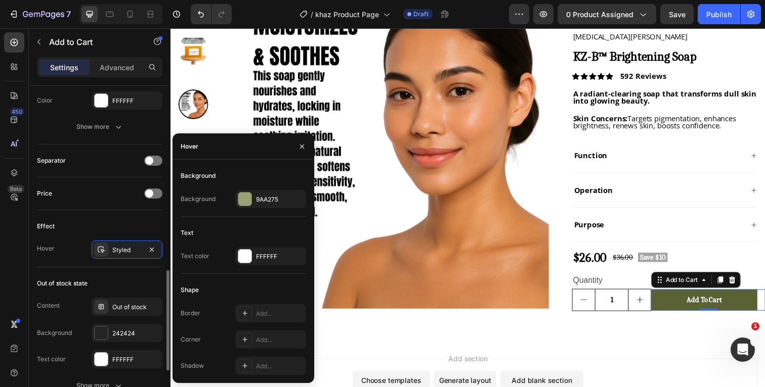
click at [132, 230] on div "Effect" at bounding box center [99, 227] width 125 height 16
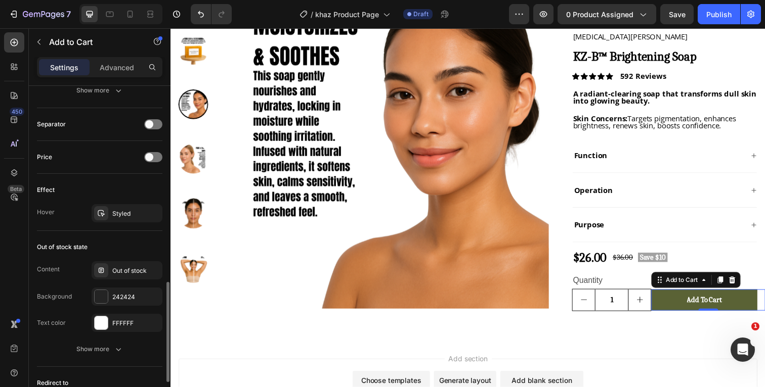
scroll to position [645, 0]
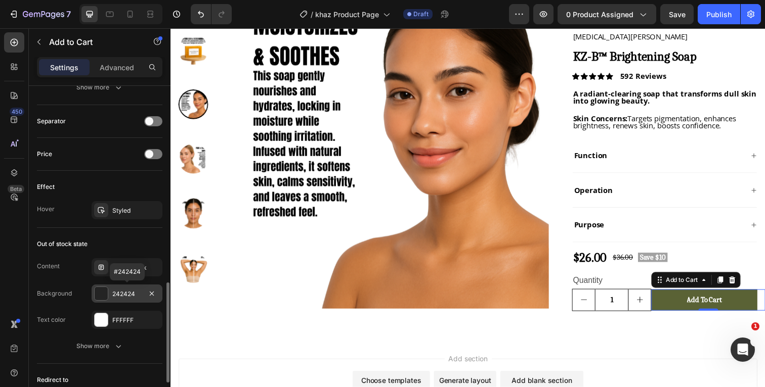
click at [103, 294] on div at bounding box center [101, 293] width 13 height 13
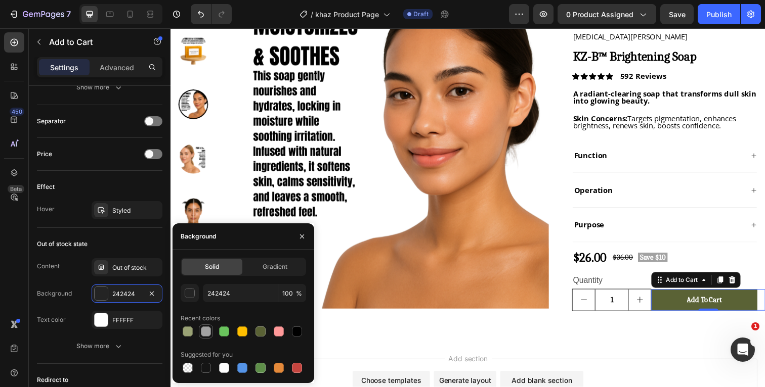
click at [206, 330] on div at bounding box center [206, 332] width 10 height 10
type input "A2A2A2"
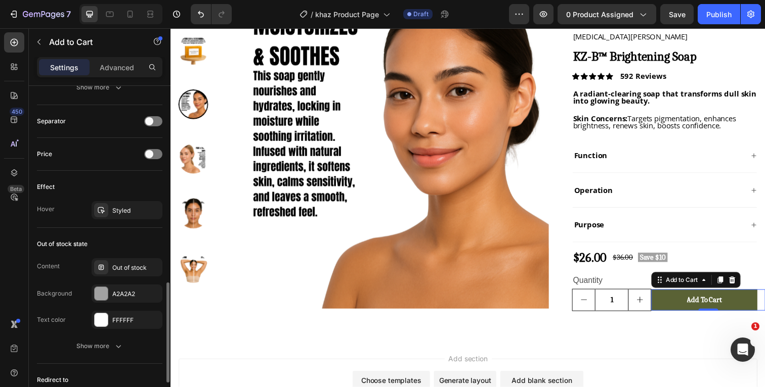
click at [114, 243] on div "Out of stock state" at bounding box center [99, 244] width 125 height 16
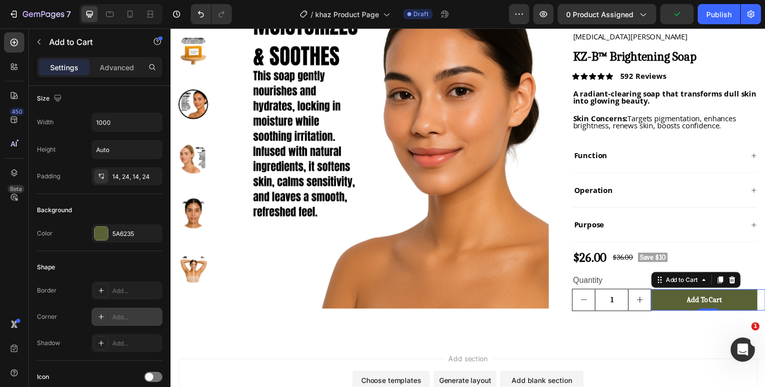
scroll to position [0, 0]
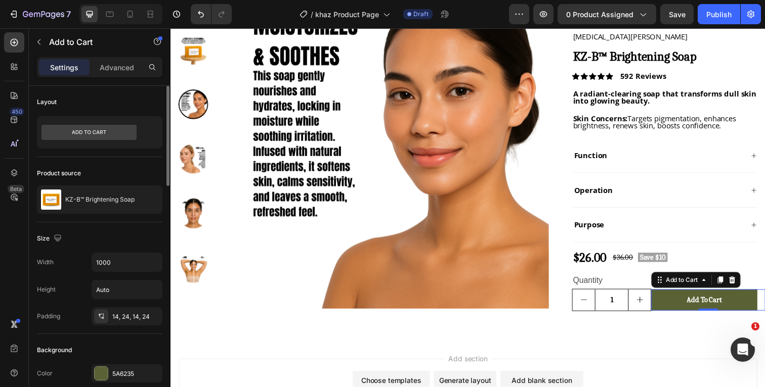
click at [141, 96] on div "Layout" at bounding box center [99, 102] width 125 height 16
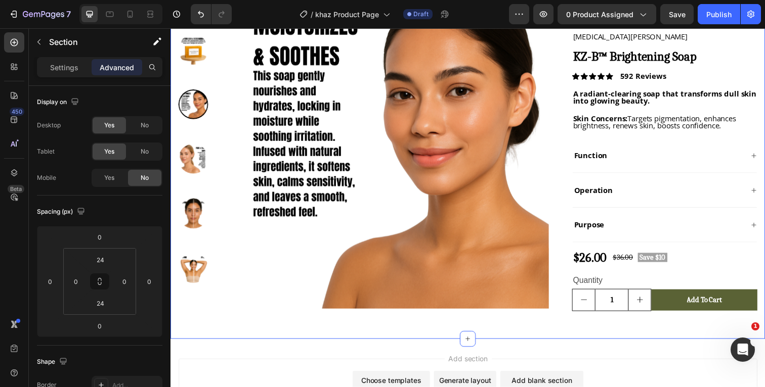
click at [228, 337] on div "Product Images "I remember staring in the mirror, wishing my dark spots would v…" at bounding box center [473, 156] width 607 height 379
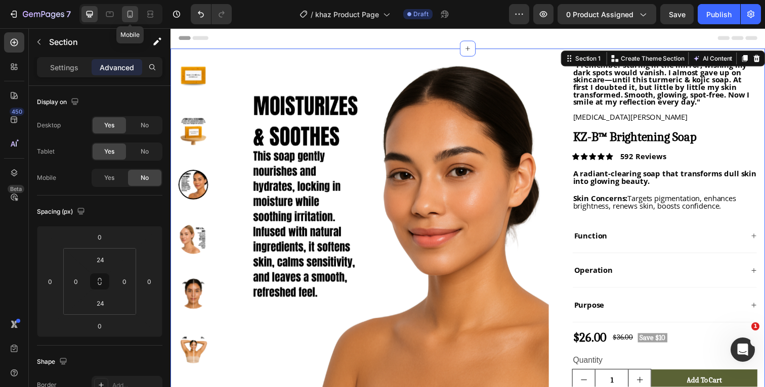
click at [132, 16] on icon at bounding box center [130, 14] width 10 height 10
type input "28"
type input "15"
type input "28"
type input "15"
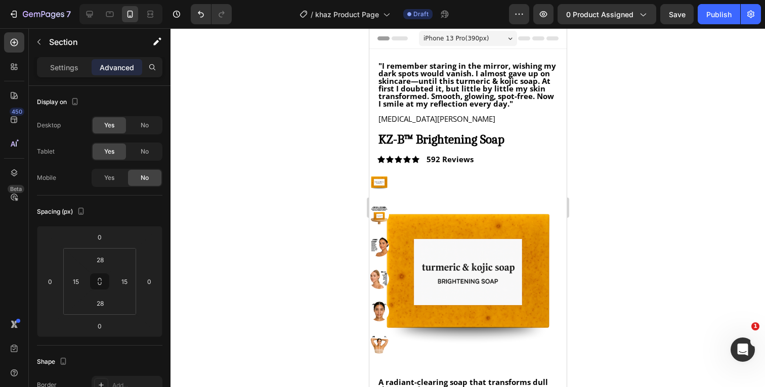
drag, startPoint x: 641, startPoint y: 219, endPoint x: 92, endPoint y: 237, distance: 549.7
click at [641, 219] on div at bounding box center [467, 207] width 594 height 359
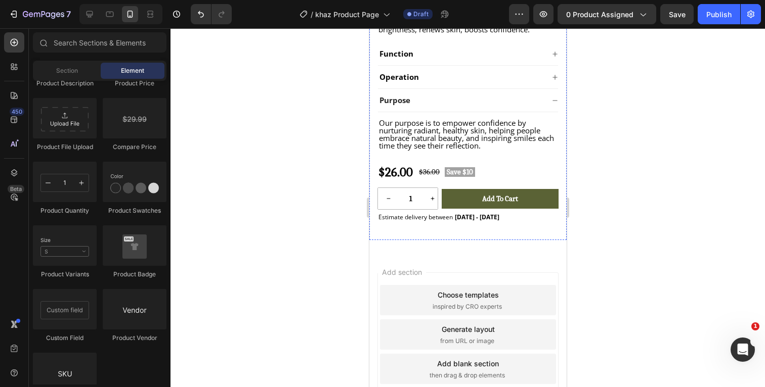
scroll to position [400, 0]
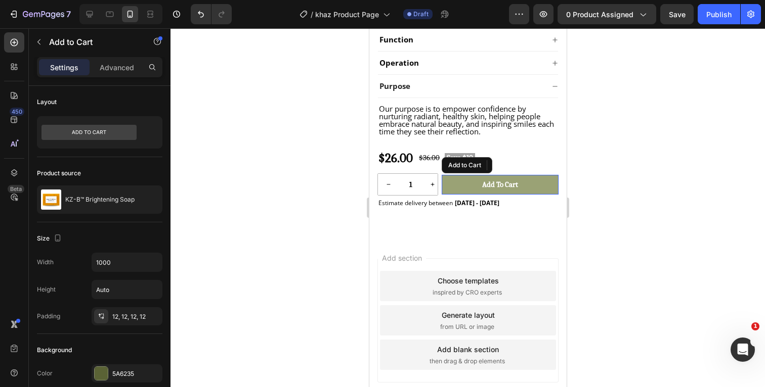
drag, startPoint x: 542, startPoint y: 188, endPoint x: 696, endPoint y: 223, distance: 157.6
click at [542, 188] on button "Add to cart" at bounding box center [499, 185] width 117 height 20
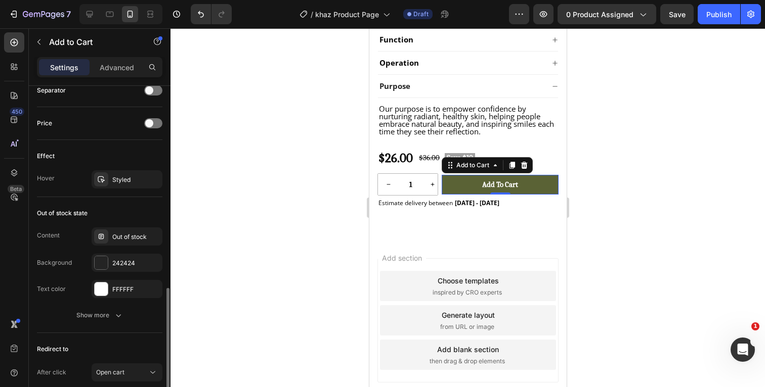
scroll to position [682, 0]
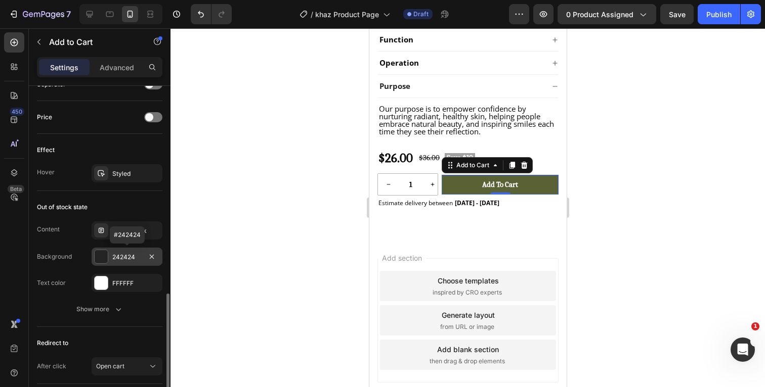
click at [101, 256] on div at bounding box center [101, 256] width 13 height 13
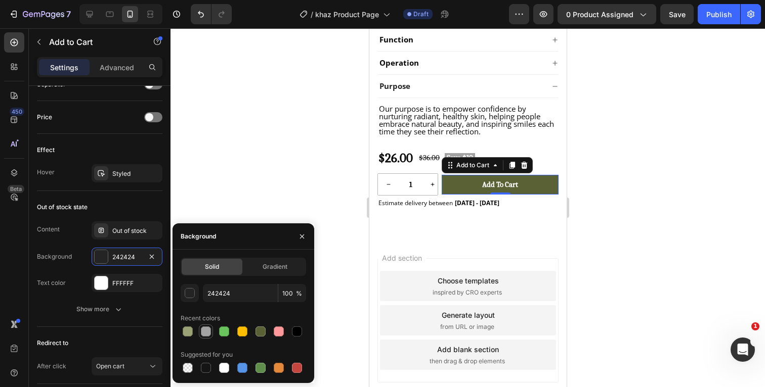
click at [208, 335] on div at bounding box center [206, 332] width 10 height 10
type input "A2A2A2"
click at [139, 201] on div "Out of stock state" at bounding box center [99, 207] width 125 height 16
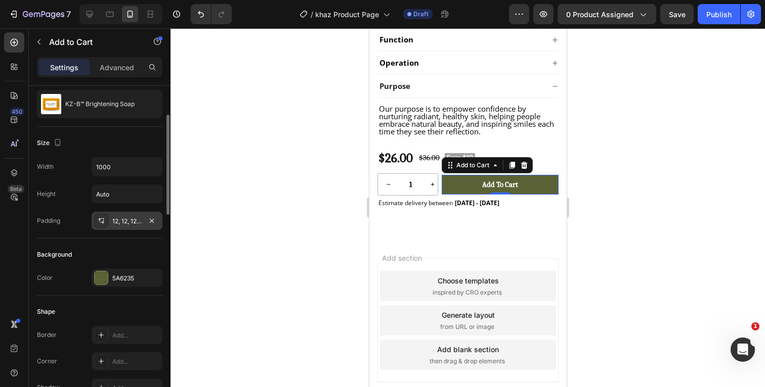
scroll to position [0, 0]
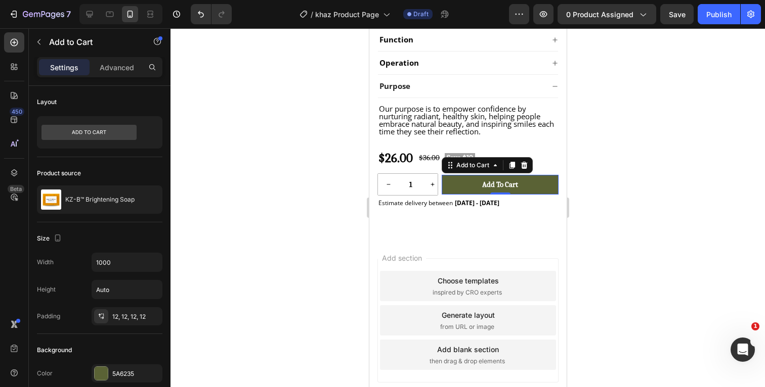
click at [665, 167] on div at bounding box center [467, 207] width 594 height 359
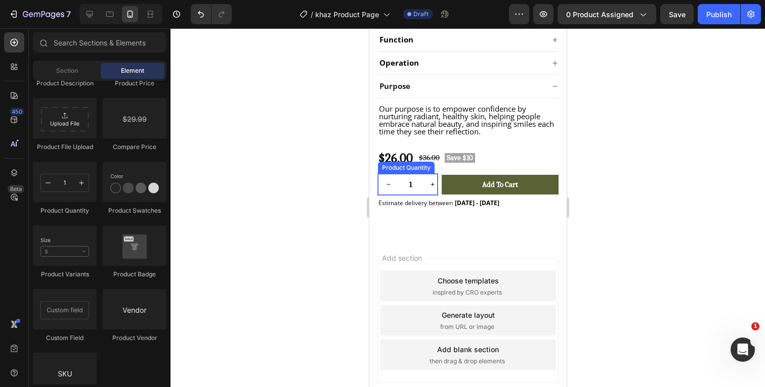
click at [417, 187] on input "1" at bounding box center [410, 184] width 23 height 21
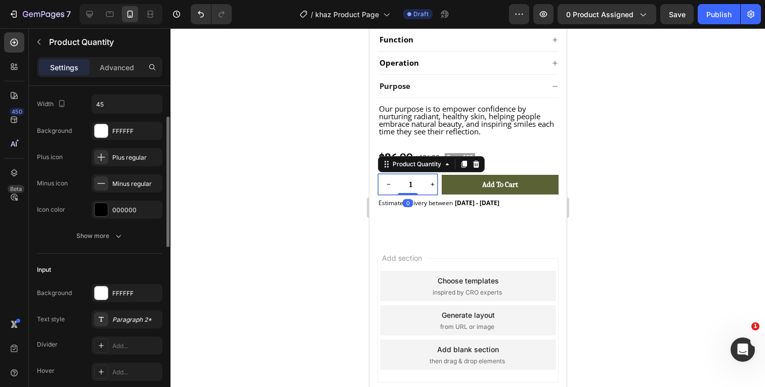
scroll to position [122, 0]
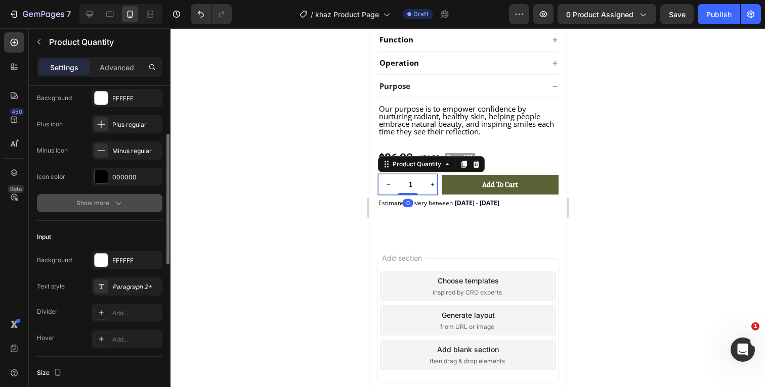
click at [119, 207] on icon "button" at bounding box center [118, 203] width 10 height 10
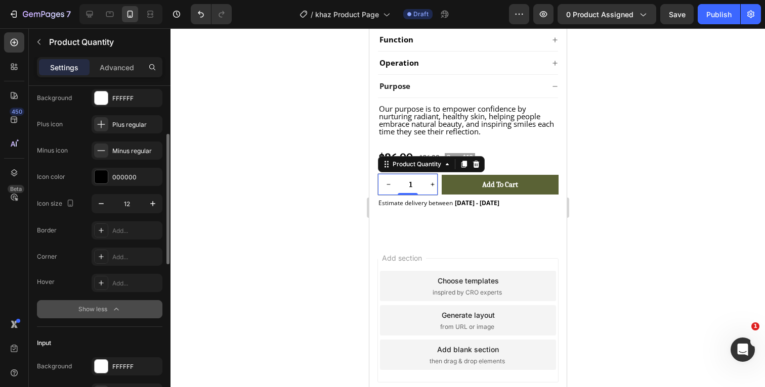
click at [119, 308] on icon "button" at bounding box center [116, 310] width 10 height 10
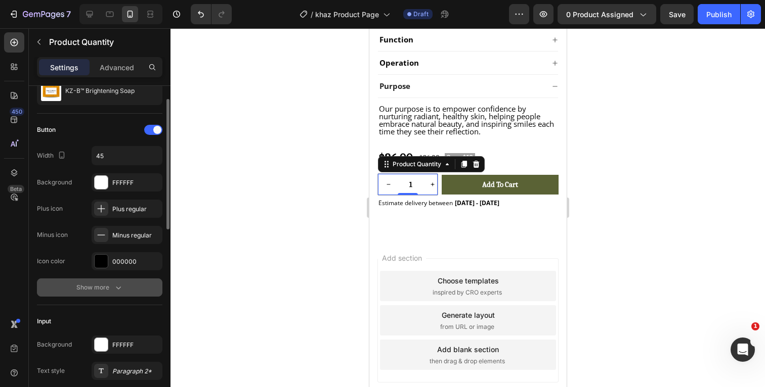
scroll to position [0, 0]
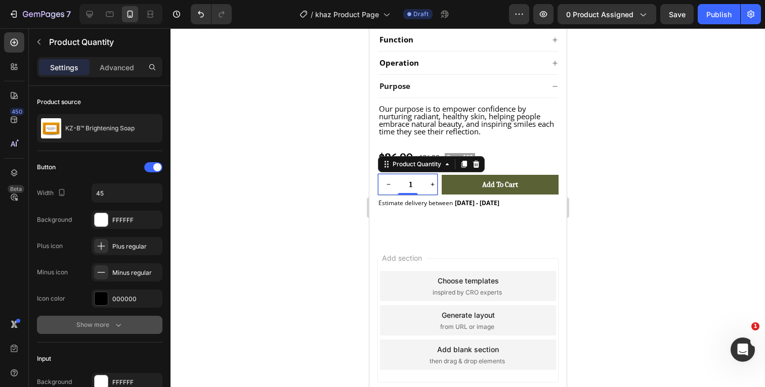
click at [119, 327] on icon "button" at bounding box center [118, 325] width 10 height 10
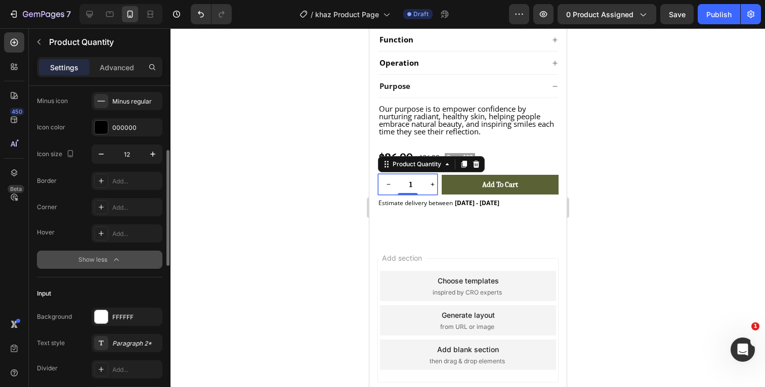
scroll to position [178, 0]
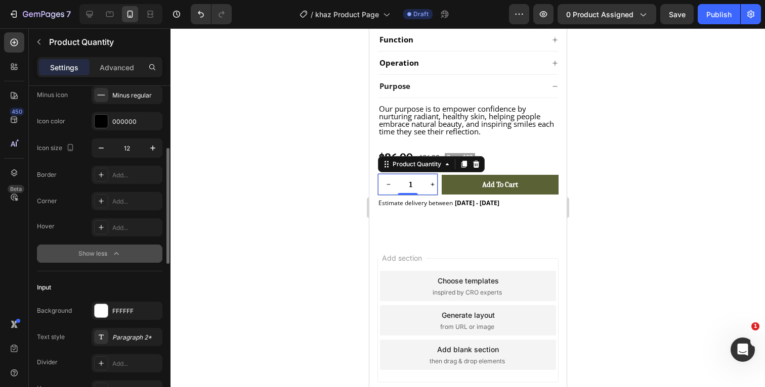
click at [114, 254] on icon "button" at bounding box center [116, 254] width 10 height 10
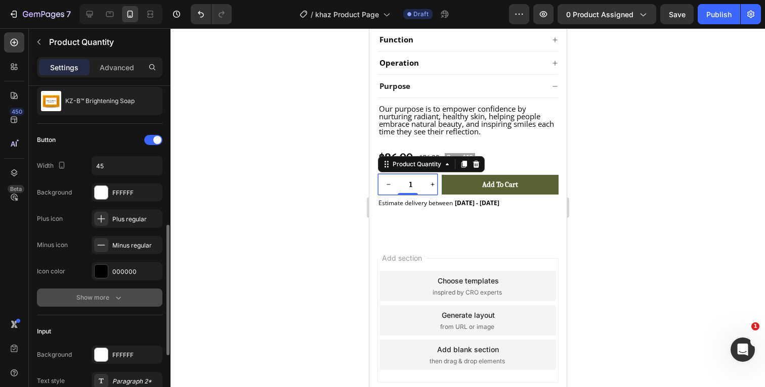
scroll to position [0, 0]
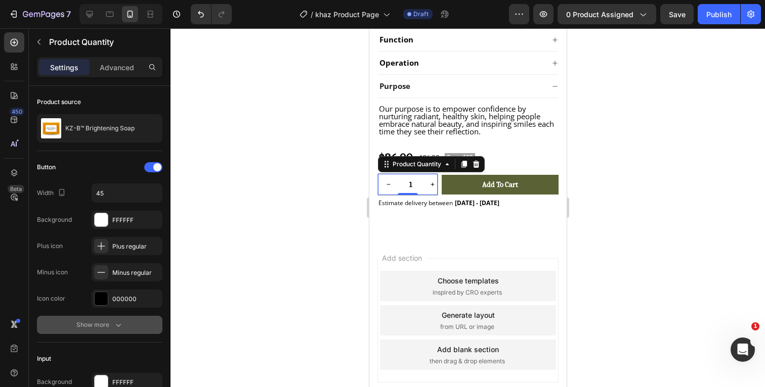
click at [657, 171] on div at bounding box center [467, 207] width 594 height 359
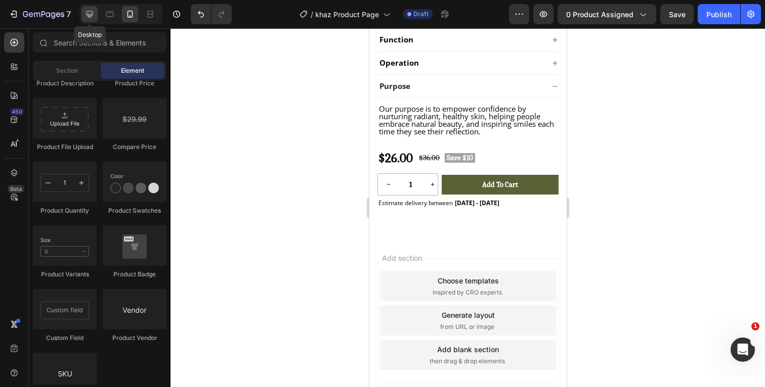
click at [90, 20] on div at bounding box center [89, 14] width 16 height 16
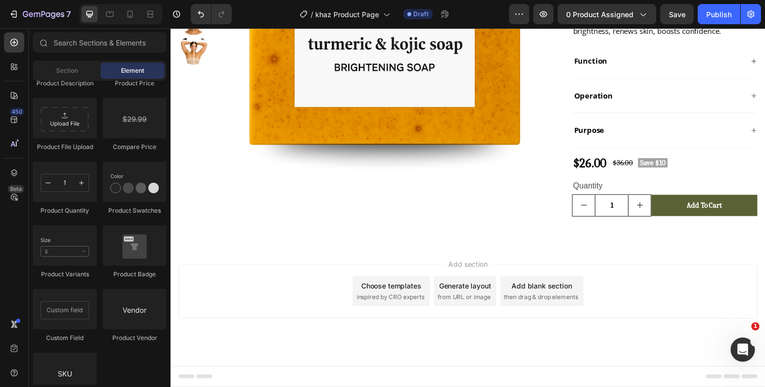
scroll to position [257, 0]
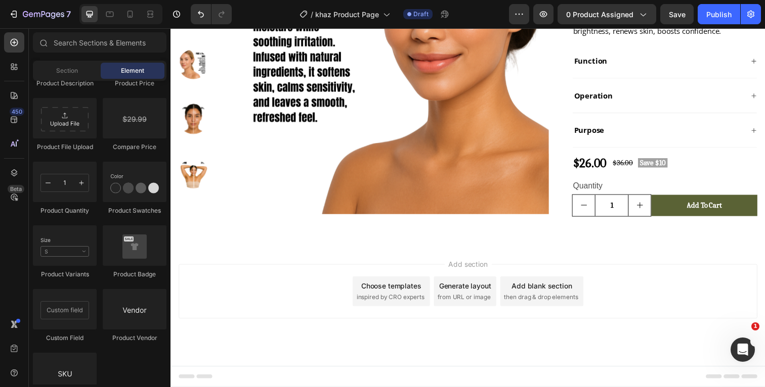
click at [627, 270] on div "Add section Choose templates inspired by CRO experts Generate layout from URL o…" at bounding box center [474, 298] width 591 height 56
click at [131, 16] on icon at bounding box center [130, 14] width 6 height 7
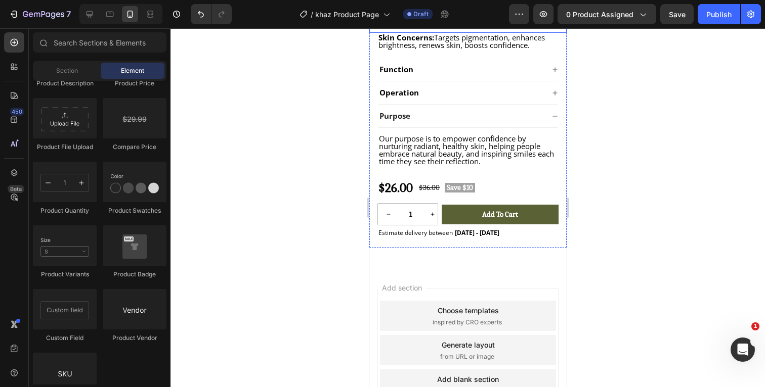
scroll to position [371, 0]
click at [89, 12] on icon at bounding box center [89, 14] width 10 height 10
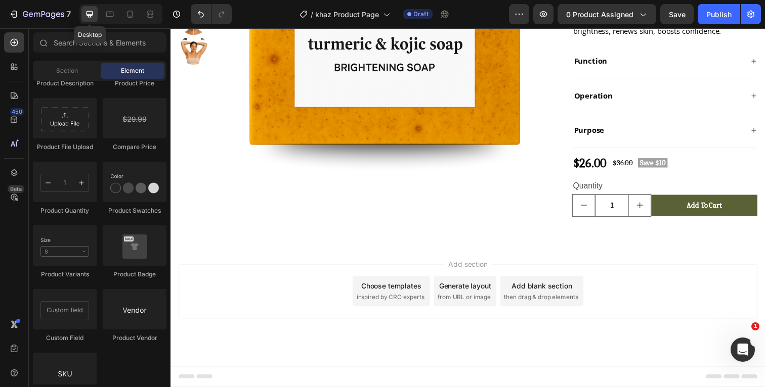
scroll to position [178, 0]
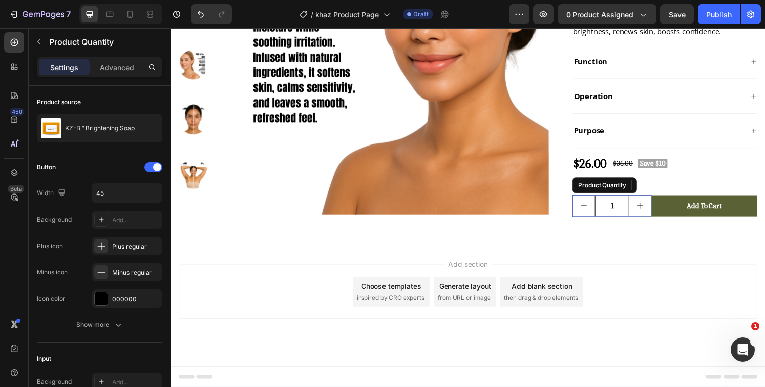
click at [626, 211] on input "1" at bounding box center [620, 210] width 34 height 22
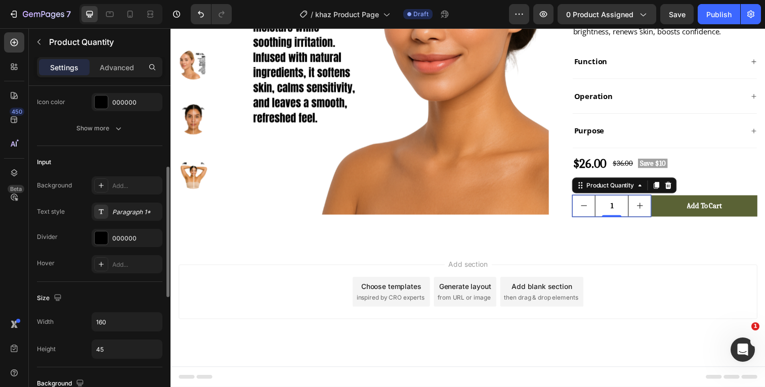
scroll to position [211, 0]
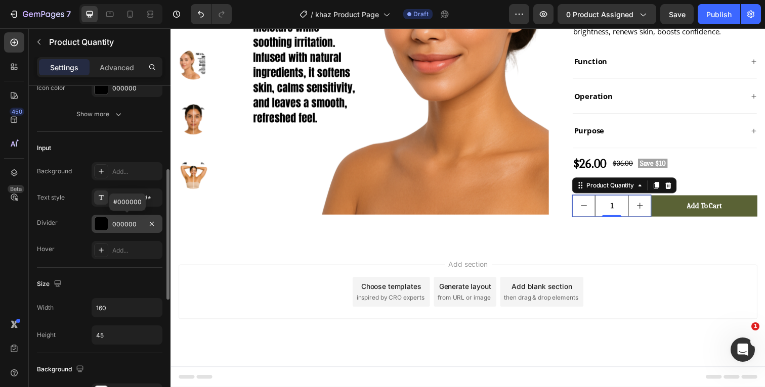
click at [99, 228] on div at bounding box center [101, 224] width 13 height 13
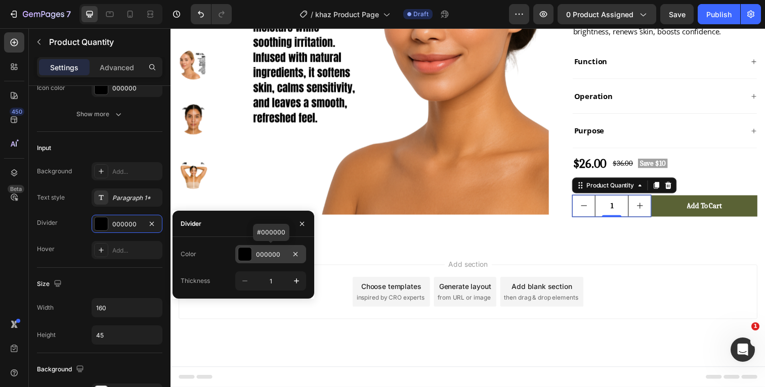
click at [245, 254] on div at bounding box center [244, 254] width 13 height 13
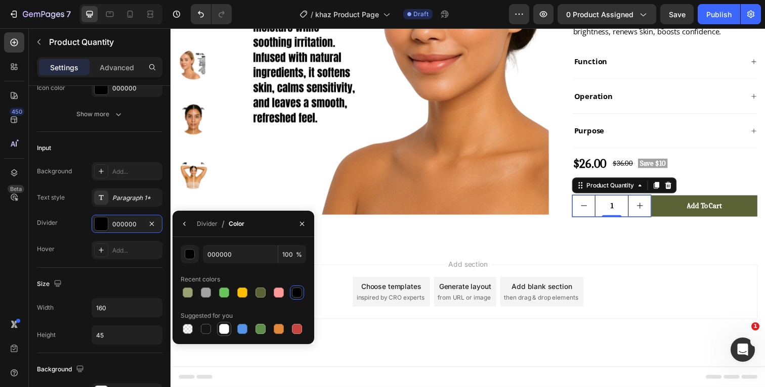
click at [227, 329] on div at bounding box center [224, 329] width 10 height 10
type input "FFFFFF"
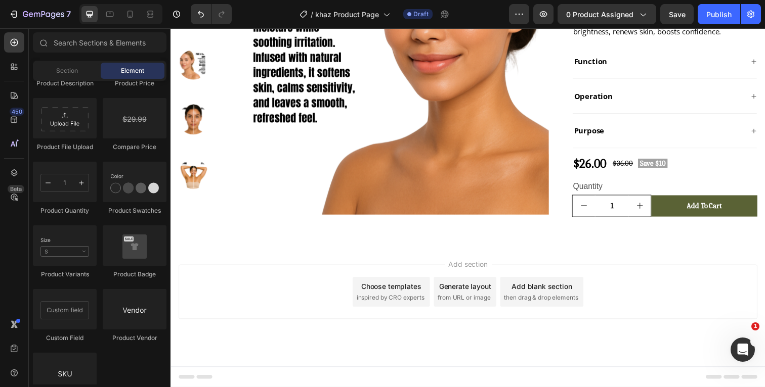
click at [360, 261] on div "Add section Choose templates inspired by CRO experts Generate layout from URL o…" at bounding box center [473, 312] width 607 height 124
click at [627, 209] on input "1" at bounding box center [620, 210] width 34 height 22
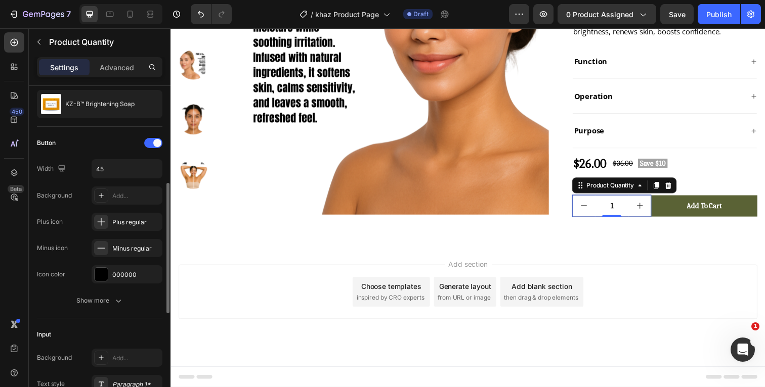
scroll to position [0, 0]
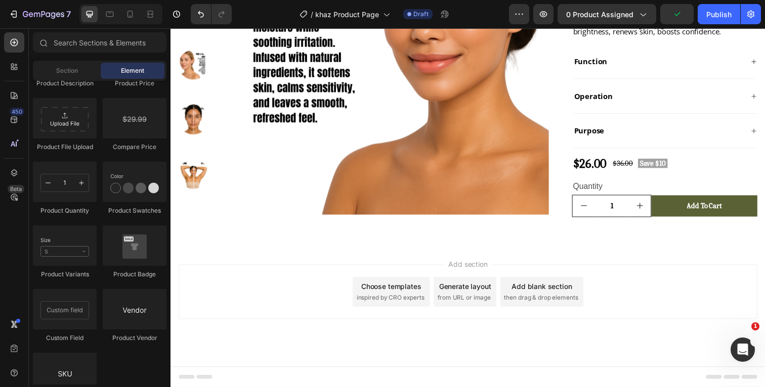
click at [551, 257] on div "Add section Choose templates inspired by CRO experts Generate layout from URL o…" at bounding box center [473, 312] width 607 height 124
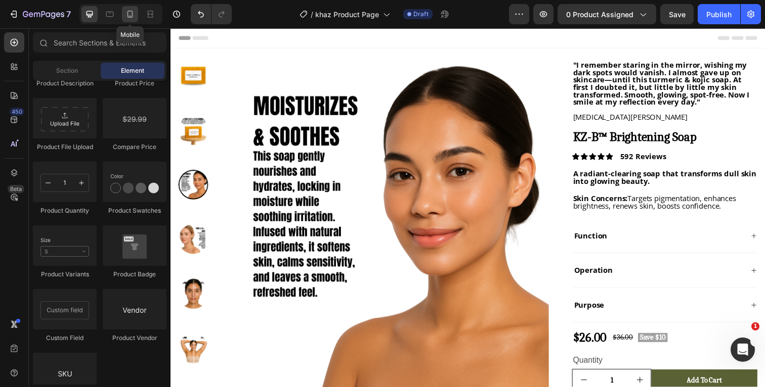
click at [125, 19] on div at bounding box center [130, 14] width 16 height 16
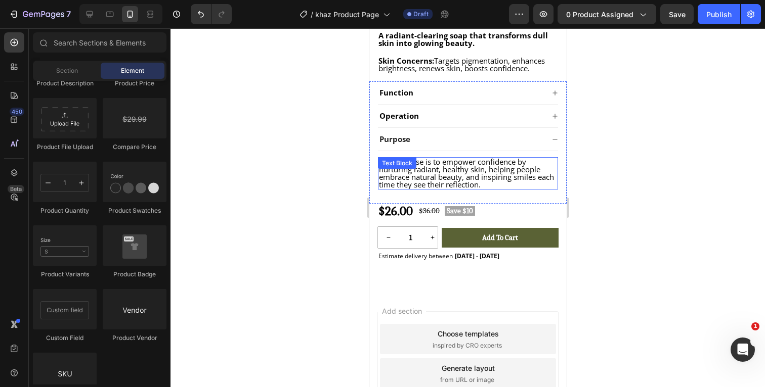
scroll to position [349, 0]
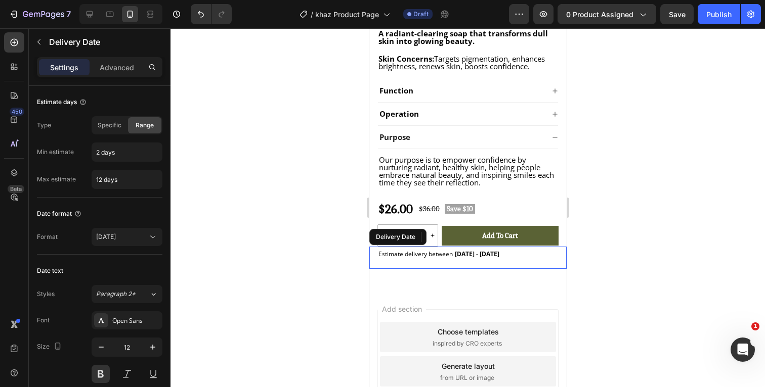
click at [500, 254] on div "Estimate delivery between [DATE] - [DATE]" at bounding box center [467, 254] width 181 height 14
click at [656, 221] on div at bounding box center [467, 207] width 594 height 359
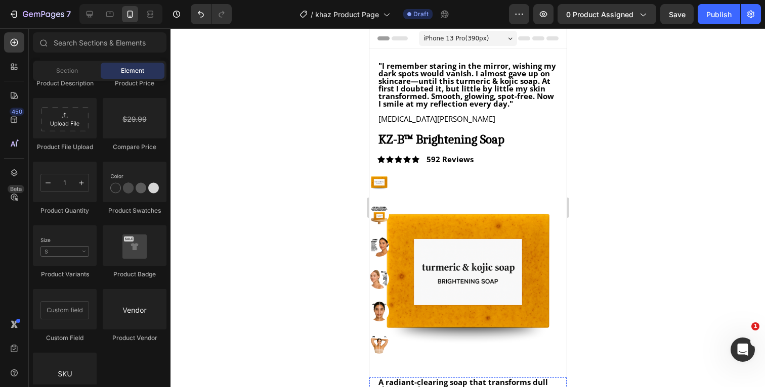
scroll to position [0, 0]
click at [691, 162] on div at bounding box center [467, 207] width 594 height 359
click at [91, 20] on div at bounding box center [89, 14] width 16 height 16
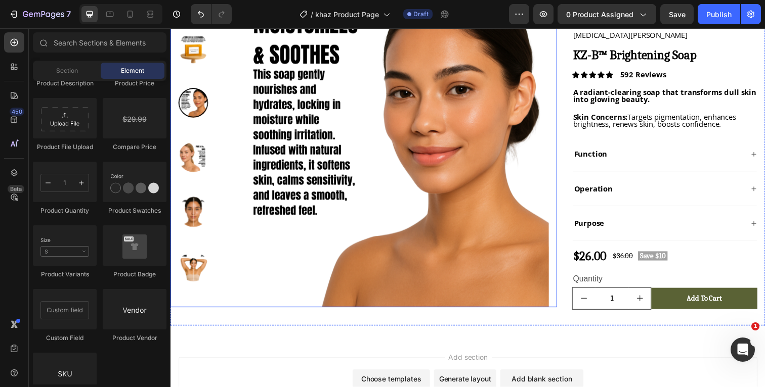
scroll to position [91, 0]
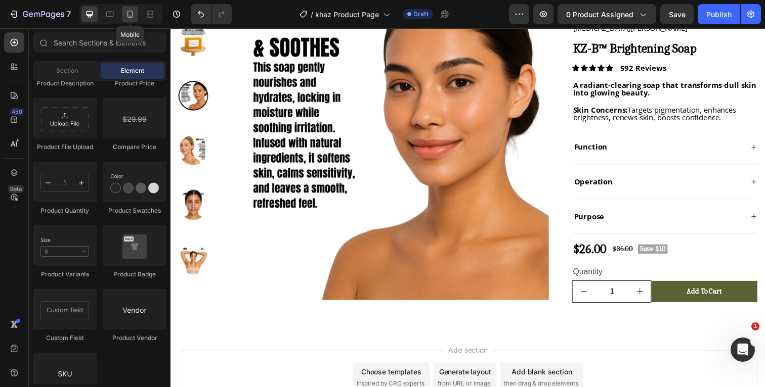
click at [134, 15] on icon at bounding box center [130, 14] width 10 height 10
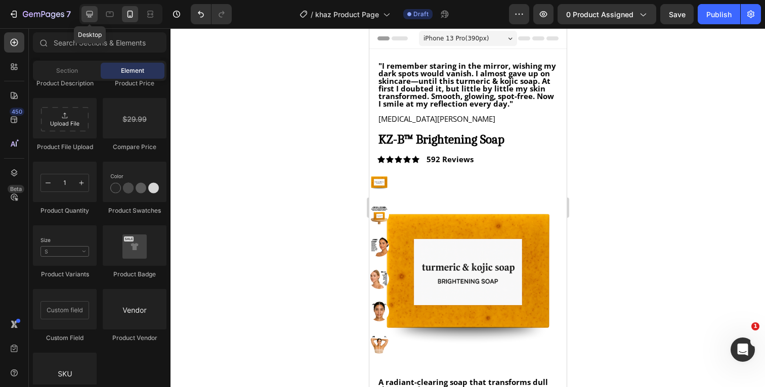
click at [83, 9] on div at bounding box center [89, 14] width 16 height 16
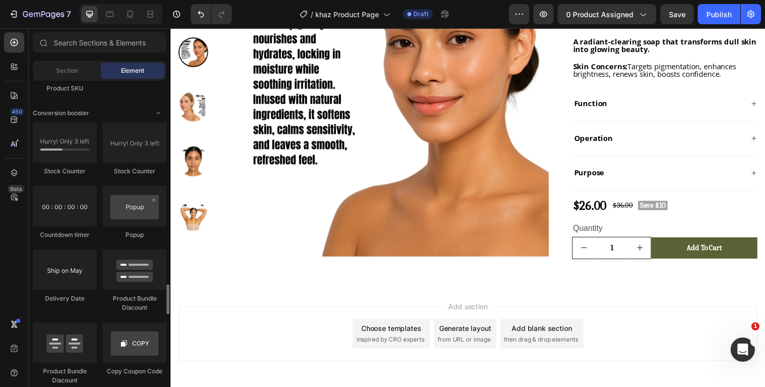
scroll to position [2056, 0]
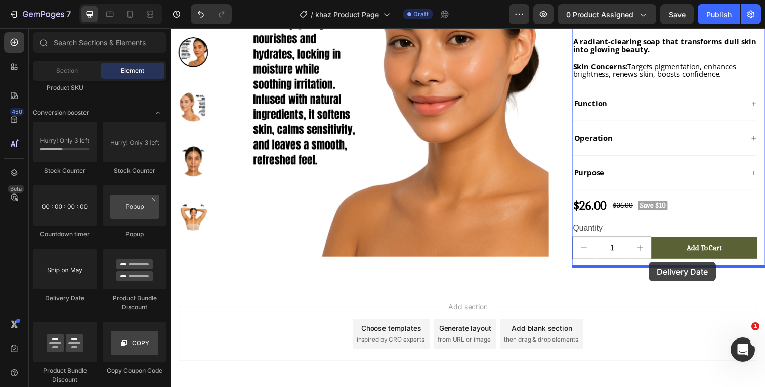
drag, startPoint x: 241, startPoint y: 298, endPoint x: 659, endPoint y: 267, distance: 418.5
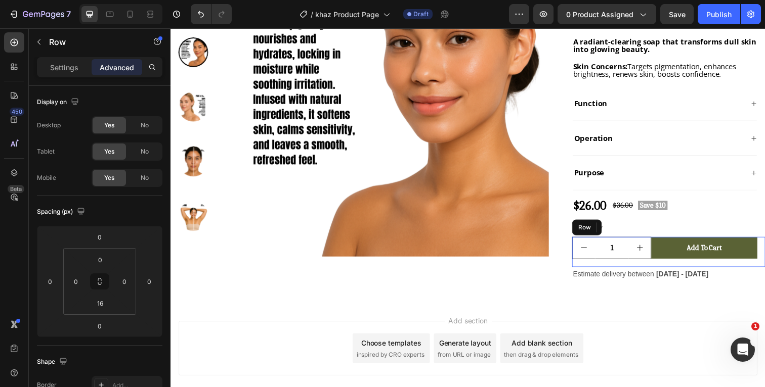
click at [744, 265] on div "1 Product Quantity Row 1 Product Quantity Add to cart Add to Cart Row" at bounding box center [678, 257] width 197 height 31
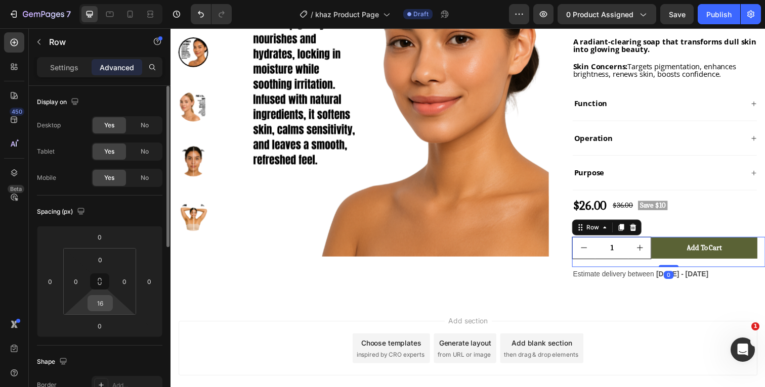
click at [103, 304] on input "16" at bounding box center [100, 303] width 20 height 15
type input "0"
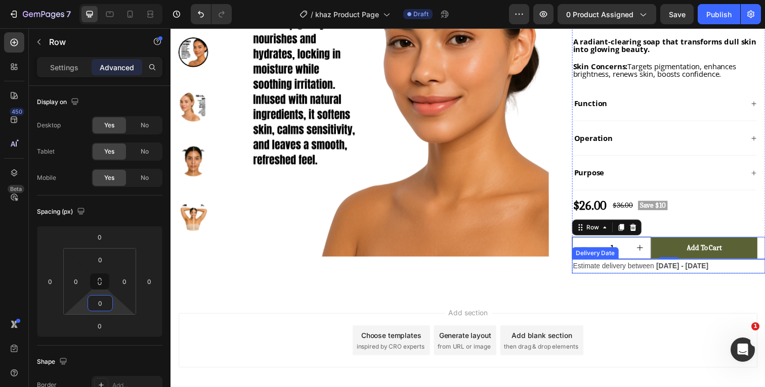
click at [730, 270] on div "Estimate delivery between [DATE] - [DATE]" at bounding box center [678, 272] width 197 height 15
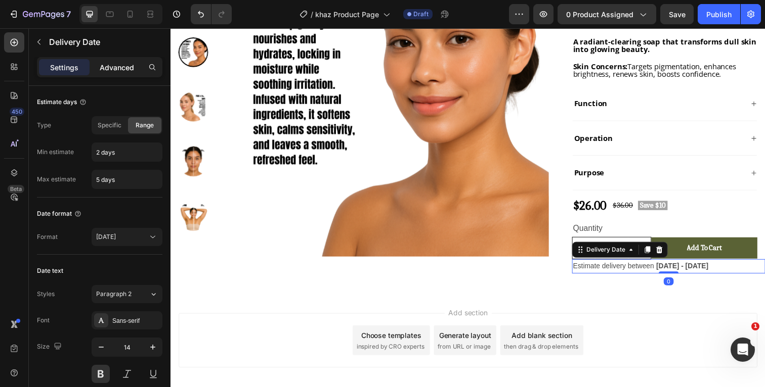
click at [113, 64] on p "Advanced" at bounding box center [117, 67] width 34 height 11
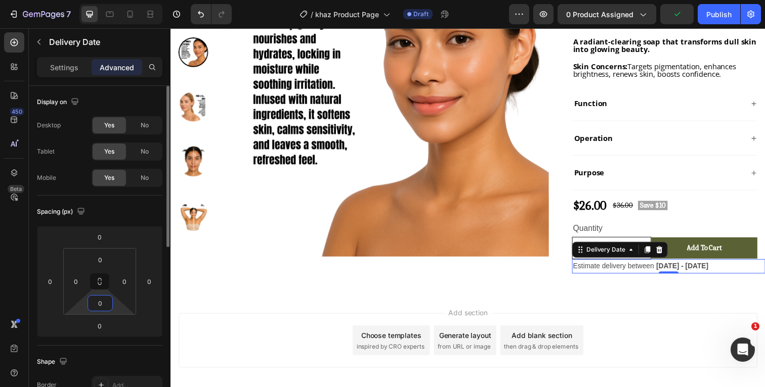
click at [107, 302] on input "0" at bounding box center [100, 303] width 20 height 15
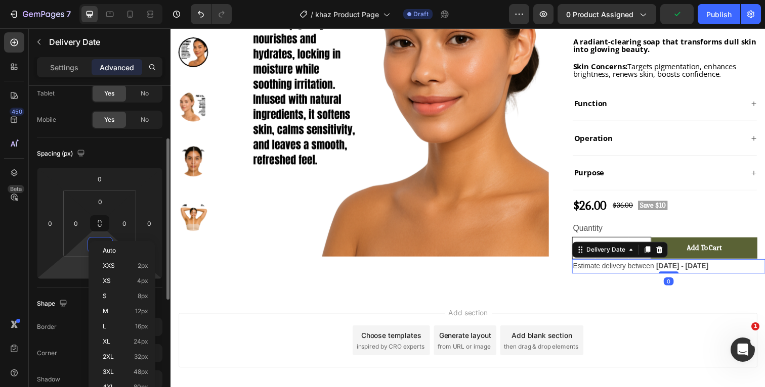
scroll to position [74, 0]
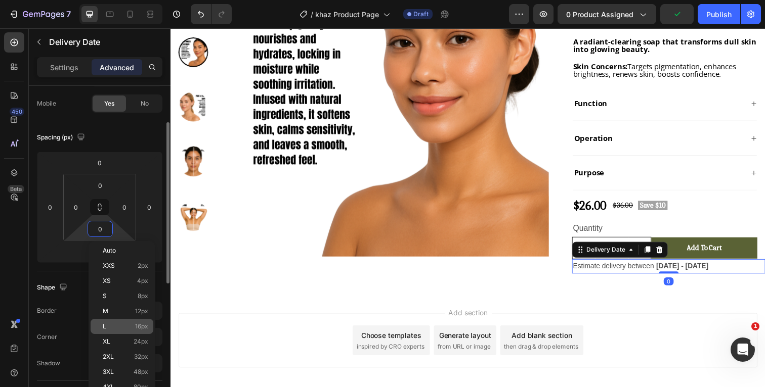
click at [106, 327] on p "L 16px" at bounding box center [126, 326] width 46 height 7
type input "16"
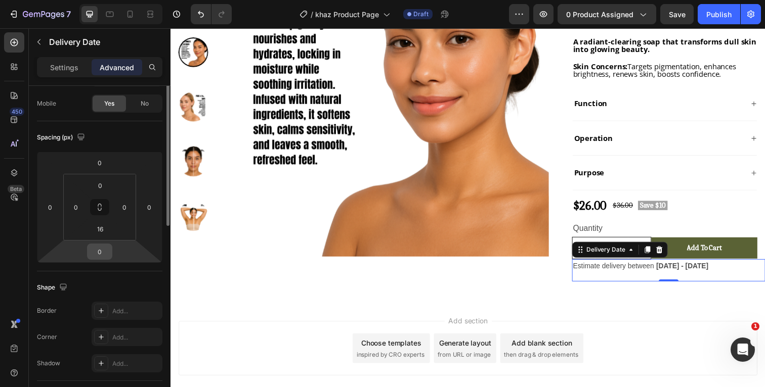
scroll to position [0, 0]
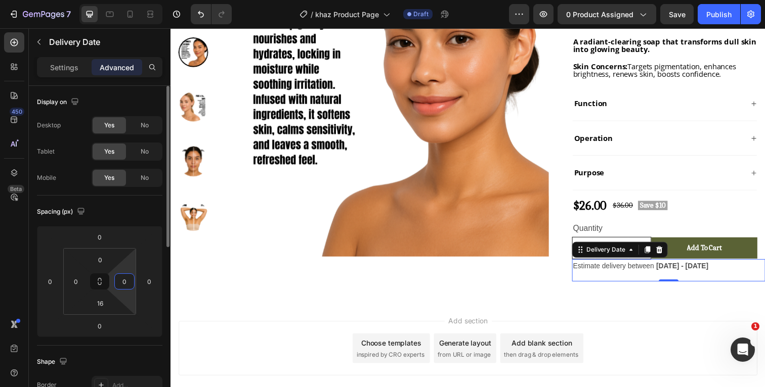
click at [129, 281] on input "0" at bounding box center [124, 281] width 15 height 15
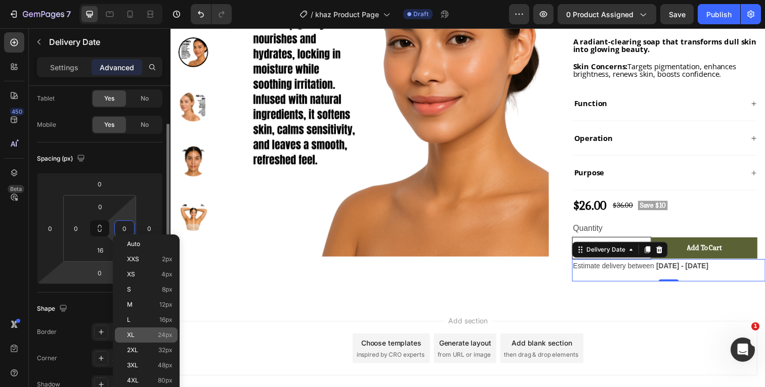
scroll to position [61, 0]
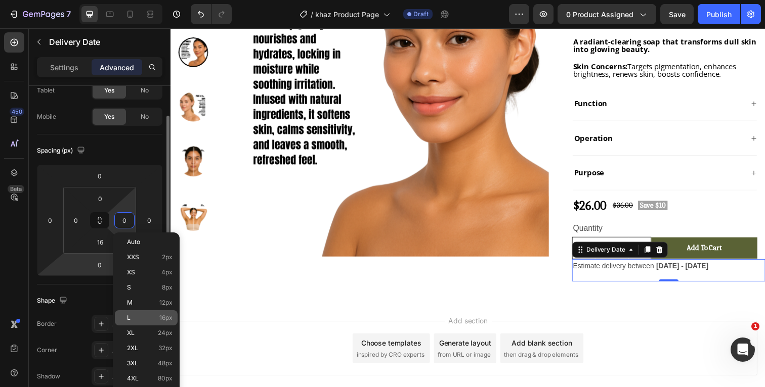
click at [140, 317] on p "L 16px" at bounding box center [150, 318] width 46 height 7
type input "16"
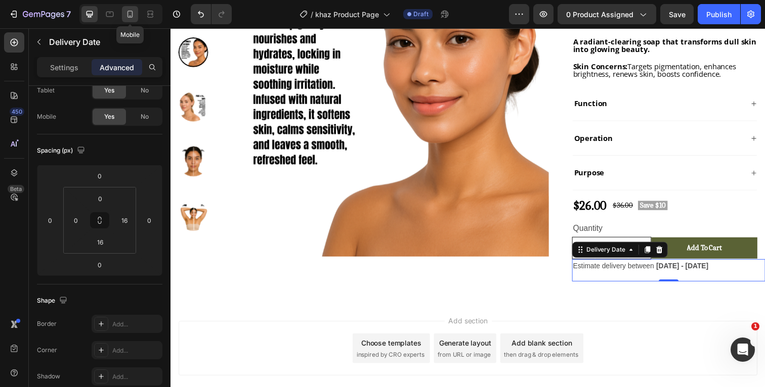
click at [127, 13] on icon at bounding box center [130, 14] width 10 height 10
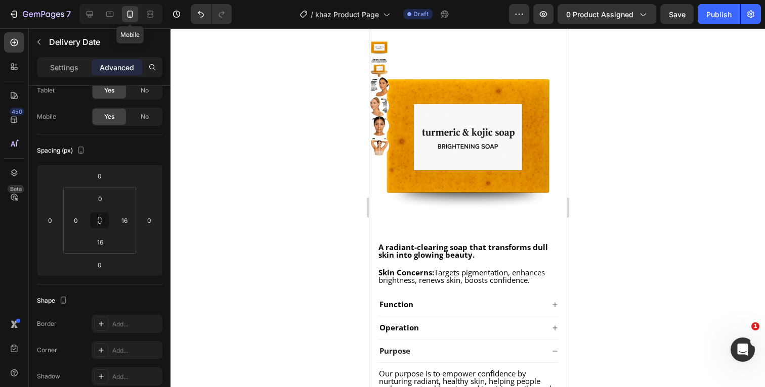
scroll to position [100, 0]
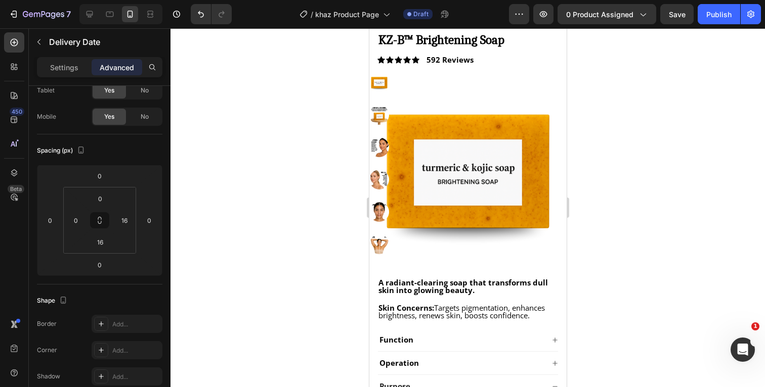
click at [623, 179] on div at bounding box center [467, 207] width 594 height 359
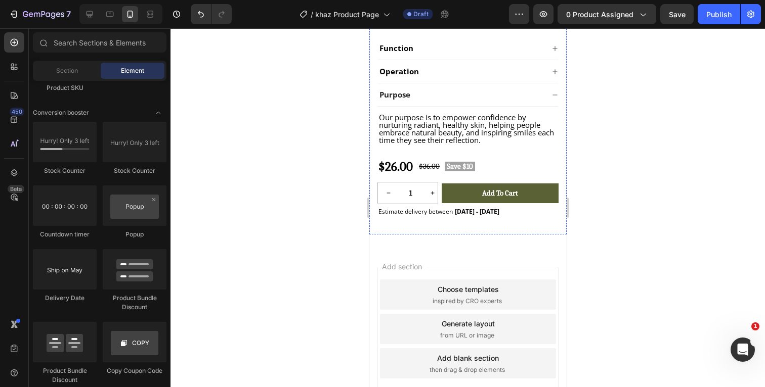
scroll to position [410, 0]
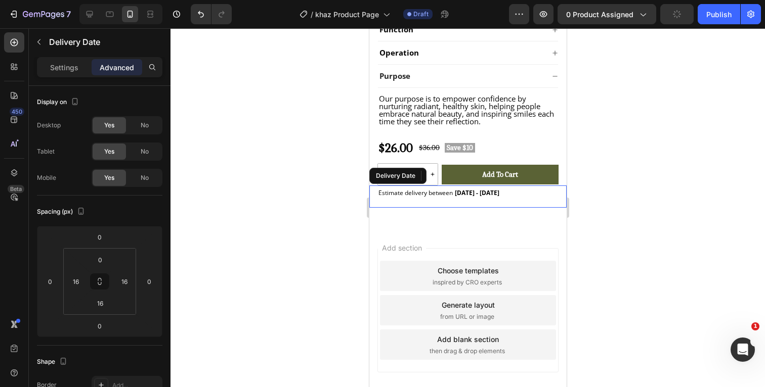
click at [517, 193] on div "Estimate delivery between [DATE] - [DATE]" at bounding box center [467, 193] width 181 height 14
click at [585, 190] on div at bounding box center [467, 207] width 594 height 359
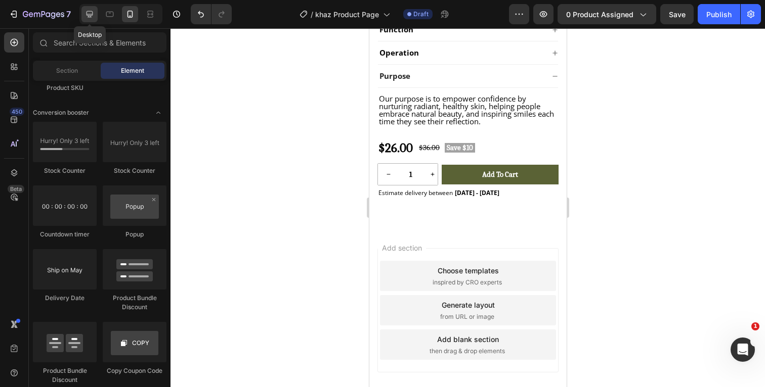
click at [92, 16] on icon at bounding box center [89, 14] width 10 height 10
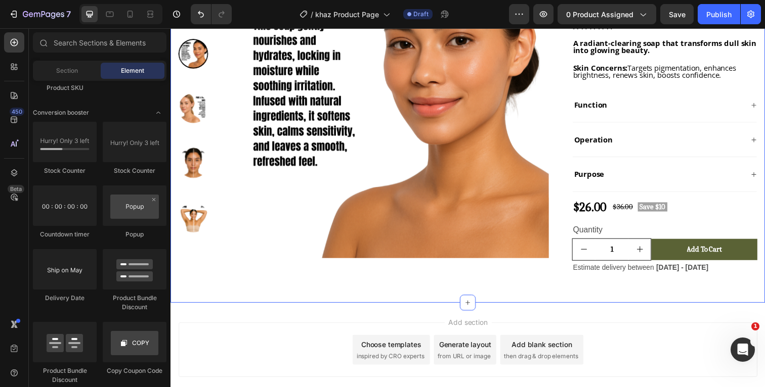
scroll to position [131, 0]
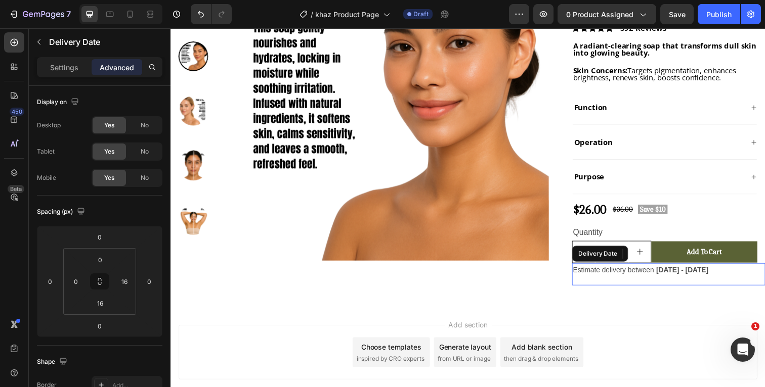
click at [729, 274] on div "Estimate delivery between [DATE] - [DATE]" at bounding box center [674, 276] width 189 height 15
click at [67, 71] on p "Settings" at bounding box center [64, 67] width 28 height 11
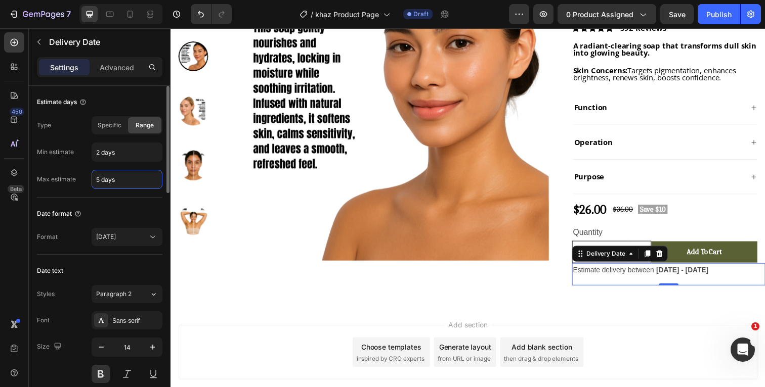
click at [120, 183] on input "5 days" at bounding box center [127, 179] width 70 height 18
click at [102, 179] on input "5 days" at bounding box center [127, 179] width 70 height 18
type input "12 days"
click at [78, 188] on div "Max estimate 12 days" at bounding box center [99, 179] width 125 height 19
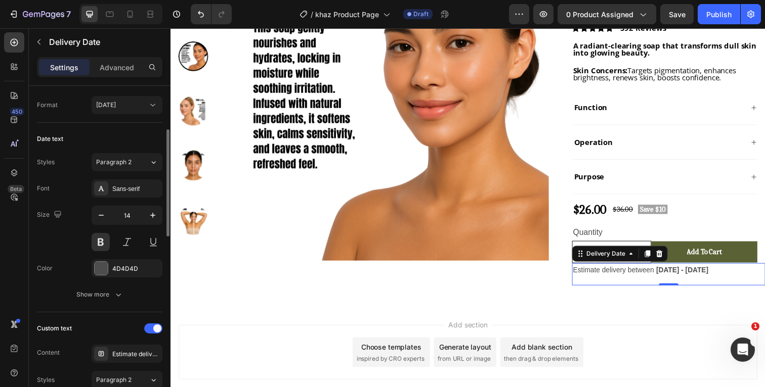
scroll to position [134, 0]
click at [135, 191] on div "Sans-serif" at bounding box center [136, 187] width 48 height 9
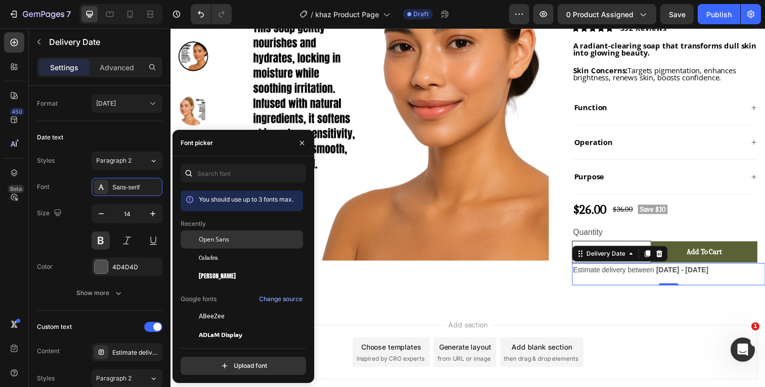
click at [228, 242] on span "Open Sans" at bounding box center [214, 239] width 30 height 9
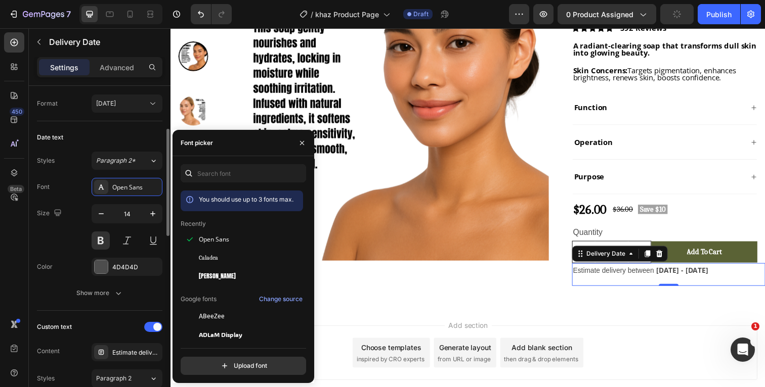
click at [78, 187] on div "Font Open Sans" at bounding box center [99, 187] width 125 height 18
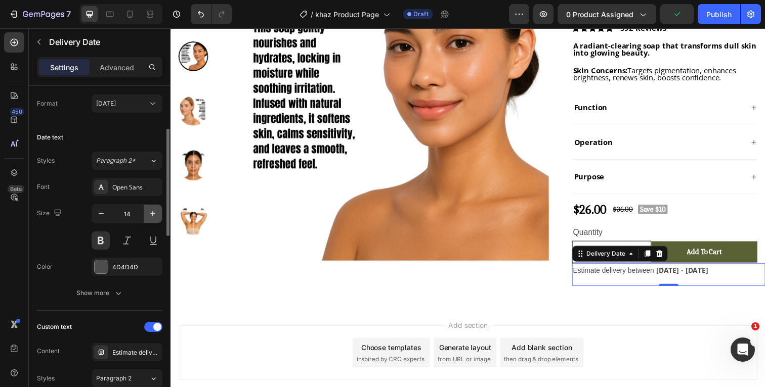
click at [153, 212] on icon "button" at bounding box center [153, 214] width 10 height 10
type input "15"
click at [100, 270] on div at bounding box center [101, 267] width 13 height 13
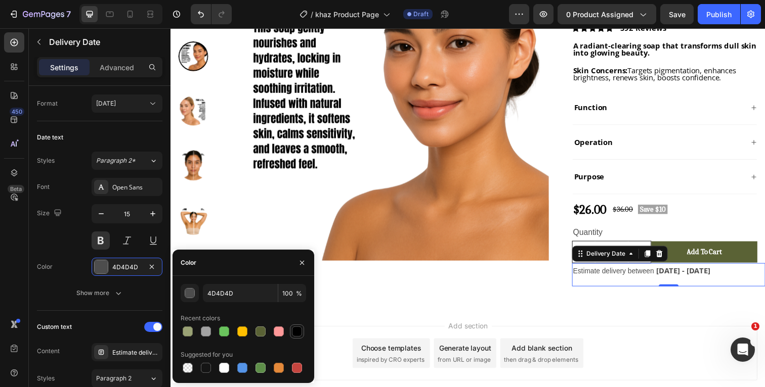
click at [294, 331] on div at bounding box center [297, 332] width 10 height 10
type input "000000"
click at [76, 271] on div "Color 000000" at bounding box center [99, 267] width 125 height 18
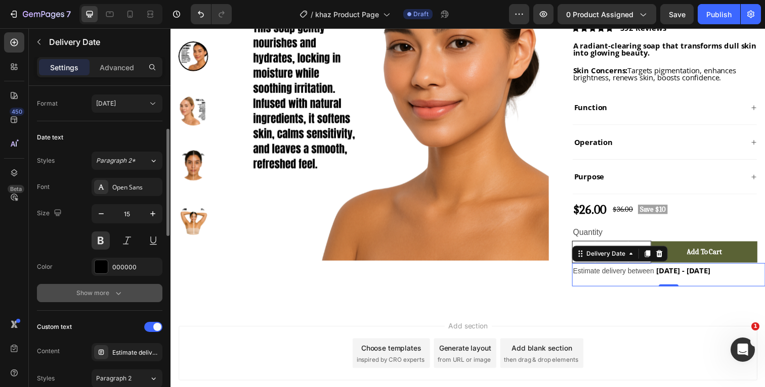
click at [120, 289] on icon "button" at bounding box center [118, 293] width 10 height 10
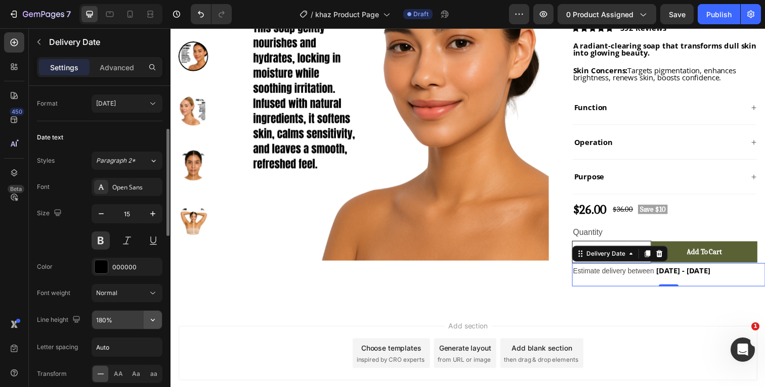
click at [153, 318] on icon "button" at bounding box center [153, 320] width 10 height 10
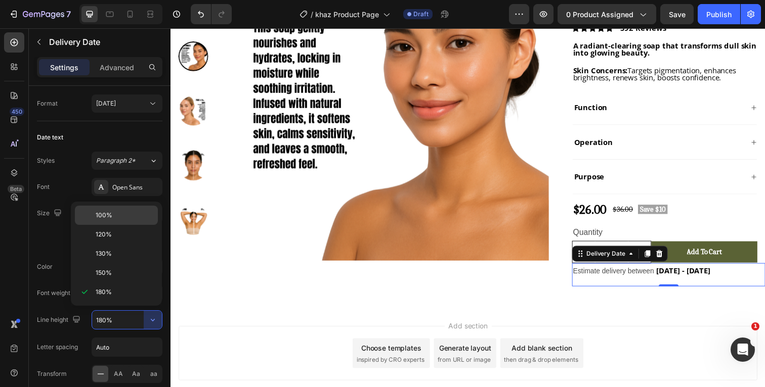
click at [129, 216] on p "100%" at bounding box center [125, 215] width 58 height 9
type input "100%"
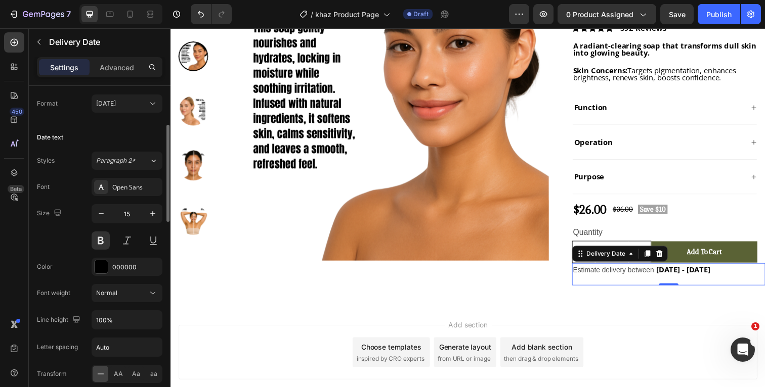
click at [74, 262] on div "Color 000000" at bounding box center [99, 267] width 125 height 18
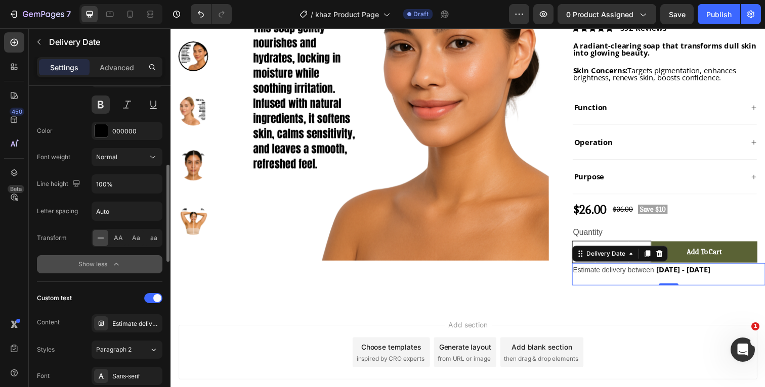
scroll to position [286, 0]
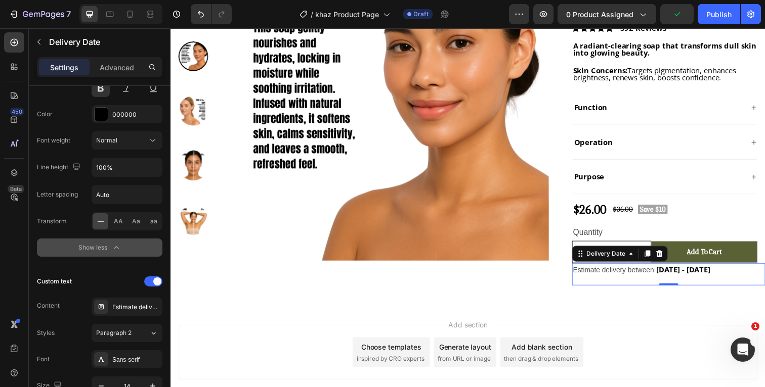
click at [117, 251] on icon "button" at bounding box center [116, 248] width 10 height 10
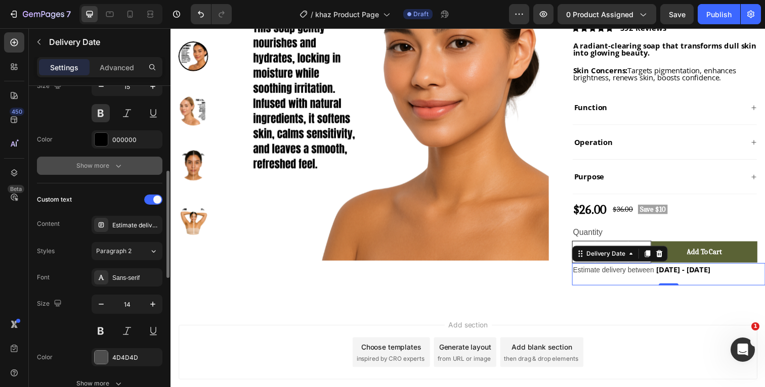
scroll to position [269, 0]
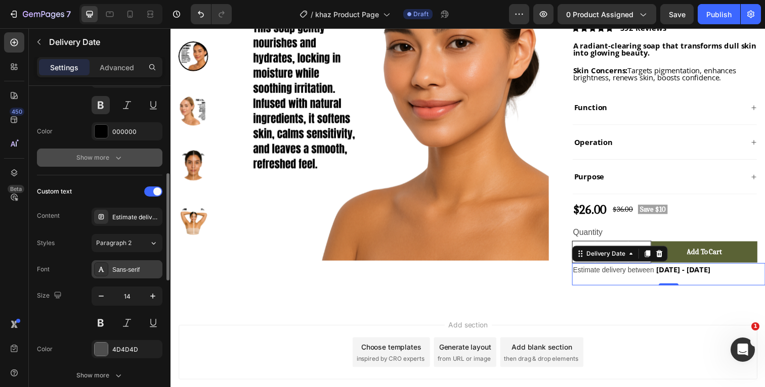
click at [127, 271] on div "Sans-serif" at bounding box center [136, 270] width 48 height 9
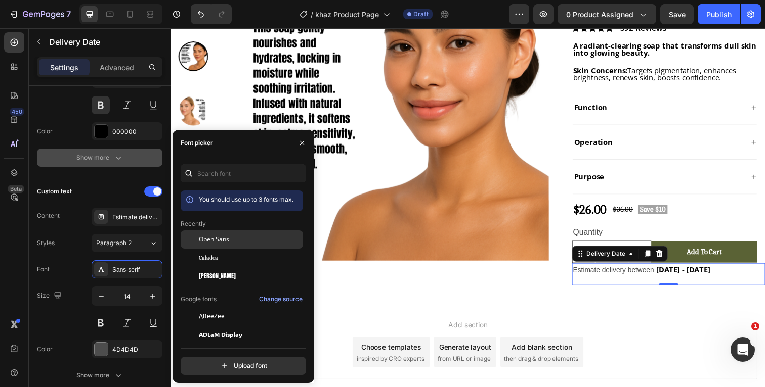
click at [0, 0] on span "Open Sans" at bounding box center [0, 0] width 0 height 0
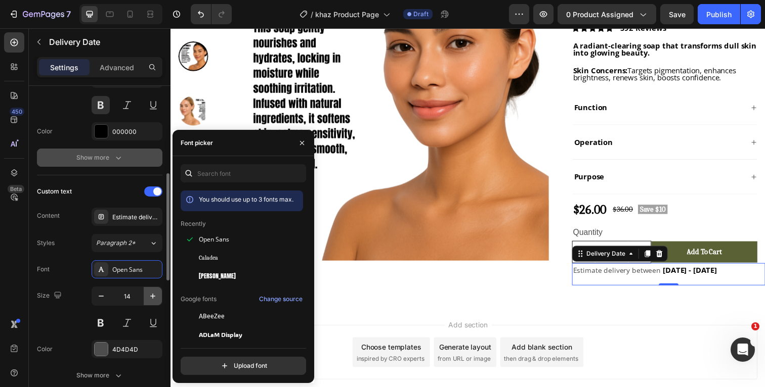
click at [158, 298] on button "button" at bounding box center [153, 296] width 18 height 18
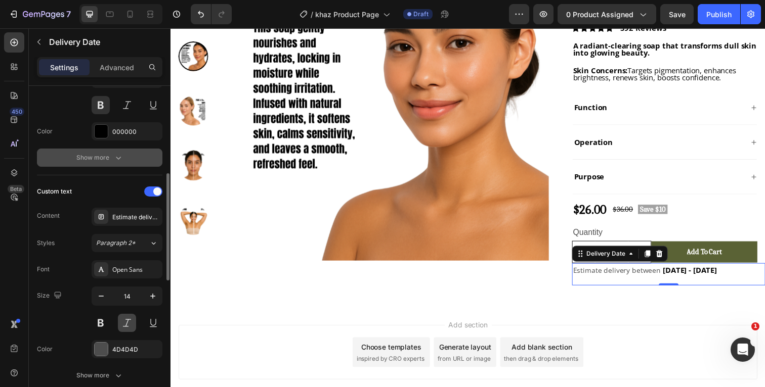
type input "15"
click at [101, 350] on div at bounding box center [101, 349] width 13 height 13
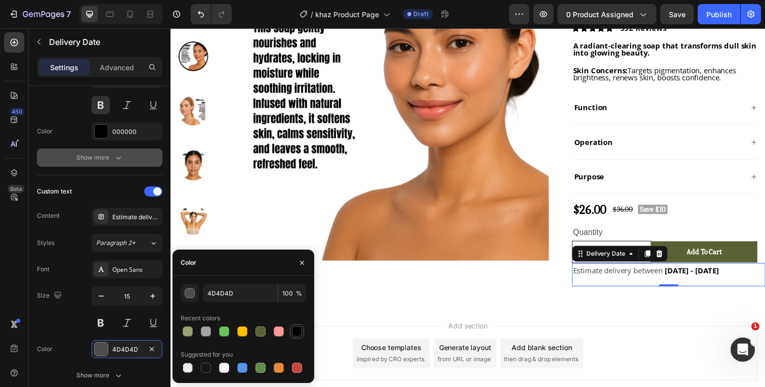
click at [298, 328] on div at bounding box center [297, 332] width 10 height 10
type input "000000"
click at [46, 297] on div "Size" at bounding box center [50, 296] width 27 height 14
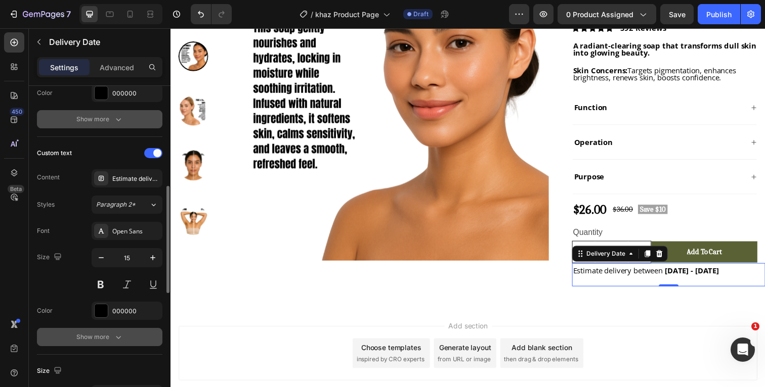
click at [117, 335] on icon "button" at bounding box center [118, 337] width 10 height 10
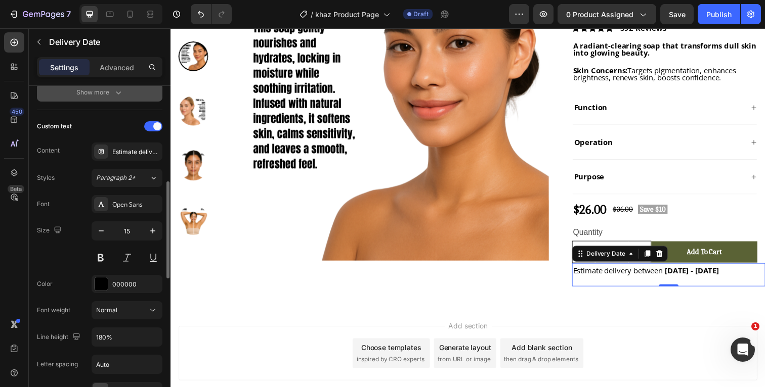
scroll to position [340, 0]
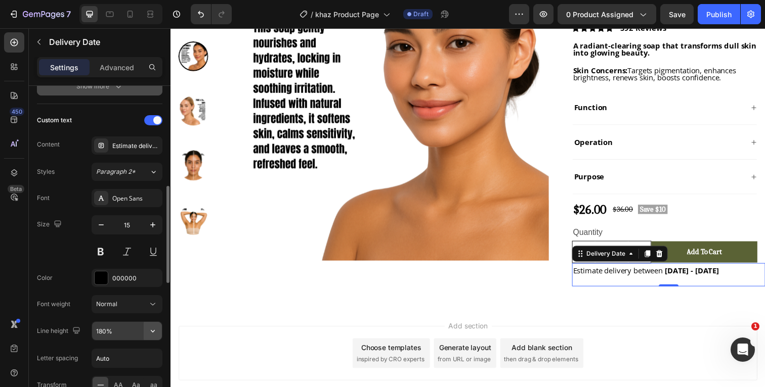
click at [154, 330] on icon "button" at bounding box center [153, 331] width 10 height 10
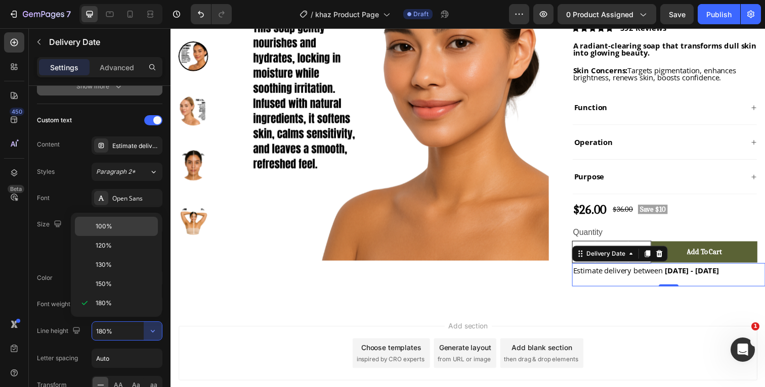
click at [121, 223] on p "100%" at bounding box center [125, 226] width 58 height 9
type input "100%"
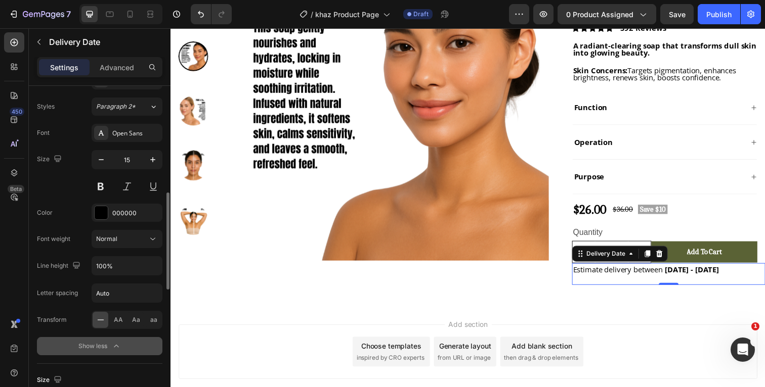
scroll to position [406, 0]
click at [116, 344] on icon "button" at bounding box center [116, 346] width 10 height 10
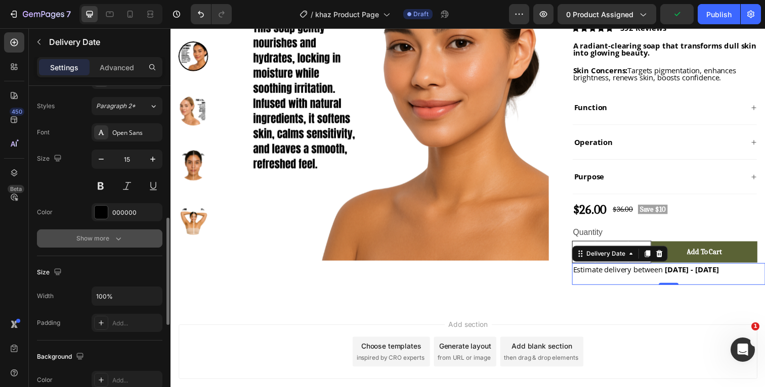
scroll to position [412, 0]
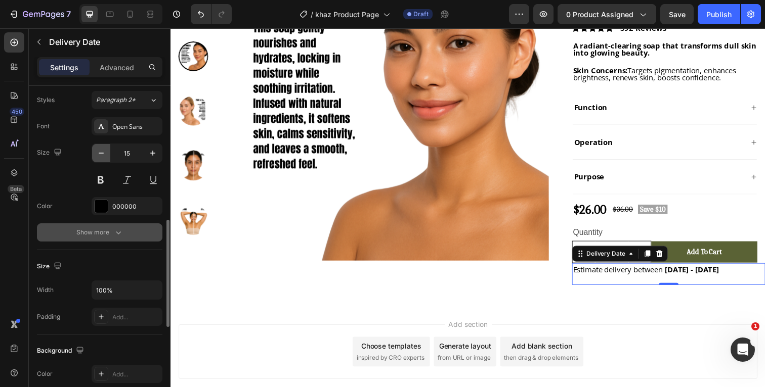
click at [104, 153] on icon "button" at bounding box center [101, 153] width 5 height 1
type input "12"
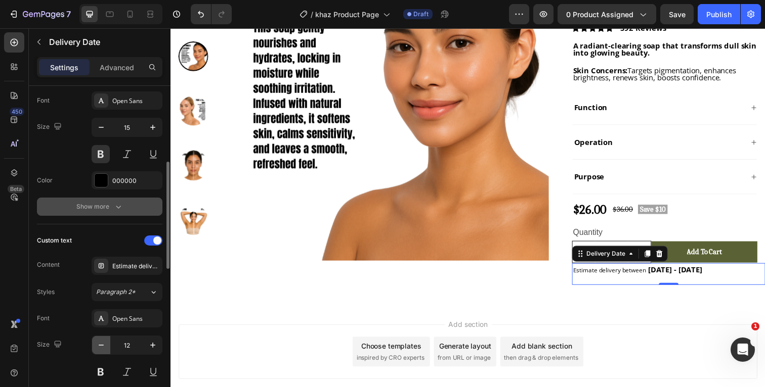
scroll to position [194, 0]
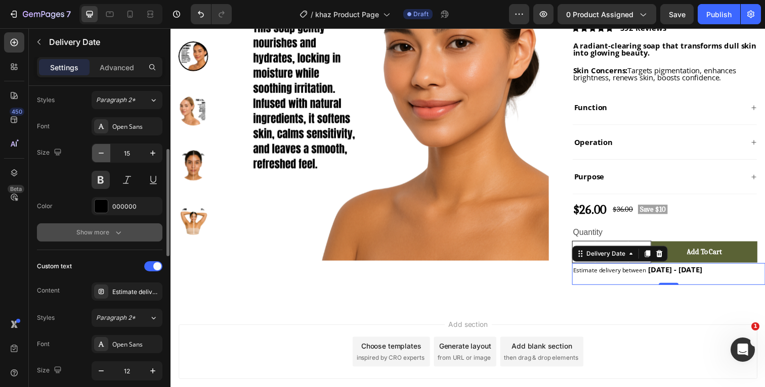
click at [100, 153] on icon "button" at bounding box center [101, 153] width 5 height 1
type input "12"
click at [76, 179] on div "Size 12" at bounding box center [99, 167] width 125 height 46
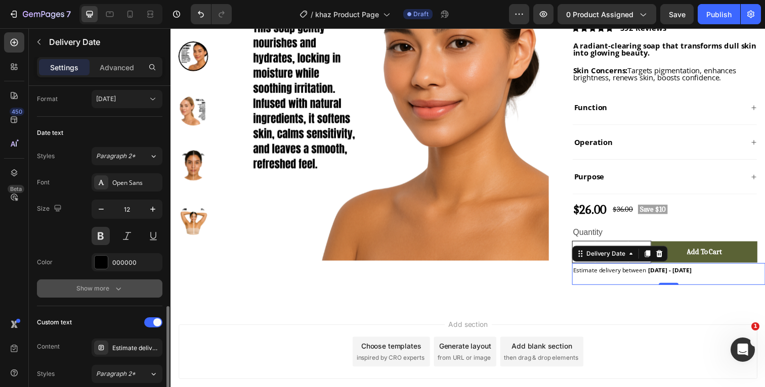
scroll to position [0, 0]
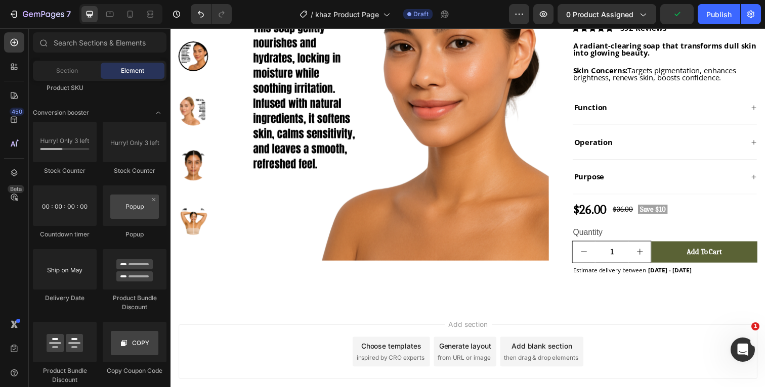
click at [439, 317] on div "Add section Choose templates inspired by CRO experts Generate layout from URL o…" at bounding box center [473, 373] width 607 height 124
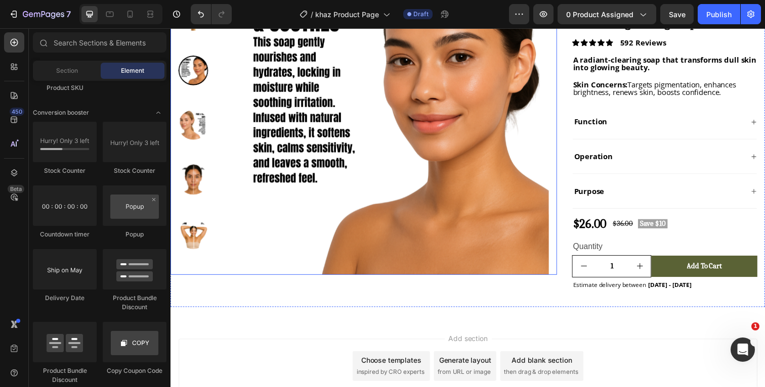
scroll to position [118, 0]
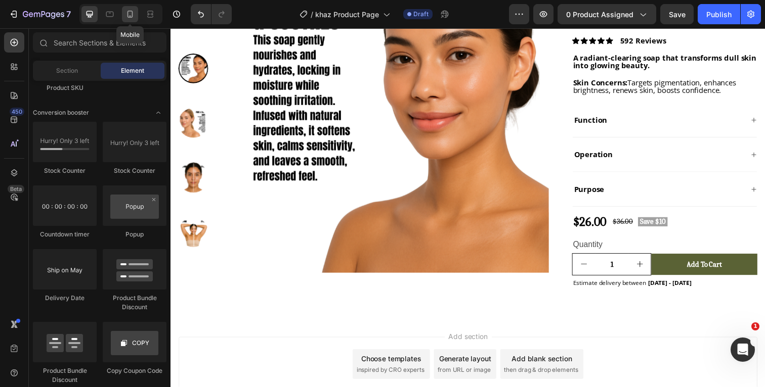
click at [127, 18] on icon at bounding box center [130, 14] width 10 height 10
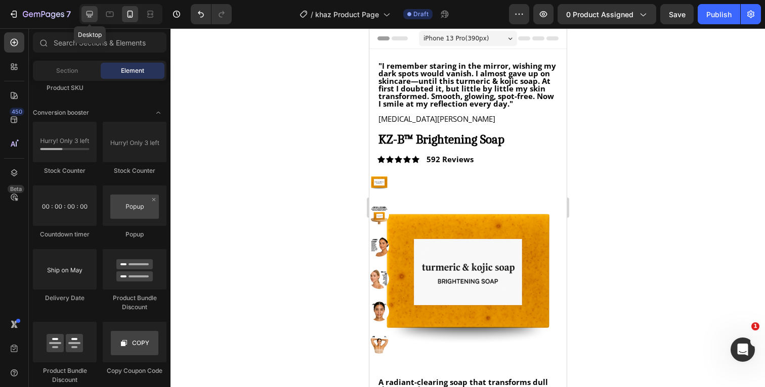
click at [92, 9] on icon at bounding box center [89, 14] width 10 height 10
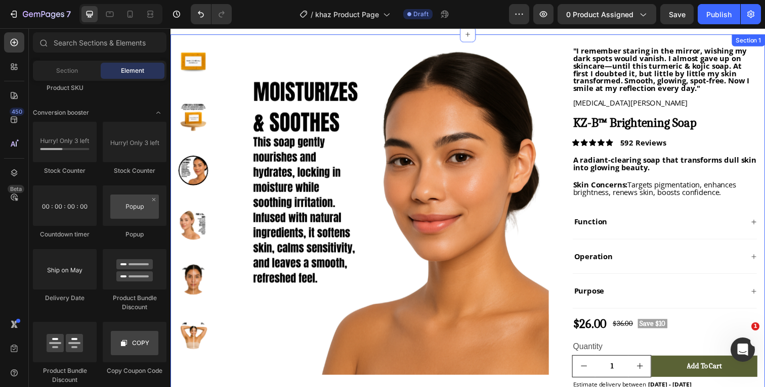
scroll to position [24, 0]
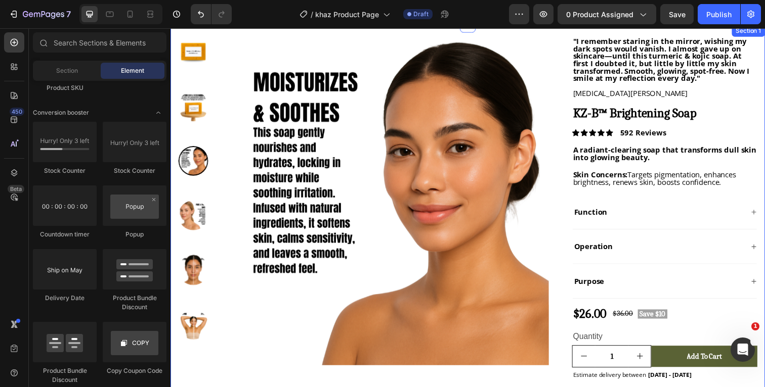
click at [551, 32] on div "Product Images "I remember staring in the mirror, wishing my dark spots would v…" at bounding box center [473, 221] width 607 height 393
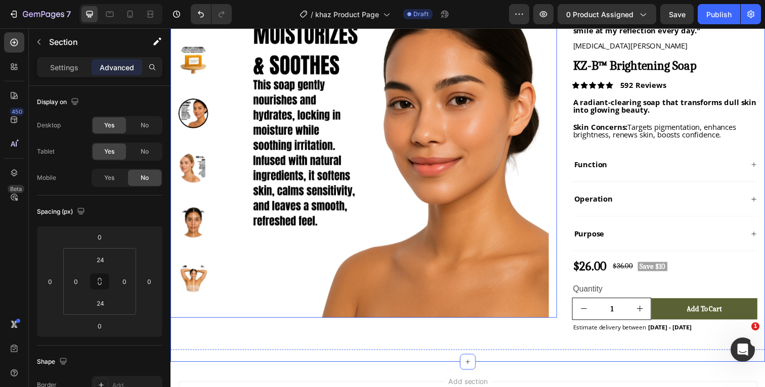
scroll to position [90, 0]
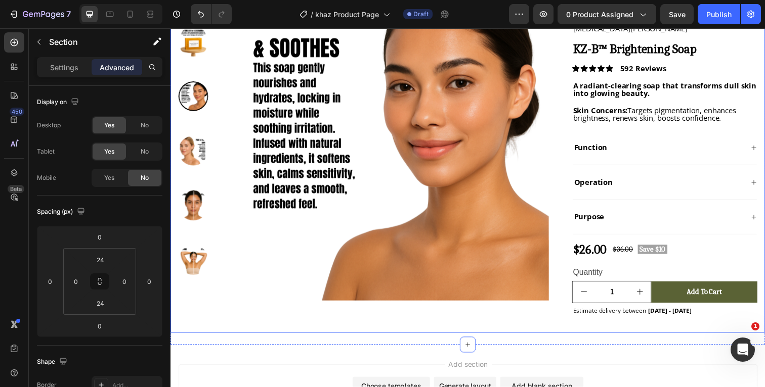
click at [302, 323] on div "Product Images" at bounding box center [367, 155] width 395 height 369
click at [290, 343] on div "Product Images "I remember staring in the mirror, wishing my dark spots would v…" at bounding box center [473, 155] width 607 height 393
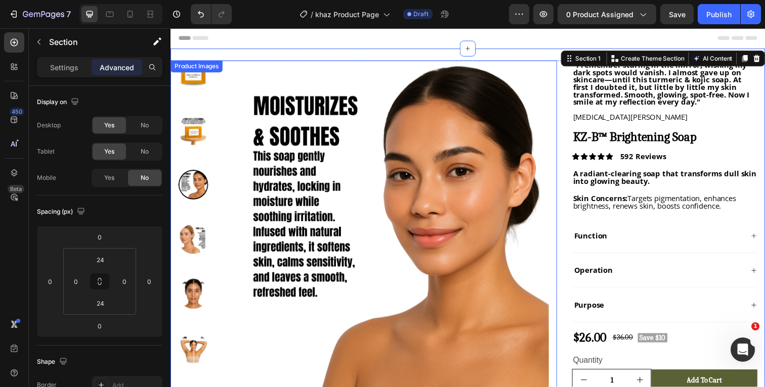
scroll to position [0, 0]
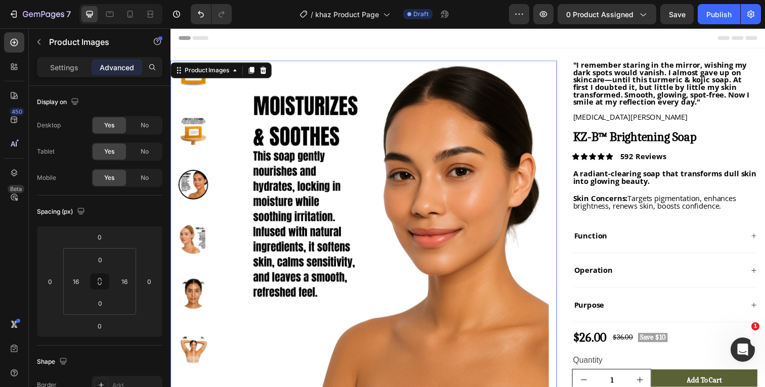
click at [483, 119] on img at bounding box center [389, 229] width 336 height 336
click at [562, 41] on div "Header" at bounding box center [474, 38] width 591 height 20
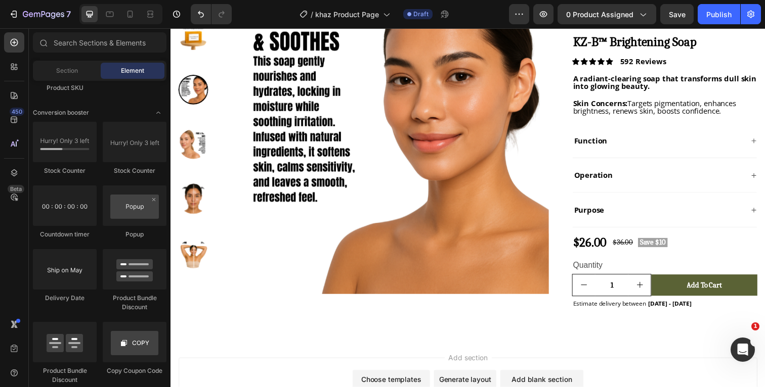
scroll to position [120, 0]
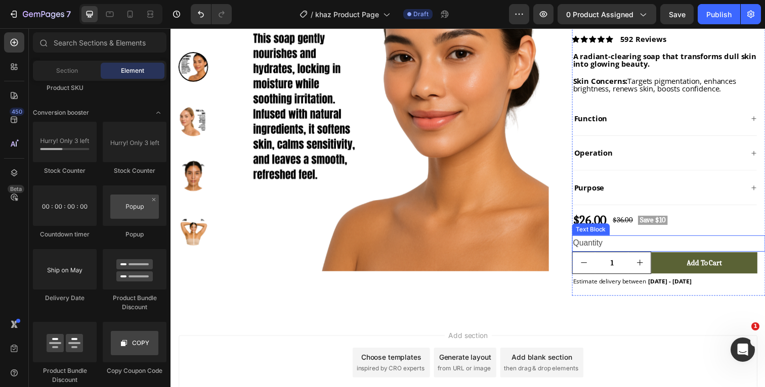
click at [615, 247] on div "Quantity" at bounding box center [678, 248] width 197 height 17
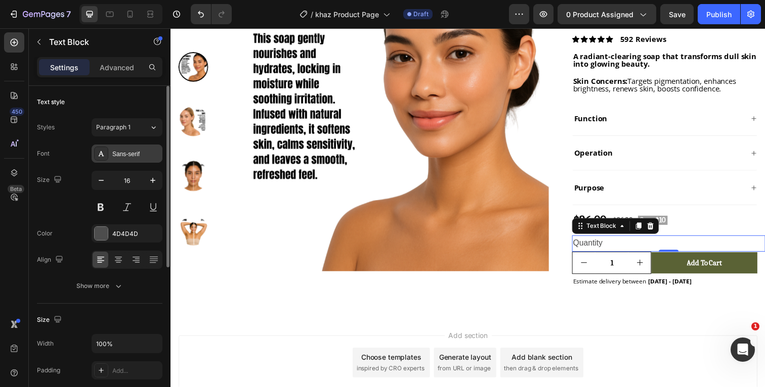
click at [127, 155] on div "Sans-serif" at bounding box center [136, 154] width 48 height 9
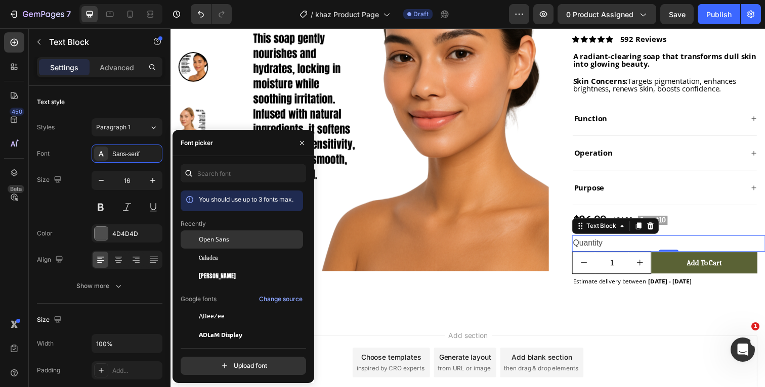
click at [235, 243] on div "Open Sans" at bounding box center [250, 239] width 102 height 9
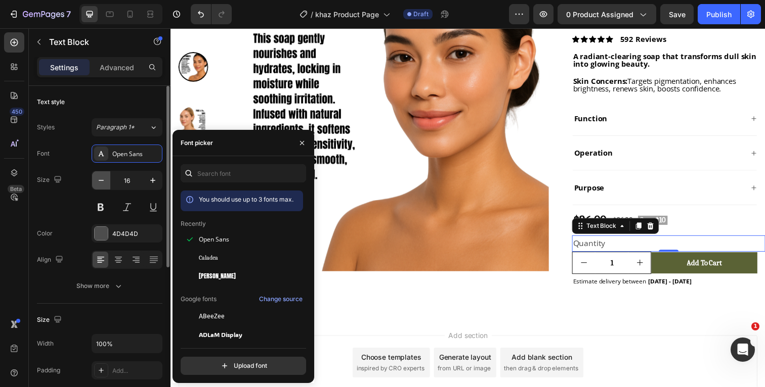
click at [101, 182] on icon "button" at bounding box center [101, 181] width 10 height 10
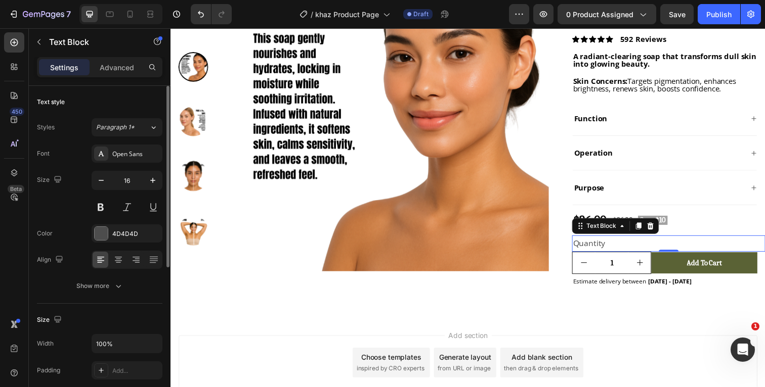
type input "15"
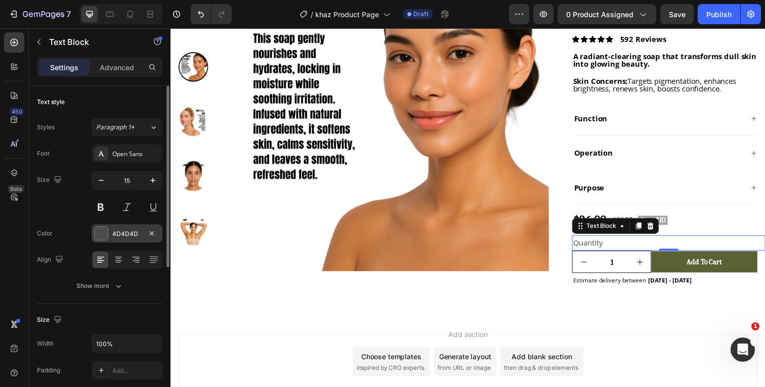
click at [100, 235] on div at bounding box center [101, 233] width 13 height 13
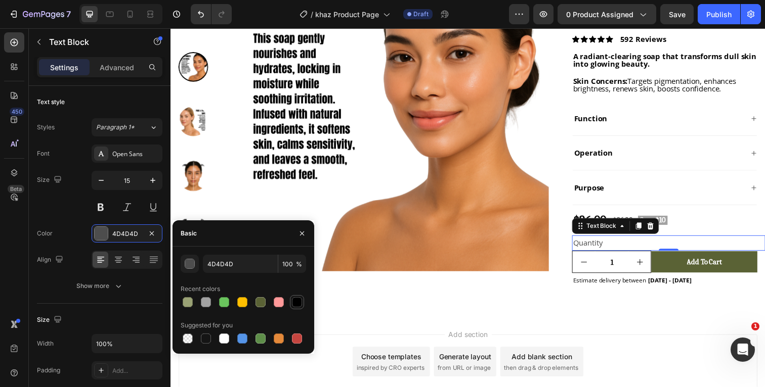
click at [295, 303] on div at bounding box center [297, 302] width 10 height 10
type input "000000"
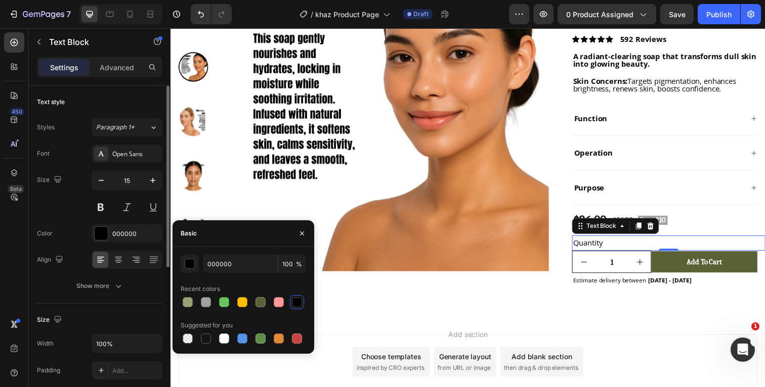
click at [74, 213] on div "Size 15" at bounding box center [99, 194] width 125 height 46
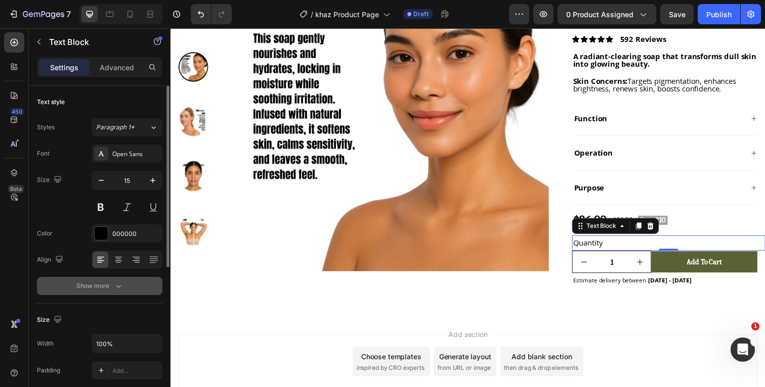
click at [115, 285] on icon "button" at bounding box center [118, 286] width 10 height 10
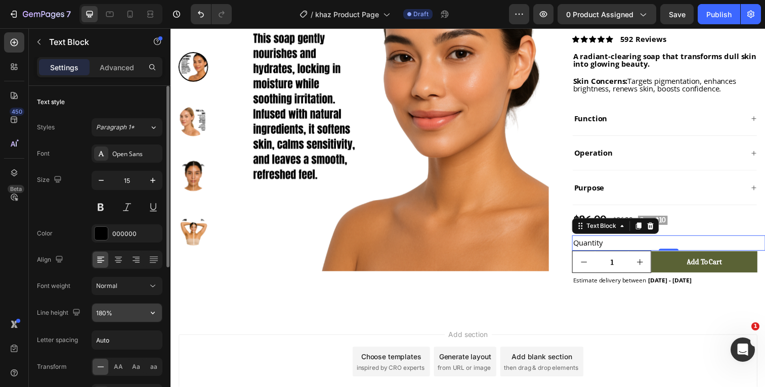
click at [137, 314] on input "180%" at bounding box center [127, 313] width 70 height 18
click at [151, 314] on icon "button" at bounding box center [153, 313] width 10 height 10
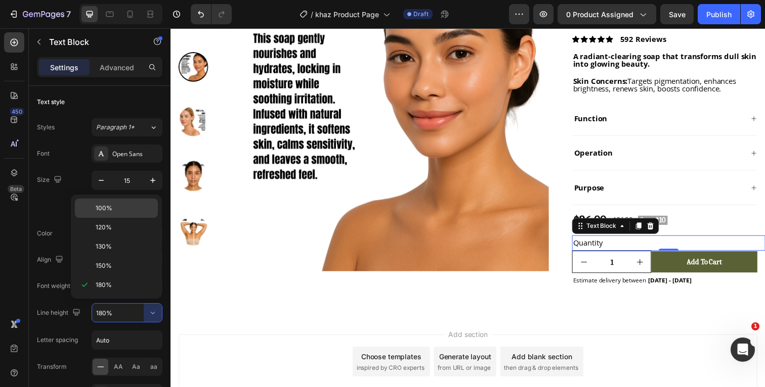
click at [120, 211] on p "100%" at bounding box center [125, 208] width 58 height 9
type input "100%"
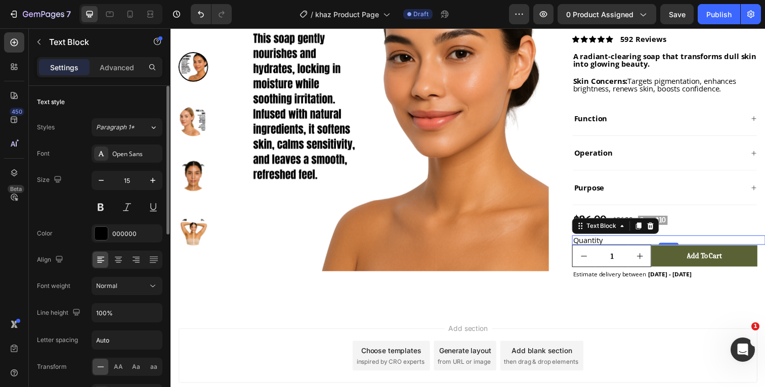
click at [80, 250] on div "Font Open Sans Size 15 Color 000000 Align Font weight Normal Line height 100% L…" at bounding box center [99, 287] width 125 height 284
click at [101, 206] on button at bounding box center [101, 207] width 18 height 18
click at [124, 70] on p "Advanced" at bounding box center [117, 67] width 34 height 11
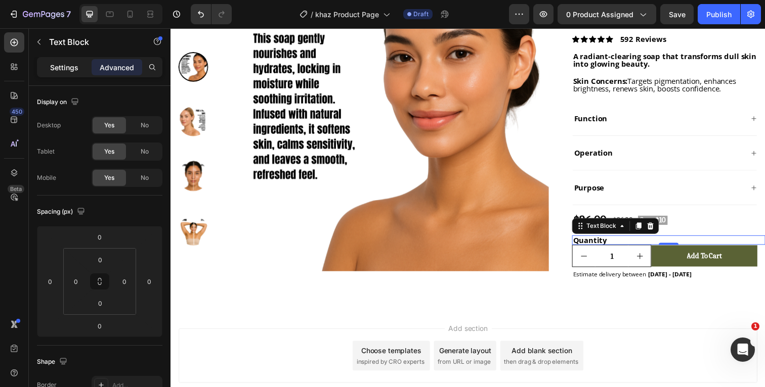
click at [68, 64] on p "Settings" at bounding box center [64, 67] width 28 height 11
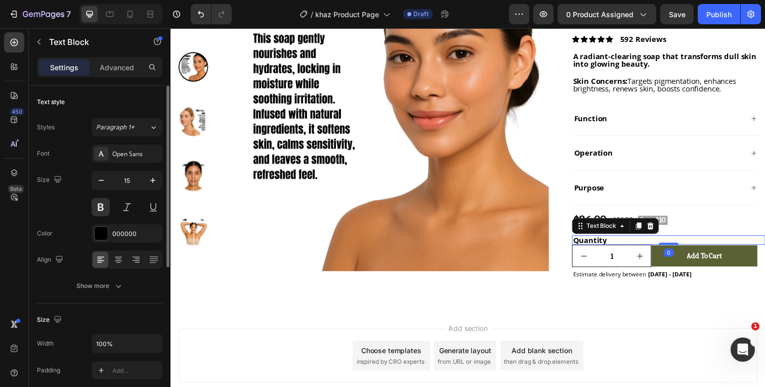
click at [65, 219] on div "Font Open Sans Size 15 Color 000000 Align Show more" at bounding box center [99, 220] width 125 height 151
click at [420, 323] on div "Add section Choose templates inspired by CRO experts Generate layout from URL o…" at bounding box center [473, 377] width 607 height 124
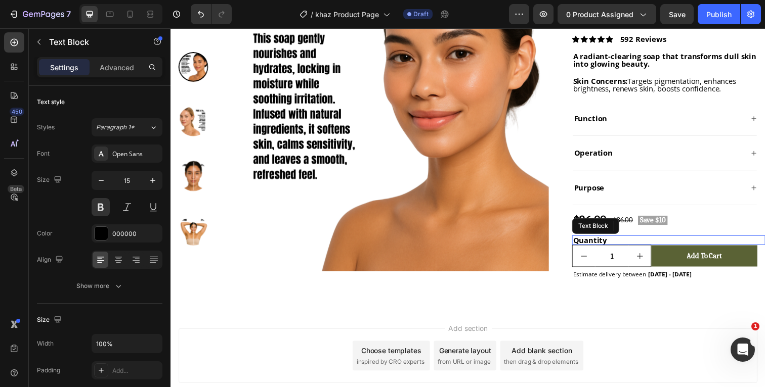
click at [646, 243] on div "Quantity" at bounding box center [678, 245] width 197 height 10
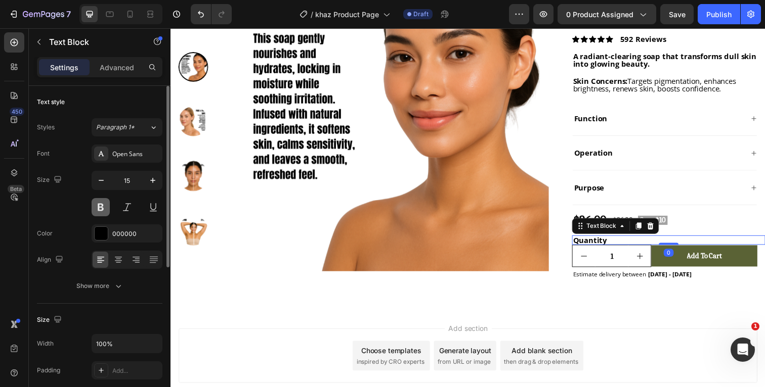
click at [100, 209] on button at bounding box center [101, 207] width 18 height 18
click at [225, 323] on div "Add section Choose templates inspired by CRO experts Generate layout from URL o…" at bounding box center [473, 377] width 607 height 124
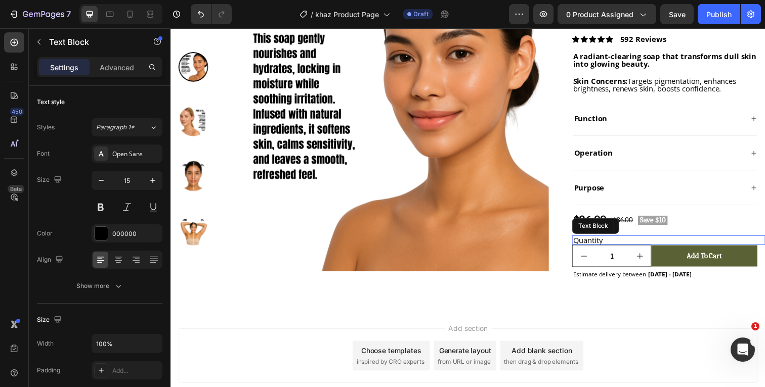
click at [626, 244] on div "Quantity" at bounding box center [678, 245] width 197 height 10
click at [123, 66] on p "Advanced" at bounding box center [117, 67] width 34 height 11
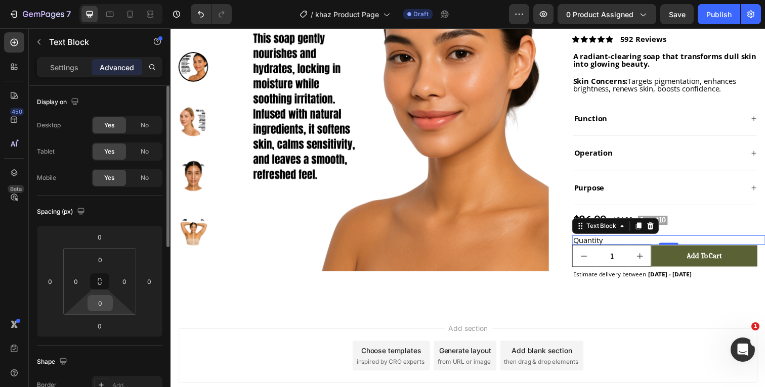
click at [106, 302] on input "0" at bounding box center [100, 303] width 20 height 15
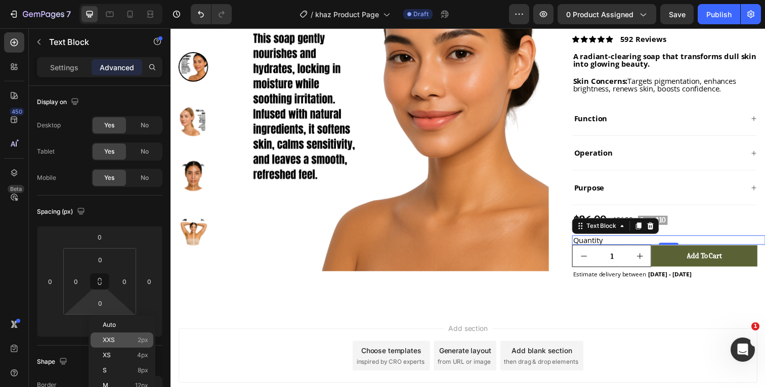
click at [120, 342] on p "XXS 2px" at bounding box center [126, 340] width 46 height 7
type input "2"
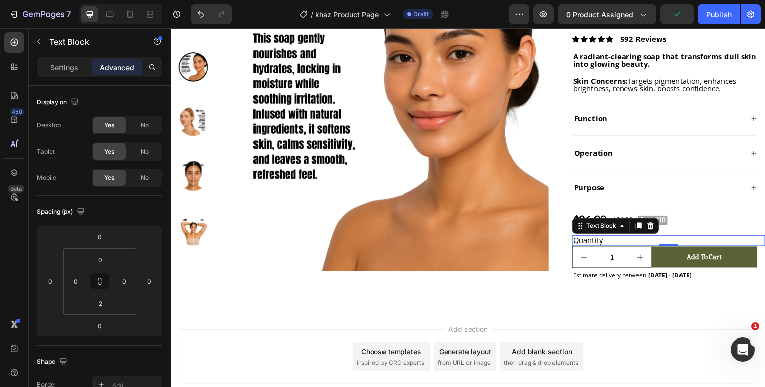
click at [248, 325] on div "Add section Choose templates inspired by CRO experts Generate layout from URL o…" at bounding box center [473, 378] width 607 height 124
click at [628, 244] on div "Quantity" at bounding box center [678, 245] width 197 height 10
click at [67, 65] on p "Settings" at bounding box center [64, 67] width 28 height 11
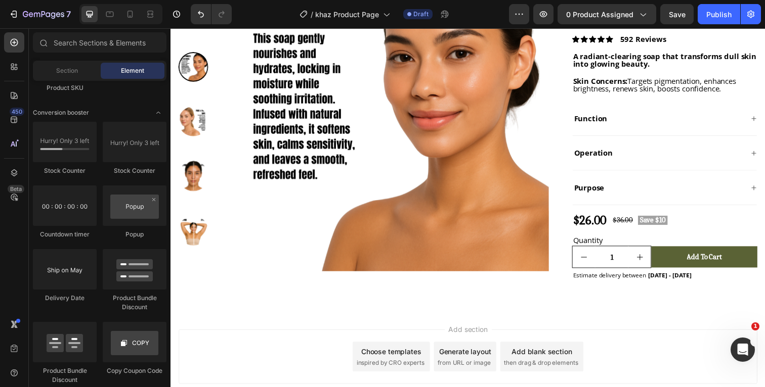
click at [399, 322] on div "Add section Choose templates inspired by CRO experts Generate layout from URL o…" at bounding box center [473, 378] width 607 height 124
click at [129, 16] on icon at bounding box center [130, 14] width 10 height 10
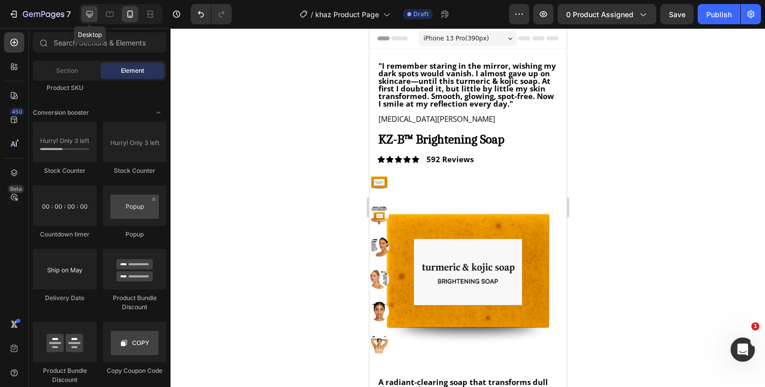
drag, startPoint x: 92, startPoint y: 14, endPoint x: 313, endPoint y: 142, distance: 255.6
click at [92, 14] on icon at bounding box center [89, 14] width 7 height 7
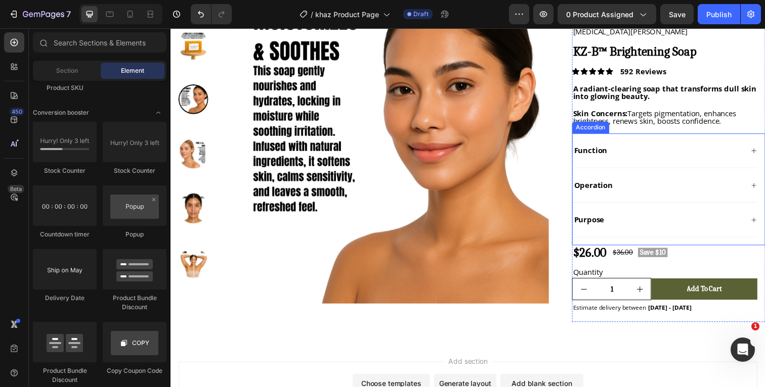
scroll to position [91, 0]
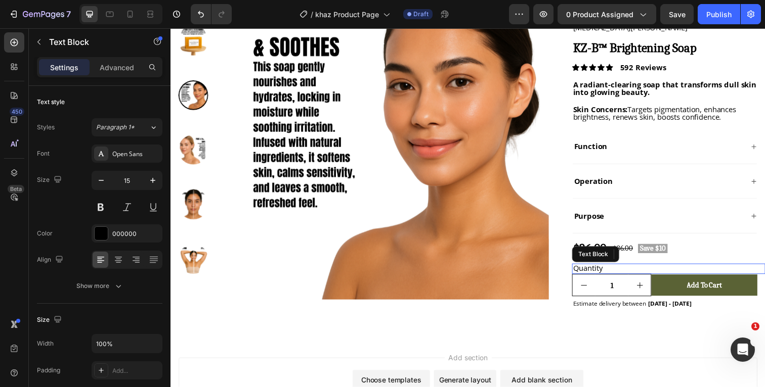
click at [634, 272] on div "Quantity" at bounding box center [678, 274] width 197 height 10
click at [661, 260] on icon at bounding box center [660, 259] width 8 height 8
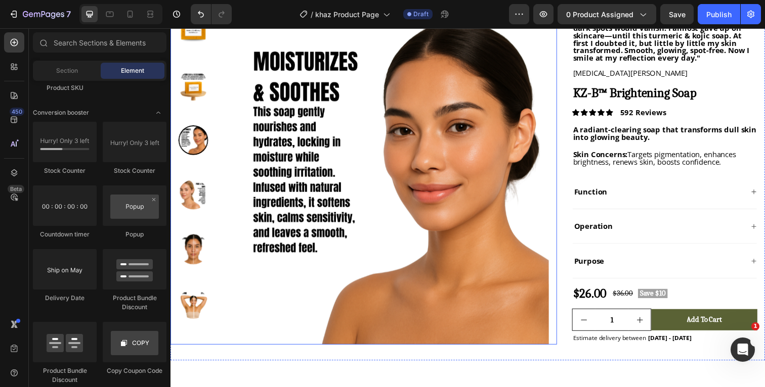
scroll to position [47, 0]
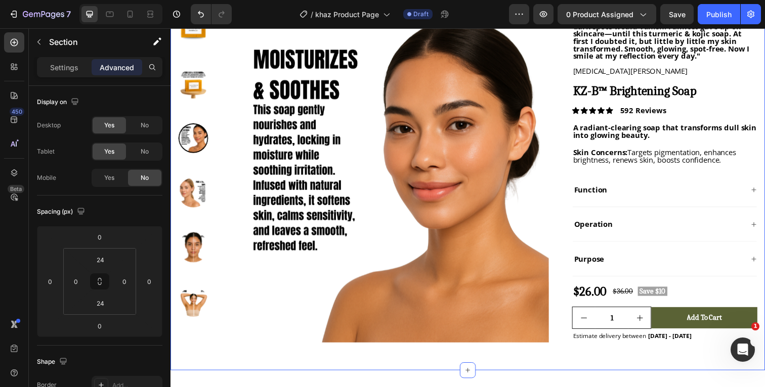
click at [356, 371] on div "Product Images "I remember staring in the mirror, wishing my dark spots would v…" at bounding box center [473, 190] width 607 height 376
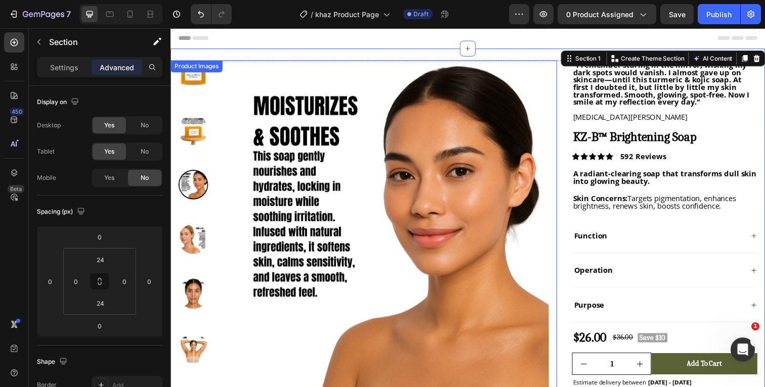
scroll to position [0, 0]
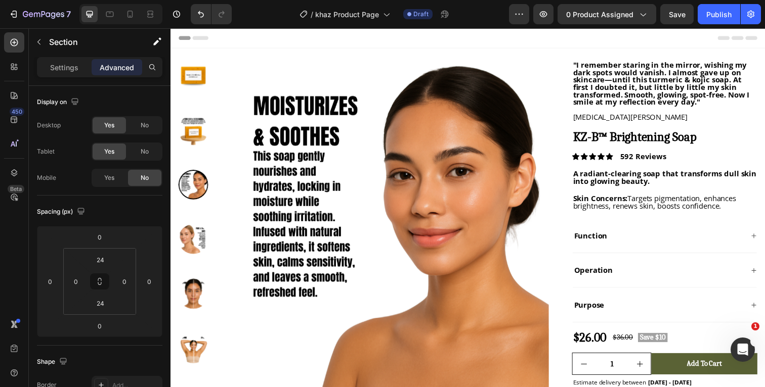
click at [608, 33] on div "Header" at bounding box center [474, 38] width 591 height 20
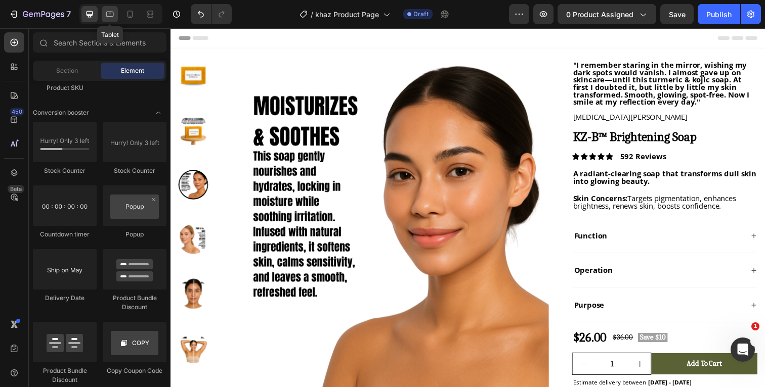
click at [111, 18] on icon at bounding box center [110, 14] width 10 height 10
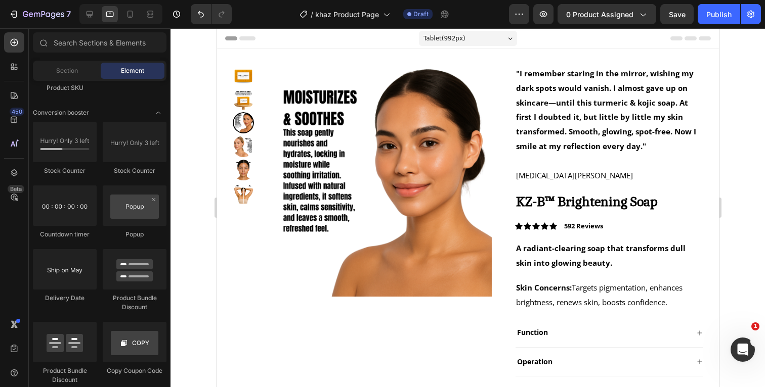
click at [742, 106] on div at bounding box center [467, 207] width 594 height 359
click at [423, 56] on div "Product Images "I remember staring in the mirror, wishing my dark spots would v…" at bounding box center [468, 280] width 502 height 462
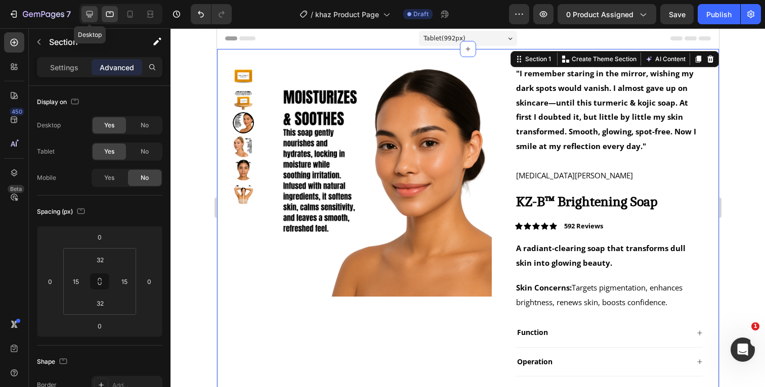
click at [92, 15] on icon at bounding box center [89, 14] width 7 height 7
type input "24"
type input "0"
type input "24"
type input "0"
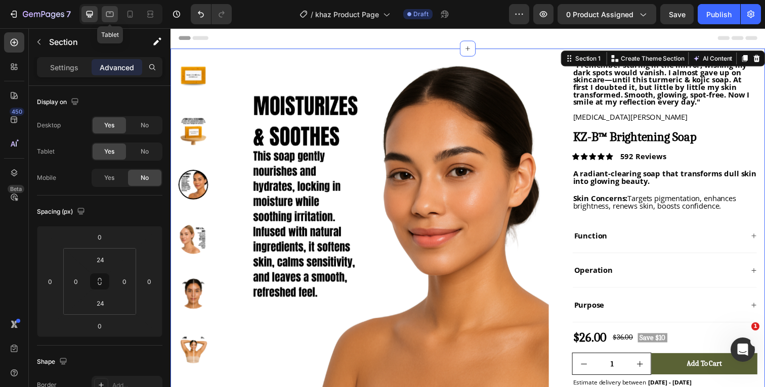
click at [107, 15] on icon at bounding box center [110, 15] width 8 height 6
type input "32"
type input "15"
type input "32"
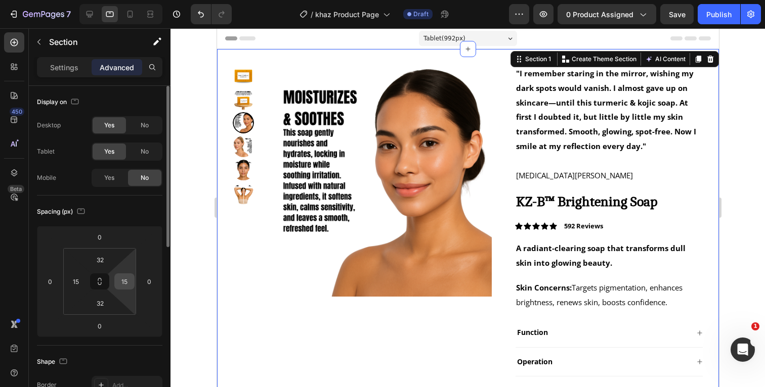
click at [127, 284] on input "15" at bounding box center [124, 281] width 15 height 15
type input "0"
click at [81, 279] on input "15" at bounding box center [75, 281] width 15 height 15
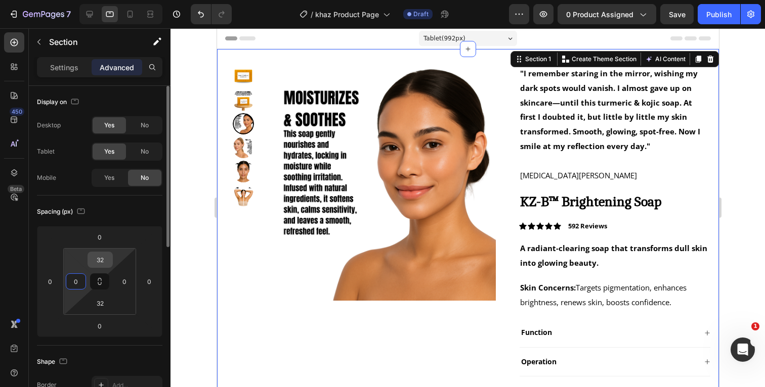
type input "0"
click at [107, 259] on input "32" at bounding box center [100, 259] width 20 height 15
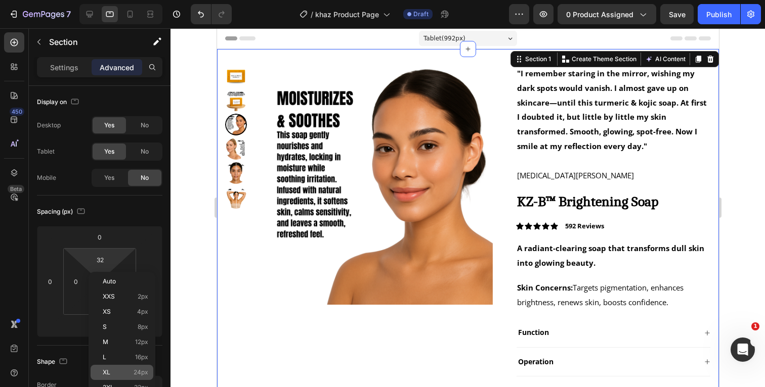
click at [118, 372] on p "XL 24px" at bounding box center [126, 372] width 46 height 7
type input "24"
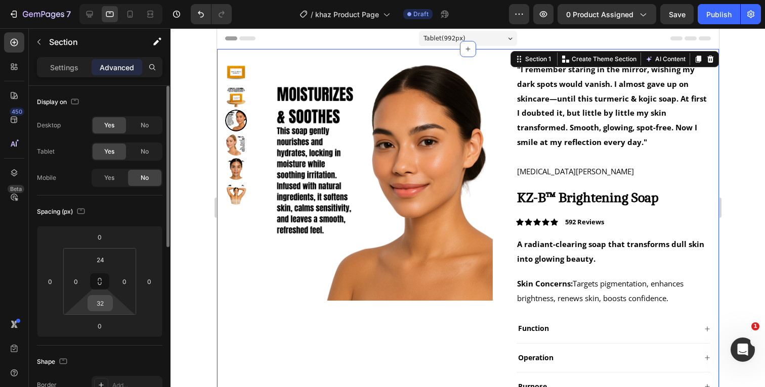
click at [107, 307] on input "32" at bounding box center [100, 303] width 20 height 15
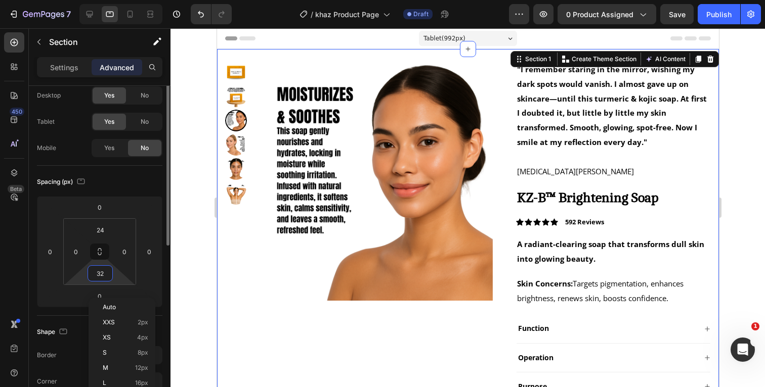
scroll to position [38, 0]
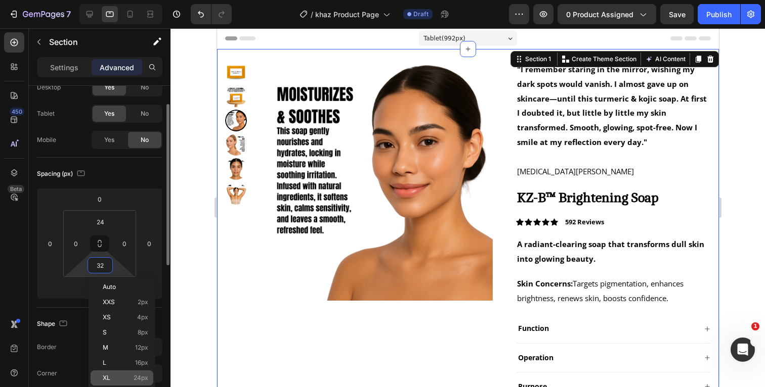
click at [115, 379] on p "XL 24px" at bounding box center [126, 378] width 46 height 7
type input "24"
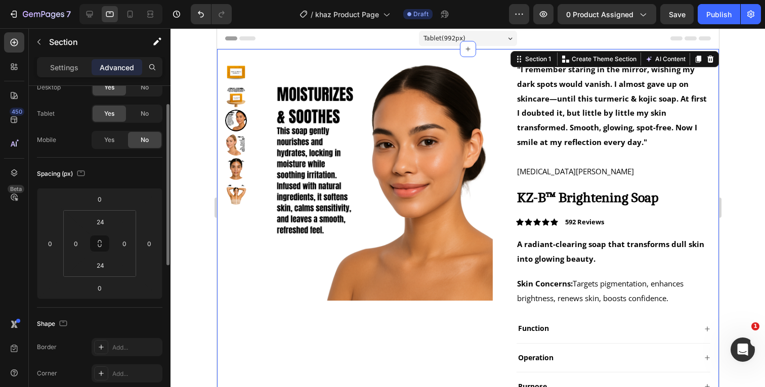
scroll to position [0, 0]
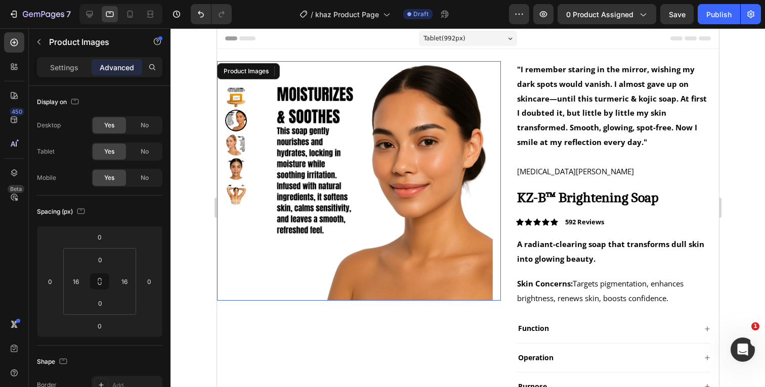
click at [408, 76] on img at bounding box center [372, 181] width 240 height 240
click at [86, 19] on div at bounding box center [89, 14] width 16 height 16
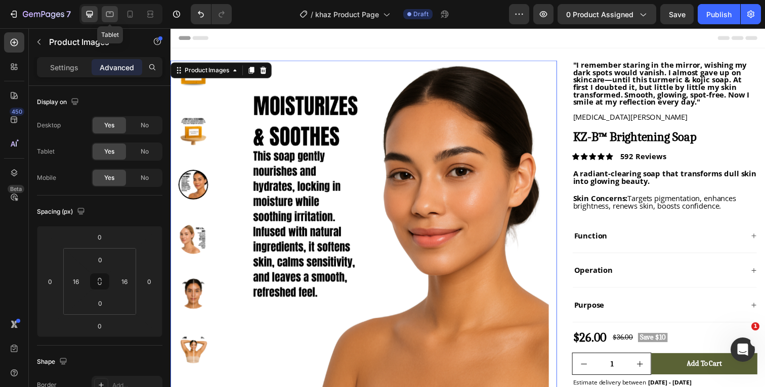
click at [112, 15] on icon at bounding box center [110, 14] width 10 height 10
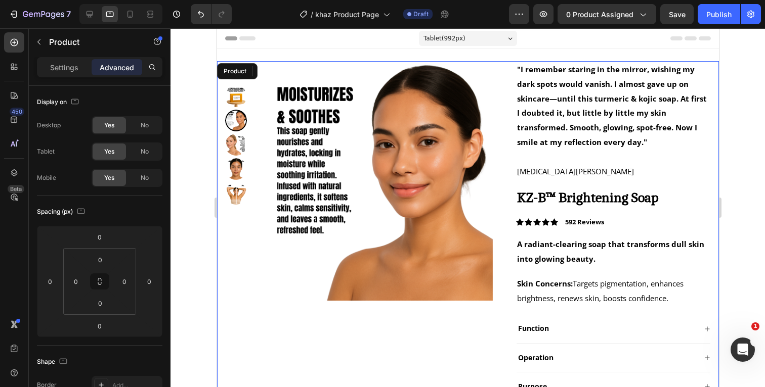
click at [508, 66] on div "Product Images 0 "I remember staring in the mirror, wishing my dark spots would…" at bounding box center [468, 276] width 502 height 430
click at [744, 81] on div at bounding box center [467, 207] width 594 height 359
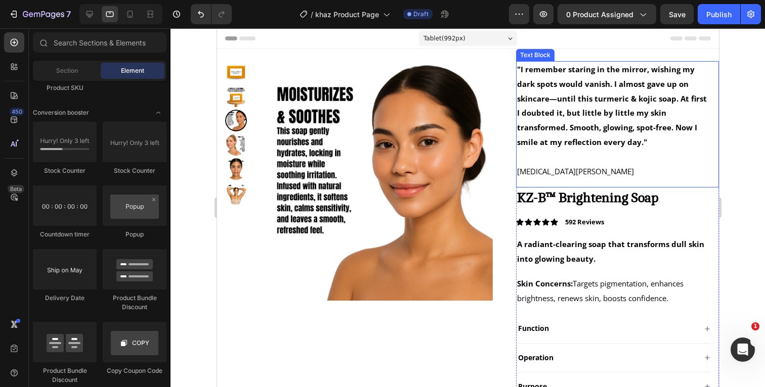
click at [613, 154] on p "Rich Text Editor. Editing area: main" at bounding box center [612, 157] width 193 height 15
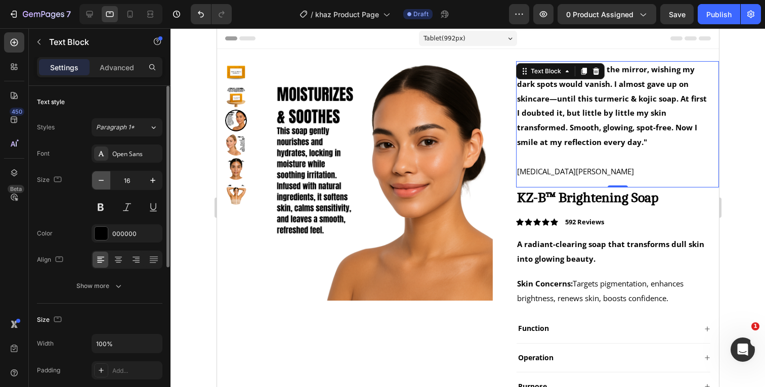
click at [101, 184] on icon "button" at bounding box center [101, 181] width 10 height 10
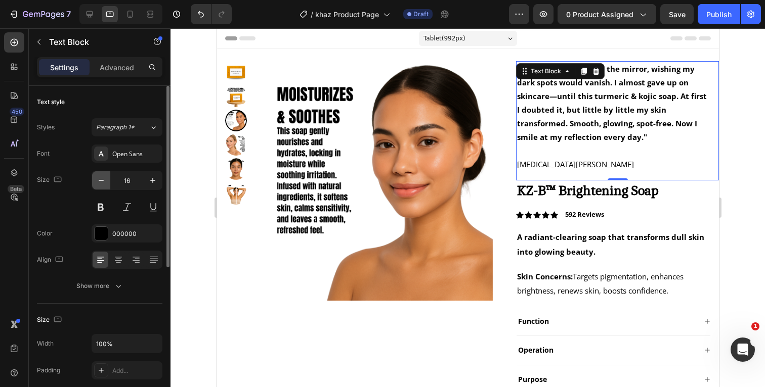
type input "15"
click at [117, 284] on icon "button" at bounding box center [118, 286] width 10 height 10
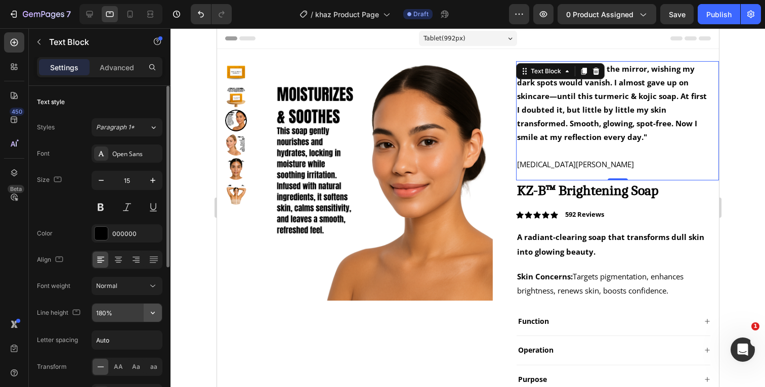
click at [154, 313] on icon "button" at bounding box center [153, 313] width 4 height 3
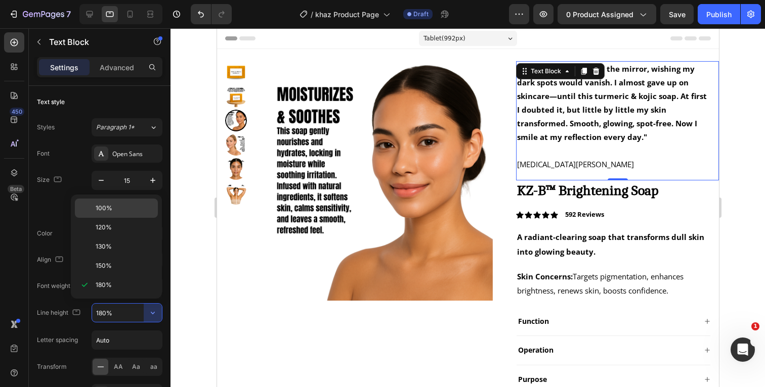
click at [128, 207] on p "100%" at bounding box center [125, 208] width 58 height 9
type input "100%"
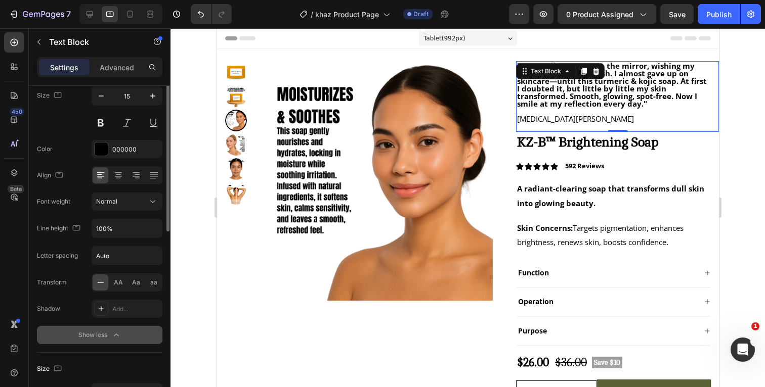
scroll to position [109, 0]
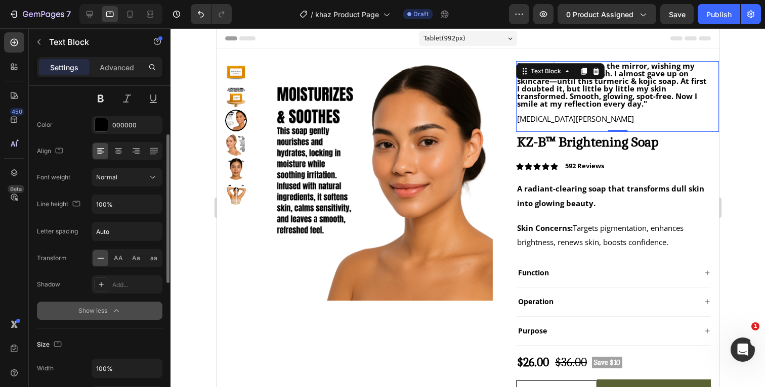
click at [115, 306] on icon "button" at bounding box center [116, 311] width 10 height 10
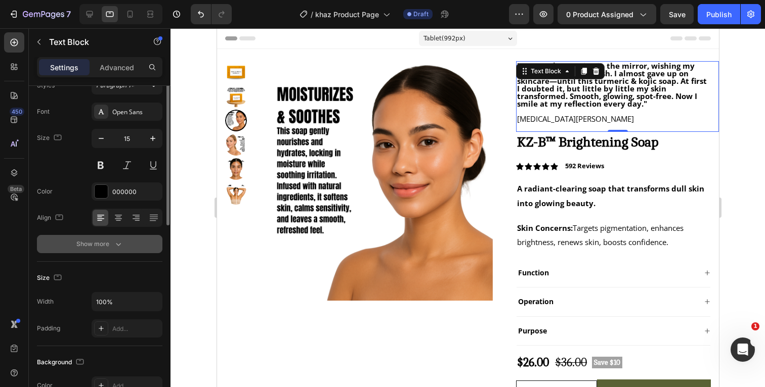
scroll to position [0, 0]
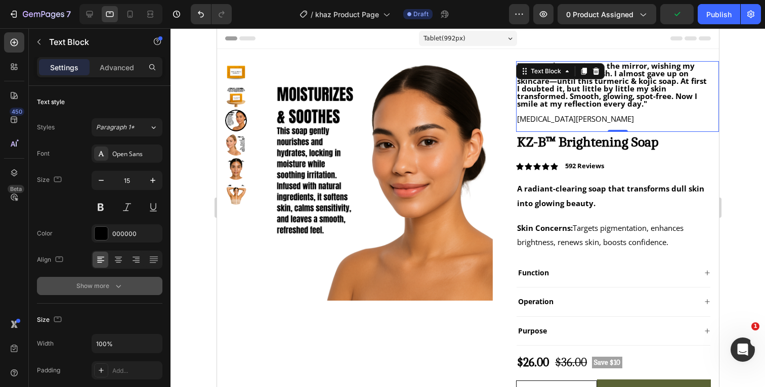
click at [740, 83] on div at bounding box center [467, 207] width 594 height 359
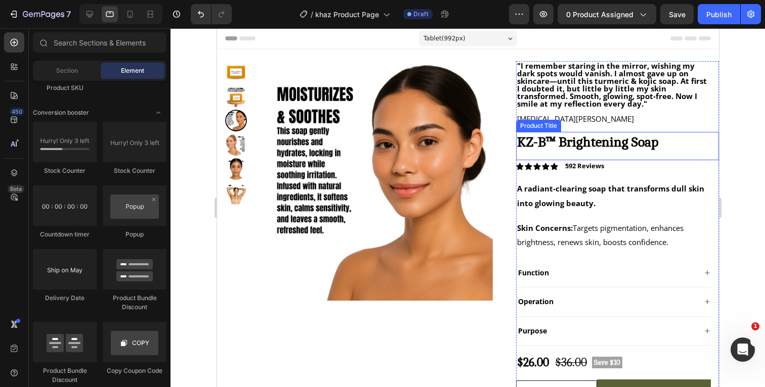
click at [676, 145] on h1 "KZ-B™ Brightening Soap" at bounding box center [612, 142] width 195 height 20
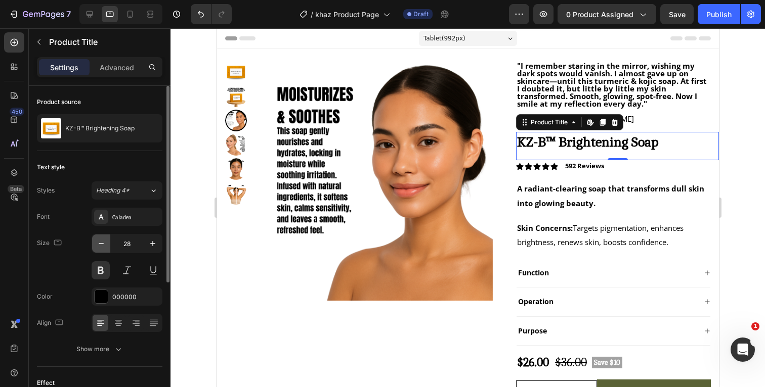
click at [102, 246] on icon "button" at bounding box center [101, 244] width 10 height 10
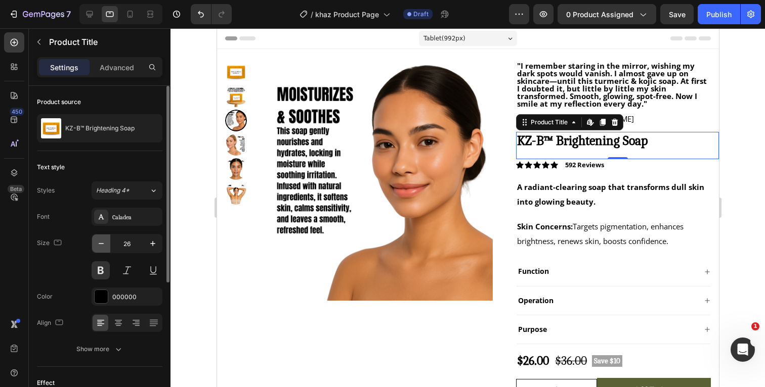
click at [102, 246] on icon "button" at bounding box center [101, 244] width 10 height 10
type input "25"
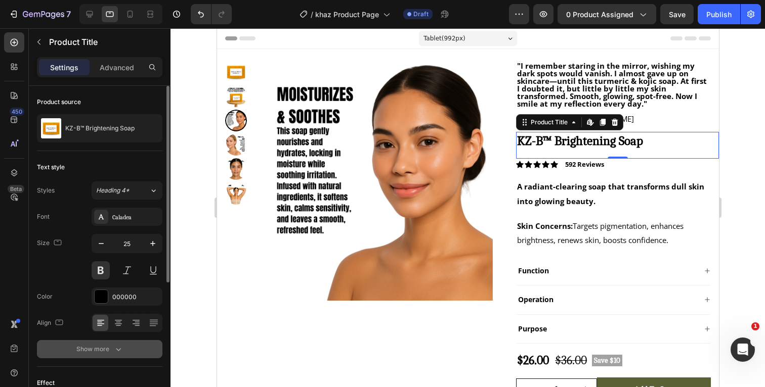
click at [113, 345] on icon "button" at bounding box center [118, 349] width 10 height 10
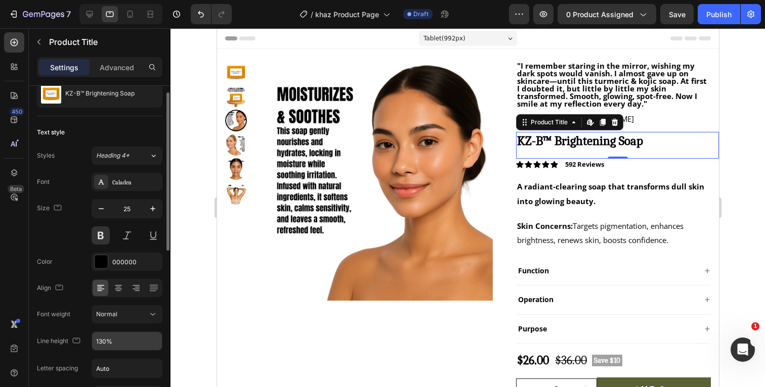
scroll to position [36, 0]
click at [154, 342] on icon "button" at bounding box center [153, 340] width 10 height 10
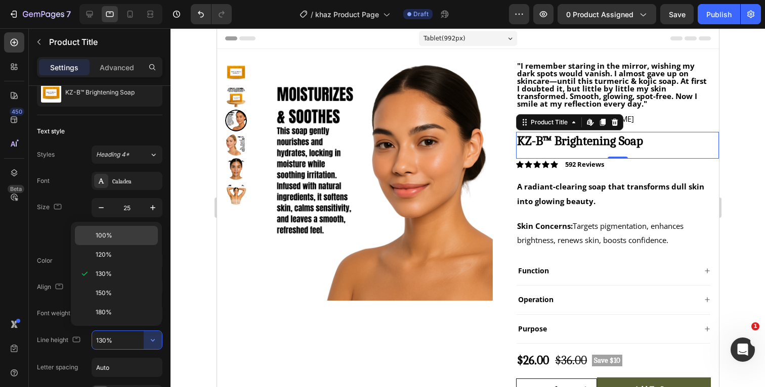
click at [120, 233] on p "100%" at bounding box center [125, 235] width 58 height 9
type input "100%"
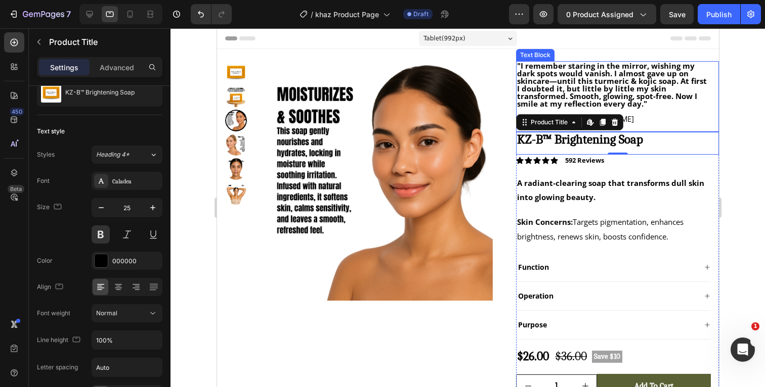
click at [749, 123] on div at bounding box center [467, 207] width 594 height 359
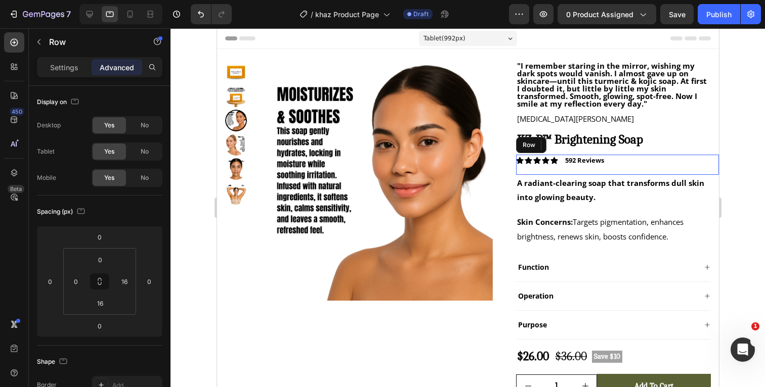
click at [621, 160] on div "Icon Icon Icon Icon Icon Icon List 592 Reviews Text Block Row" at bounding box center [616, 165] width 203 height 20
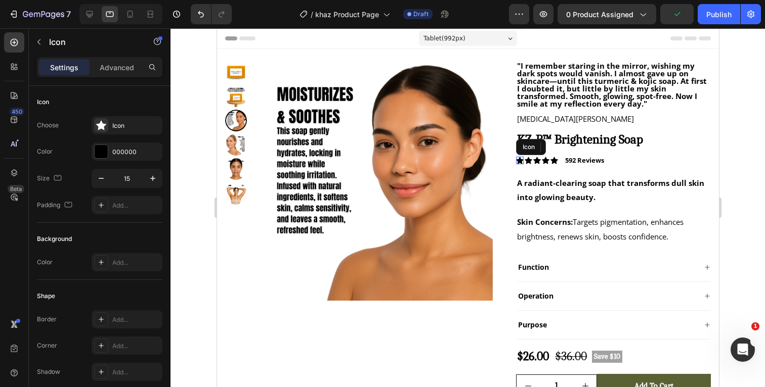
click at [520, 162] on icon at bounding box center [519, 160] width 8 height 7
click at [528, 161] on div "Icon" at bounding box center [528, 161] width 8 height 8
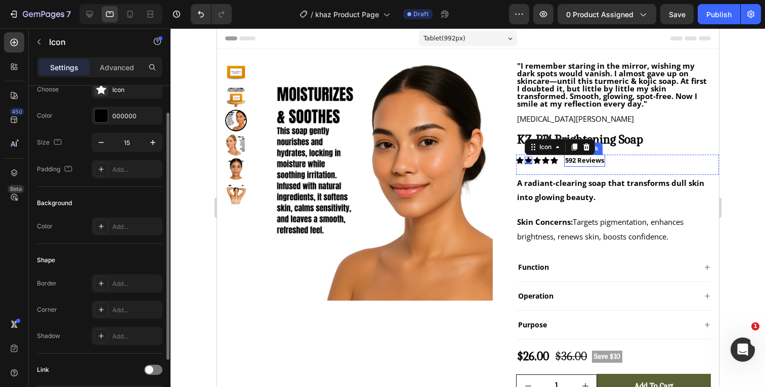
click at [591, 161] on p "592 Reviews" at bounding box center [584, 161] width 39 height 10
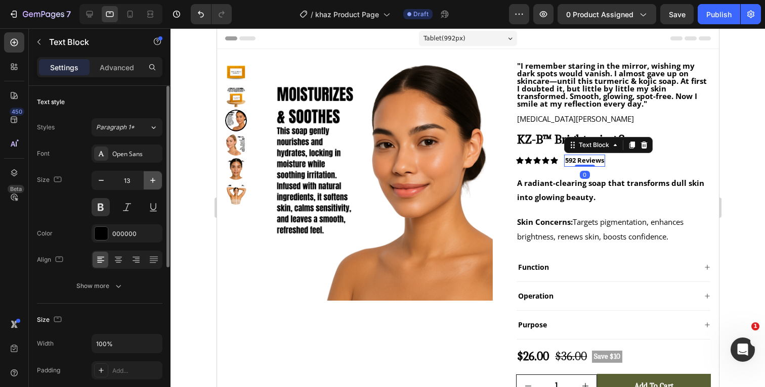
click at [154, 181] on icon "button" at bounding box center [152, 180] width 5 height 5
type input "15"
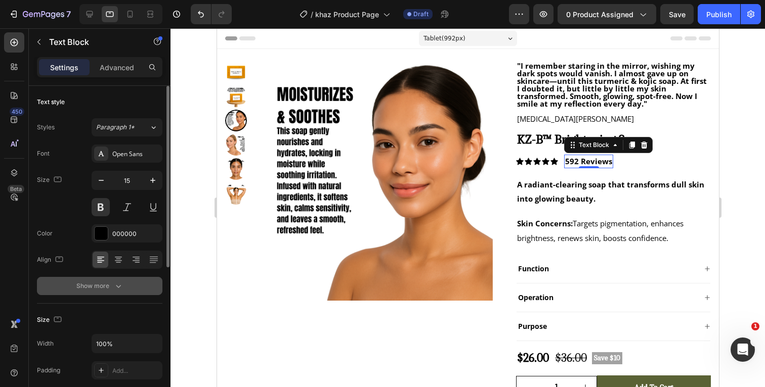
click at [118, 283] on icon "button" at bounding box center [118, 286] width 10 height 10
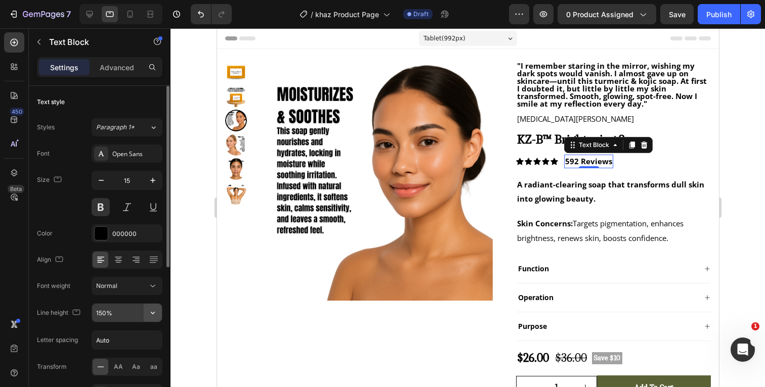
click at [154, 312] on icon "button" at bounding box center [153, 313] width 10 height 10
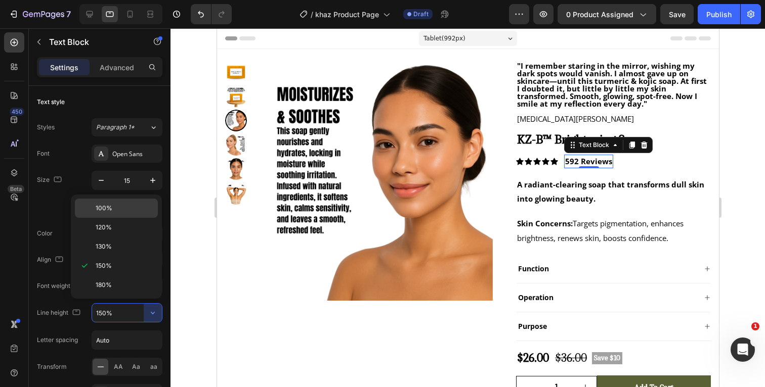
click at [116, 218] on div "100%" at bounding box center [116, 227] width 83 height 19
type input "100%"
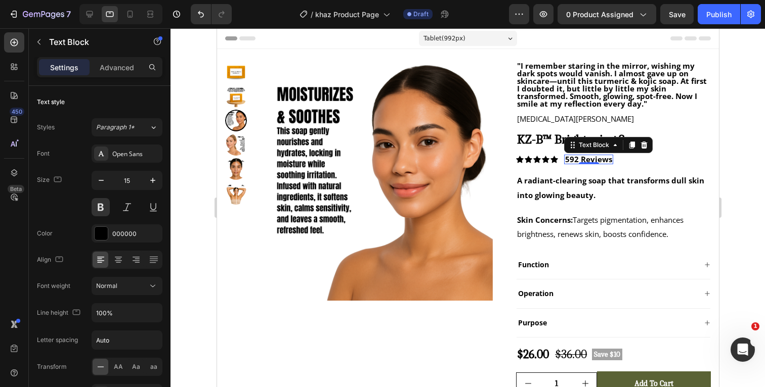
click at [741, 157] on div at bounding box center [467, 207] width 594 height 359
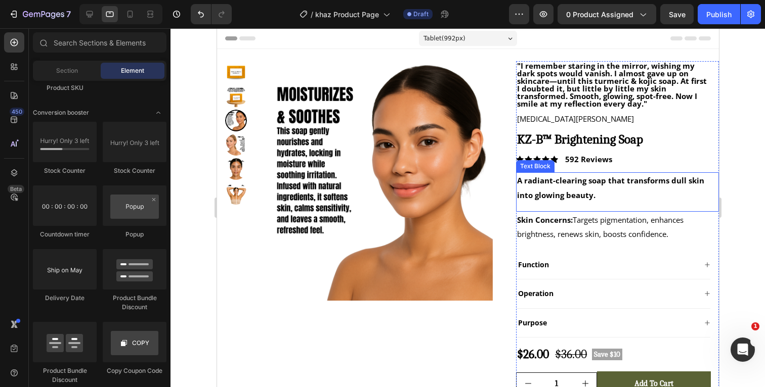
click at [626, 195] on p "A radiant-clearing soap that transforms dull skin into glowing beauty." at bounding box center [612, 188] width 193 height 29
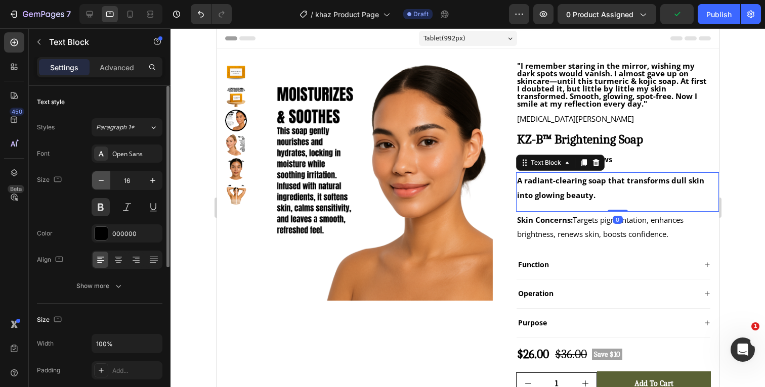
click at [99, 181] on icon "button" at bounding box center [101, 180] width 5 height 1
type input "15"
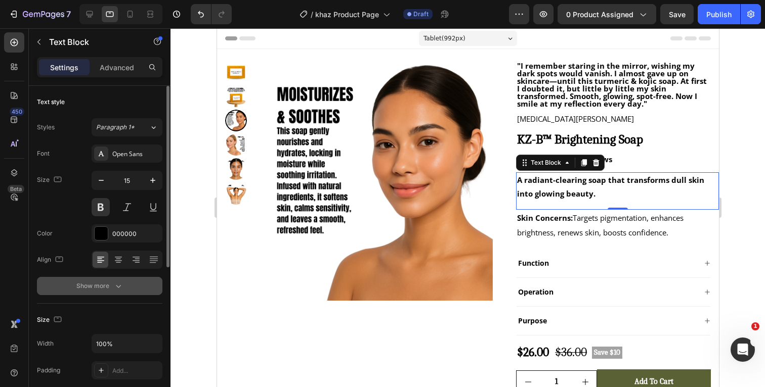
click at [114, 288] on icon "button" at bounding box center [118, 286] width 10 height 10
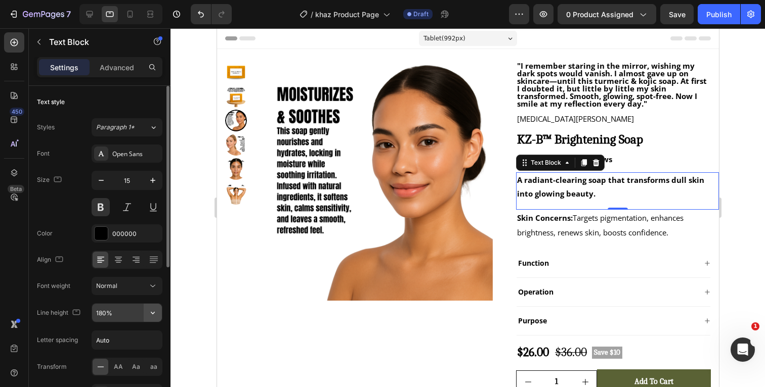
click at [152, 314] on icon "button" at bounding box center [153, 313] width 4 height 3
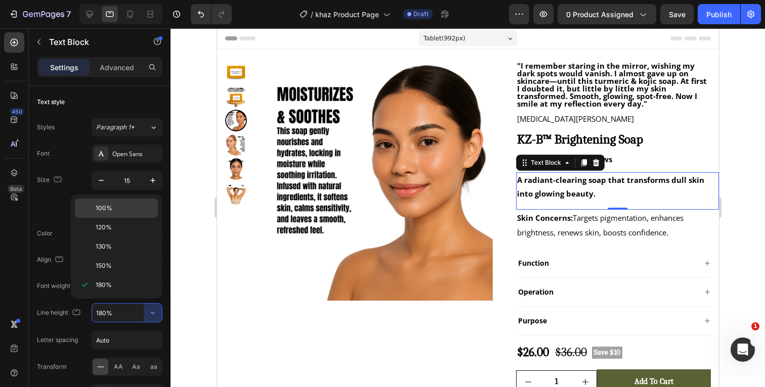
click at [126, 218] on div "100%" at bounding box center [116, 227] width 83 height 19
type input "100%"
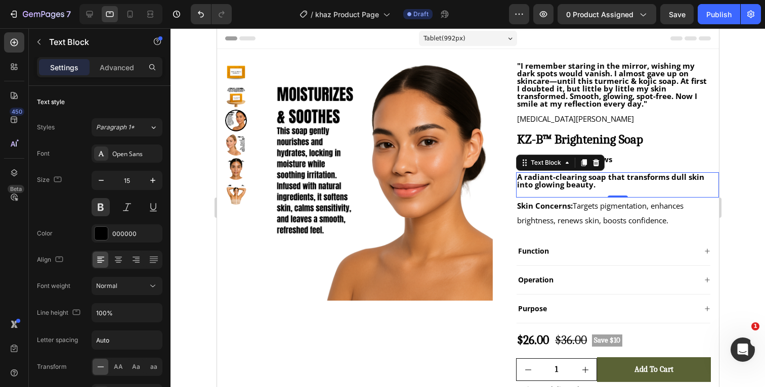
click at [735, 167] on div at bounding box center [467, 207] width 594 height 359
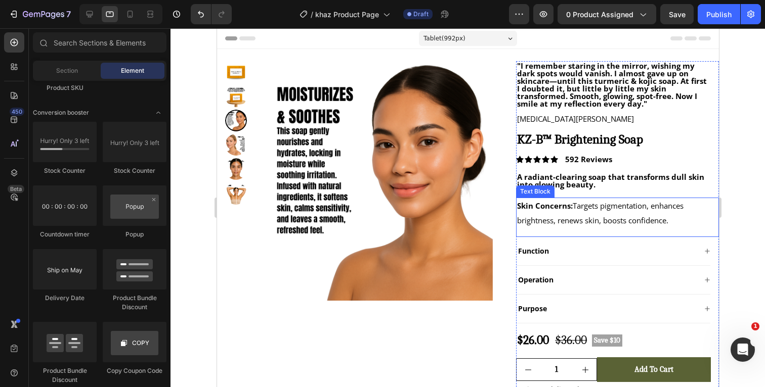
click at [696, 217] on p "Skin Concerns: Targets pigmentation, enhances brightness, renews skin, boosts c…" at bounding box center [612, 213] width 193 height 29
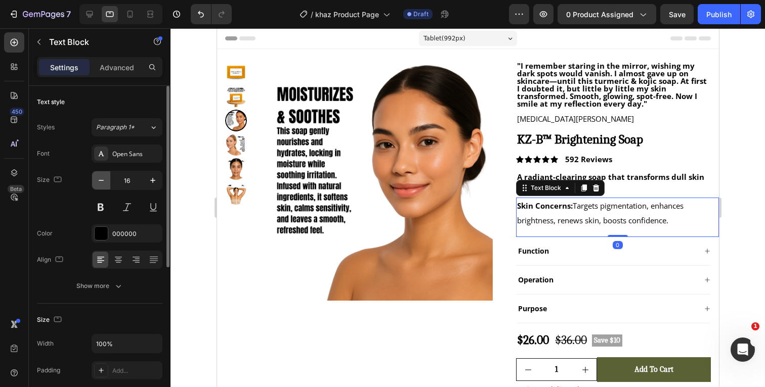
click at [100, 187] on button "button" at bounding box center [101, 180] width 18 height 18
type input "15"
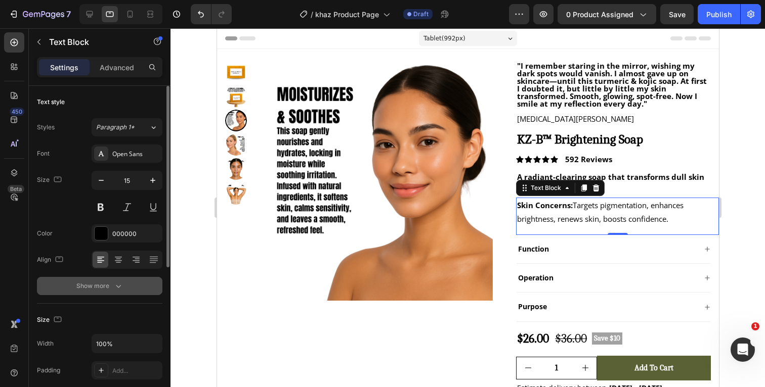
click at [118, 283] on icon "button" at bounding box center [118, 286] width 10 height 10
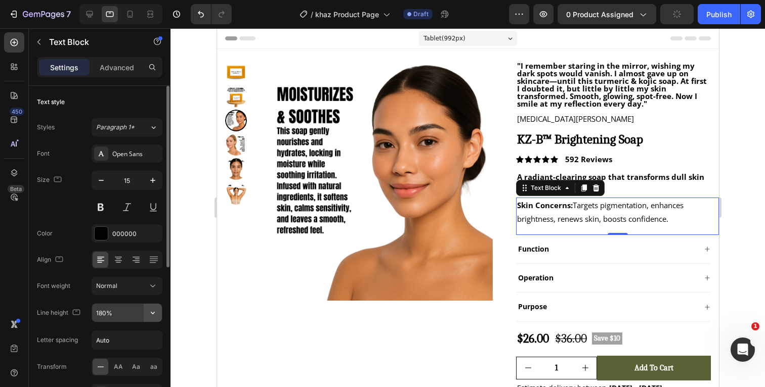
click at [153, 313] on icon "button" at bounding box center [153, 313] width 10 height 10
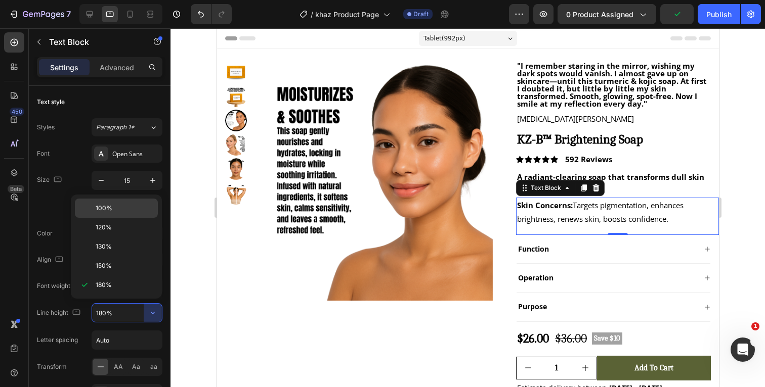
click at [118, 211] on p "100%" at bounding box center [125, 208] width 58 height 9
type input "100%"
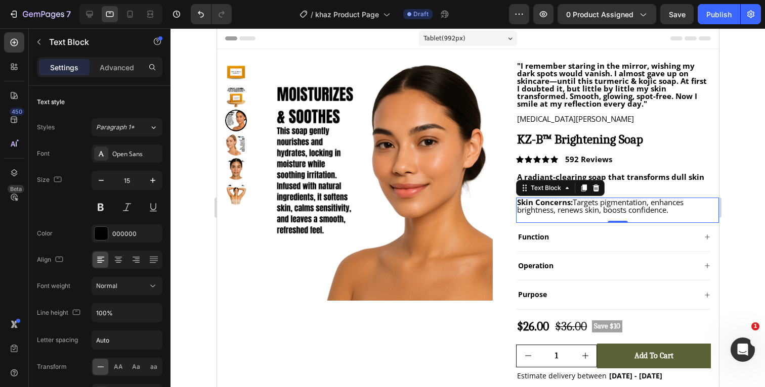
click at [732, 168] on div at bounding box center [467, 207] width 594 height 359
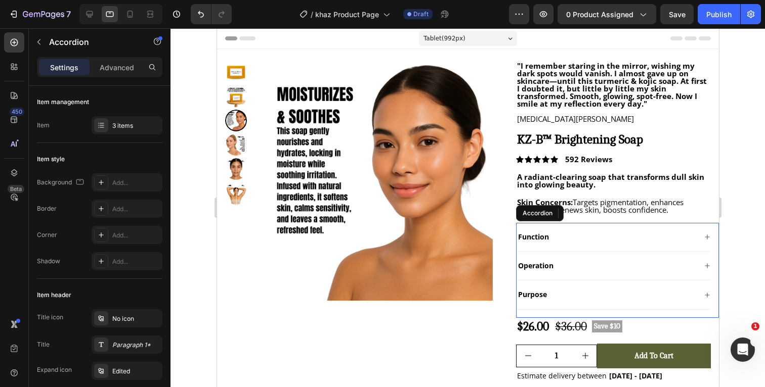
click at [591, 229] on div "Function" at bounding box center [613, 237] width 194 height 29
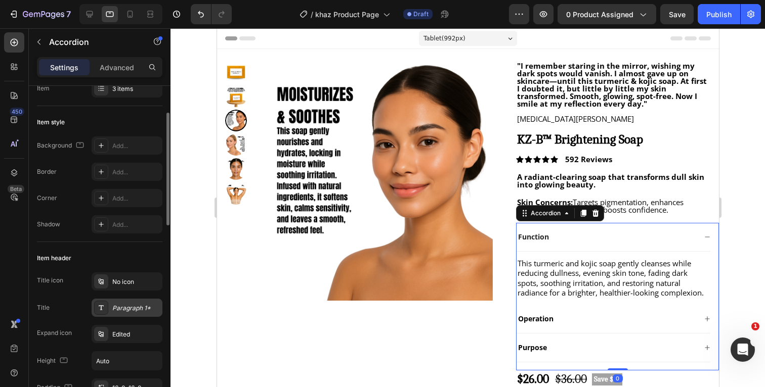
scroll to position [48, 0]
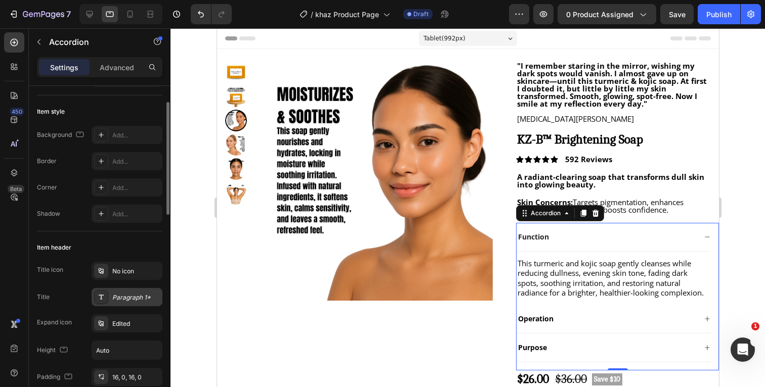
click at [127, 300] on div "Paragraph 1*" at bounding box center [136, 297] width 48 height 9
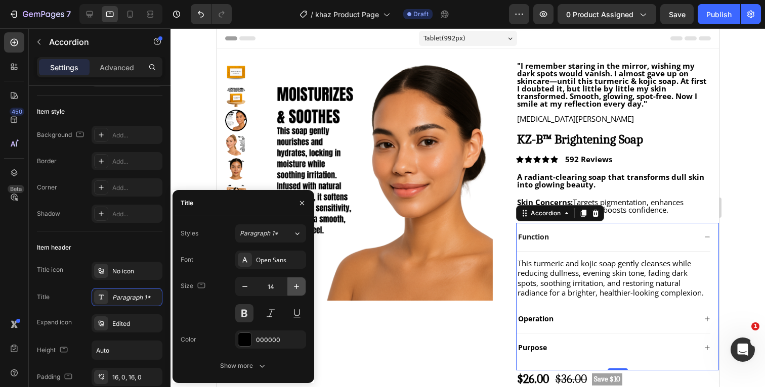
click at [296, 290] on icon "button" at bounding box center [296, 287] width 10 height 10
type input "15"
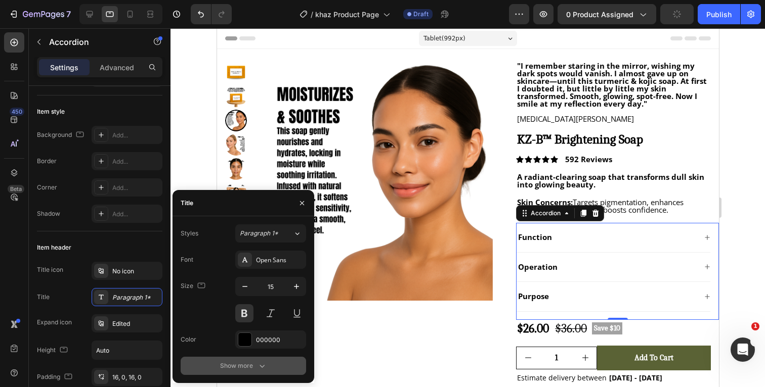
click at [260, 364] on icon "button" at bounding box center [262, 366] width 10 height 10
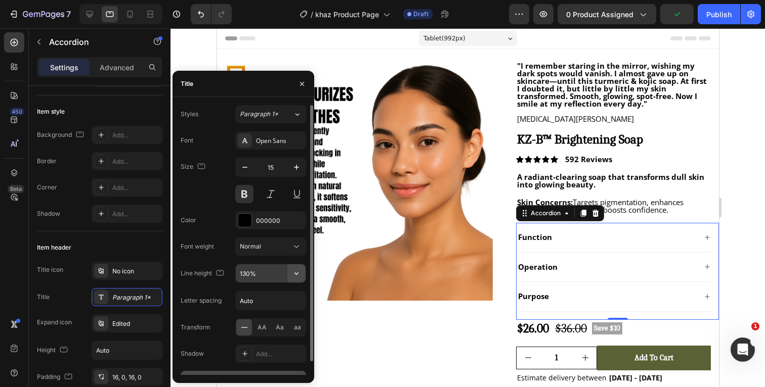
click at [297, 273] on icon "button" at bounding box center [296, 274] width 10 height 10
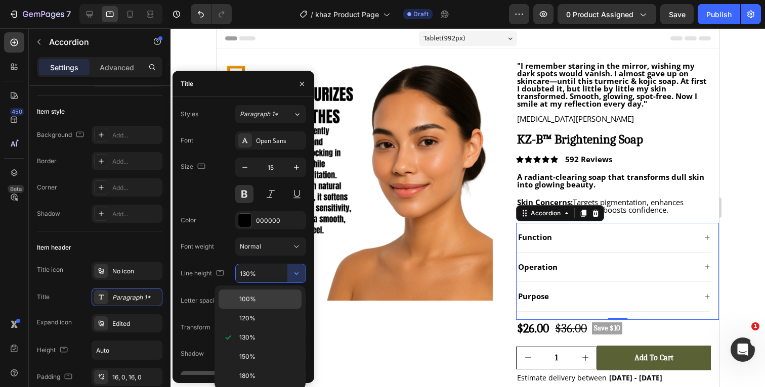
click at [256, 298] on p "100%" at bounding box center [268, 299] width 58 height 9
type input "100%"
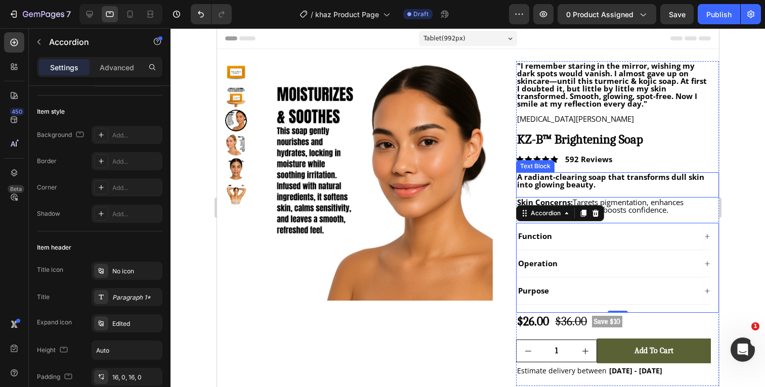
click at [739, 171] on div at bounding box center [467, 207] width 594 height 359
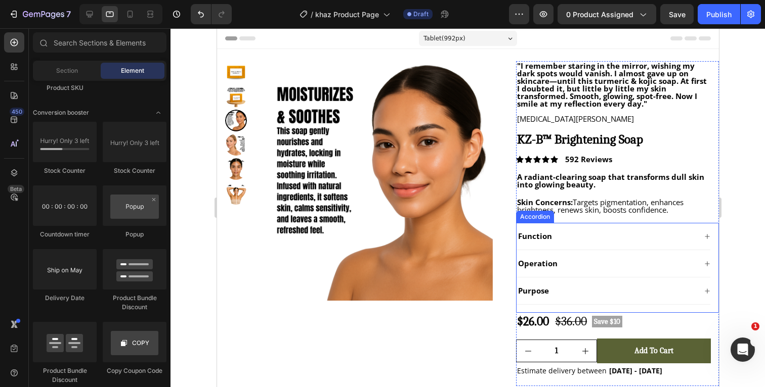
click at [706, 235] on icon at bounding box center [707, 237] width 6 height 6
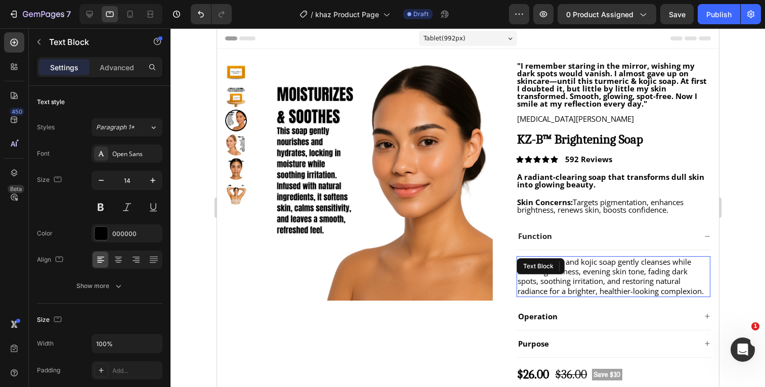
click at [659, 281] on span "This turmeric and kojic soap gently cleanses while reducing dullness, evening s…" at bounding box center [610, 276] width 186 height 39
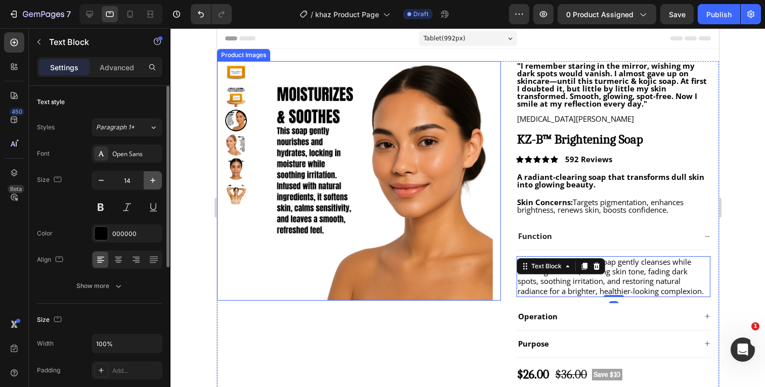
click at [152, 182] on icon "button" at bounding box center [153, 181] width 10 height 10
type input "15"
click at [115, 285] on icon "button" at bounding box center [118, 286] width 10 height 10
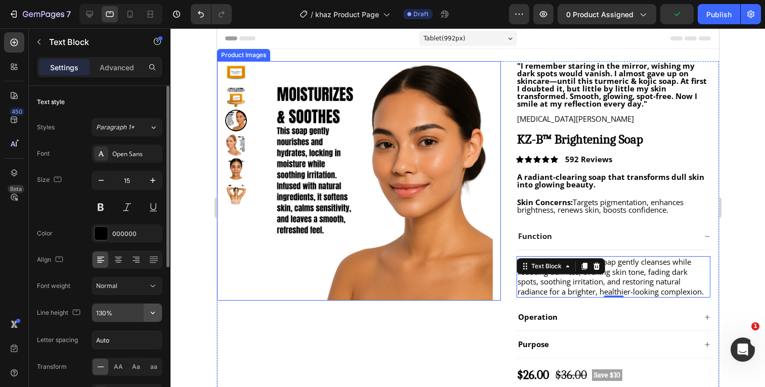
click at [155, 317] on icon "button" at bounding box center [153, 313] width 10 height 10
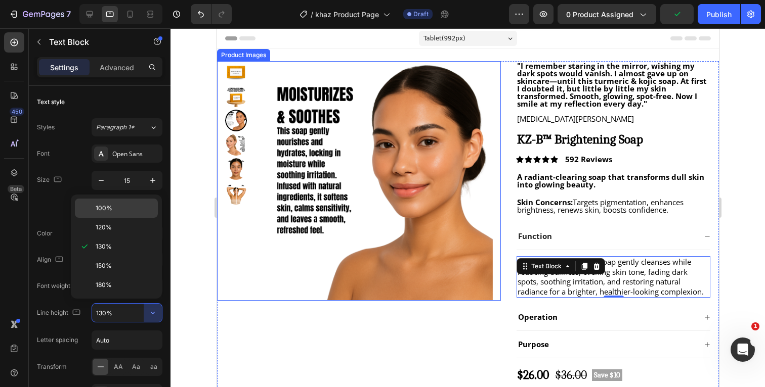
click at [118, 208] on p "100%" at bounding box center [125, 208] width 58 height 9
type input "100%"
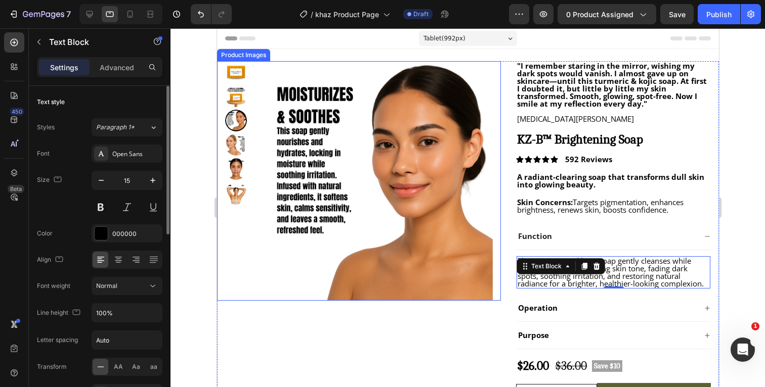
click at [65, 207] on div "Size 15" at bounding box center [99, 194] width 125 height 46
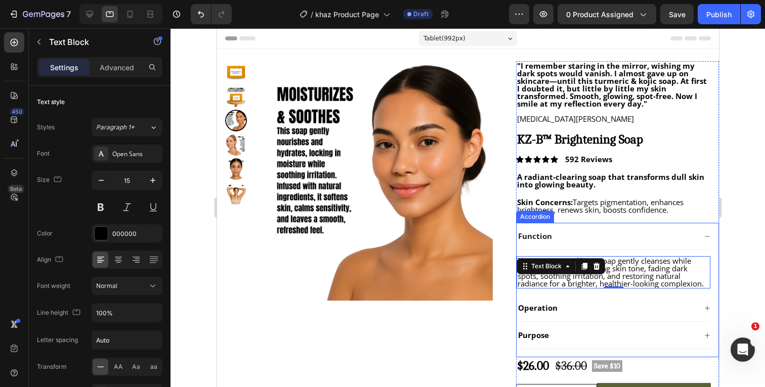
click at [705, 310] on icon at bounding box center [707, 309] width 6 height 6
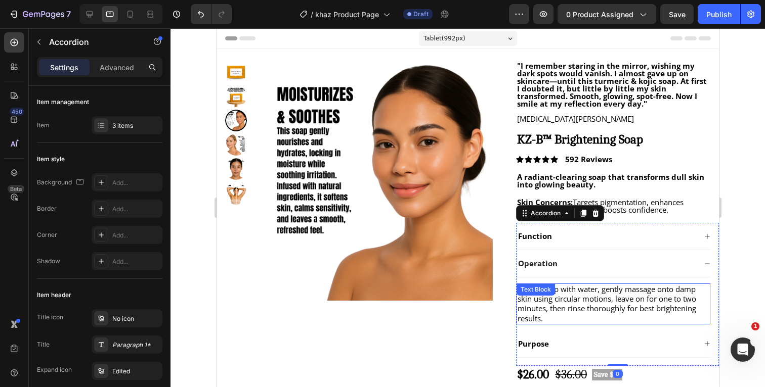
click at [675, 301] on span "Lather soap with water, gently massage onto damp skin using circular motions, l…" at bounding box center [606, 303] width 179 height 39
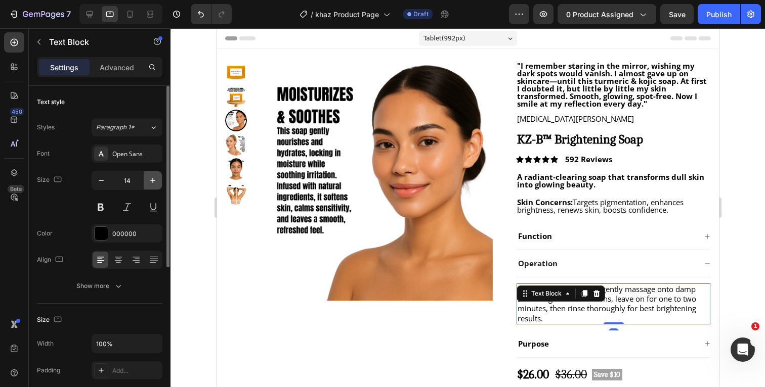
click at [150, 186] on button "button" at bounding box center [153, 180] width 18 height 18
type input "15"
click at [113, 285] on icon "button" at bounding box center [118, 286] width 10 height 10
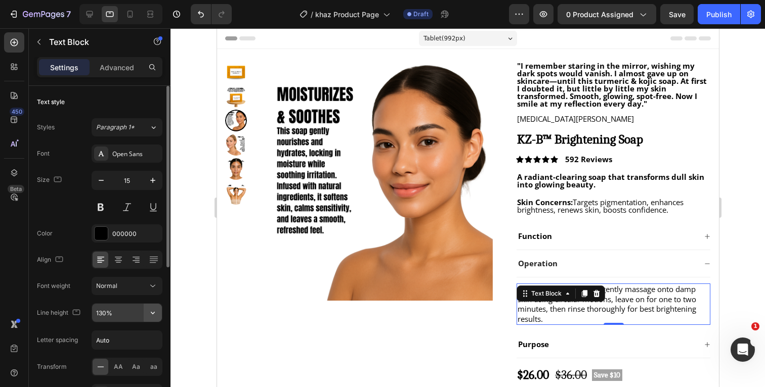
click at [155, 313] on icon "button" at bounding box center [153, 313] width 10 height 10
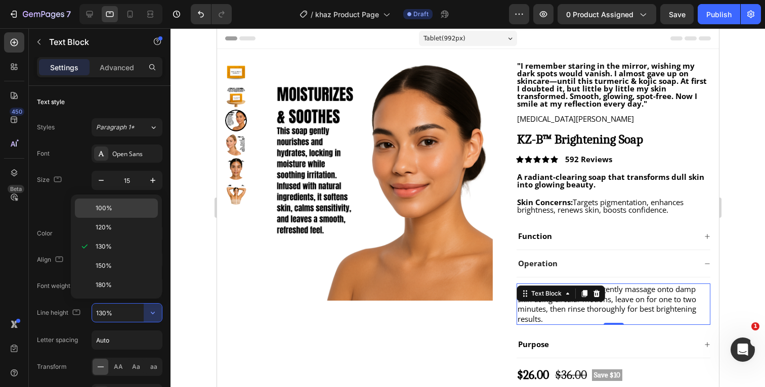
click at [117, 218] on div "100%" at bounding box center [116, 227] width 83 height 19
type input "100%"
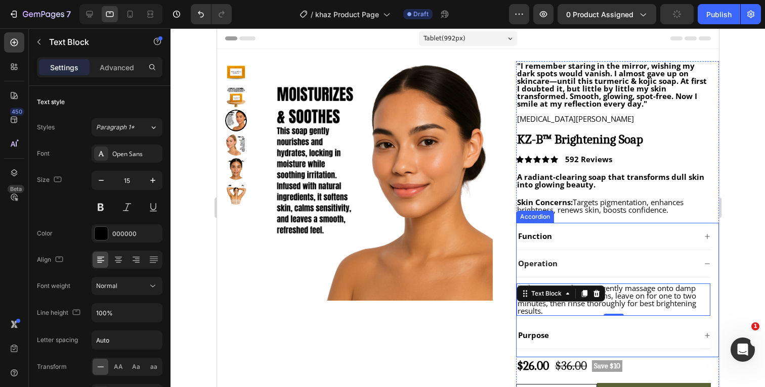
click at [737, 277] on div at bounding box center [467, 207] width 594 height 359
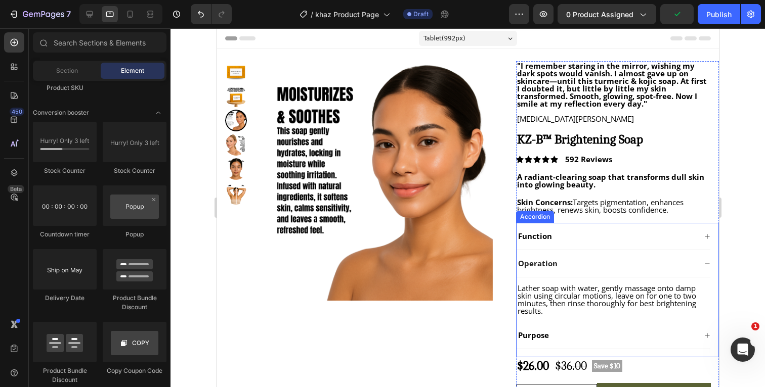
click at [706, 336] on icon at bounding box center [707, 336] width 6 height 6
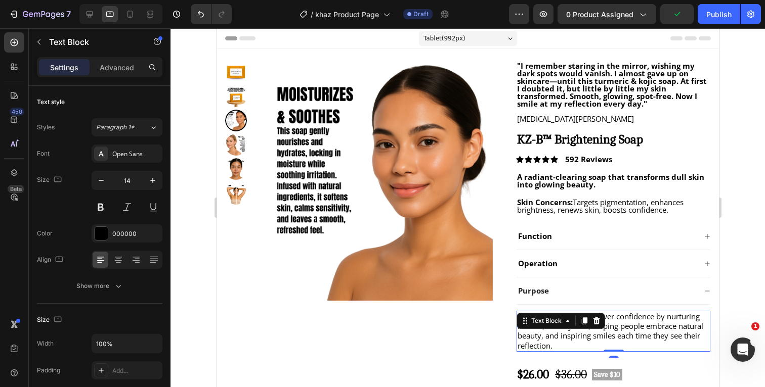
click at [666, 331] on span "Our purpose is to empower confidence by nurturing radiant, healthy skin, helpin…" at bounding box center [610, 331] width 186 height 39
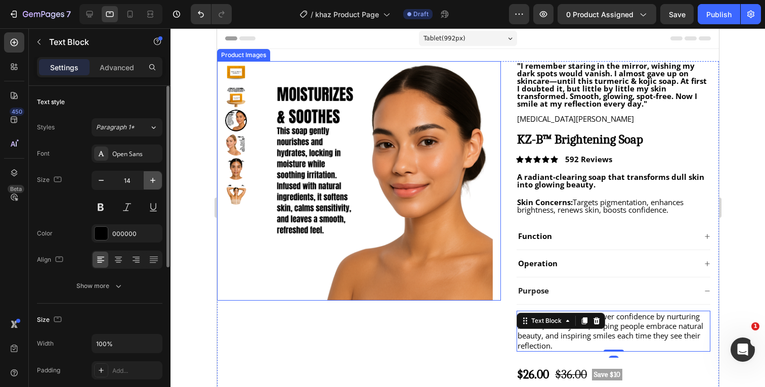
click at [151, 180] on icon "button" at bounding box center [153, 181] width 10 height 10
type input "15"
click at [119, 288] on icon "button" at bounding box center [118, 286] width 10 height 10
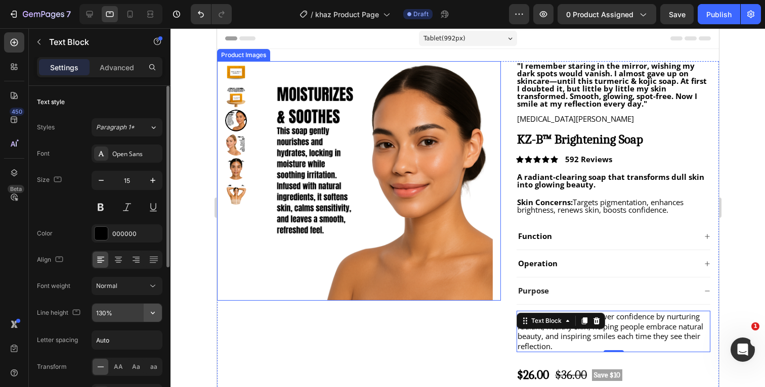
click at [155, 316] on icon "button" at bounding box center [153, 313] width 10 height 10
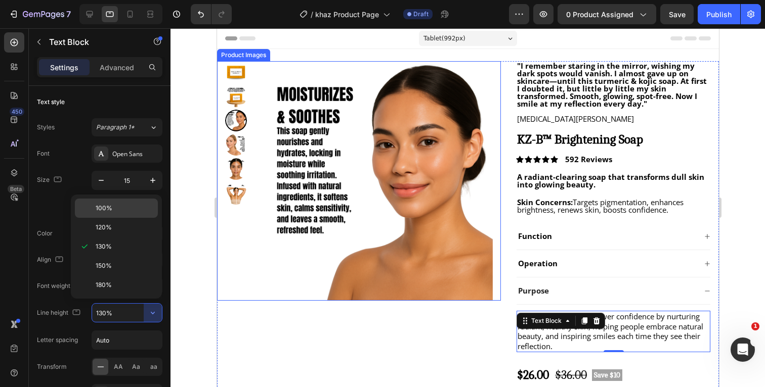
click at [121, 210] on p "100%" at bounding box center [125, 208] width 58 height 9
type input "100%"
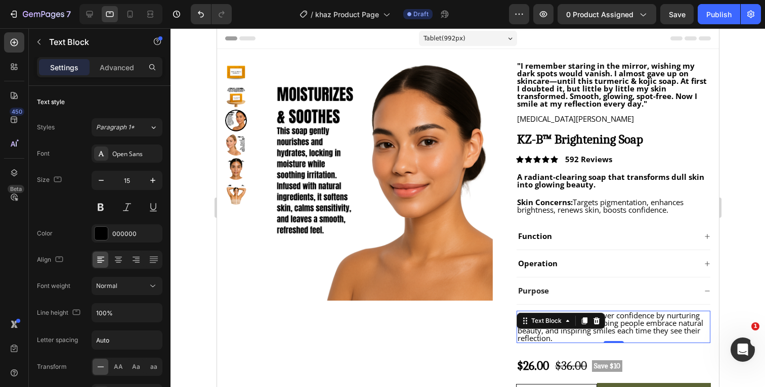
click at [749, 210] on div at bounding box center [467, 207] width 594 height 359
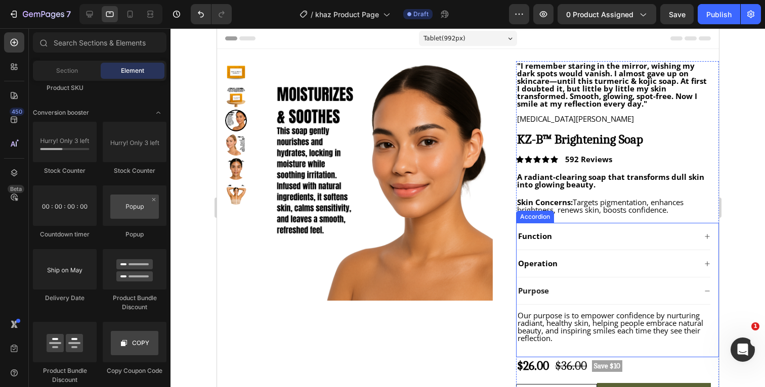
click at [708, 290] on icon at bounding box center [707, 291] width 6 height 6
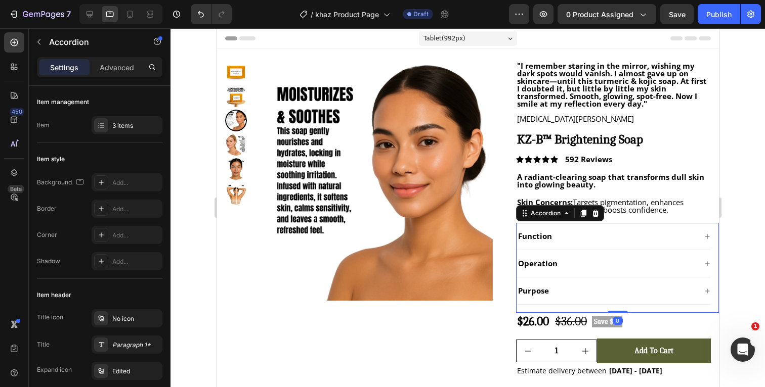
click at [756, 210] on div at bounding box center [467, 207] width 594 height 359
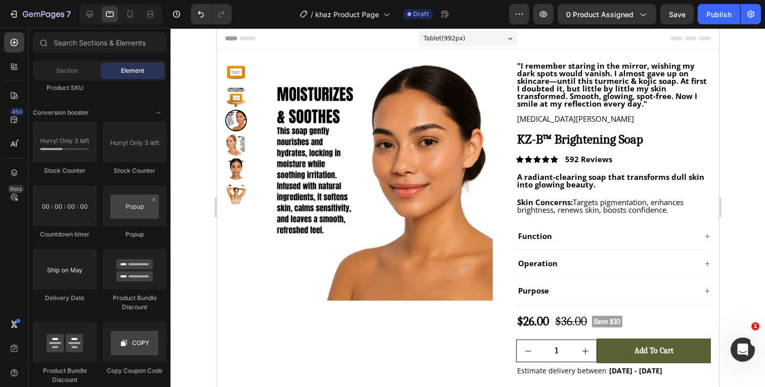
click at [725, 246] on div at bounding box center [467, 207] width 594 height 359
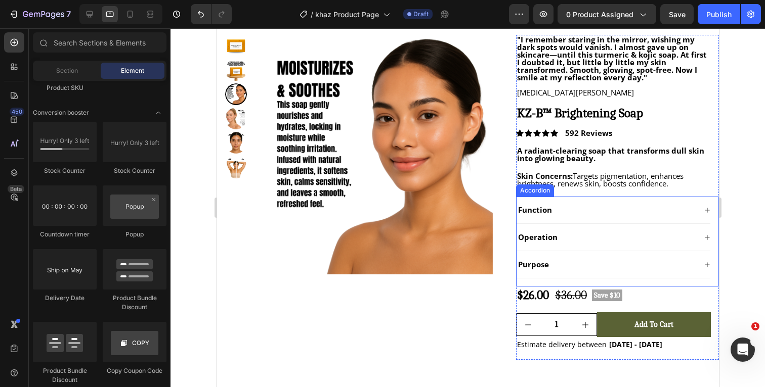
scroll to position [33, 0]
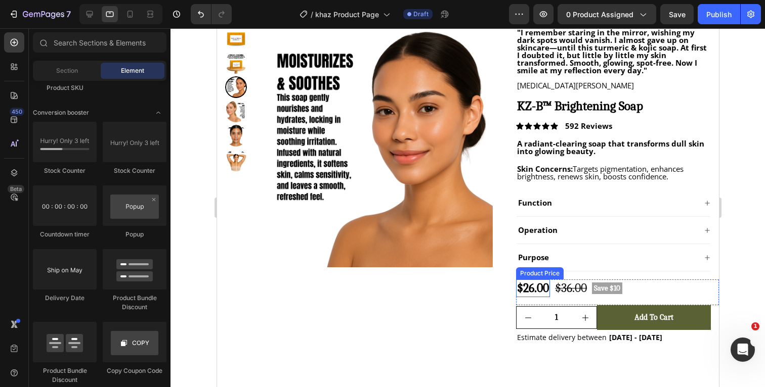
click at [542, 291] on div "$26.00" at bounding box center [532, 289] width 34 height 18
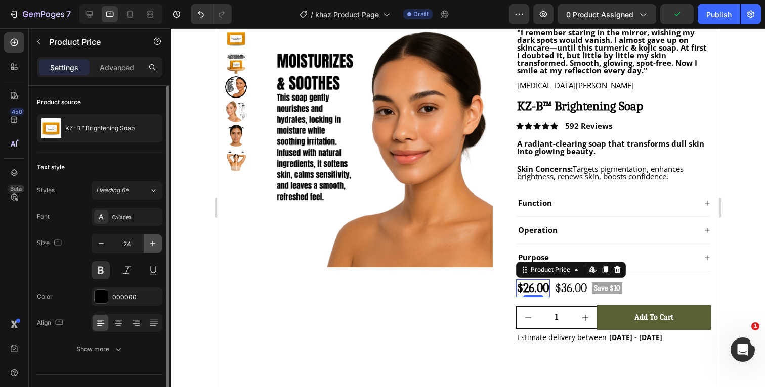
click at [152, 246] on icon "button" at bounding box center [153, 244] width 10 height 10
type input "25"
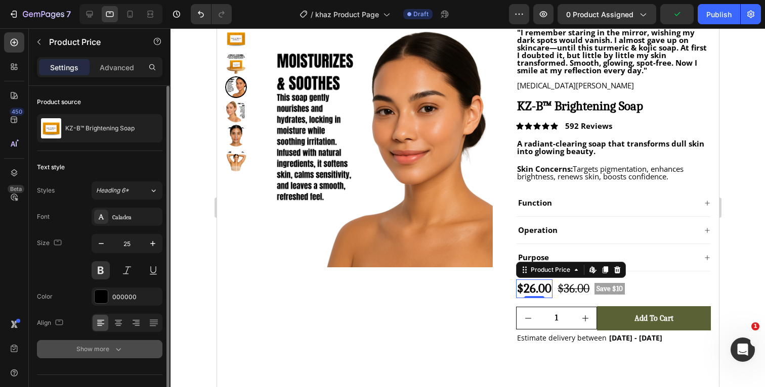
click at [115, 350] on icon "button" at bounding box center [118, 349] width 10 height 10
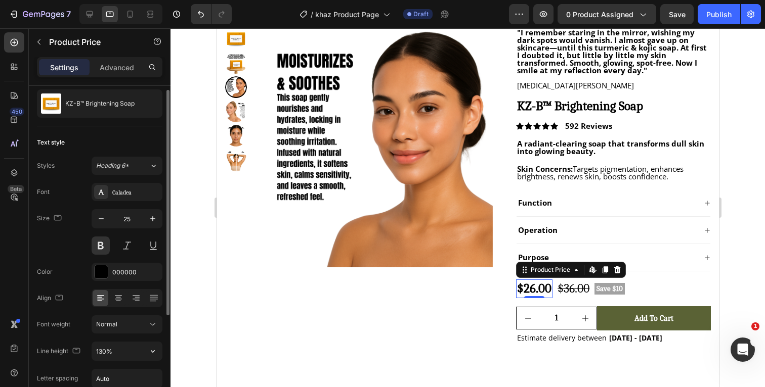
scroll to position [31, 0]
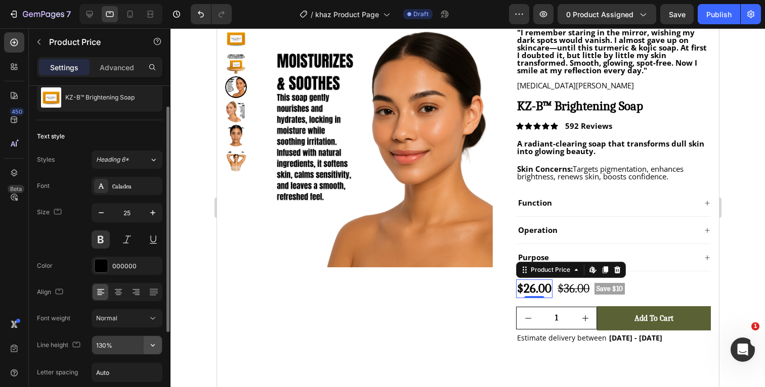
click at [151, 347] on icon "button" at bounding box center [153, 345] width 10 height 10
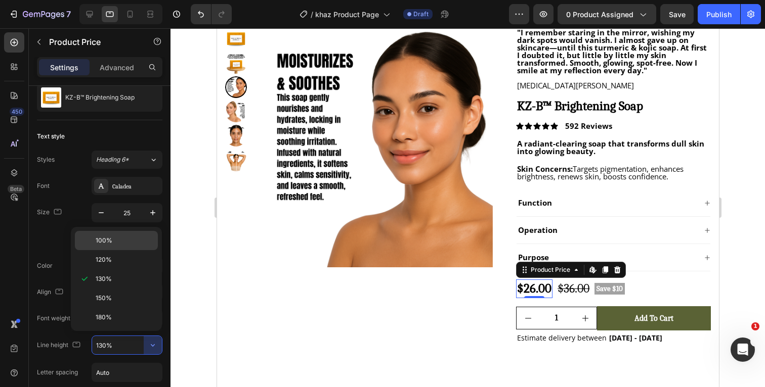
click at [120, 245] on p "100%" at bounding box center [125, 240] width 58 height 9
type input "100%"
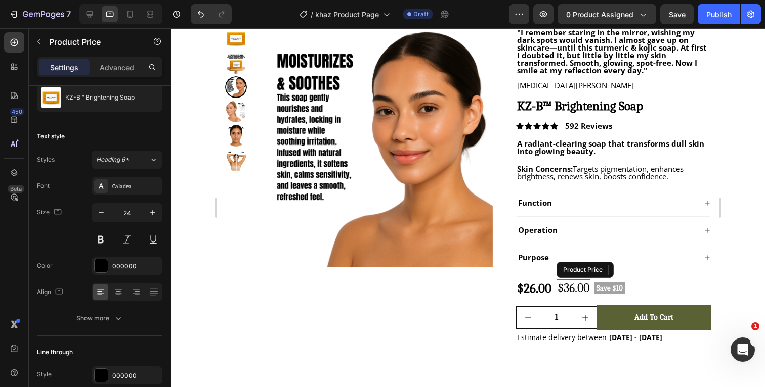
click at [569, 288] on div "$36.00" at bounding box center [573, 289] width 34 height 18
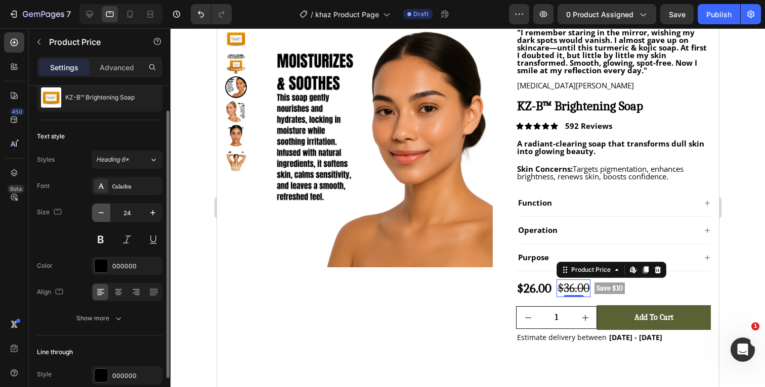
click at [99, 213] on icon "button" at bounding box center [101, 213] width 10 height 10
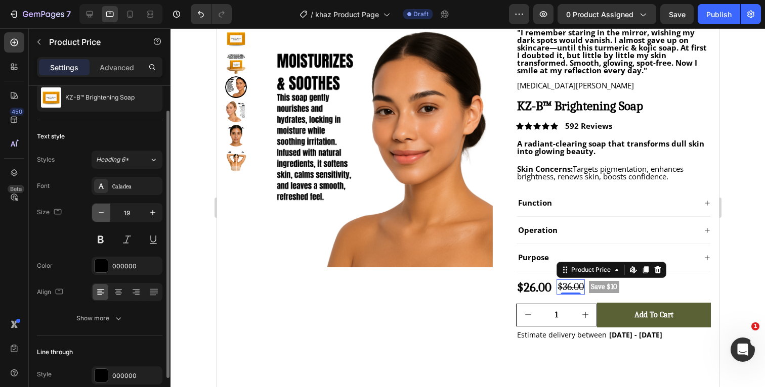
click at [99, 213] on icon "button" at bounding box center [101, 213] width 10 height 10
type input "15"
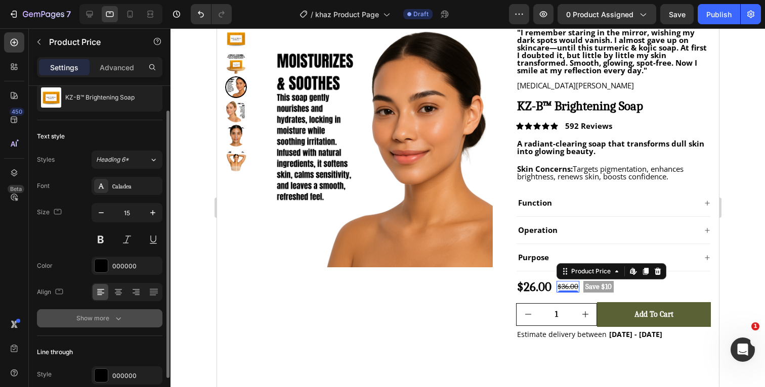
click at [117, 319] on icon "button" at bounding box center [118, 319] width 10 height 10
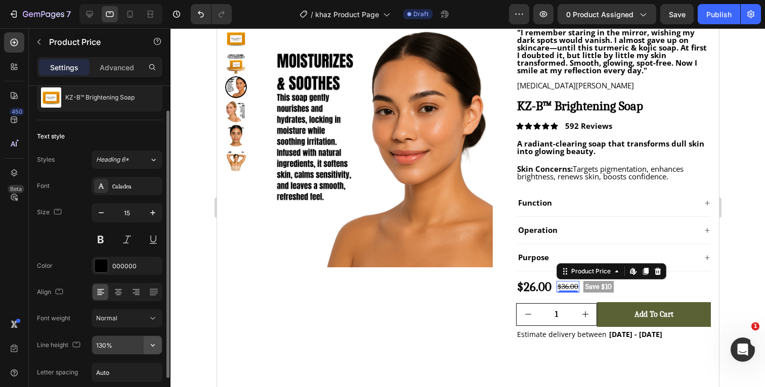
click at [152, 346] on icon "button" at bounding box center [153, 345] width 4 height 3
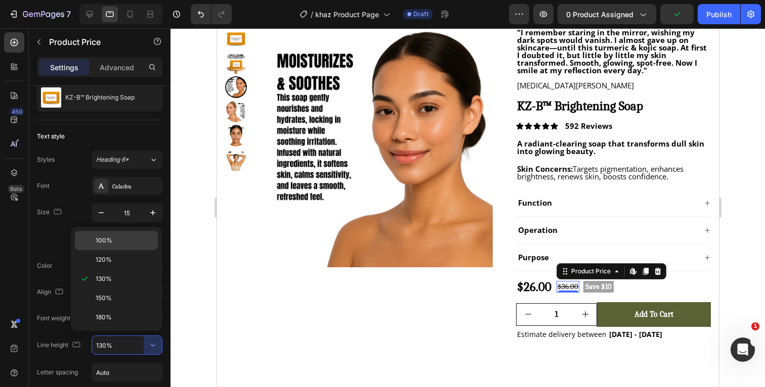
click at [113, 240] on p "100%" at bounding box center [125, 240] width 58 height 9
type input "100%"
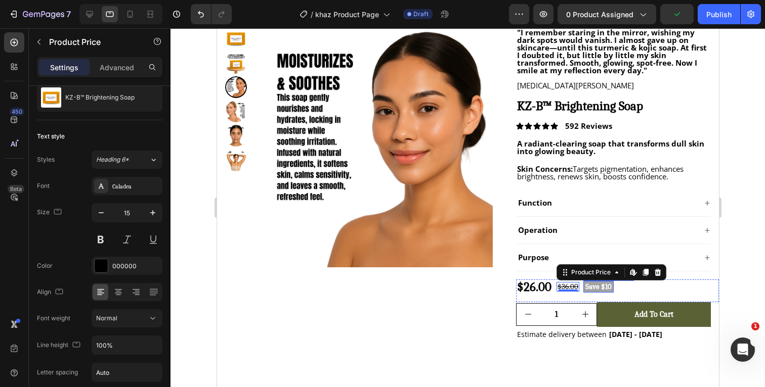
click at [602, 287] on pre "Save $10" at bounding box center [598, 287] width 30 height 12
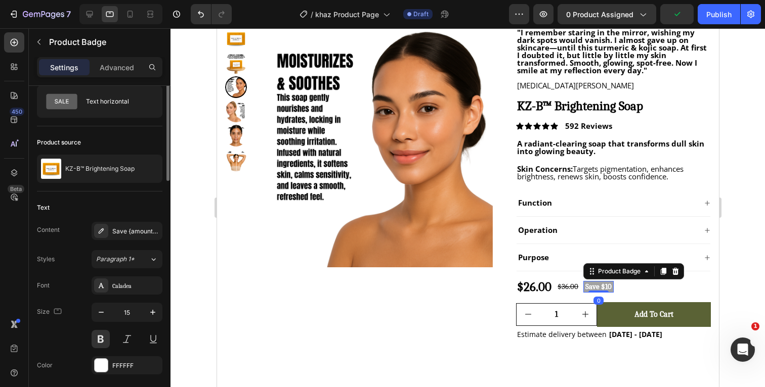
scroll to position [0, 0]
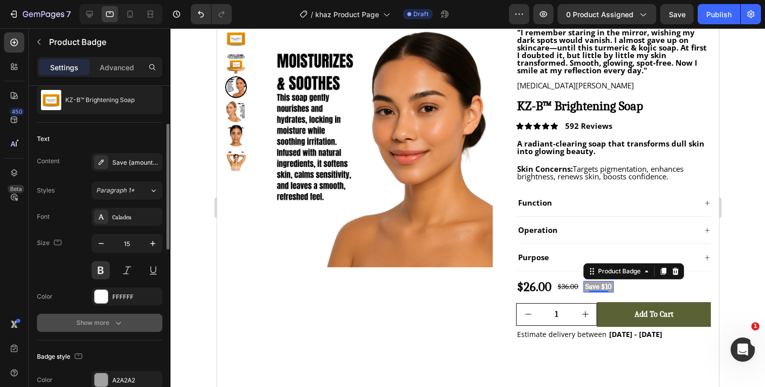
click at [117, 322] on icon "button" at bounding box center [118, 323] width 10 height 10
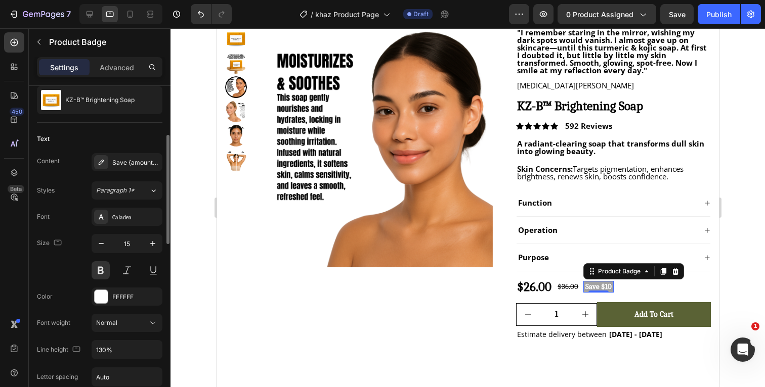
scroll to position [126, 0]
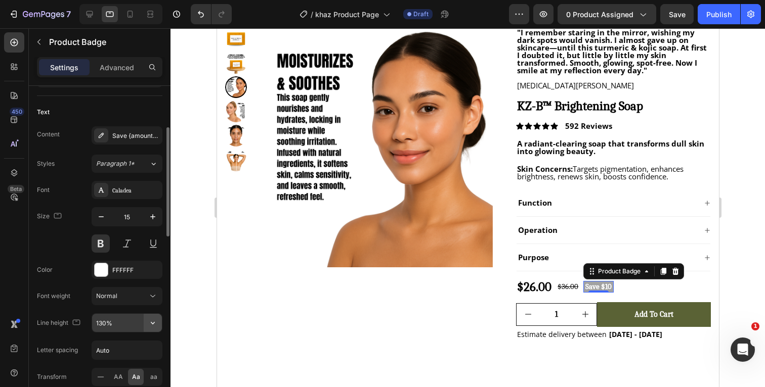
click at [156, 322] on icon "button" at bounding box center [153, 323] width 10 height 10
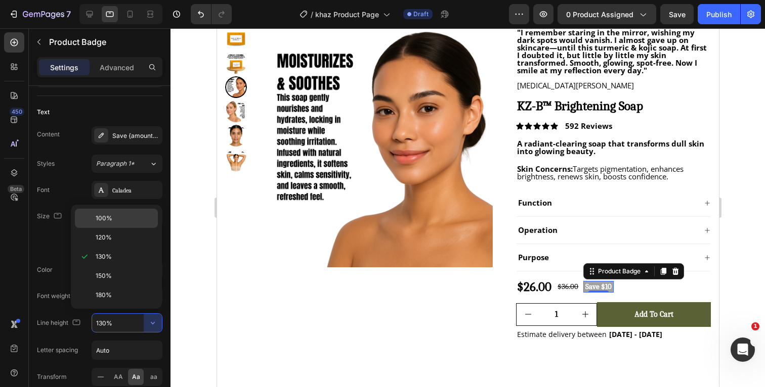
click at [117, 220] on p "100%" at bounding box center [125, 218] width 58 height 9
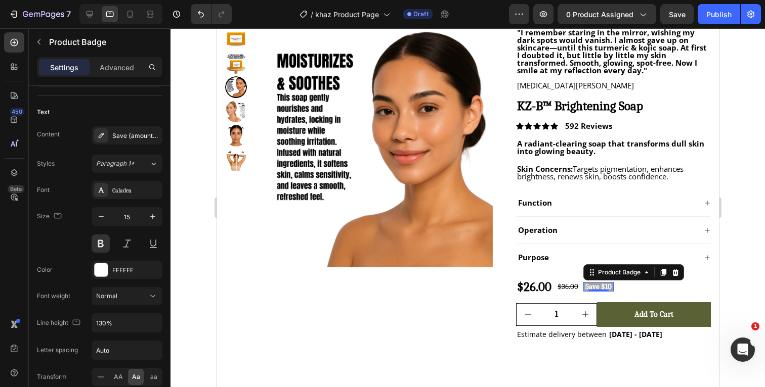
type input "100%"
click at [733, 228] on div at bounding box center [467, 207] width 594 height 359
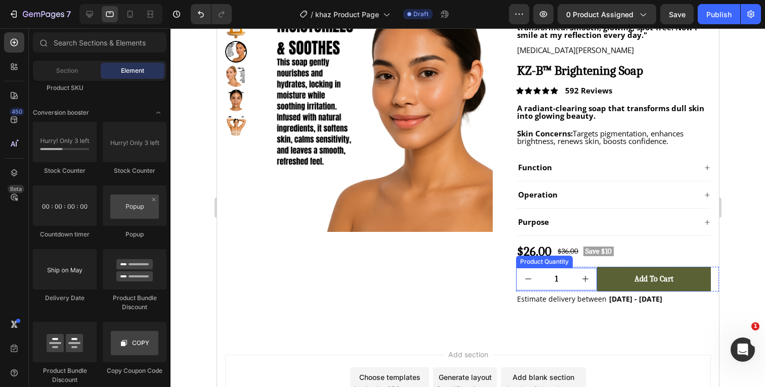
scroll to position [70, 0]
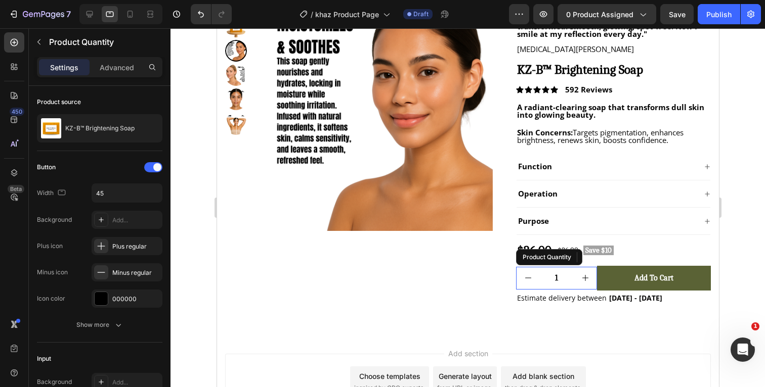
click at [562, 278] on input "1" at bounding box center [556, 279] width 34 height 22
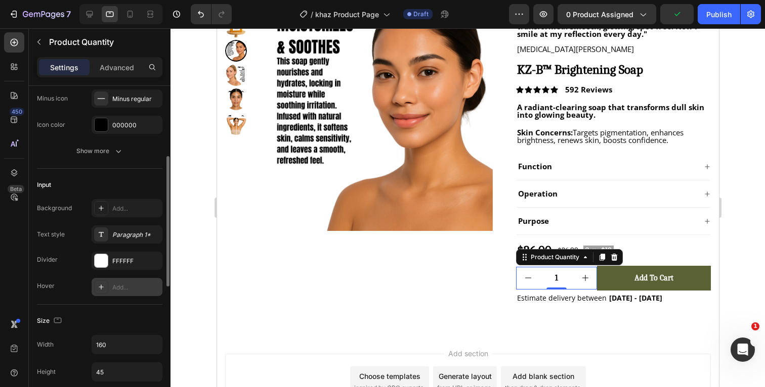
scroll to position [175, 0]
click at [135, 229] on div "Paragraph 1*" at bounding box center [127, 234] width 71 height 18
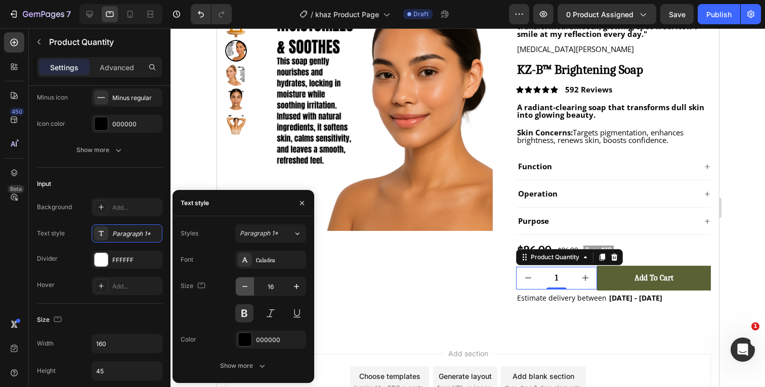
click at [244, 286] on icon "button" at bounding box center [245, 287] width 10 height 10
type input "15"
click at [262, 364] on icon "button" at bounding box center [262, 366] width 10 height 10
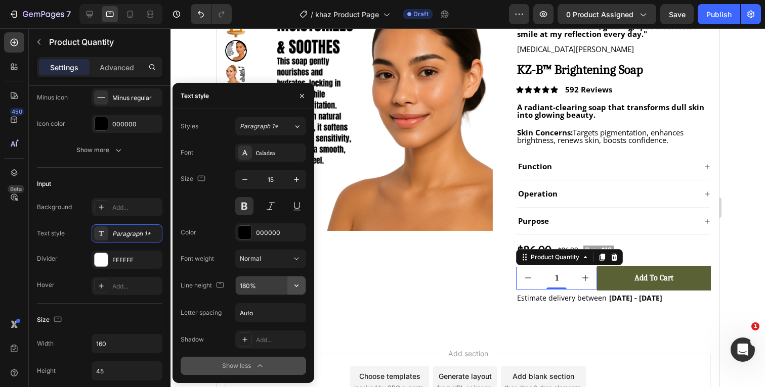
click at [297, 287] on icon "button" at bounding box center [296, 286] width 10 height 10
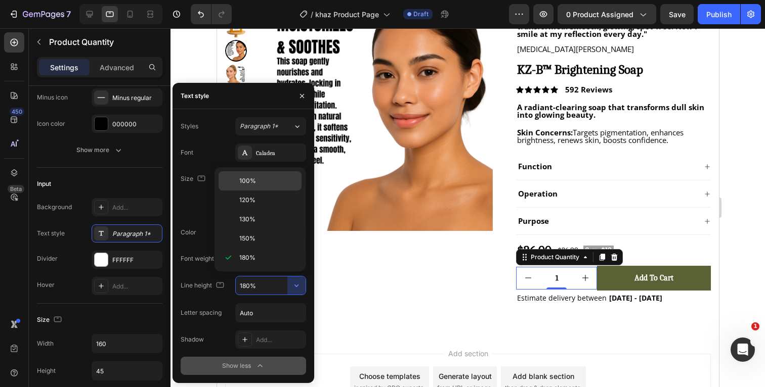
click at [253, 179] on span "100%" at bounding box center [247, 181] width 17 height 9
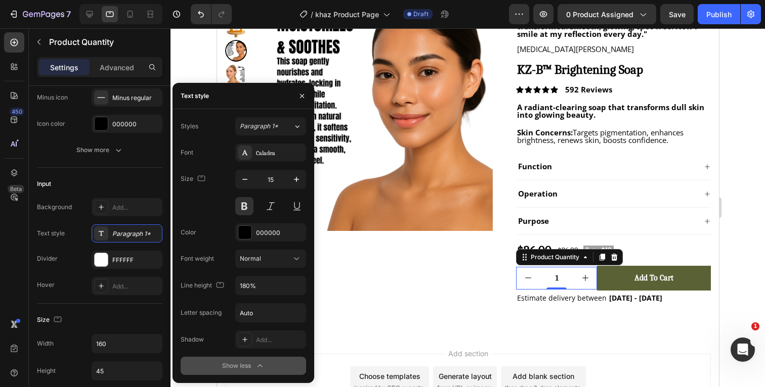
type input "100%"
drag, startPoint x: 735, startPoint y: 233, endPoint x: 483, endPoint y: 241, distance: 252.5
click at [735, 233] on div at bounding box center [467, 207] width 594 height 359
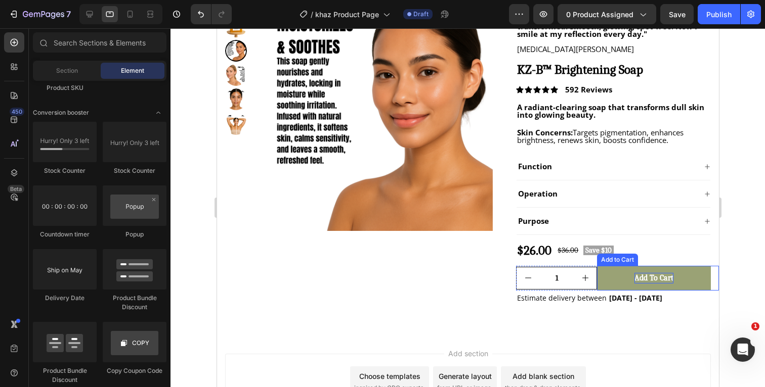
click at [670, 278] on div "Add to cart" at bounding box center [653, 278] width 39 height 11
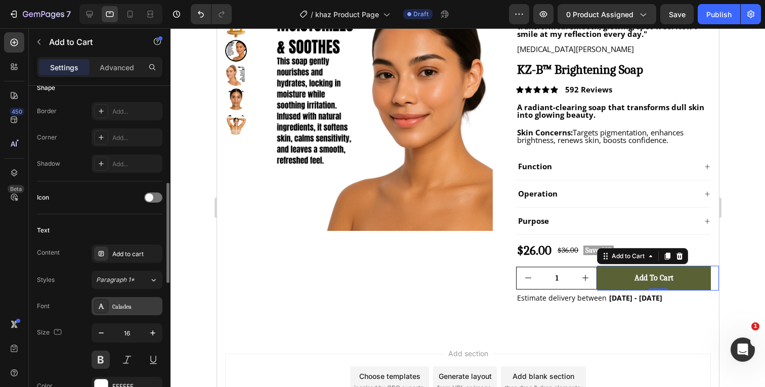
scroll to position [326, 0]
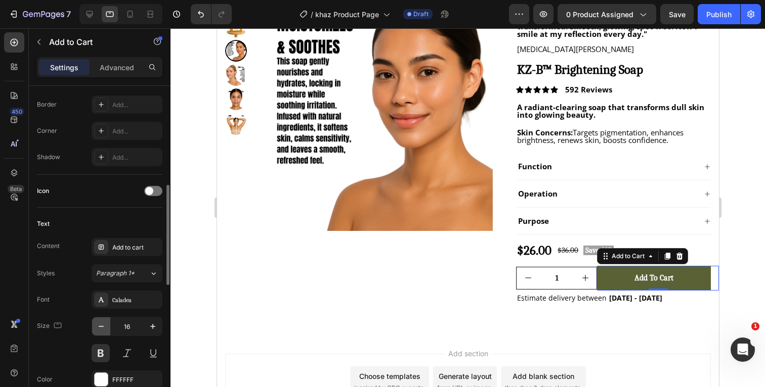
click at [103, 323] on icon "button" at bounding box center [101, 327] width 10 height 10
type input "15"
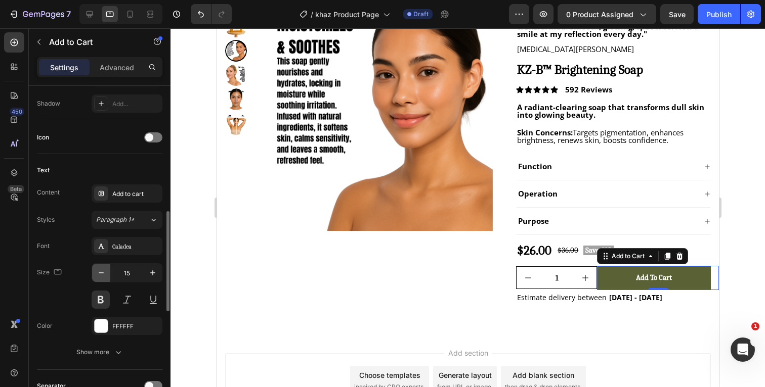
scroll to position [403, 0]
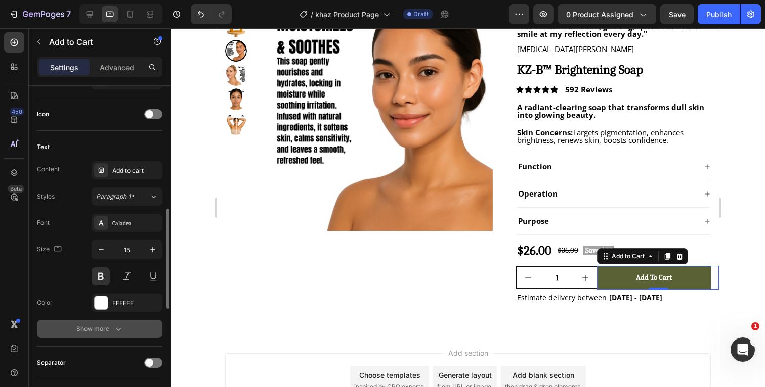
click at [117, 327] on icon "button" at bounding box center [118, 329] width 10 height 10
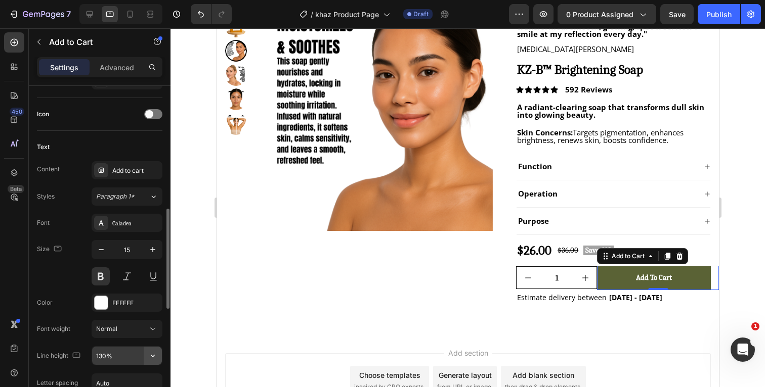
click at [152, 352] on icon "button" at bounding box center [153, 356] width 10 height 10
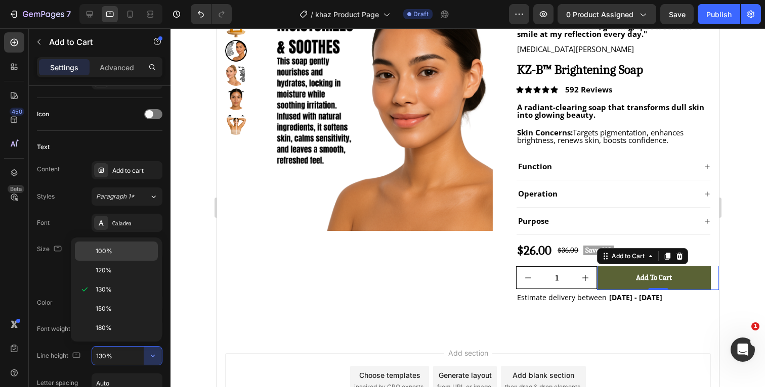
click at [115, 255] on p "100%" at bounding box center [125, 251] width 58 height 9
type input "100%"
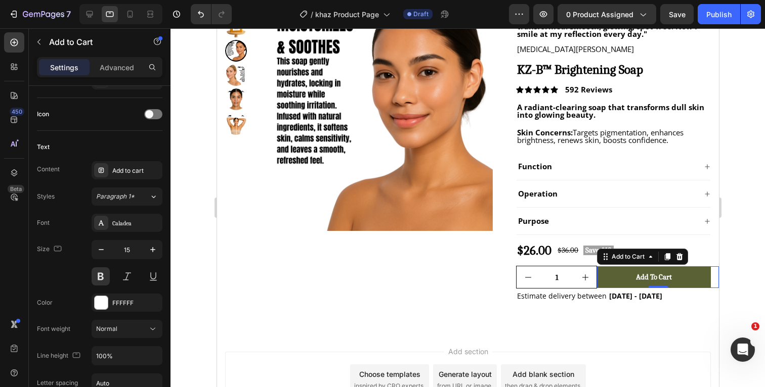
click at [742, 196] on div at bounding box center [467, 207] width 594 height 359
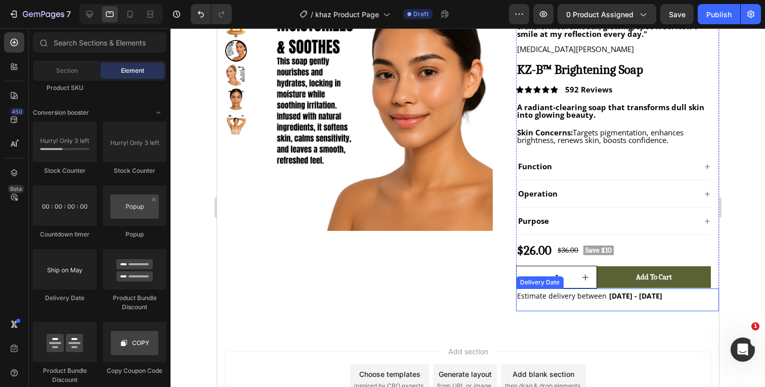
click at [668, 294] on div "Estimate delivery between [DATE] - [DATE]" at bounding box center [612, 296] width 195 height 15
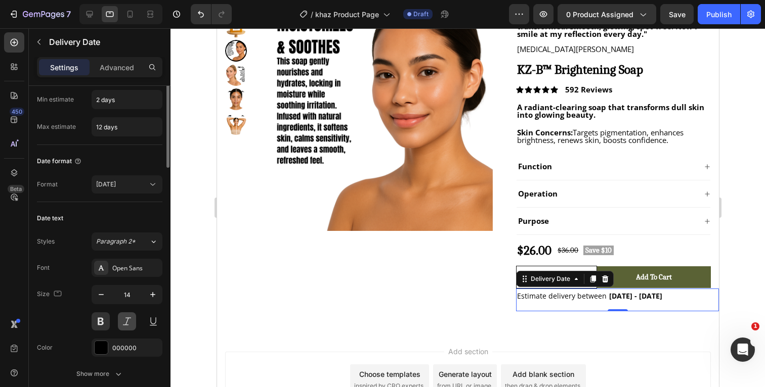
scroll to position [62, 0]
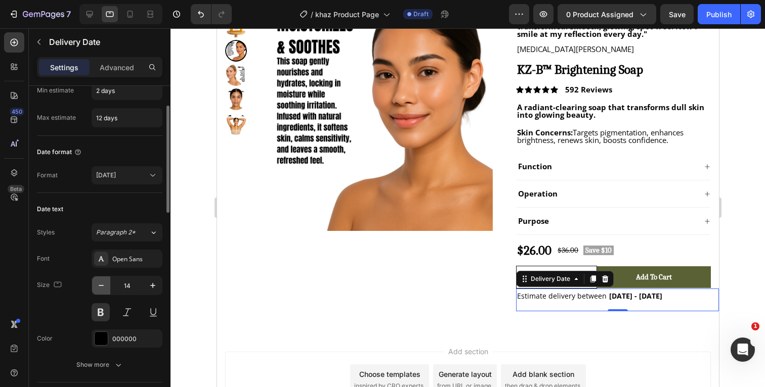
click at [100, 286] on icon "button" at bounding box center [101, 286] width 10 height 10
click at [155, 284] on icon "button" at bounding box center [153, 286] width 10 height 10
type input "12"
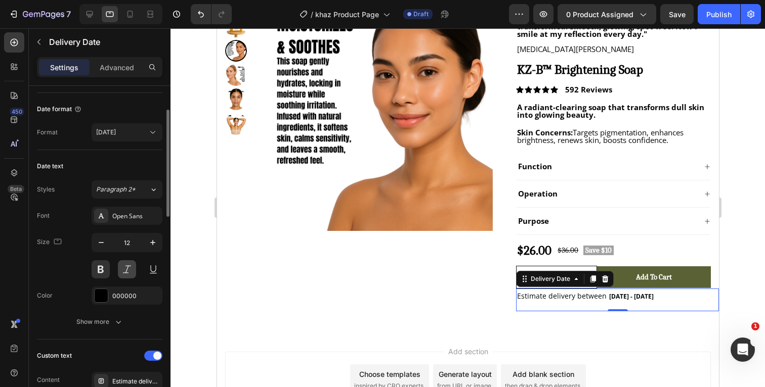
scroll to position [109, 0]
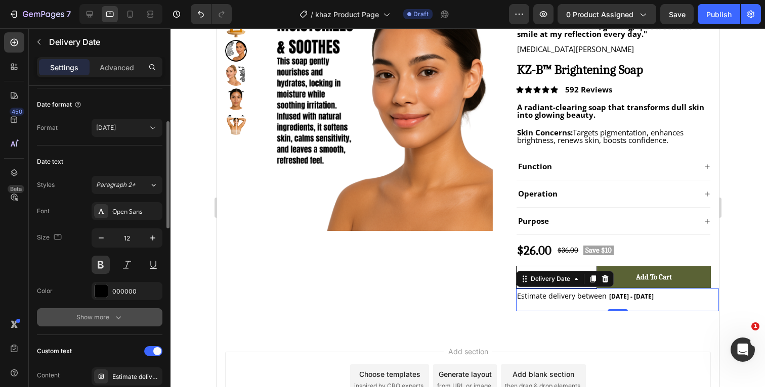
click at [117, 321] on icon "button" at bounding box center [118, 318] width 10 height 10
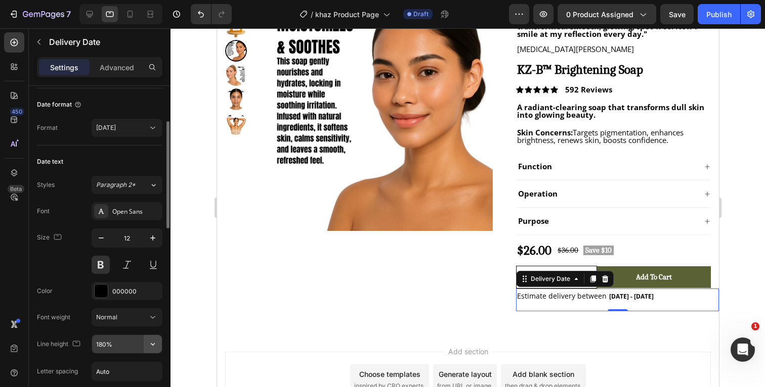
click at [155, 346] on icon "button" at bounding box center [153, 344] width 10 height 10
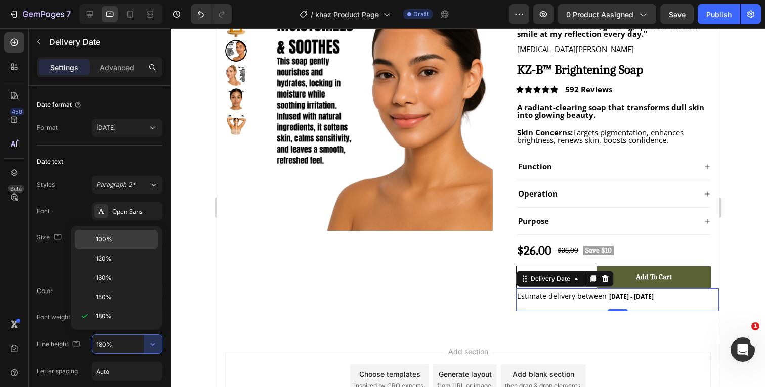
click at [114, 236] on p "100%" at bounding box center [125, 239] width 58 height 9
type input "100%"
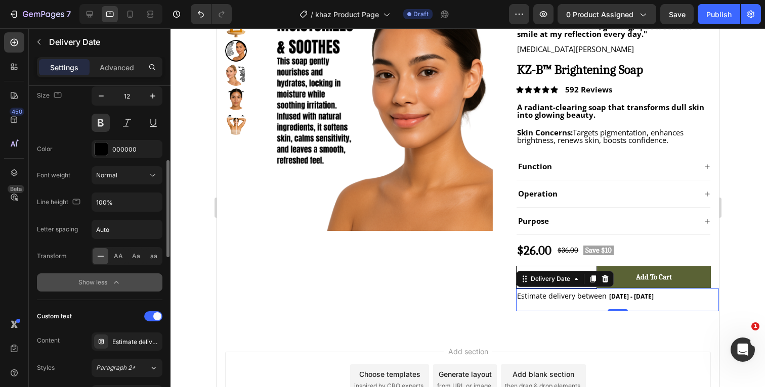
scroll to position [258, 0]
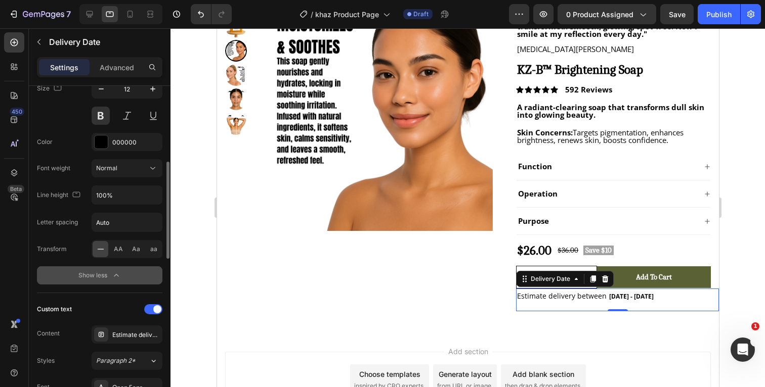
click at [118, 277] on icon "button" at bounding box center [116, 276] width 10 height 10
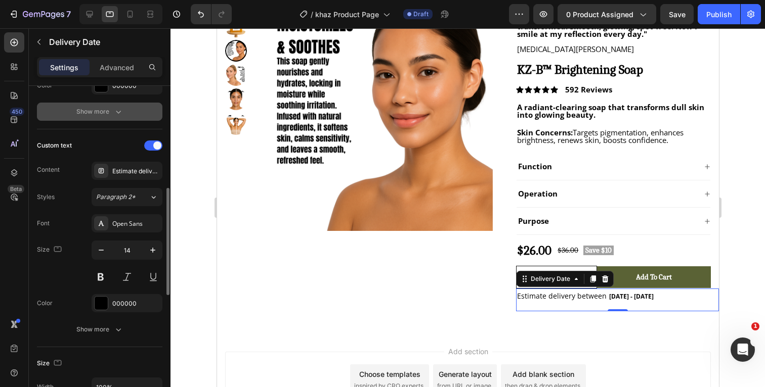
scroll to position [316, 0]
click at [99, 252] on icon "button" at bounding box center [101, 250] width 10 height 10
type input "12"
click at [115, 326] on icon "button" at bounding box center [118, 329] width 10 height 10
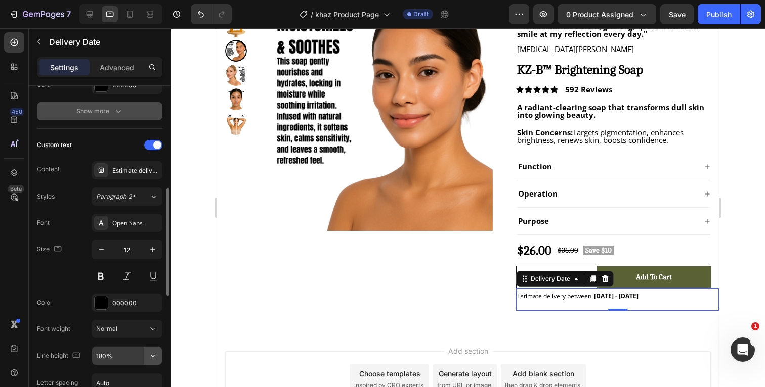
click at [153, 361] on icon "button" at bounding box center [153, 356] width 10 height 10
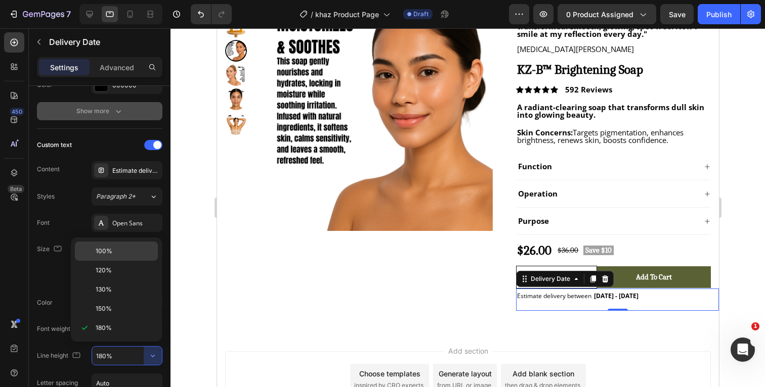
click at [119, 250] on p "100%" at bounding box center [125, 251] width 58 height 9
type input "100%"
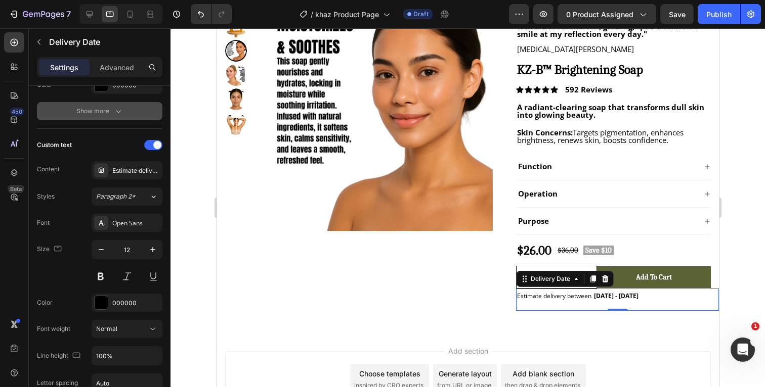
click at [747, 235] on div at bounding box center [467, 207] width 594 height 359
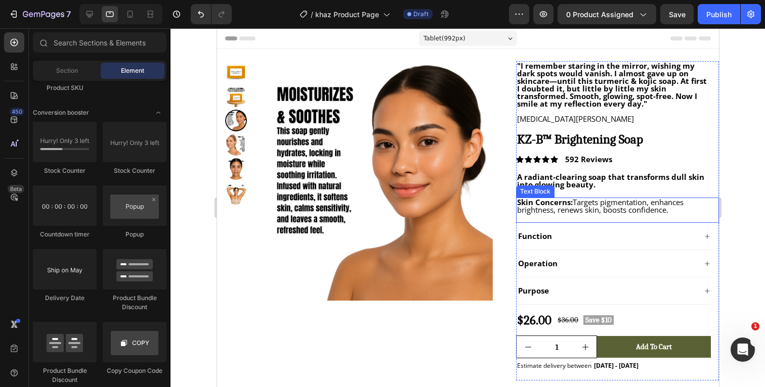
scroll to position [0, 0]
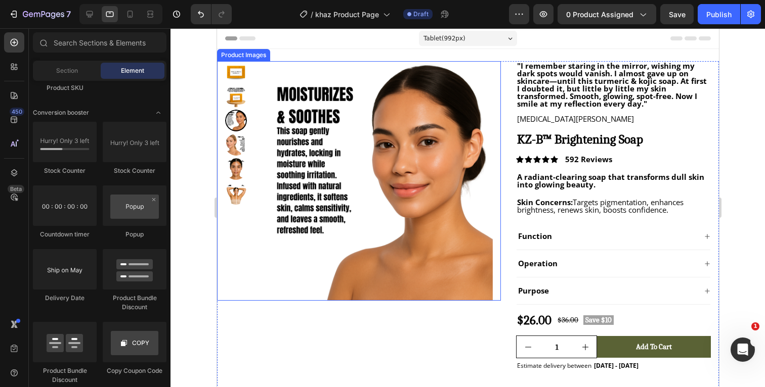
click at [433, 146] on img at bounding box center [372, 181] width 240 height 240
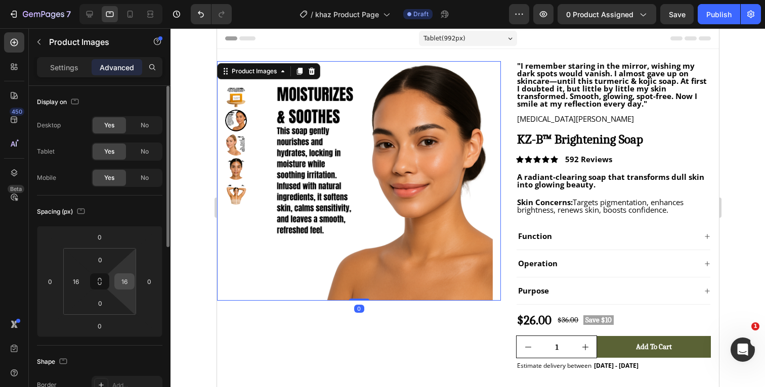
click at [128, 285] on input "16" at bounding box center [124, 281] width 15 height 15
type input "0"
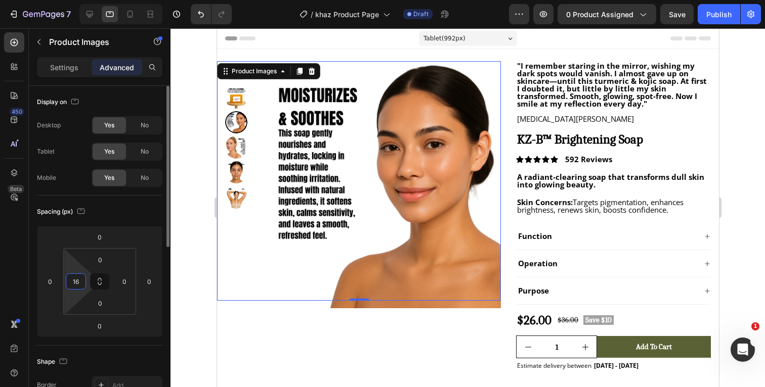
click at [82, 282] on input "16" at bounding box center [75, 281] width 15 height 15
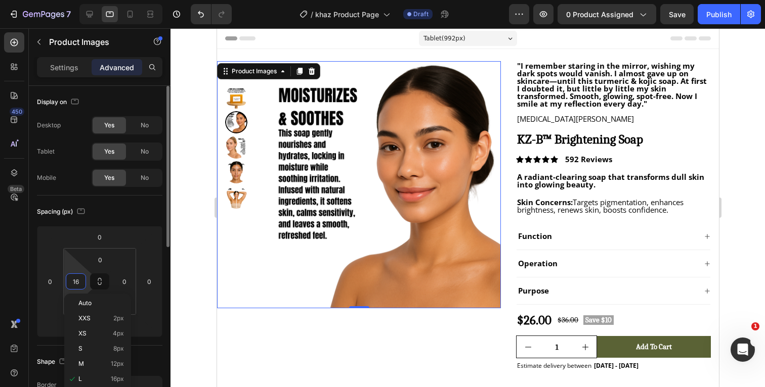
type input "0"
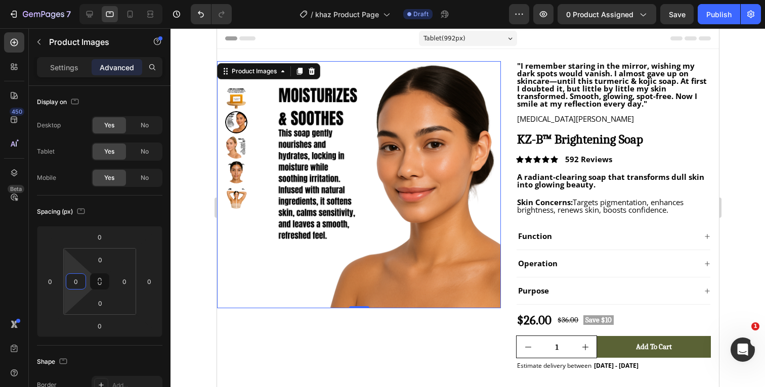
click at [360, 39] on div "Header" at bounding box center [468, 38] width 486 height 20
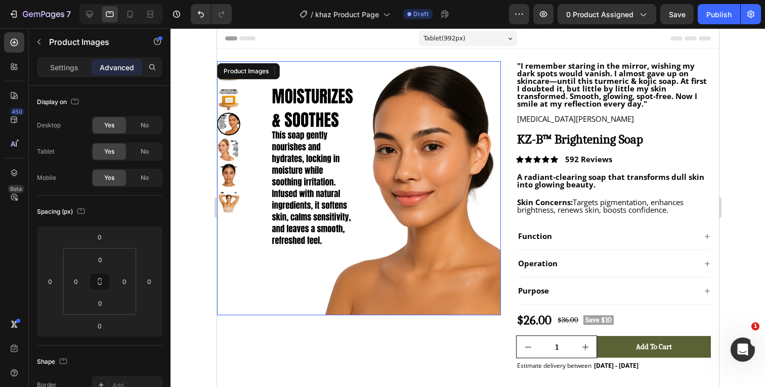
click at [262, 72] on div "Product Images" at bounding box center [359, 188] width 284 height 254
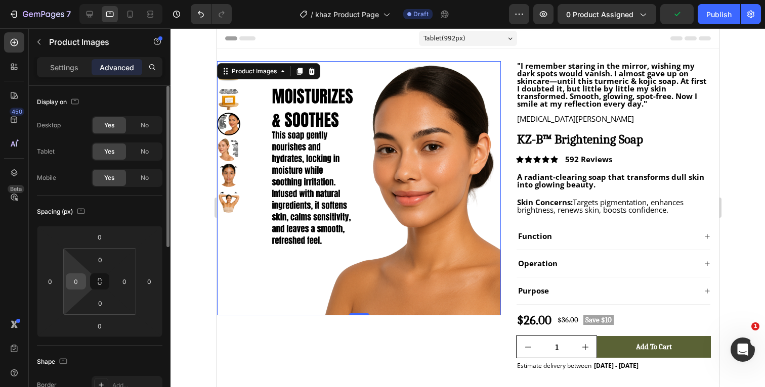
click at [81, 285] on input "0" at bounding box center [75, 281] width 15 height 15
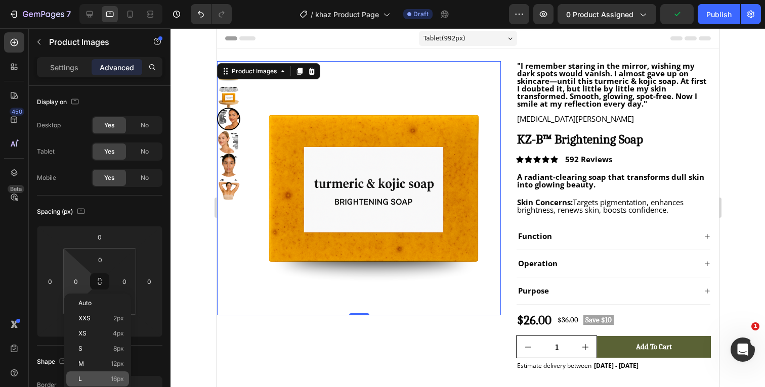
drag, startPoint x: 84, startPoint y: 374, endPoint x: 39, endPoint y: 126, distance: 251.5
click at [84, 374] on div "L 16px" at bounding box center [97, 379] width 63 height 15
type input "16"
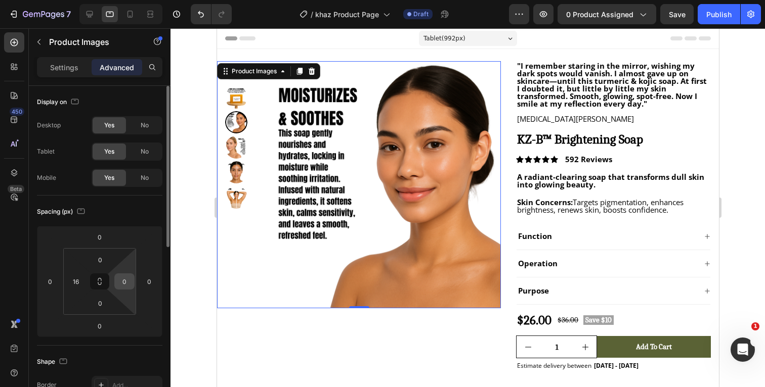
click at [129, 282] on input "0" at bounding box center [124, 281] width 15 height 15
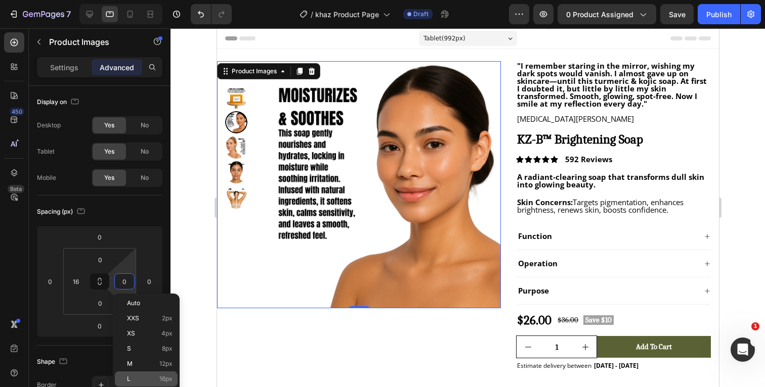
click at [135, 380] on p "L 16px" at bounding box center [150, 379] width 46 height 7
type input "16"
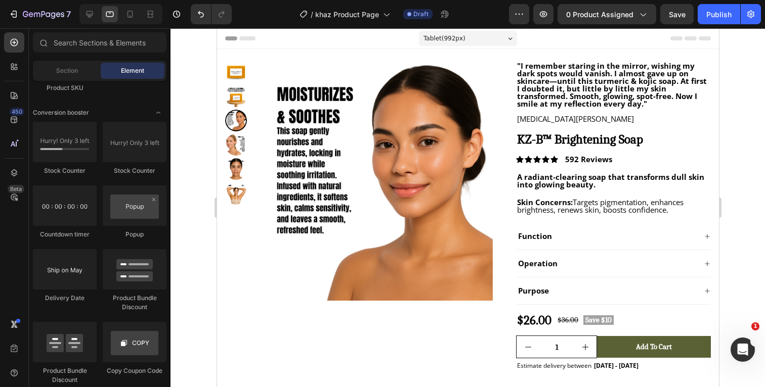
click at [378, 39] on div "Header" at bounding box center [468, 38] width 486 height 20
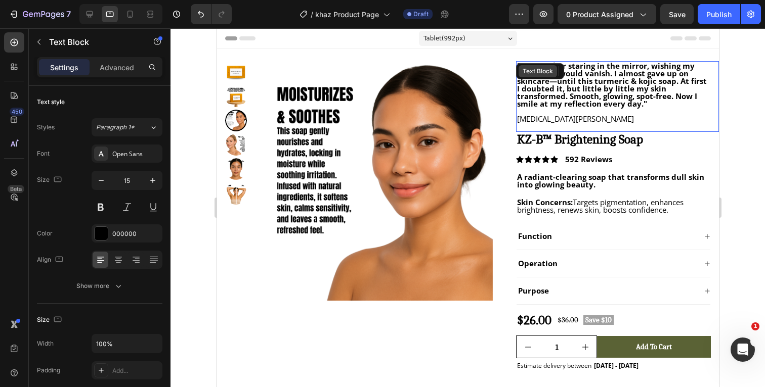
click at [532, 56] on div "Product Images "I remember staring in the mirror, wishing my dark spots would v…" at bounding box center [468, 225] width 502 height 352
click at [744, 119] on div at bounding box center [467, 207] width 594 height 359
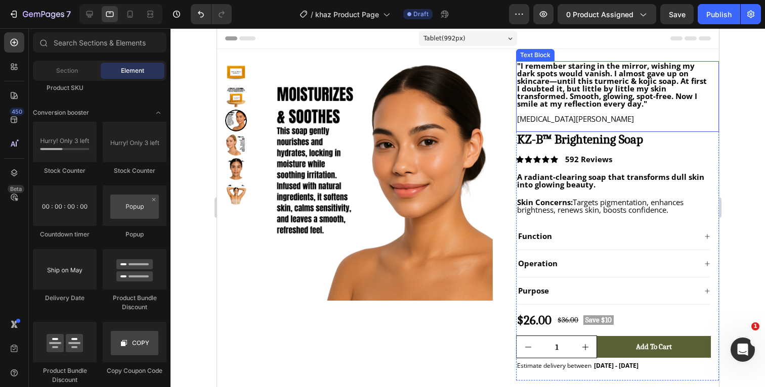
click at [569, 117] on p "[MEDICAL_DATA][PERSON_NAME]" at bounding box center [612, 119] width 193 height 8
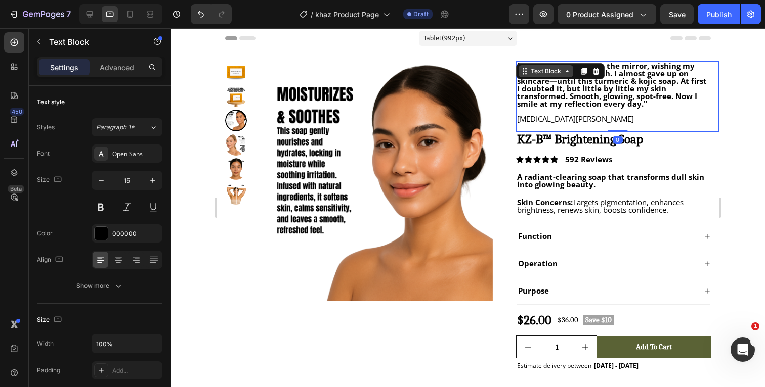
click at [553, 75] on div "Text Block" at bounding box center [545, 71] width 34 height 9
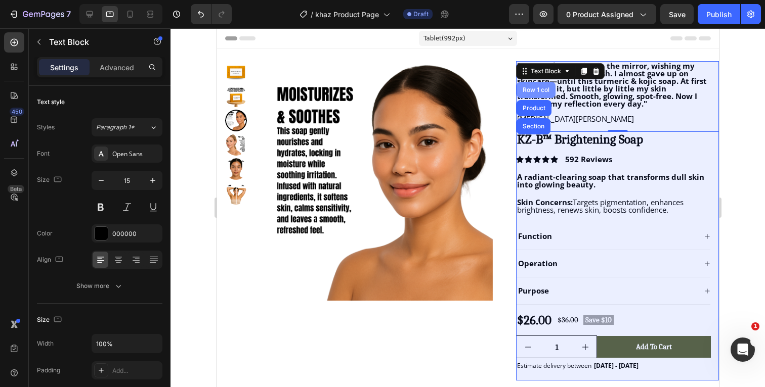
click at [536, 92] on div "Row 1 col" at bounding box center [535, 90] width 31 height 6
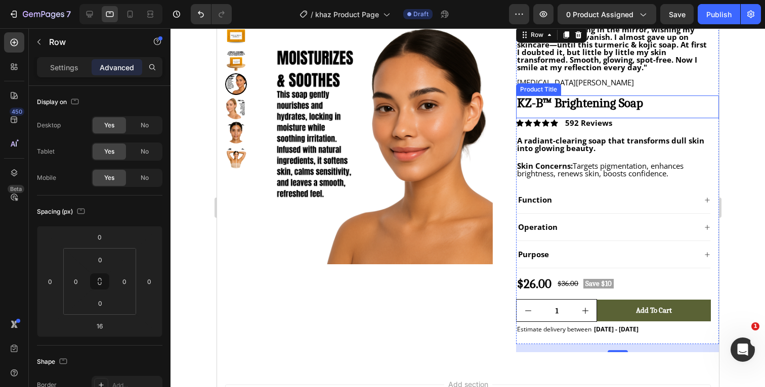
scroll to position [38, 0]
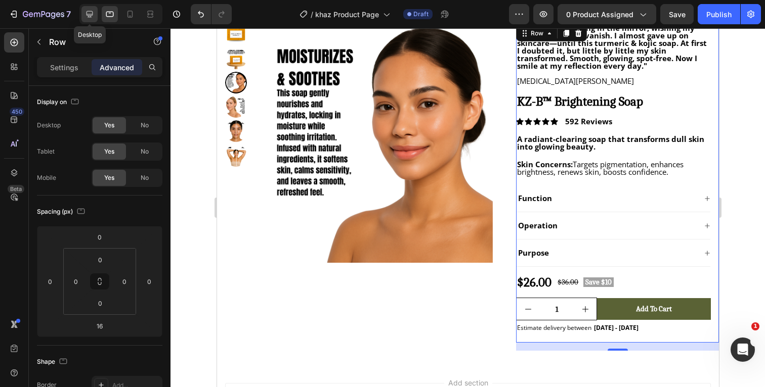
click at [85, 19] on icon at bounding box center [89, 14] width 10 height 10
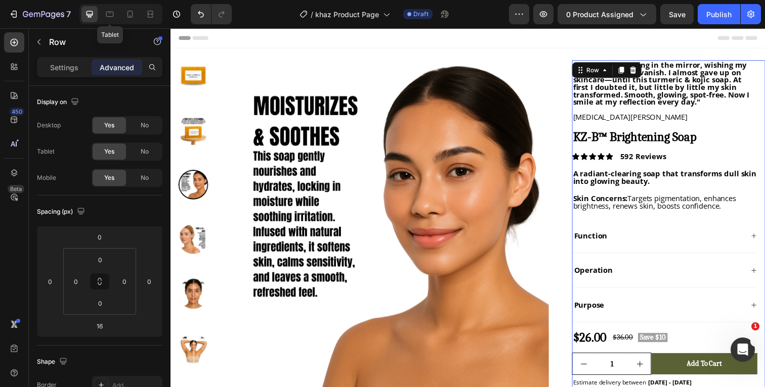
click at [106, 16] on icon at bounding box center [110, 14] width 10 height 10
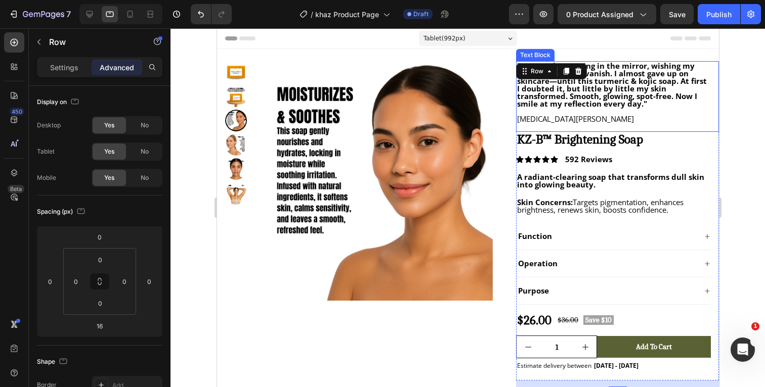
click at [746, 98] on div at bounding box center [467, 207] width 594 height 359
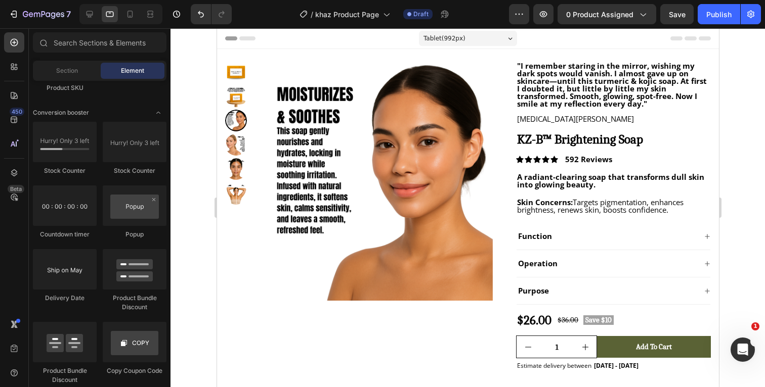
click at [739, 152] on div at bounding box center [467, 207] width 594 height 359
click at [750, 121] on div at bounding box center [467, 207] width 594 height 359
click at [94, 14] on icon at bounding box center [89, 14] width 10 height 10
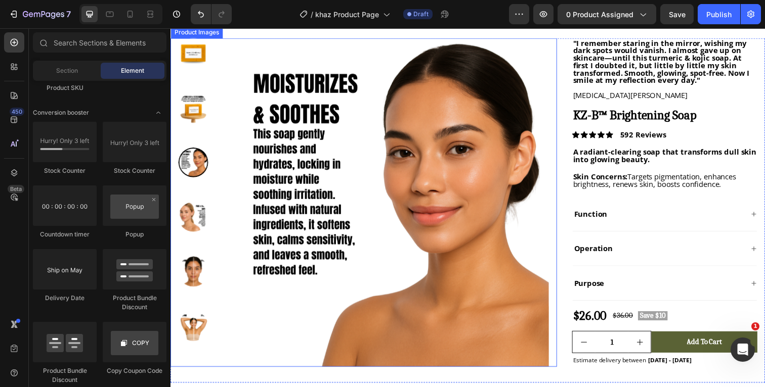
scroll to position [23, 0]
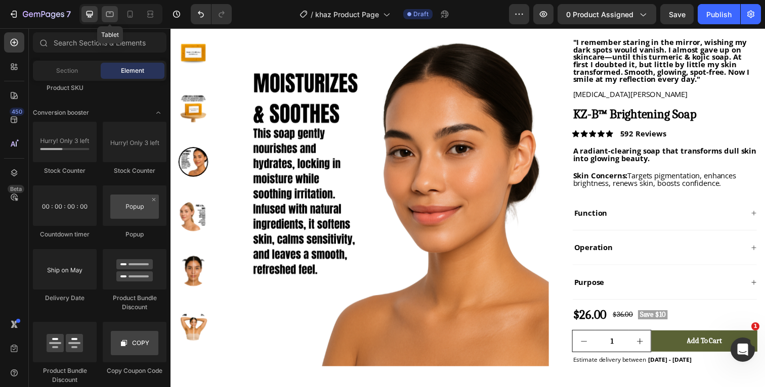
click at [112, 19] on icon at bounding box center [110, 14] width 10 height 10
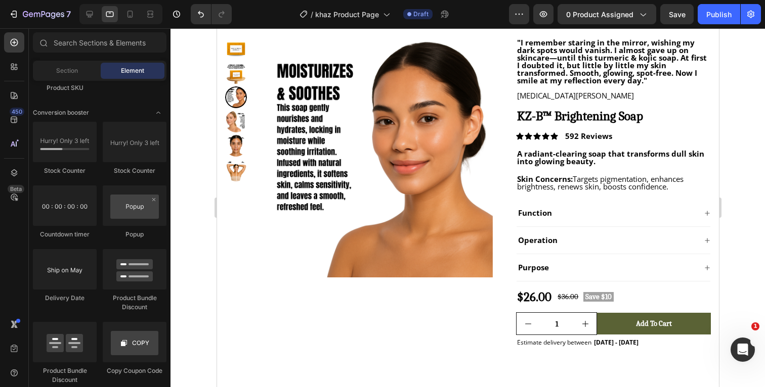
click at [741, 105] on div at bounding box center [467, 207] width 594 height 359
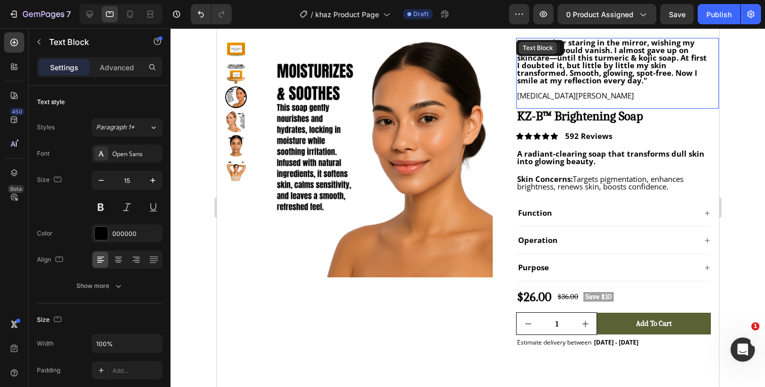
click at [540, 45] on div "Text Block" at bounding box center [537, 48] width 34 height 9
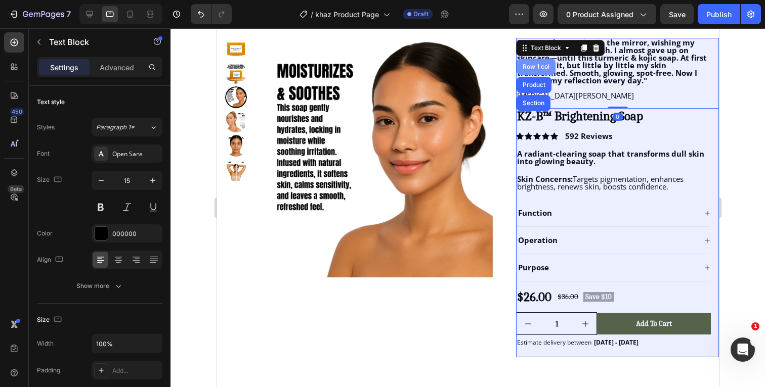
click at [536, 68] on div "Row 1 col" at bounding box center [535, 67] width 31 height 6
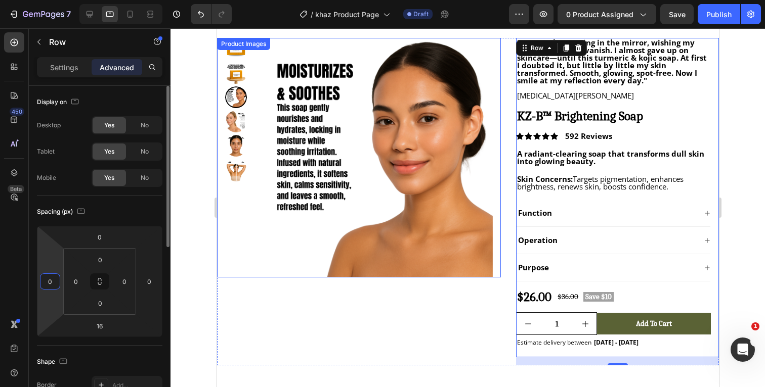
click at [55, 285] on input "0" at bounding box center [49, 281] width 15 height 15
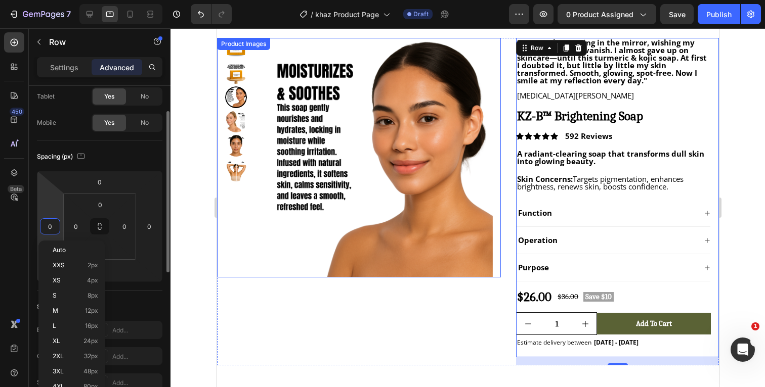
scroll to position [57, 0]
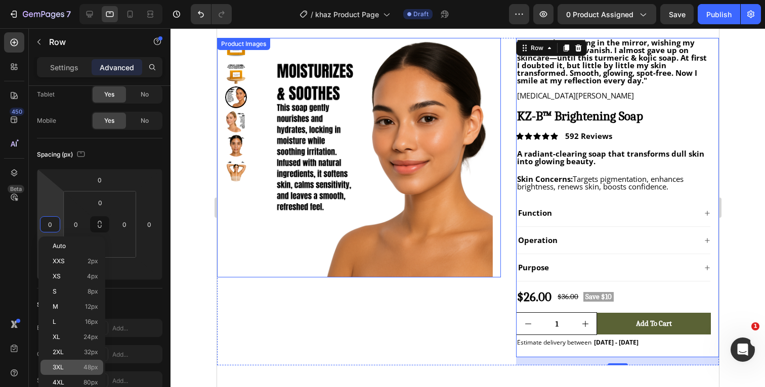
click at [77, 365] on p "3XL 48px" at bounding box center [76, 367] width 46 height 7
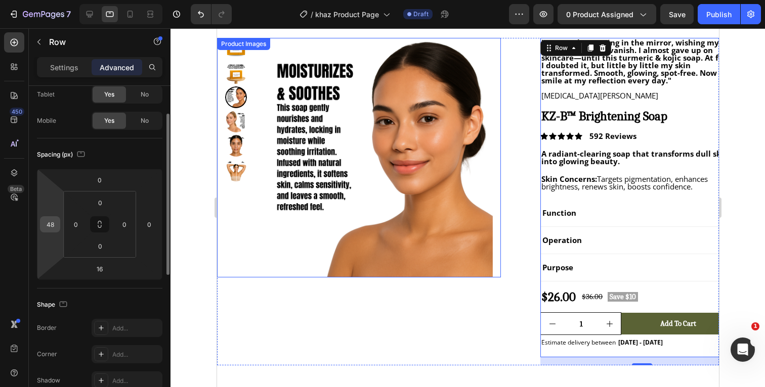
click at [53, 228] on input "48" at bounding box center [49, 224] width 15 height 15
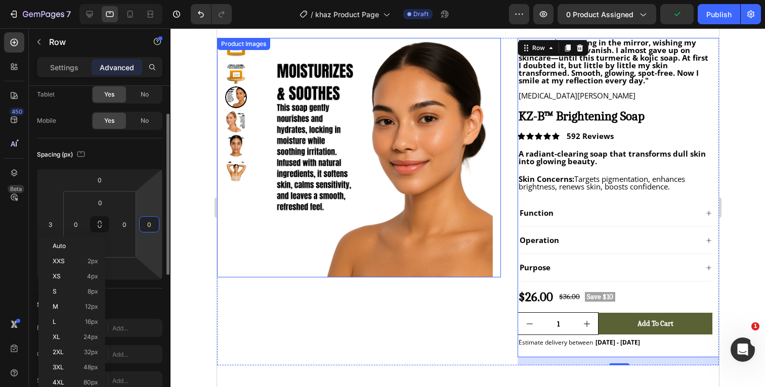
click at [151, 228] on input "0" at bounding box center [149, 224] width 15 height 15
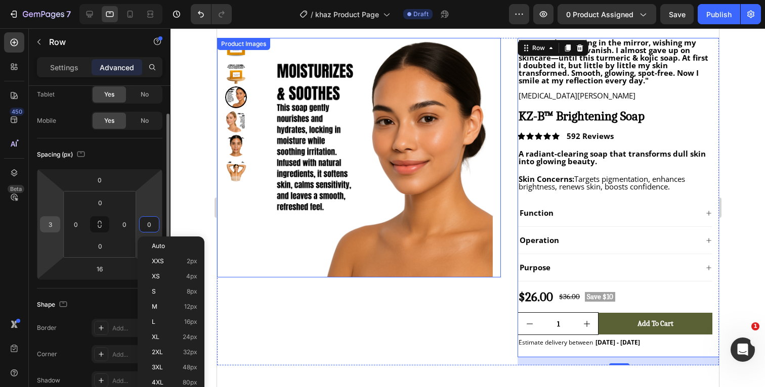
click at [53, 228] on input "3" at bounding box center [49, 224] width 15 height 15
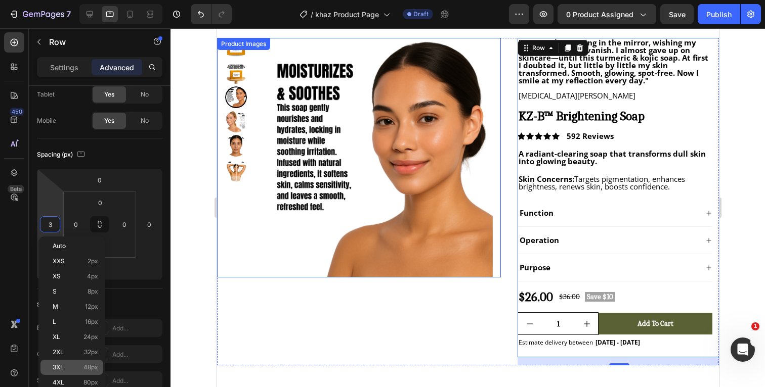
click at [80, 369] on p "3XL 48px" at bounding box center [76, 367] width 46 height 7
type input "48"
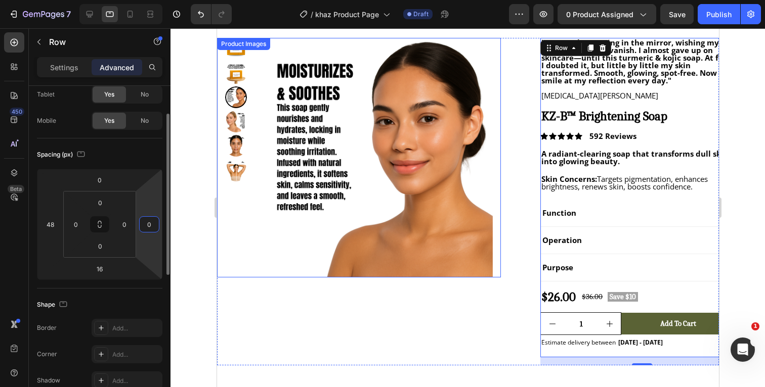
click at [151, 227] on input "0" at bounding box center [149, 224] width 15 height 15
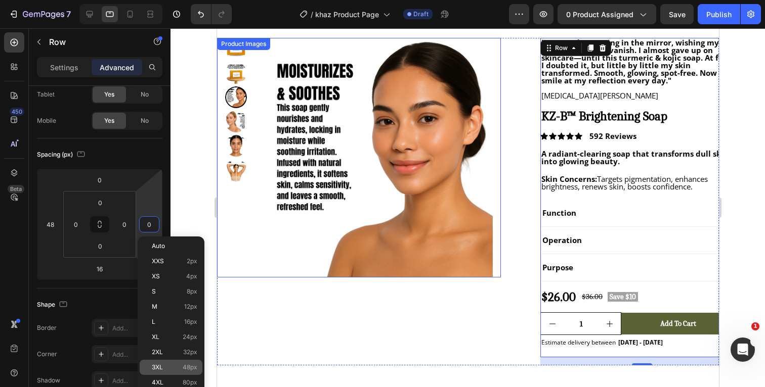
click at [160, 365] on span "3XL" at bounding box center [157, 367] width 11 height 7
type input "48"
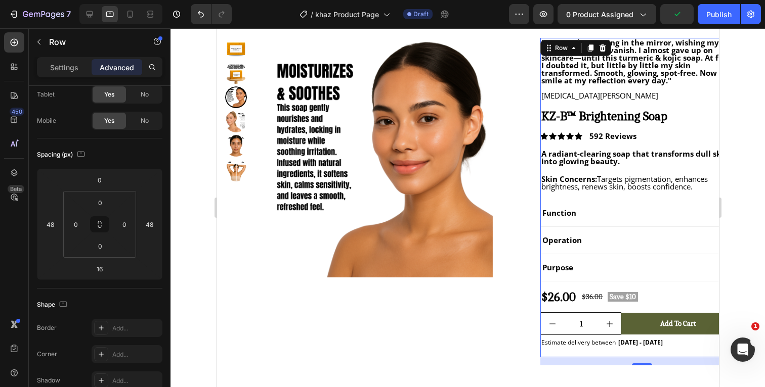
click at [742, 82] on div at bounding box center [467, 207] width 594 height 359
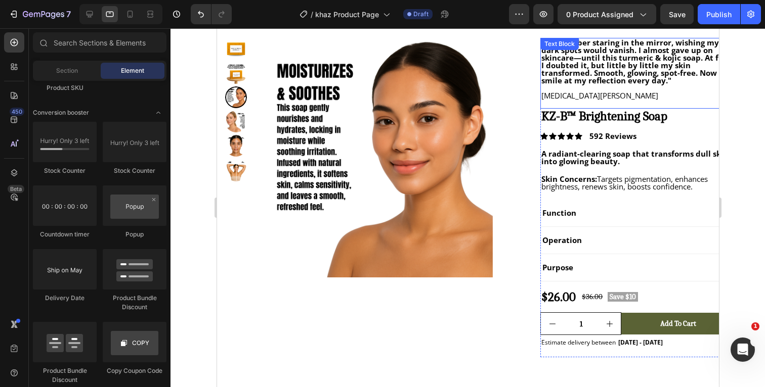
click at [565, 43] on div "Text Block" at bounding box center [559, 43] width 34 height 9
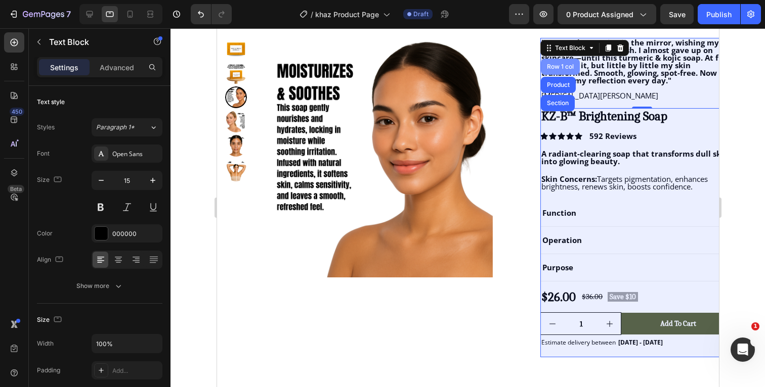
click at [559, 67] on div "Row 1 col" at bounding box center [559, 67] width 31 height 6
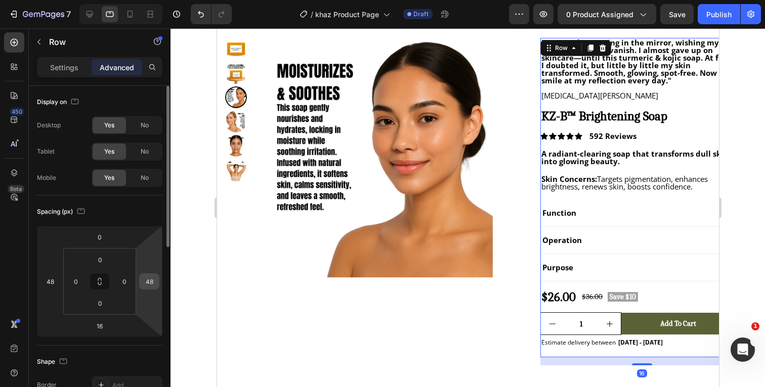
click at [152, 286] on input "48" at bounding box center [149, 281] width 15 height 15
type input "0"
click at [129, 282] on input "0" at bounding box center [124, 281] width 15 height 15
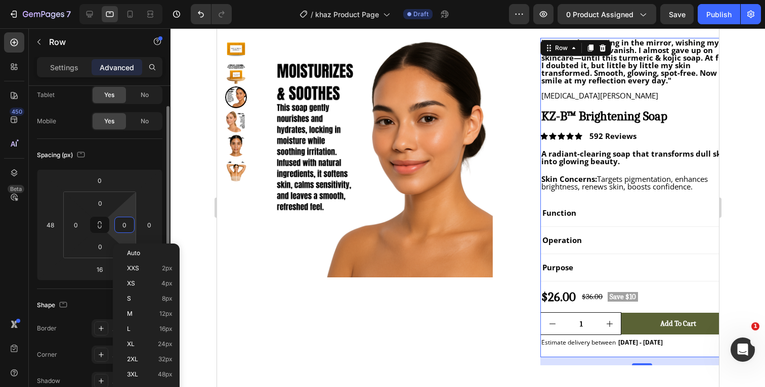
scroll to position [59, 0]
click at [138, 369] on span "3XL" at bounding box center [132, 365] width 11 height 7
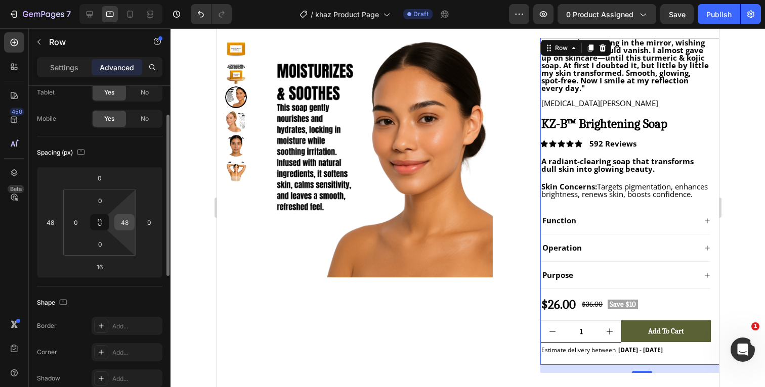
click at [129, 226] on input "48" at bounding box center [124, 222] width 15 height 15
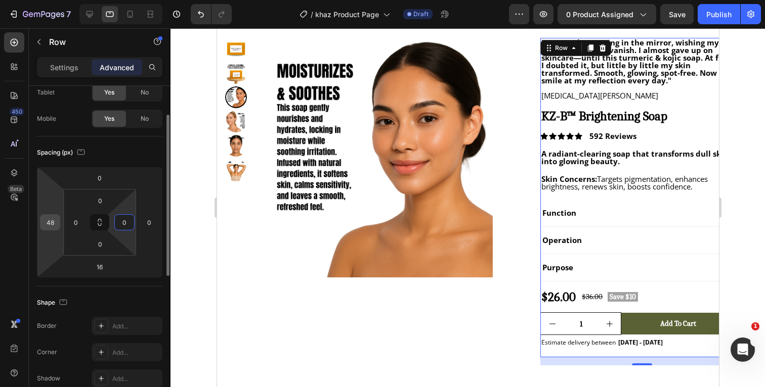
type input "0"
click at [55, 223] on input "48" at bounding box center [49, 222] width 15 height 15
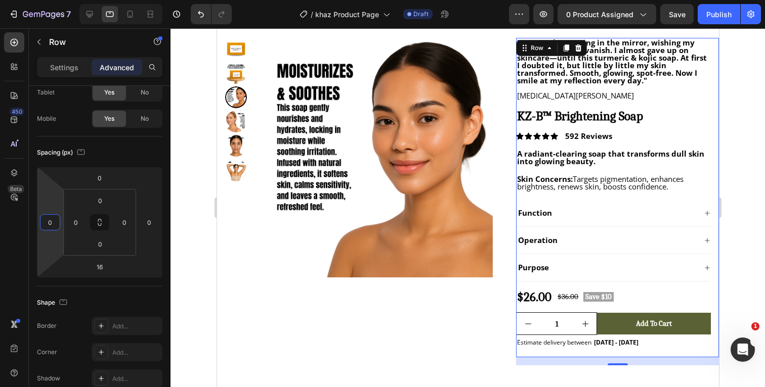
type input "0"
click at [751, 118] on div at bounding box center [467, 207] width 594 height 359
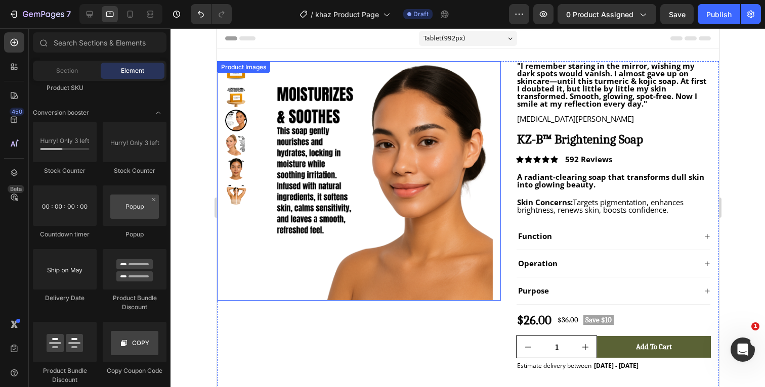
scroll to position [0, 0]
click at [443, 282] on img at bounding box center [372, 181] width 240 height 240
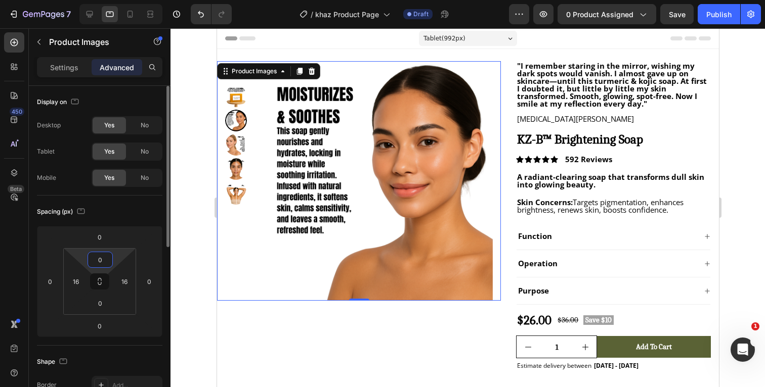
click at [103, 258] on input "0" at bounding box center [100, 259] width 20 height 15
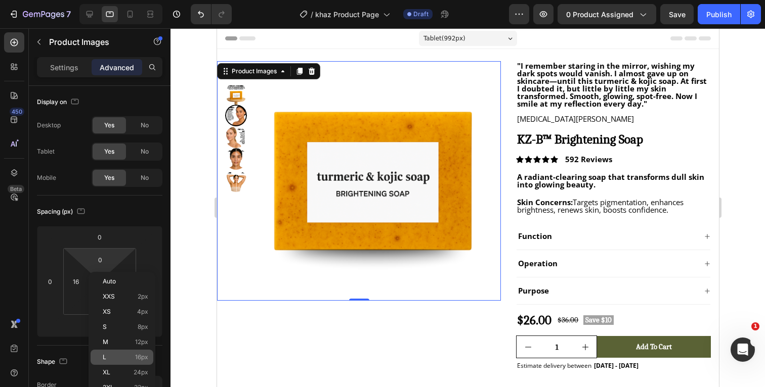
click at [111, 359] on p "L 16px" at bounding box center [126, 357] width 46 height 7
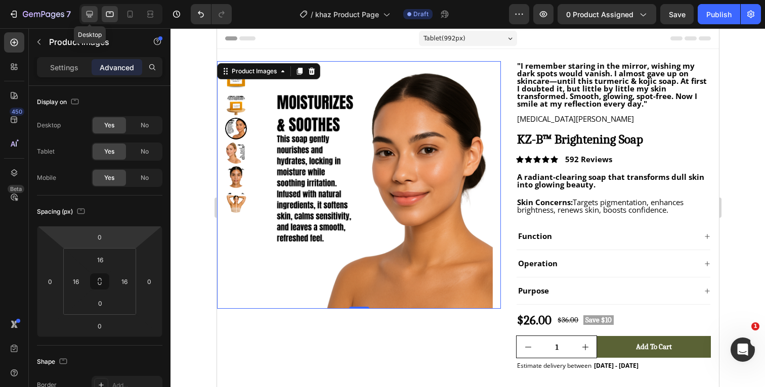
click at [91, 18] on icon at bounding box center [89, 14] width 10 height 10
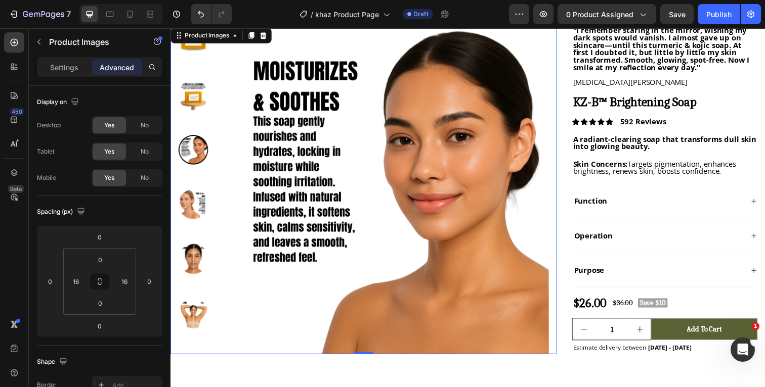
scroll to position [35, 0]
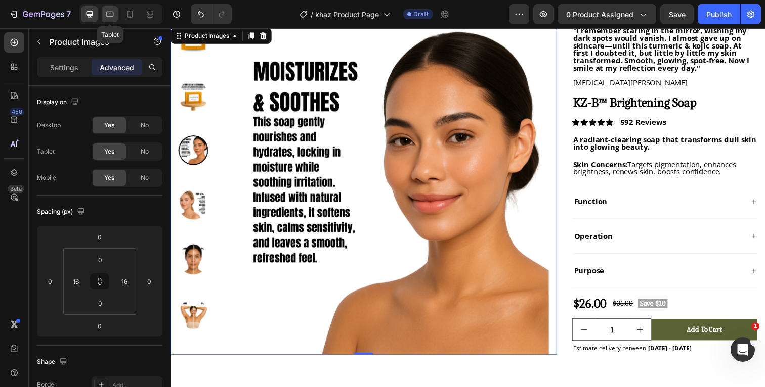
click at [114, 16] on icon at bounding box center [110, 14] width 10 height 10
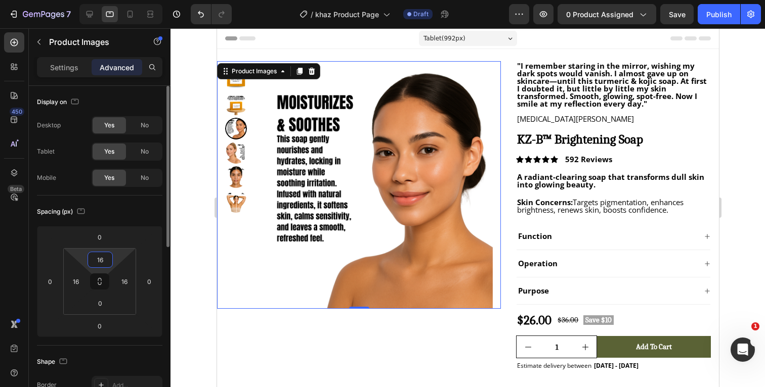
click at [105, 258] on input "16" at bounding box center [100, 259] width 20 height 15
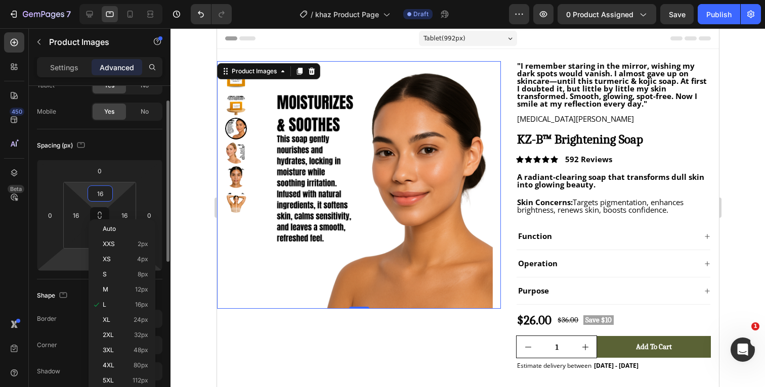
scroll to position [68, 0]
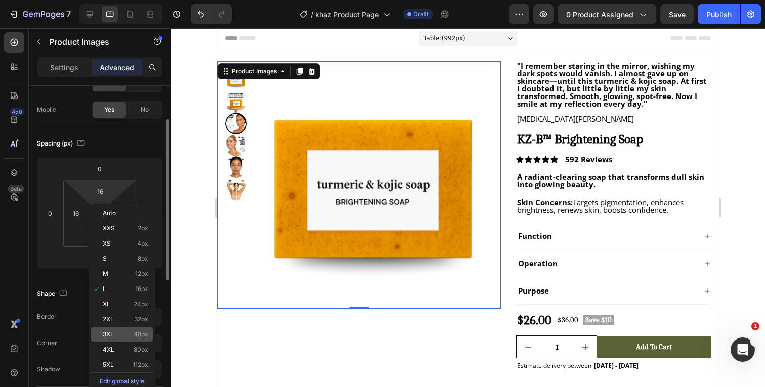
click at [107, 333] on span "3XL" at bounding box center [108, 334] width 11 height 7
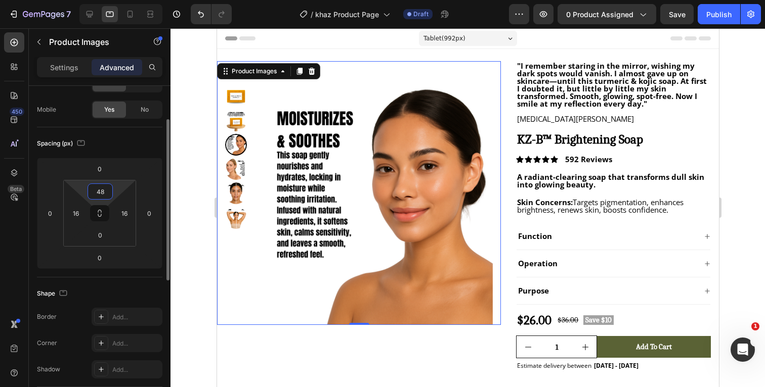
click at [105, 191] on input "48" at bounding box center [100, 191] width 20 height 15
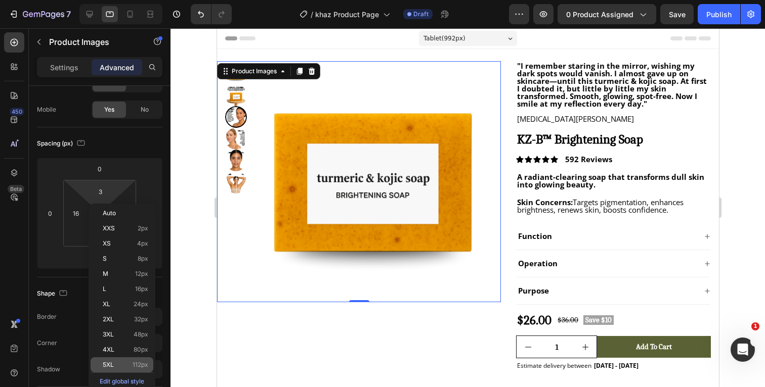
click at [110, 363] on span "5XL" at bounding box center [108, 365] width 11 height 7
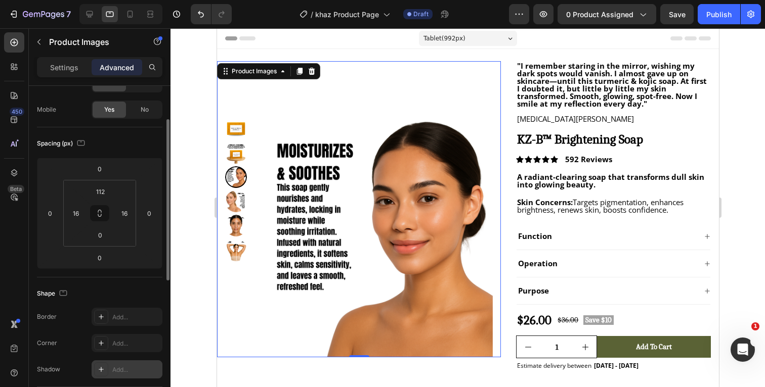
scroll to position [87, 0]
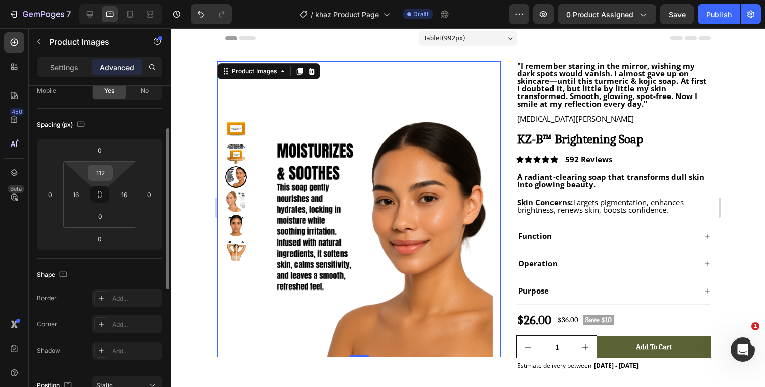
click at [106, 175] on input "112" at bounding box center [100, 172] width 20 height 15
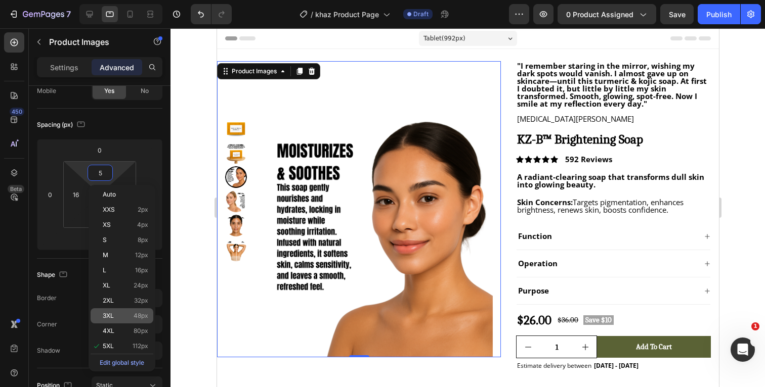
click at [113, 320] on div "3XL 48px" at bounding box center [122, 316] width 63 height 15
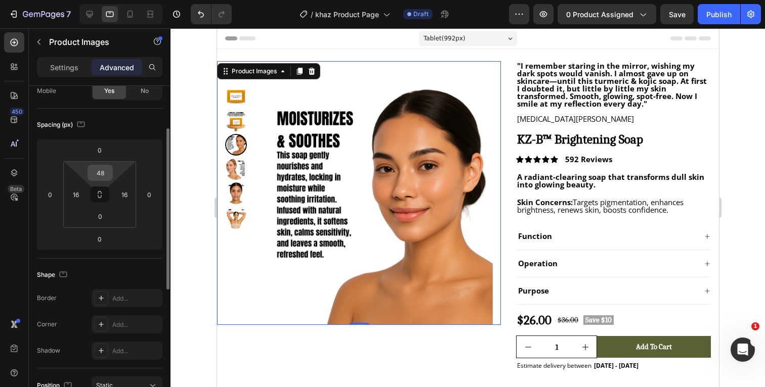
click at [107, 169] on input "48" at bounding box center [100, 172] width 20 height 15
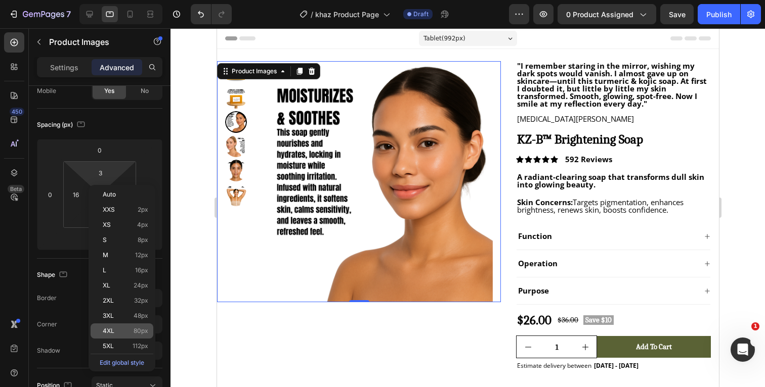
click at [115, 330] on p "4XL 80px" at bounding box center [126, 331] width 46 height 7
type input "80"
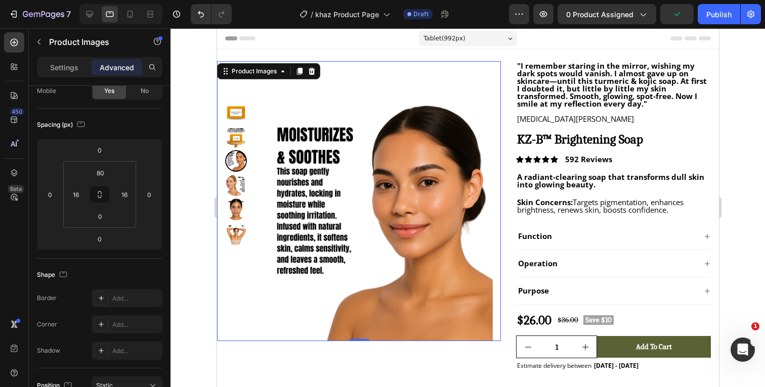
click at [737, 129] on div at bounding box center [467, 207] width 594 height 359
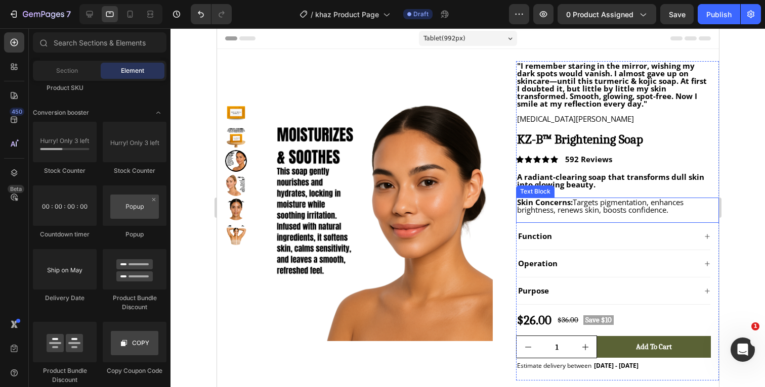
scroll to position [0, 0]
click at [738, 73] on div at bounding box center [467, 207] width 594 height 359
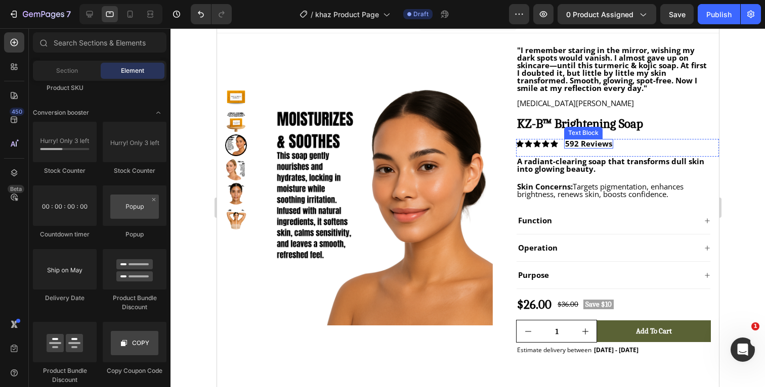
scroll to position [16, 0]
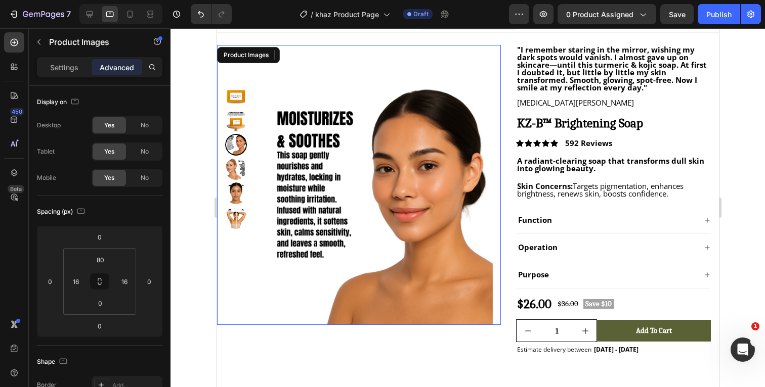
click at [331, 86] on img at bounding box center [372, 205] width 240 height 240
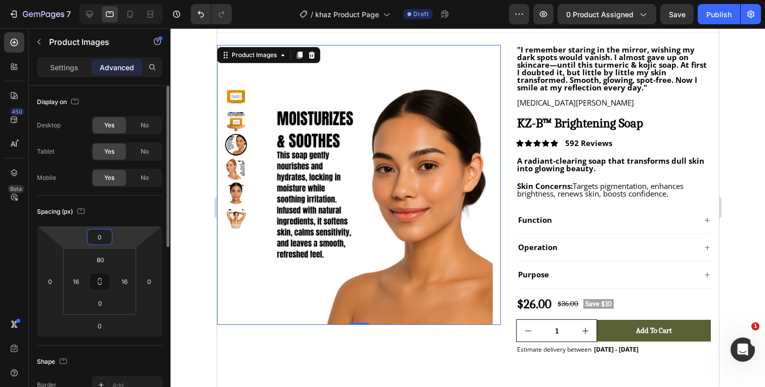
click at [102, 241] on input "0" at bounding box center [100, 237] width 20 height 15
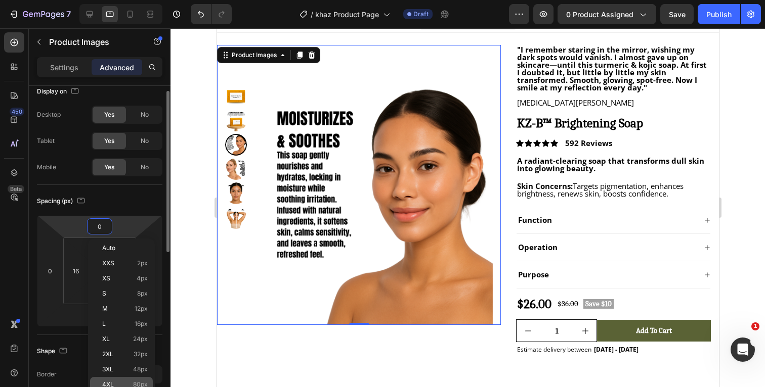
click at [115, 383] on p "4XL 80px" at bounding box center [125, 384] width 46 height 7
type input "80"
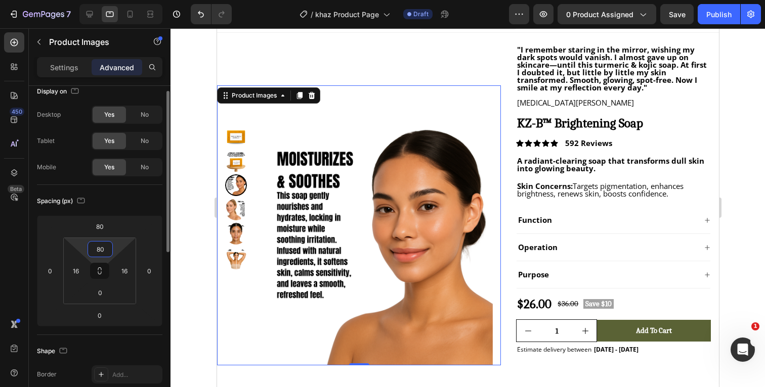
click at [105, 249] on input "80" at bounding box center [100, 249] width 20 height 15
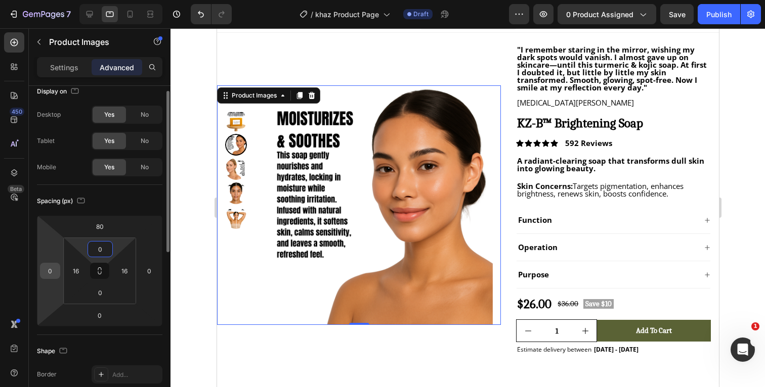
type input "0"
click at [54, 271] on input "0" at bounding box center [49, 271] width 15 height 15
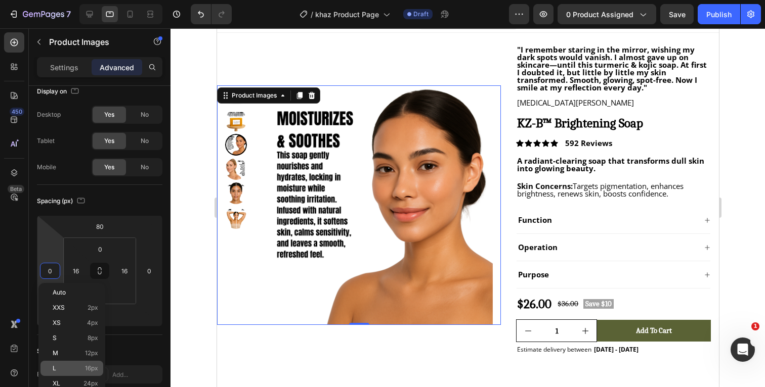
click at [60, 365] on div "L 16px" at bounding box center [71, 368] width 63 height 15
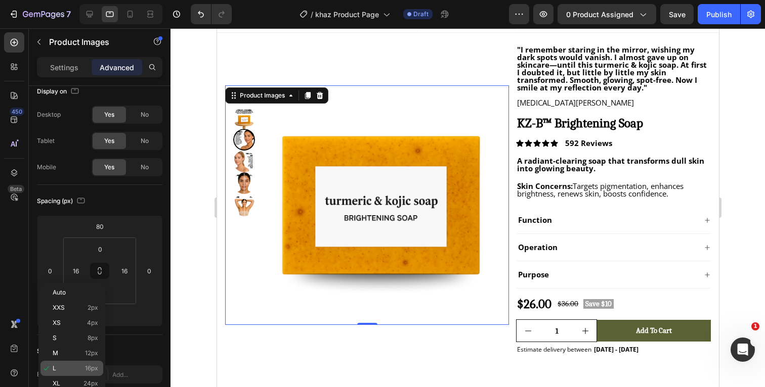
type input "16"
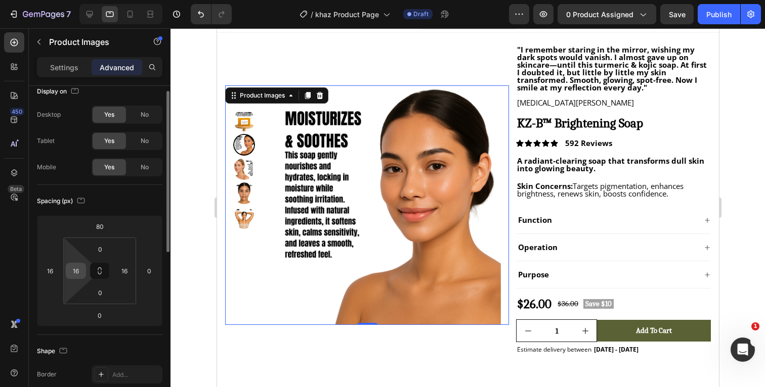
click at [81, 274] on input "16" at bounding box center [75, 271] width 15 height 15
type input "0"
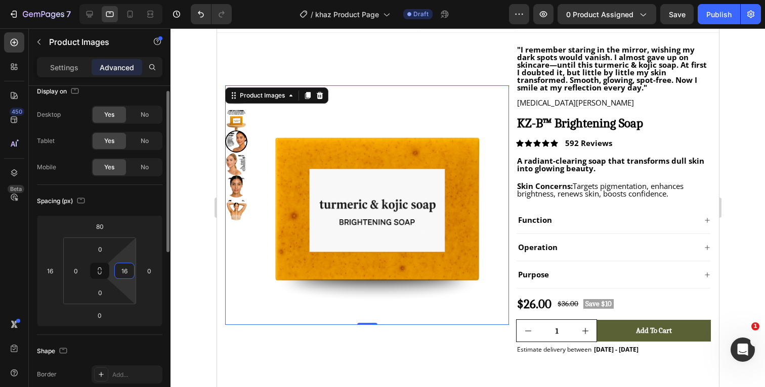
click at [128, 270] on input "16" at bounding box center [124, 271] width 15 height 15
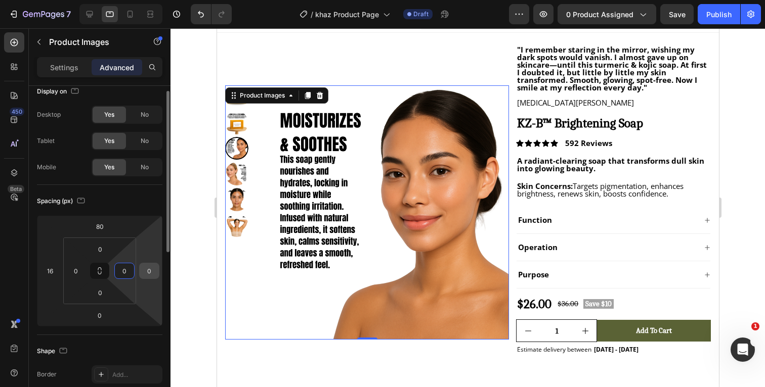
type input "0"
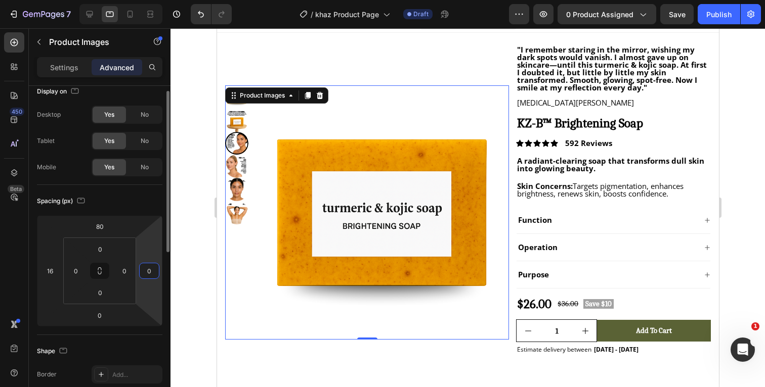
click at [150, 269] on input "0" at bounding box center [149, 271] width 15 height 15
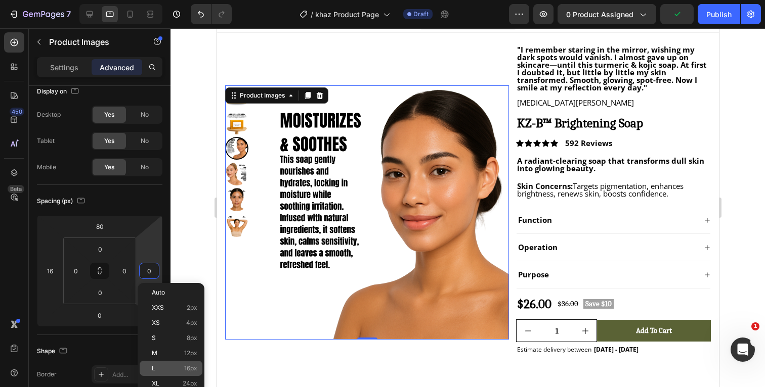
click at [180, 372] on p "L 16px" at bounding box center [175, 368] width 46 height 7
type input "16"
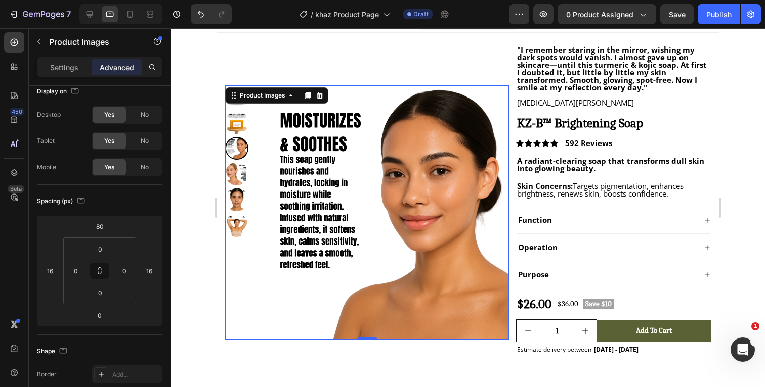
click at [749, 77] on div at bounding box center [467, 207] width 594 height 359
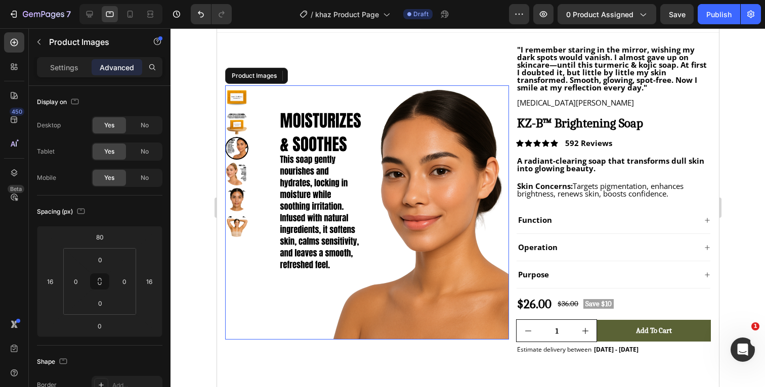
click at [431, 150] on img at bounding box center [381, 212] width 254 height 254
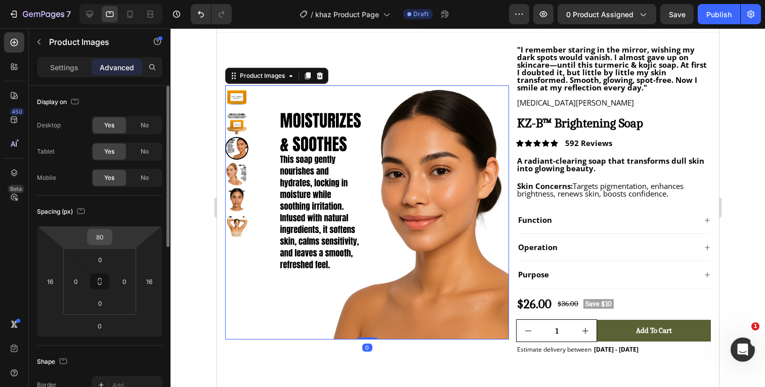
click at [103, 233] on input "80" at bounding box center [100, 237] width 20 height 15
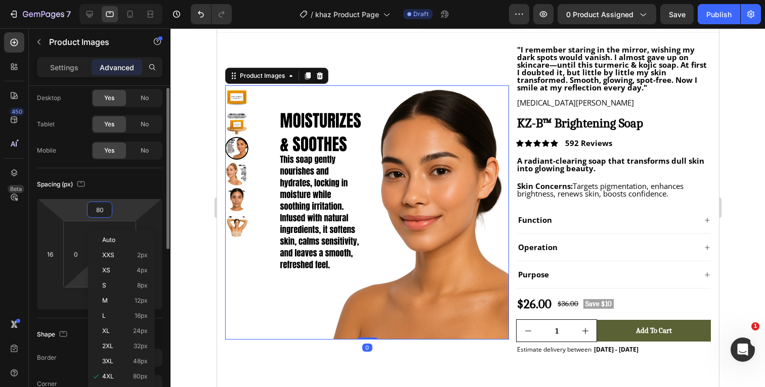
scroll to position [34, 0]
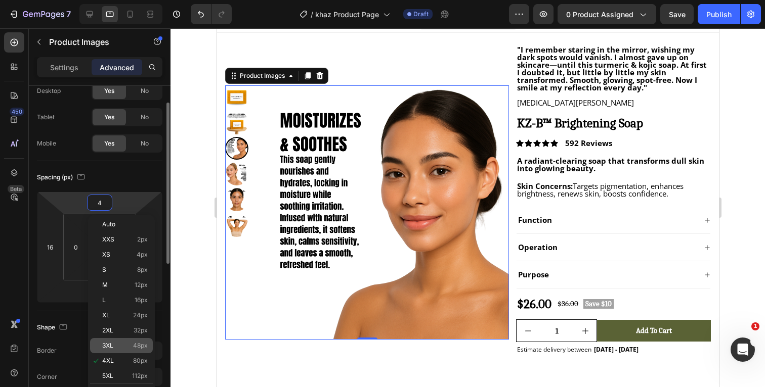
click at [117, 343] on p "3XL 48px" at bounding box center [125, 345] width 46 height 7
type input "48"
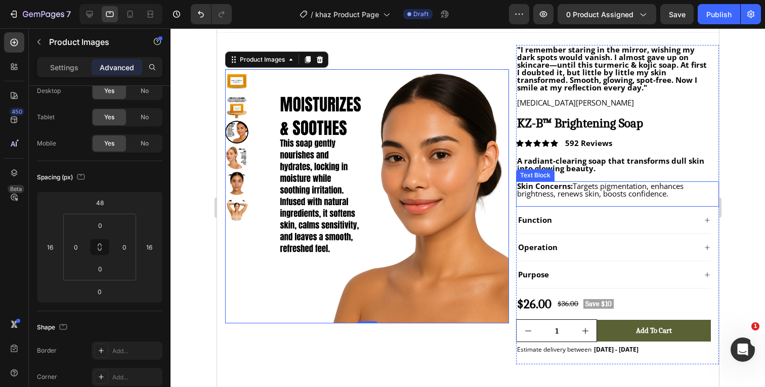
click at [743, 158] on div at bounding box center [467, 207] width 594 height 359
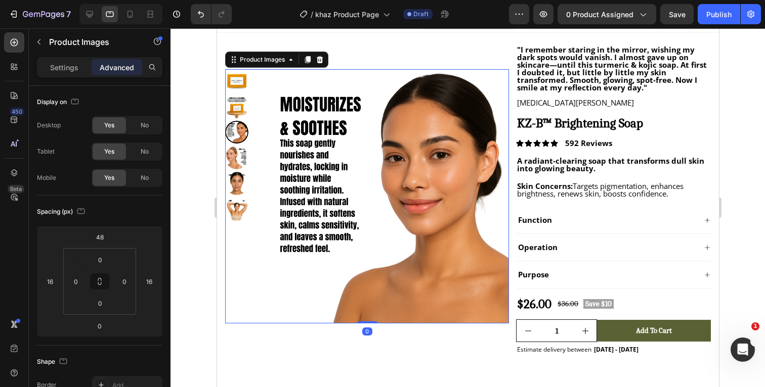
click at [410, 165] on img at bounding box center [381, 196] width 254 height 254
click at [90, 14] on icon at bounding box center [89, 14] width 10 height 10
type input "0"
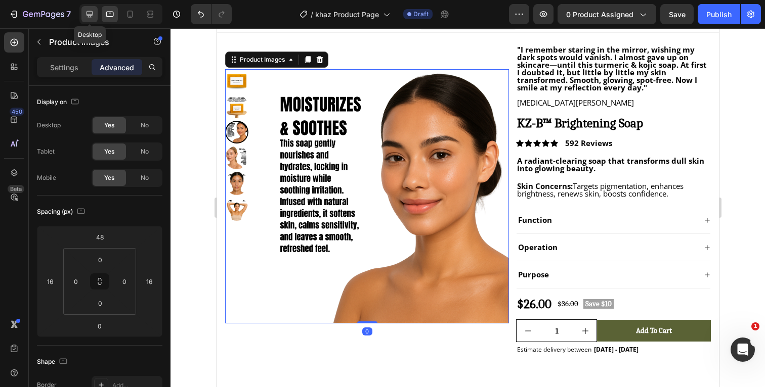
type input "16"
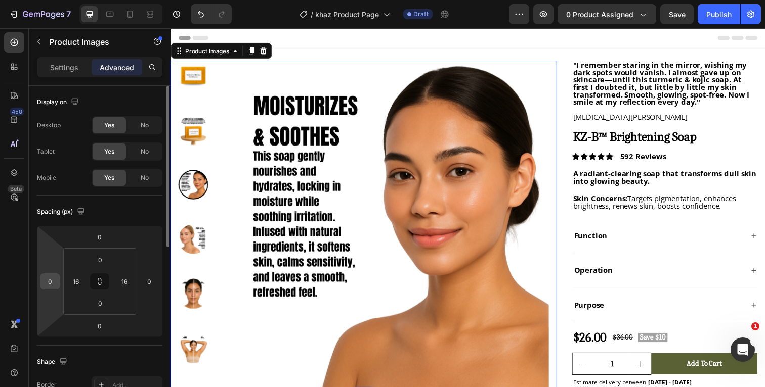
click at [53, 285] on input "0" at bounding box center [49, 281] width 15 height 15
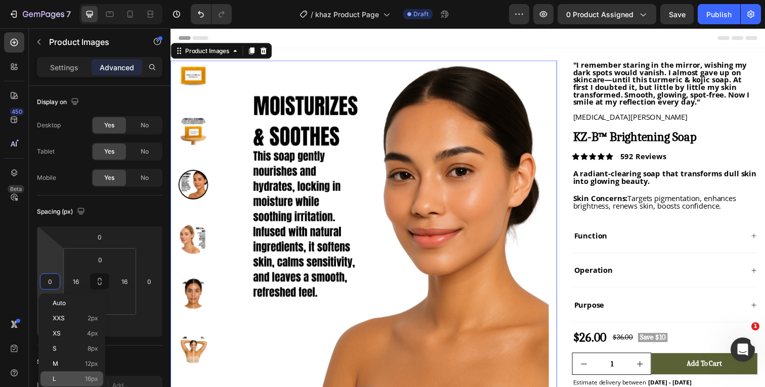
click at [65, 373] on div "L 16px" at bounding box center [71, 379] width 63 height 15
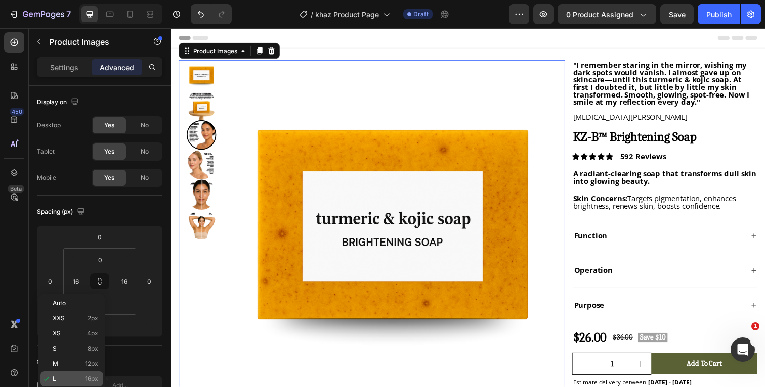
type input "16"
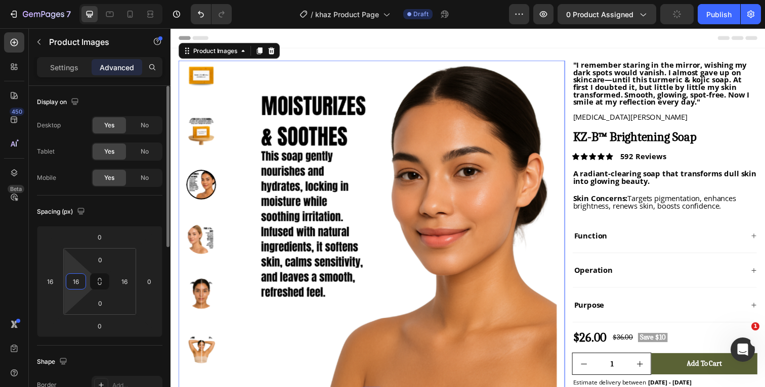
click at [79, 283] on input "16" at bounding box center [75, 281] width 15 height 15
type input "0"
click at [155, 282] on input "0" at bounding box center [149, 281] width 15 height 15
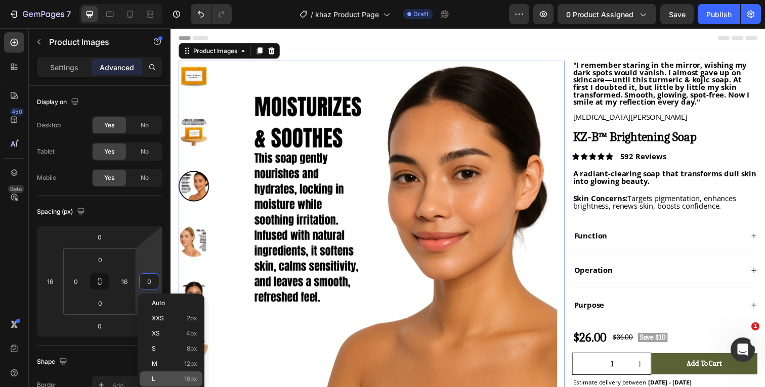
click at [154, 379] on span "L" at bounding box center [154, 379] width 4 height 7
type input "16"
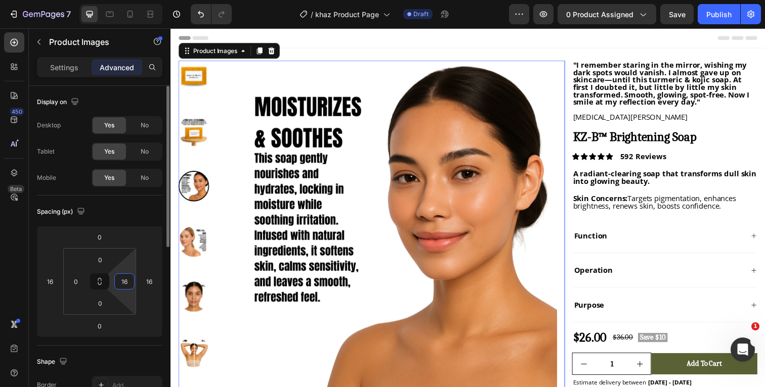
click at [126, 286] on input "16" at bounding box center [124, 281] width 15 height 15
type input "0"
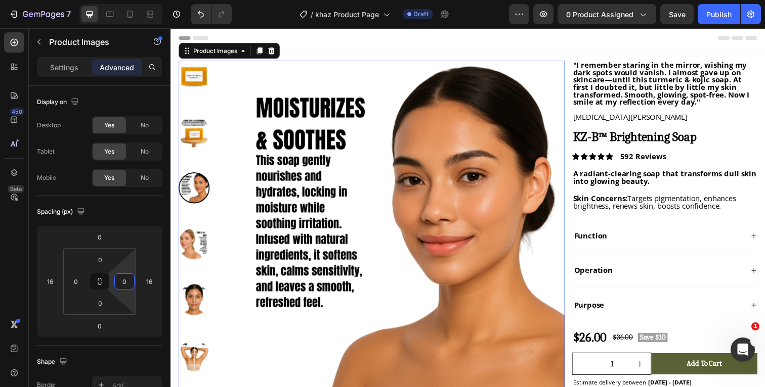
click at [431, 35] on div "Header" at bounding box center [474, 38] width 591 height 20
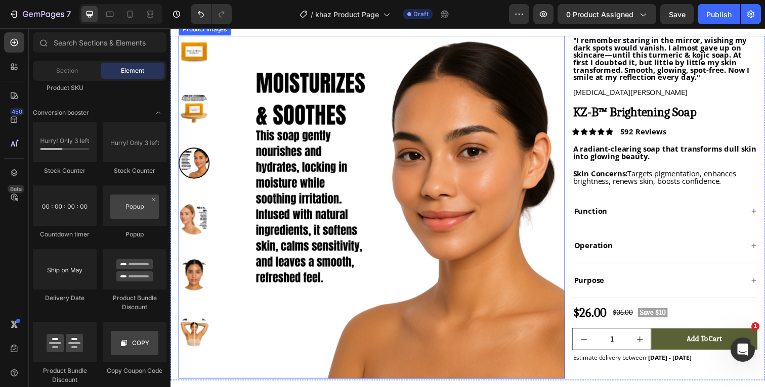
scroll to position [24, 0]
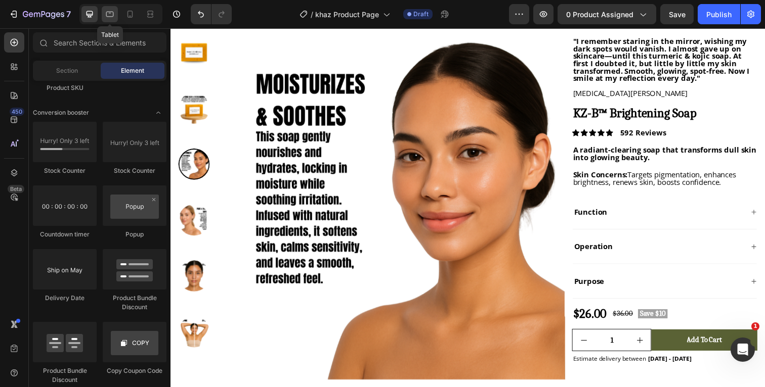
drag, startPoint x: 110, startPoint y: 14, endPoint x: 165, endPoint y: 113, distance: 113.4
click at [110, 14] on icon at bounding box center [110, 14] width 10 height 10
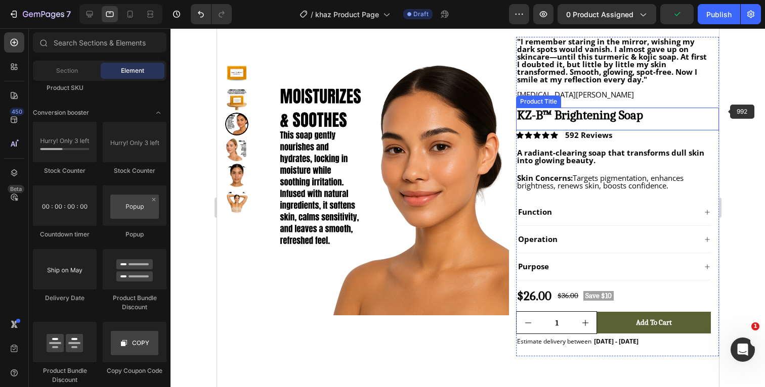
click at [734, 110] on div at bounding box center [467, 207] width 594 height 359
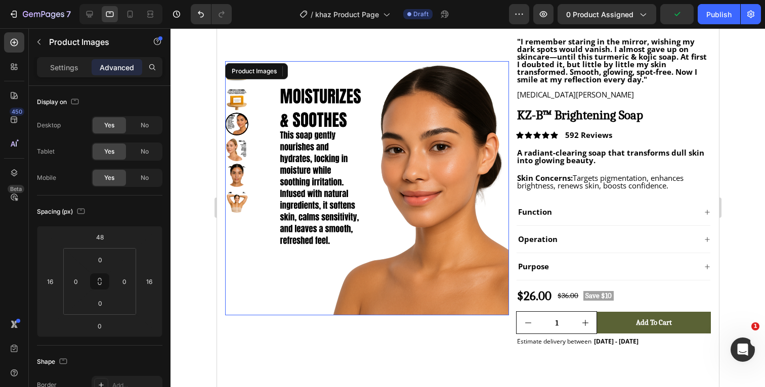
click at [417, 139] on img at bounding box center [381, 188] width 254 height 254
click at [741, 128] on div at bounding box center [467, 207] width 594 height 359
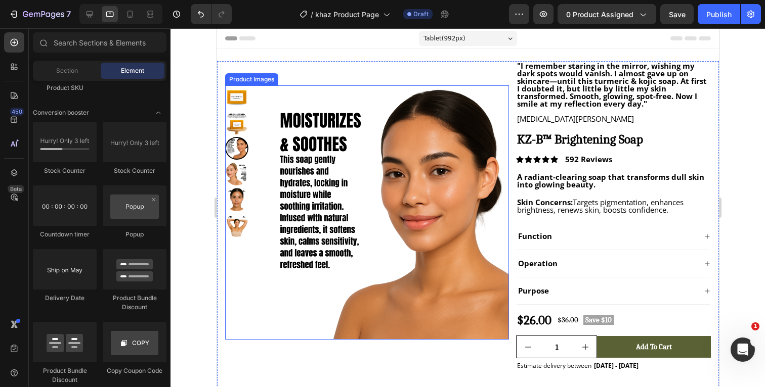
click at [351, 190] on img at bounding box center [381, 212] width 254 height 254
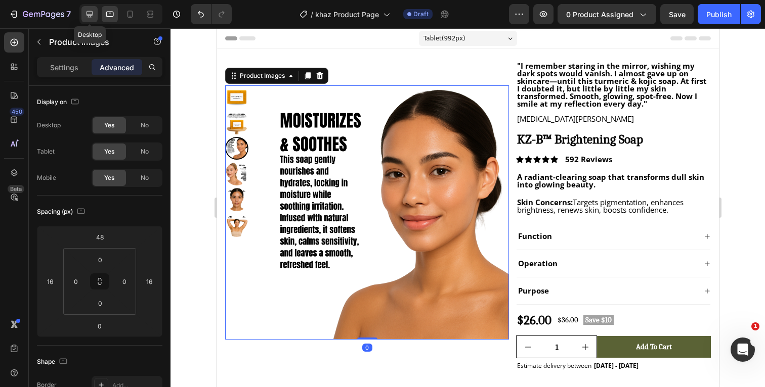
click at [91, 14] on icon at bounding box center [89, 14] width 10 height 10
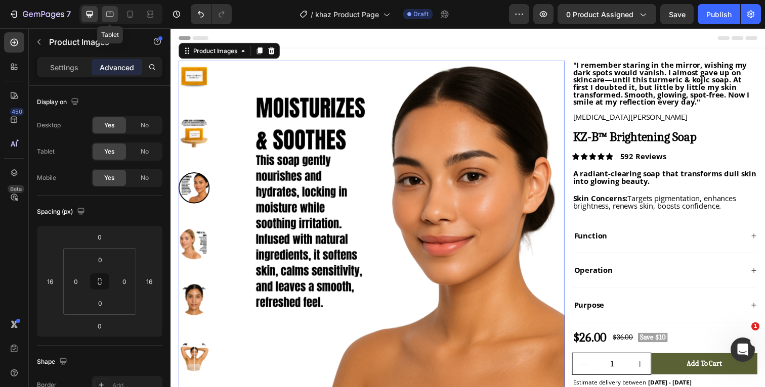
click at [110, 14] on icon at bounding box center [110, 14] width 10 height 10
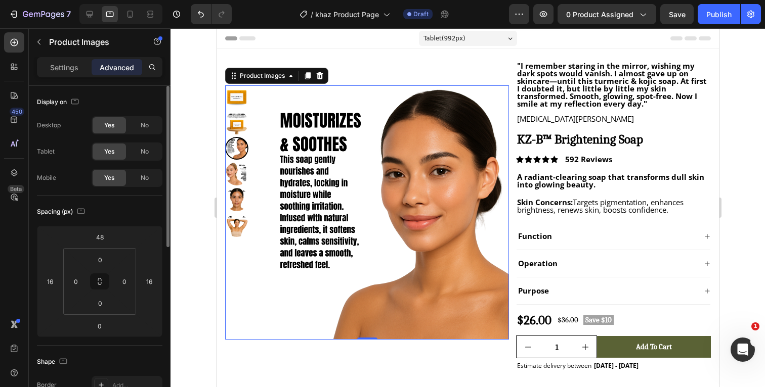
scroll to position [22, 0]
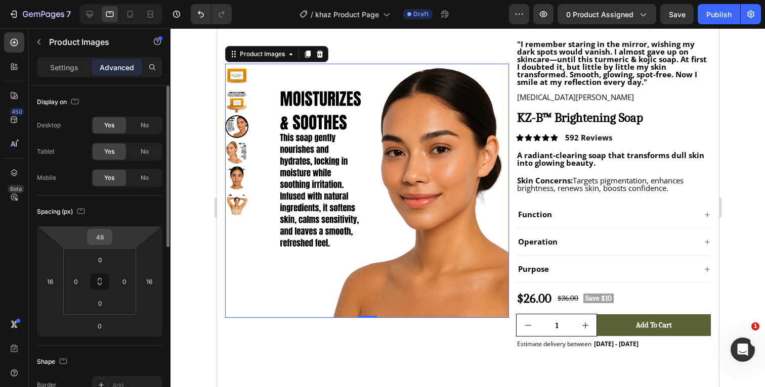
click at [105, 237] on input "48" at bounding box center [100, 237] width 20 height 15
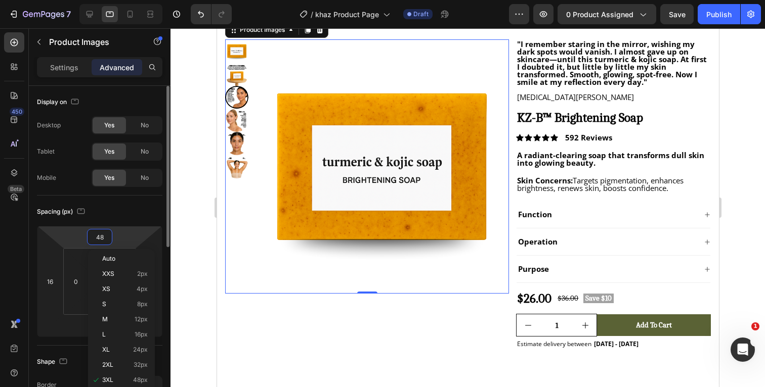
type input "0"
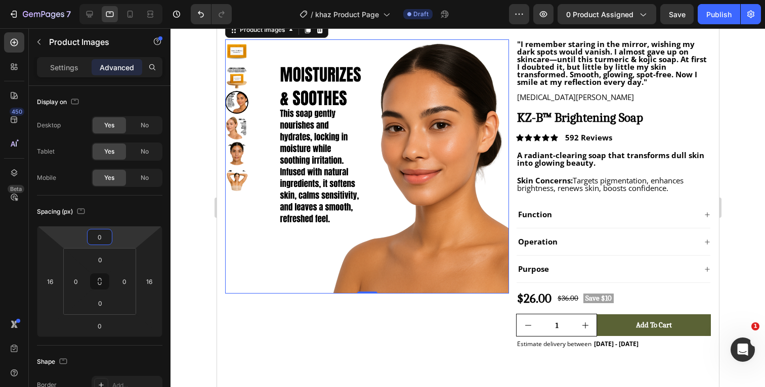
click at [749, 95] on div at bounding box center [467, 207] width 594 height 359
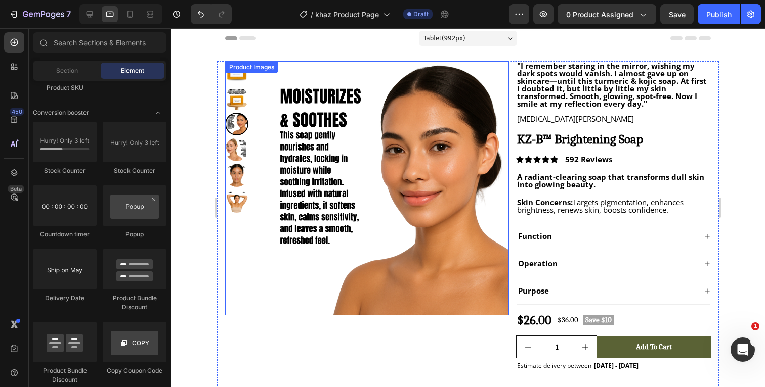
scroll to position [0, 0]
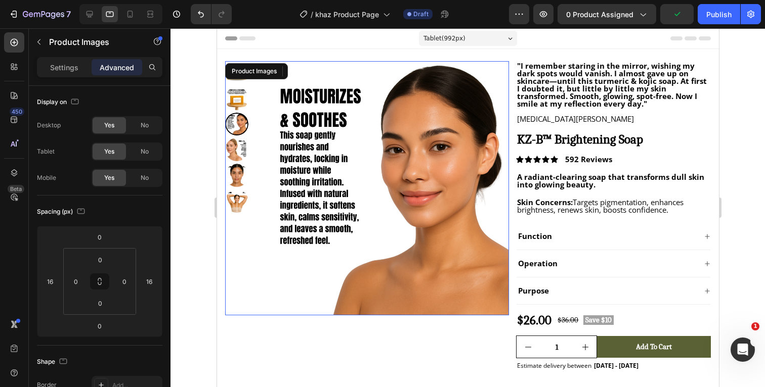
click at [327, 110] on img at bounding box center [381, 188] width 254 height 254
click at [93, 15] on icon at bounding box center [89, 14] width 7 height 7
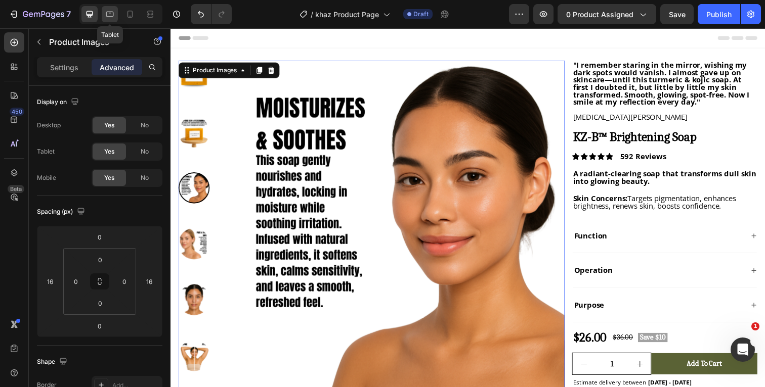
click at [111, 15] on icon at bounding box center [110, 14] width 10 height 10
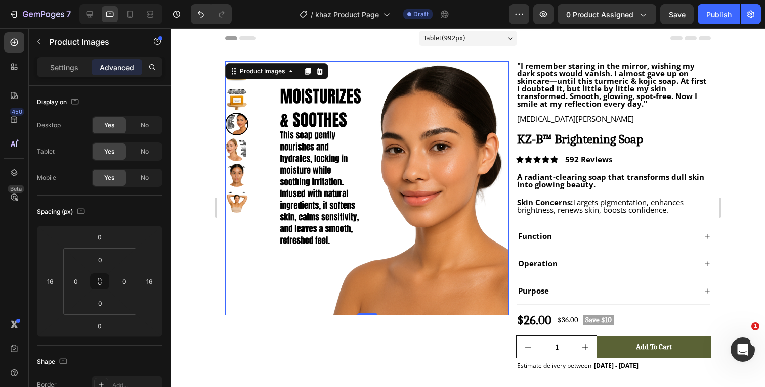
click at [737, 73] on div at bounding box center [467, 207] width 594 height 359
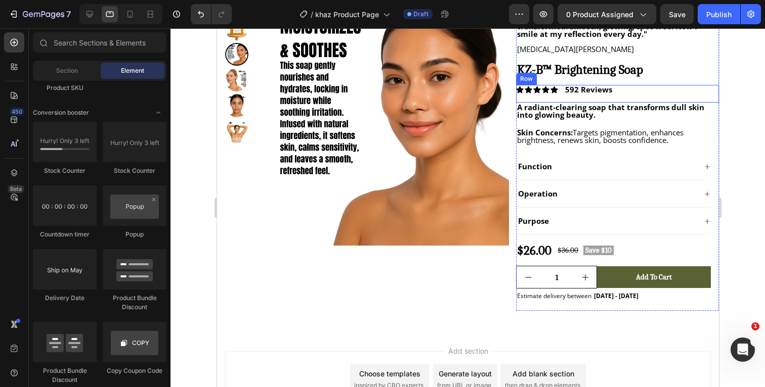
scroll to position [73, 0]
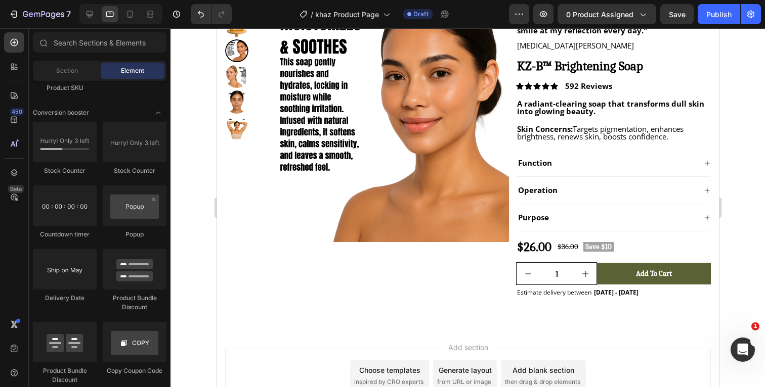
click at [734, 221] on div at bounding box center [467, 207] width 594 height 359
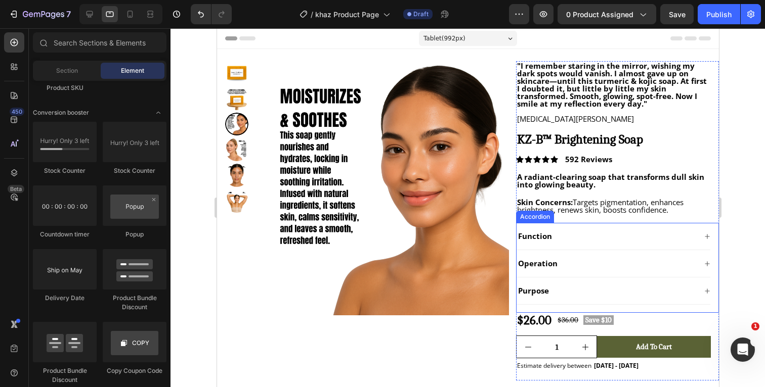
scroll to position [0, 0]
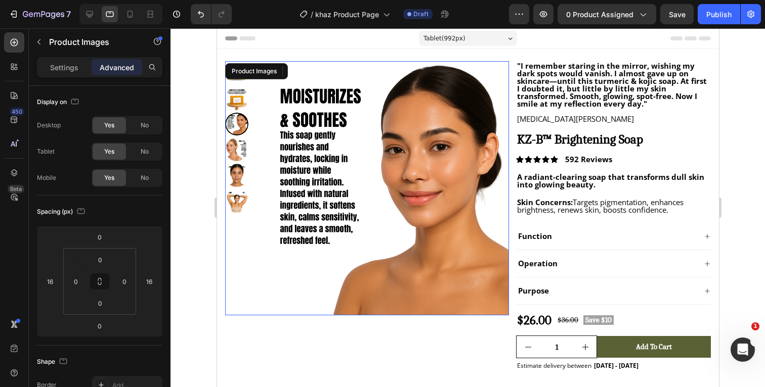
click at [279, 104] on img at bounding box center [381, 188] width 254 height 254
click at [94, 13] on icon at bounding box center [89, 14] width 10 height 10
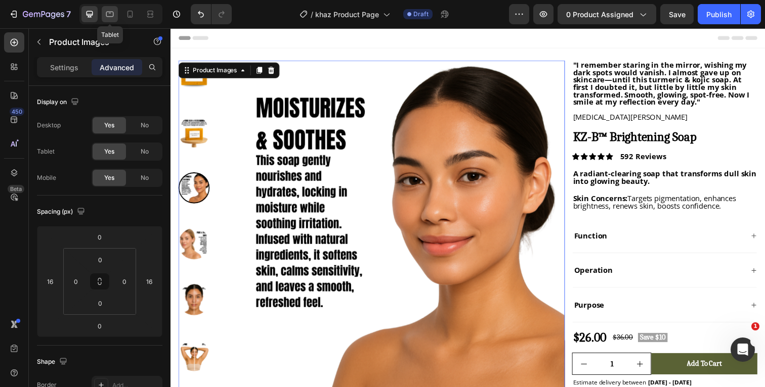
click at [111, 15] on icon at bounding box center [110, 14] width 10 height 10
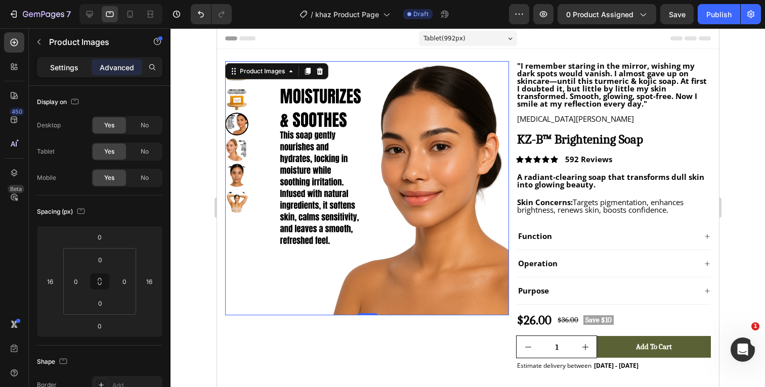
click at [67, 69] on p "Settings" at bounding box center [64, 67] width 28 height 11
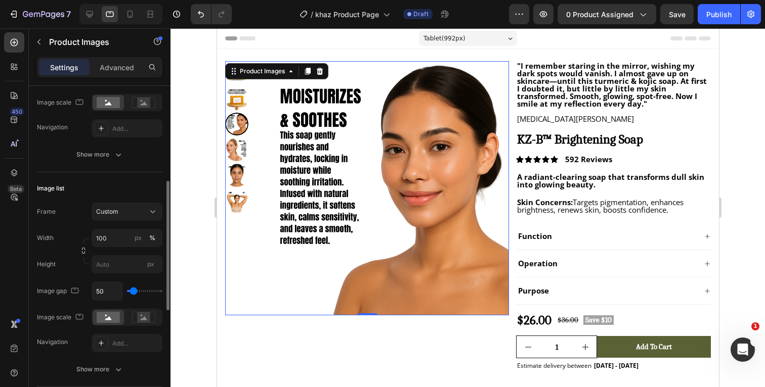
scroll to position [240, 0]
type input "39"
type input "48"
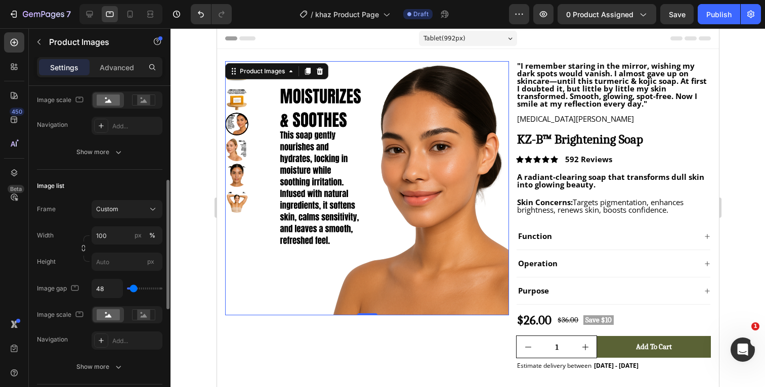
type input "57"
type input "66"
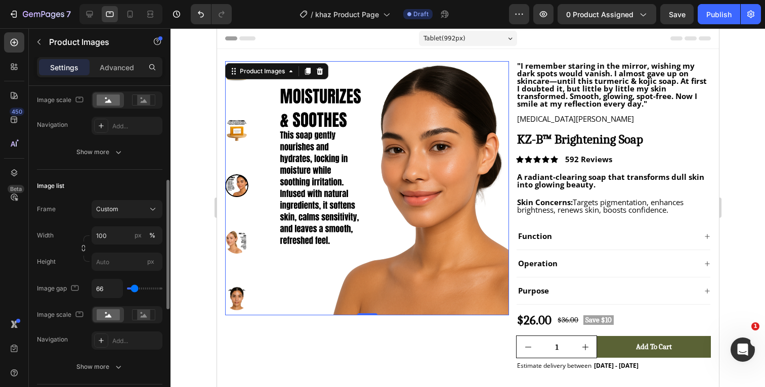
type input "75"
type input "66"
type input "57"
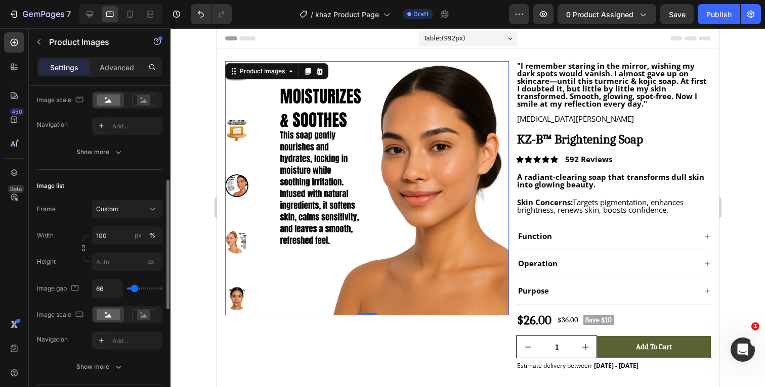
type input "57"
type input "48"
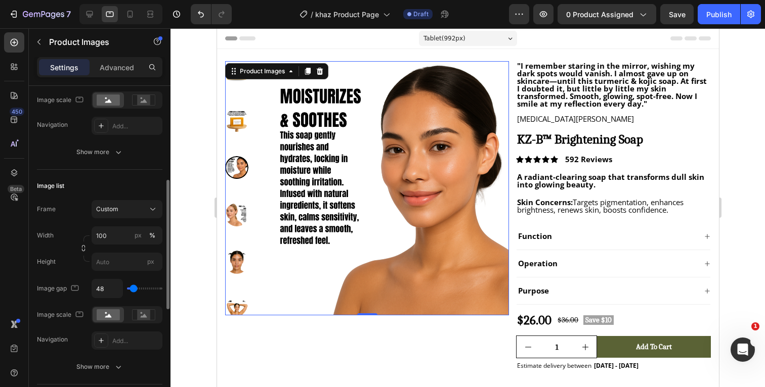
type input "48"
click at [132, 289] on input "range" at bounding box center [144, 289] width 35 height 2
click at [113, 286] on input "48" at bounding box center [107, 289] width 30 height 18
type input "5"
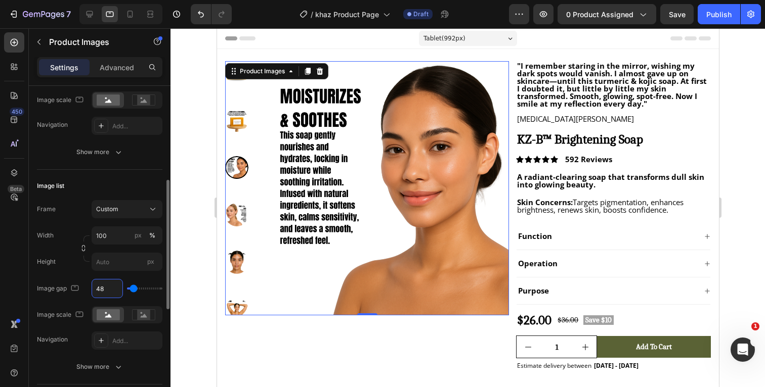
type input "5"
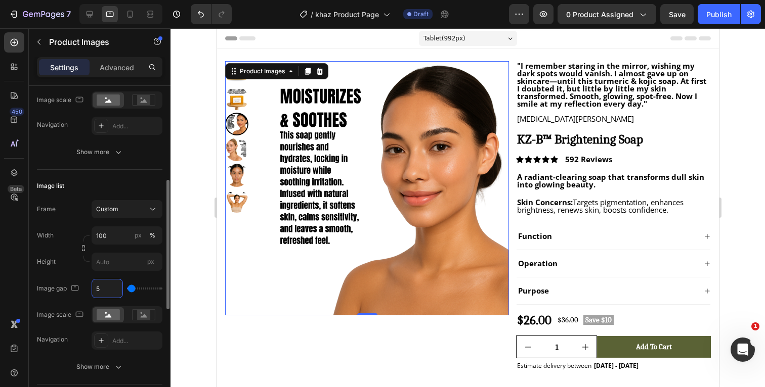
type input "50"
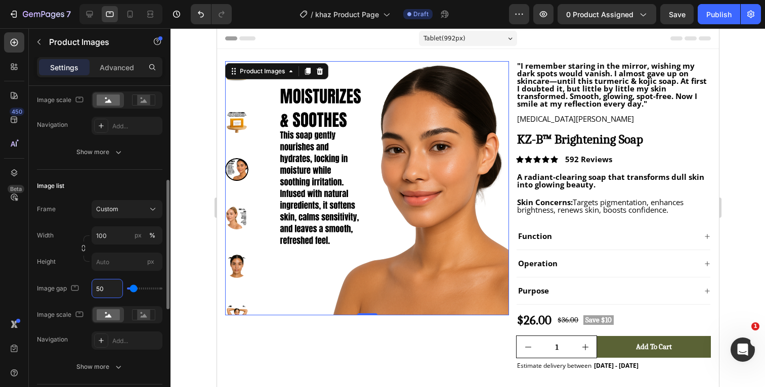
type input "5"
type input "0"
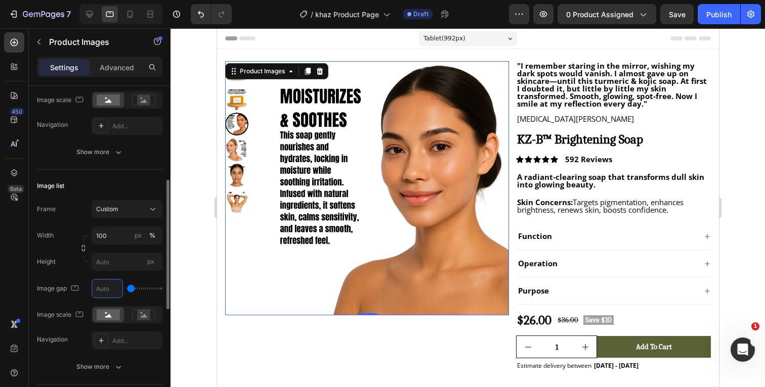
type input "2"
type input "25"
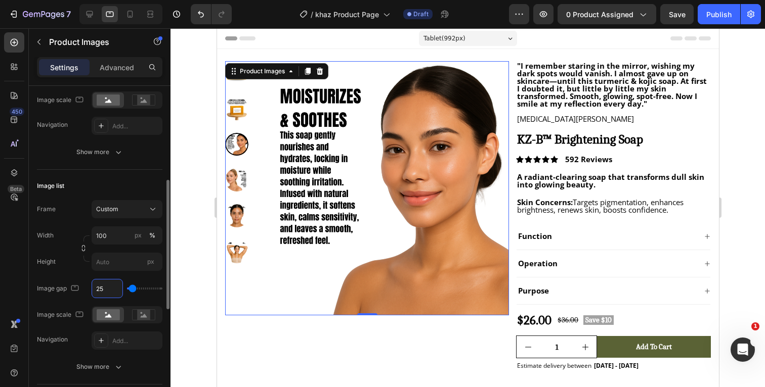
type input "2"
type input "0"
type input "3"
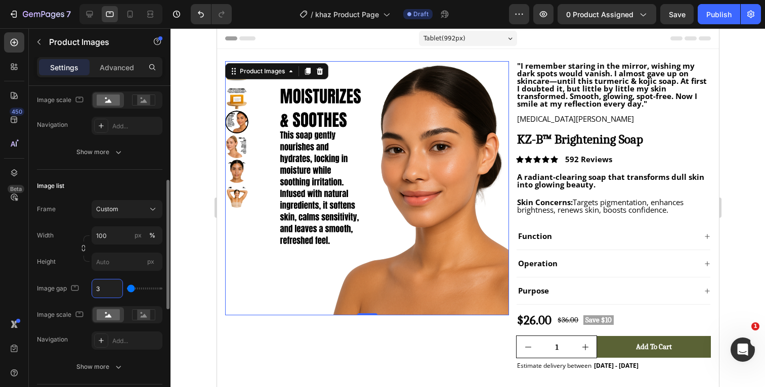
type input "35"
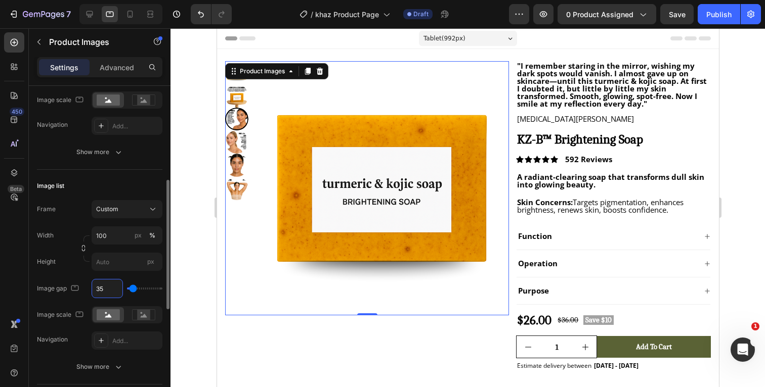
type input "3"
type input "0"
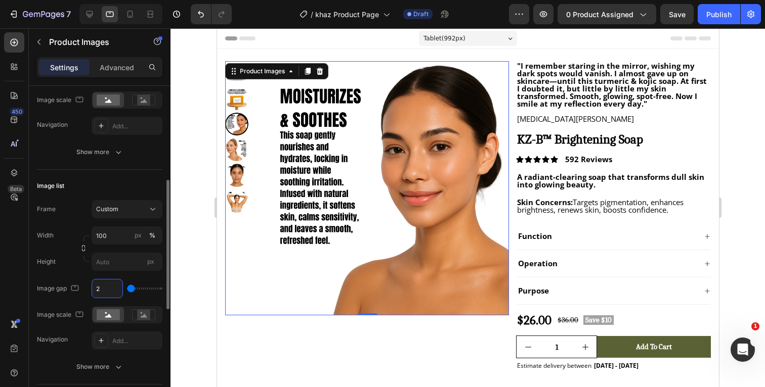
type input "25"
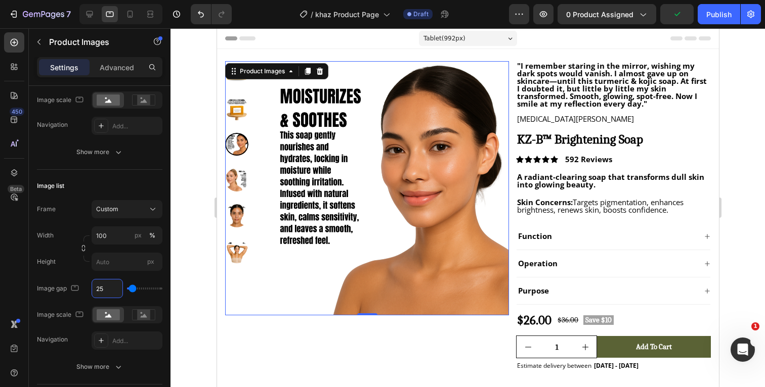
click at [197, 149] on div at bounding box center [467, 207] width 594 height 359
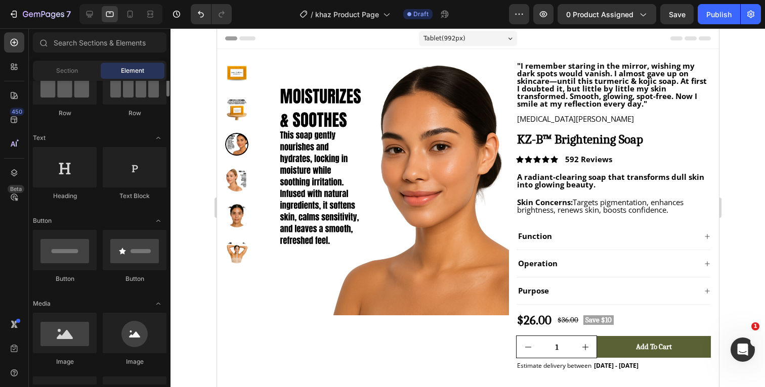
scroll to position [0, 0]
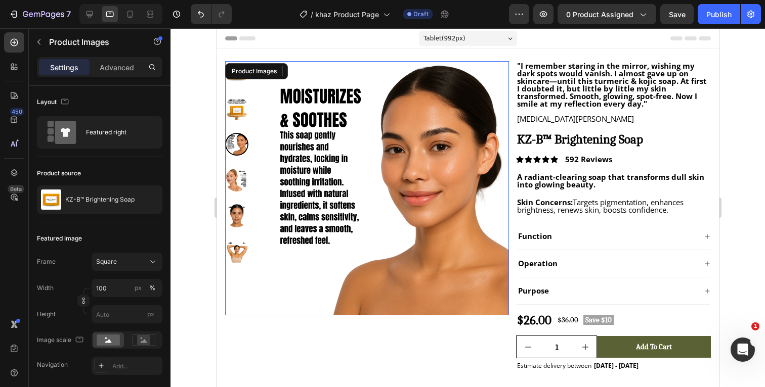
click at [358, 145] on img at bounding box center [381, 188] width 254 height 254
click at [372, 41] on div "Header" at bounding box center [468, 38] width 486 height 20
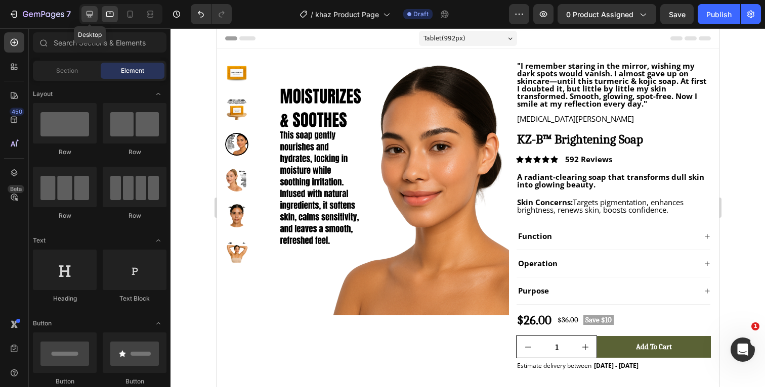
click at [90, 18] on icon at bounding box center [89, 14] width 10 height 10
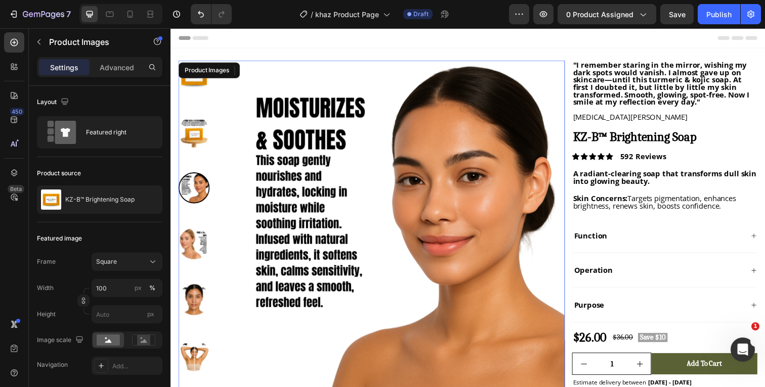
click at [272, 145] on img at bounding box center [398, 236] width 351 height 351
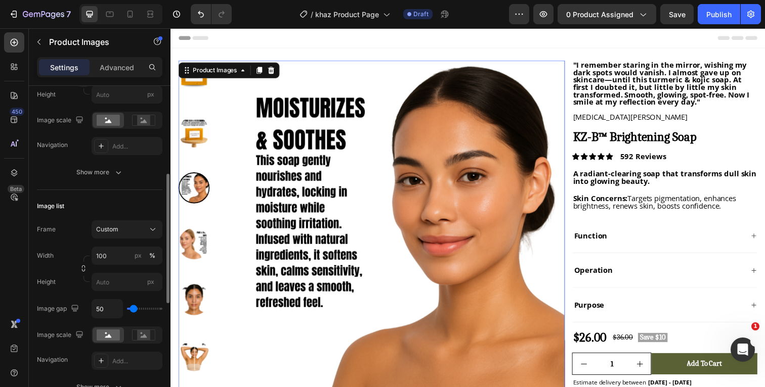
scroll to position [222, 0]
click at [109, 308] on input "50" at bounding box center [107, 307] width 30 height 18
type input "2"
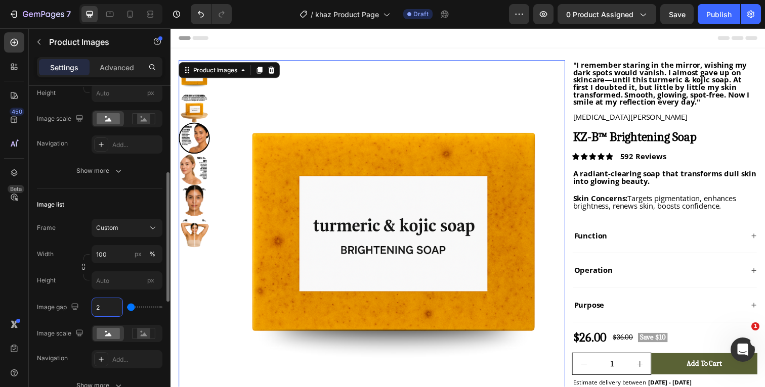
type input "25"
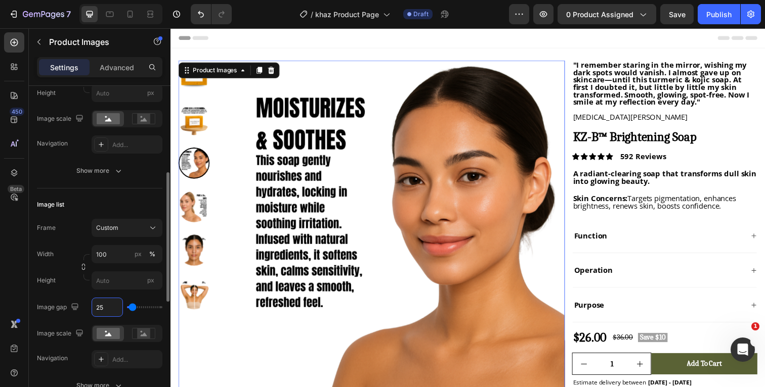
type input "25"
click at [80, 291] on div "Frame Custom Width 100 px % Height px Image gap 25 Image scale Navigation Add..." at bounding box center [99, 294] width 125 height 150
click at [110, 16] on icon at bounding box center [110, 14] width 10 height 10
type input "12"
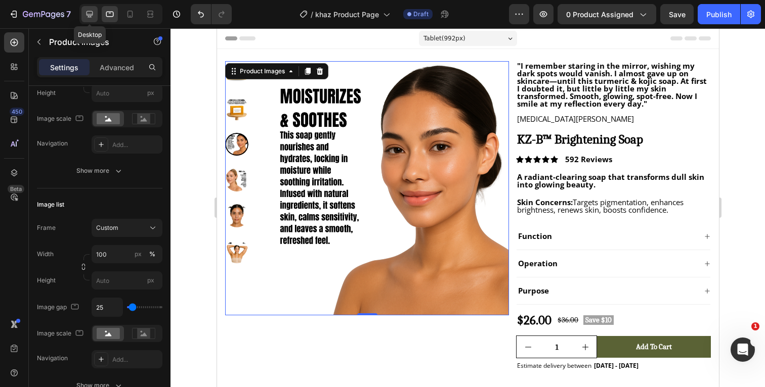
click at [90, 15] on icon at bounding box center [89, 14] width 7 height 7
type input "24"
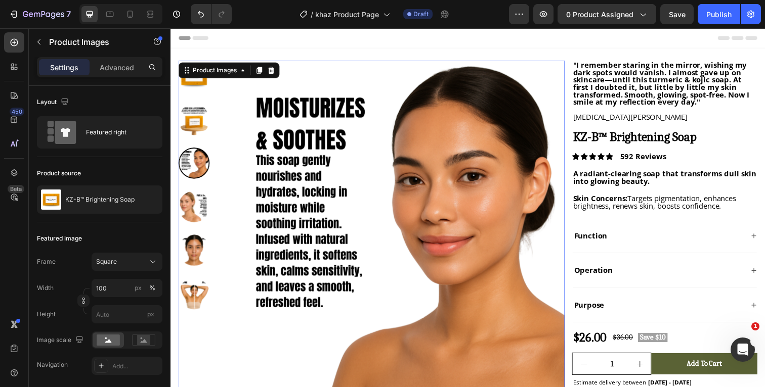
click at [350, 41] on div "Header" at bounding box center [474, 38] width 591 height 20
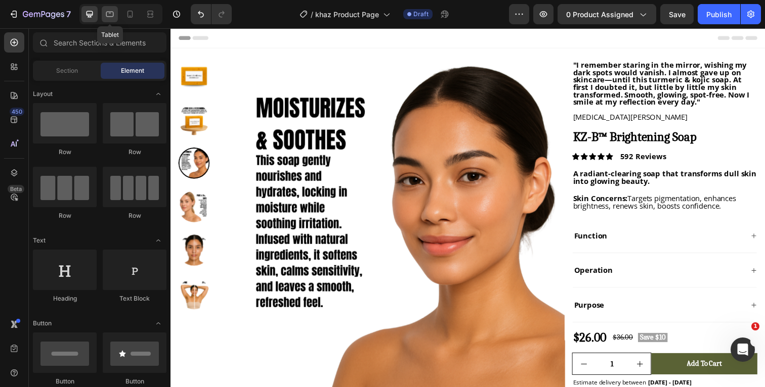
click at [109, 14] on icon at bounding box center [110, 14] width 10 height 10
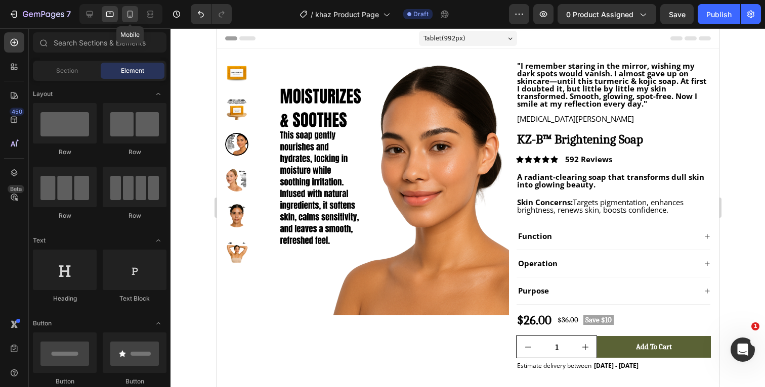
click at [125, 14] on icon at bounding box center [130, 14] width 10 height 10
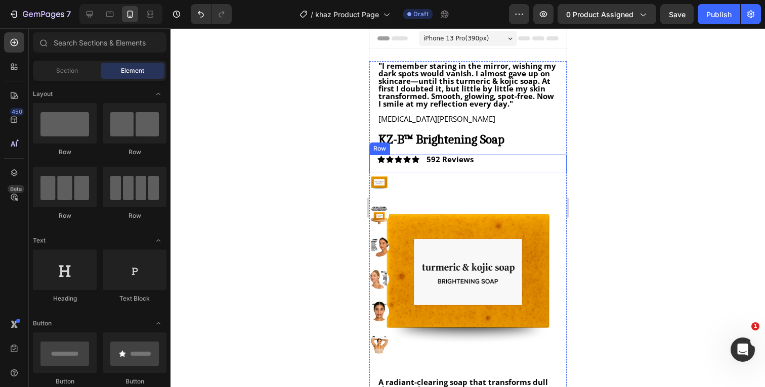
click at [631, 178] on div at bounding box center [467, 207] width 594 height 359
click at [675, 176] on div at bounding box center [467, 207] width 594 height 359
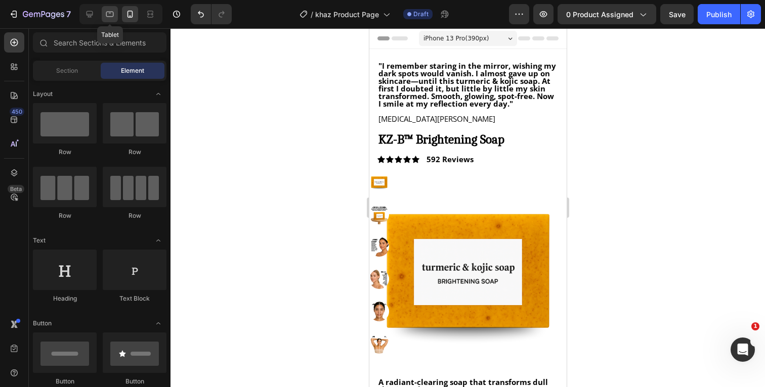
click at [103, 16] on div at bounding box center [110, 14] width 16 height 16
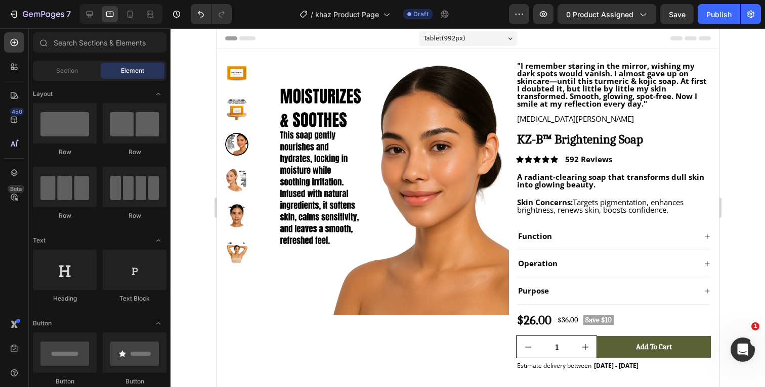
click at [753, 130] on div at bounding box center [467, 207] width 594 height 359
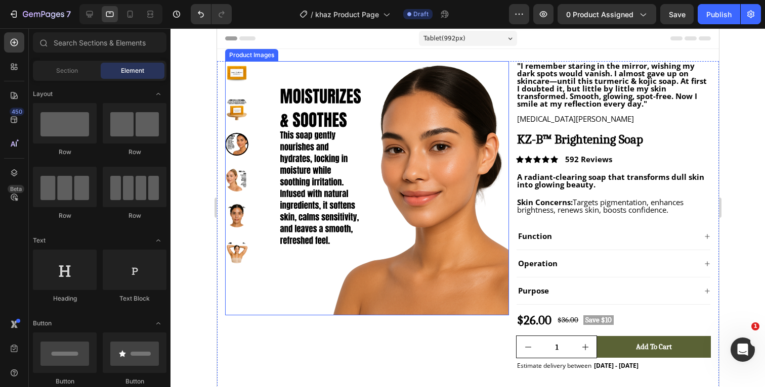
scroll to position [-1, 0]
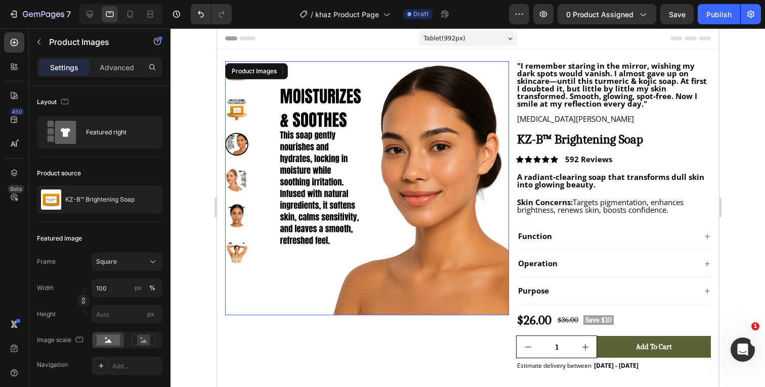
click at [428, 220] on img at bounding box center [381, 188] width 254 height 254
click at [125, 71] on p "Advanced" at bounding box center [117, 67] width 34 height 11
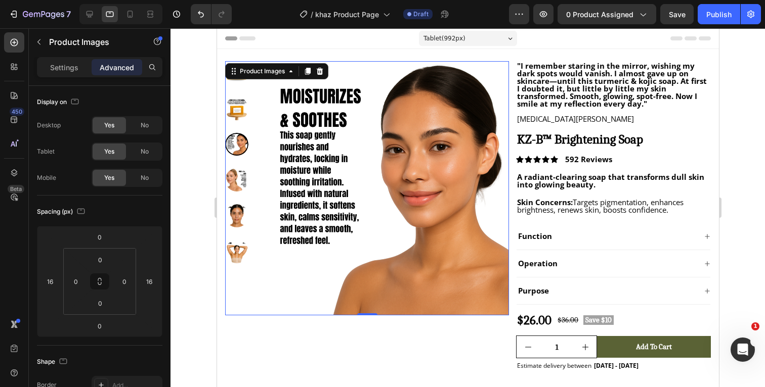
click at [746, 123] on div at bounding box center [467, 207] width 594 height 359
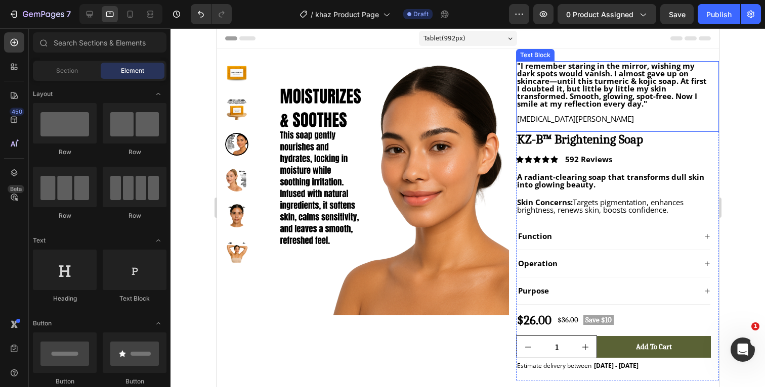
click at [751, 99] on div at bounding box center [467, 207] width 594 height 359
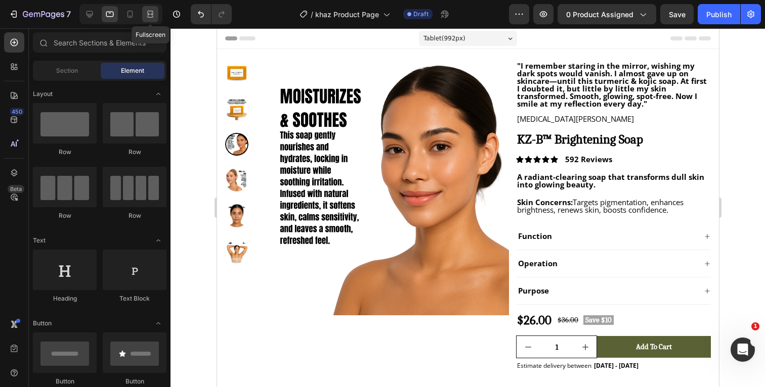
click at [151, 12] on icon at bounding box center [150, 14] width 10 height 10
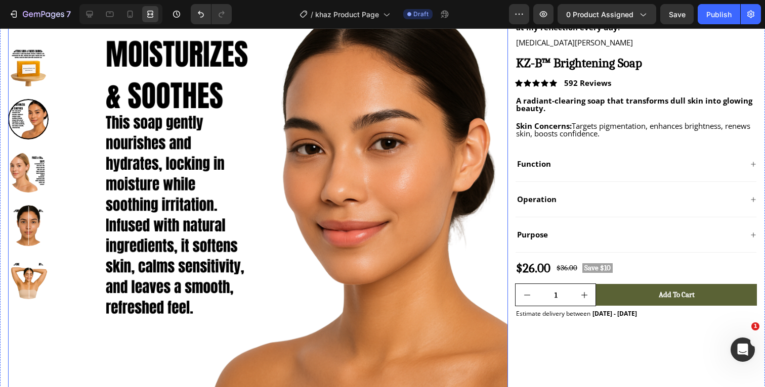
scroll to position [70, 0]
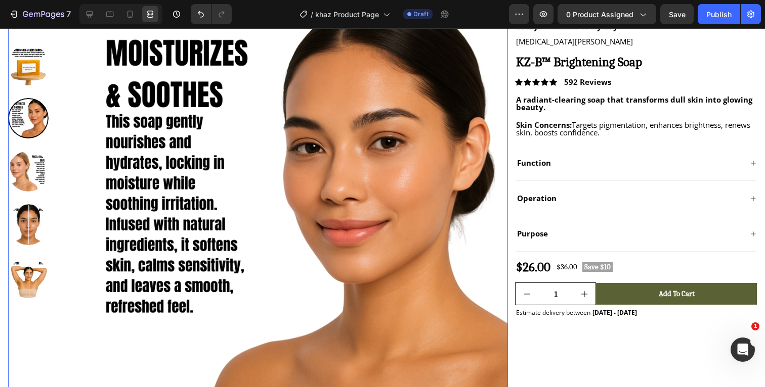
click at [311, 206] on img at bounding box center [284, 214] width 447 height 447
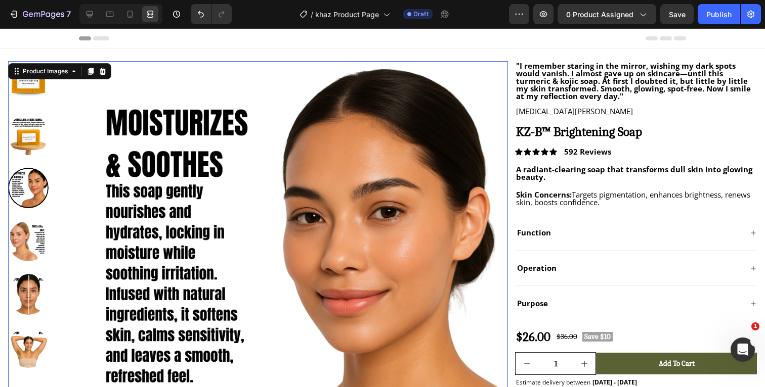
click at [372, 41] on div "Header" at bounding box center [382, 38] width 607 height 20
click at [325, 135] on img at bounding box center [284, 284] width 447 height 447
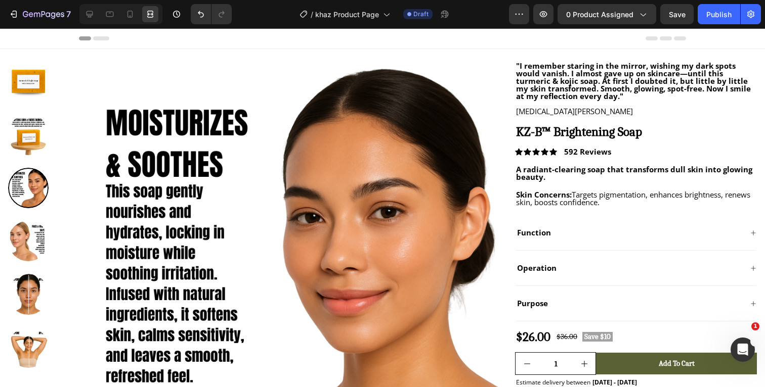
click at [407, 38] on div "Header" at bounding box center [382, 38] width 607 height 20
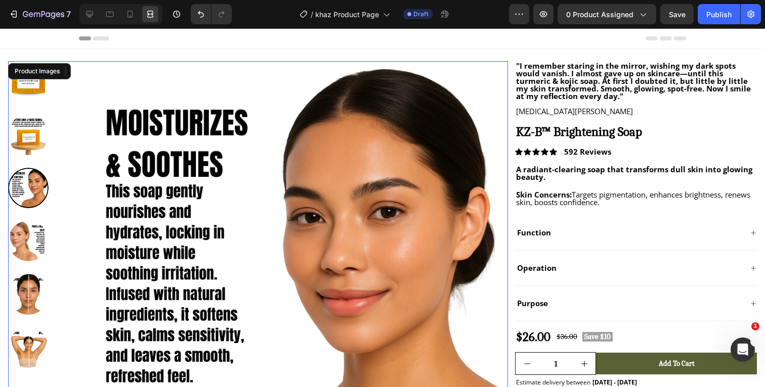
click at [388, 148] on img at bounding box center [284, 284] width 447 height 447
click at [325, 39] on div "Header" at bounding box center [382, 38] width 607 height 20
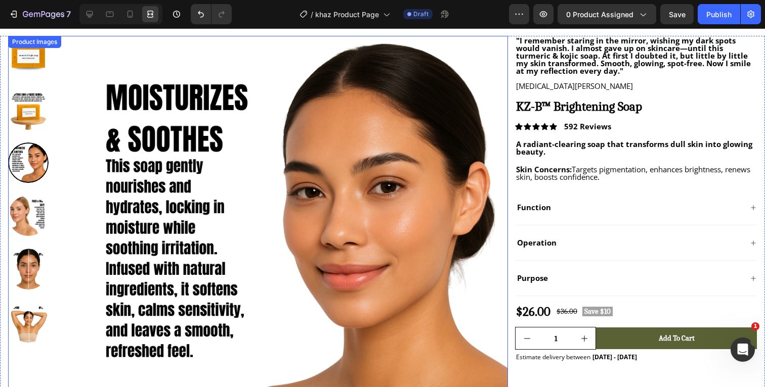
scroll to position [27, 0]
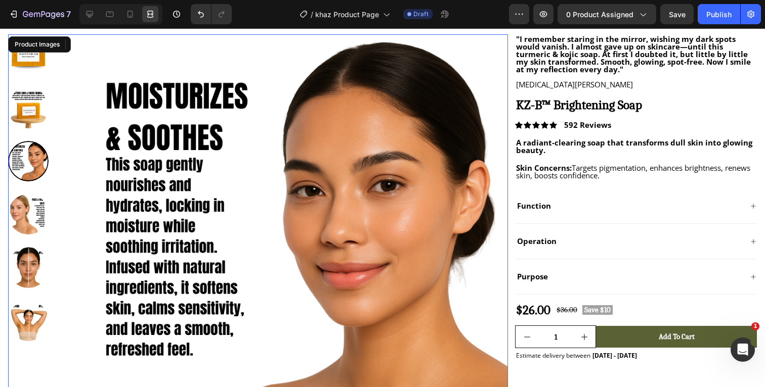
click at [161, 77] on img at bounding box center [284, 257] width 447 height 447
click at [268, 14] on div "/ khaz Product Page Draft" at bounding box center [374, 14] width 269 height 20
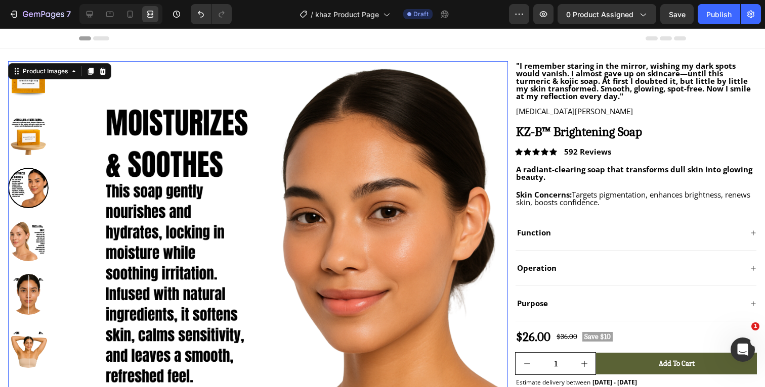
scroll to position [0, 0]
click at [287, 43] on div "Header" at bounding box center [382, 38] width 607 height 20
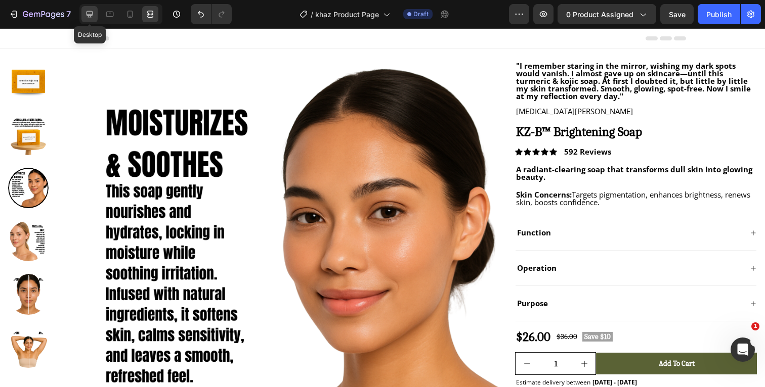
click at [87, 15] on icon at bounding box center [89, 14] width 7 height 7
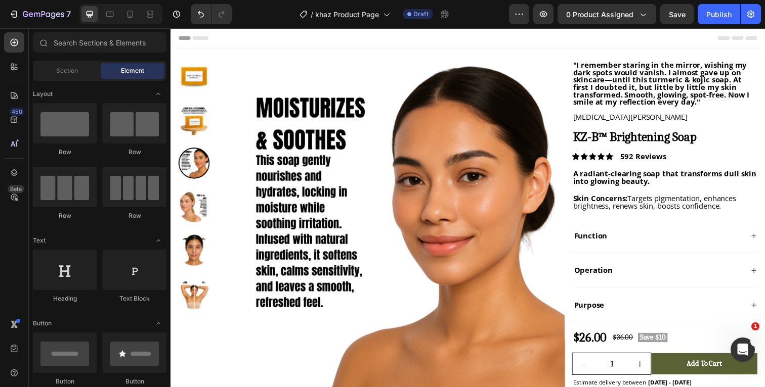
click at [560, 41] on div "Header" at bounding box center [474, 38] width 591 height 20
click at [145, 14] on icon at bounding box center [150, 14] width 10 height 10
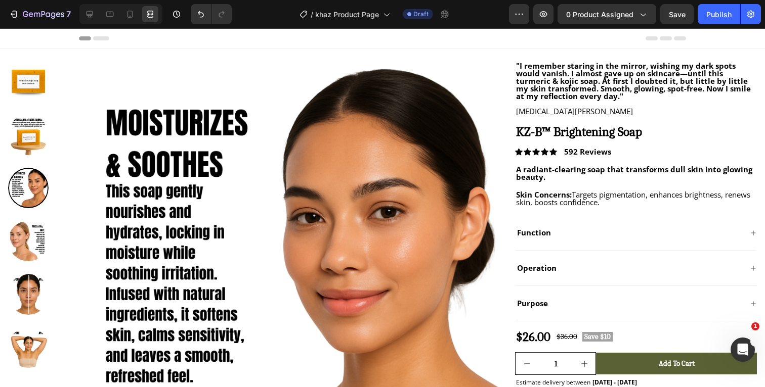
click at [470, 33] on div "Header" at bounding box center [382, 38] width 607 height 20
click at [141, 14] on div at bounding box center [120, 14] width 83 height 20
click at [125, 15] on icon at bounding box center [130, 14] width 10 height 10
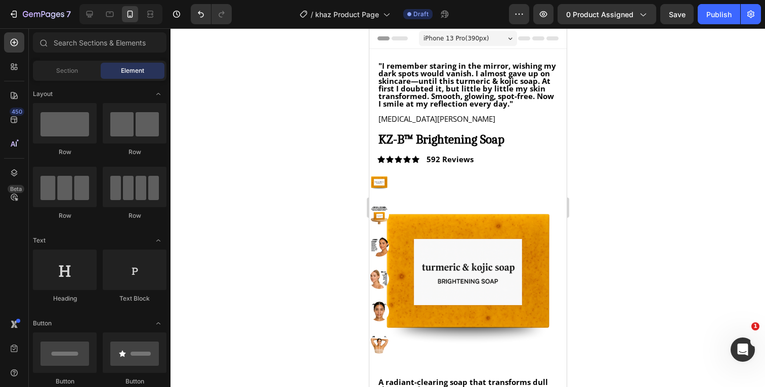
click at [613, 114] on div at bounding box center [467, 207] width 594 height 359
click at [88, 14] on icon at bounding box center [89, 14] width 7 height 7
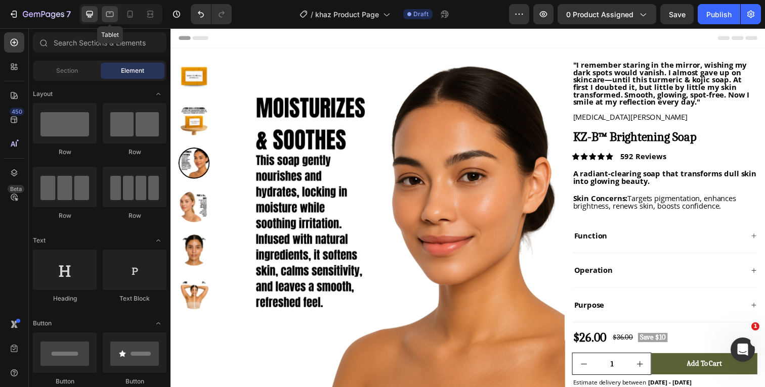
click at [109, 16] on icon at bounding box center [110, 15] width 8 height 6
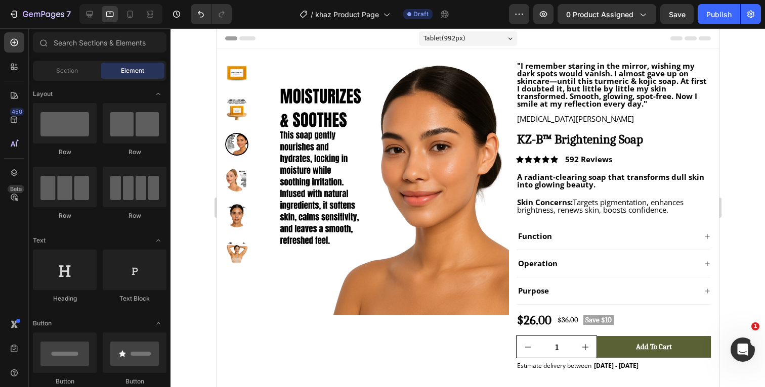
click at [733, 124] on div at bounding box center [467, 207] width 594 height 359
click at [132, 15] on icon at bounding box center [130, 14] width 6 height 7
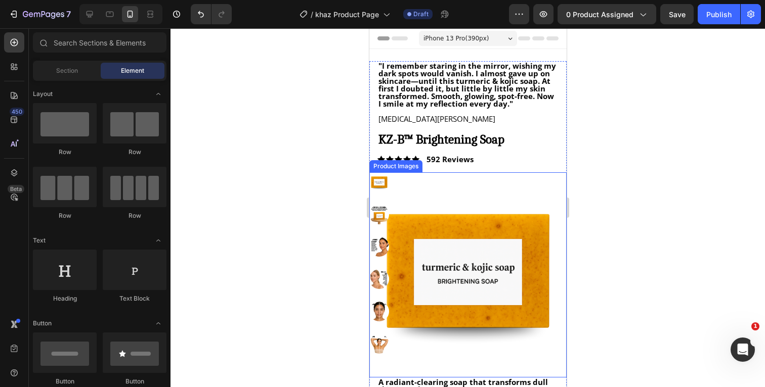
click at [377, 244] on img at bounding box center [379, 247] width 20 height 20
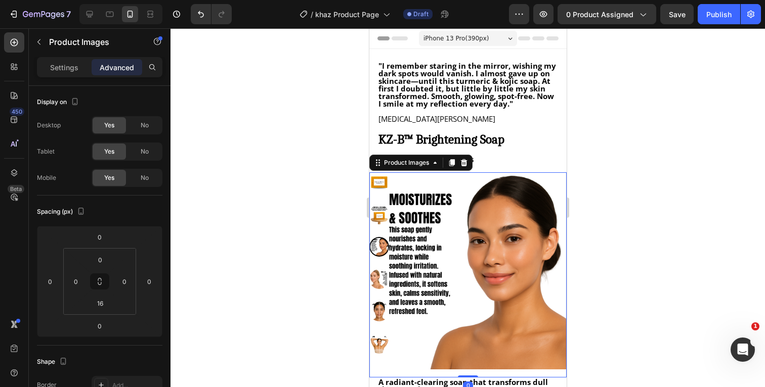
click at [614, 247] on div at bounding box center [467, 207] width 594 height 359
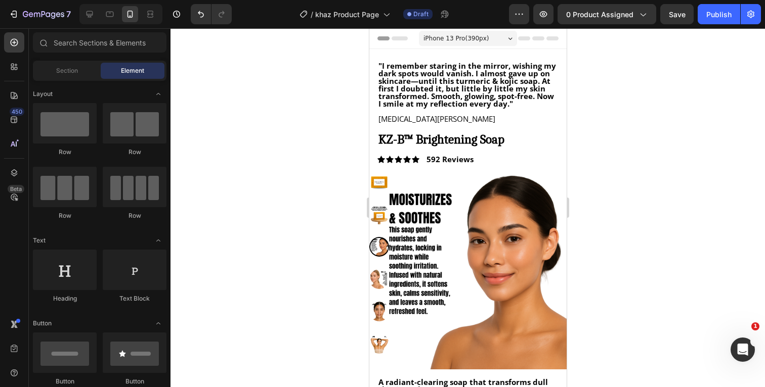
click at [625, 219] on div at bounding box center [467, 207] width 594 height 359
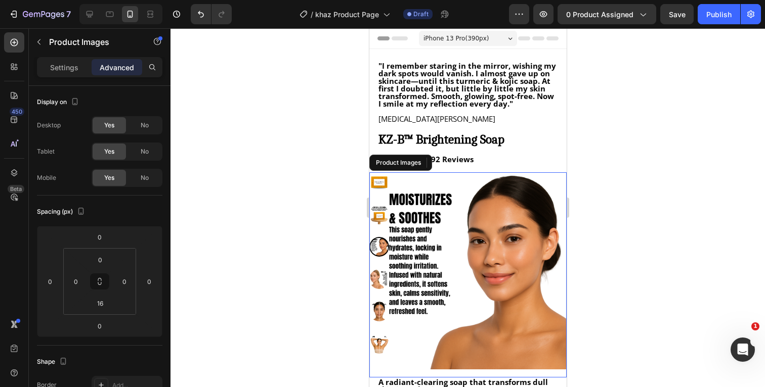
click at [382, 182] on img at bounding box center [379, 182] width 20 height 20
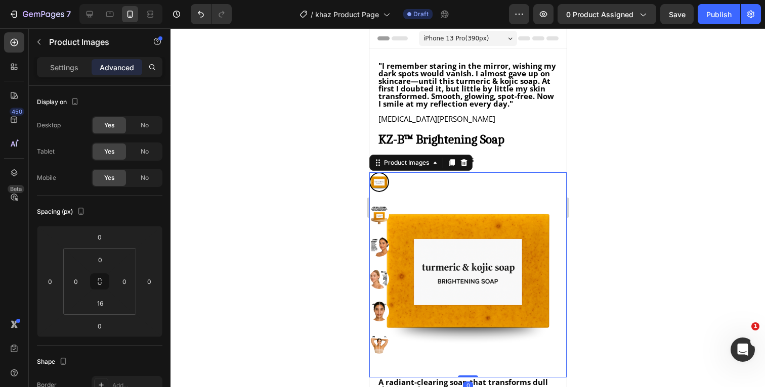
click at [614, 185] on div at bounding box center [467, 207] width 594 height 359
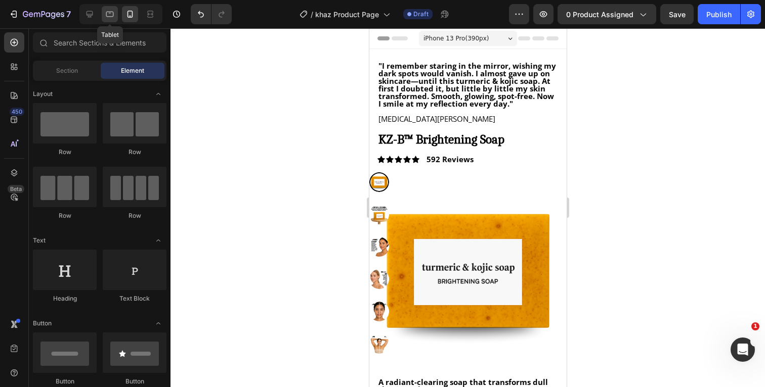
click at [106, 17] on icon at bounding box center [110, 14] width 10 height 10
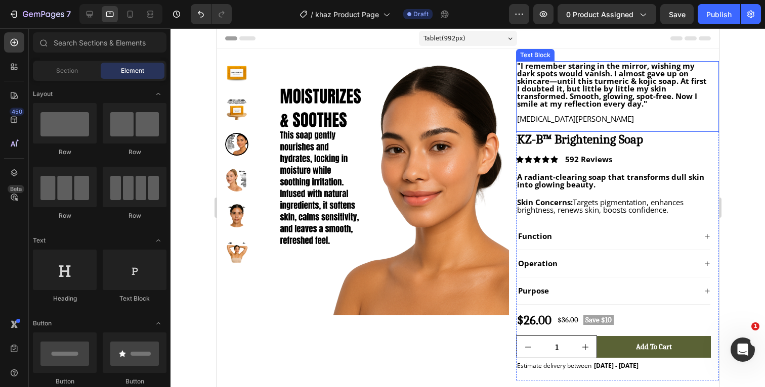
click at [750, 113] on div at bounding box center [467, 207] width 594 height 359
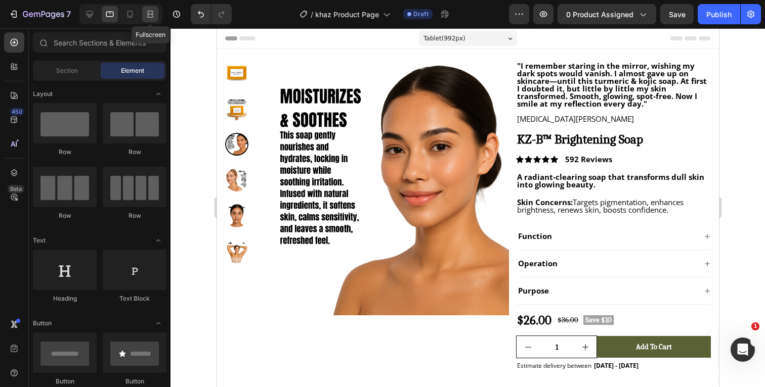
click at [146, 21] on div at bounding box center [150, 14] width 16 height 16
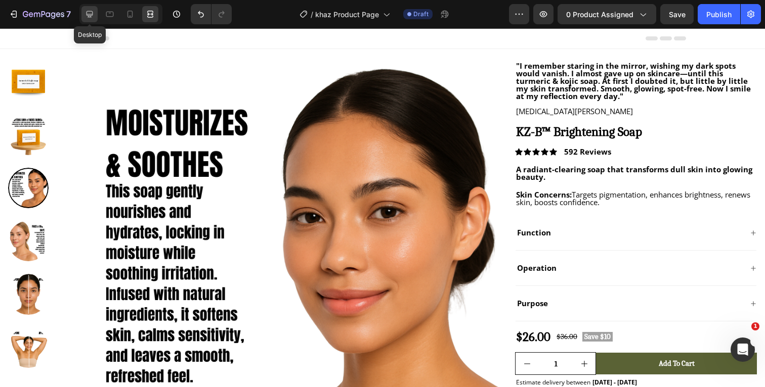
click at [89, 13] on icon at bounding box center [89, 14] width 10 height 10
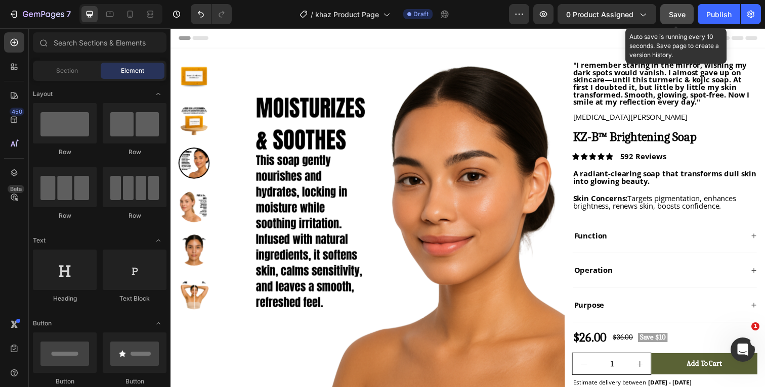
click at [673, 15] on span "Save" at bounding box center [677, 14] width 17 height 9
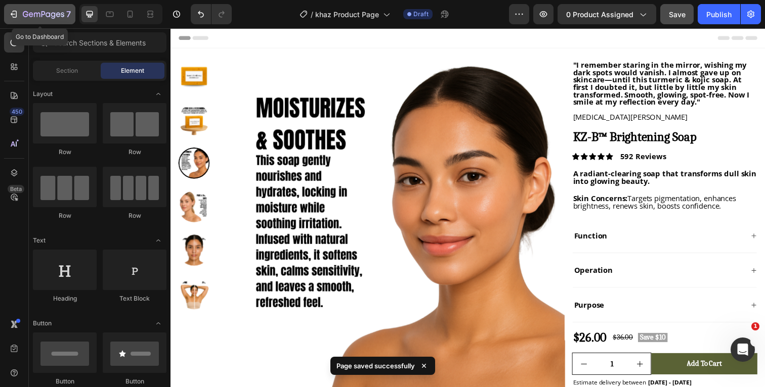
click at [58, 13] on icon "button" at bounding box center [58, 14] width 5 height 5
